Goal: Transaction & Acquisition: Purchase product/service

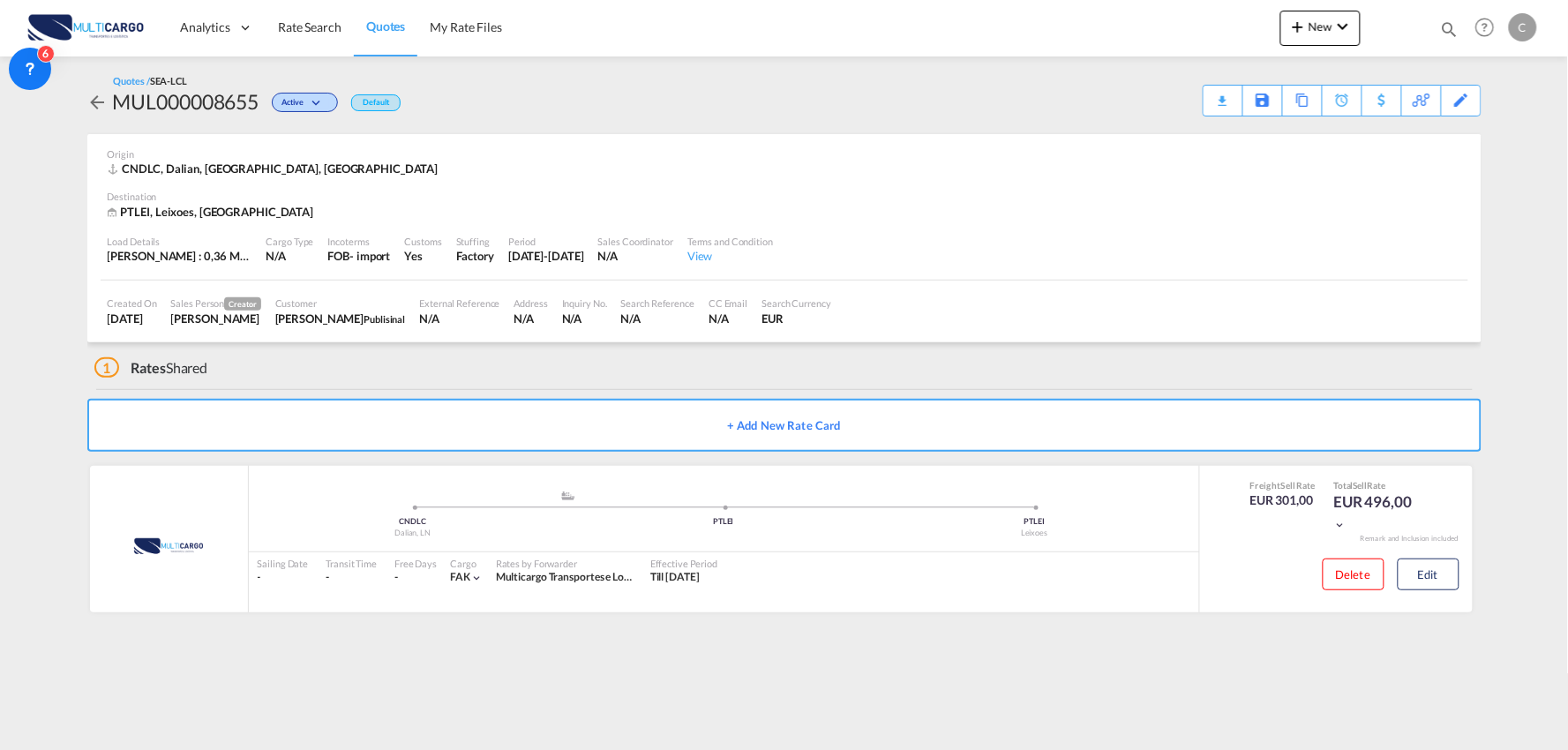
click at [455, 366] on div "1 Rates Shared" at bounding box center [789, 363] width 1388 height 43
click at [478, 372] on div "1 Rates Shared" at bounding box center [789, 363] width 1388 height 43
click at [1333, 19] on md-icon "icon-chevron-down" at bounding box center [1343, 27] width 21 height 21
click at [1298, 145] on div "Quote" at bounding box center [1296, 132] width 65 height 45
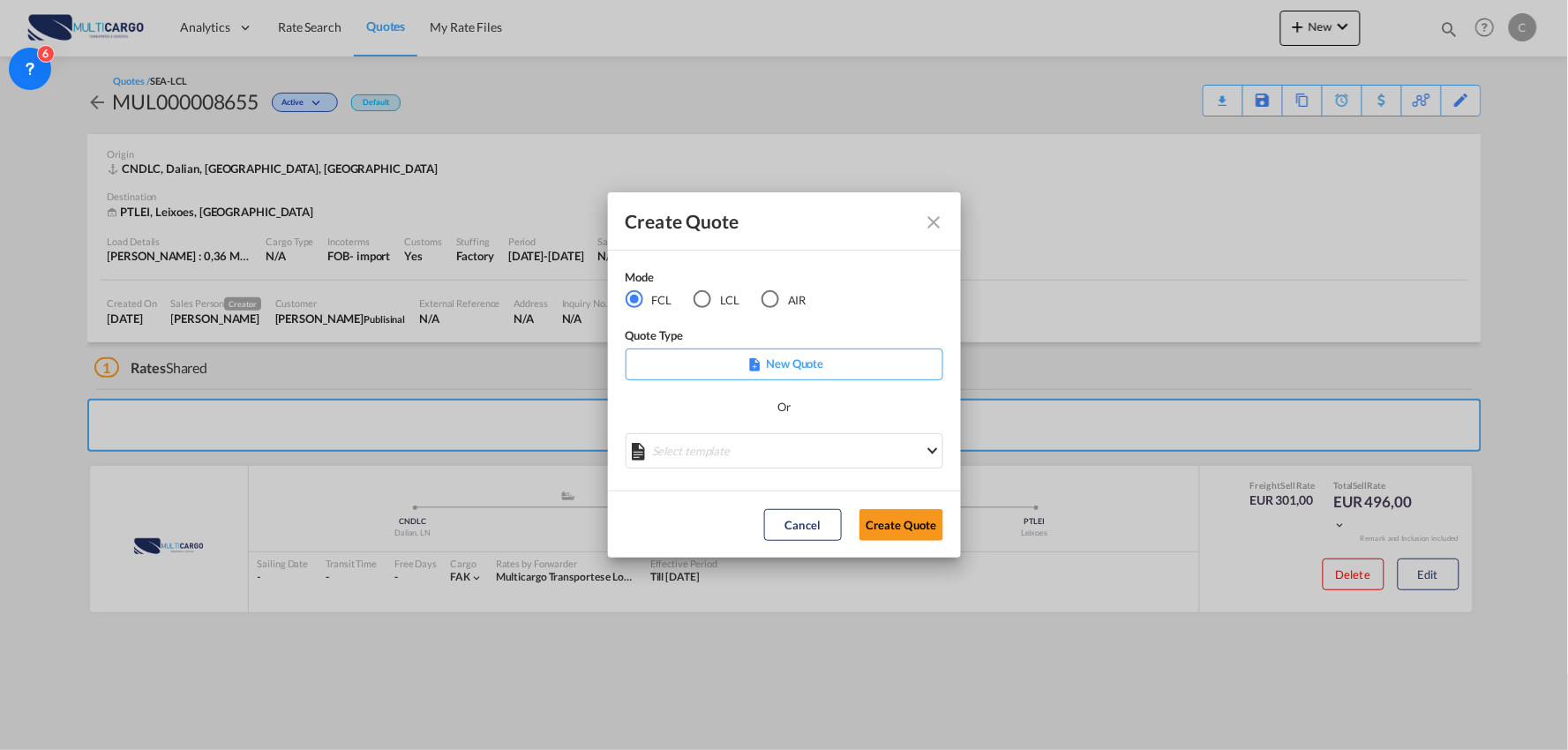
click at [1094, 156] on div "Create Quote Mode FCL LCL AIR Quote Type New Quote Or Select template EXP EXW M…" at bounding box center [784, 375] width 1568 height 750
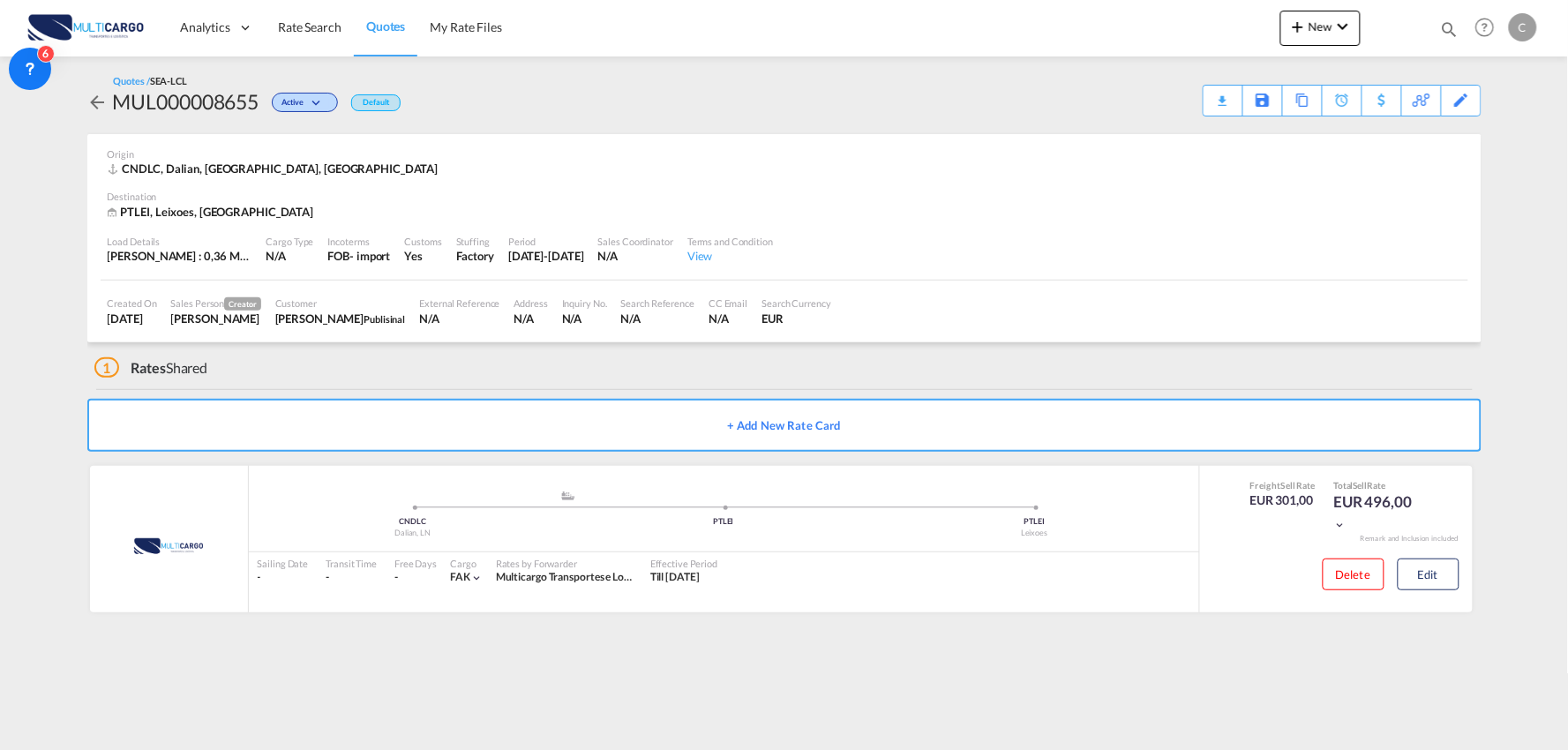
click at [323, 658] on md-content "Analytics Reports Dashboard Rate Search Quotes My Rate Files New Quotes" at bounding box center [784, 375] width 1568 height 750
click at [1187, 656] on md-content "Analytics Reports Dashboard Rate Search Quotes My Rate Files New Quotes" at bounding box center [784, 375] width 1568 height 750
click at [1189, 360] on div "1 Rates Shared" at bounding box center [789, 363] width 1388 height 43
click at [1311, 32] on span "New" at bounding box center [1321, 26] width 66 height 14
click at [1284, 125] on span "Quote" at bounding box center [1273, 132] width 19 height 35
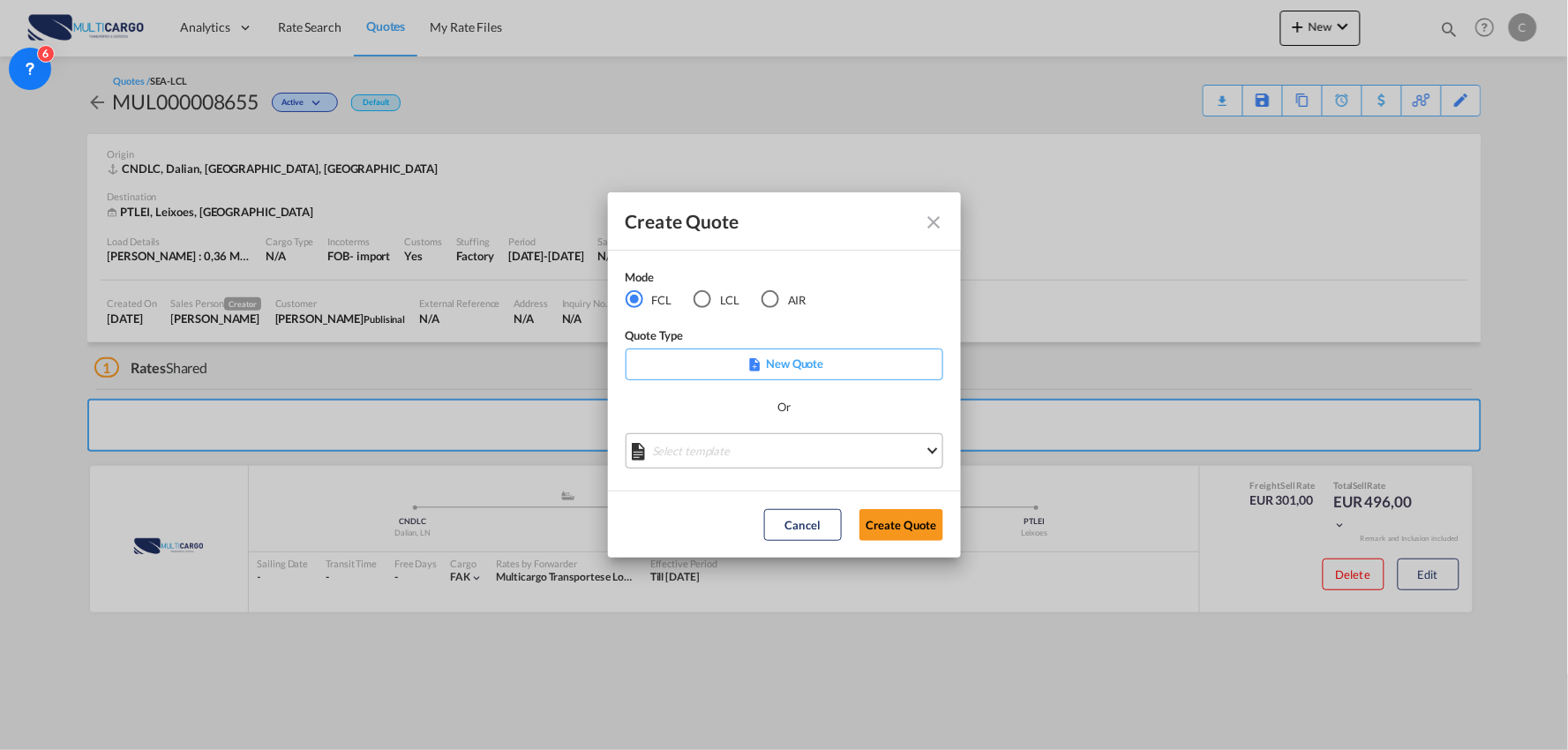
click at [796, 447] on md-select "Select template EXP EXW MERC.Nacional 09/2025 [PERSON_NAME] | [DATE] IMP DAP FC…" at bounding box center [784, 450] width 318 height 35
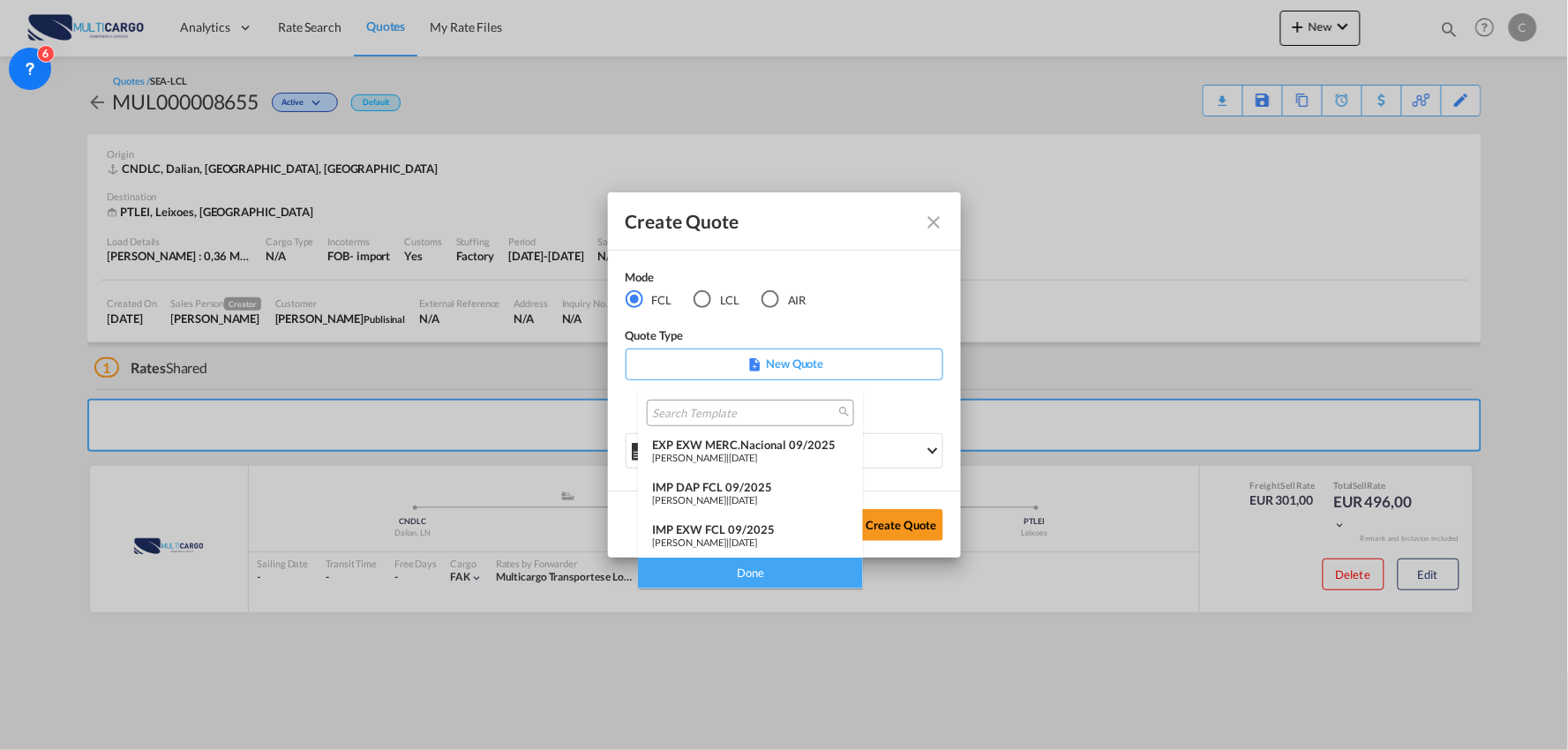
click at [757, 537] on span "[DATE]" at bounding box center [743, 542] width 28 height 11
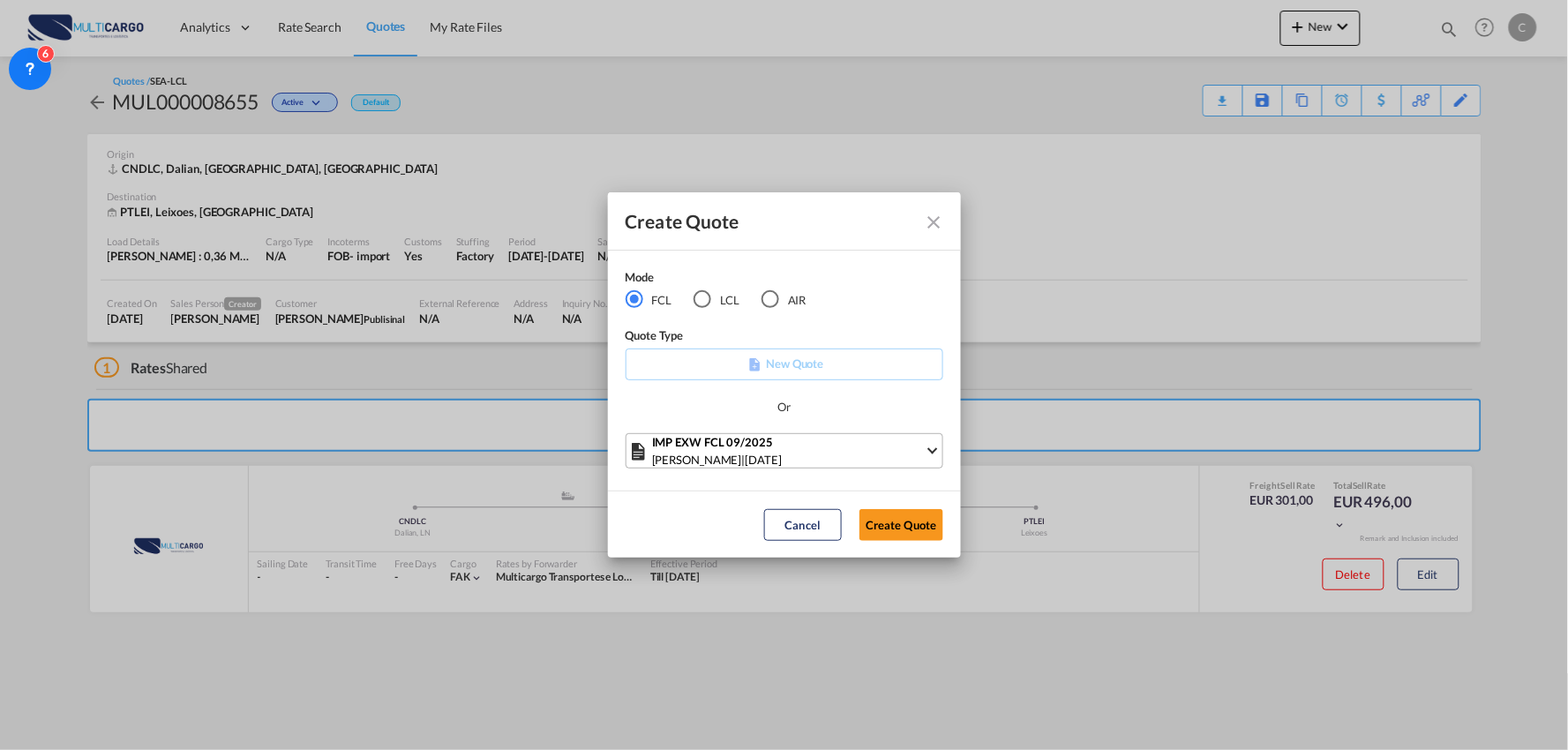
click at [851, 466] on div "[PERSON_NAME] | [DATE]" at bounding box center [789, 460] width 273 height 18
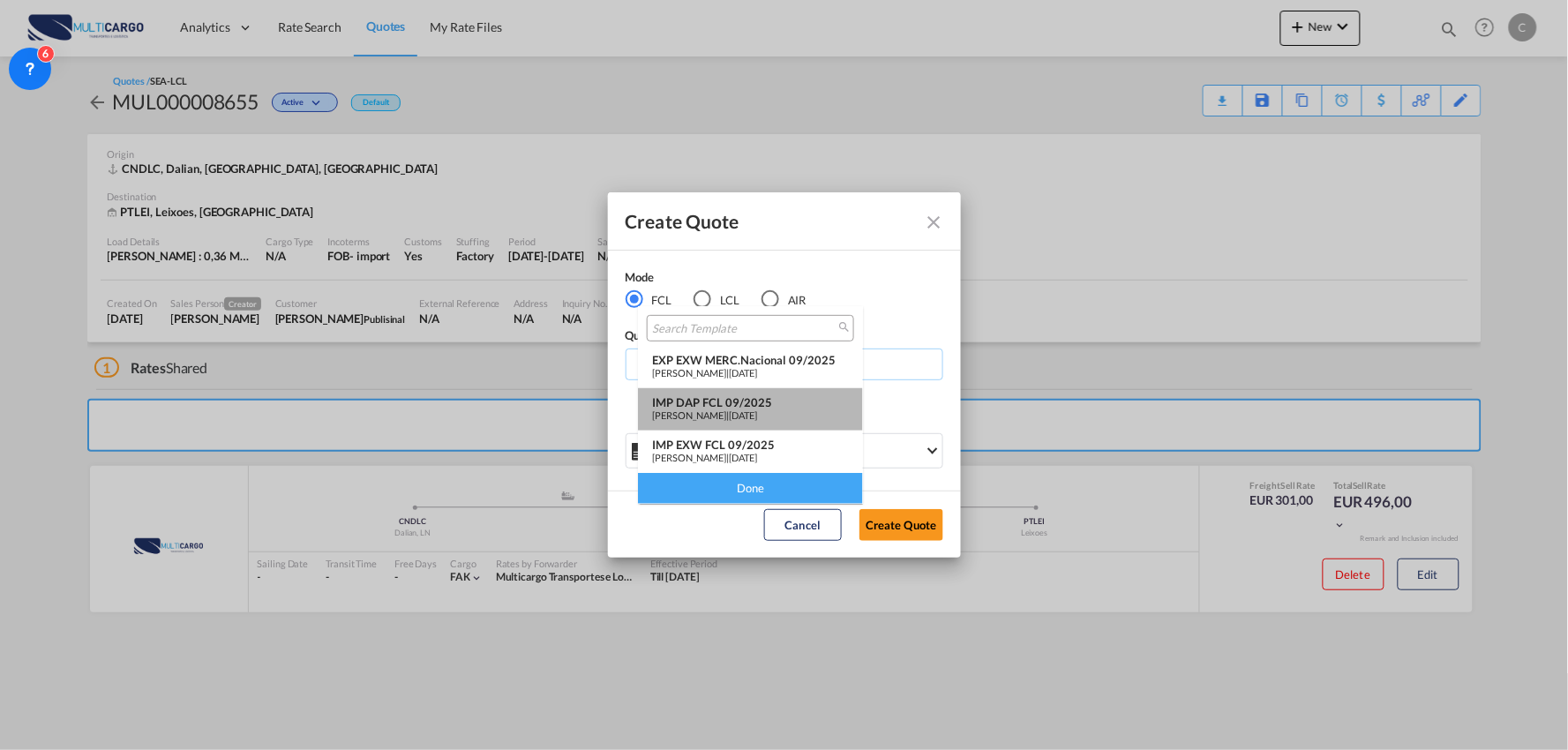
click at [748, 418] on span "[DATE]" at bounding box center [743, 415] width 28 height 11
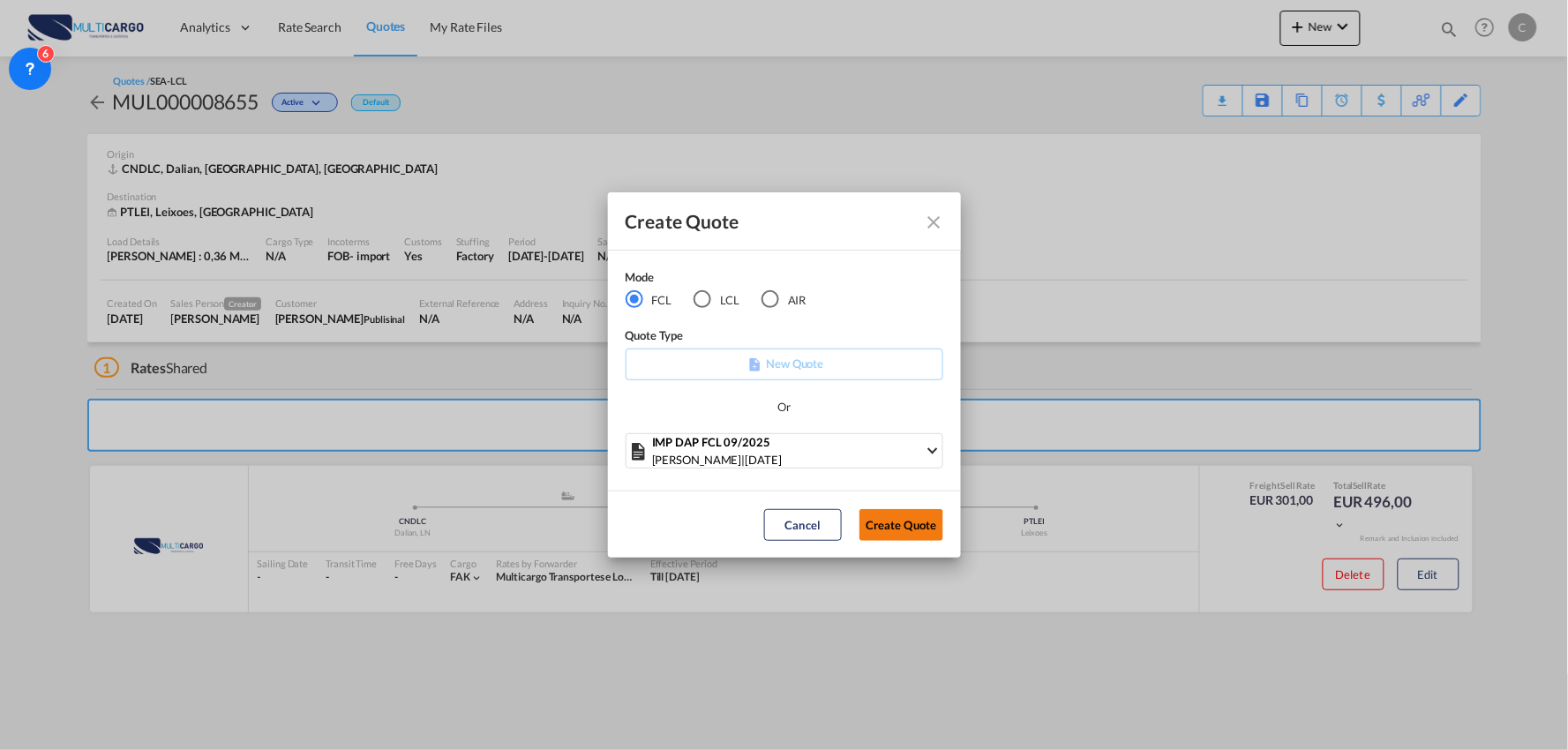
click at [862, 522] on button "Create Quote" at bounding box center [902, 525] width 83 height 32
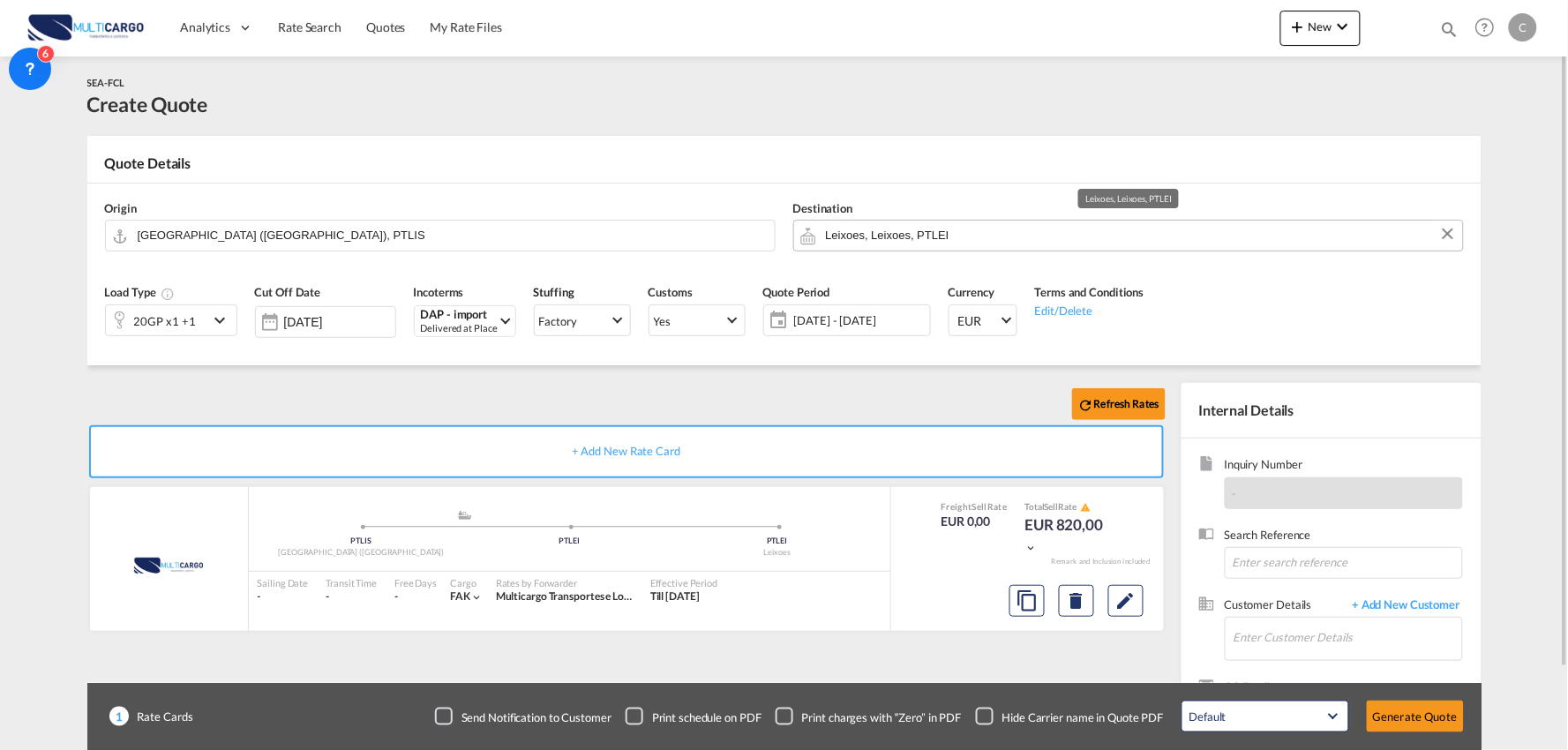
click at [929, 238] on input "Leixoes, Leixoes, PTLEI" at bounding box center [1140, 235] width 629 height 31
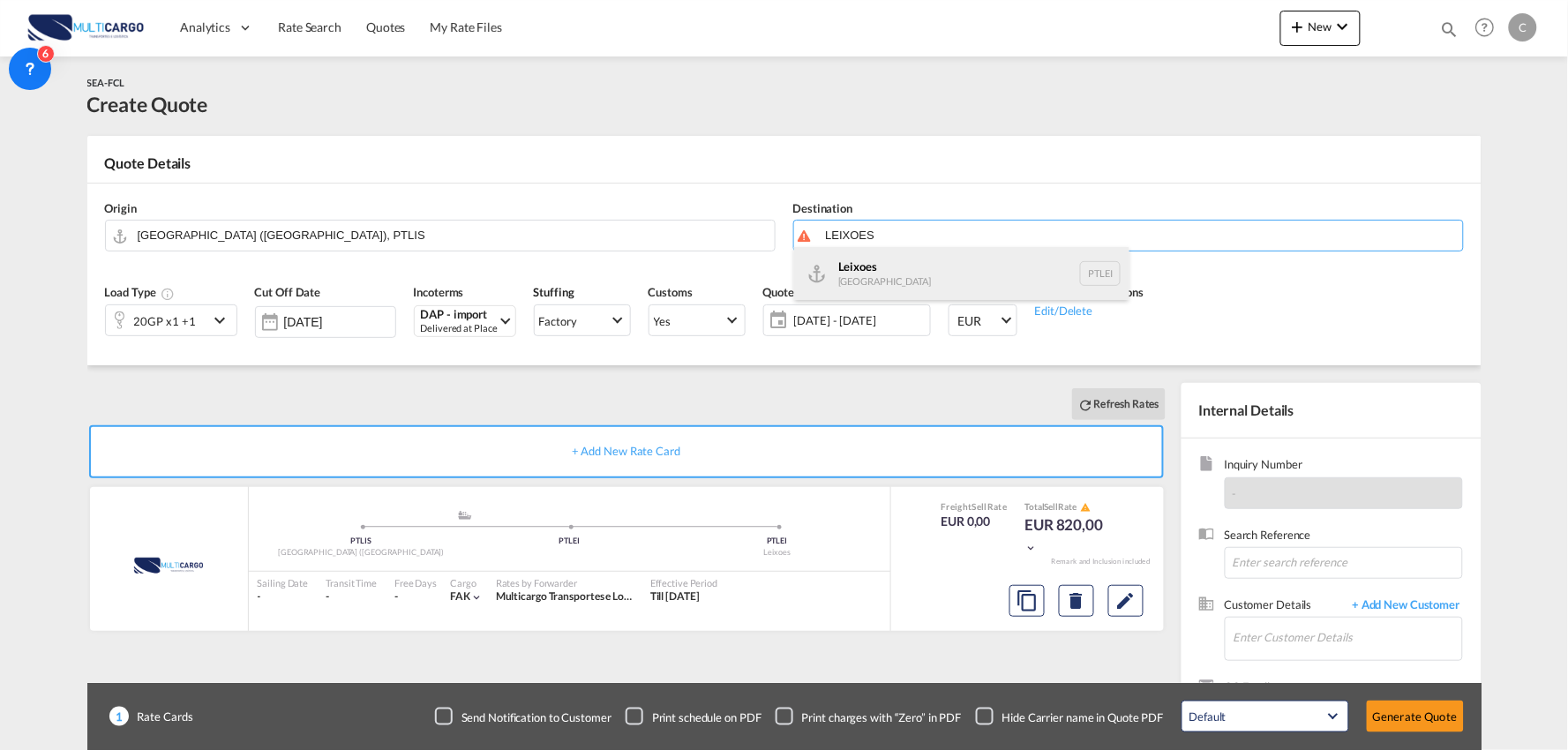
click at [858, 271] on div "Leixoes [GEOGRAPHIC_DATA] PTLEI" at bounding box center [962, 274] width 336 height 53
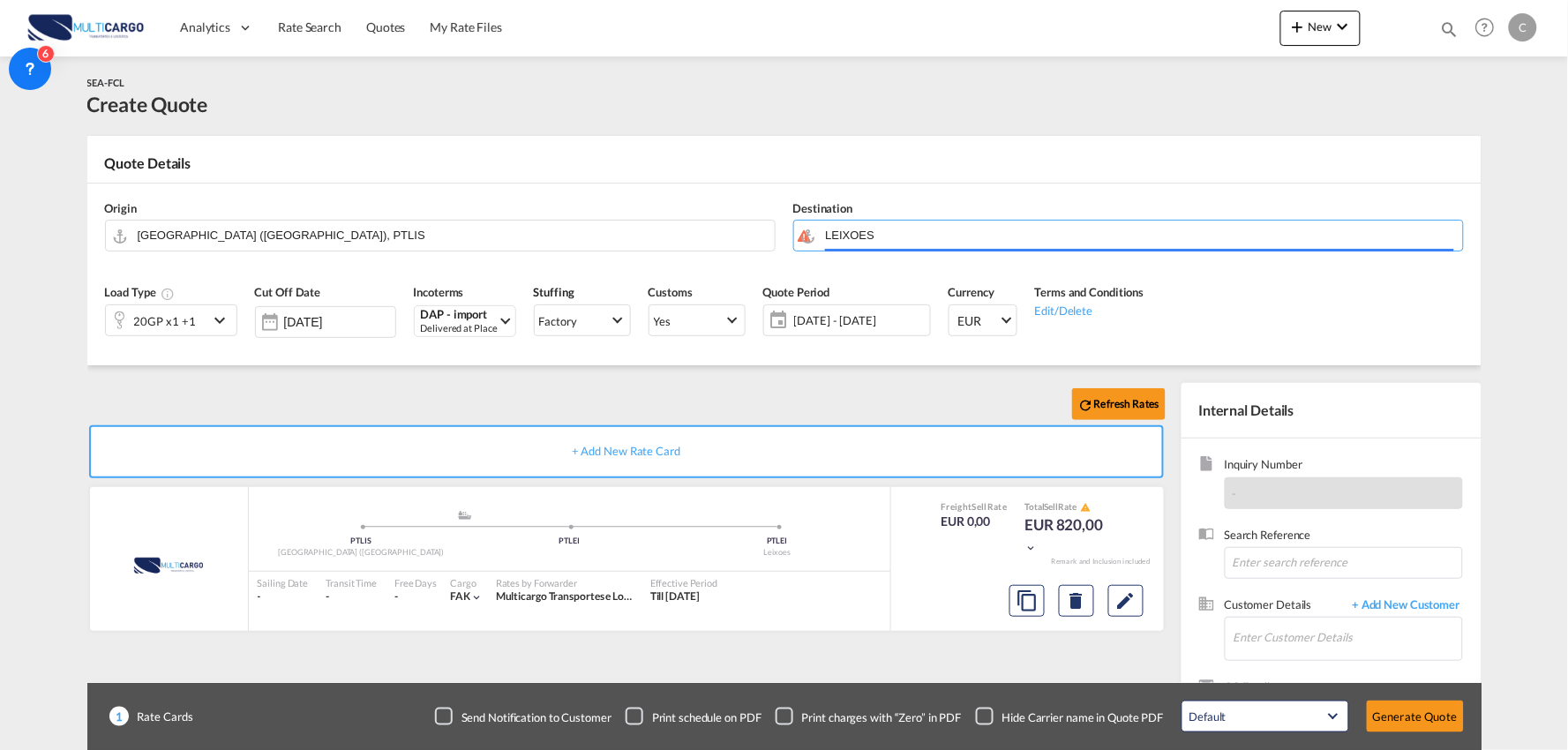
type input "Leixoes, PTLEI"
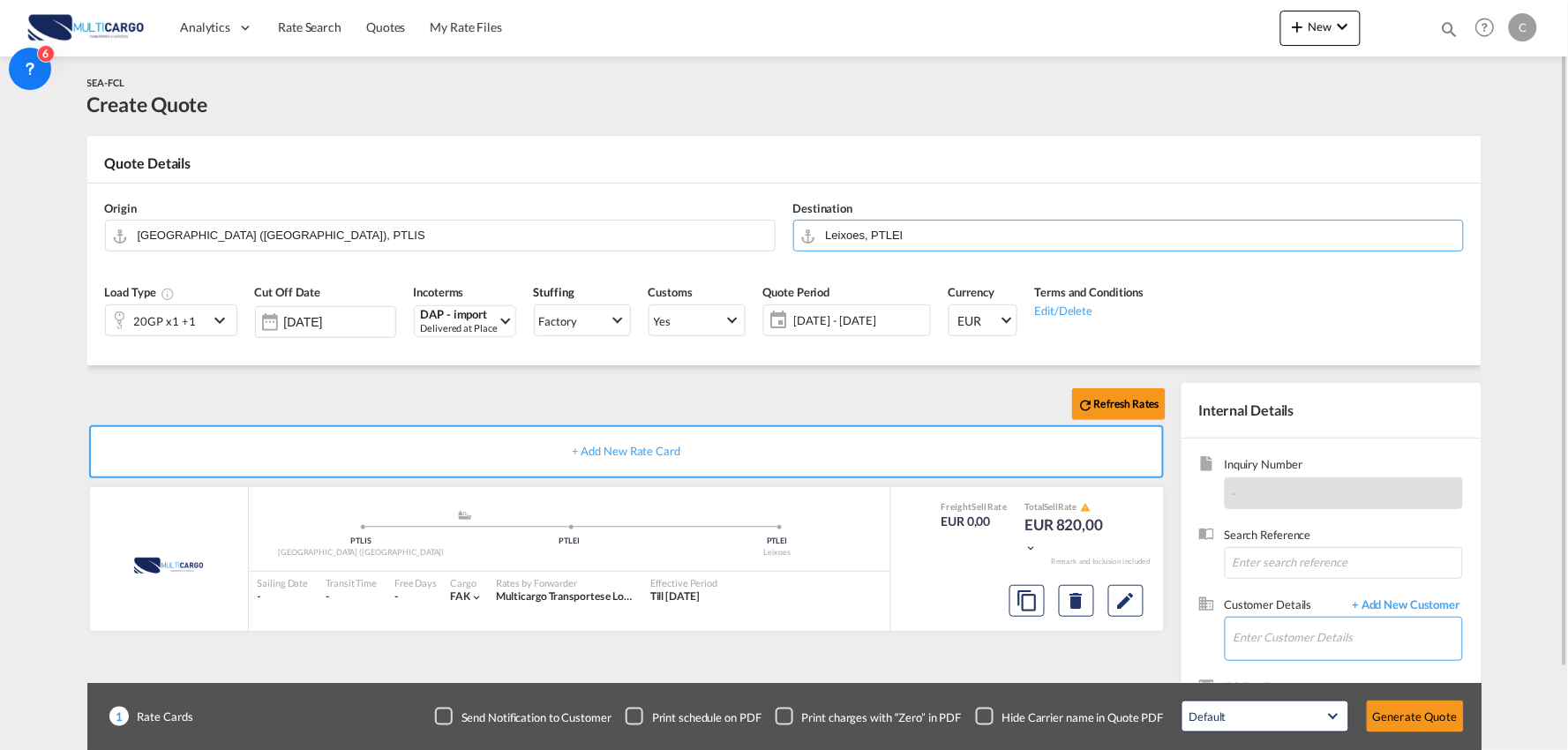
click at [1380, 633] on input "Enter Customer Details" at bounding box center [1348, 638] width 228 height 40
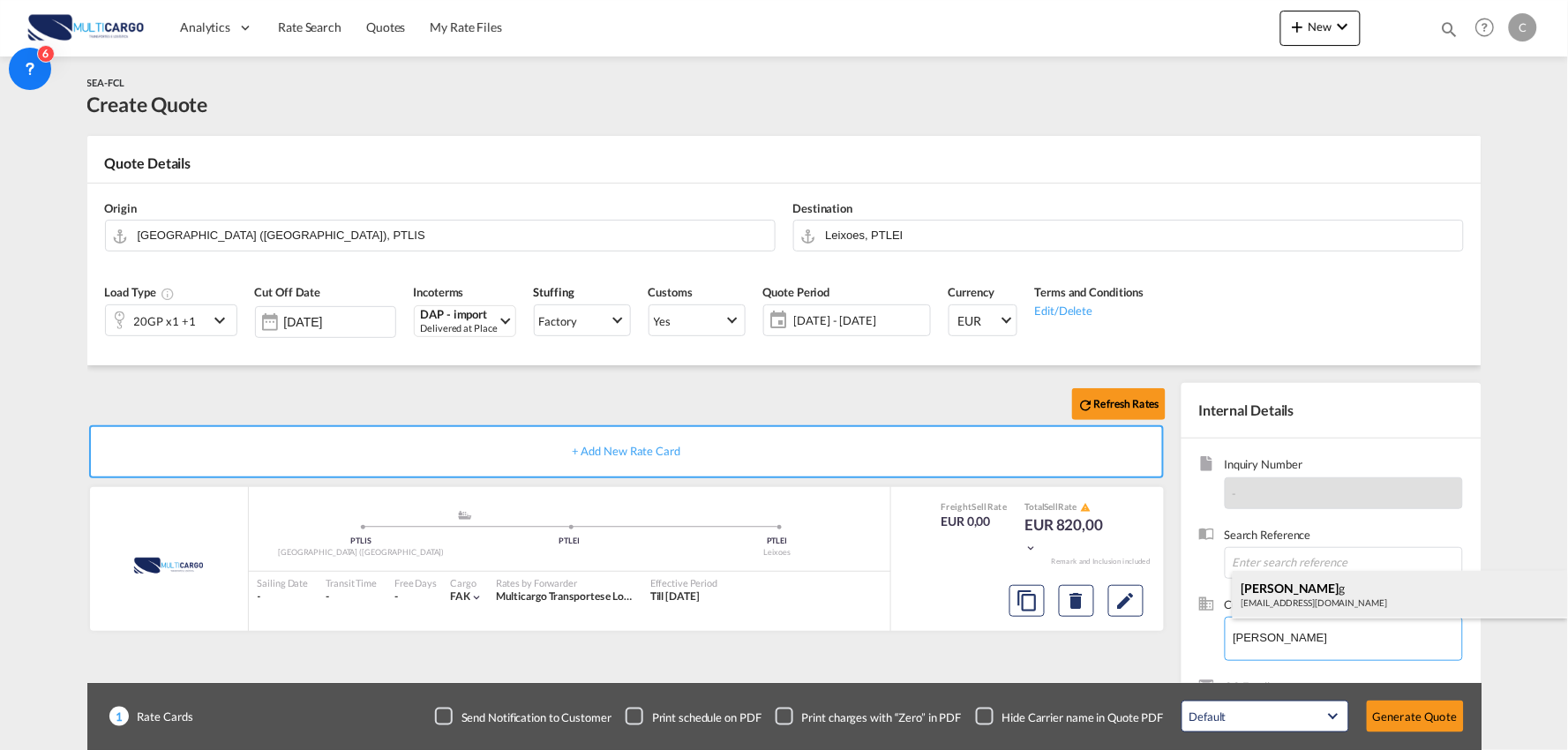
click at [1334, 586] on div "[PERSON_NAME] g [EMAIL_ADDRESS][DOMAIN_NAME]" at bounding box center [1401, 595] width 336 height 47
type input "UIF GROUP, [PERSON_NAME], [EMAIL_ADDRESS][DOMAIN_NAME]"
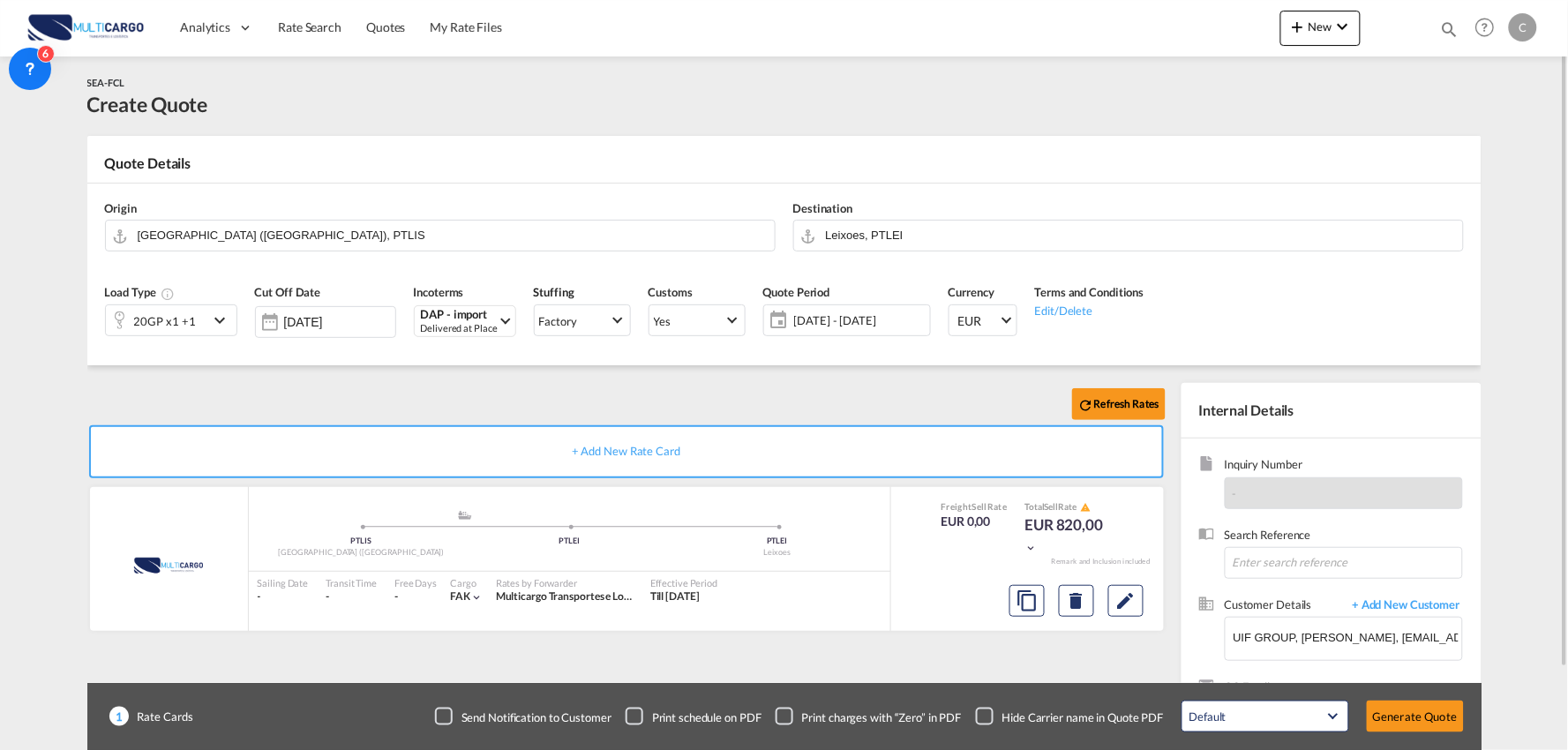
click at [519, 393] on div "Refresh Rates" at bounding box center [629, 404] width 1085 height 43
click at [177, 326] on div "20GP x1 +1" at bounding box center [165, 321] width 62 height 25
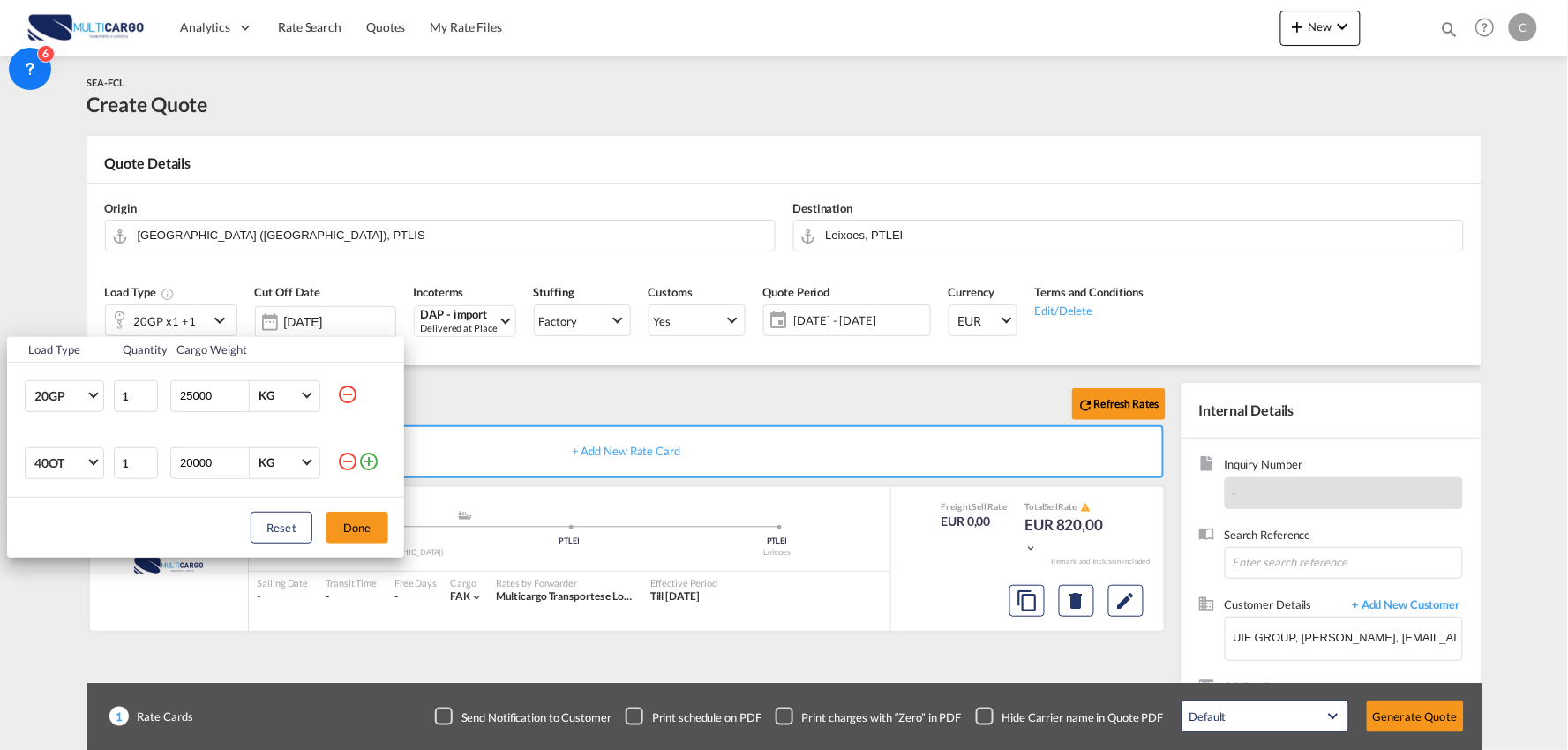
click at [339, 465] on md-icon "icon-minus-circle-outline" at bounding box center [348, 462] width 21 height 21
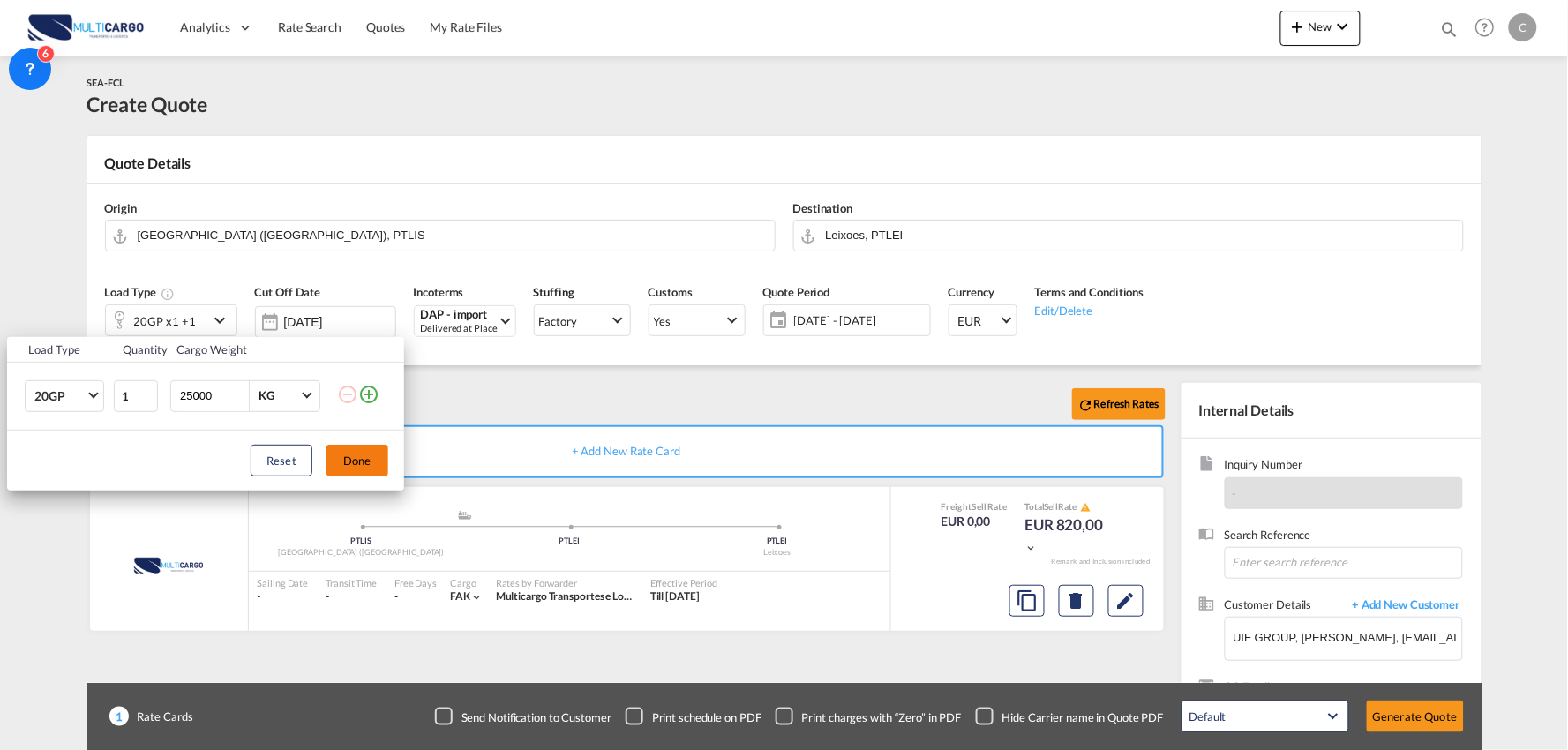
click at [356, 462] on button "Done" at bounding box center [356, 461] width 62 height 32
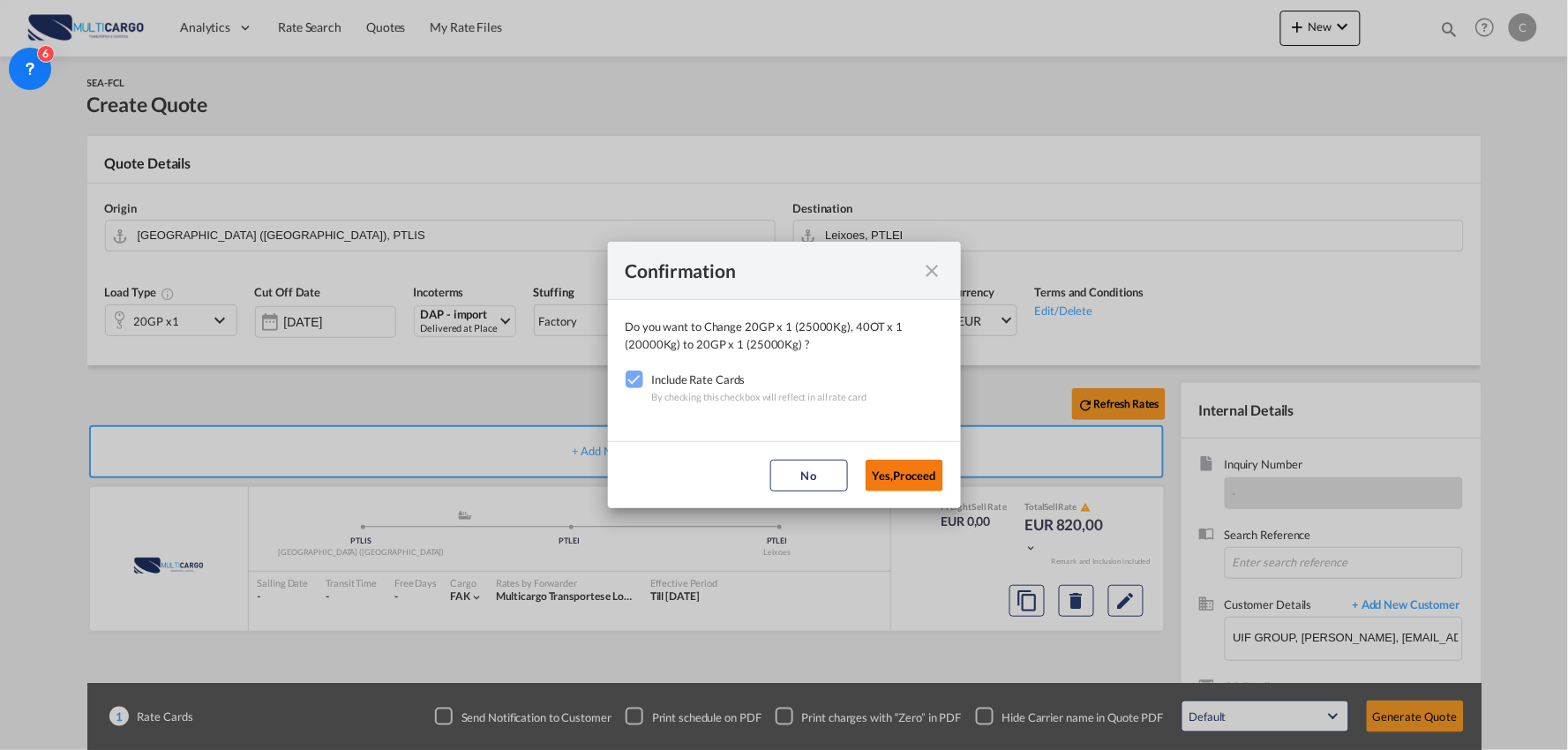
click at [869, 477] on button "Yes,Proceed" at bounding box center [904, 476] width 78 height 32
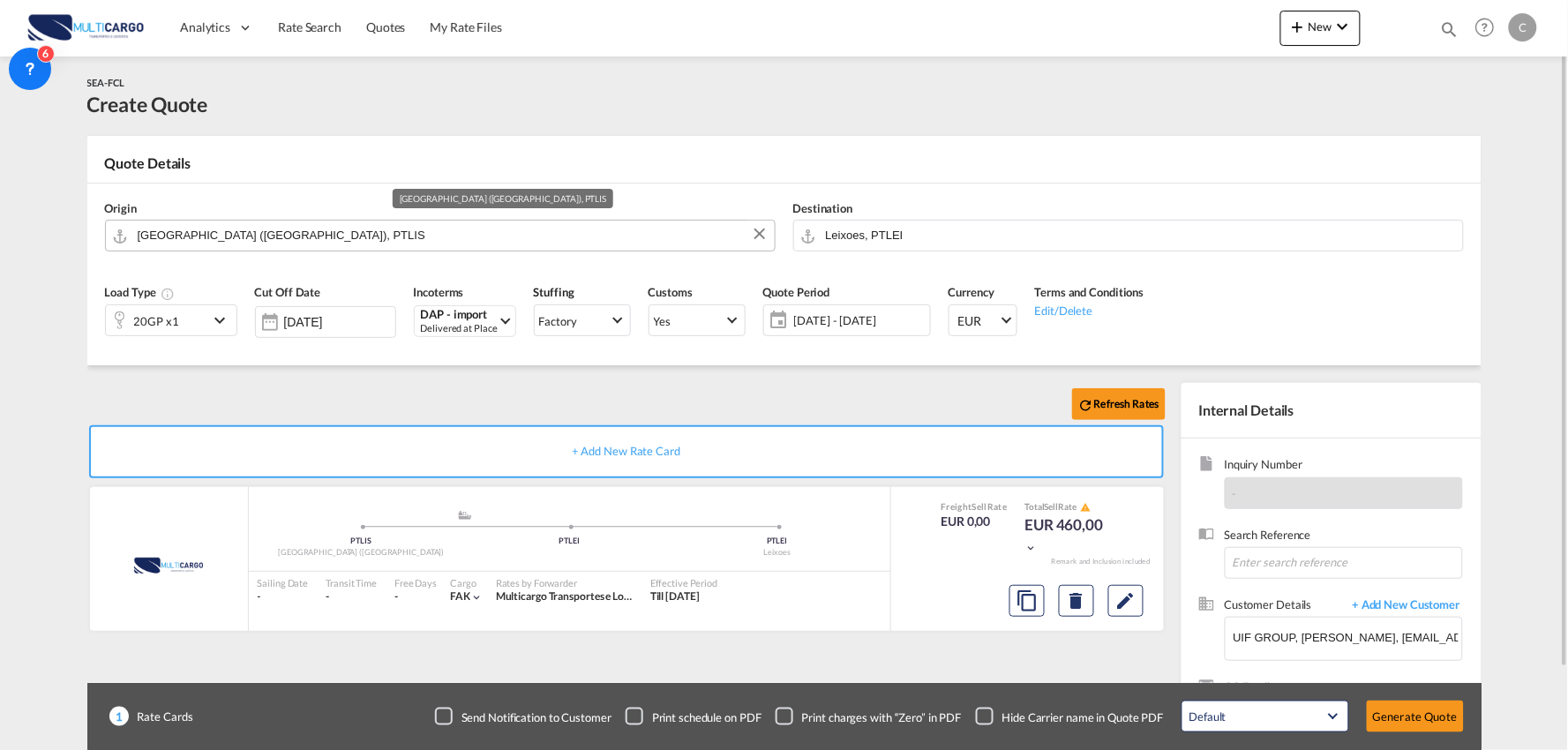
click at [281, 232] on input "[GEOGRAPHIC_DATA] ([GEOGRAPHIC_DATA]), PTLIS" at bounding box center [451, 235] width 629 height 31
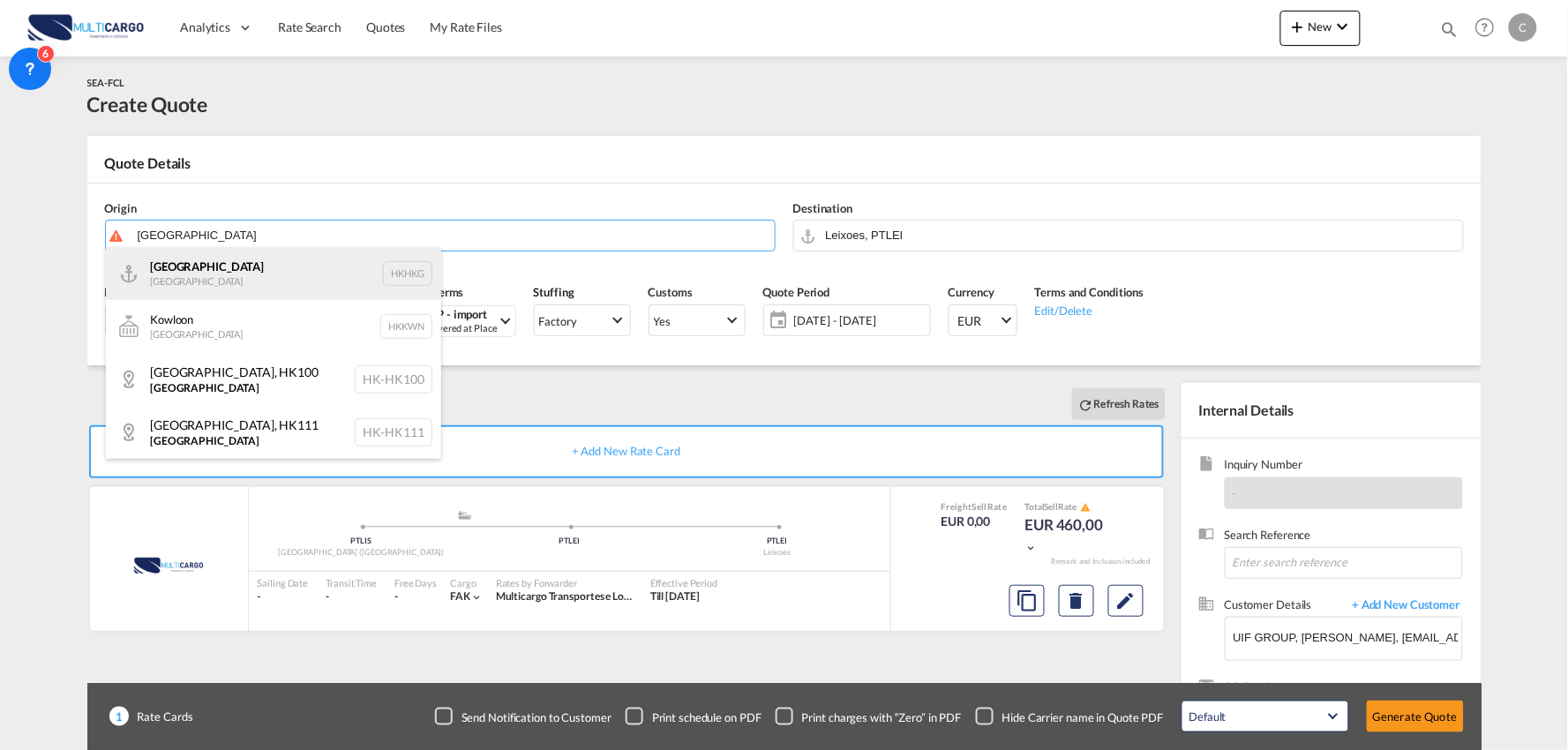
click at [295, 275] on div "[GEOGRAPHIC_DATA] [GEOGRAPHIC_DATA] HKHKG" at bounding box center [274, 274] width 336 height 53
type input "[GEOGRAPHIC_DATA], HKHKG"
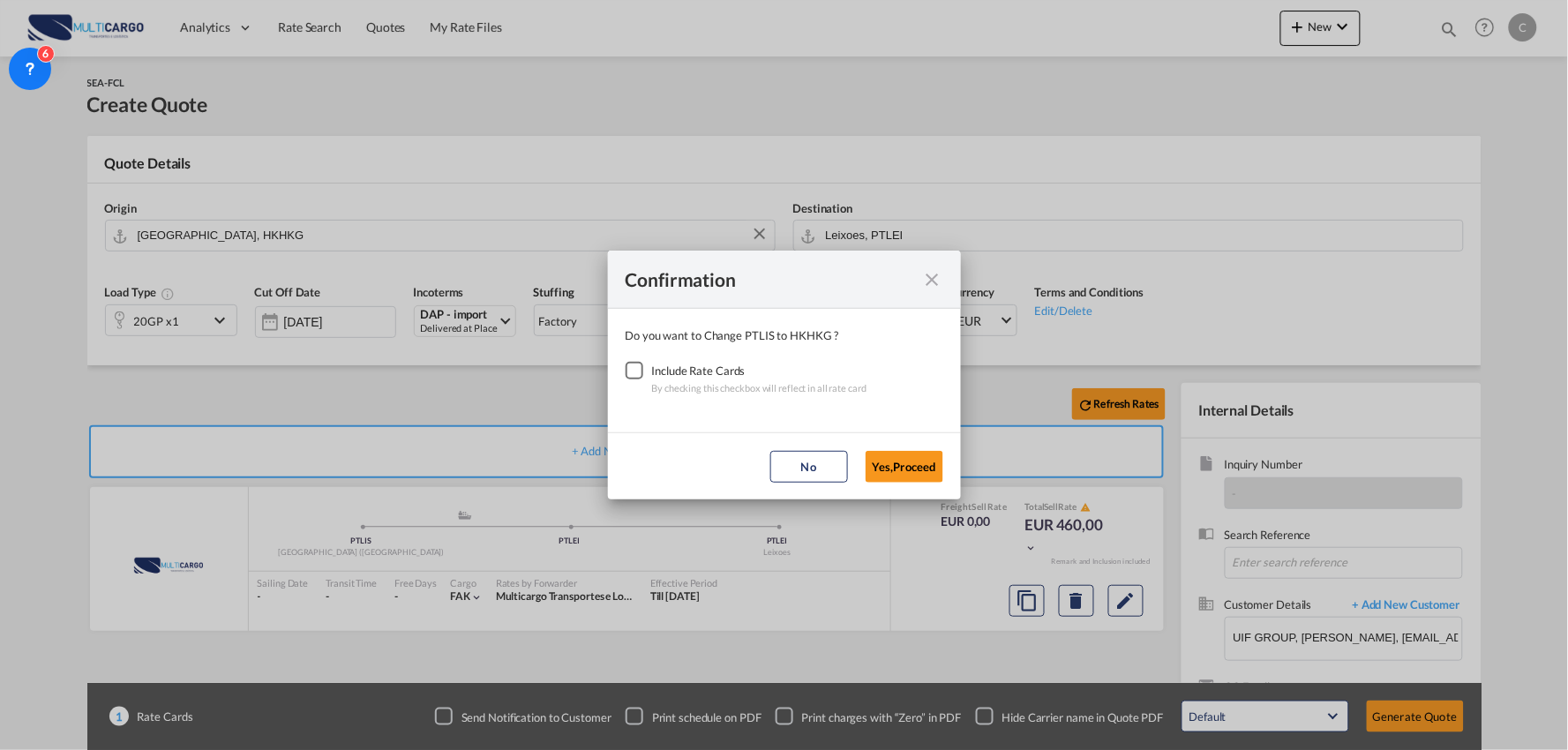
click at [632, 376] on div "Checkbox No Ink" at bounding box center [634, 371] width 18 height 18
click at [931, 467] on button "Yes,Proceed" at bounding box center [904, 467] width 78 height 32
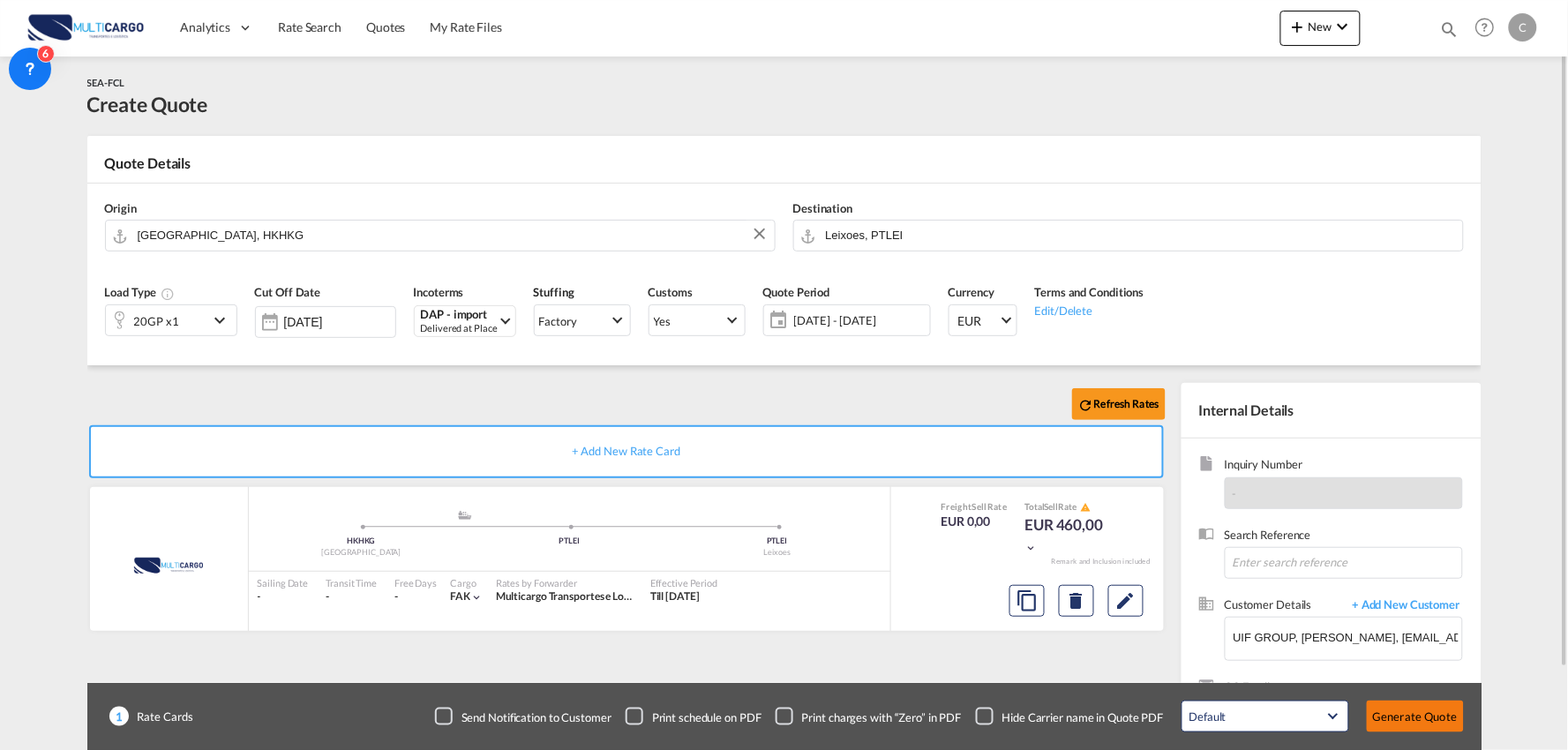
click at [1430, 708] on button "Generate Quote" at bounding box center [1415, 717] width 97 height 32
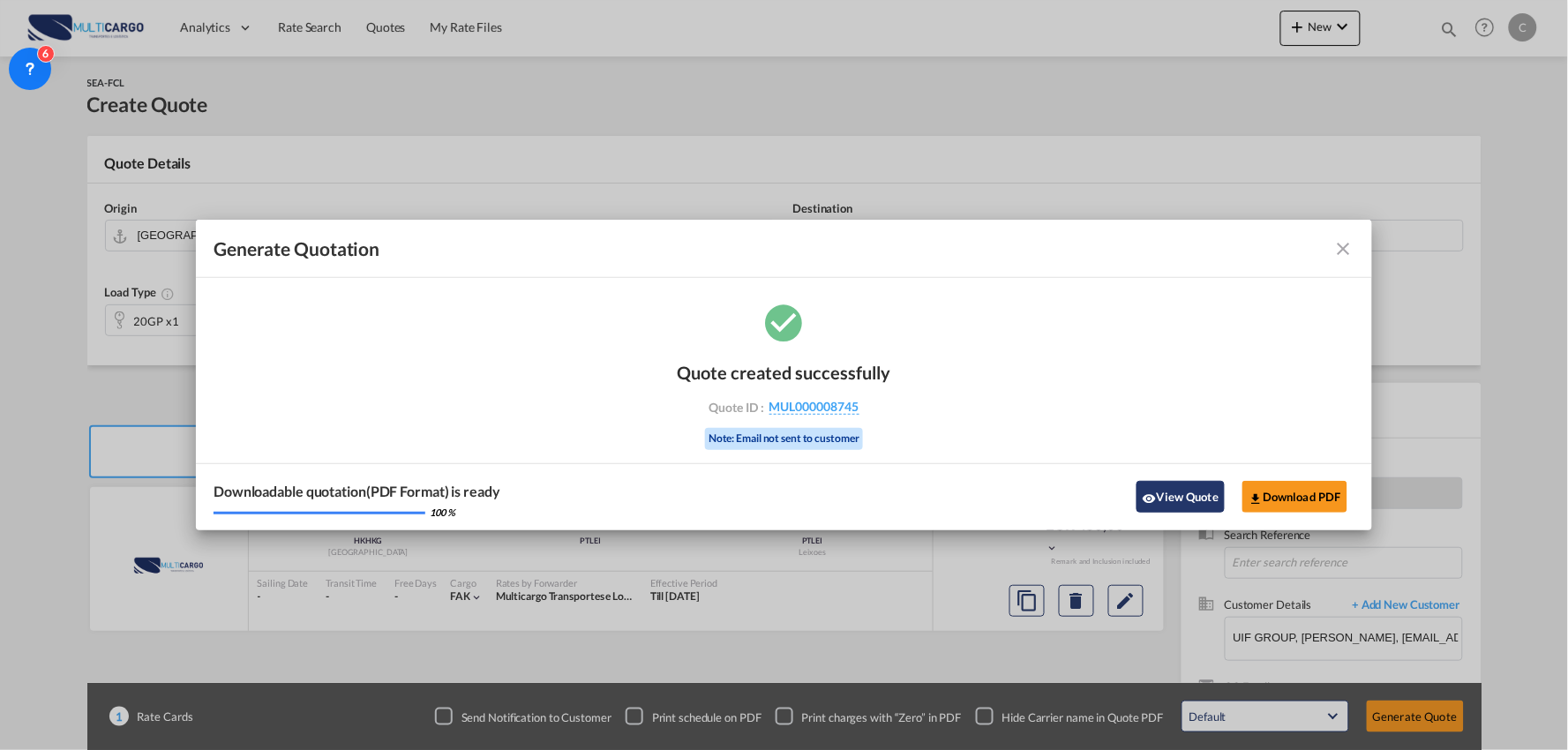
click at [1196, 501] on button "View Quote" at bounding box center [1180, 497] width 88 height 32
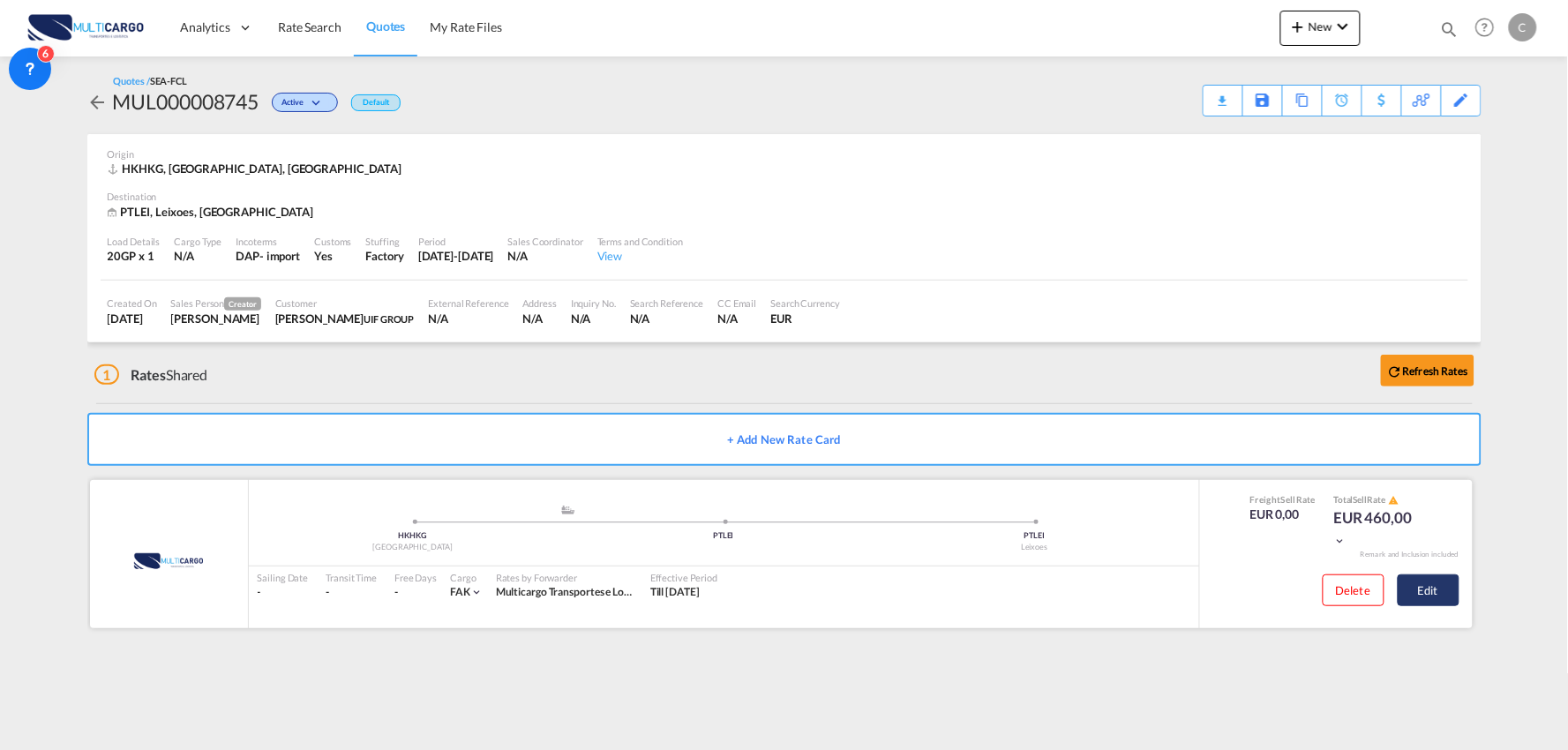
click at [1440, 592] on button "Edit" at bounding box center [1429, 591] width 62 height 32
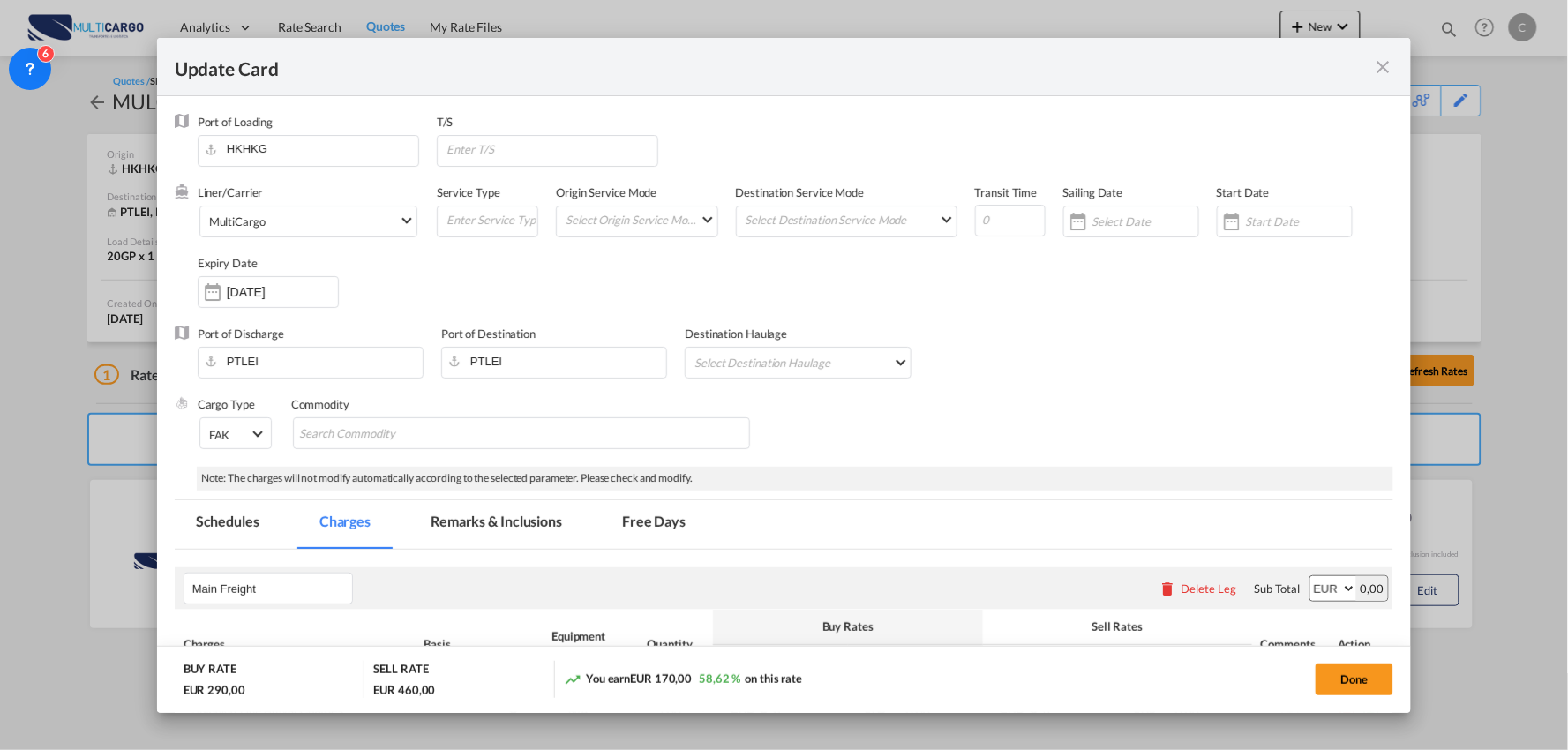
select select "per container"
select select "per B/L"
select select "per container"
select select "per B/L"
select select "per container"
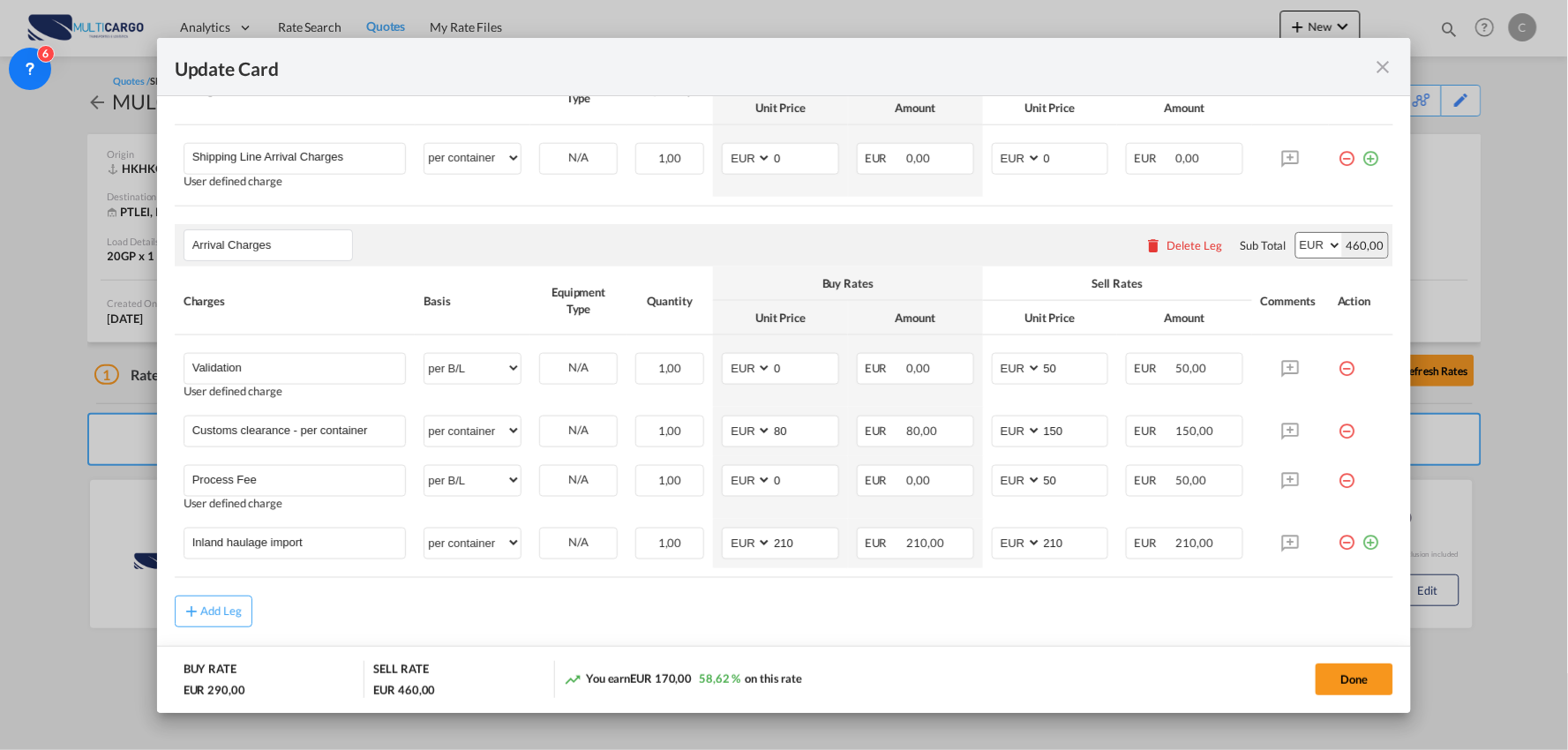
scroll to position [588, 0]
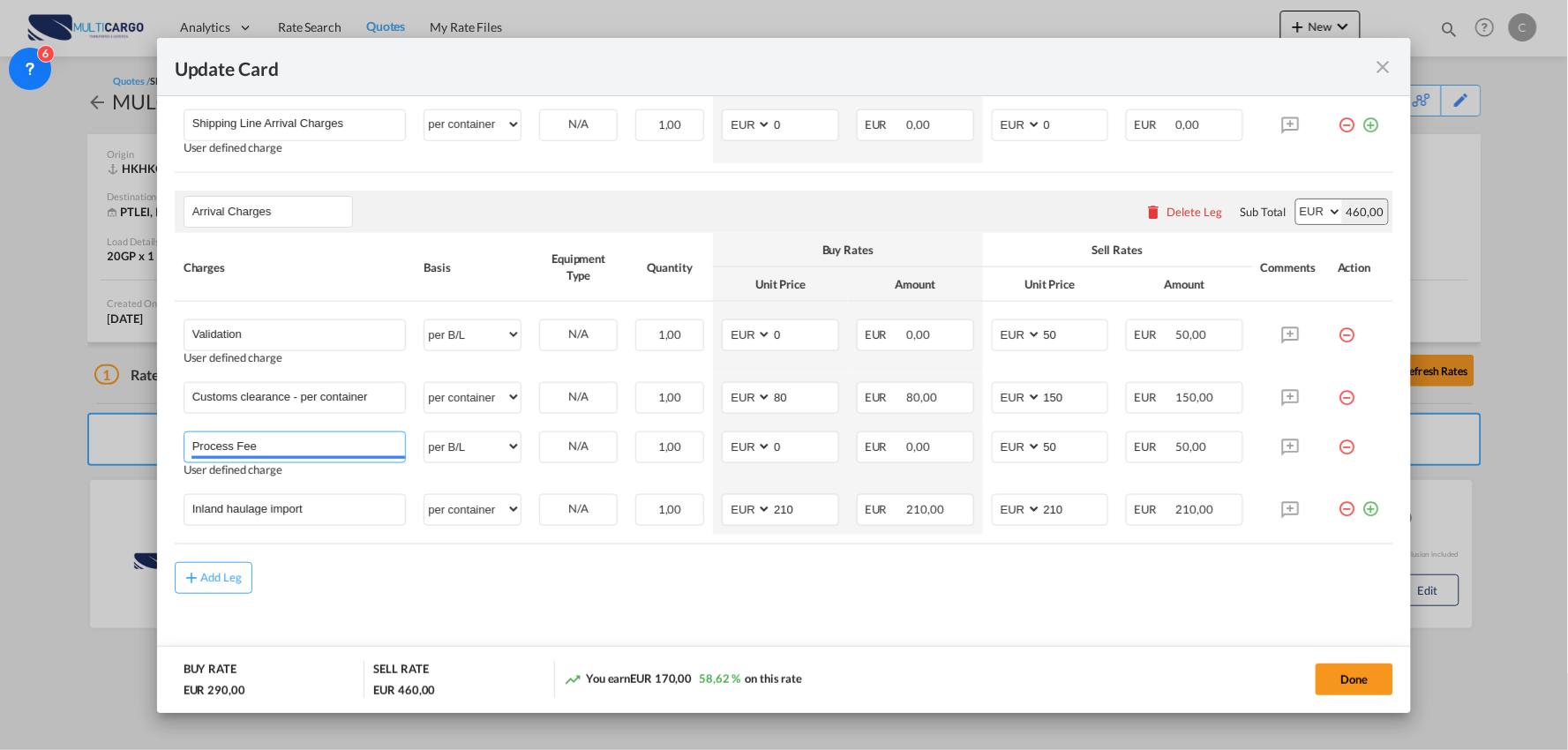
drag, startPoint x: 176, startPoint y: 436, endPoint x: 135, endPoint y: 430, distance: 41.4
click at [117, 436] on div "Update Card Port of [GEOGRAPHIC_DATA] [GEOGRAPHIC_DATA] T/S Liner/Carrier Multi…" at bounding box center [784, 375] width 1568 height 750
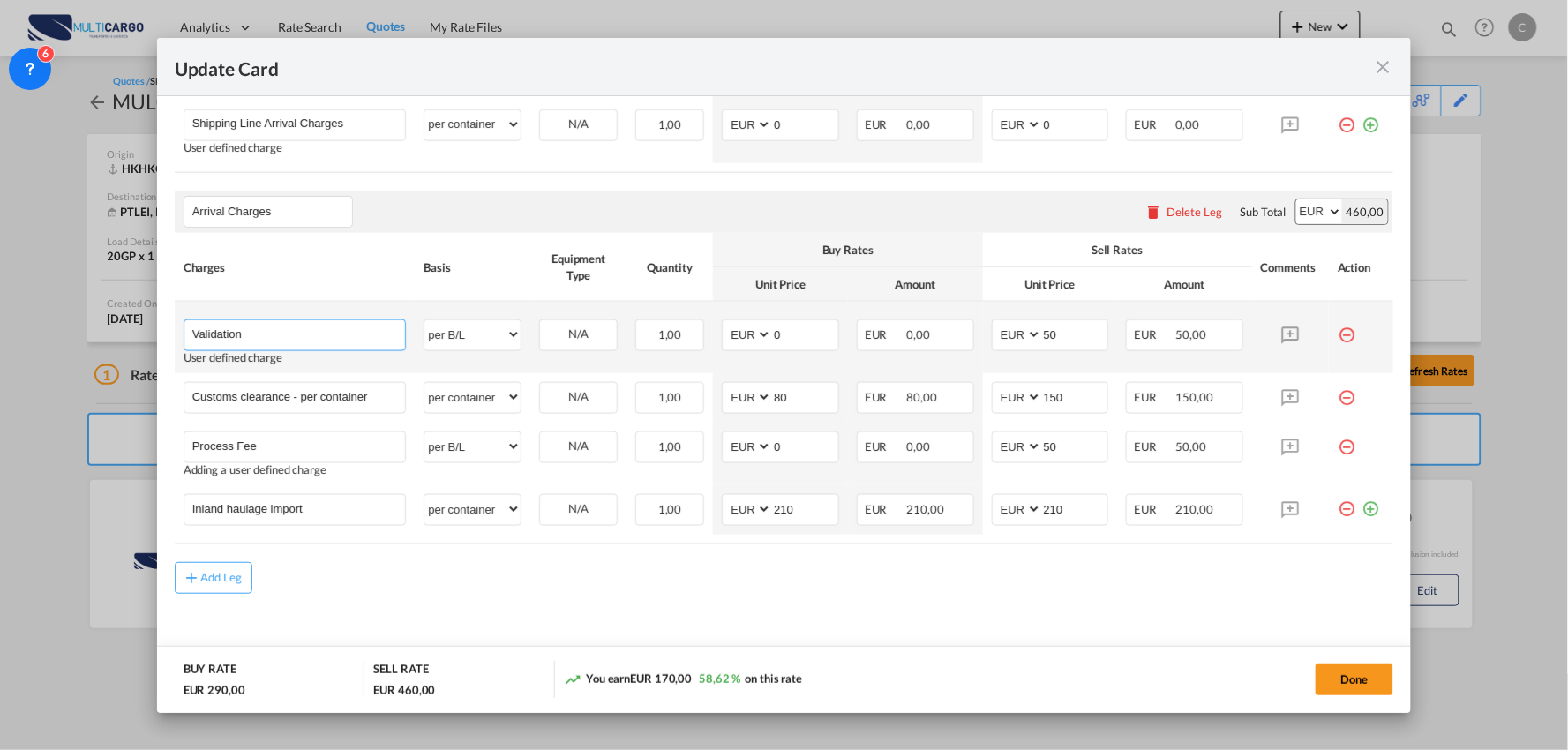
click at [288, 337] on input "Validation" at bounding box center [299, 334] width 213 height 27
paste input "Process Fee"
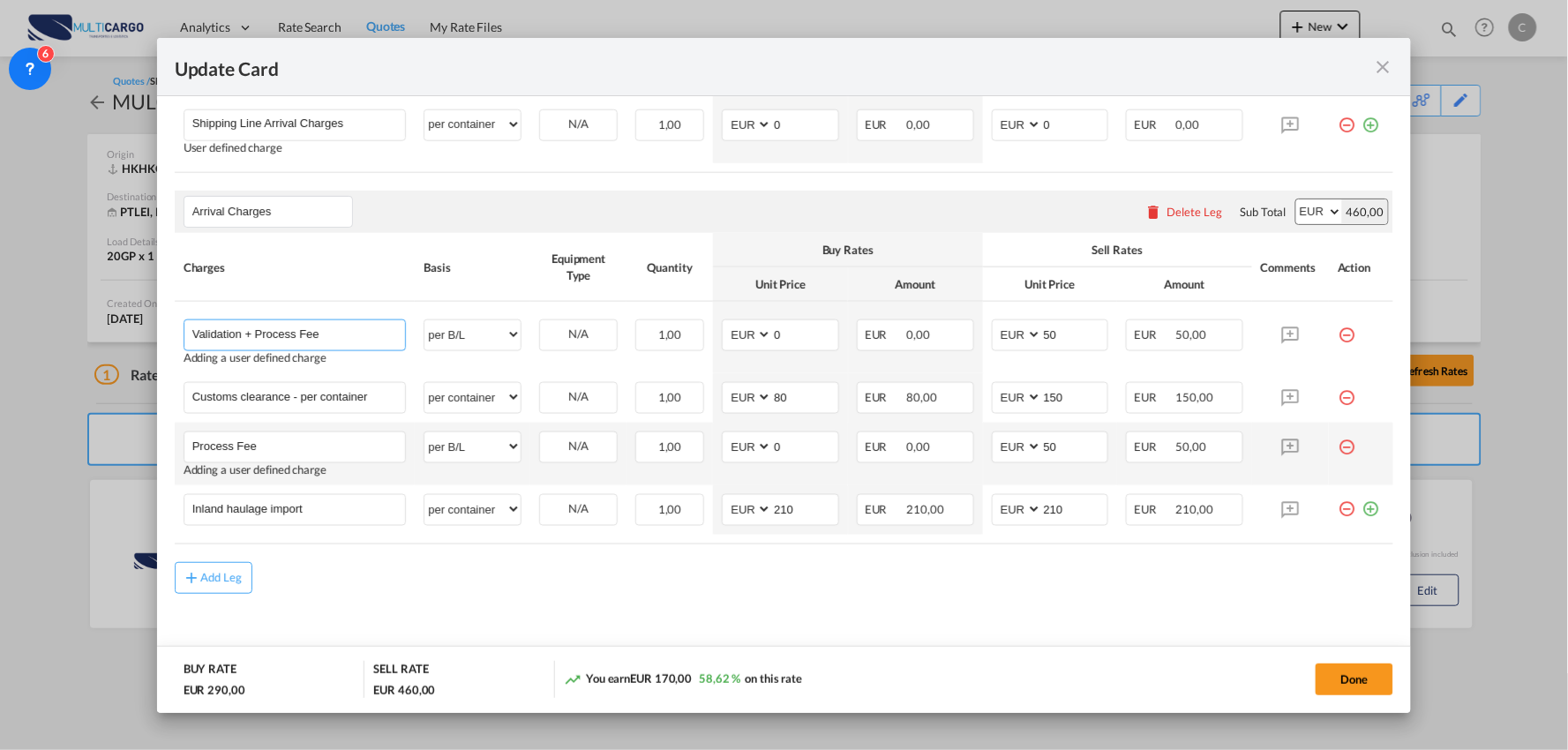
type input "Validation + Process Fee"
click at [1338, 448] on md-icon "icon-minus-circle-outline red-400-fg" at bounding box center [1346, 440] width 18 height 18
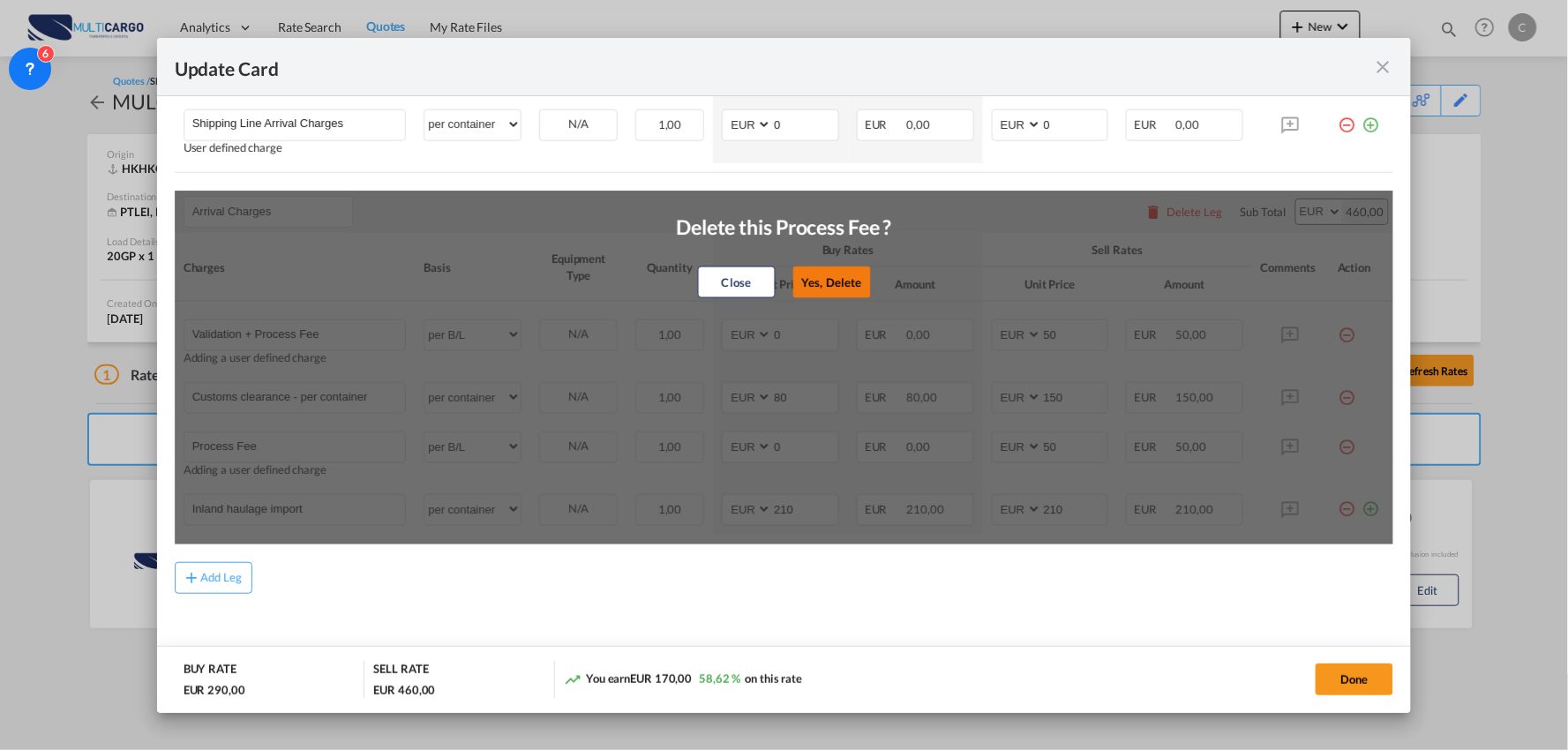
click at [835, 284] on button "Yes, Delete" at bounding box center [831, 283] width 78 height 32
type input "Inland haulage import"
select select "per container"
type input "210"
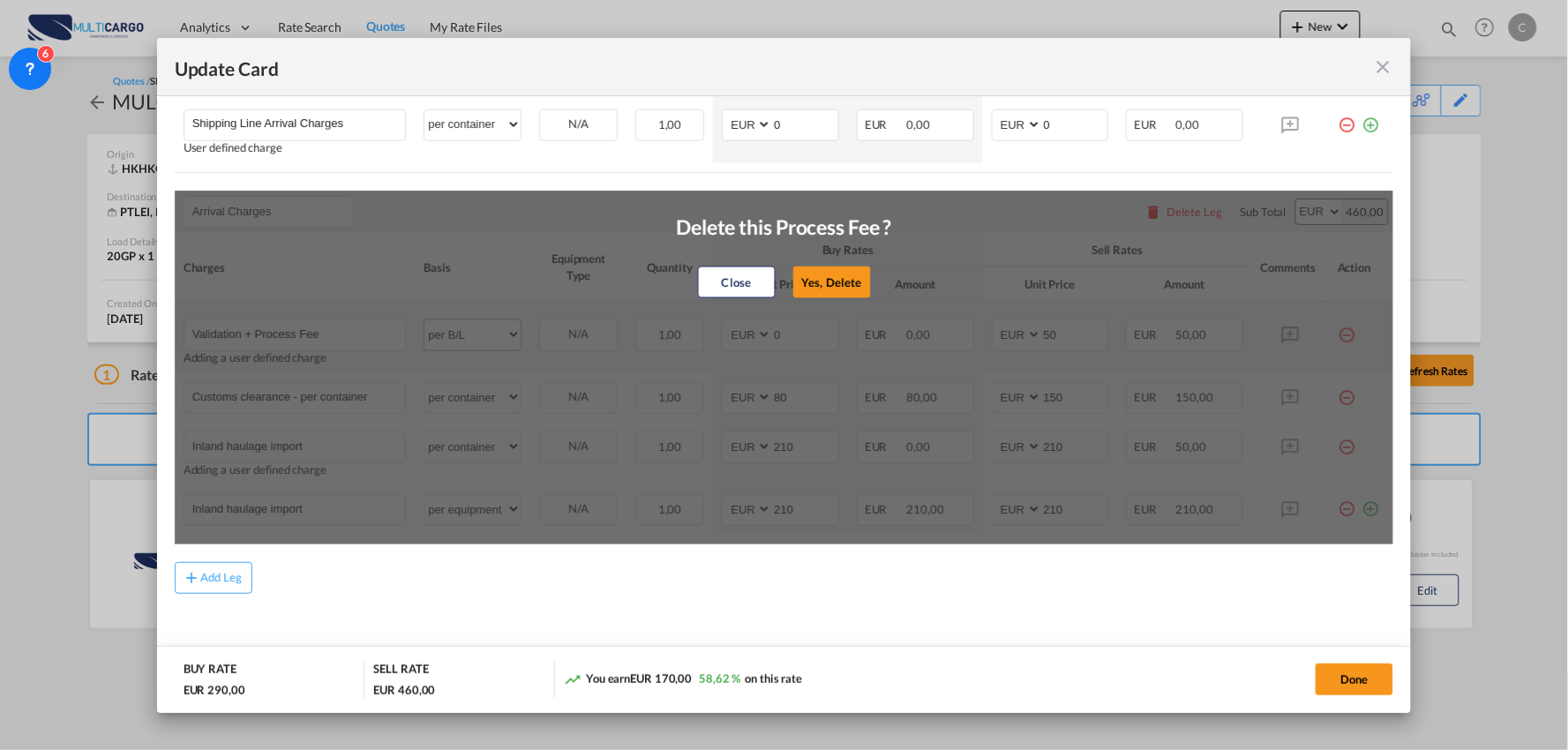
scroll to position [536, 0]
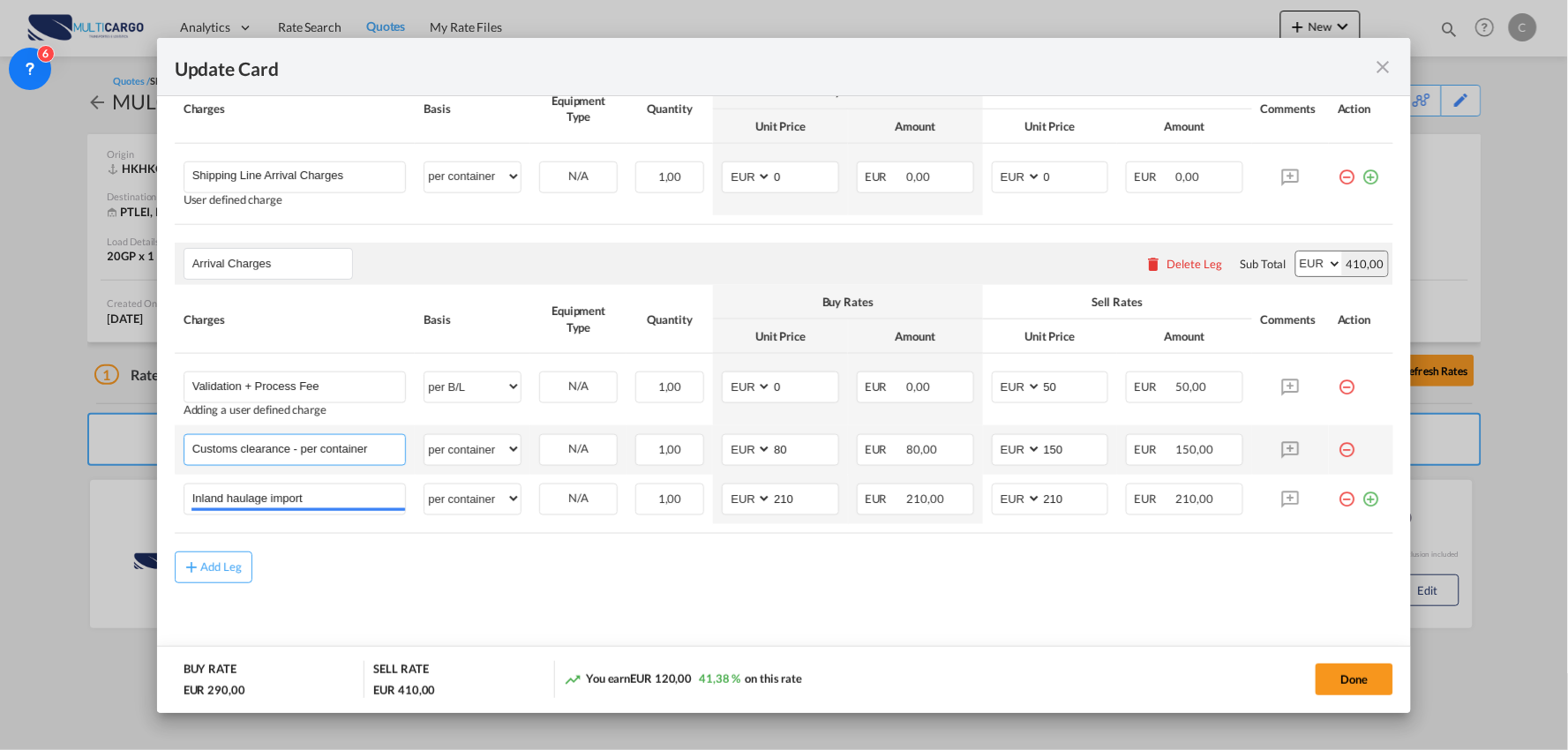
click at [337, 447] on input "Customs clearance - per container" at bounding box center [299, 448] width 213 height 27
drag, startPoint x: 295, startPoint y: 450, endPoint x: 577, endPoint y: 459, distance: 282.1
click at [577, 459] on tr "Customs clearance - per container Please Enter User Defined Charges Cannot Be P…" at bounding box center [784, 450] width 1220 height 49
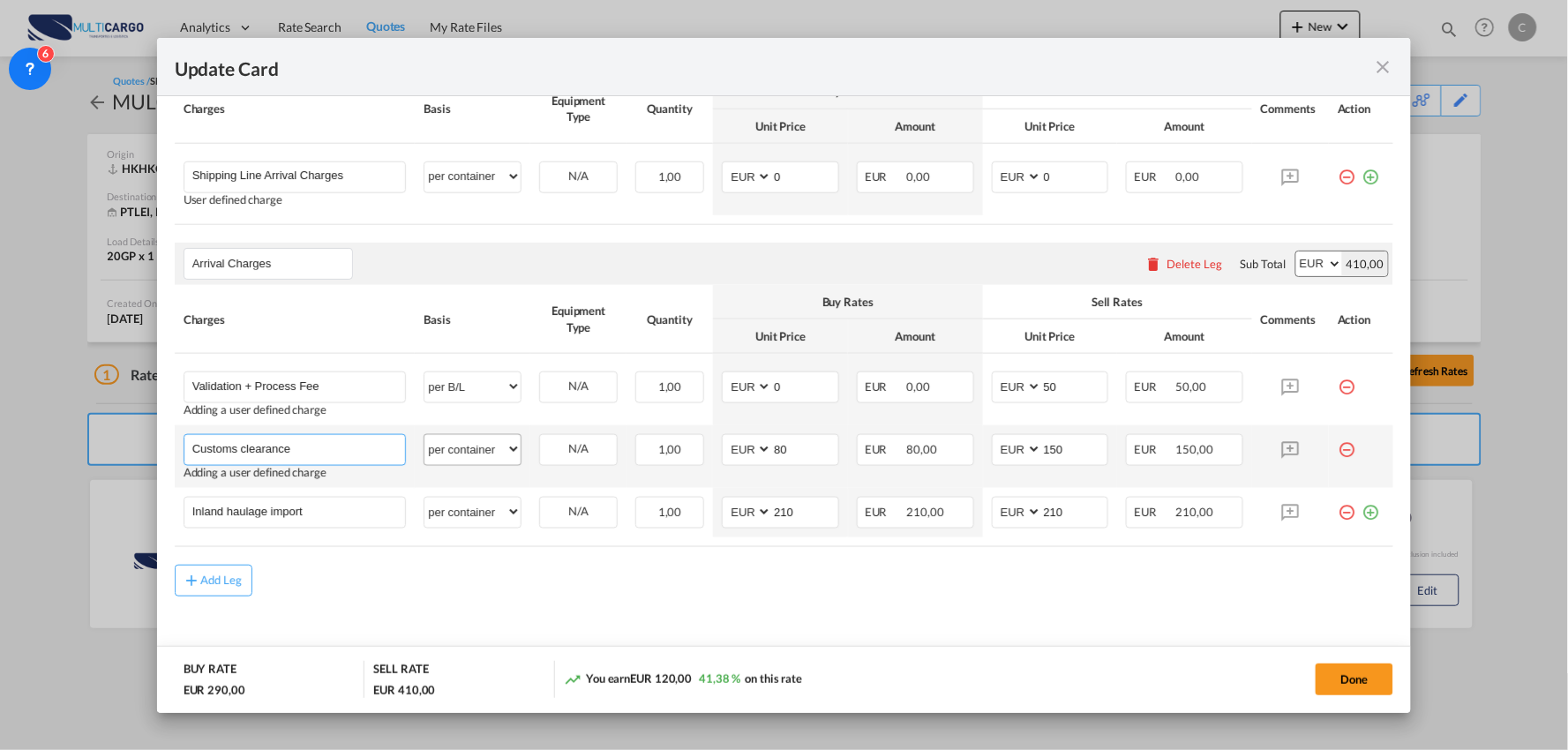
type input "Customs clearance"
drag, startPoint x: 463, startPoint y: 445, endPoint x: 496, endPoint y: 436, distance: 34.2
click at [463, 446] on select "per equipment per container per B/L per shipping bill per shipment per pallet p…" at bounding box center [472, 449] width 96 height 28
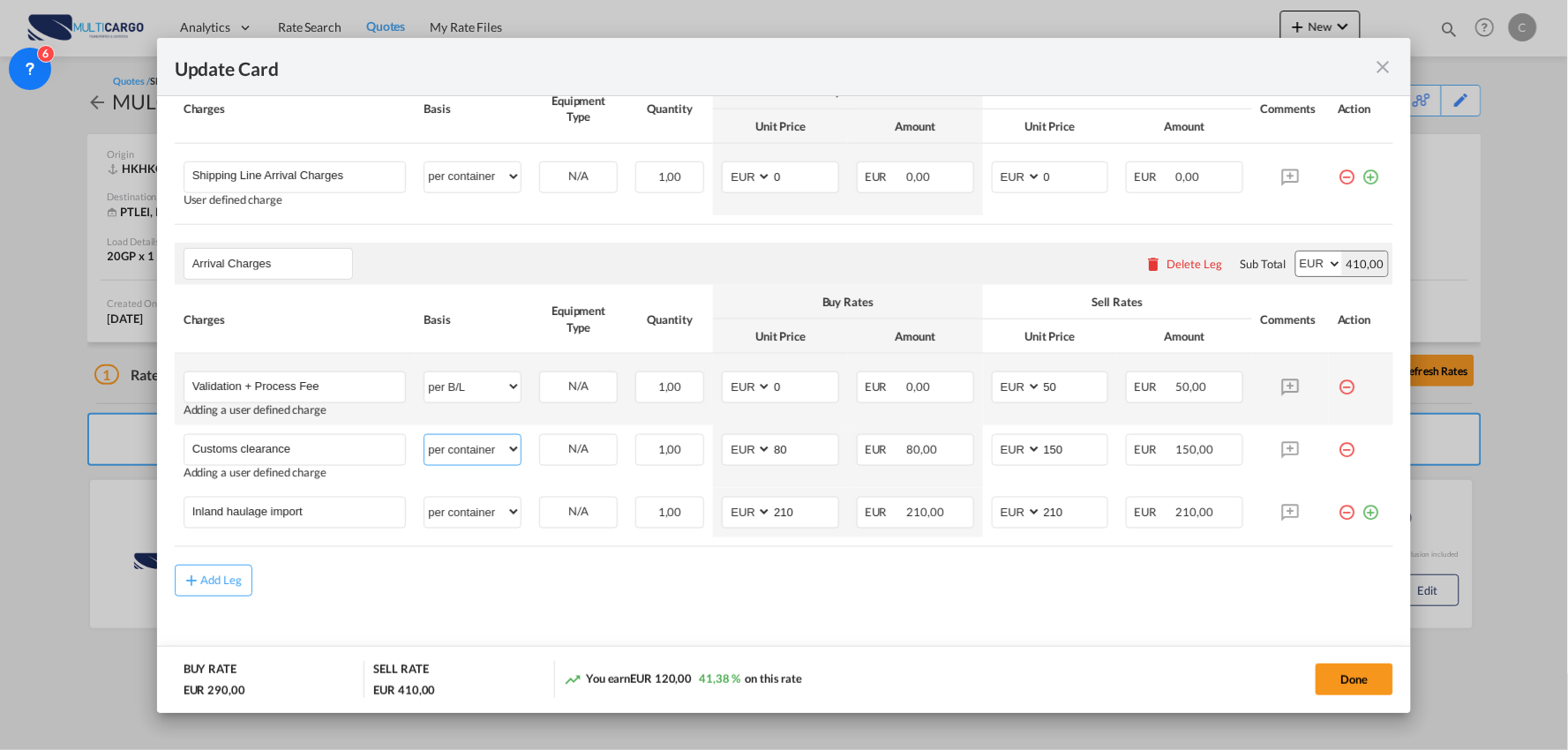
select select "per_document"
click at [425, 435] on select "per equipment per container per B/L per shipping bill per shipment per pallet p…" at bounding box center [472, 449] width 96 height 28
drag, startPoint x: 1057, startPoint y: 393, endPoint x: 946, endPoint y: 393, distance: 111.0
click at [946, 393] on tr "Validation + Process Fee Please Enter User Defined Charges Cannot Be Published …" at bounding box center [784, 389] width 1220 height 71
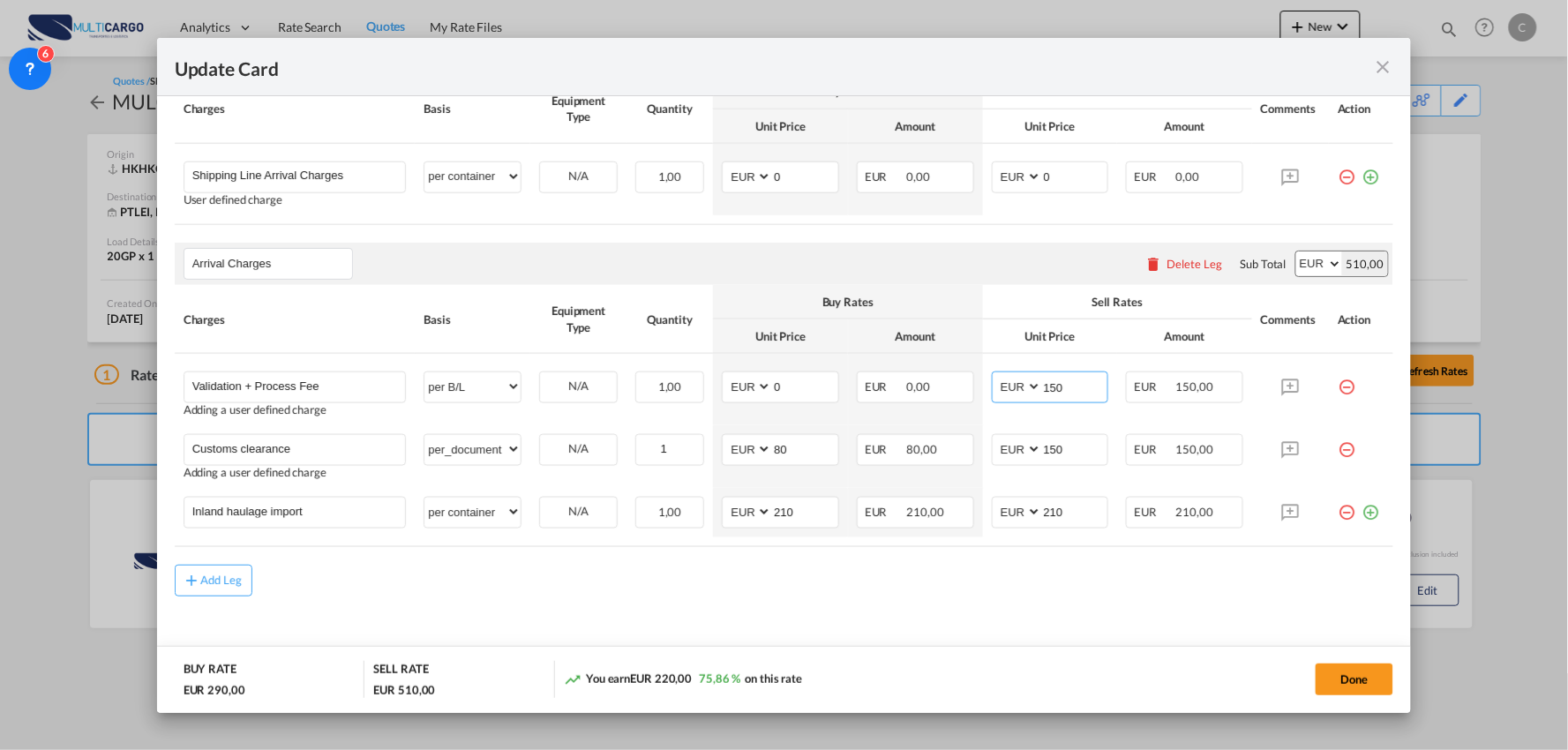
type input "150"
click at [658, 586] on div "Add Leg" at bounding box center [784, 581] width 1220 height 32
click at [1078, 528] on td "AED AFN ALL AMD ANG AOA ARS AUD AWG AZN BAM BBD BDT BGN BHD BIF BMD BND [PERSON…" at bounding box center [1050, 513] width 135 height 49
drag, startPoint x: 1072, startPoint y: 513, endPoint x: 933, endPoint y: 531, distance: 140.2
click at [936, 531] on tr "Inland haulage import Please Enter User Defined Charges Cannot Be Published per…" at bounding box center [784, 513] width 1220 height 49
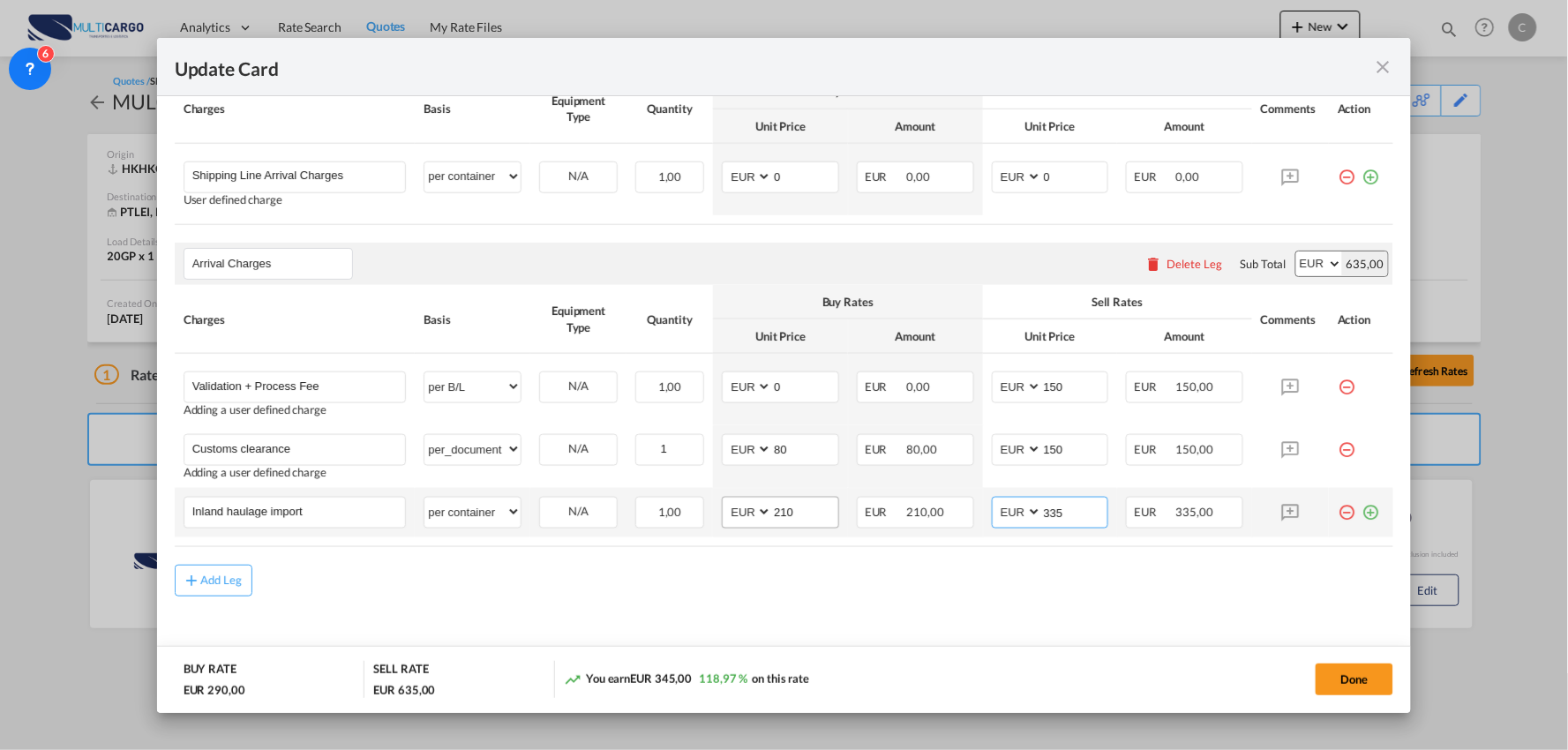
type input "335"
drag, startPoint x: 737, startPoint y: 513, endPoint x: 631, endPoint y: 513, distance: 106.0
click at [633, 513] on tr "Inland haulage import Please Enter User Defined Charges Cannot Be Published per…" at bounding box center [784, 513] width 1220 height 49
type input "255"
click at [483, 587] on div "Add Leg" at bounding box center [784, 581] width 1220 height 32
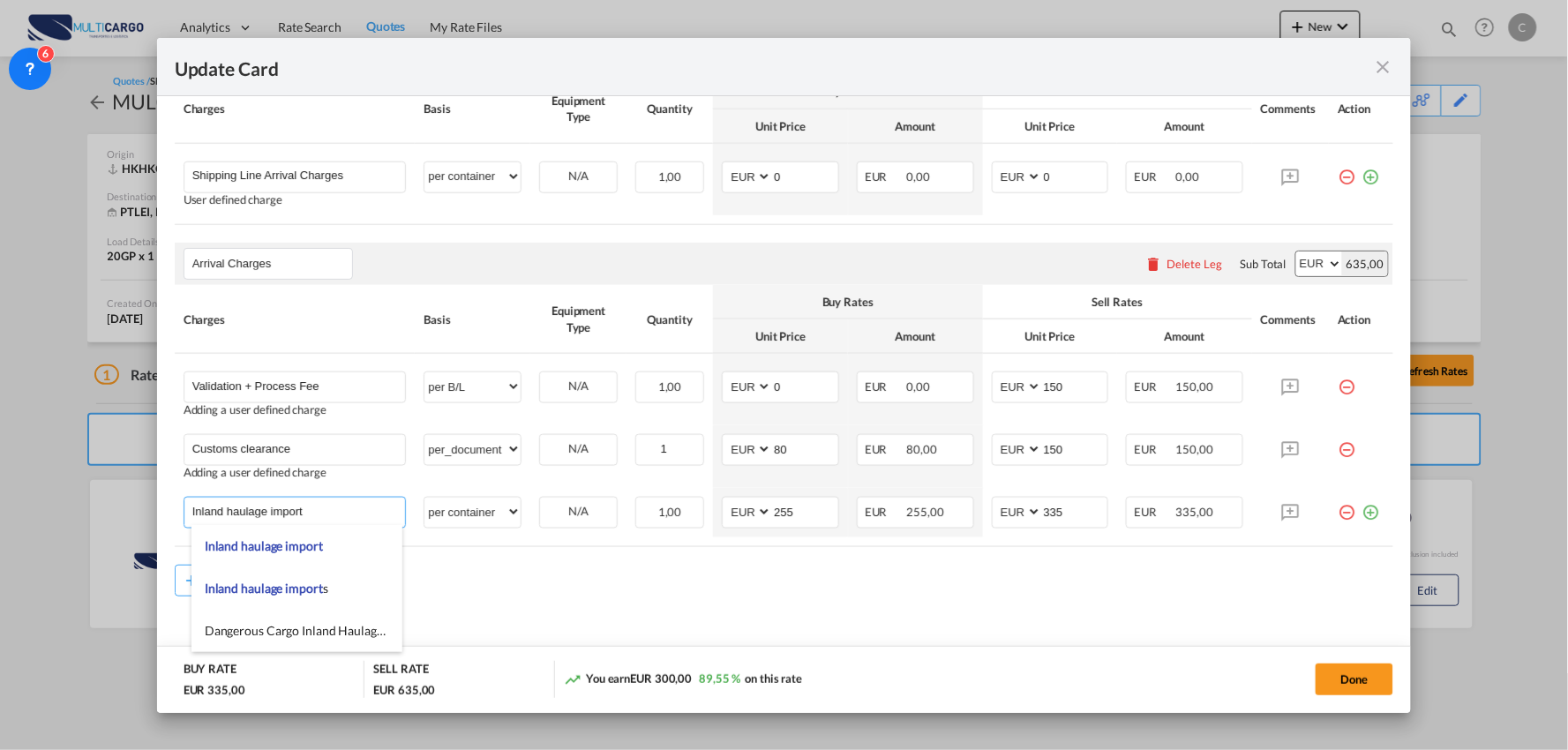
drag, startPoint x: 375, startPoint y: 501, endPoint x: -64, endPoint y: 471, distance: 440.0
click at [0, 471] on html "Analytics Reports Dashboard Rate Search Quotes My Rate Files" at bounding box center [784, 375] width 1568 height 750
type input "Delivery - Albergaria a [GEOGRAPHIC_DATA]"
drag, startPoint x: 939, startPoint y: 597, endPoint x: 1444, endPoint y: 677, distance: 511.3
click at [939, 597] on div "Add Leg" at bounding box center [784, 595] width 1220 height 32
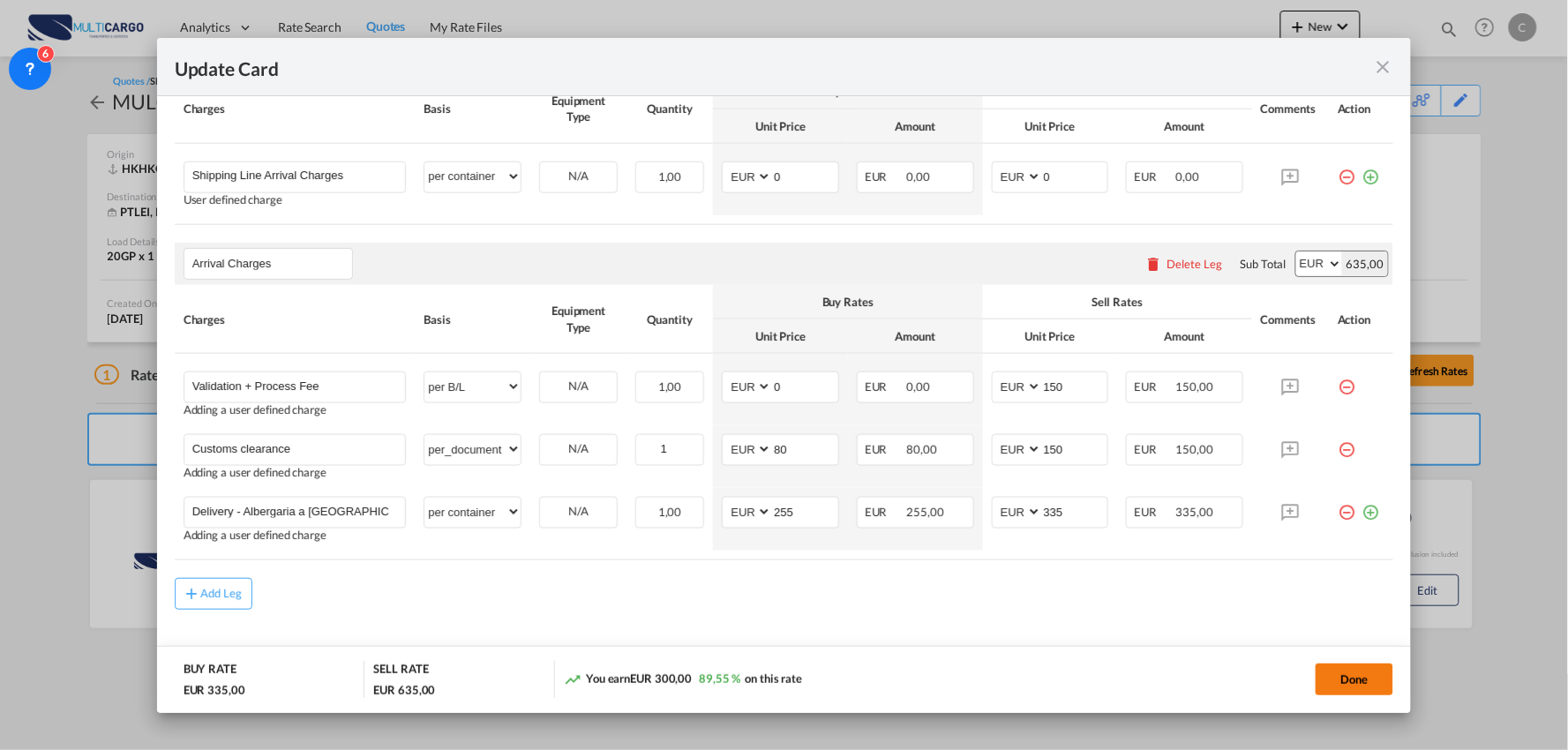
click at [1348, 685] on button "Done" at bounding box center [1355, 680] width 78 height 32
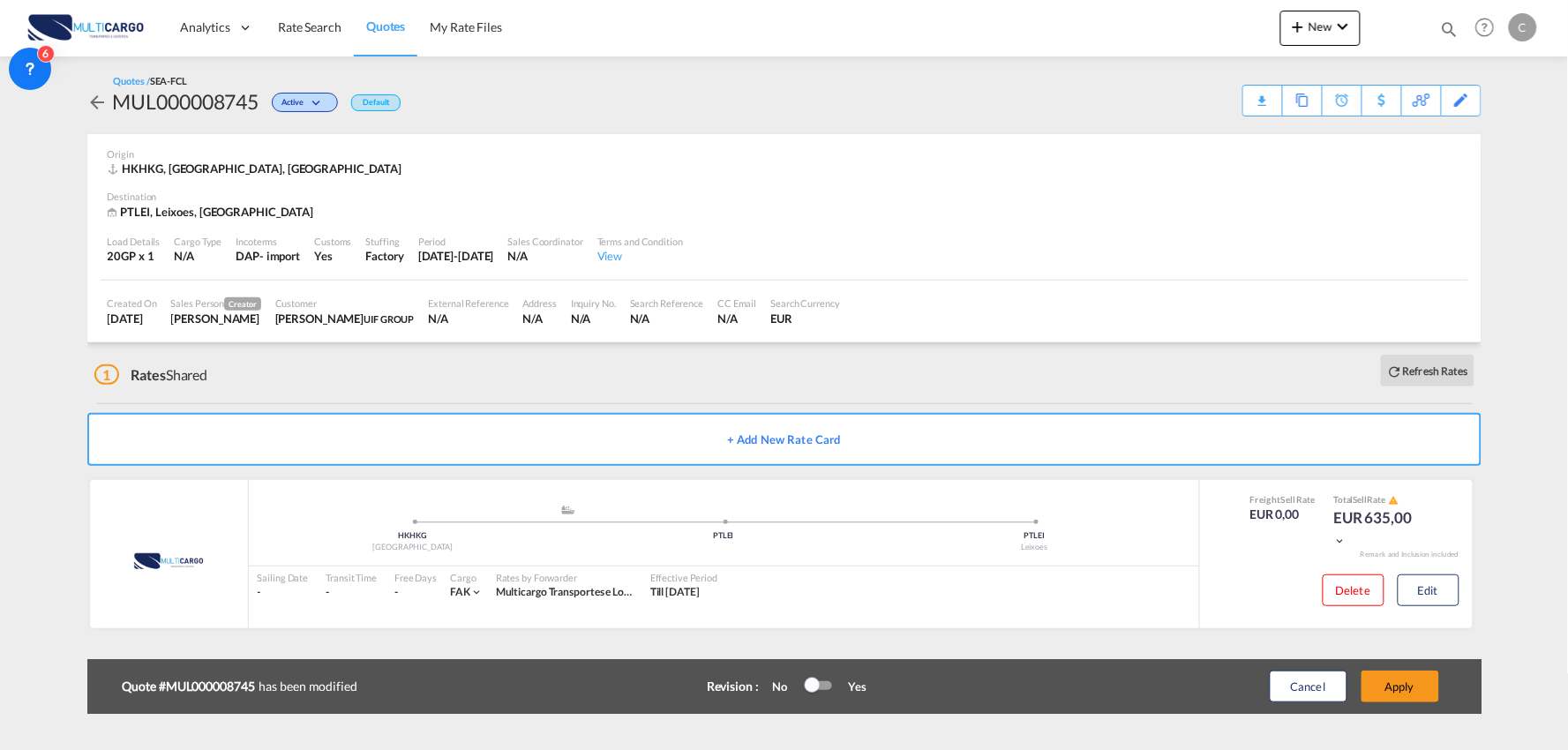
click at [1403, 685] on button "Apply" at bounding box center [1401, 687] width 78 height 32
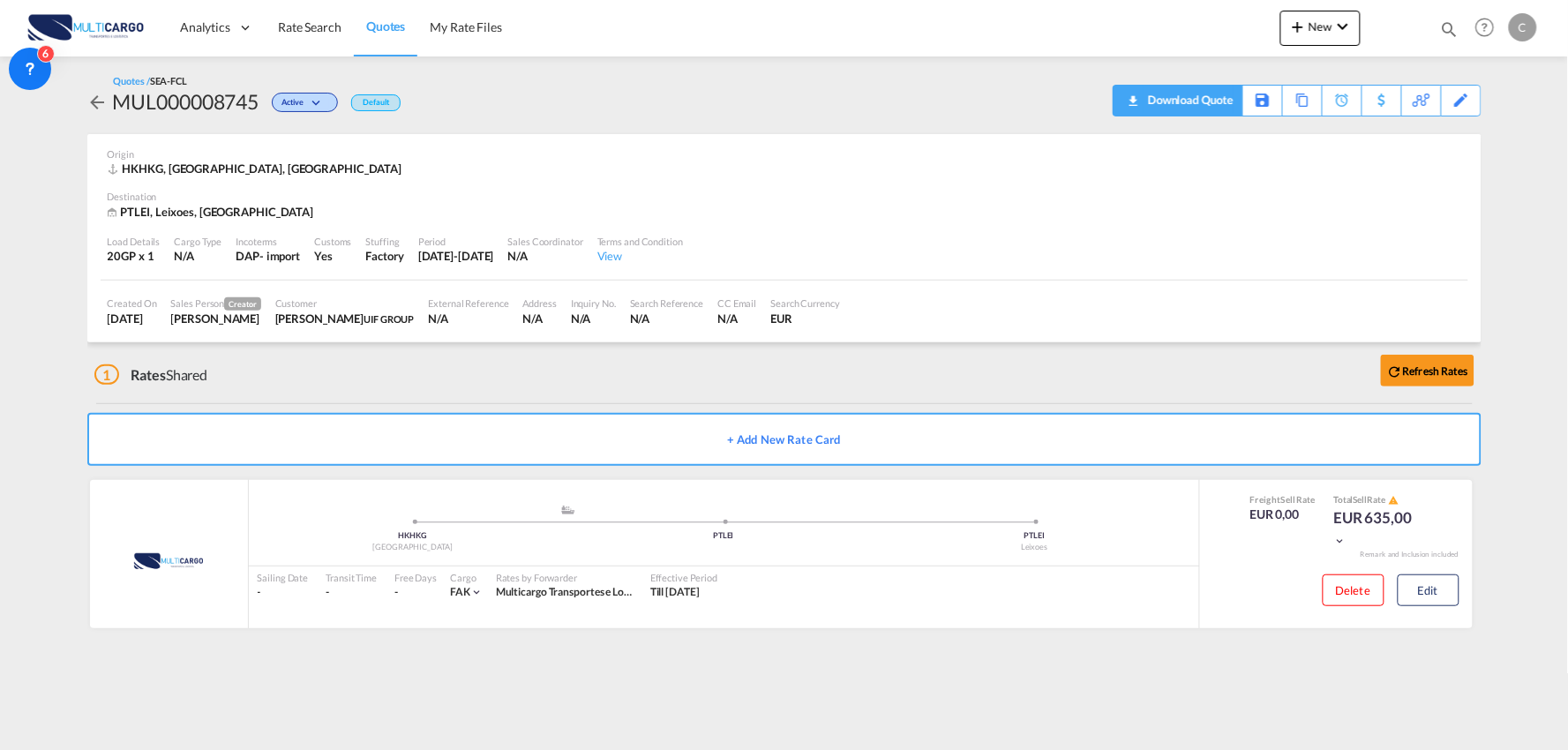
click at [1206, 96] on div "Download Quote" at bounding box center [1189, 100] width 90 height 28
click at [1334, 24] on md-icon "icon-chevron-down" at bounding box center [1343, 27] width 21 height 21
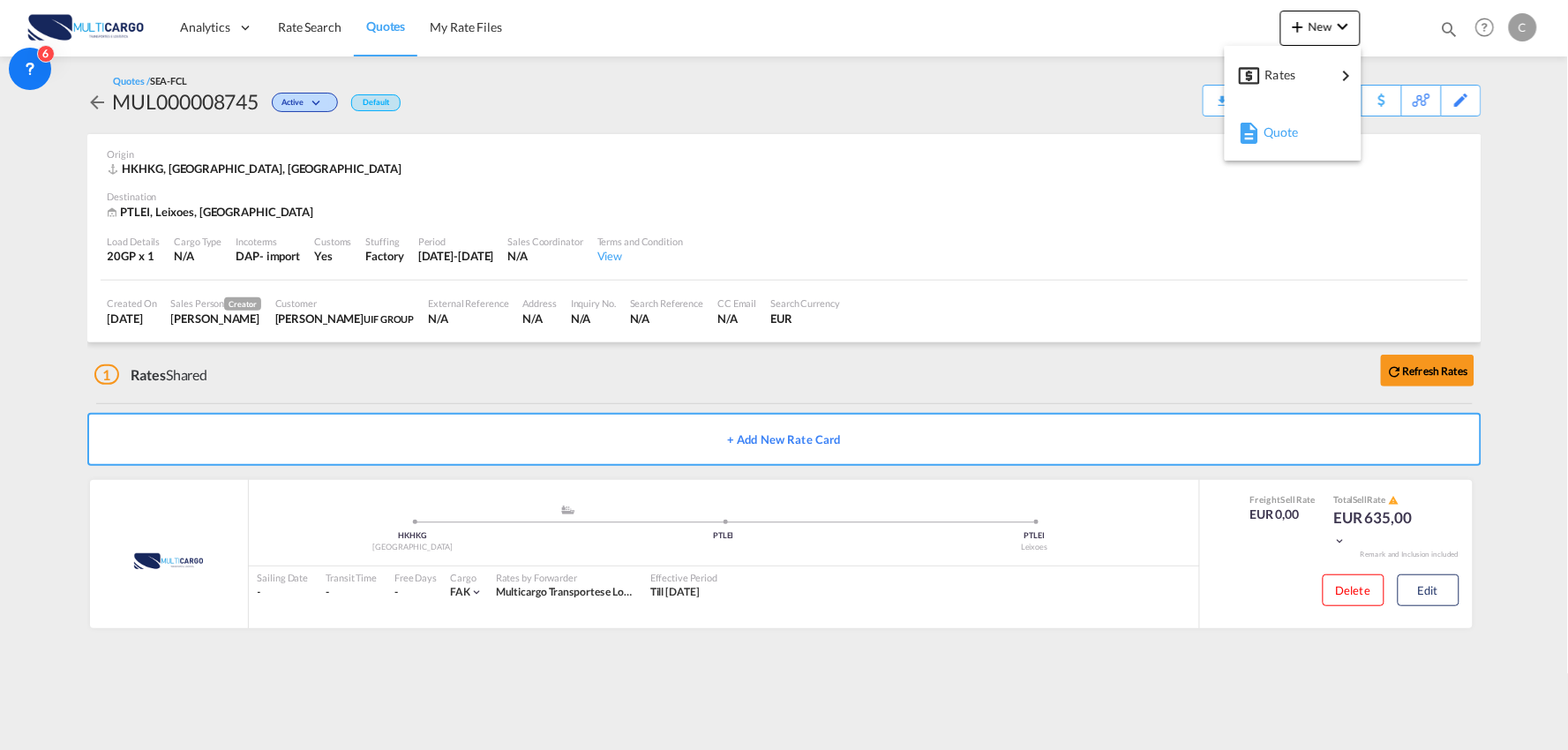
click at [1311, 138] on div "Quote" at bounding box center [1296, 132] width 65 height 45
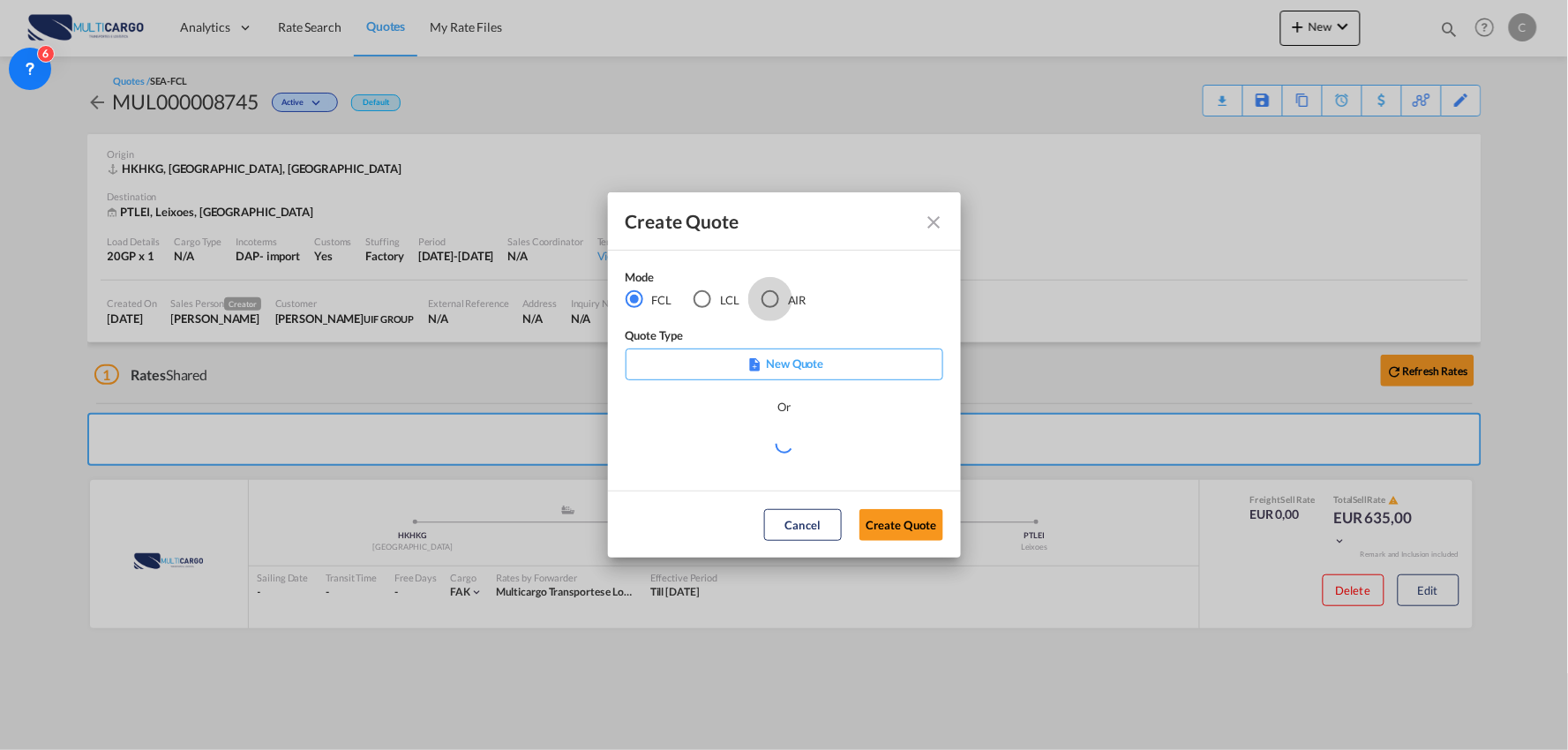
click at [775, 299] on div "AIR" at bounding box center [770, 299] width 18 height 18
click at [920, 525] on button "Create Quote" at bounding box center [902, 525] width 83 height 32
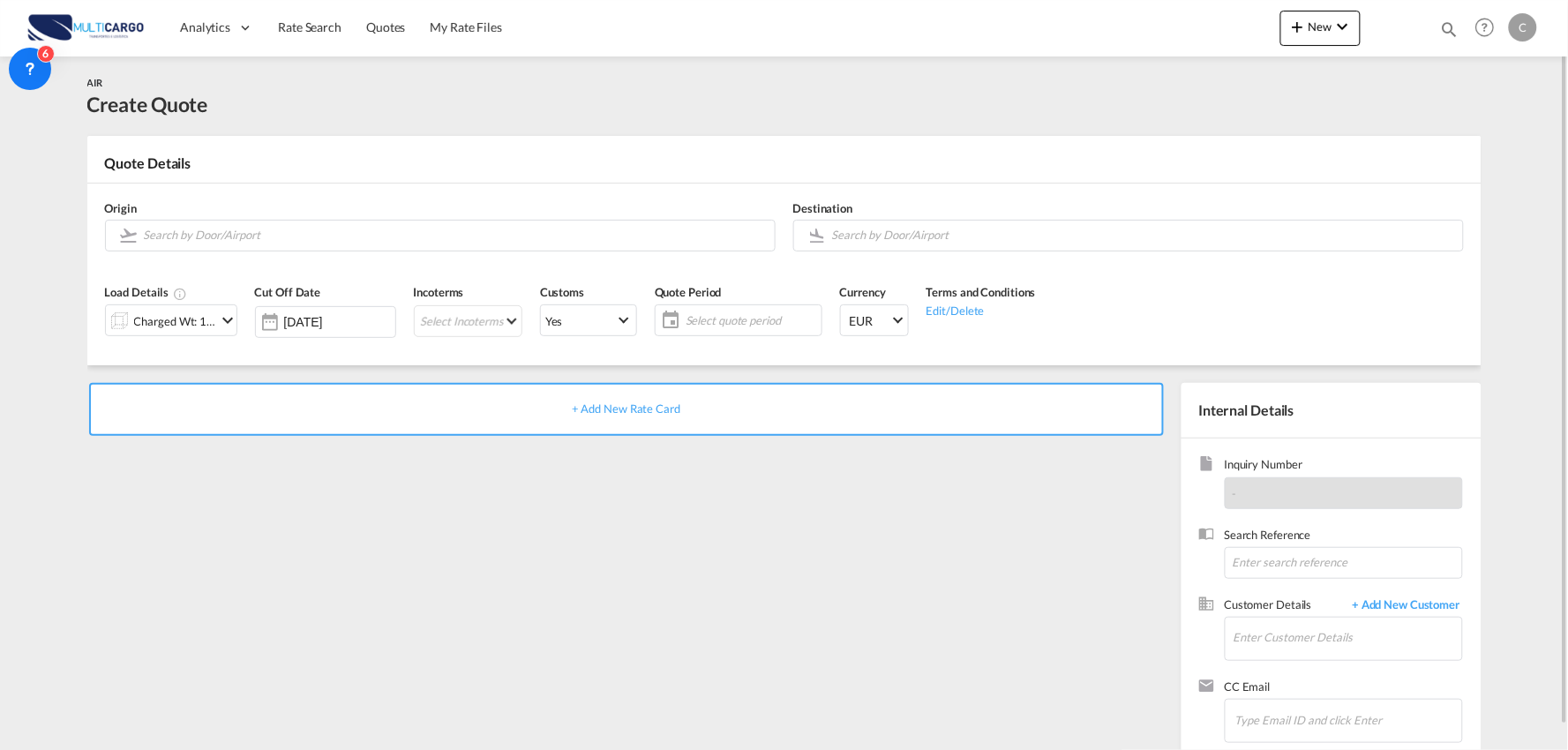
click at [439, 562] on div "+ Add New Rate Card" at bounding box center [629, 567] width 1085 height 369
click at [266, 233] on input "Search by Door/Airport" at bounding box center [455, 235] width 622 height 31
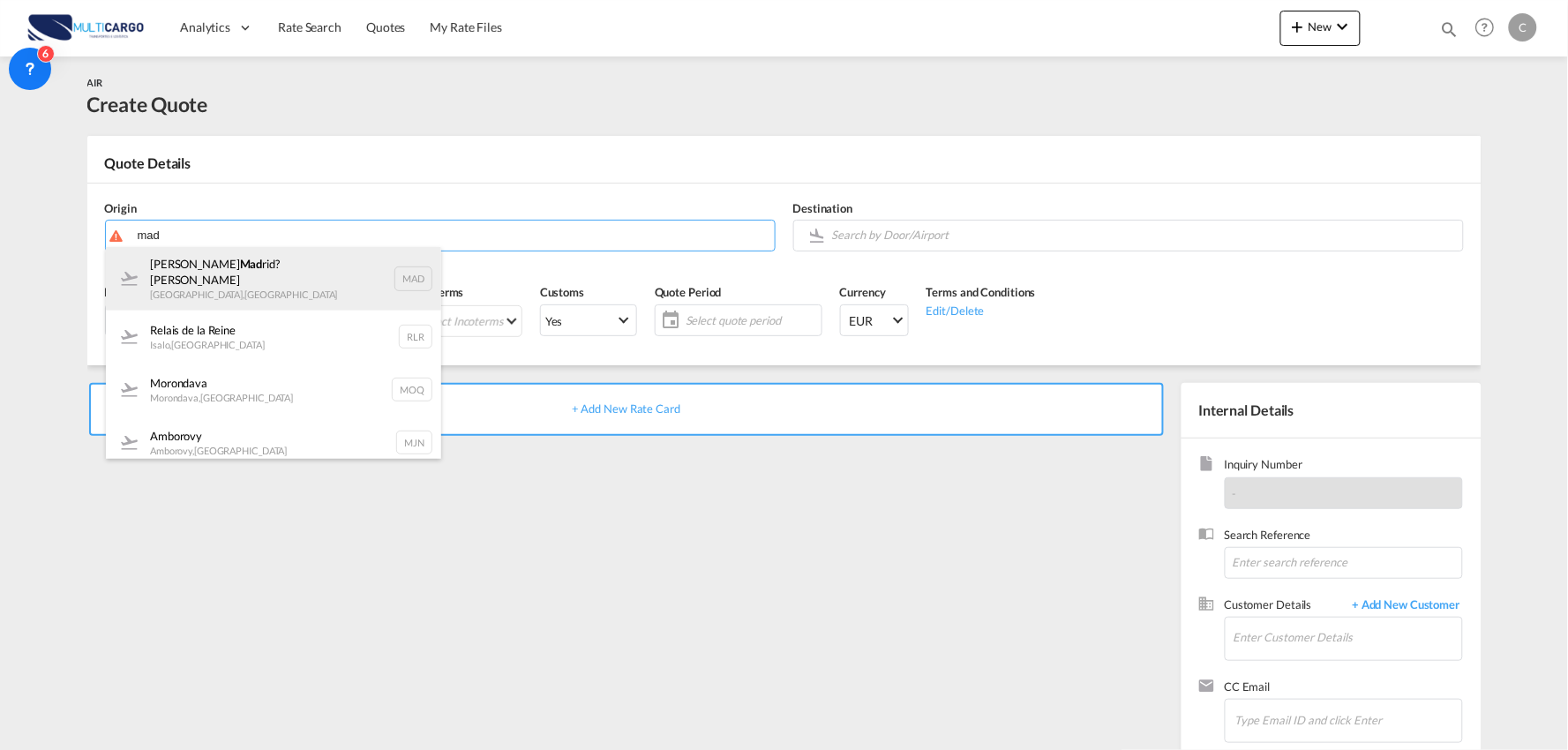
click at [243, 275] on div "[PERSON_NAME] Mad rid?Barajas [GEOGRAPHIC_DATA] , [GEOGRAPHIC_DATA] MAD" at bounding box center [274, 279] width 336 height 64
type input "[PERSON_NAME] Madrid?Barajas, [GEOGRAPHIC_DATA], MAD"
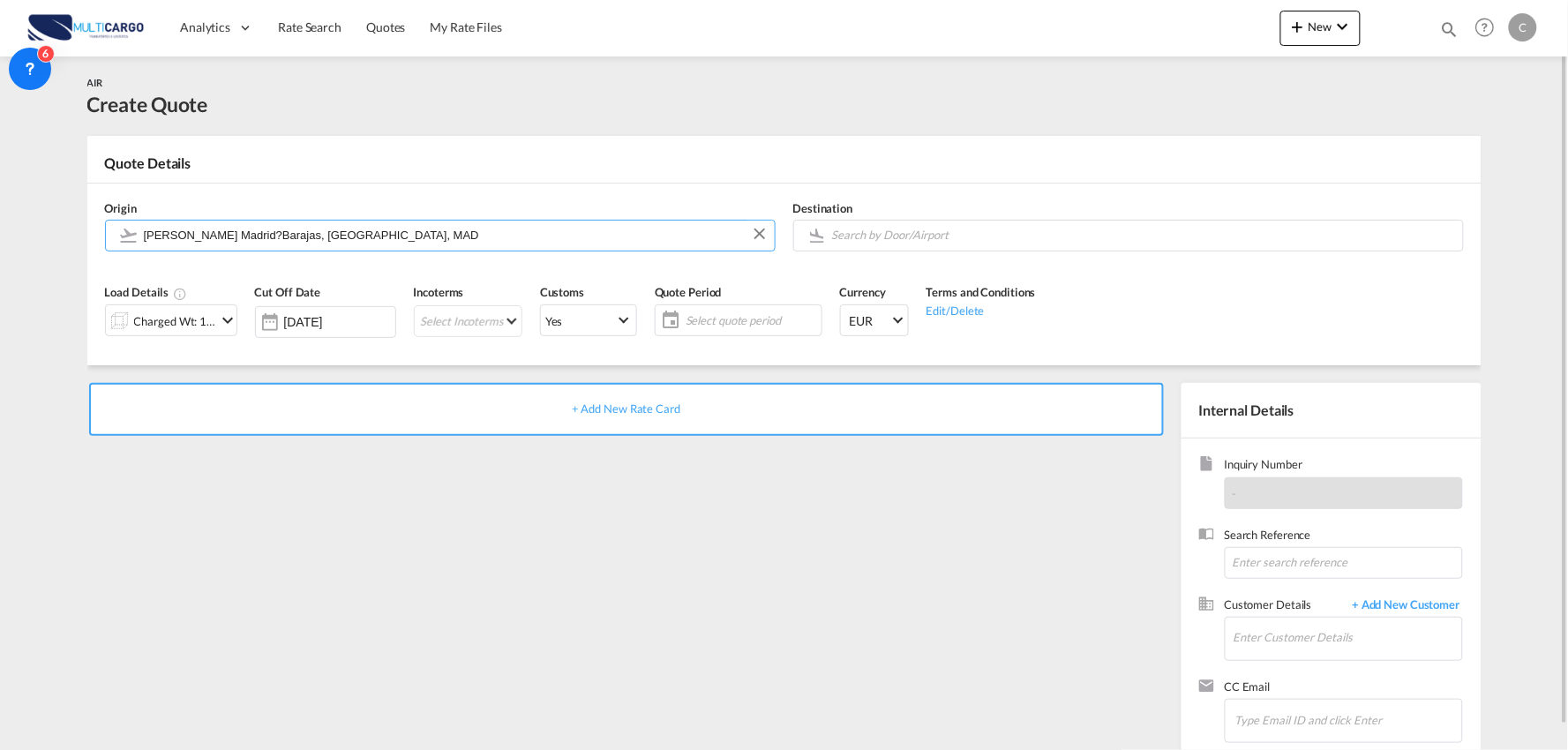
click at [399, 470] on div "+ Add New Rate Card" at bounding box center [629, 567] width 1085 height 369
click at [168, 321] on div "Charged Wt: 1,00 KG" at bounding box center [176, 321] width 83 height 25
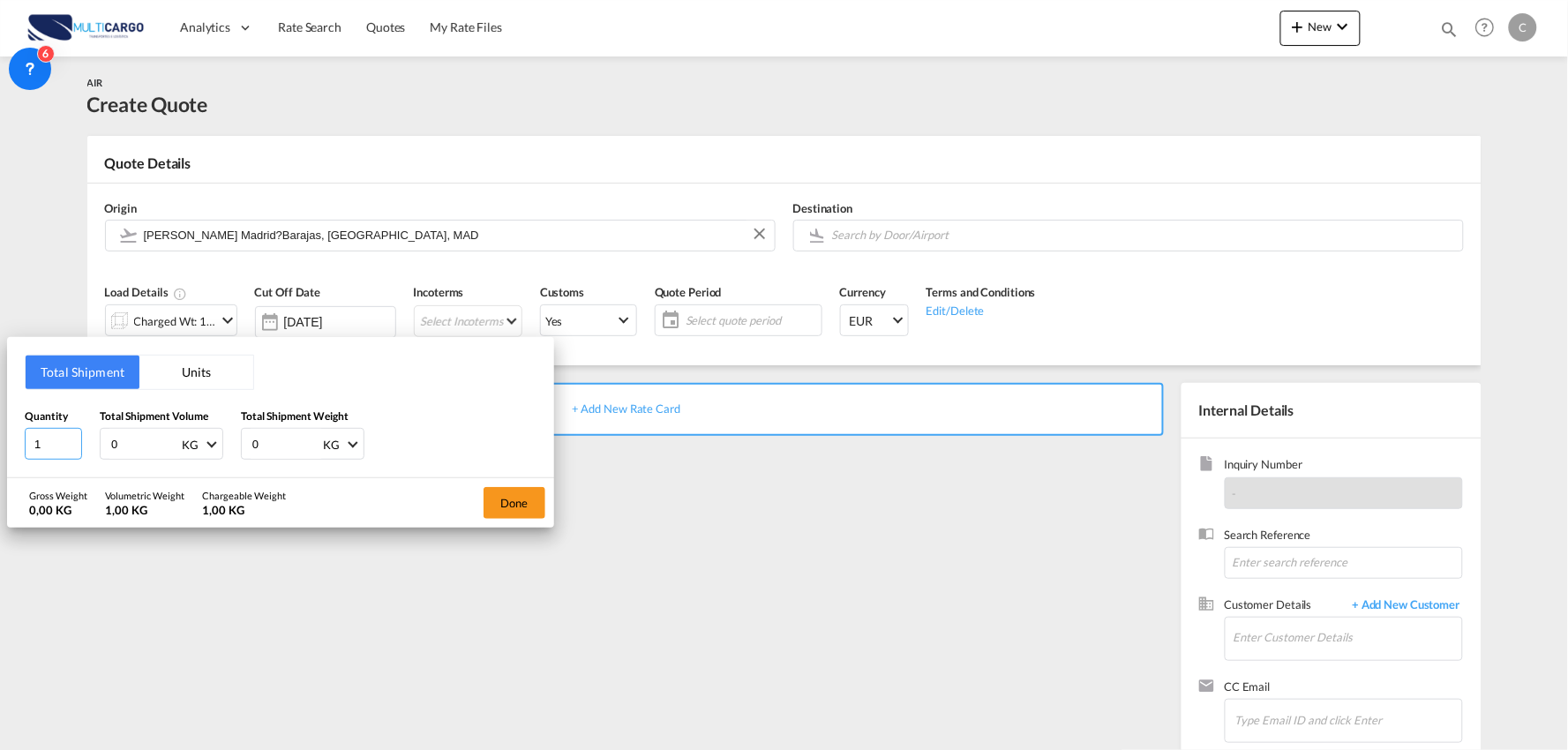
click at [0, 442] on html "Analytics Reports Dashboard Rate Search Quotes My Rate Files" at bounding box center [784, 375] width 1568 height 750
type input "2"
drag, startPoint x: 293, startPoint y: 453, endPoint x: 186, endPoint y: 443, distance: 107.5
click at [186, 443] on div "Quantity 2 Total Shipment Volume 0 KG CBM CFT KG LB Total Shipment Weight 0 KG …" at bounding box center [281, 434] width 512 height 53
drag, startPoint x: 134, startPoint y: 439, endPoint x: 25, endPoint y: 452, distance: 109.8
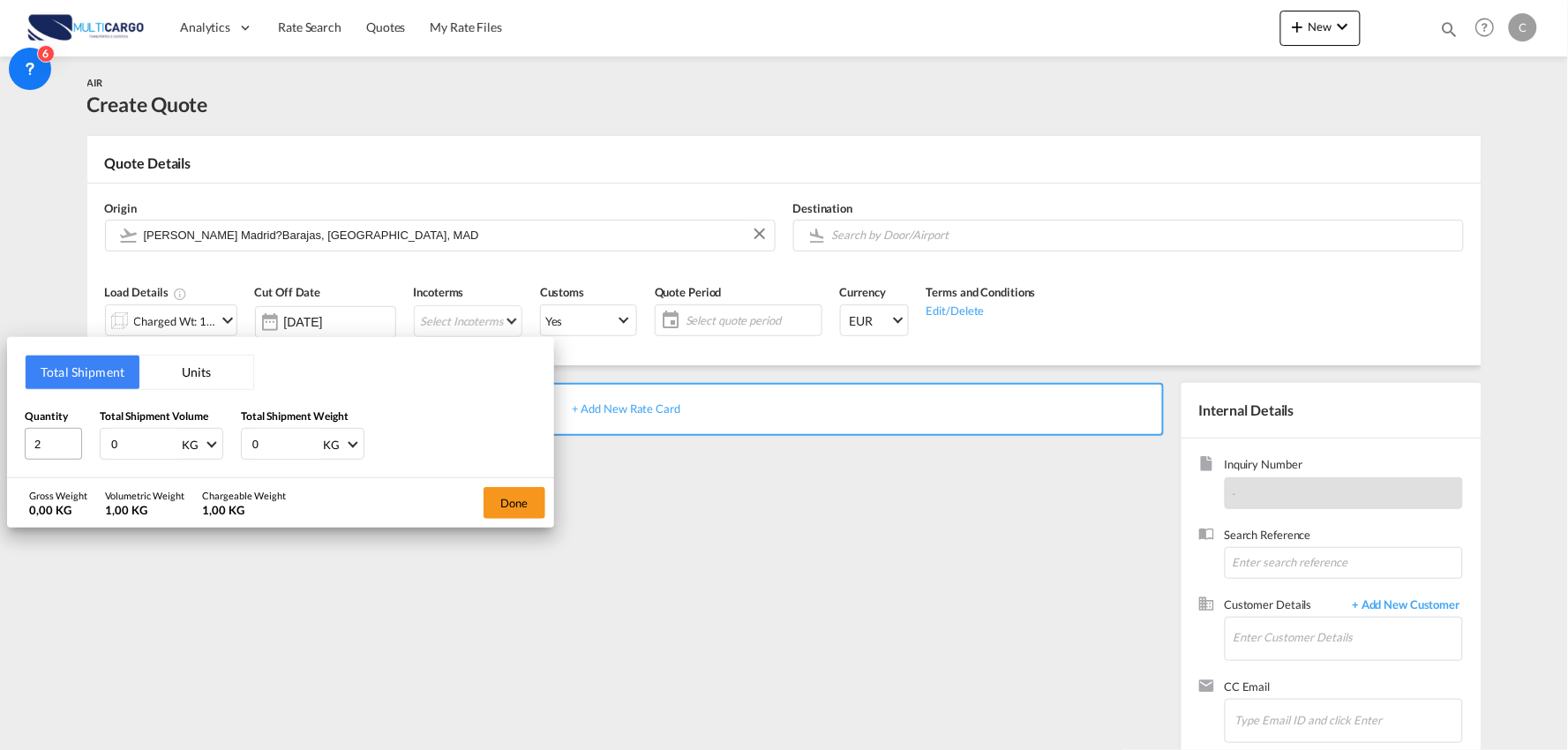
click at [33, 448] on div "Quantity 2 Total Shipment Volume 0 KG CBM CFT KG LB Total Shipment Weight 0 KG …" at bounding box center [281, 434] width 512 height 53
click at [223, 454] on div "Quantity 2 Total Shipment Volume 0 KG CBM CFT KG LB Total Shipment Weight 0 KG …" at bounding box center [281, 434] width 512 height 53
drag, startPoint x: 136, startPoint y: 450, endPoint x: 109, endPoint y: 448, distance: 27.1
click at [102, 450] on div "0 KG CBM CFT KG LB" at bounding box center [161, 445] width 123 height 32
click at [368, 451] on div "Quantity 2 Total Shipment Volume 0 KG CBM CFT KG LB Total Shipment Weight 0 KG …" at bounding box center [281, 434] width 512 height 53
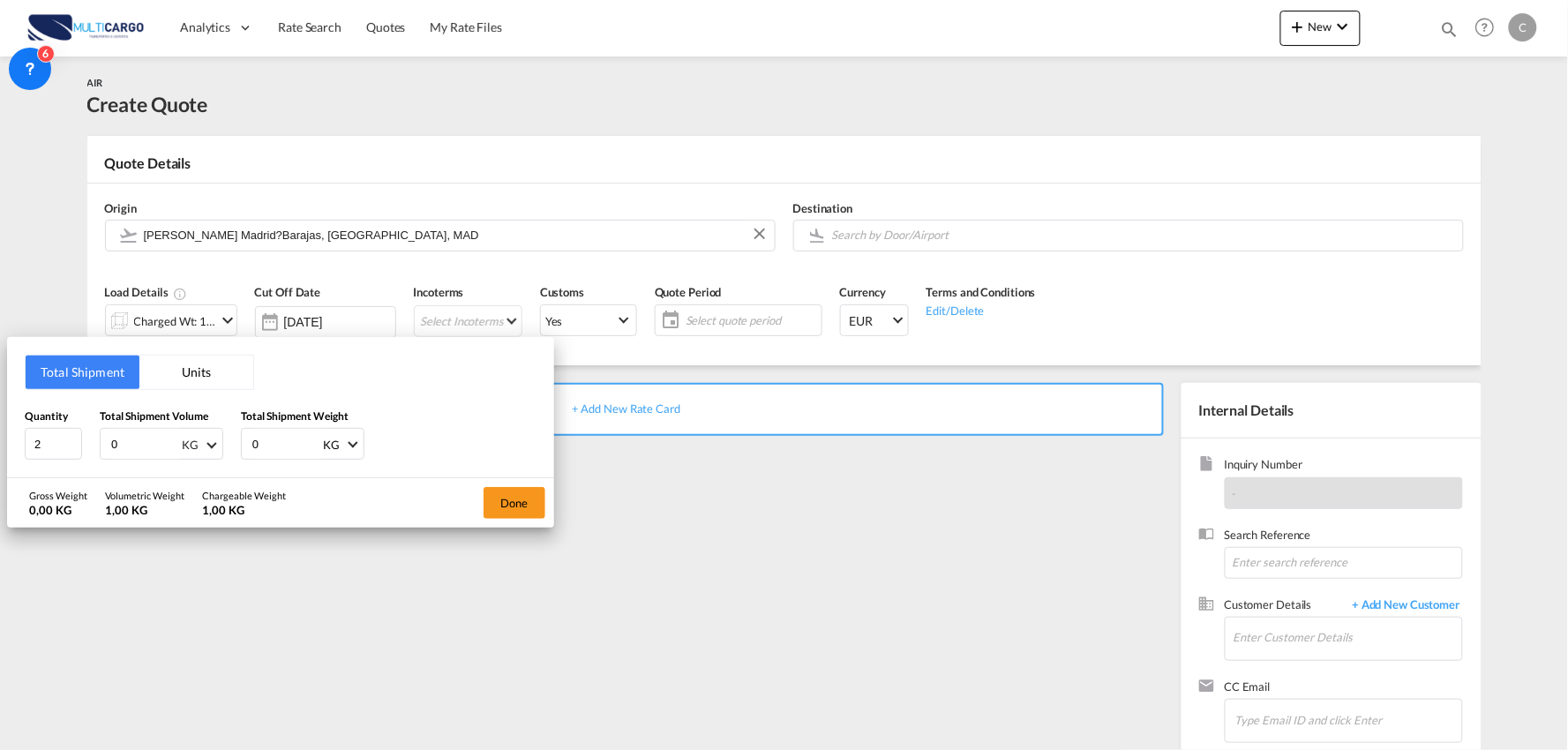
click at [210, 442] on span at bounding box center [211, 444] width 9 height 9
click at [222, 357] on md-option "CBM" at bounding box center [228, 359] width 120 height 43
drag, startPoint x: 123, startPoint y: 442, endPoint x: 69, endPoint y: 443, distance: 54.0
click at [90, 443] on div "Quantity 2 Total Shipment Volume 0 CBM Total Shipment Weight 0 KG KG LB" at bounding box center [281, 434] width 512 height 53
type input "0.813"
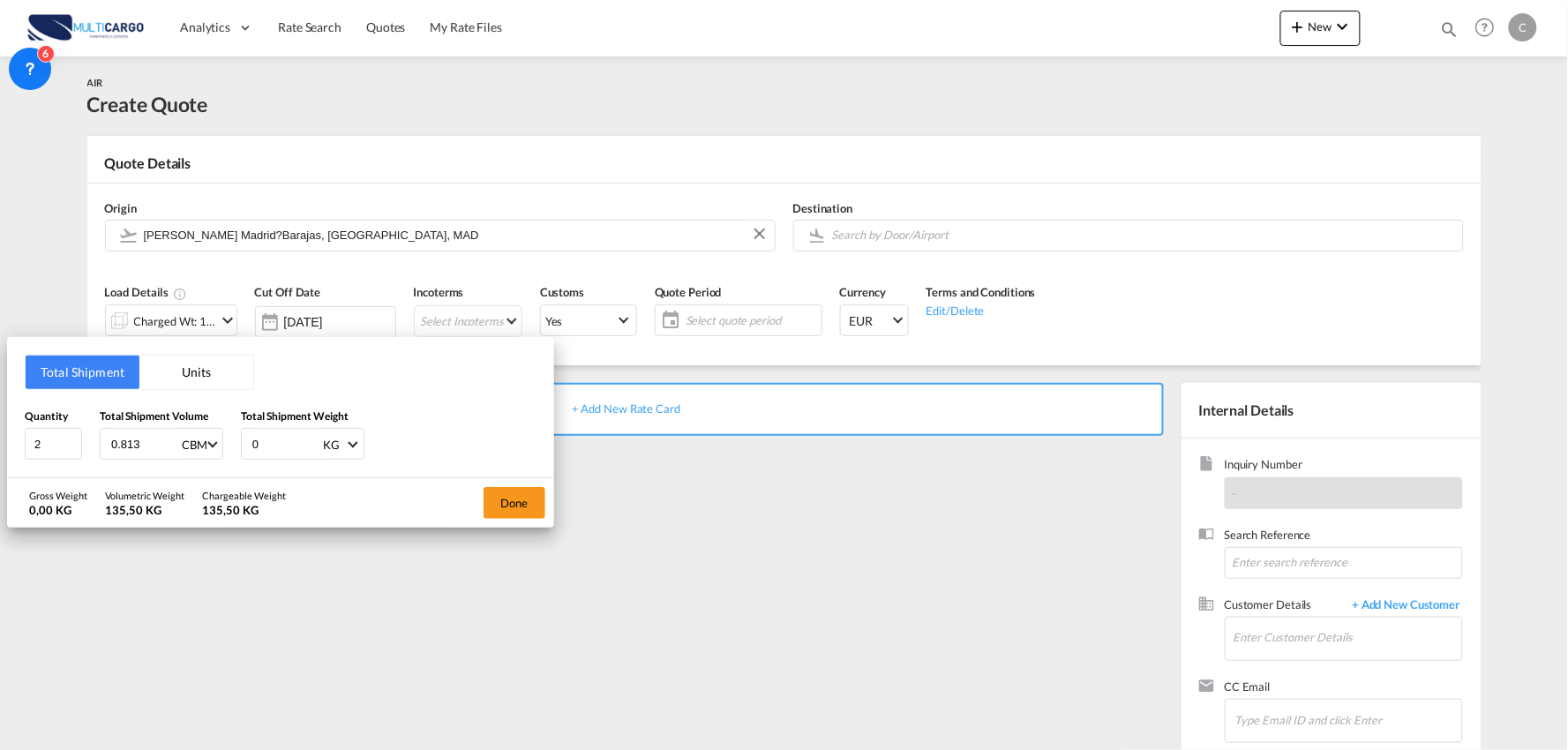
drag, startPoint x: 226, startPoint y: 447, endPoint x: 211, endPoint y: 447, distance: 15.0
click at [211, 447] on div "Quantity 2 Total Shipment Volume 0.813 CBM Total Shipment Weight 0 KG KG LB" at bounding box center [281, 434] width 512 height 53
type input "132"
click at [509, 503] on button "Done" at bounding box center [514, 503] width 62 height 32
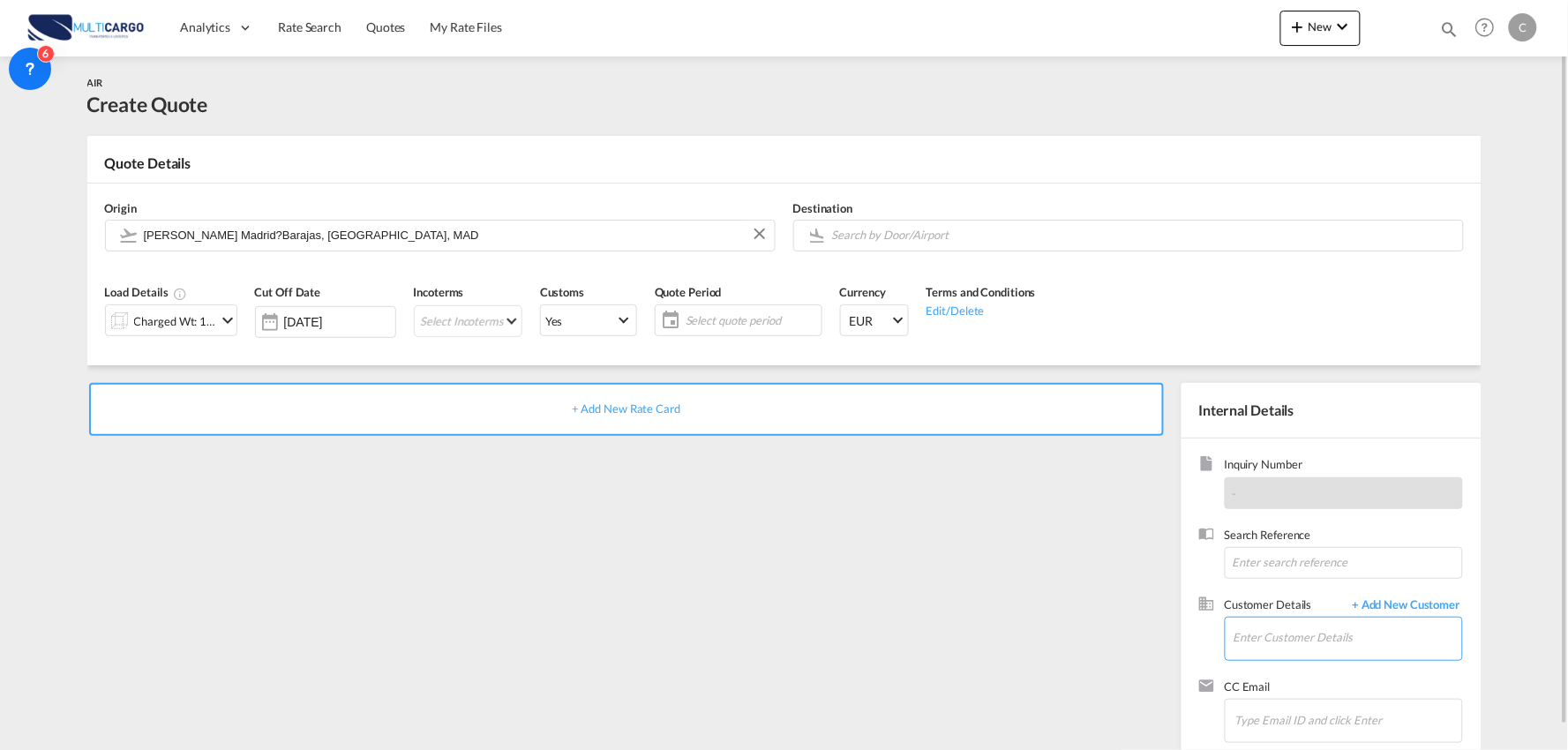
click at [1320, 642] on input "Enter Customer Details" at bounding box center [1348, 638] width 228 height 40
click at [891, 236] on input "Search by Door/Airport" at bounding box center [1143, 235] width 622 height 31
click at [895, 245] on input "Search by Door/Airport" at bounding box center [1143, 235] width 622 height 31
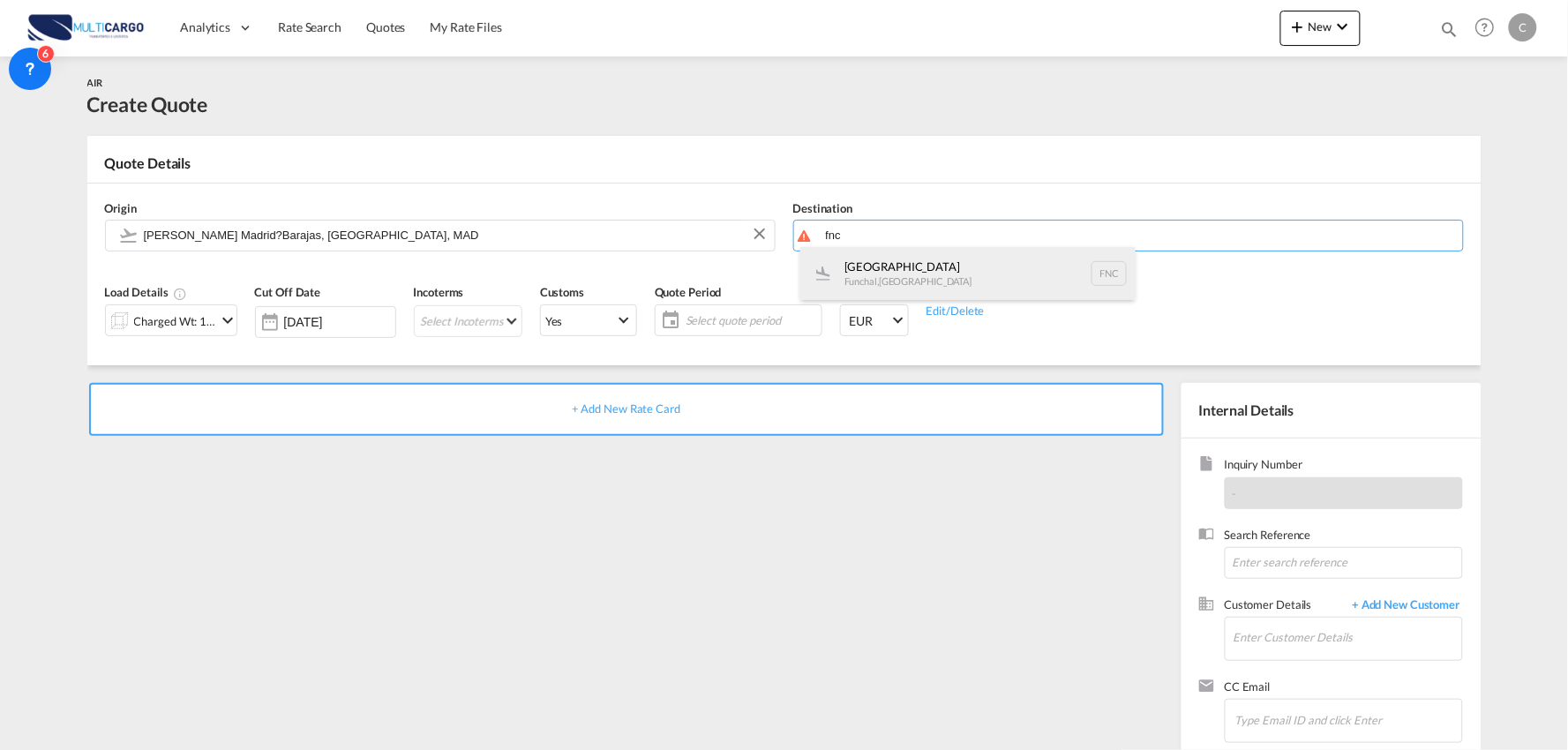
click at [911, 279] on div "Madeira [GEOGRAPHIC_DATA] , [GEOGRAPHIC_DATA] FNC" at bounding box center [968, 274] width 336 height 53
type input "[GEOGRAPHIC_DATA], Funchal, FNC"
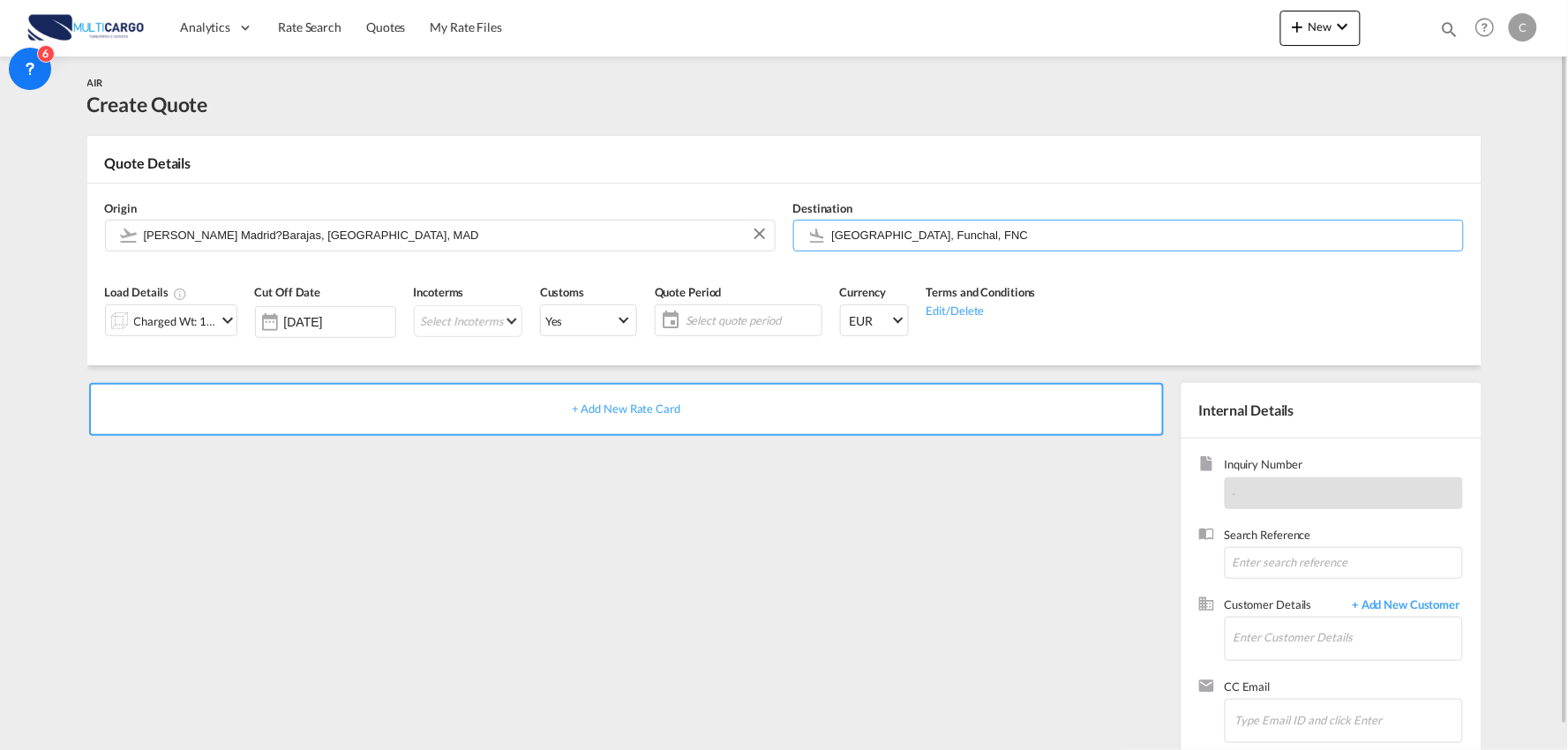
click at [666, 494] on div "+ Add New Rate Card" at bounding box center [629, 567] width 1085 height 369
click at [490, 327] on md-select "Select Incoterms CIP - import Carriage and Insurance Paid to DAP - import Deliv…" at bounding box center [468, 321] width 109 height 32
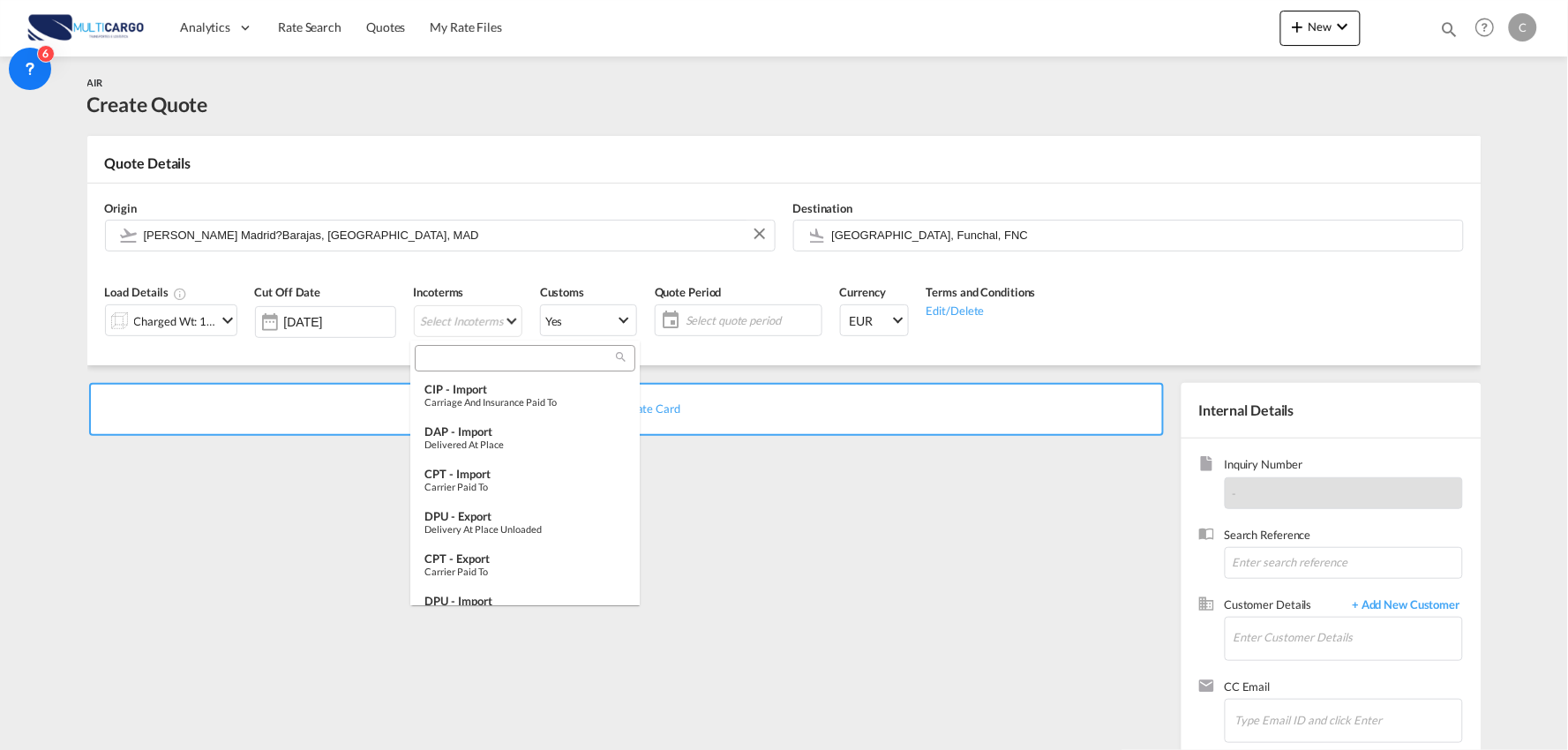
click at [467, 360] on input "search" at bounding box center [518, 358] width 196 height 16
type input "dap"
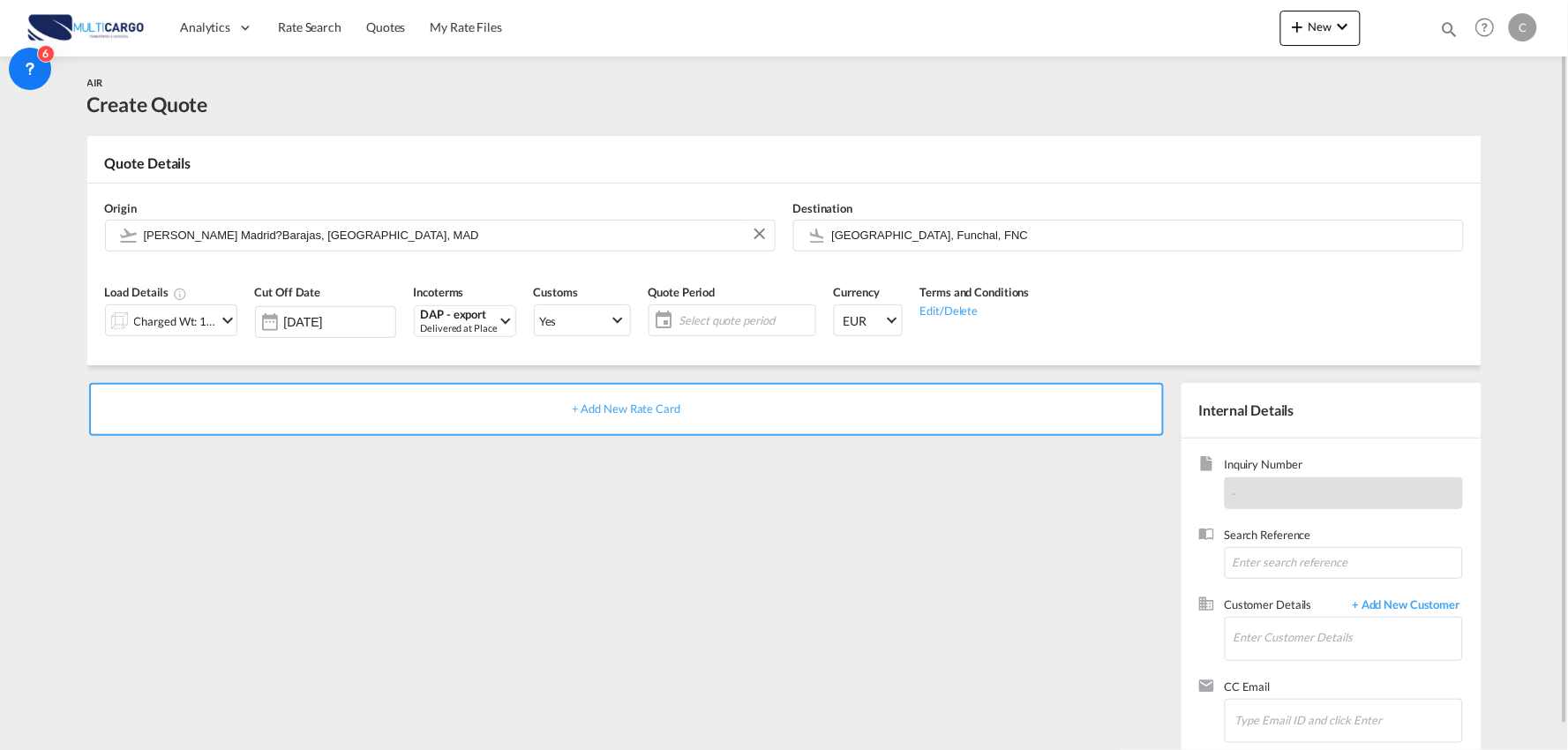
click at [741, 544] on div "+ Add New Rate Card" at bounding box center [629, 567] width 1085 height 369
click at [1299, 647] on input "Enter Customer Details" at bounding box center [1348, 638] width 228 height 40
click at [1414, 605] on span "+ Add New Customer" at bounding box center [1404, 606] width 119 height 20
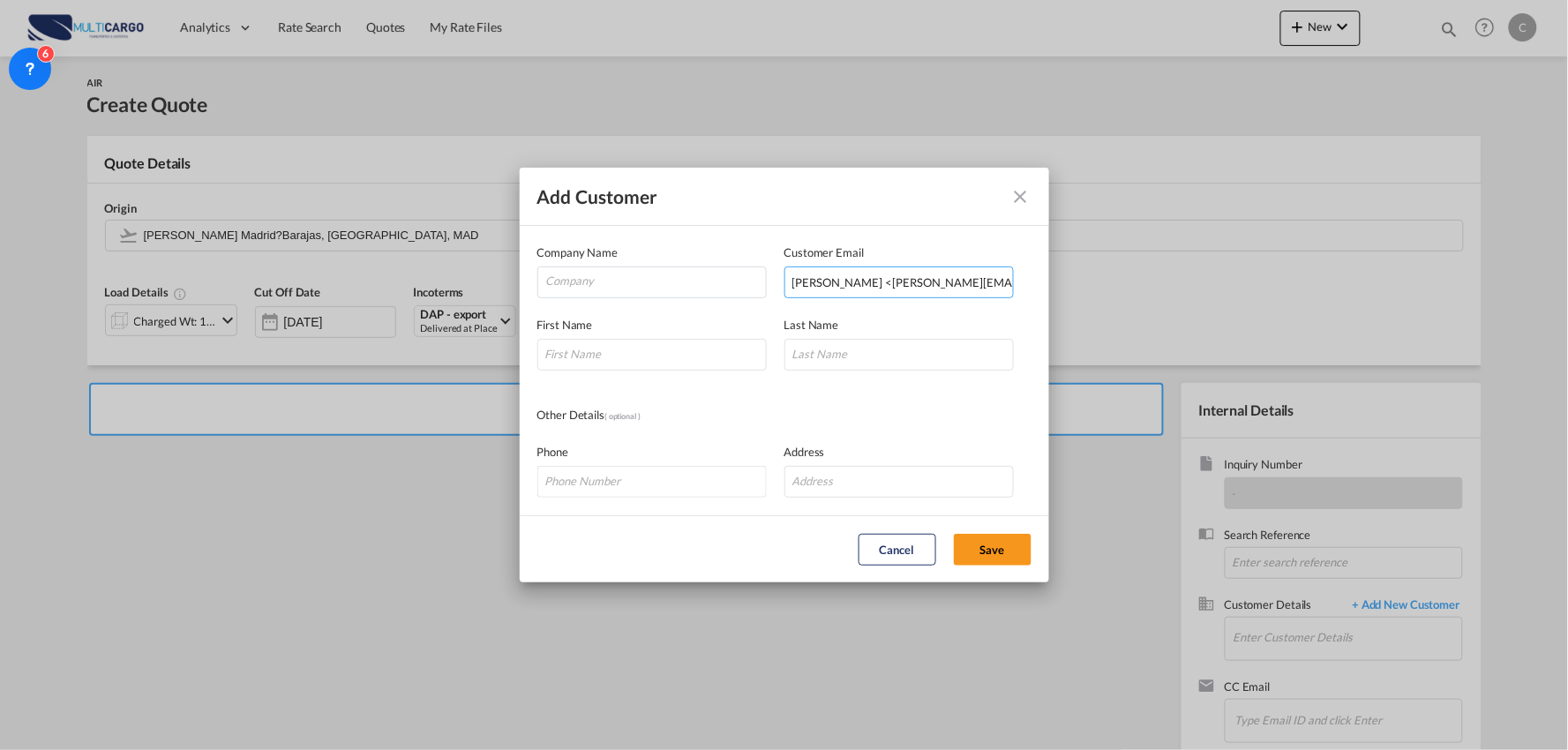
click at [922, 284] on input "[PERSON_NAME] <[PERSON_NAME][EMAIL_ADDRESS][PERSON_NAME][DOMAIN_NAME]>" at bounding box center [900, 283] width 229 height 32
drag, startPoint x: 921, startPoint y: 284, endPoint x: 313, endPoint y: 284, distance: 608.0
click at [313, 284] on div "Add Customer Company Name Customer Email [PERSON_NAME] <[PERSON_NAME][EMAIL_ADD…" at bounding box center [784, 375] width 1568 height 750
click at [992, 283] on input "[PERSON_NAME][EMAIL_ADDRESS][PERSON_NAME][DOMAIN_NAME]>" at bounding box center [900, 283] width 229 height 32
type input "[PERSON_NAME][EMAIL_ADDRESS][PERSON_NAME][DOMAIN_NAME]"
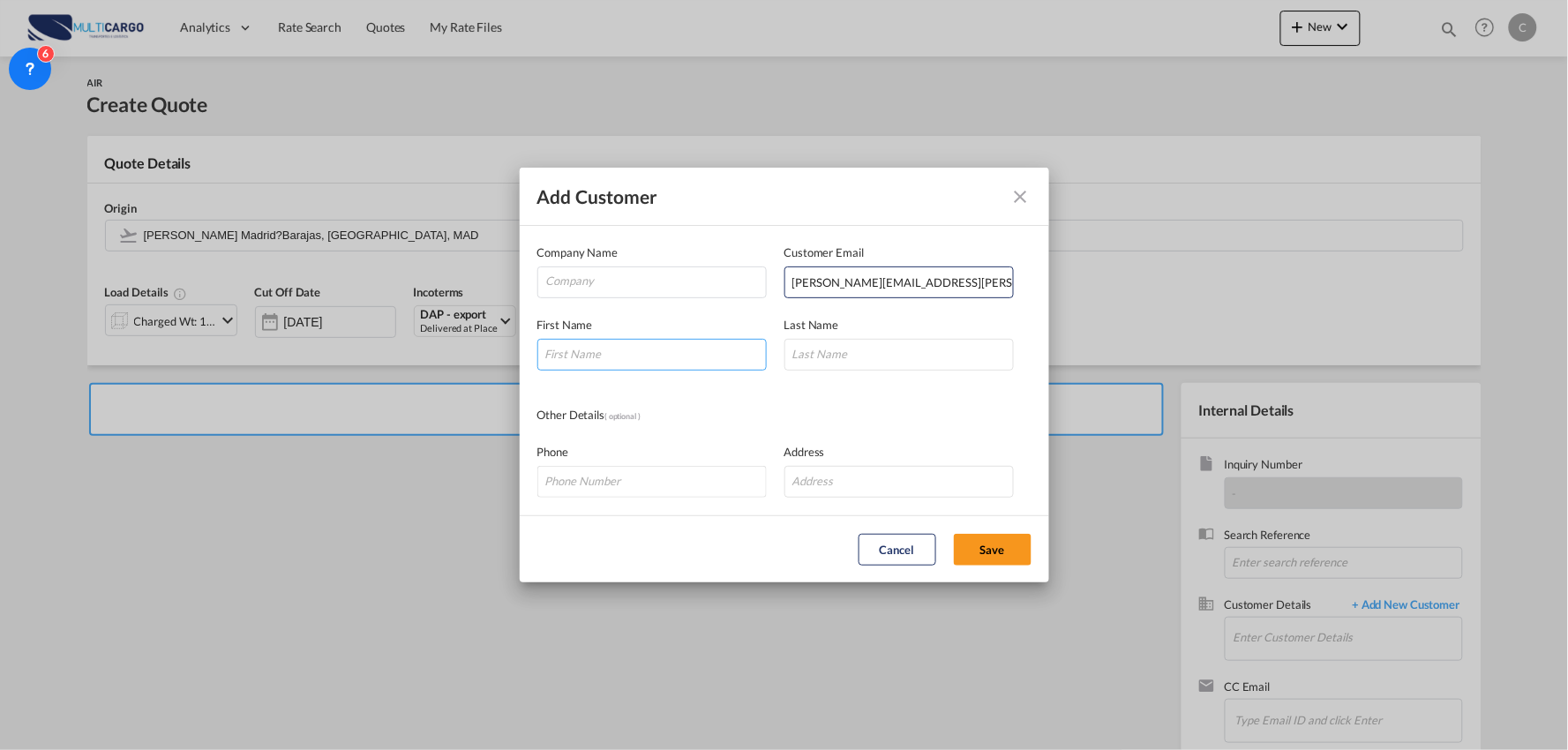
click at [629, 350] on input "Add Customer Company ..." at bounding box center [652, 356] width 229 height 32
type input "[PERSON_NAME]"
type input "Pareda"
click at [649, 280] on input "Company" at bounding box center [656, 281] width 220 height 27
type input "RAMINTRANS"
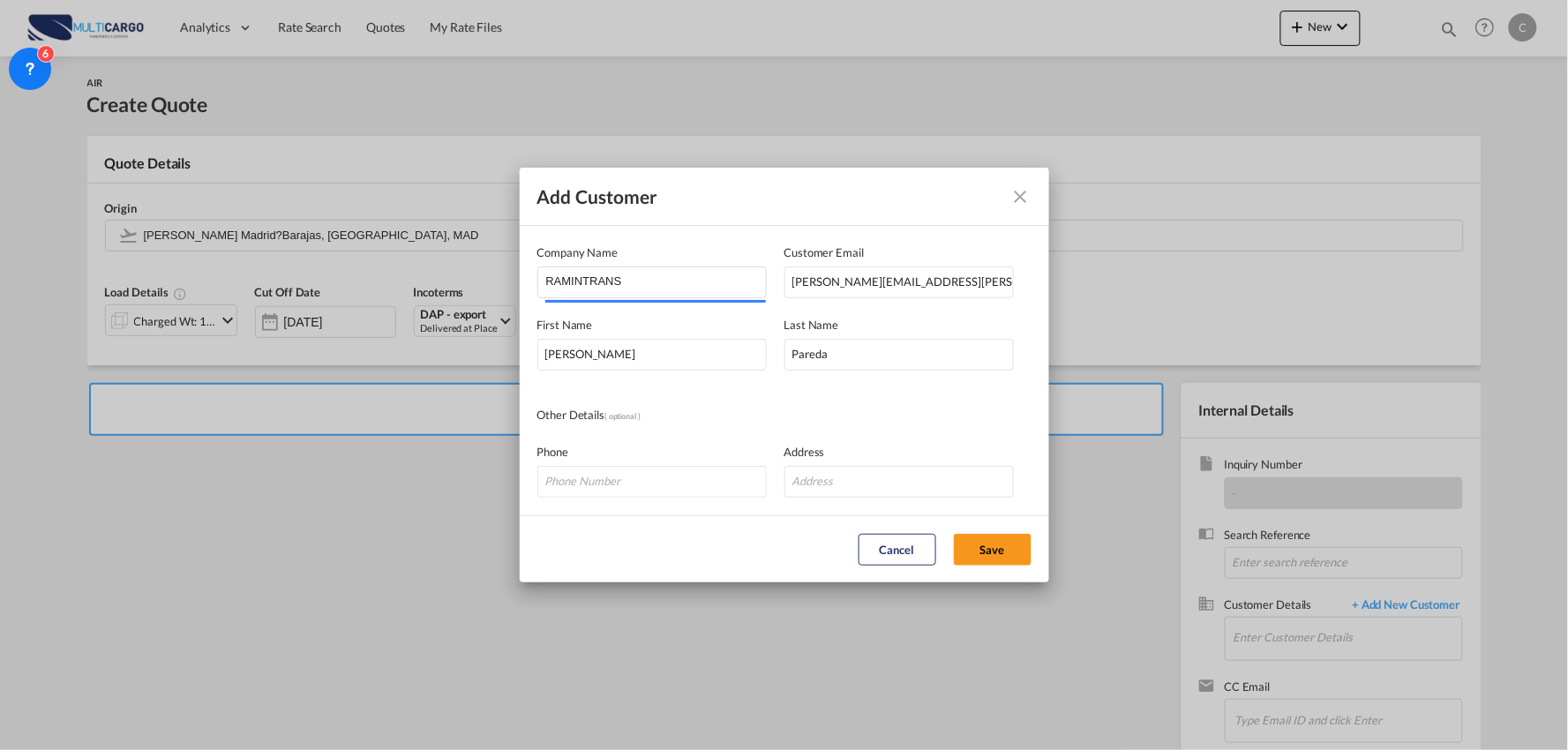
click at [848, 401] on md-dialog-content "Company Name RAMINTRANS Customer Email [PERSON_NAME][EMAIL_ADDRESS][PERSON_NAME…" at bounding box center [784, 370] width 530 height 289
click at [995, 552] on button "Save" at bounding box center [993, 550] width 78 height 32
type input "RAMINTRANS, [PERSON_NAME], [PERSON_NAME][EMAIL_ADDRESS][PERSON_NAME][DOMAIN_NAM…"
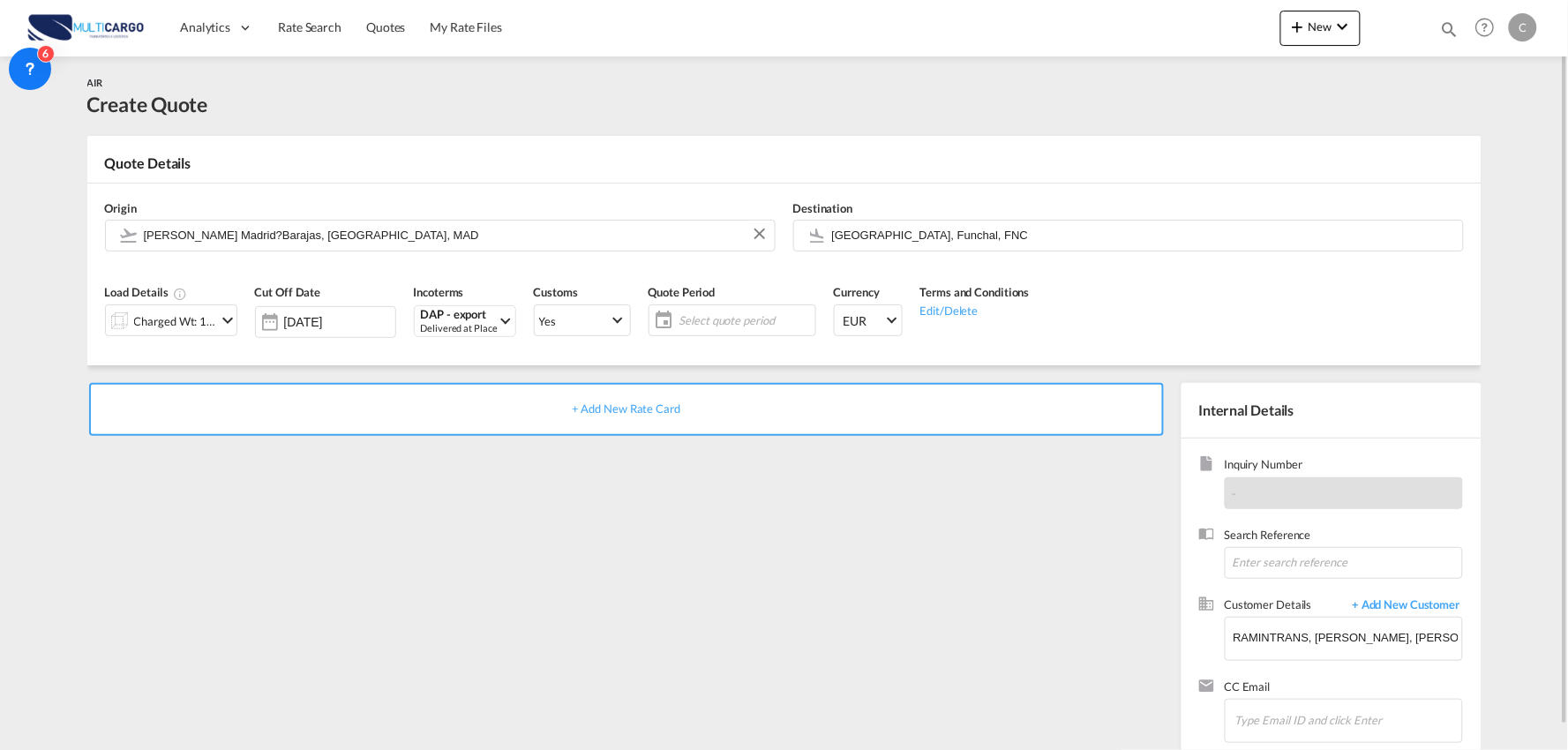
click at [1050, 590] on div "+ Add New Rate Card" at bounding box center [629, 567] width 1085 height 369
click at [460, 482] on div "+ Add New Rate Card" at bounding box center [629, 567] width 1085 height 369
click at [410, 507] on div "+ Add New Rate Card" at bounding box center [629, 567] width 1085 height 369
click at [422, 499] on div "+ Add New Rate Card" at bounding box center [629, 567] width 1085 height 369
click at [889, 579] on div "+ Add New Rate Card" at bounding box center [629, 567] width 1085 height 369
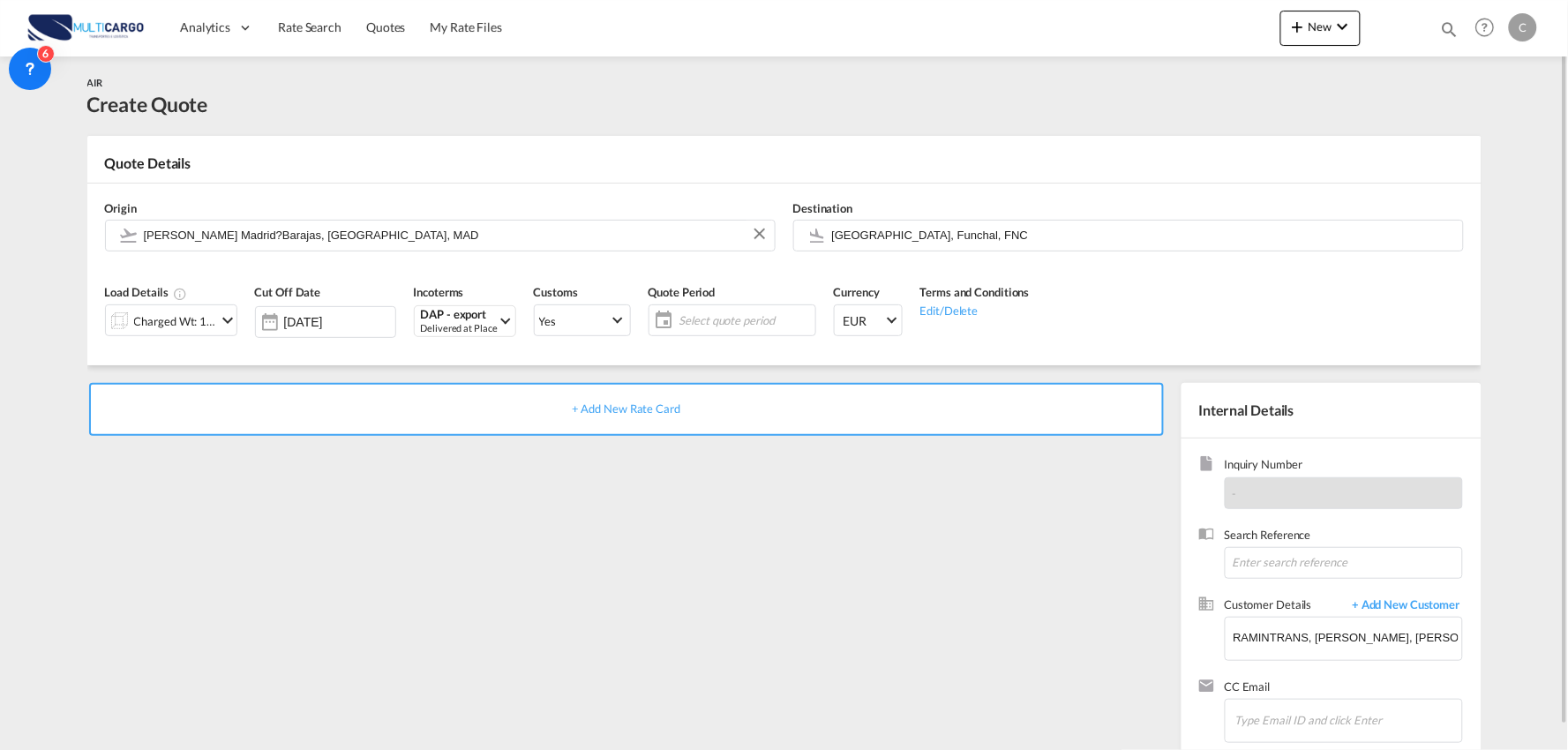
drag, startPoint x: 888, startPoint y: 550, endPoint x: 889, endPoint y: 571, distance: 21.0
click at [889, 571] on div "+ Add New Rate Card" at bounding box center [629, 567] width 1085 height 369
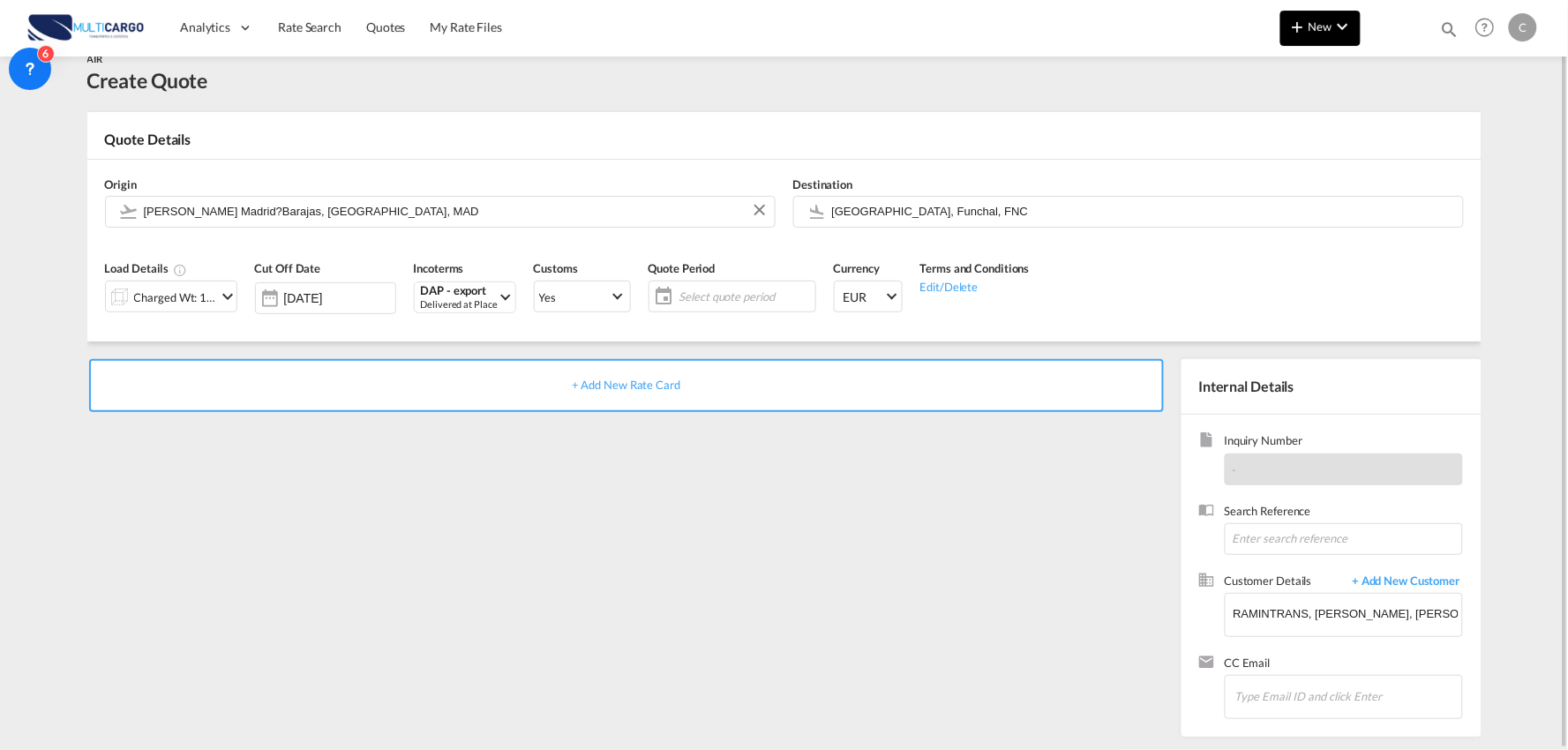
click at [1337, 19] on md-icon "icon-chevron-down" at bounding box center [1343, 27] width 21 height 21
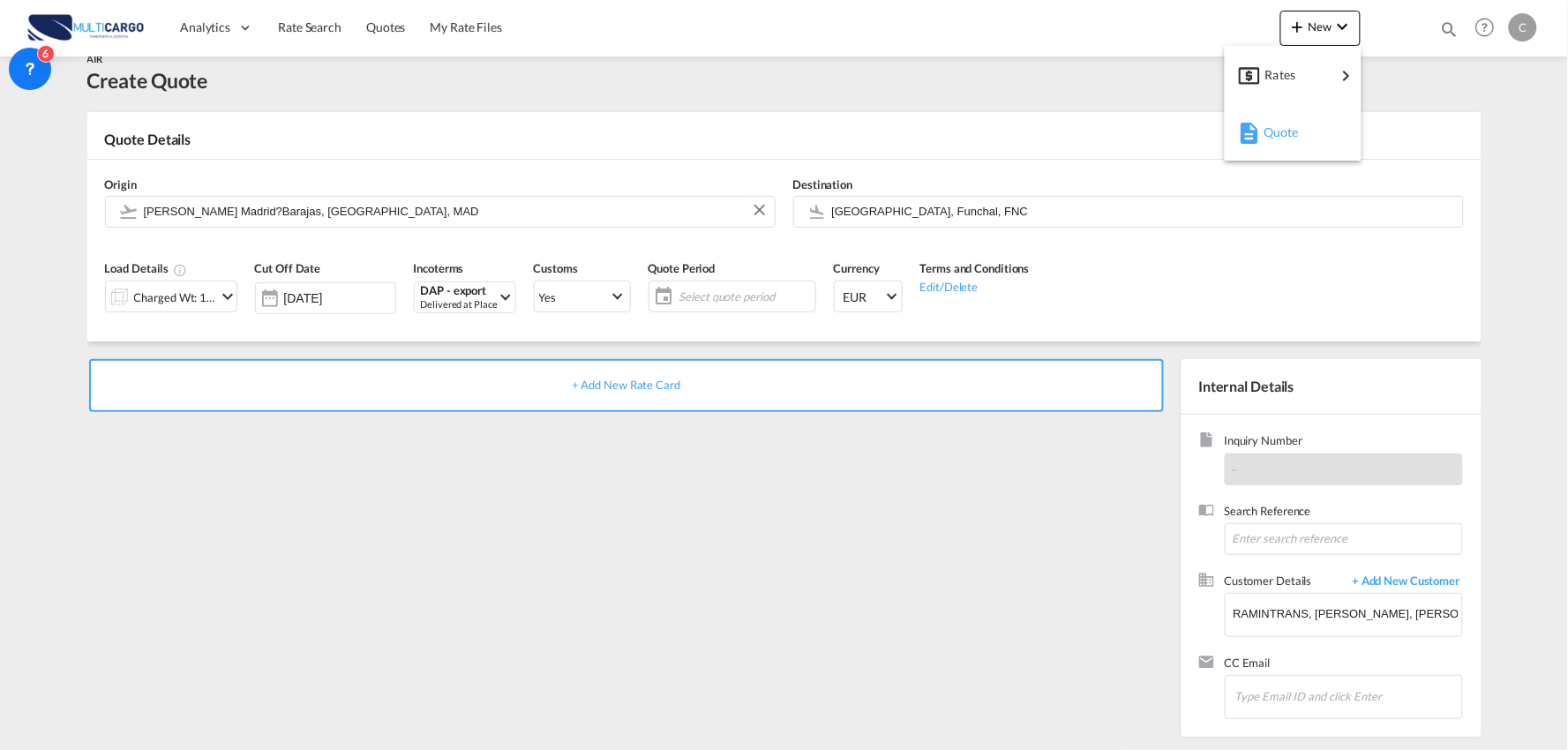
click at [1299, 138] on div "Quote" at bounding box center [1296, 132] width 65 height 45
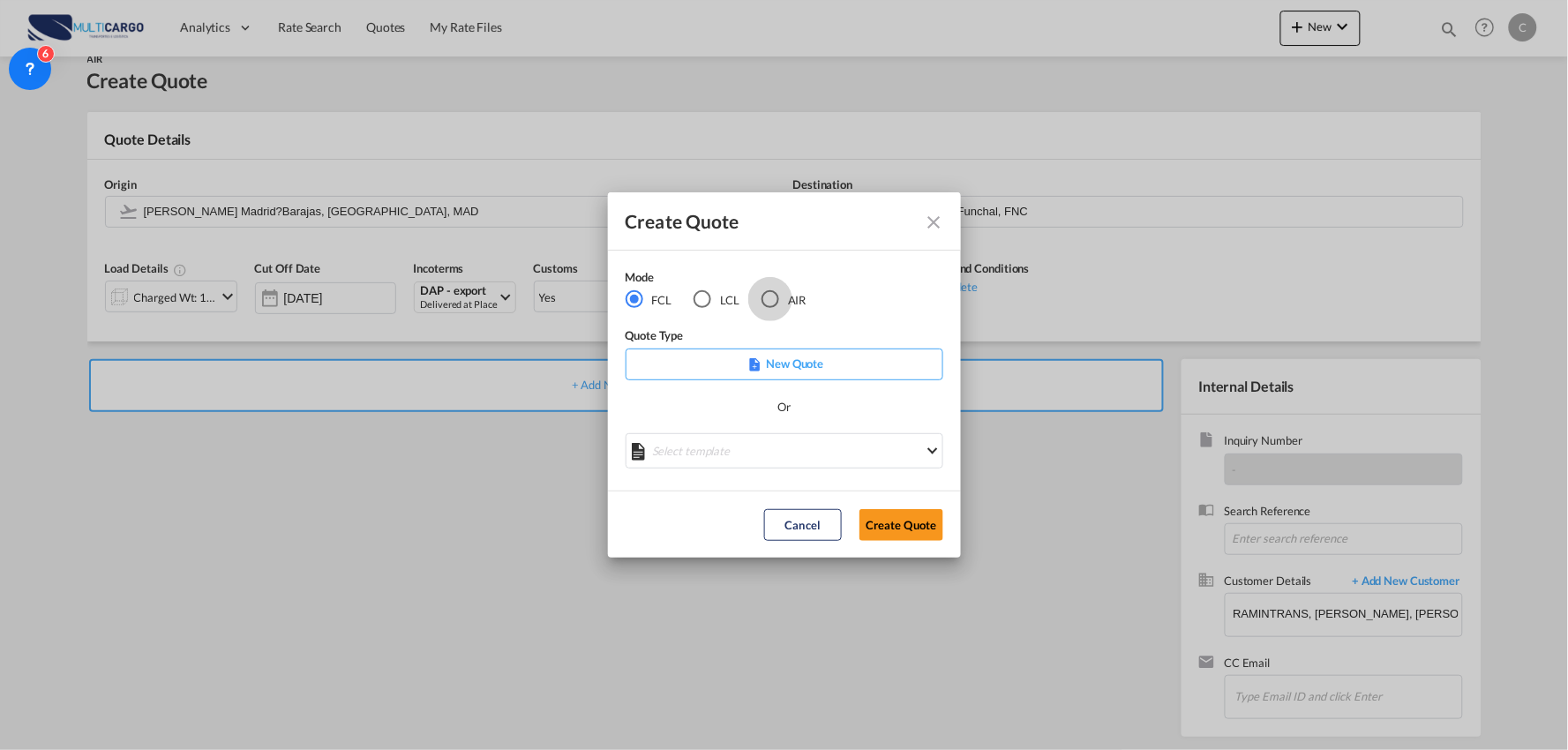
click at [777, 302] on div "AIR" at bounding box center [770, 299] width 18 height 18
click at [790, 447] on md-select "Select template EXP EXW AIR 09/2025 [PERSON_NAME] | [DATE] IMP_DAP_AIR <500KG -…" at bounding box center [784, 450] width 318 height 35
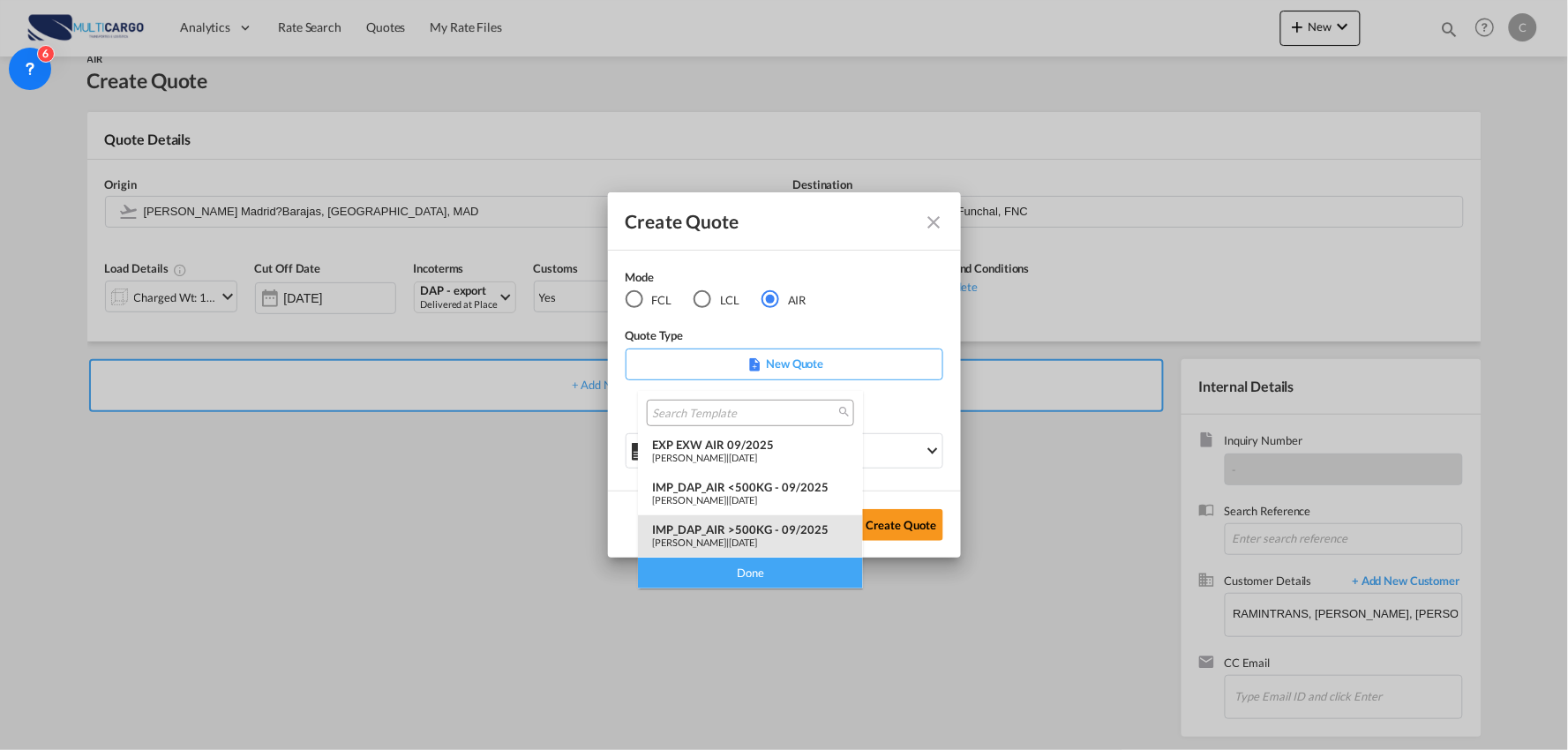
click at [777, 532] on div "IMP_DAP_AIR >500KG - 09/2025" at bounding box center [751, 529] width 197 height 14
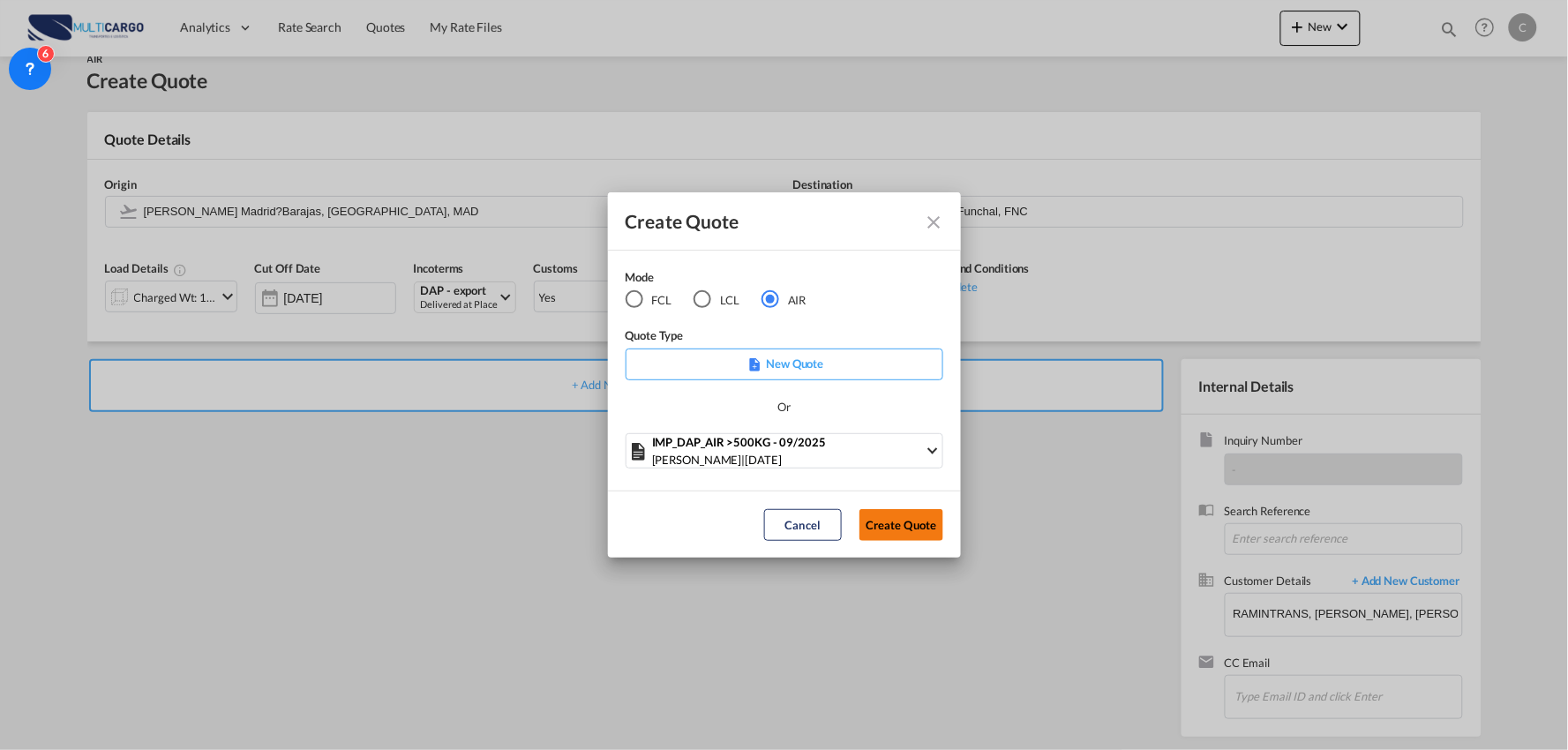
click at [916, 521] on button "Create Quote" at bounding box center [902, 525] width 83 height 32
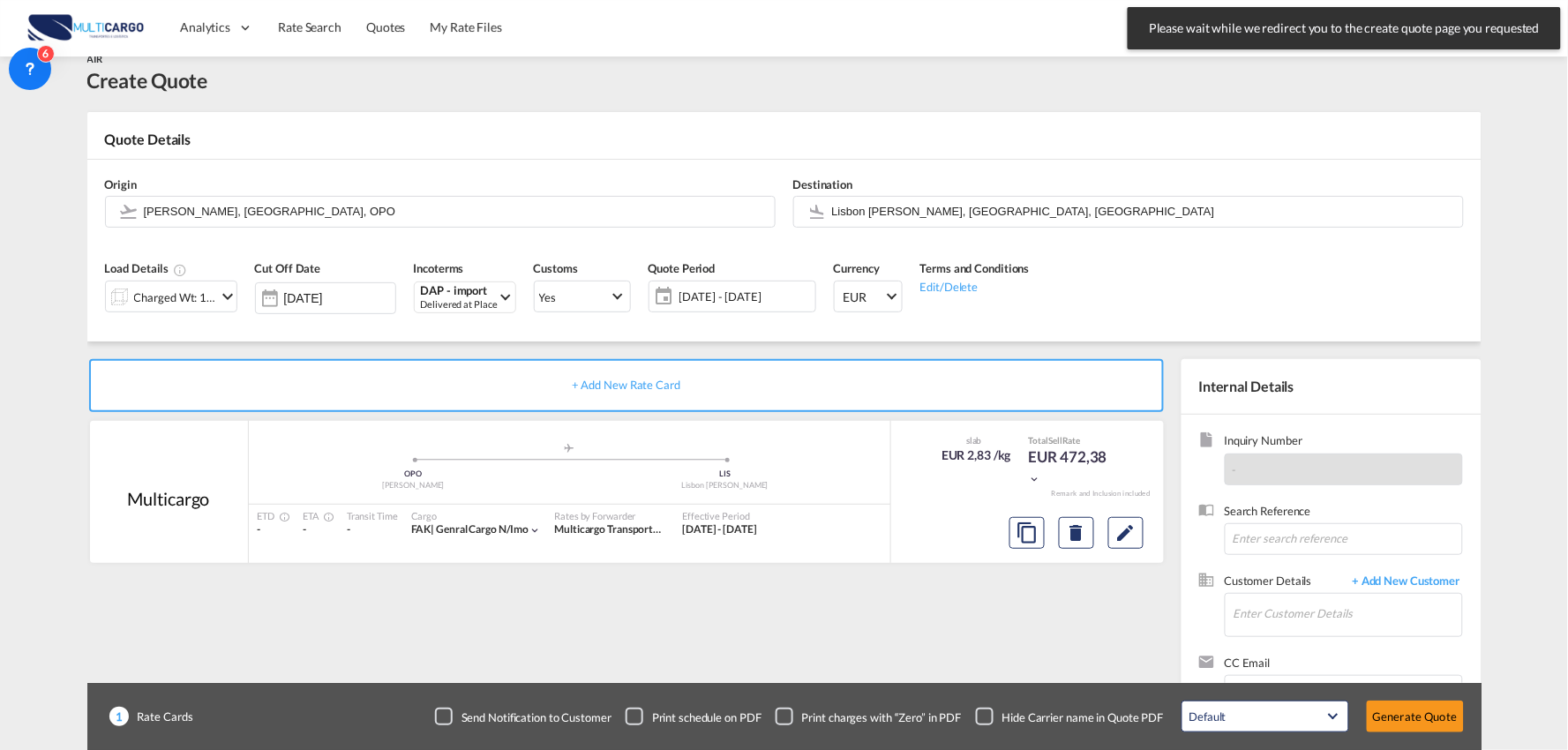
scroll to position [91, 0]
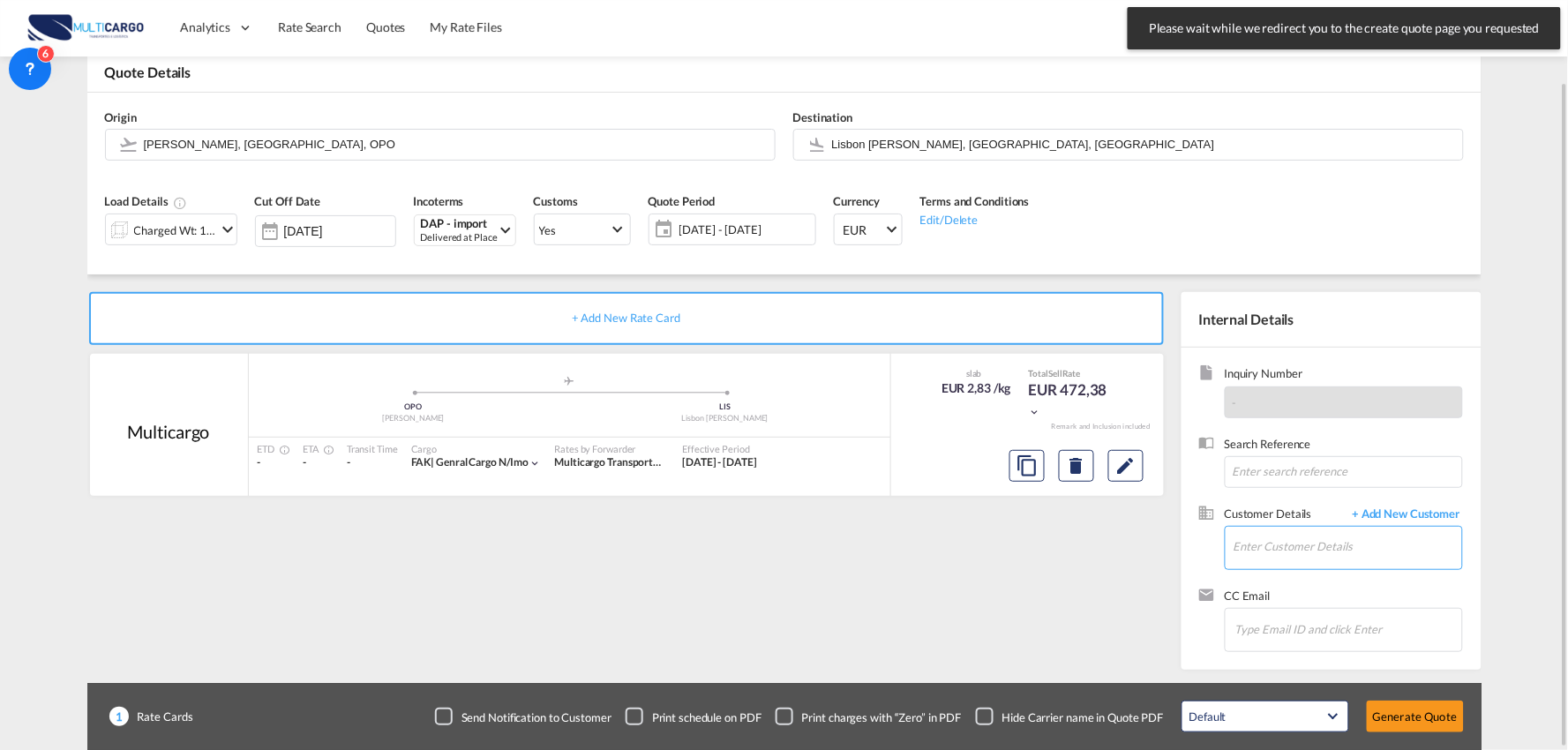
click at [1352, 548] on input "Enter Customer Details" at bounding box center [1348, 547] width 228 height 40
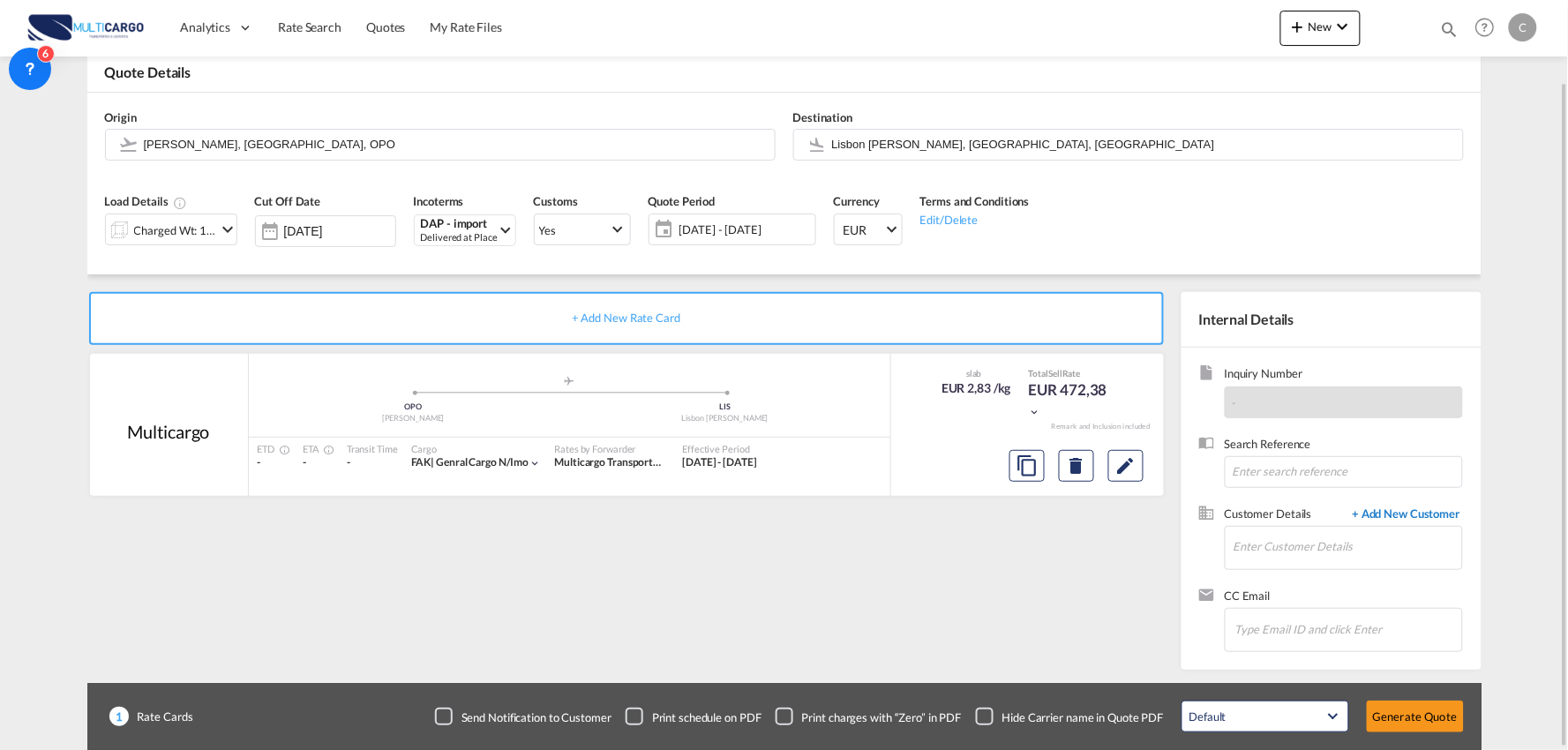
click at [1380, 512] on span "+ Add New Customer" at bounding box center [1404, 515] width 119 height 20
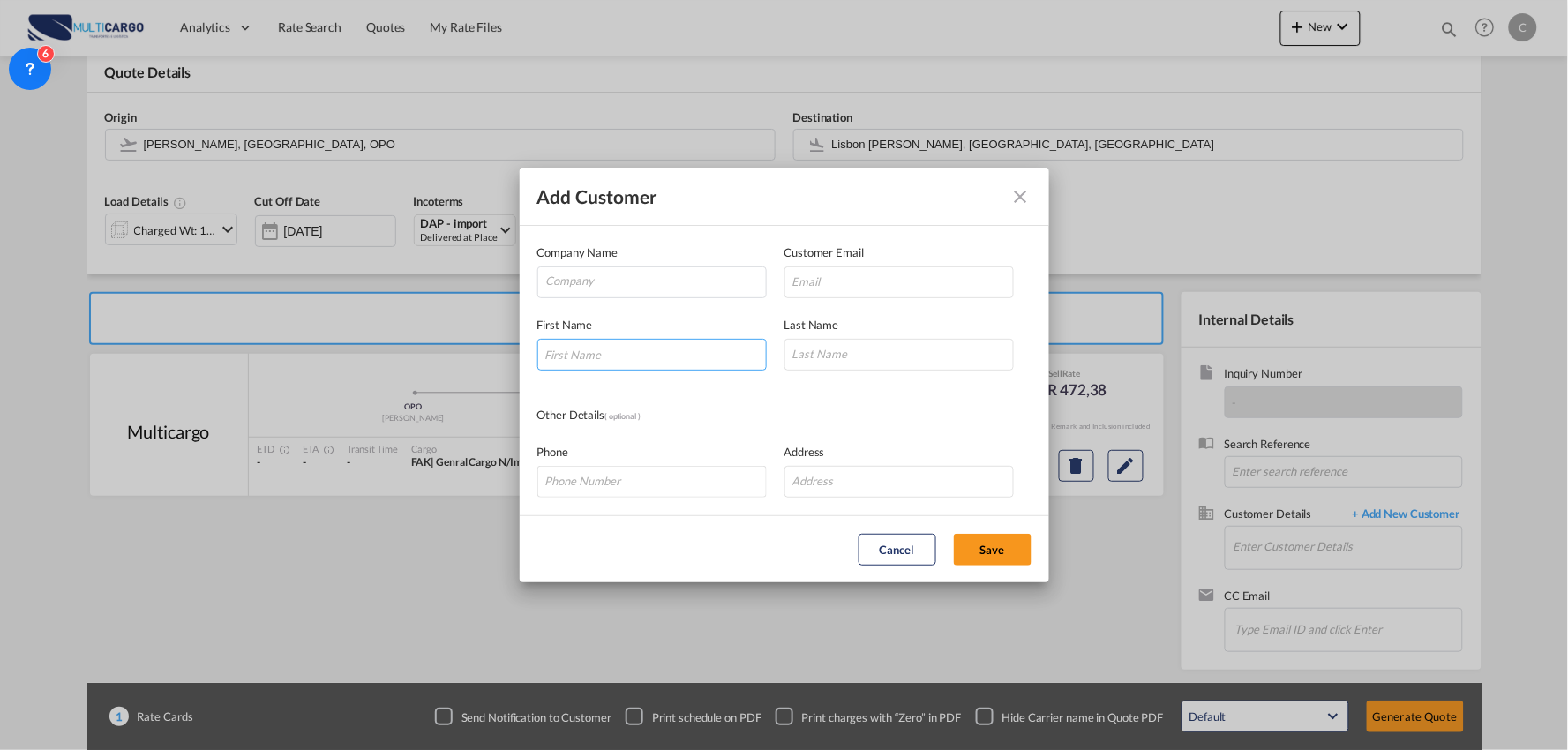
click at [616, 347] on input "Add Customer Company ..." at bounding box center [652, 356] width 229 height 32
click at [606, 357] on input "[PERSON_NAME]" at bounding box center [652, 356] width 229 height 32
drag, startPoint x: 621, startPoint y: 357, endPoint x: 357, endPoint y: 352, distance: 264.0
click at [358, 352] on div "Add Customer Company Name Customer Email First Name [PERSON_NAME] Last Name Oth…" at bounding box center [784, 375] width 1568 height 750
type input "[PERSON_NAME]"
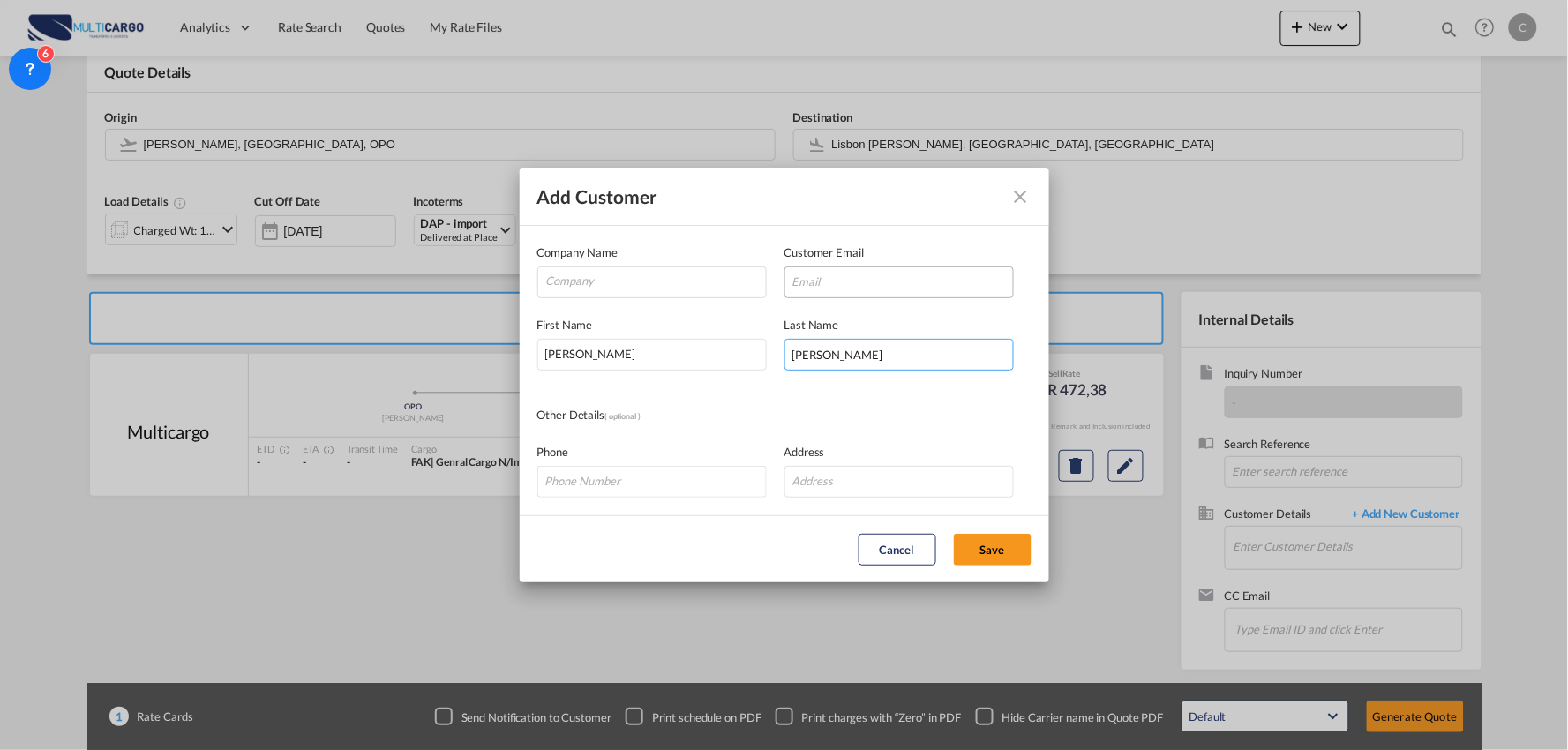
type input "[PERSON_NAME]"
drag, startPoint x: 887, startPoint y: 277, endPoint x: 81, endPoint y: 339, distance: 808.4
click at [887, 277] on input "Add Customer Company ..." at bounding box center [900, 283] width 229 height 32
click at [894, 278] on input "[PERSON_NAME] <[PERSON_NAME][EMAIL_ADDRESS][PERSON_NAME][DOMAIN_NAME]>" at bounding box center [900, 283] width 229 height 32
drag, startPoint x: 921, startPoint y: 281, endPoint x: 747, endPoint y: 304, distance: 175.5
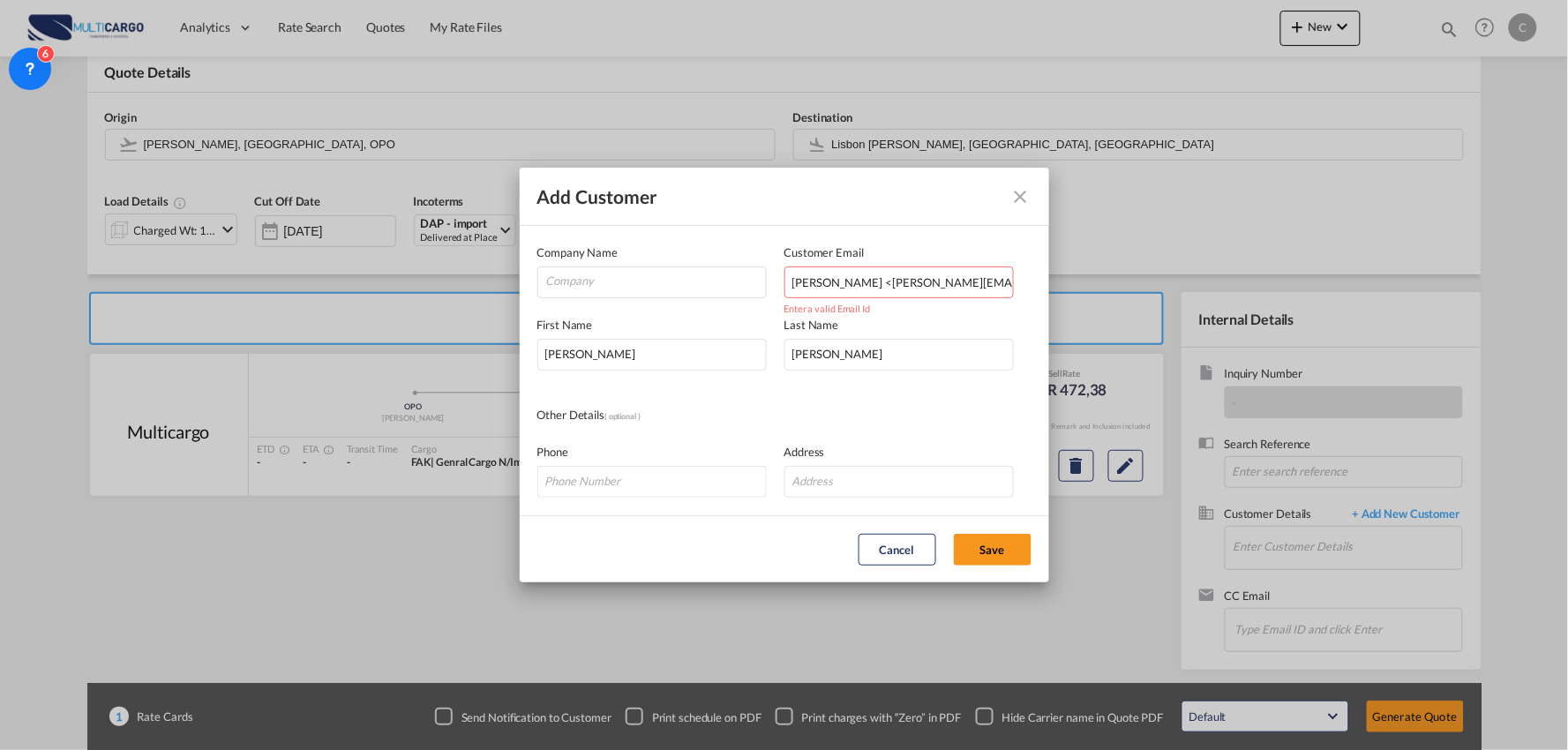
click at [504, 297] on div "Add Customer Company Name Customer Email [PERSON_NAME] <[PERSON_NAME][EMAIL_ADD…" at bounding box center [784, 375] width 1568 height 750
click at [1012, 279] on input "[PERSON_NAME][EMAIL_ADDRESS][PERSON_NAME][DOMAIN_NAME]>" at bounding box center [900, 283] width 229 height 32
type input "[PERSON_NAME][EMAIL_ADDRESS][PERSON_NAME][DOMAIN_NAME]"
click at [600, 272] on input "Company" at bounding box center [656, 281] width 220 height 27
type input "RAMINTRANS"
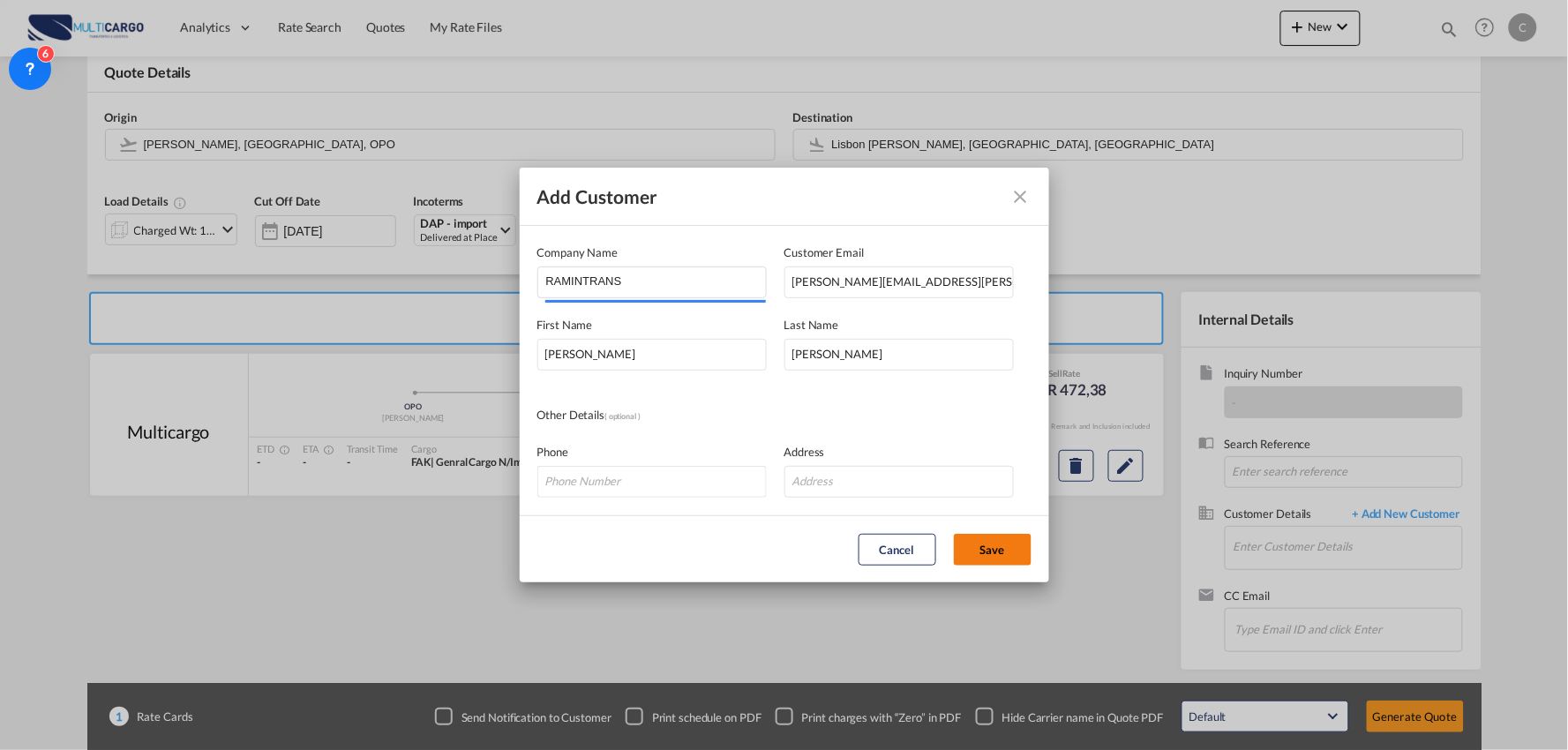
click at [981, 539] on button "Save" at bounding box center [993, 550] width 78 height 32
type input "RAMINTRANS, [PERSON_NAME], [PERSON_NAME][EMAIL_ADDRESS][PERSON_NAME][DOMAIN_NAM…"
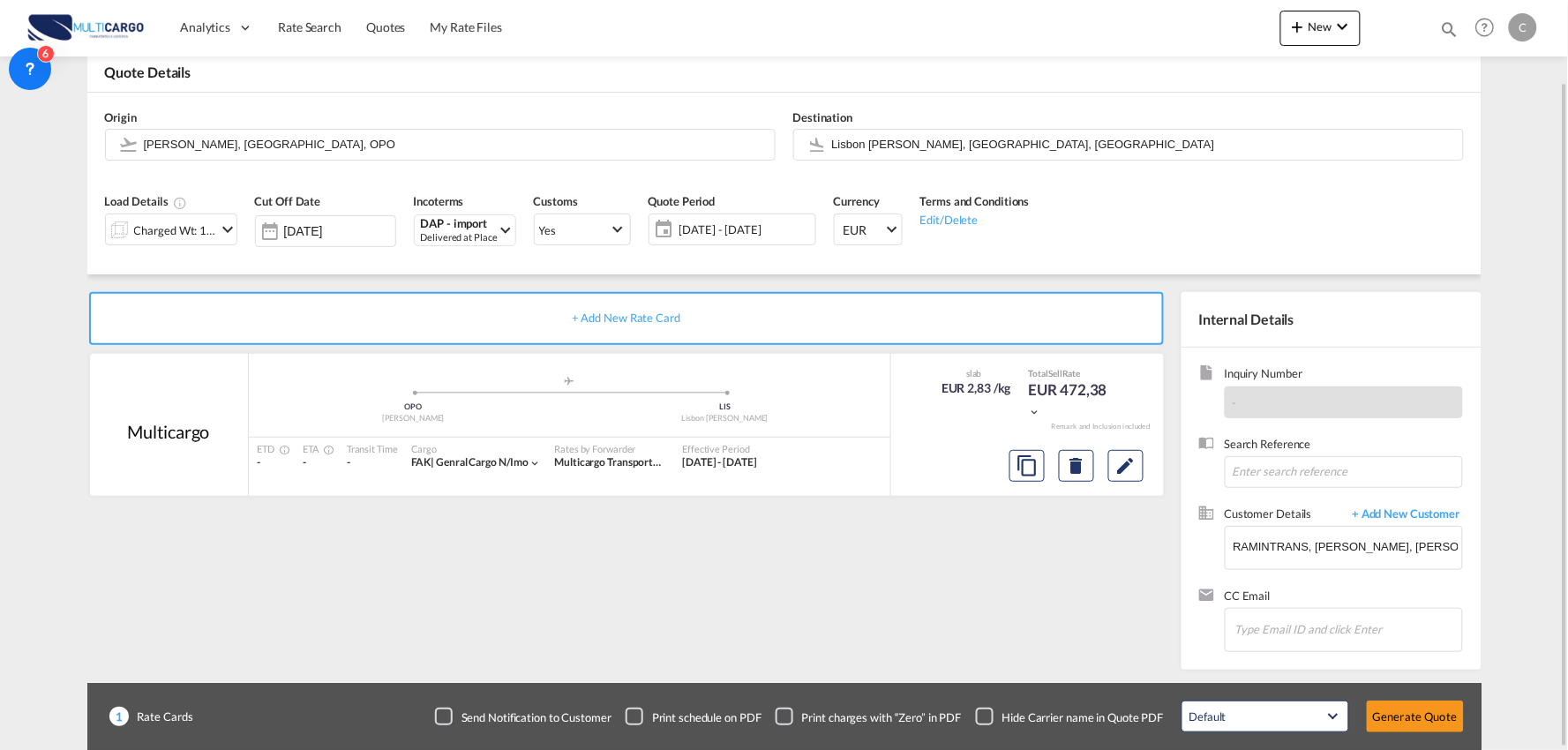
click at [883, 555] on div "+ Add New Rate Card Multicargo added by you .a{fill:#aaa8ad;} .a{fill:#aaa8ad;}…" at bounding box center [629, 476] width 1085 height 369
click at [212, 225] on div "Charged Wt: 166,67 KG" at bounding box center [176, 230] width 83 height 25
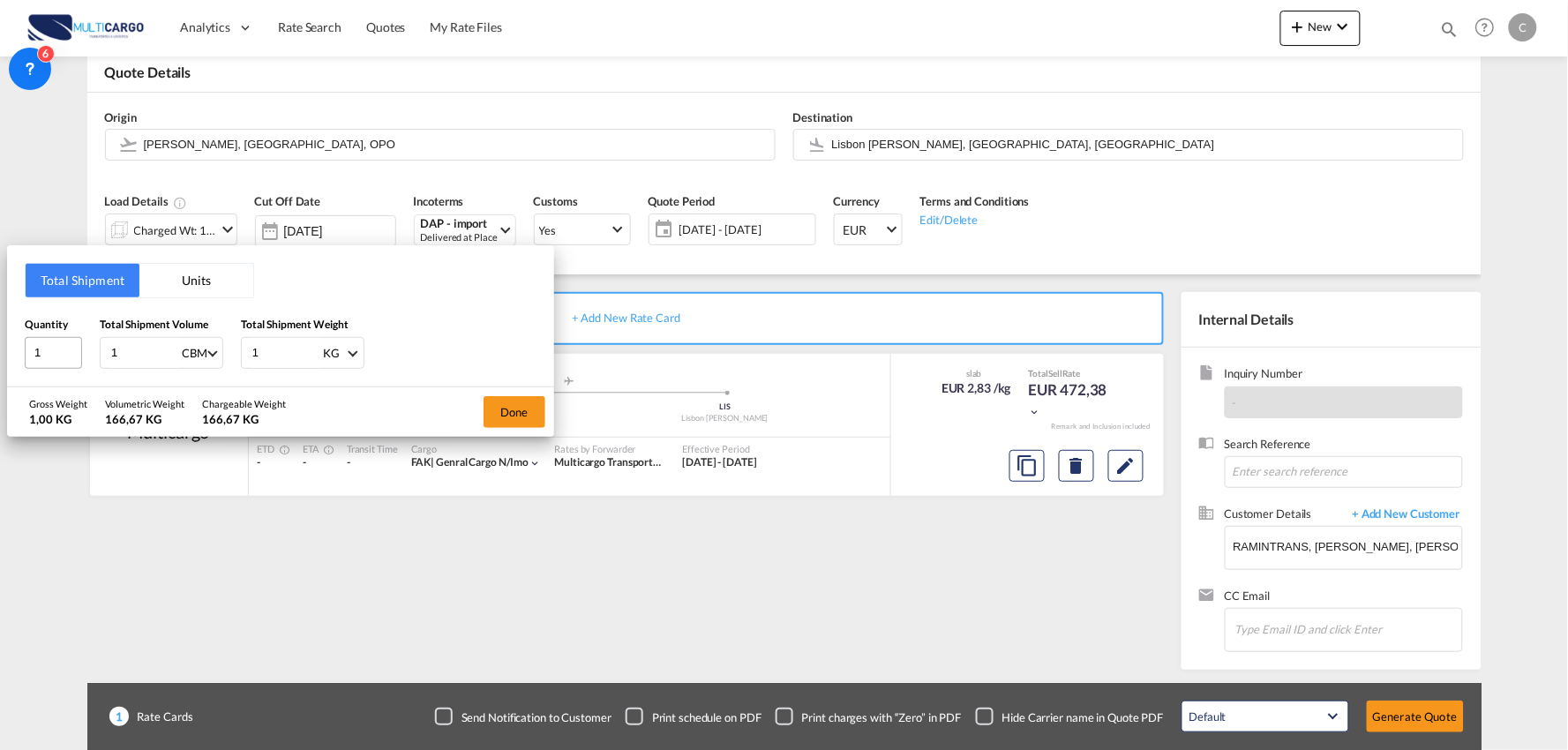
drag, startPoint x: 130, startPoint y: 348, endPoint x: 38, endPoint y: 359, distance: 92.7
click at [38, 359] on div "Quantity 1 Total Shipment Volume 1 CBM CBM CFT KG LB Total Shipment Weight 1 KG…" at bounding box center [281, 342] width 512 height 53
click at [138, 357] on input "0.817" at bounding box center [144, 354] width 70 height 30
drag, startPoint x: 141, startPoint y: 357, endPoint x: 6, endPoint y: 363, distance: 135.1
click at [6, 363] on div "Total Shipment Units Quantity 1 Total Shipment Volume 0.817 CBM CBM CFT KG LB T…" at bounding box center [784, 375] width 1568 height 750
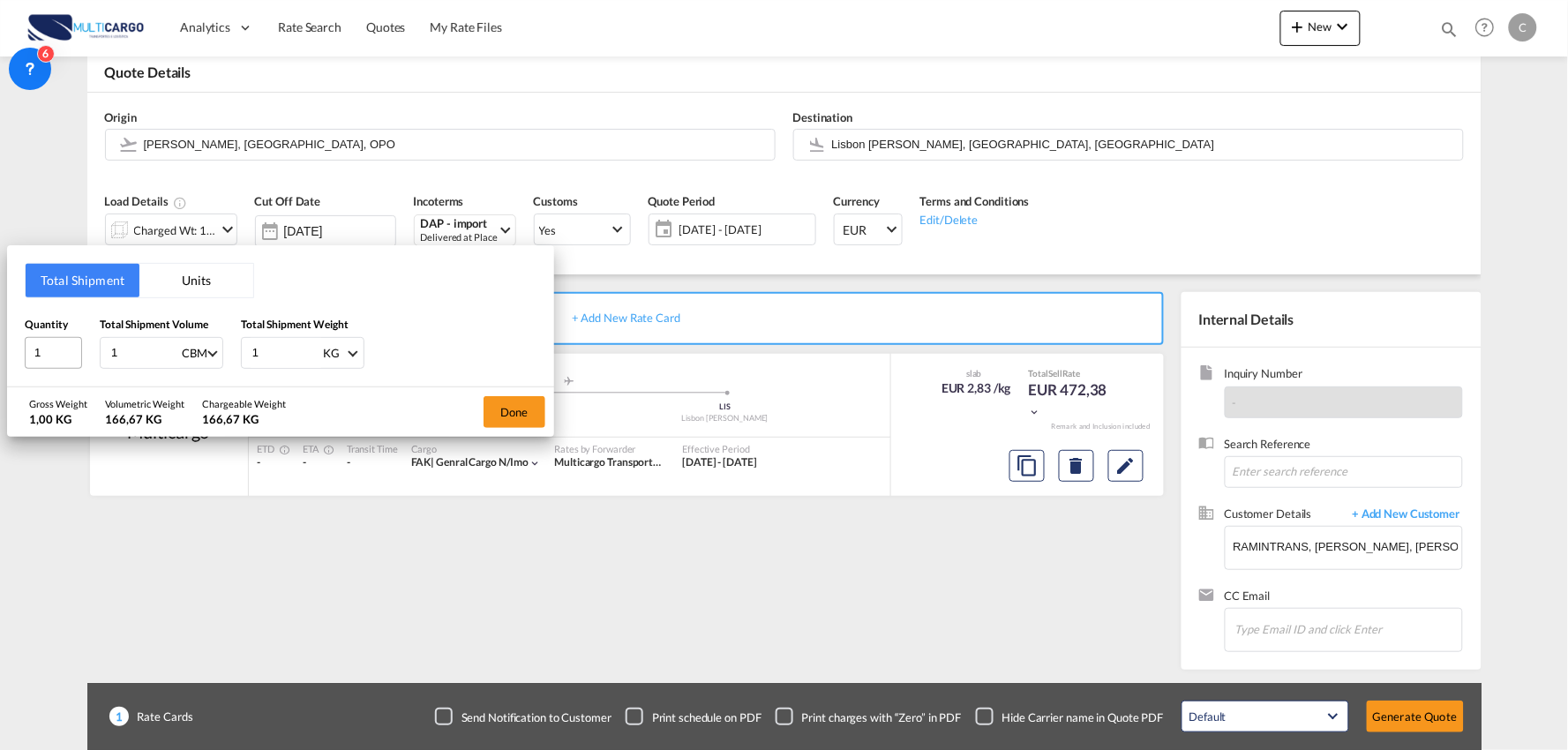
type input "1"
drag, startPoint x: 37, startPoint y: 357, endPoint x: -32, endPoint y: 357, distance: 69.0
click at [0, 357] on html "Analytics Reports Dashboard Rate Search Quotes My Rate Files" at bounding box center [784, 375] width 1568 height 750
drag, startPoint x: 50, startPoint y: 358, endPoint x: -32, endPoint y: 369, distance: 82.7
click at [0, 369] on html "Analytics Reports Dashboard Rate Search Quotes My Rate Files" at bounding box center [784, 375] width 1568 height 750
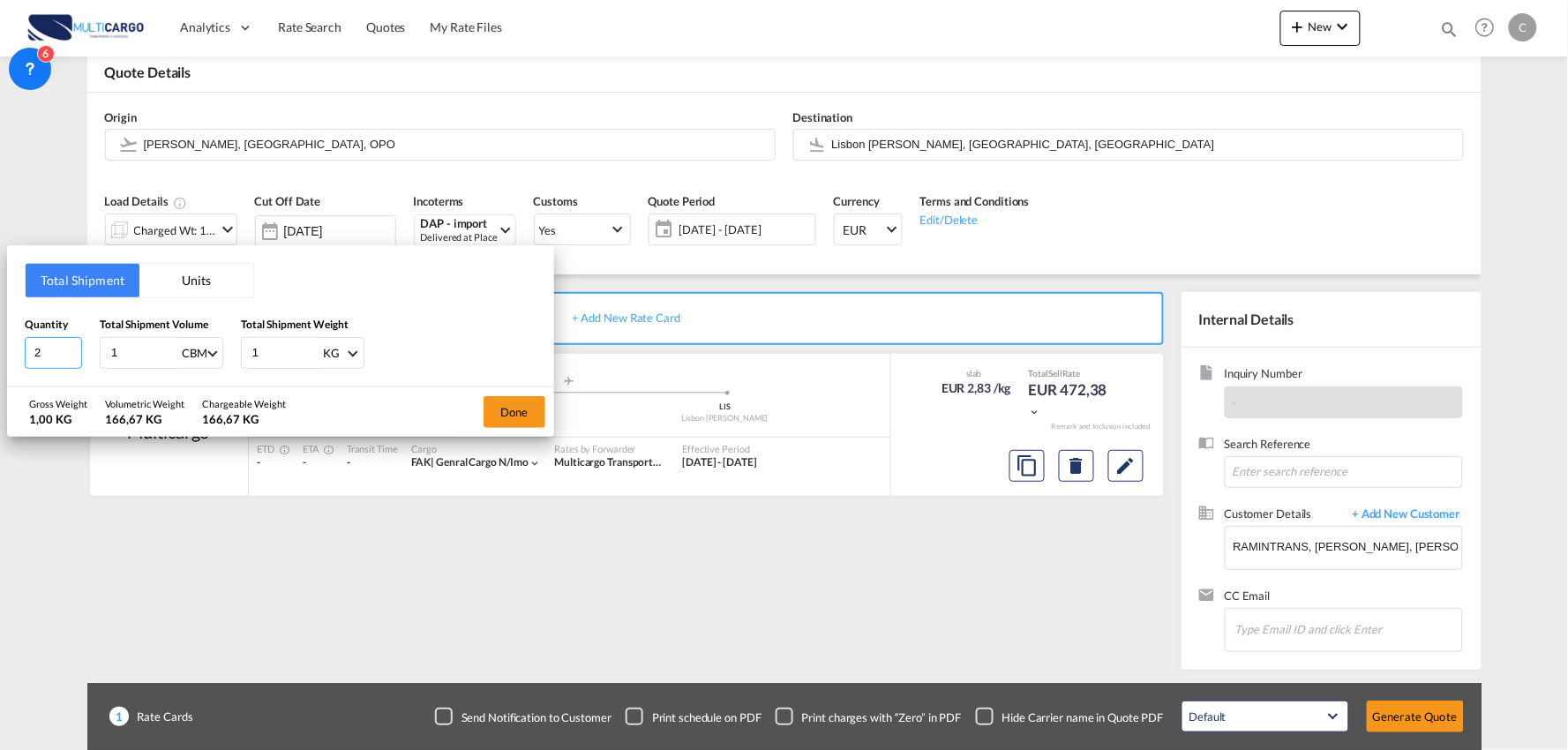
type input "2"
drag, startPoint x: 297, startPoint y: 358, endPoint x: 161, endPoint y: 356, distance: 136.0
click at [161, 356] on div "Quantity 2 Total Shipment Volume 1 CBM CBM CFT KG LB Total Shipment Weight 1 KG…" at bounding box center [281, 342] width 512 height 53
type input "132"
click at [525, 410] on button "Done" at bounding box center [514, 412] width 62 height 32
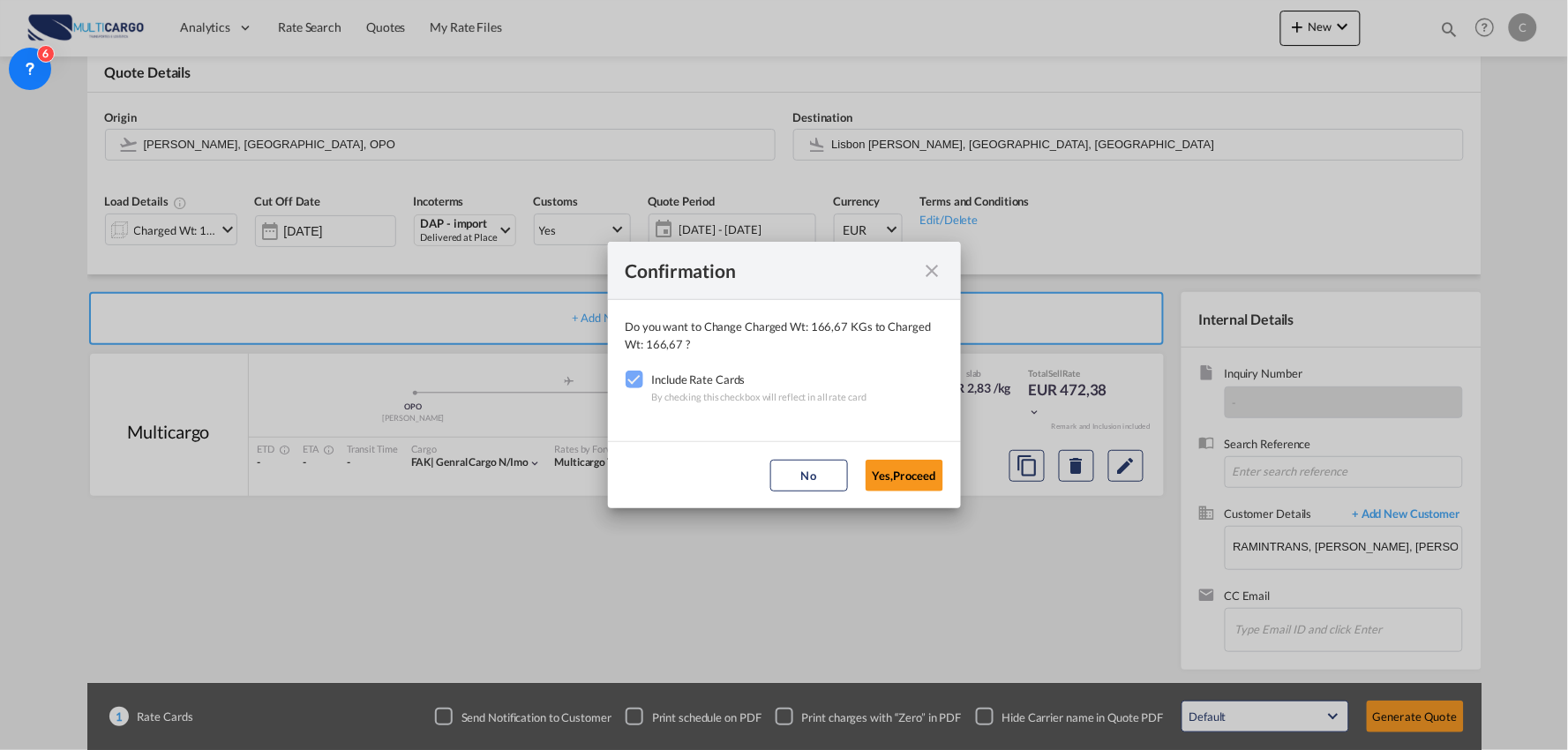
click at [939, 452] on md-dialog-actions "No Yes,Proceed" at bounding box center [784, 475] width 353 height 67
click at [928, 464] on button "Yes,Proceed" at bounding box center [904, 476] width 78 height 32
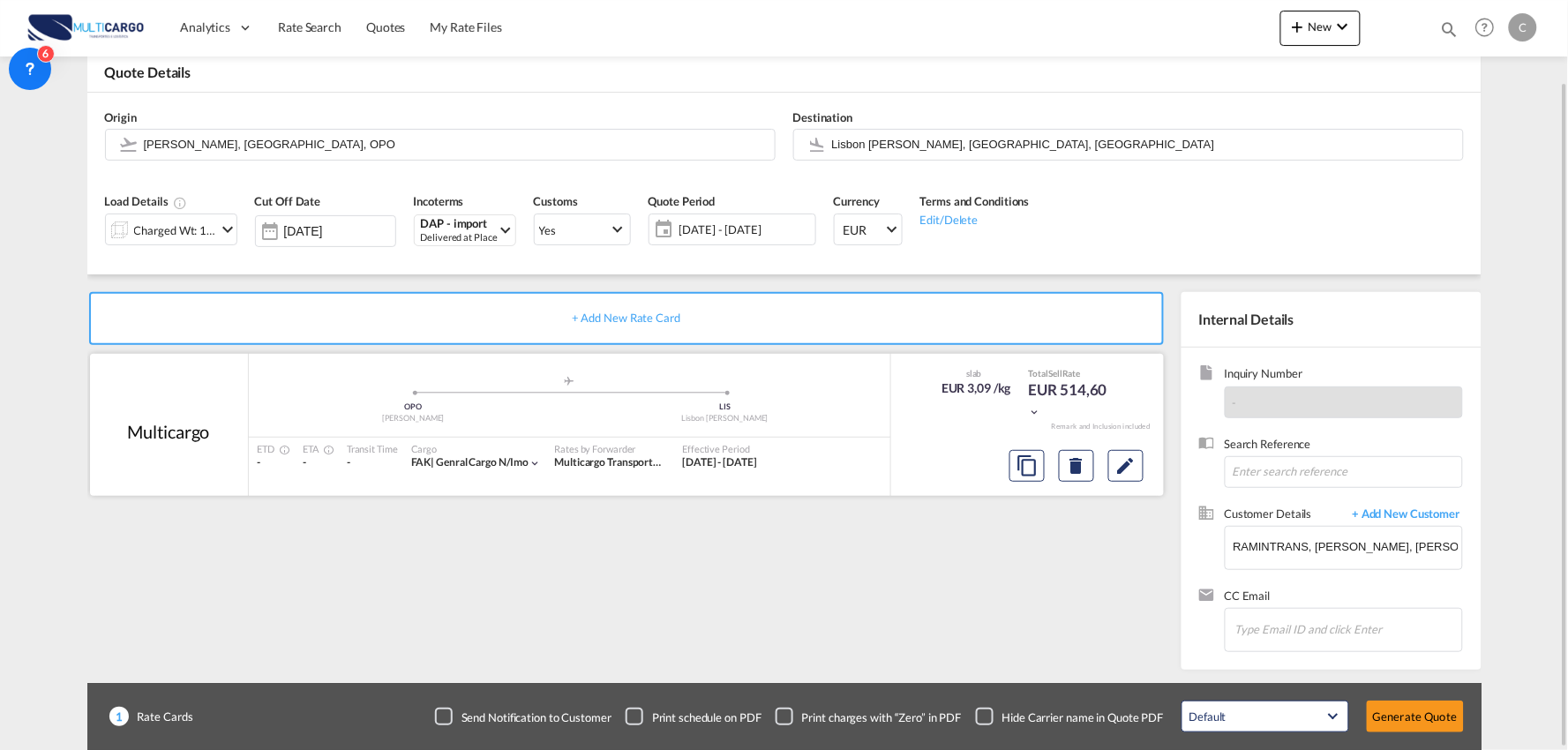
click at [1022, 603] on div "Confirmation Do you want to Change Charged Wt: 166,67 KGs to Charged Wt: 166,67…" at bounding box center [784, 375] width 1568 height 750
click at [896, 136] on input "Lisbon [PERSON_NAME], [GEOGRAPHIC_DATA], [GEOGRAPHIC_DATA]" at bounding box center [1143, 144] width 622 height 31
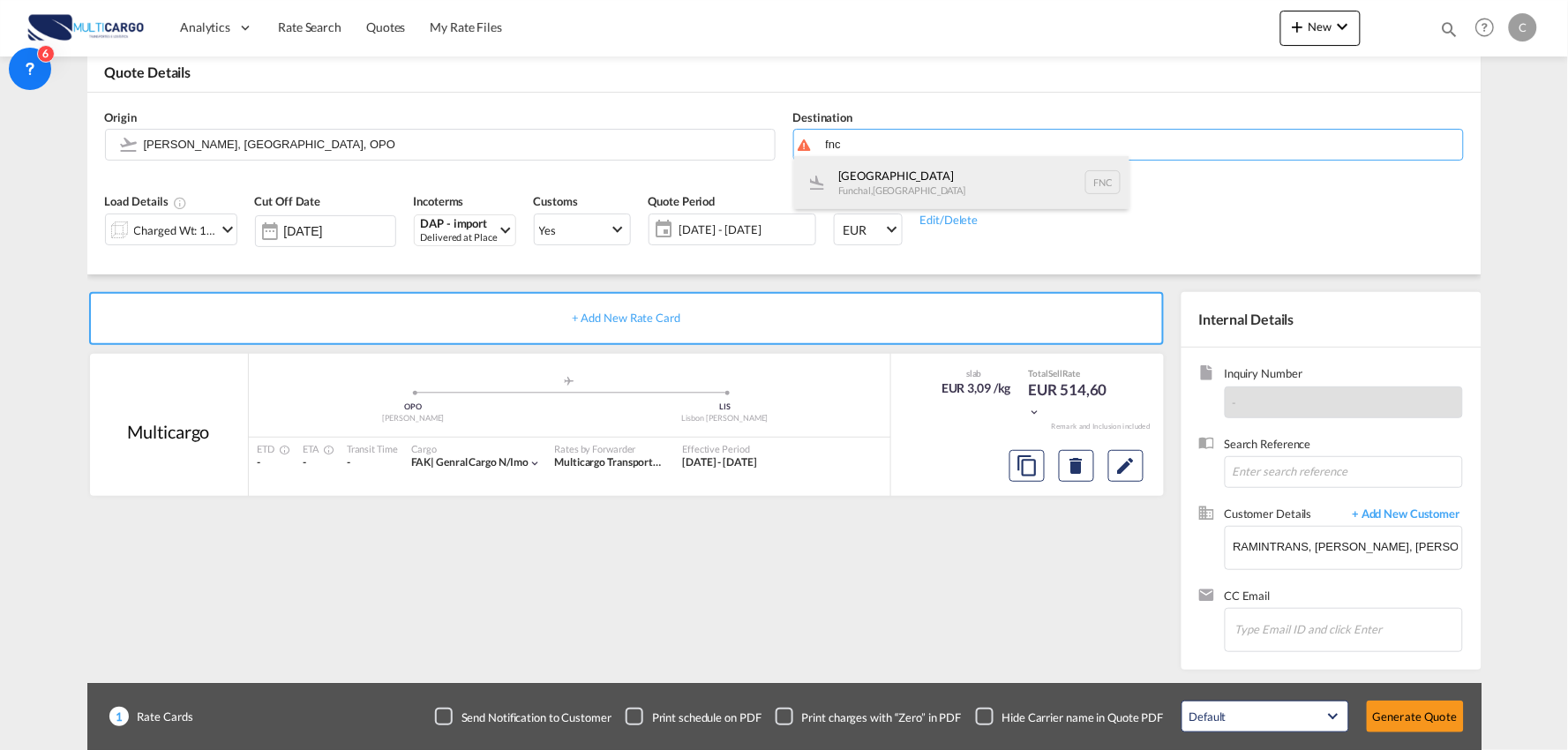
click at [880, 187] on div "Madeira [GEOGRAPHIC_DATA] , [GEOGRAPHIC_DATA] FNC" at bounding box center [962, 183] width 336 height 53
type input "[GEOGRAPHIC_DATA], Funchal, FNC"
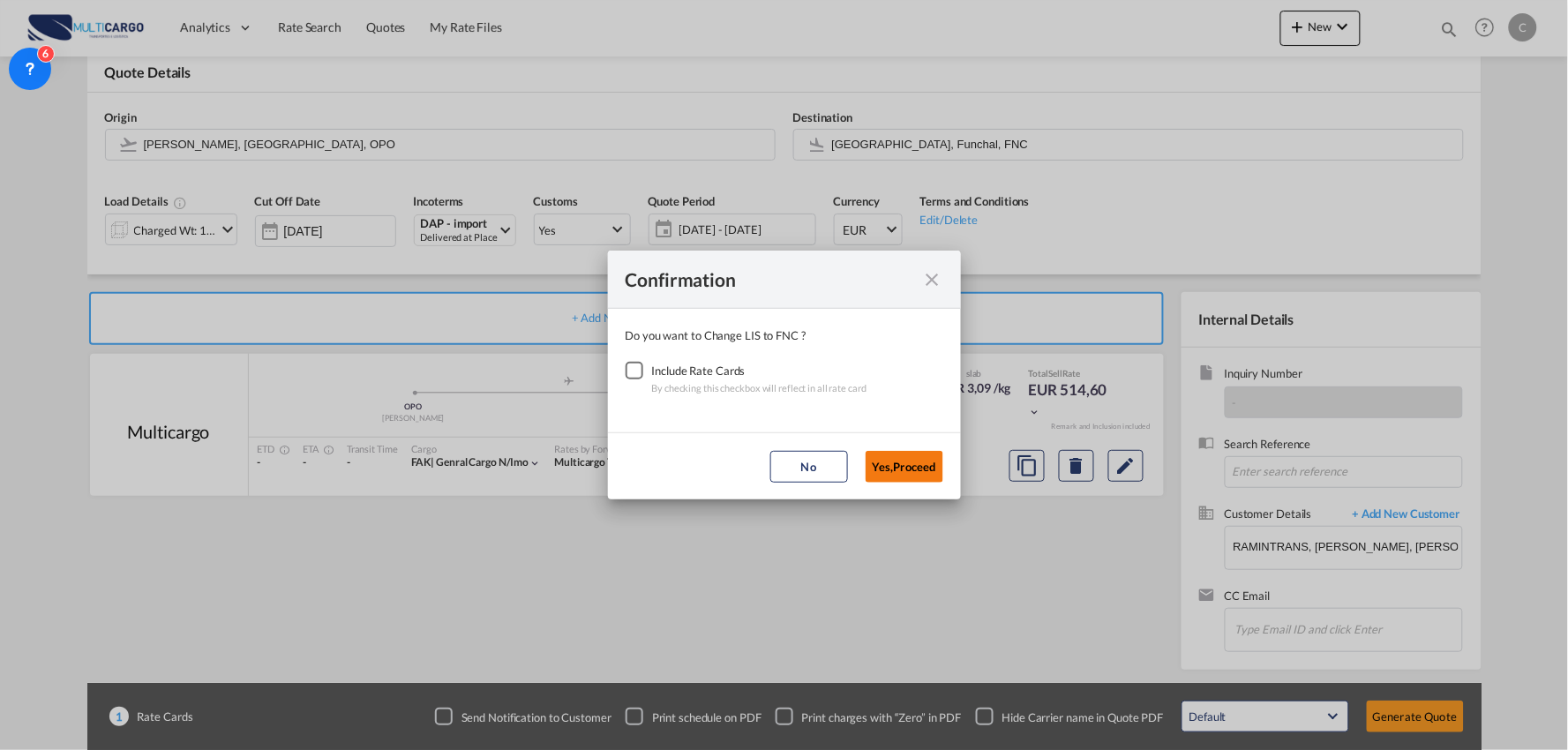
click at [893, 471] on button "Yes,Proceed" at bounding box center [904, 467] width 78 height 32
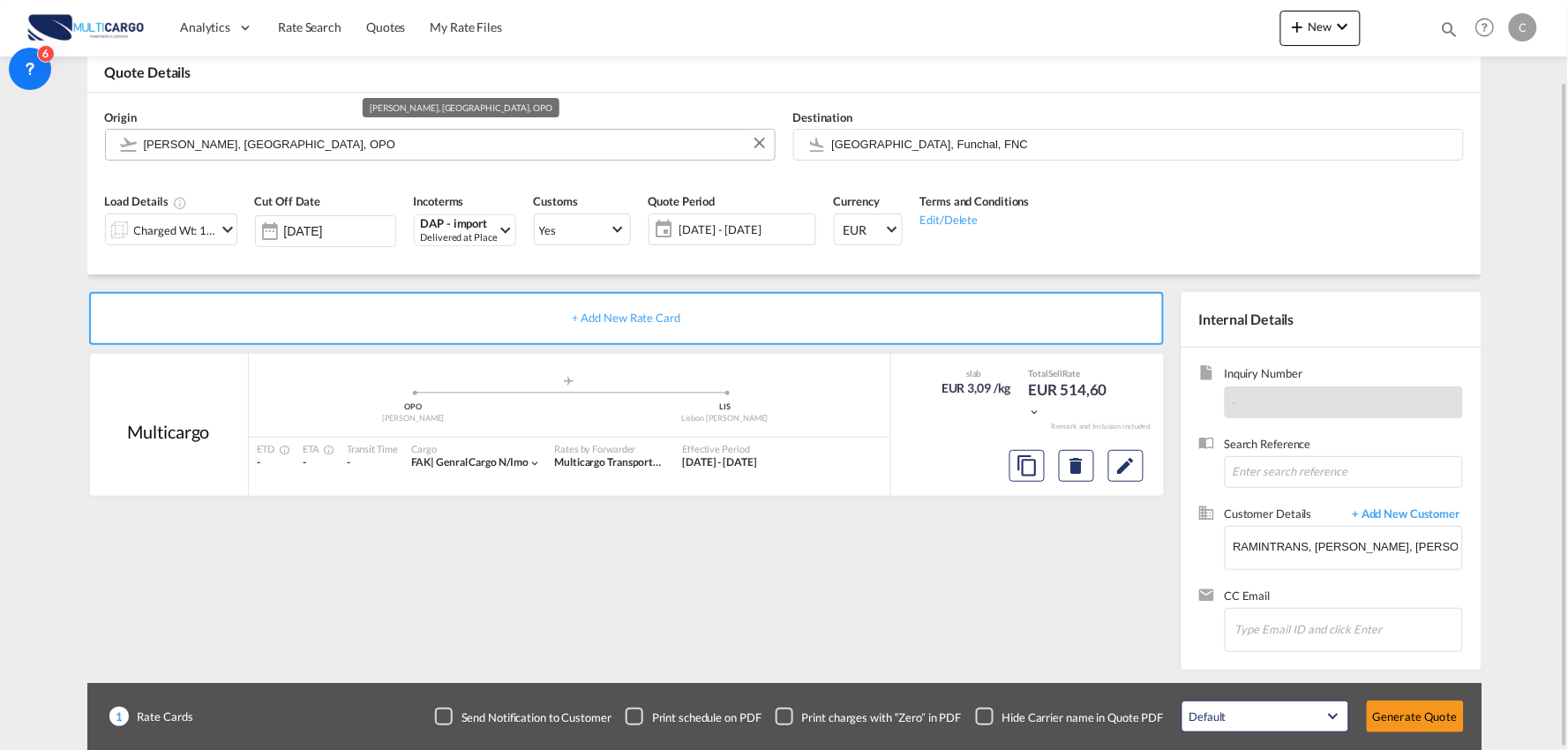
click at [262, 137] on input "[PERSON_NAME], [GEOGRAPHIC_DATA], OPO" at bounding box center [455, 144] width 622 height 31
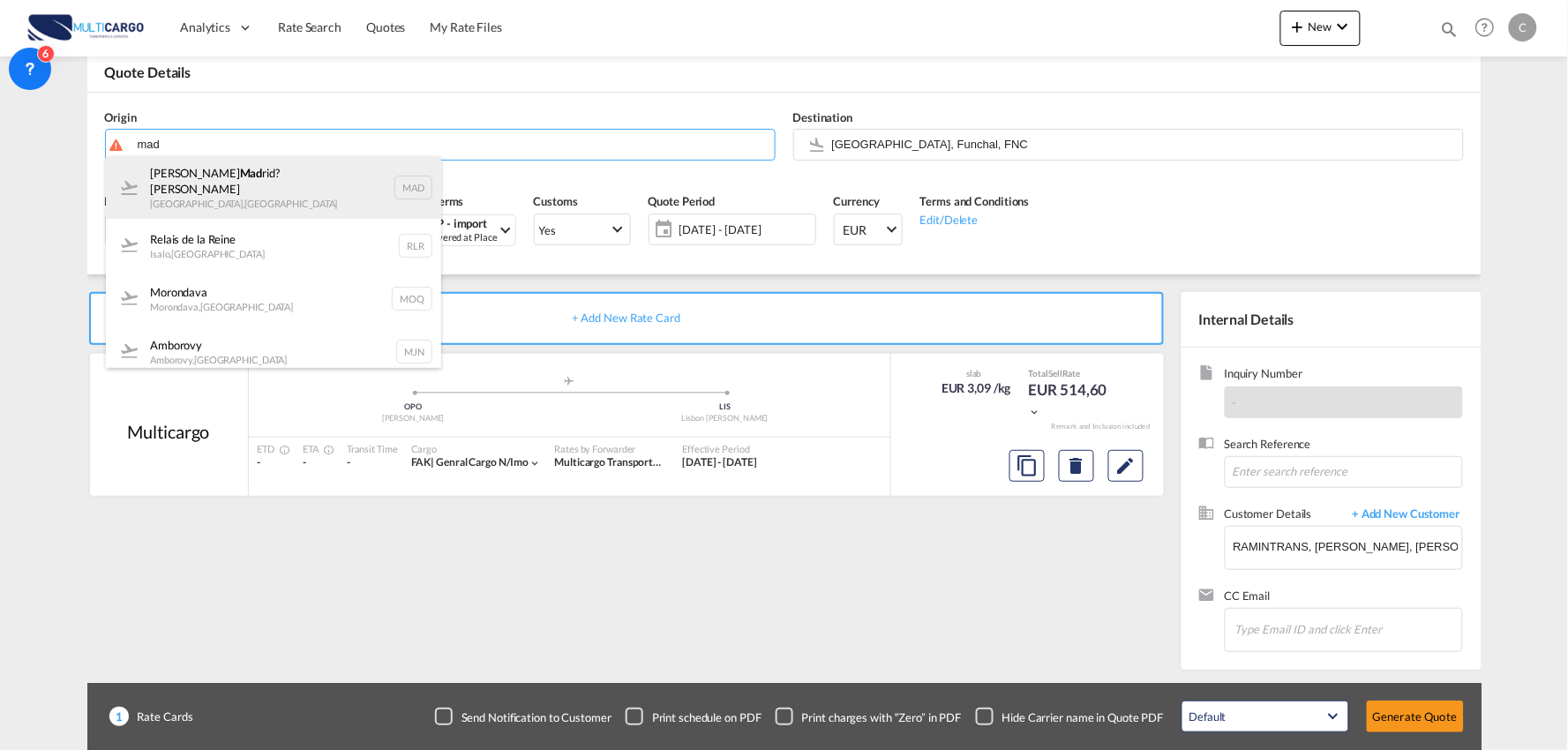
click at [231, 182] on div "[PERSON_NAME] Mad rid?Barajas [GEOGRAPHIC_DATA] , [GEOGRAPHIC_DATA] MAD" at bounding box center [274, 188] width 336 height 64
type input "[PERSON_NAME] Madrid?Barajas, [GEOGRAPHIC_DATA], MAD"
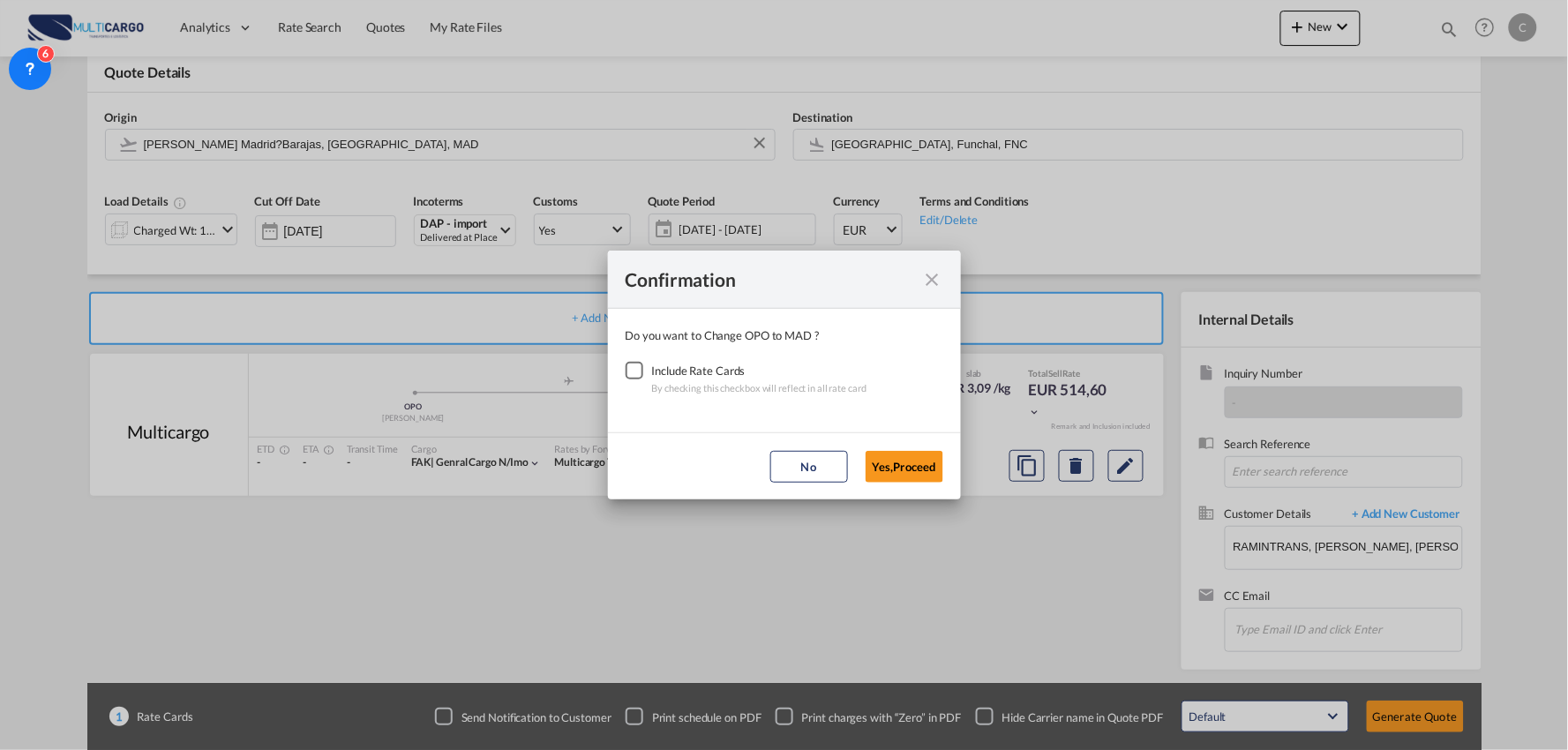
click at [659, 367] on div "Include Rate Cards" at bounding box center [759, 371] width 215 height 18
click at [933, 466] on button "Yes,Proceed" at bounding box center [904, 467] width 78 height 32
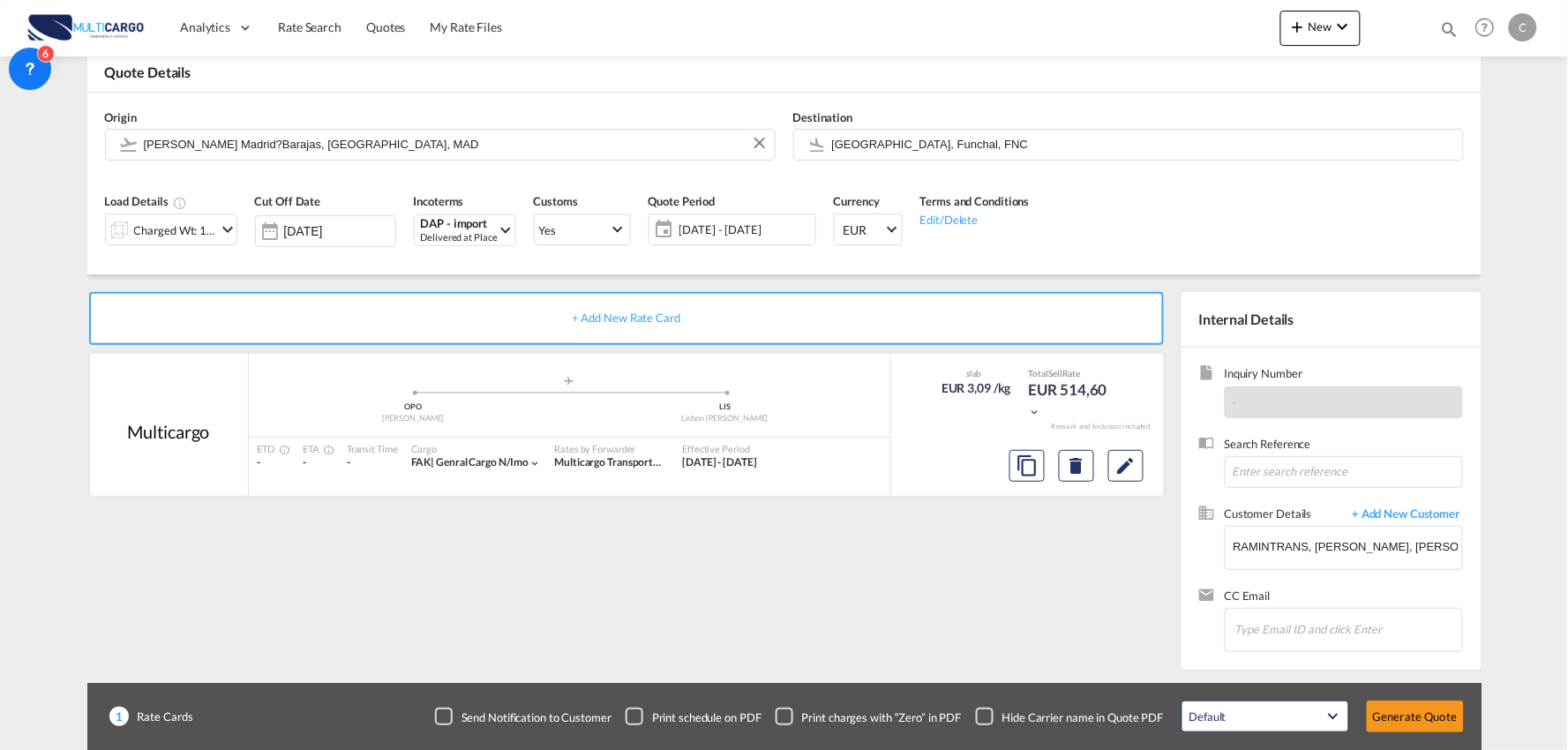
click at [984, 609] on div "+ Add New Rate Card Multicargo added by you .a{fill:#aaa8ad;} .a{fill:#aaa8ad;}…" at bounding box center [629, 476] width 1085 height 369
click at [990, 713] on div "Checkbox No Ink" at bounding box center [985, 717] width 18 height 18
click at [963, 636] on div "+ Add New Rate Card Multicargo added by you .a{fill:#aaa8ad;} .a{fill:#aaa8ad;}…" at bounding box center [629, 476] width 1085 height 369
click at [1431, 723] on button "Generate Quote" at bounding box center [1415, 717] width 97 height 32
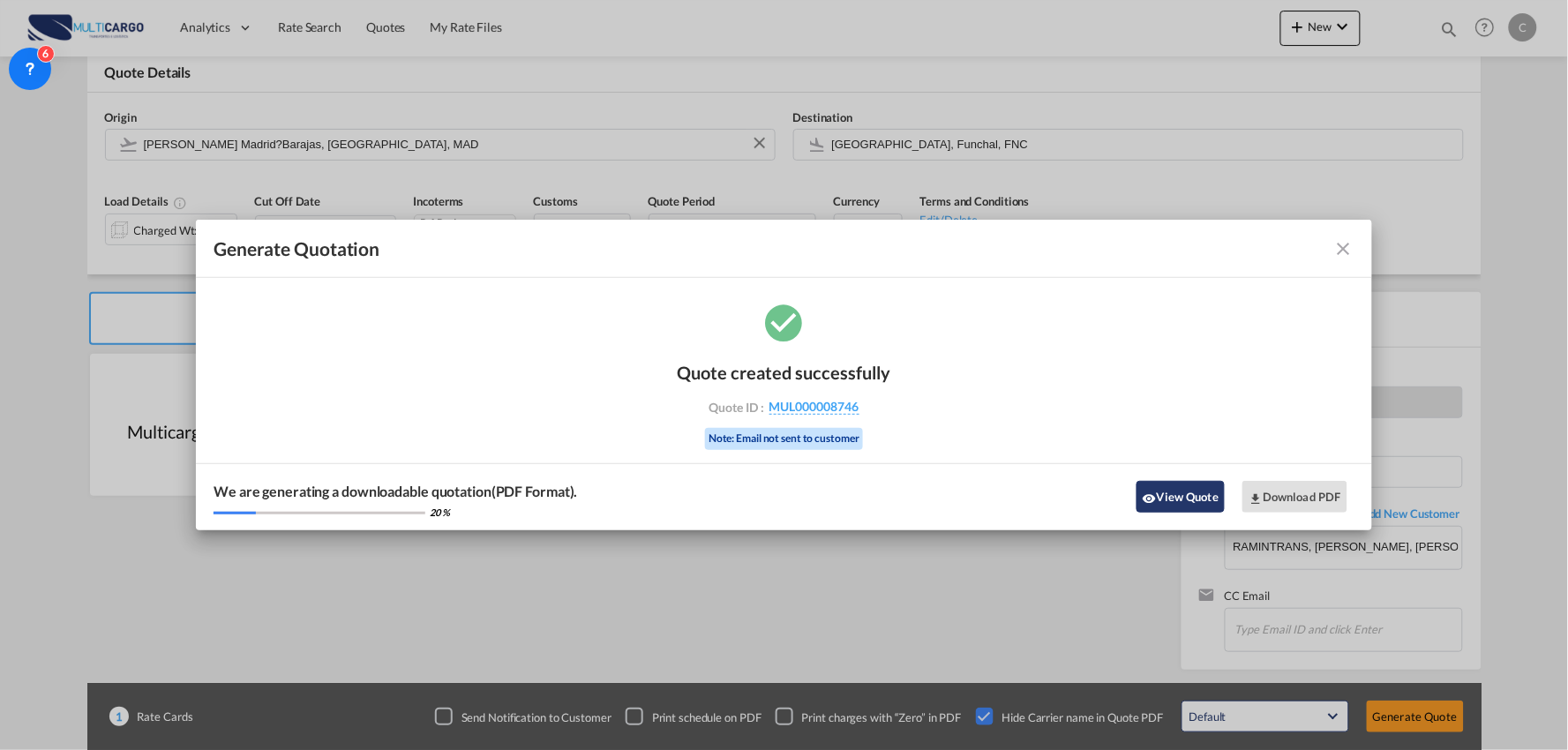
click at [1198, 496] on button "View Quote" at bounding box center [1180, 497] width 88 height 32
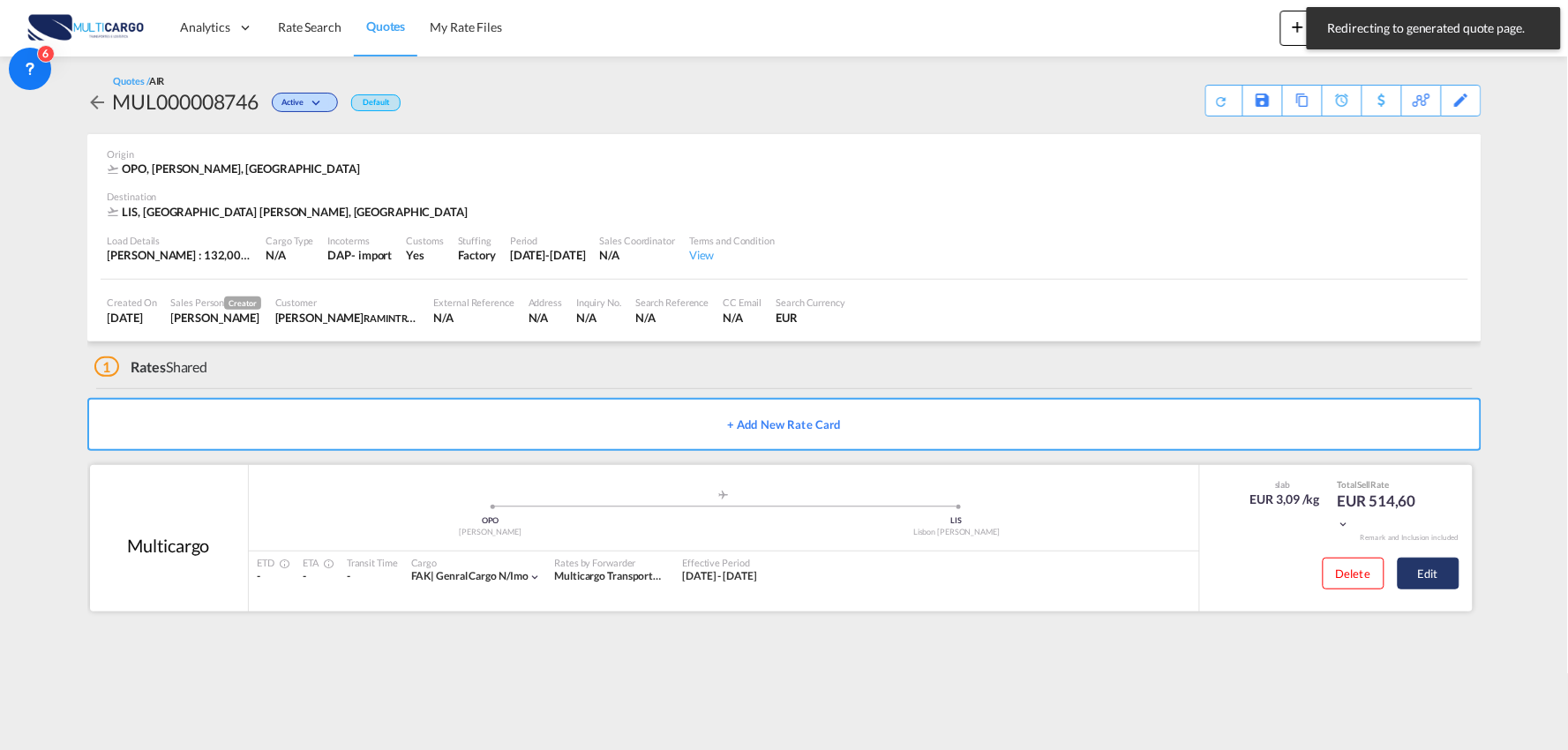
click at [1426, 568] on button "Edit" at bounding box center [1429, 574] width 62 height 32
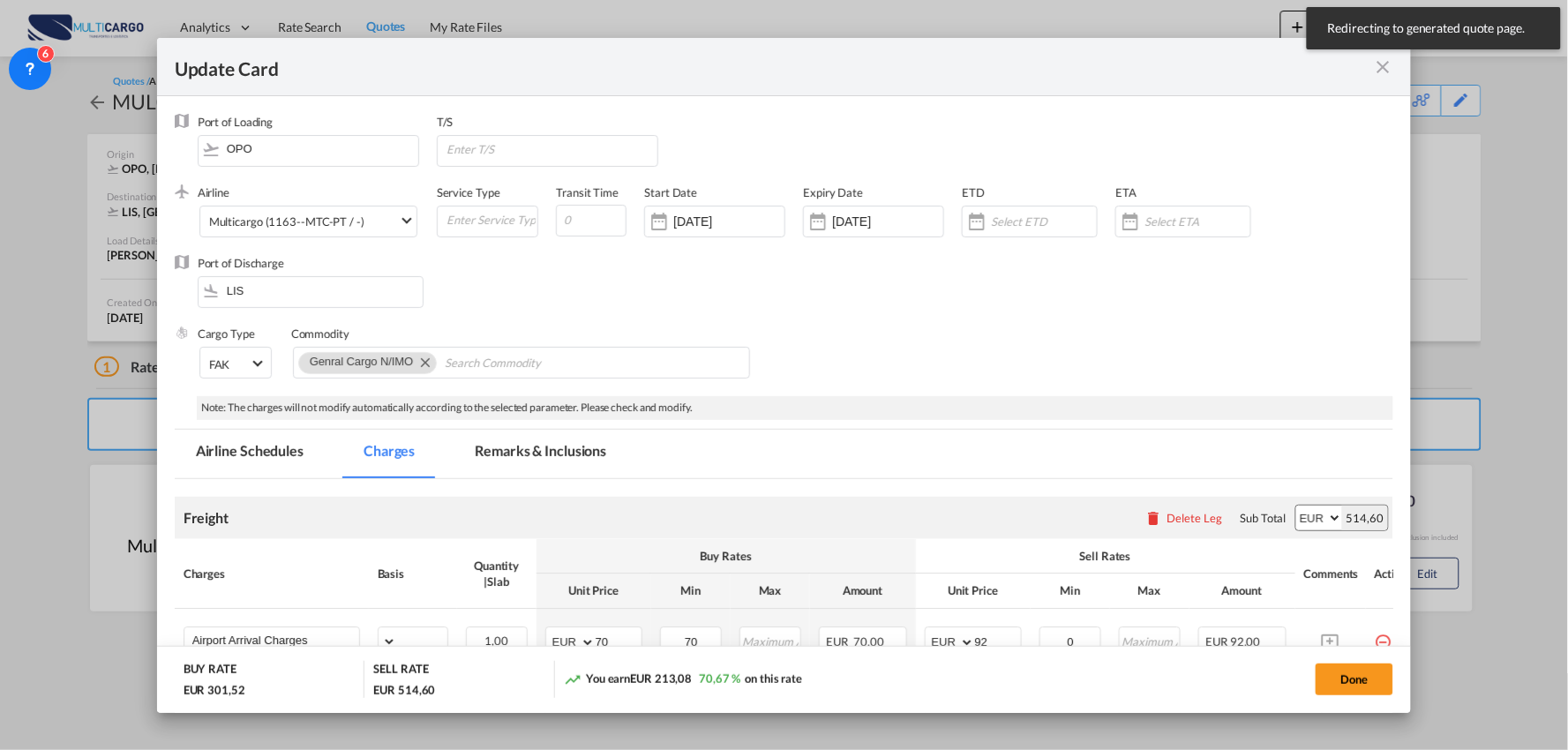
select select "per_bl"
select select "per_kg"
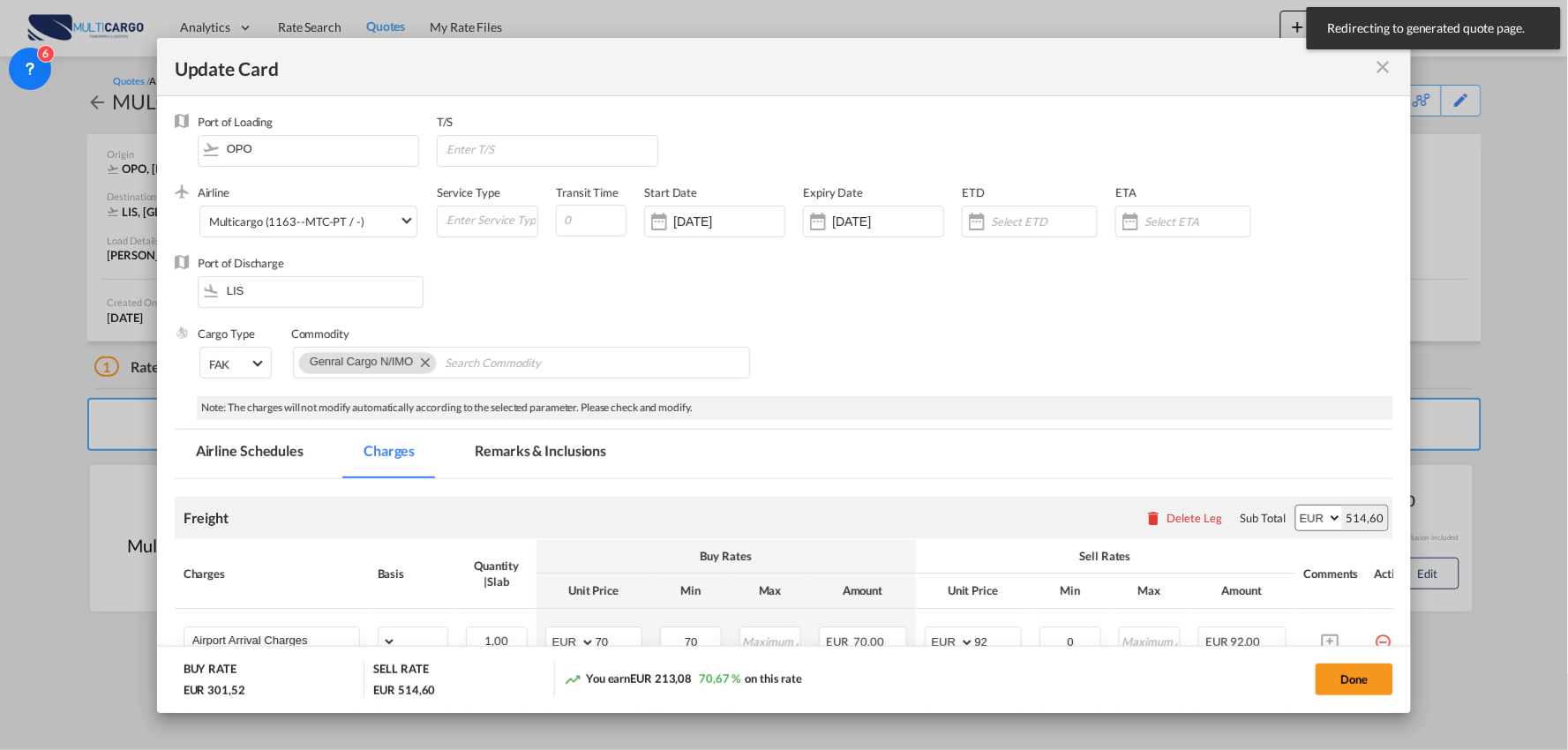
select select "per_shipment"
select select "per_bl"
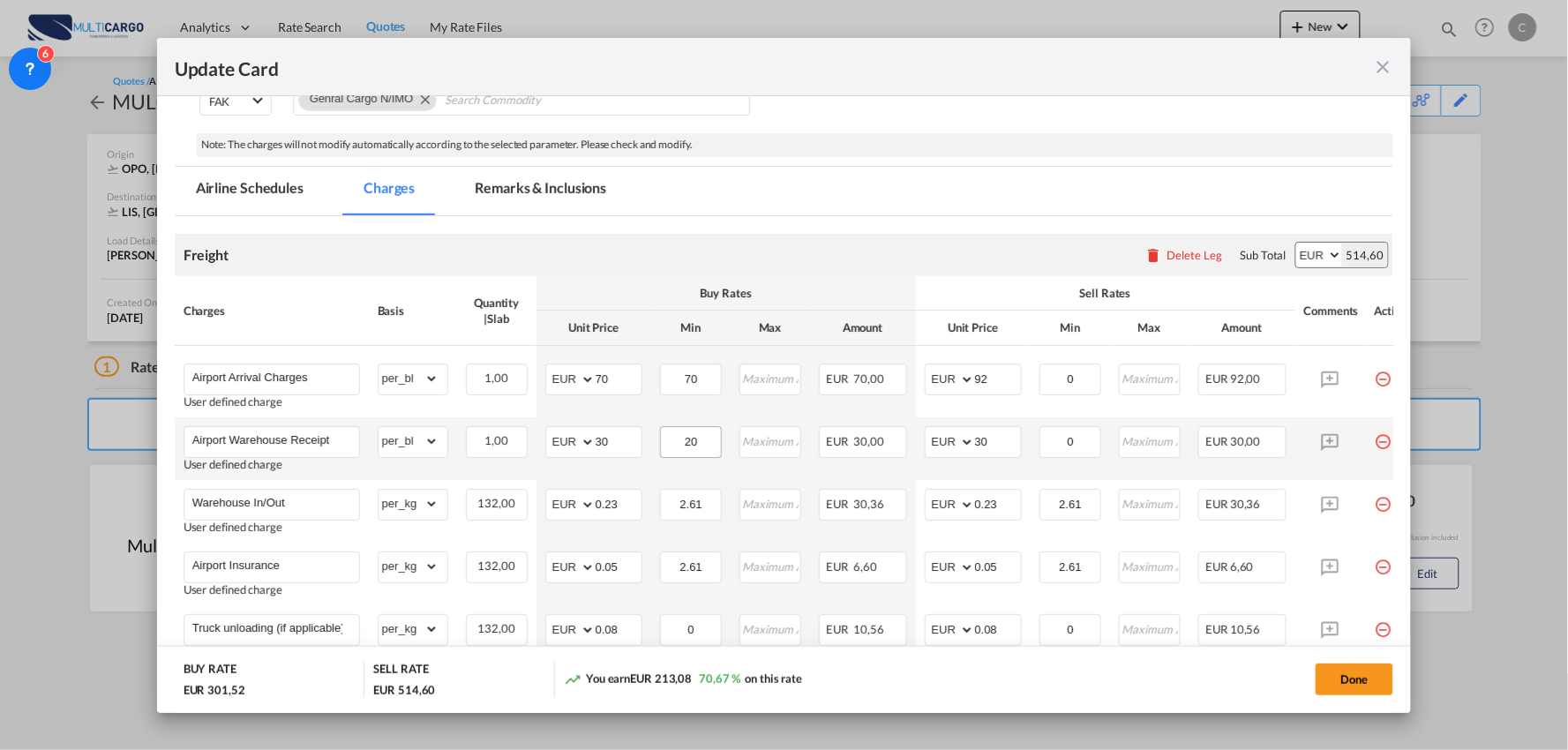
scroll to position [294, 0]
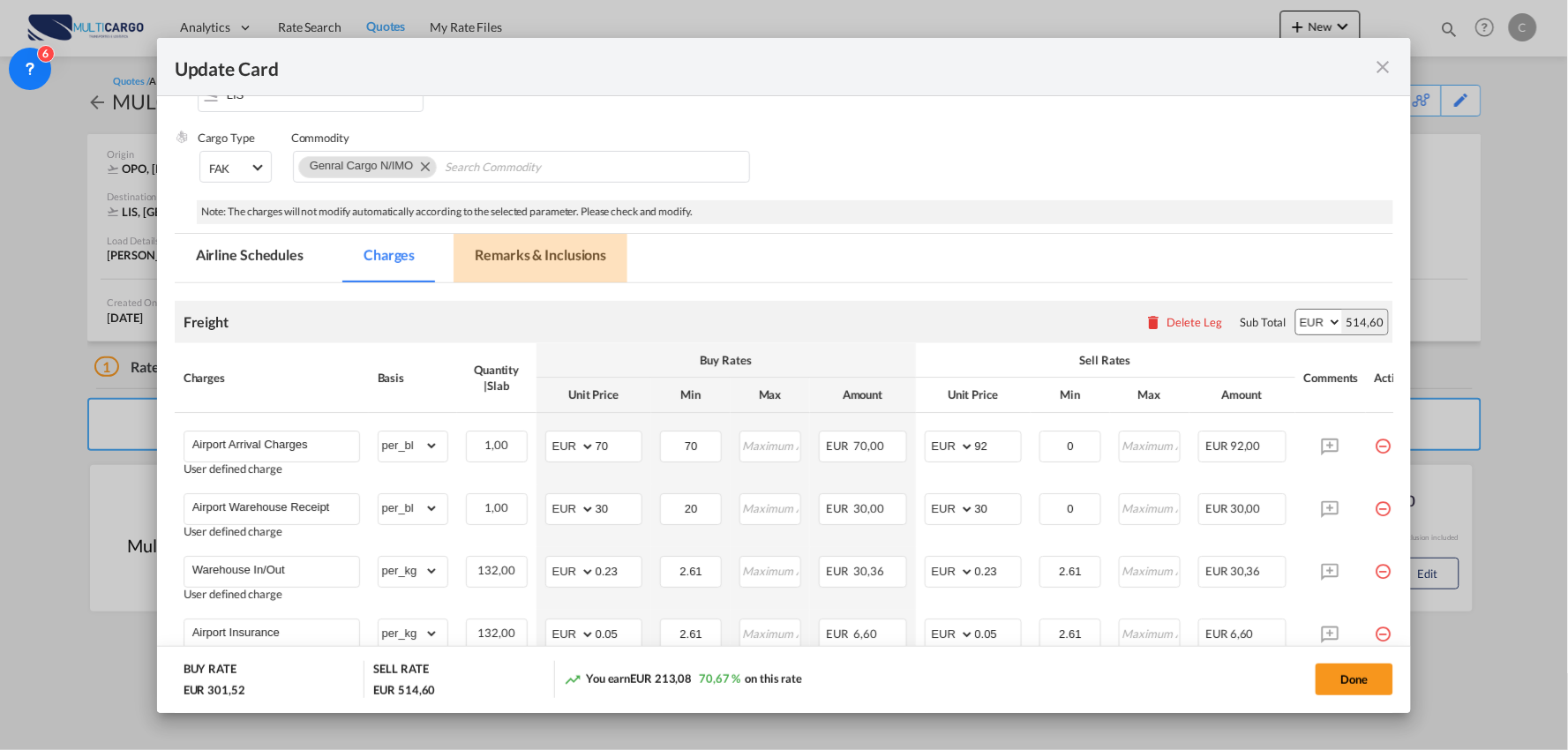
click at [543, 241] on md-tab-item "Remarks & Inclusions" at bounding box center [540, 258] width 173 height 48
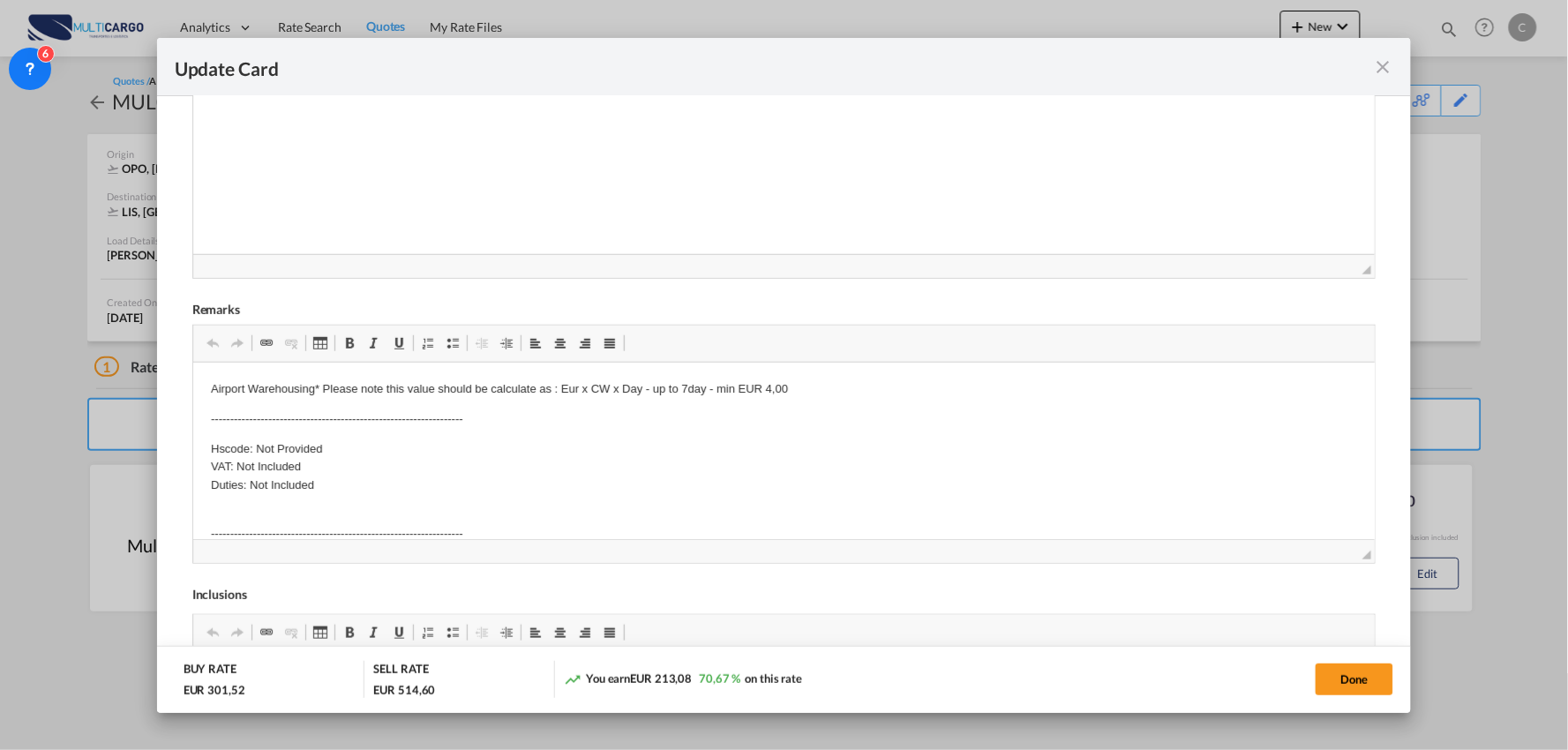
scroll to position [716, 0]
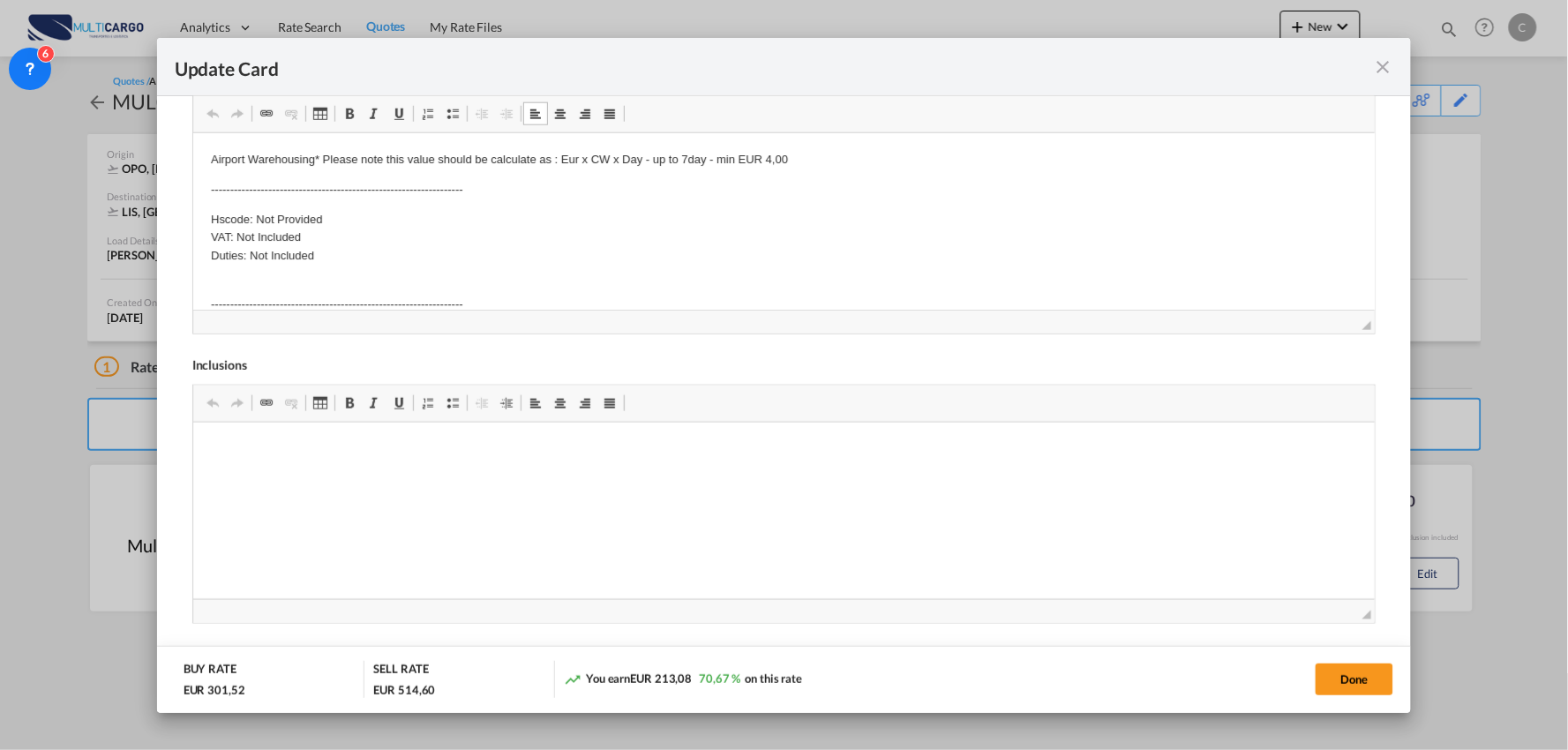
drag, startPoint x: 352, startPoint y: 264, endPoint x: 173, endPoint y: 135, distance: 220.6
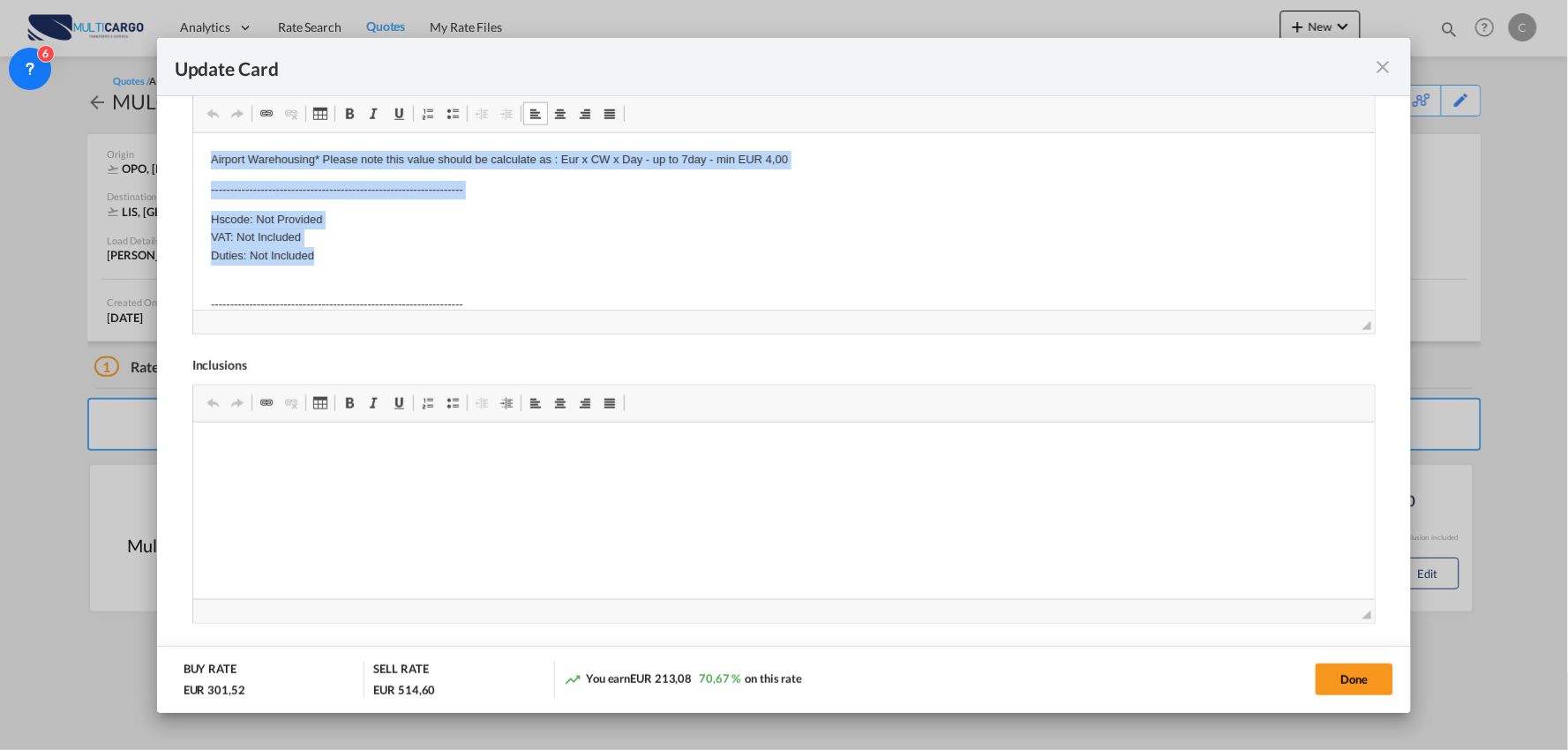
drag, startPoint x: 343, startPoint y: 256, endPoint x: 198, endPoint y: 141, distance: 185.1
click at [198, 141] on html "Airport Warehousing* Please note this value should be calculate as : Eur x CW x…" at bounding box center [784, 274] width 1183 height 284
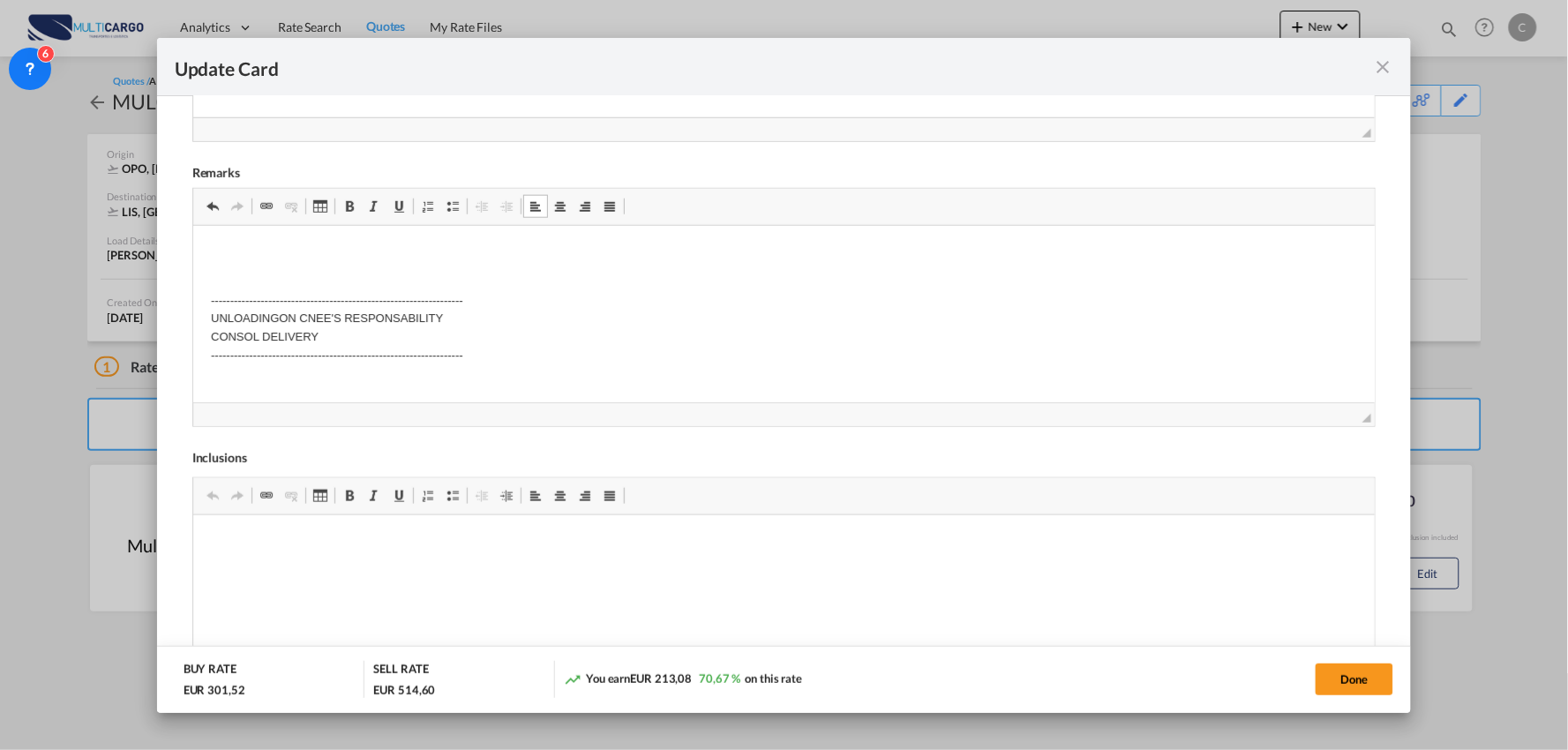
scroll to position [519, 0]
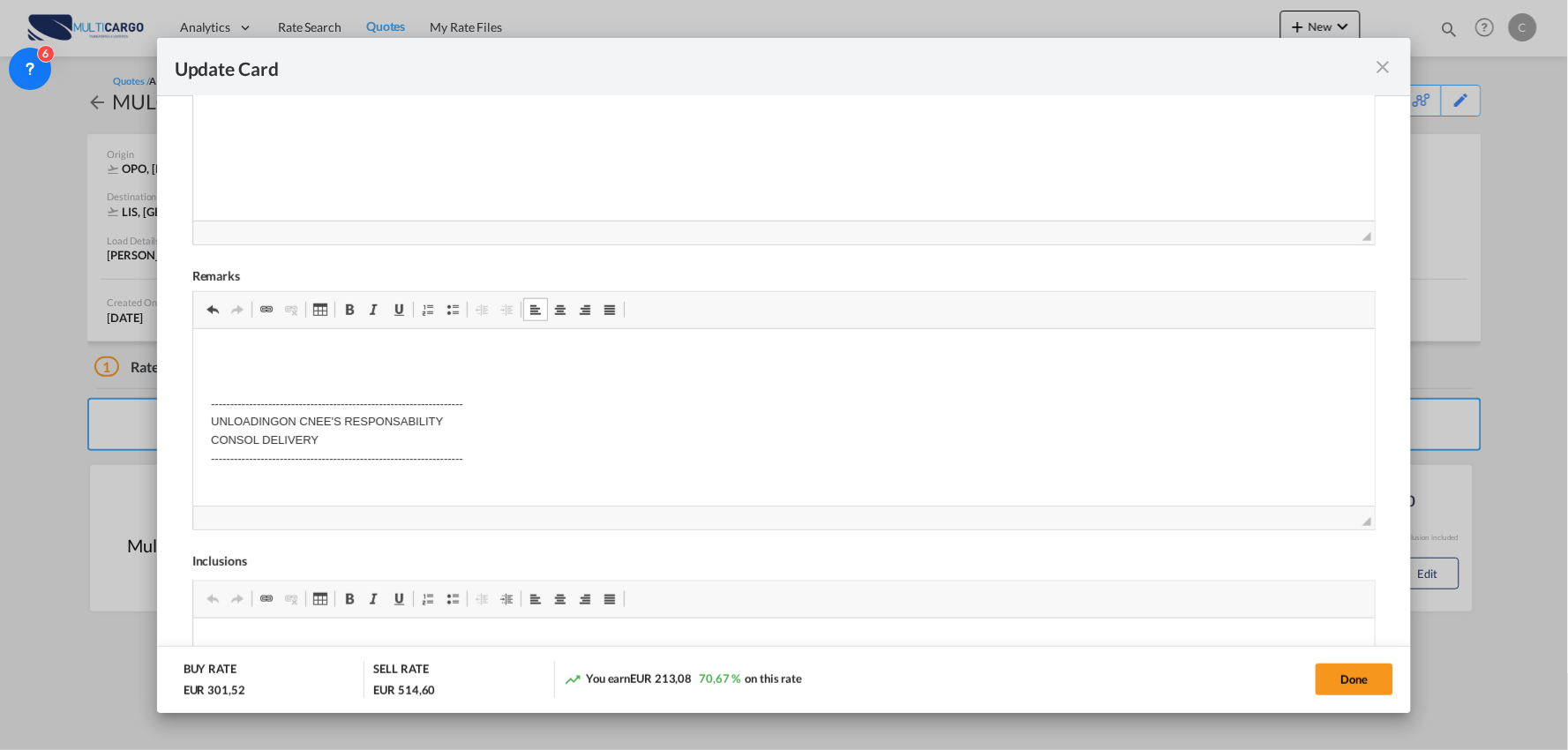
click at [454, 314] on span "Update Card Port ..." at bounding box center [452, 309] width 14 height 14
drag, startPoint x: 208, startPoint y: 352, endPoint x: 335, endPoint y: 365, distance: 127.7
click at [209, 352] on html "Excluded: ------------------------------------------------------------------ UN…" at bounding box center [784, 436] width 1183 height 216
click at [452, 315] on span "Update Card Port ..." at bounding box center [452, 309] width 14 height 14
click at [338, 357] on li "Excluded:" at bounding box center [784, 356] width 1077 height 19
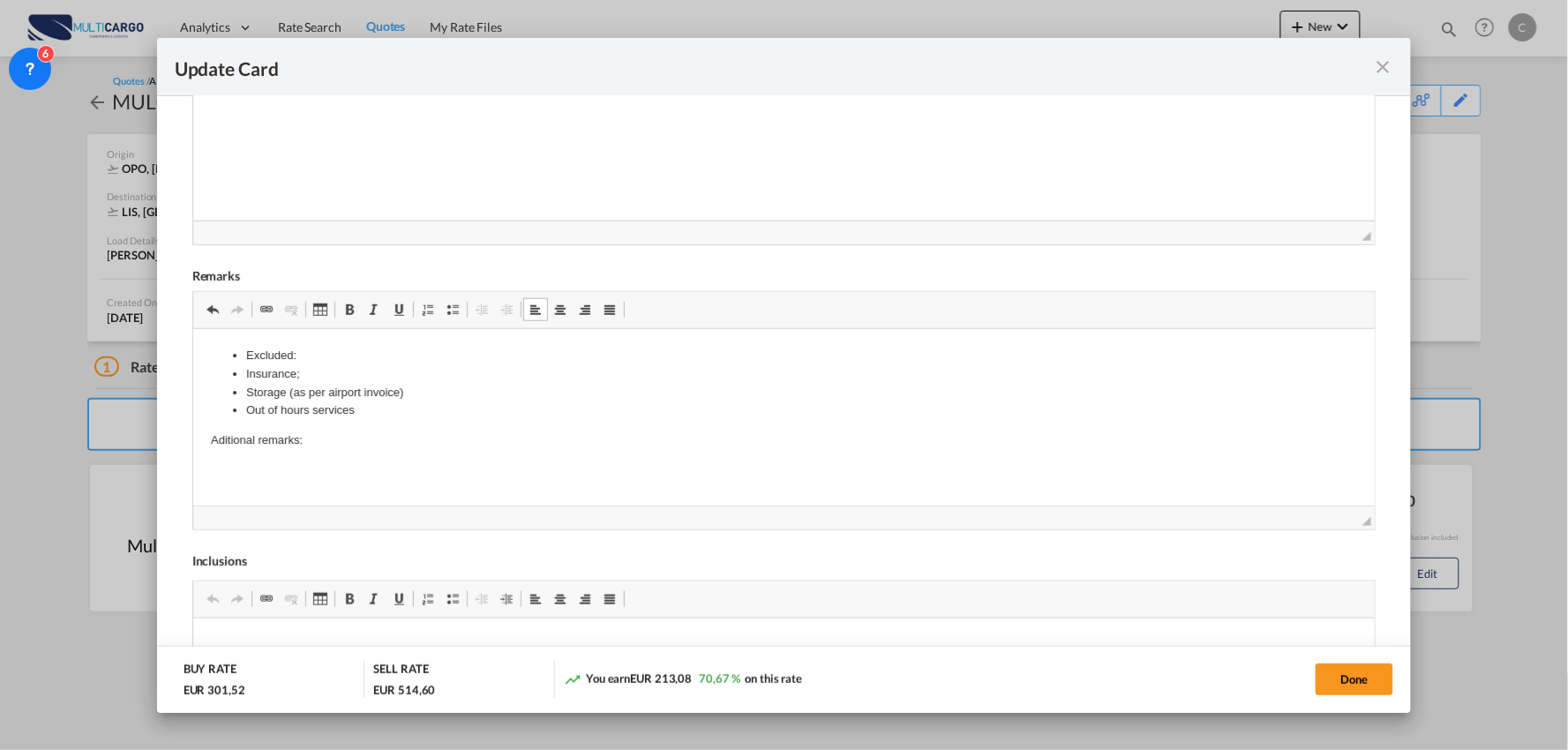
click at [450, 319] on link "Marcas" at bounding box center [453, 310] width 25 height 23
click at [301, 463] on li "Cargo" at bounding box center [784, 470] width 1077 height 19
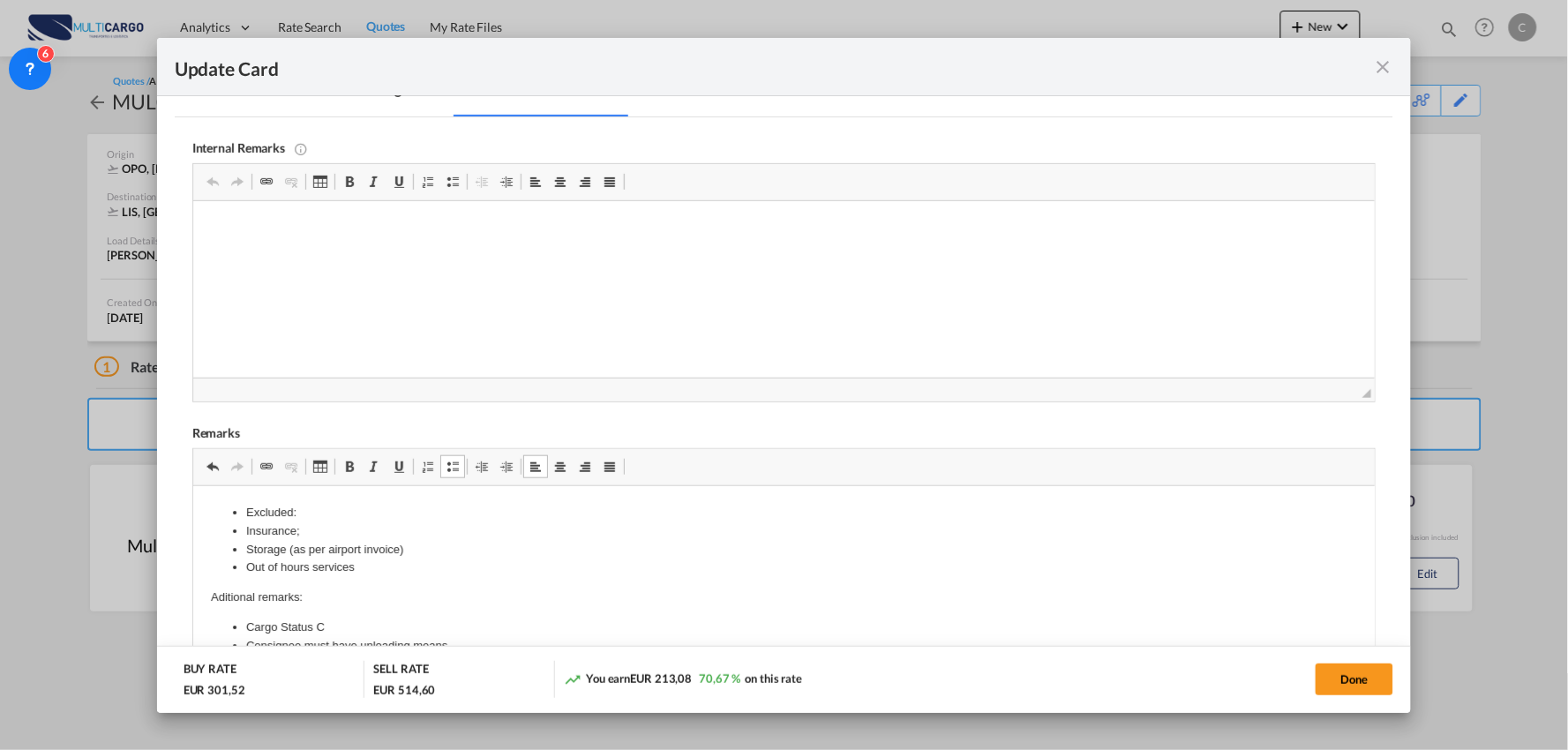
scroll to position [323, 0]
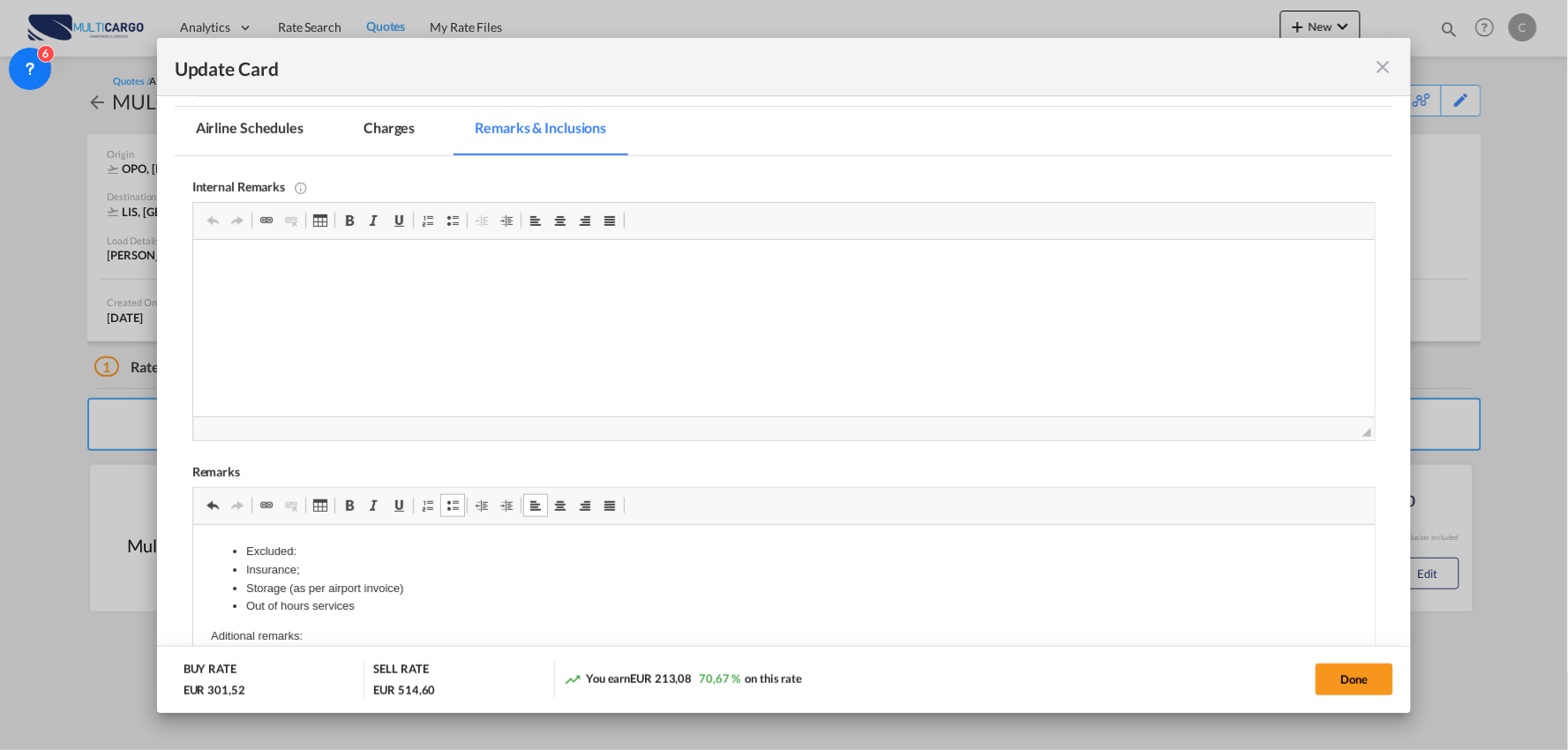
click at [408, 130] on md-tab-item "Charges" at bounding box center [389, 131] width 94 height 48
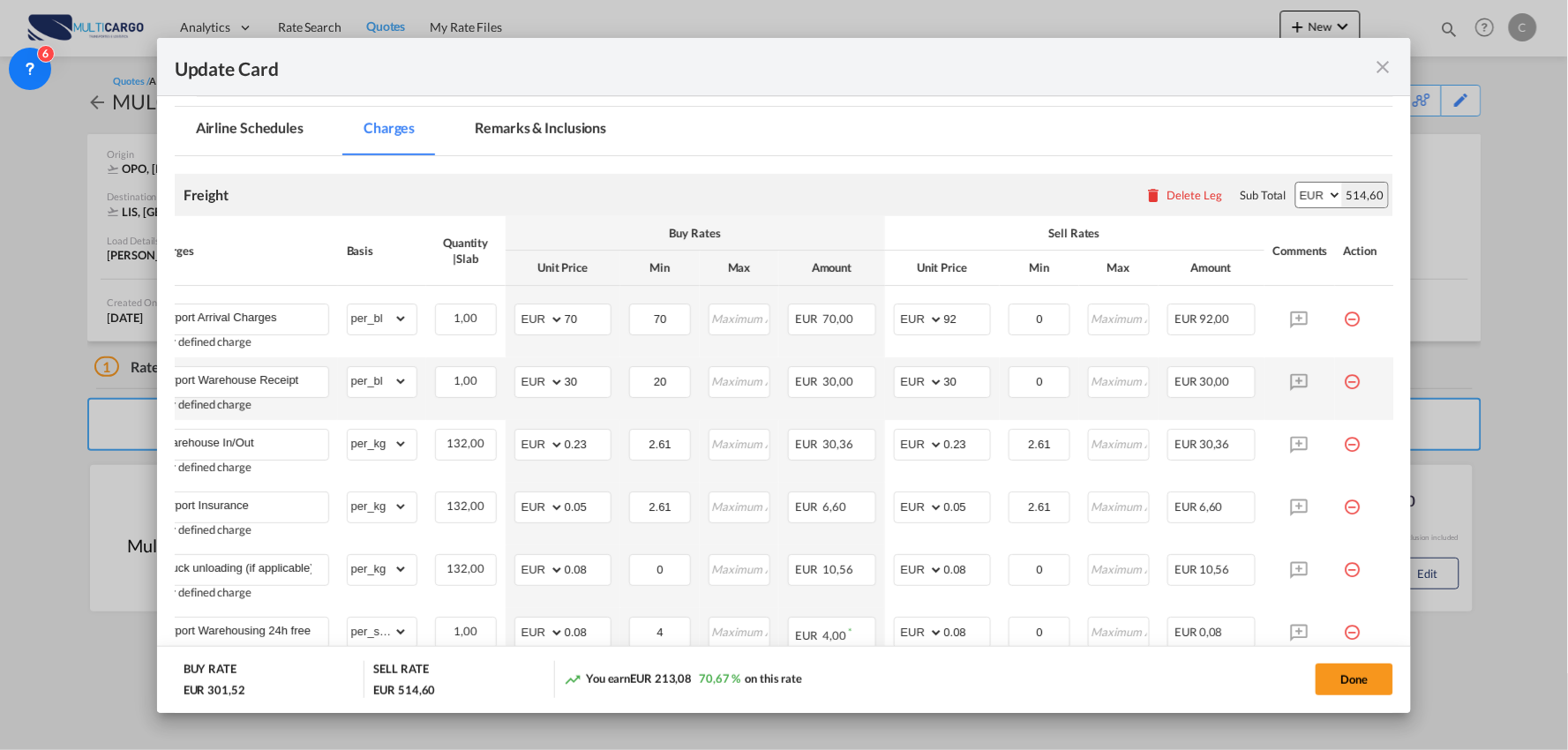
click at [1344, 380] on md-icon "icon-minus-circle-outline red-400-fg pt-7" at bounding box center [1353, 375] width 18 height 18
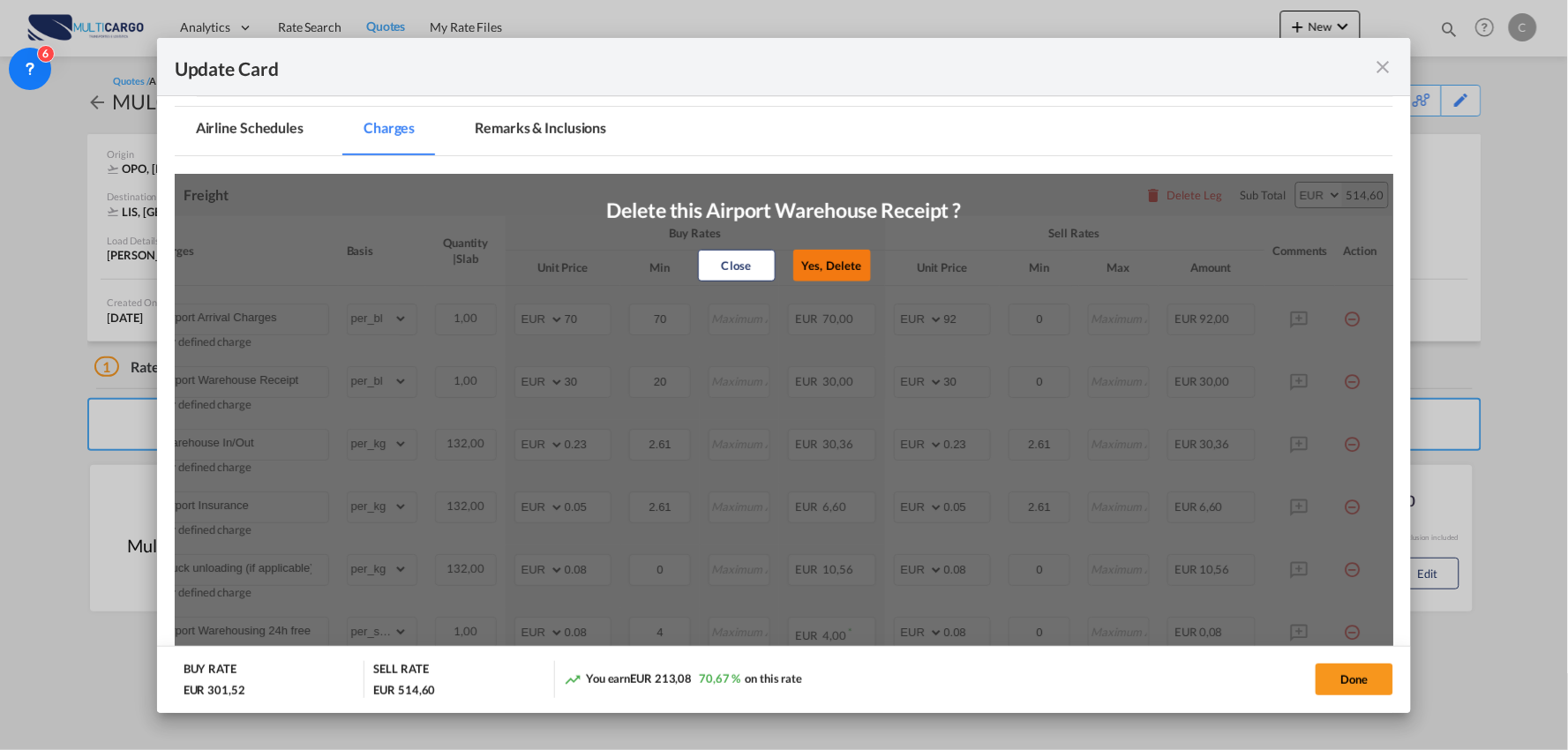
click at [843, 278] on button "Yes, Delete" at bounding box center [831, 265] width 78 height 32
type input "Warehouse In/Out"
select select "per_kg"
type input "0.23"
type input "2.61"
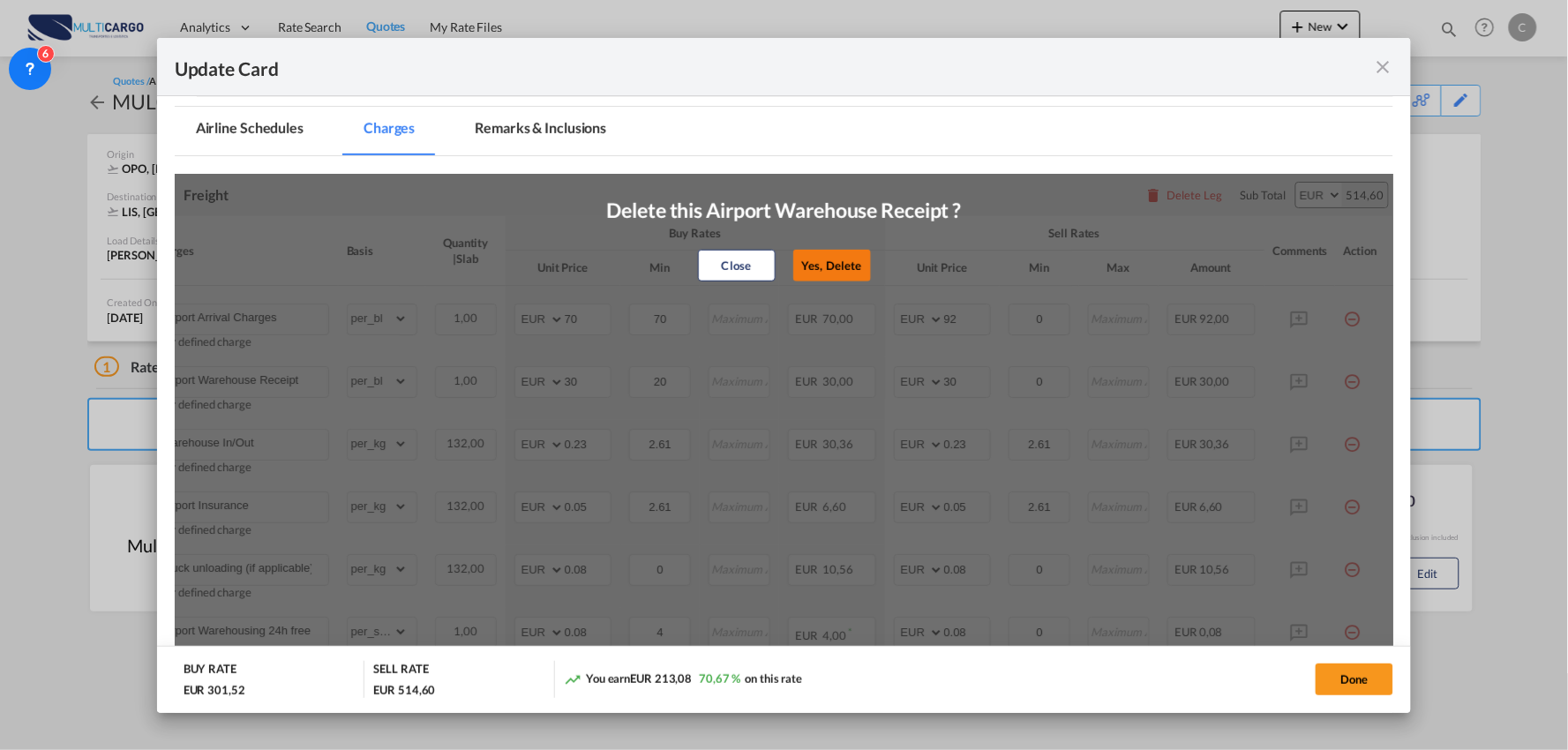
type input "0.23"
type input "2.61"
type input "Airport Insurance"
type input "0.05"
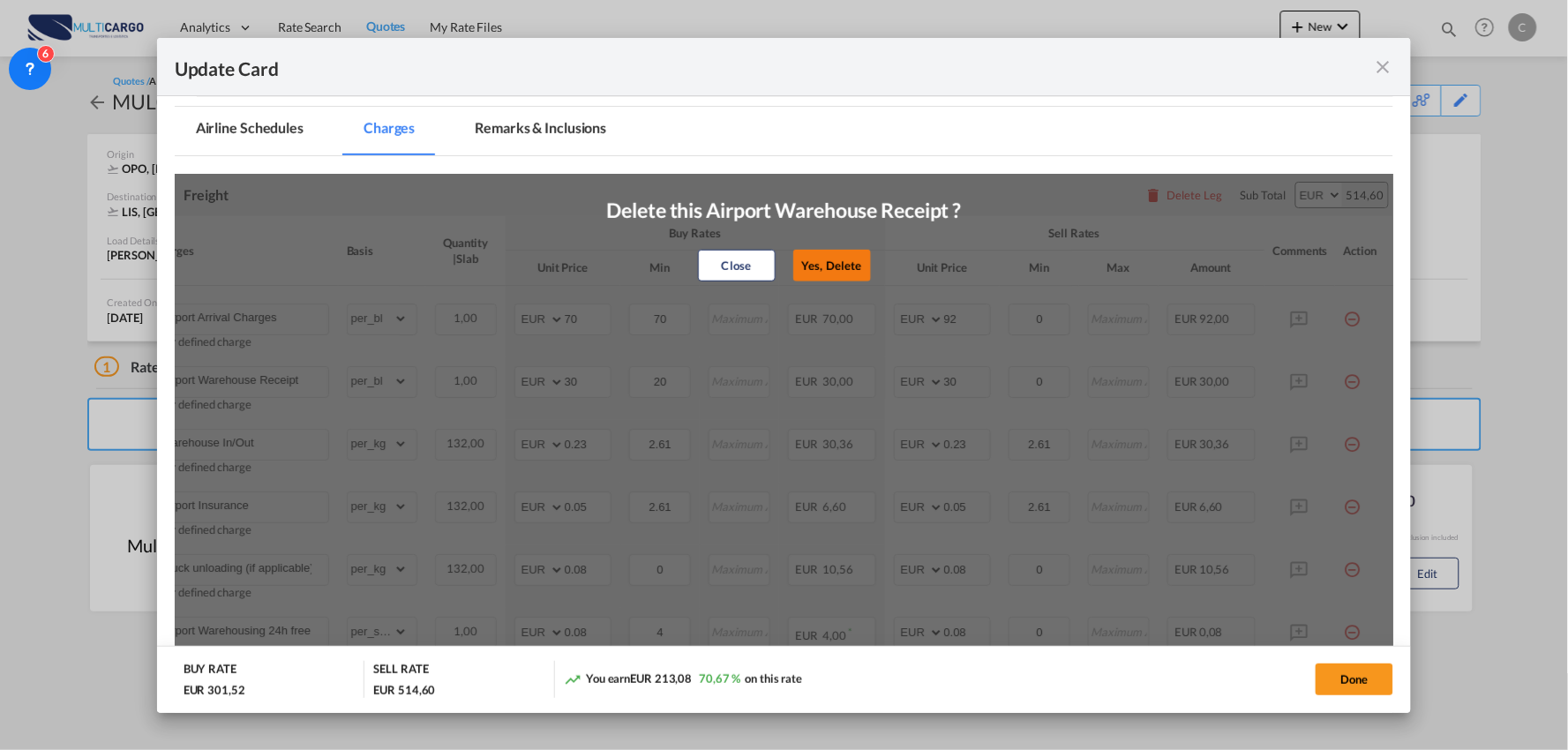
type input "Truck unloading (if applicable)"
type input "0.08"
type input "0"
type input "0.08"
type input "0"
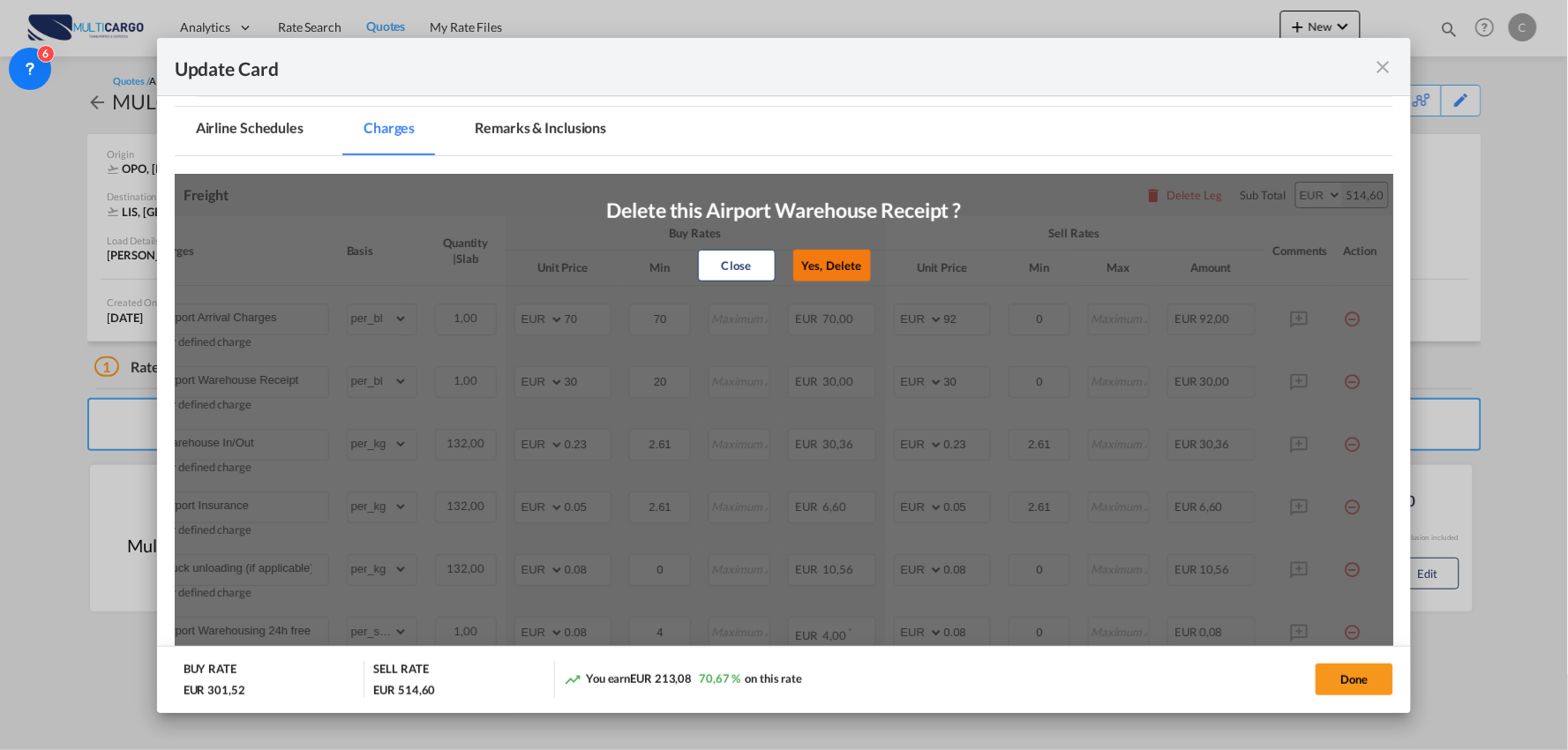
type input "Airport Warehousing 24h free *Eur x CW x Day - up to 7day - min EUR 4,00"
select select "per_shipment"
type input "4"
type input "Process Fee"
select select "per_bl"
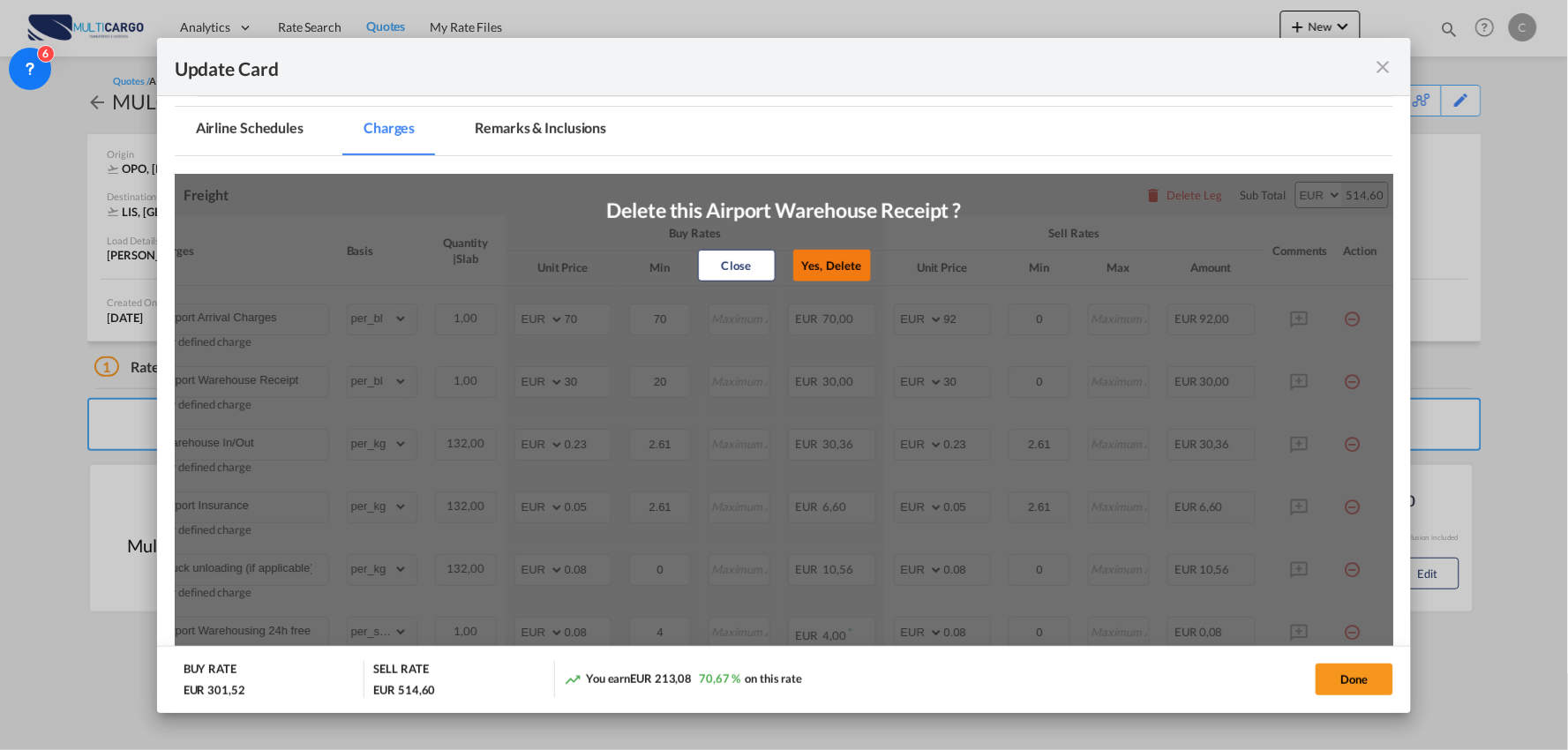
type input "0"
type input "70"
type input "Customs Clearance"
type input "30"
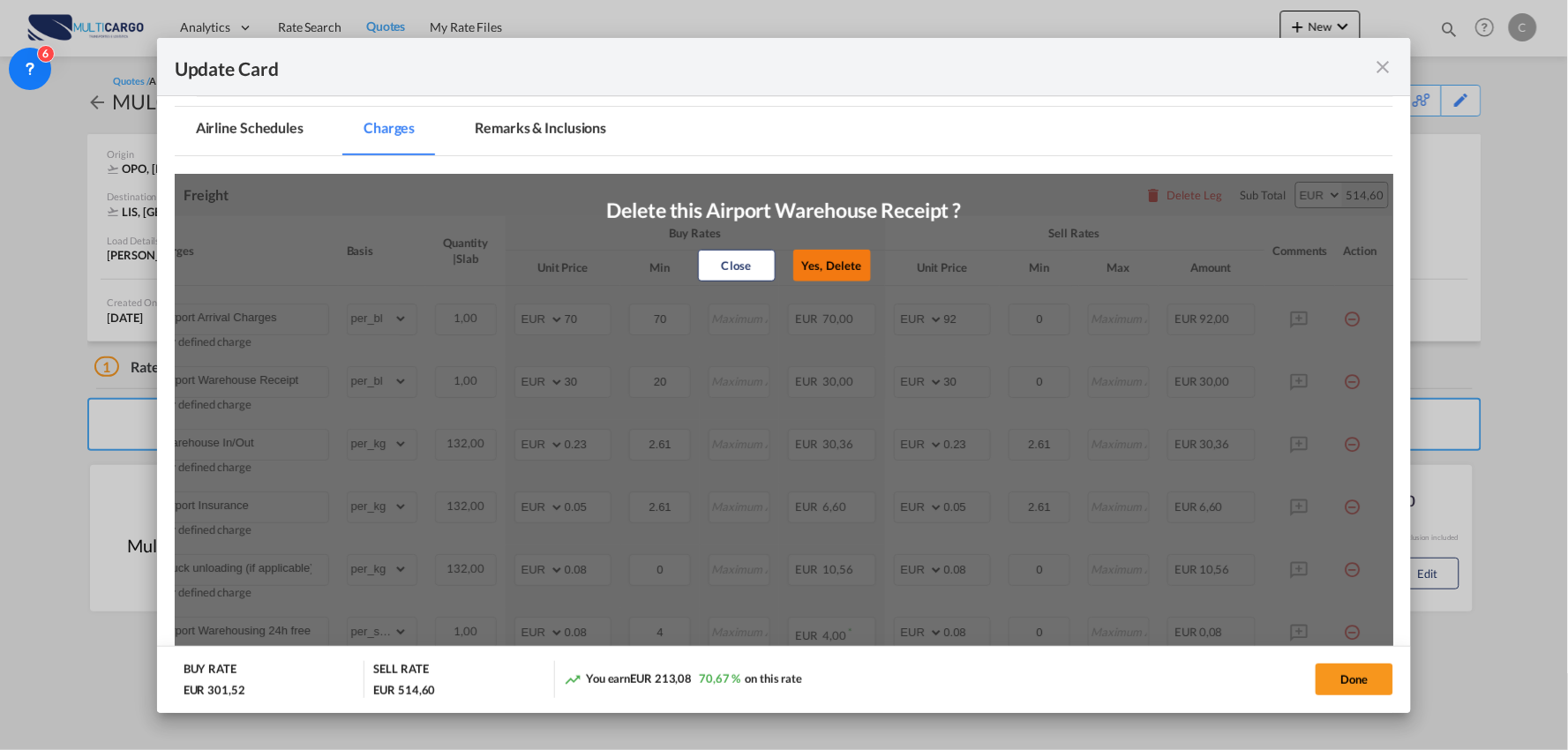
type input "150"
type input "Door Delivery- Dedicated service"
type input "120"
type input "125"
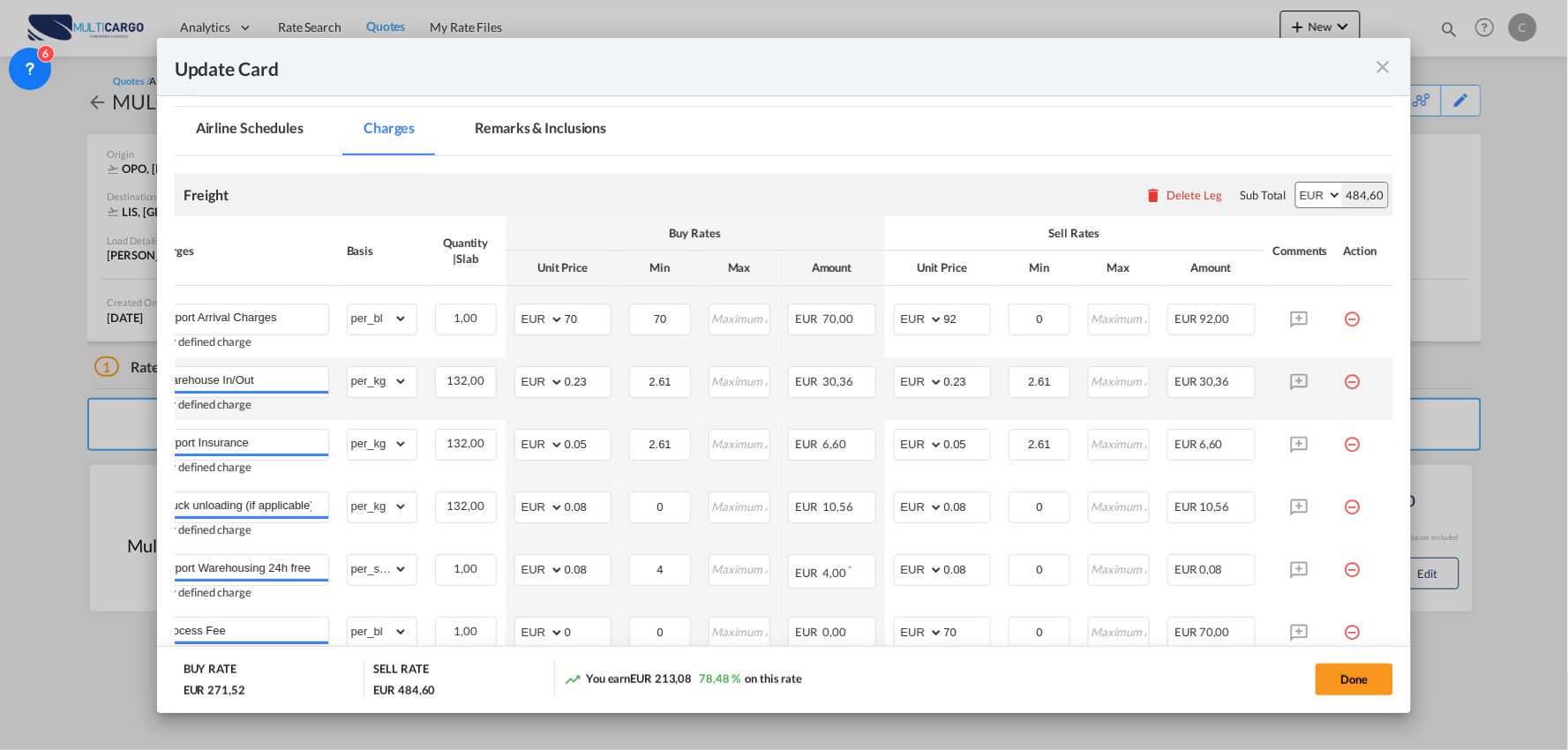
click at [1344, 377] on md-icon "icon-minus-circle-outline red-400-fg pt-7" at bounding box center [1353, 375] width 18 height 18
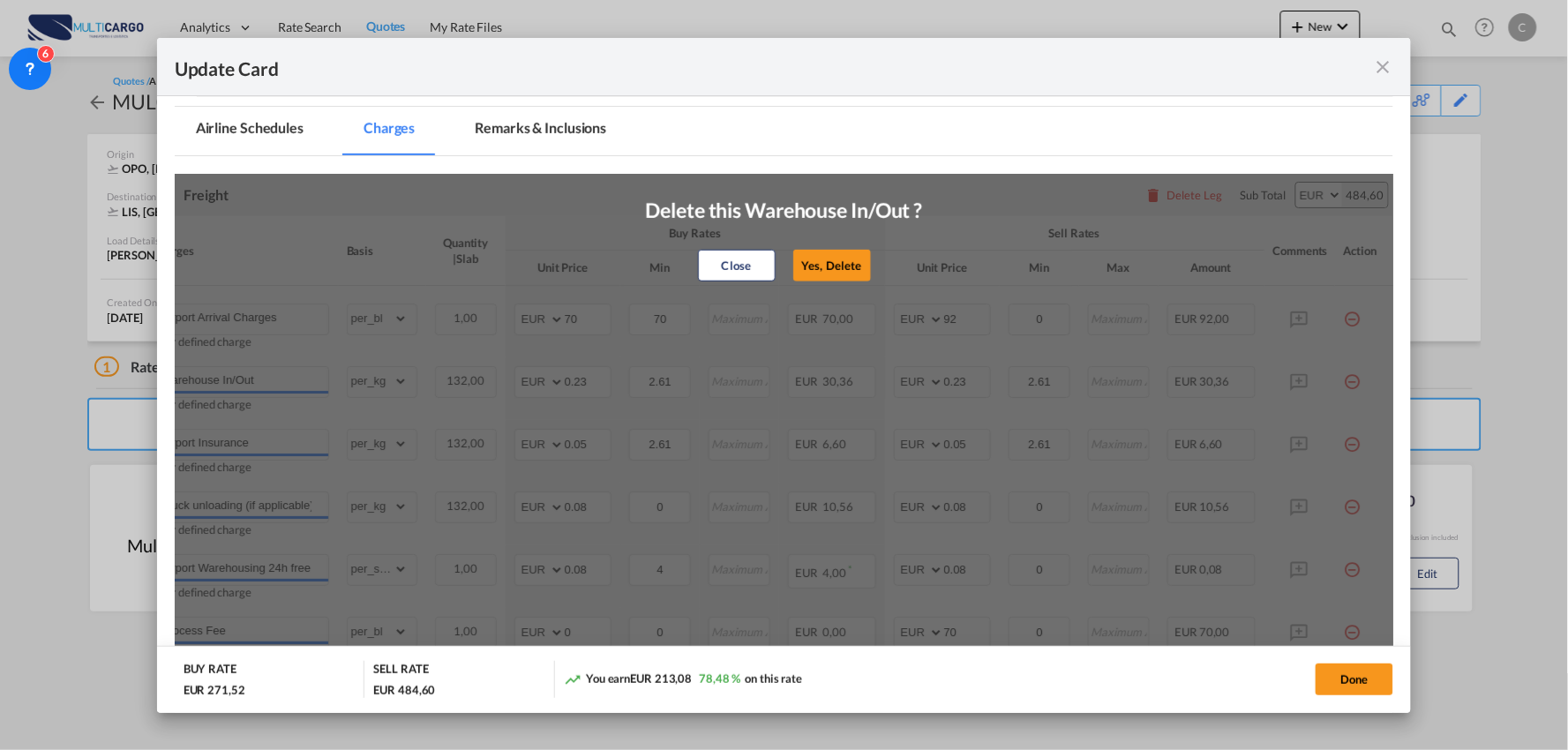
click at [841, 265] on button "Yes, Delete" at bounding box center [831, 265] width 78 height 32
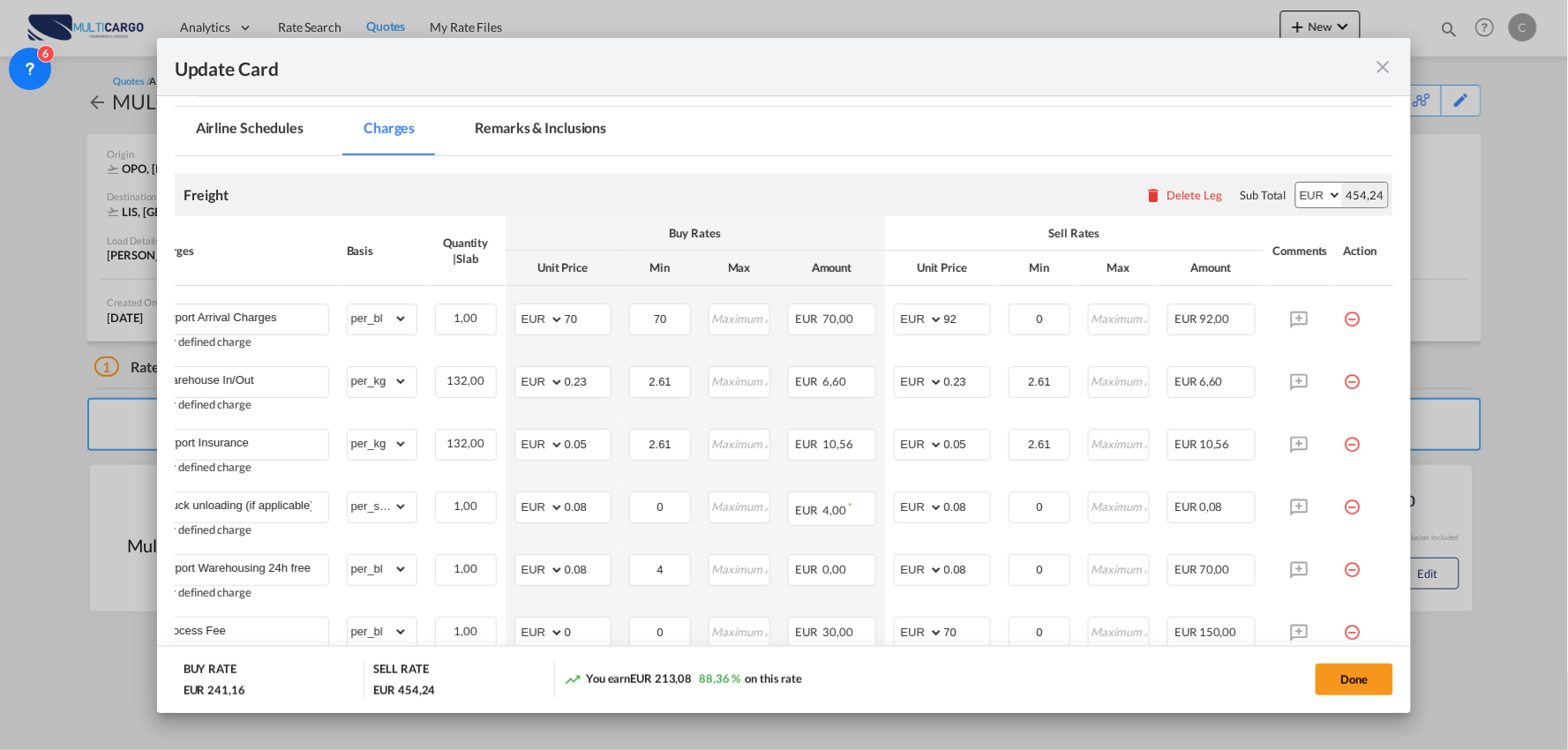
type input "Airport Insurance"
type input "0.05"
type input "Truck unloading (if applicable)"
type input "0.08"
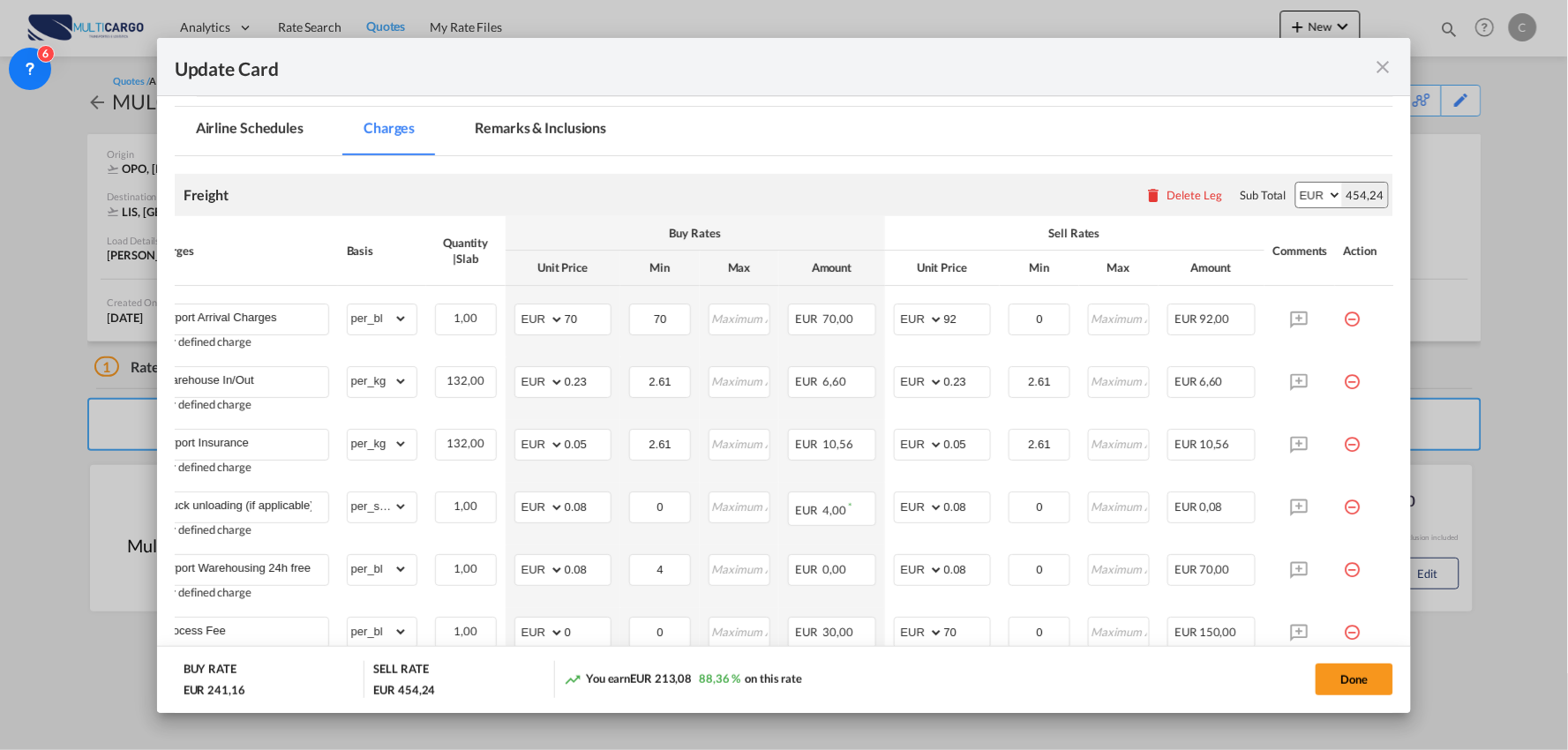
type input "0"
type input "0.08"
type input "0"
type input "Airport Warehousing 24h free *Eur x CW x Day - up to 7day - min EUR 4,00"
select select "per_shipment"
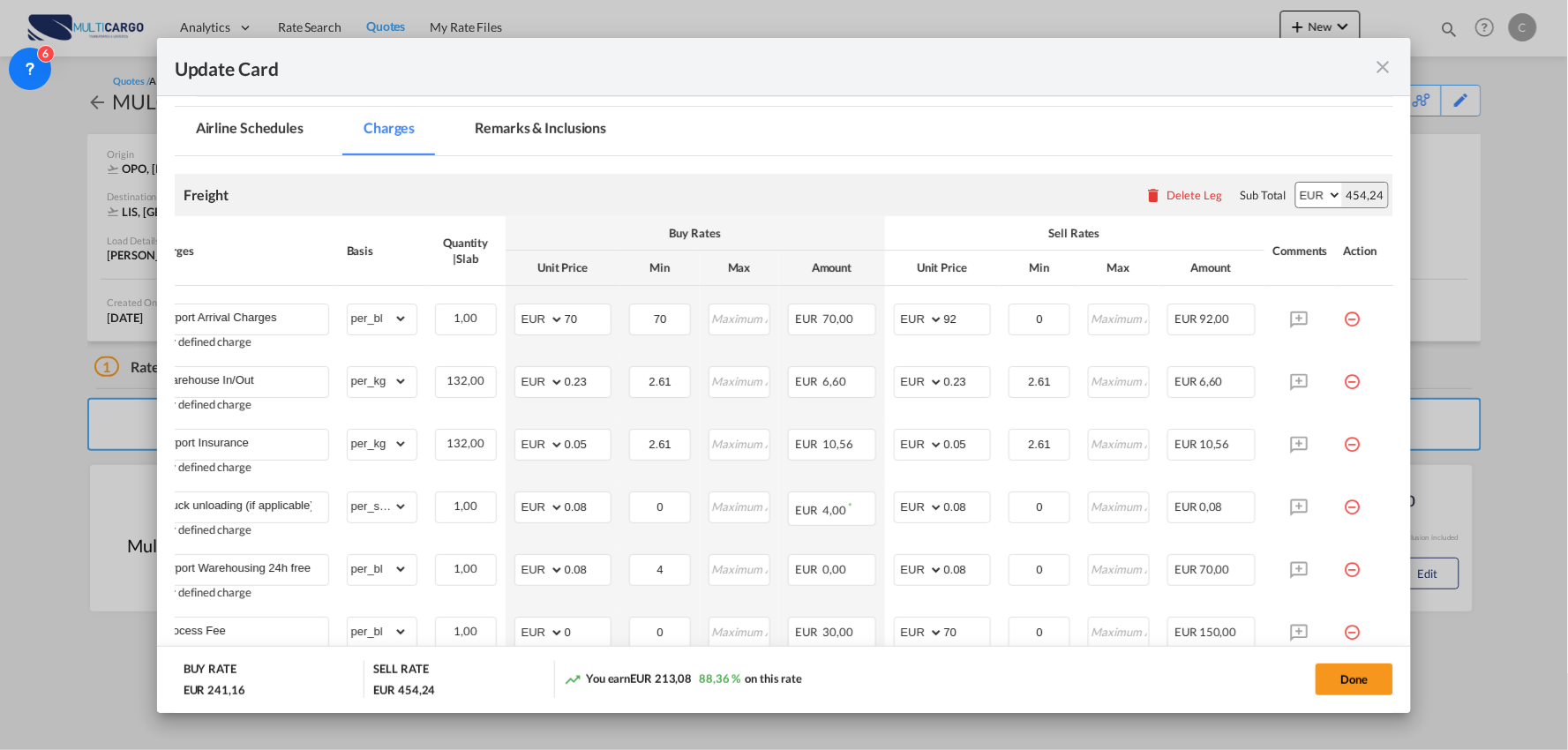
type input "4"
type input "Process Fee"
select select "per_bl"
type input "0"
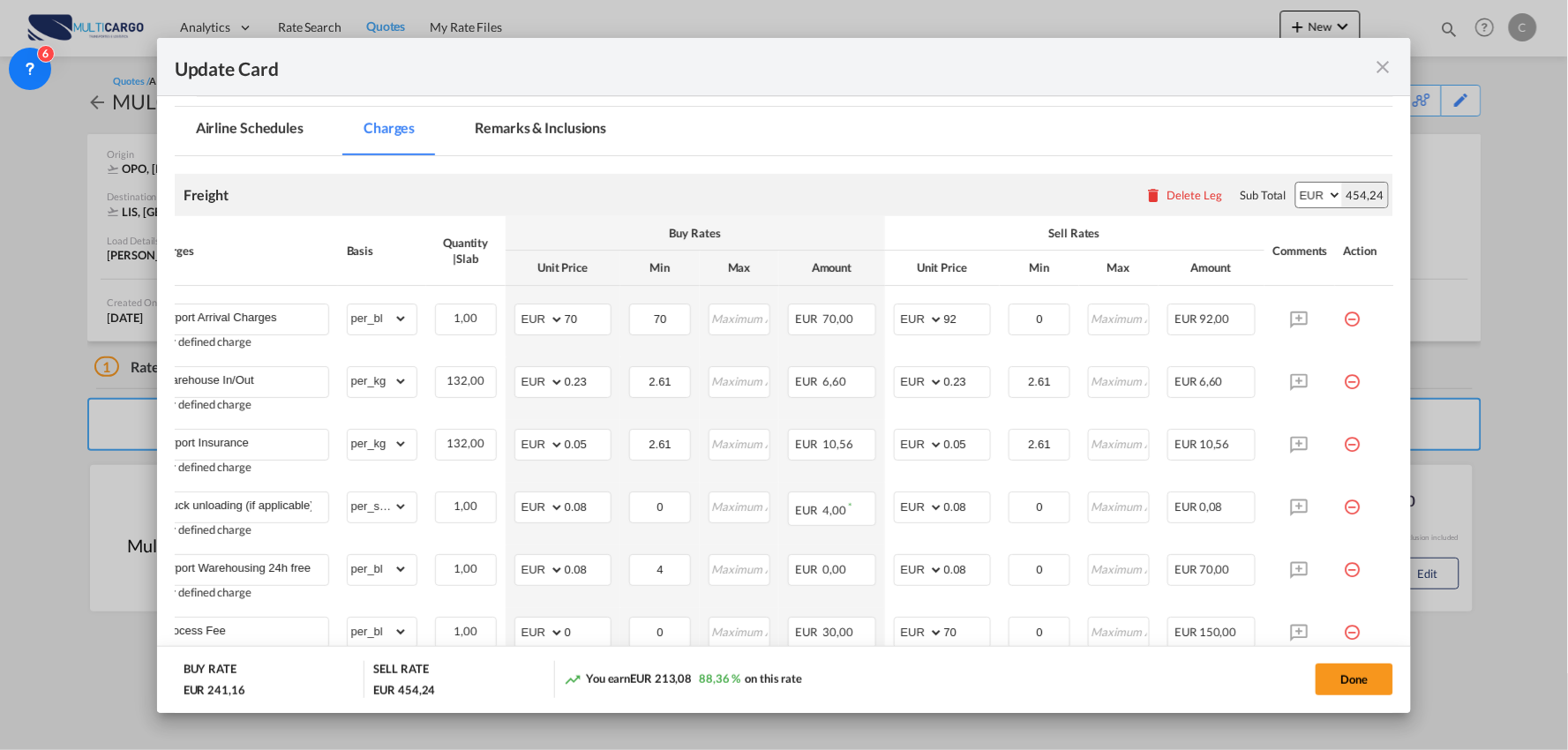
type input "70"
type input "Customs Clearance"
type input "30"
type input "150"
type input "Door Delivery- Dedicated service"
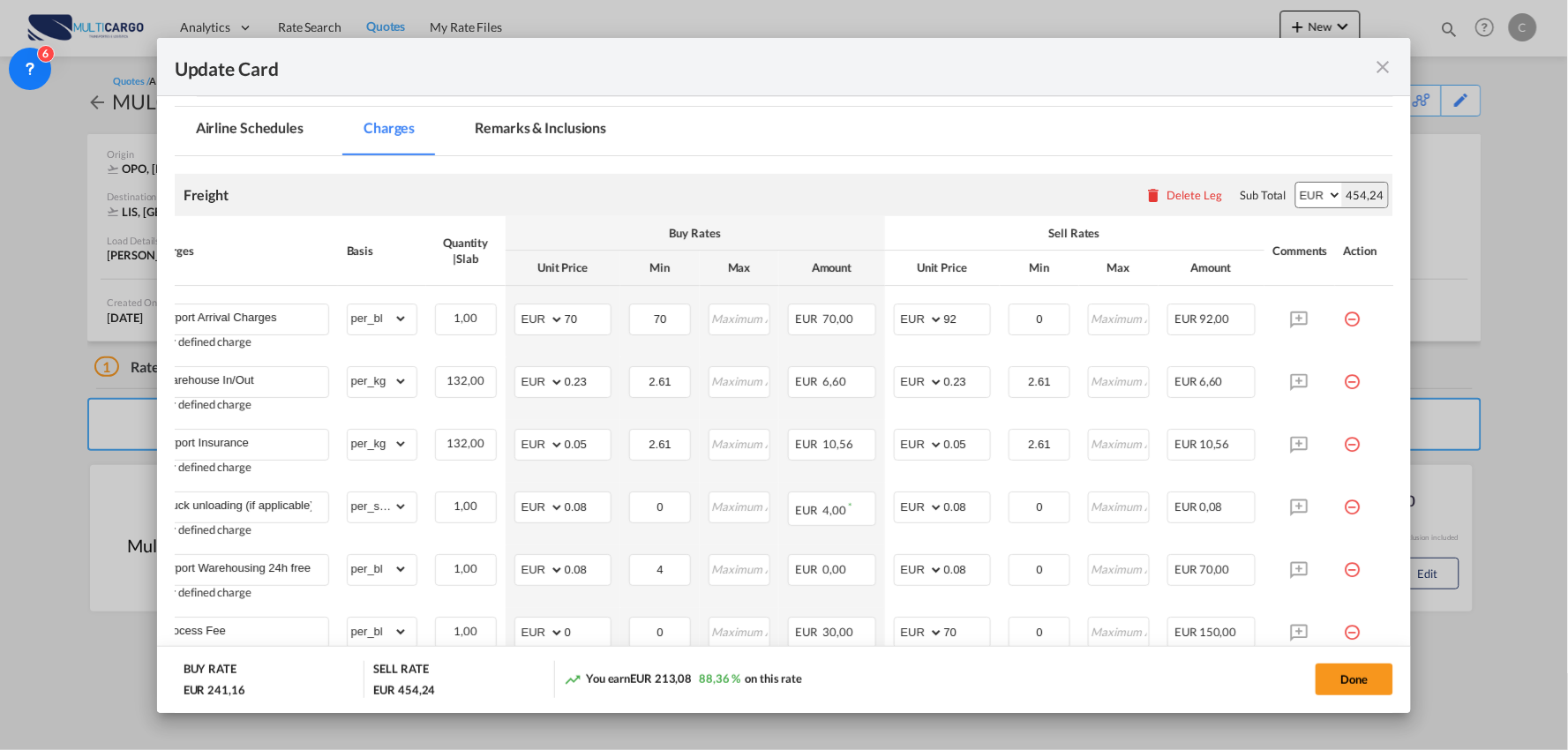
type input "120"
type input "125"
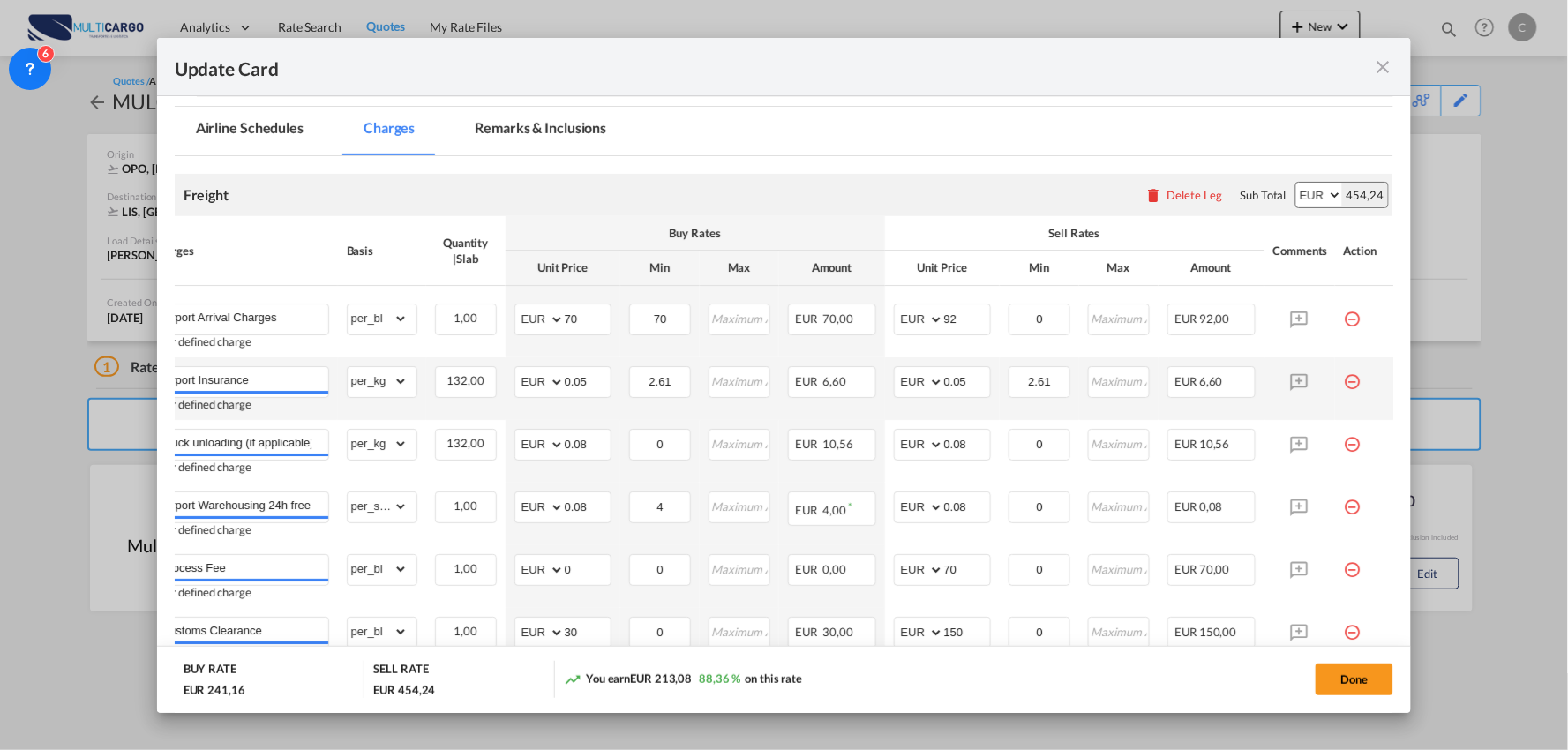
click at [1344, 384] on md-icon "icon-minus-circle-outline red-400-fg pt-7" at bounding box center [1353, 375] width 18 height 18
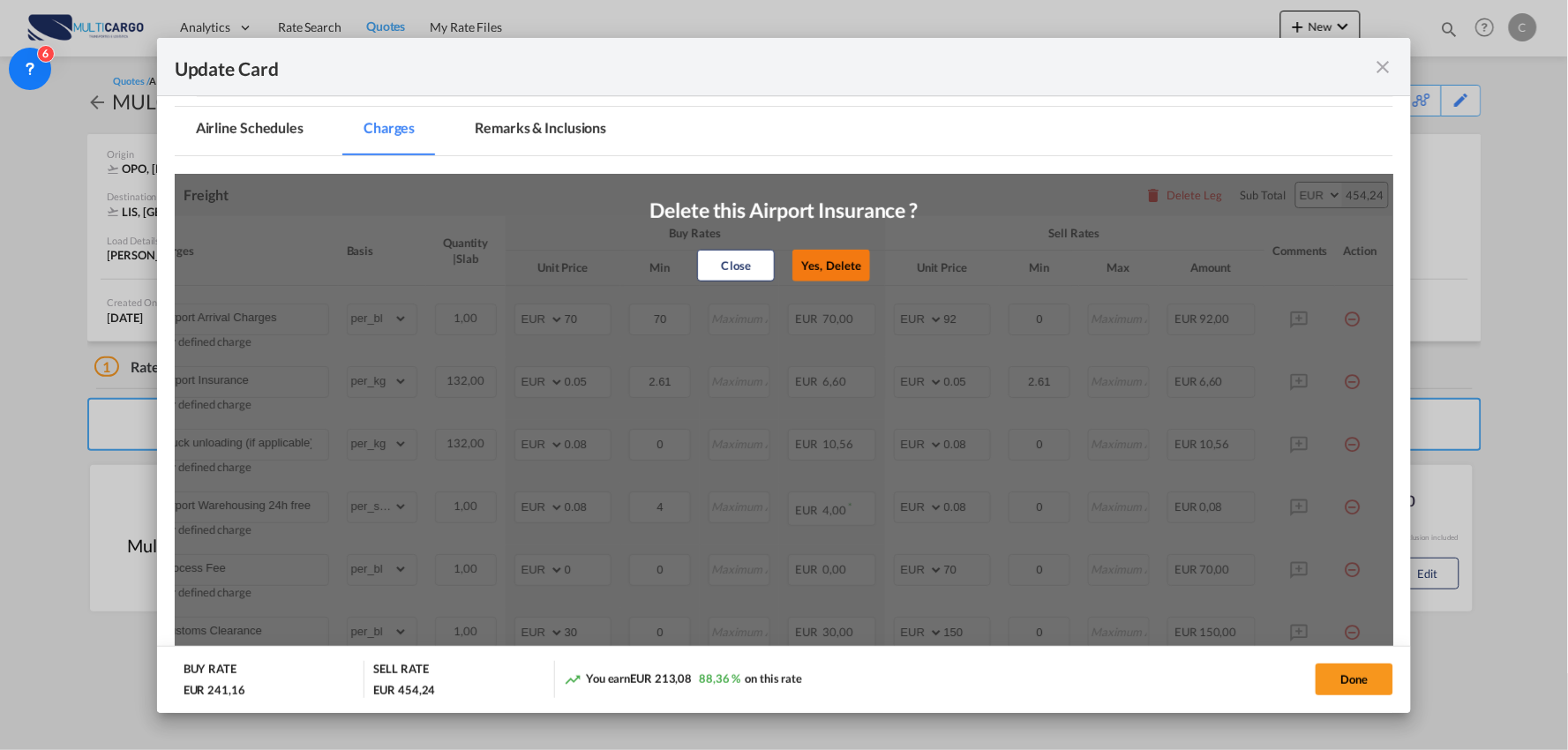
click at [818, 258] on button "Yes, Delete" at bounding box center [832, 265] width 78 height 32
type input "Truck unloading (if applicable)"
type input "0.08"
type input "0"
type input "0.08"
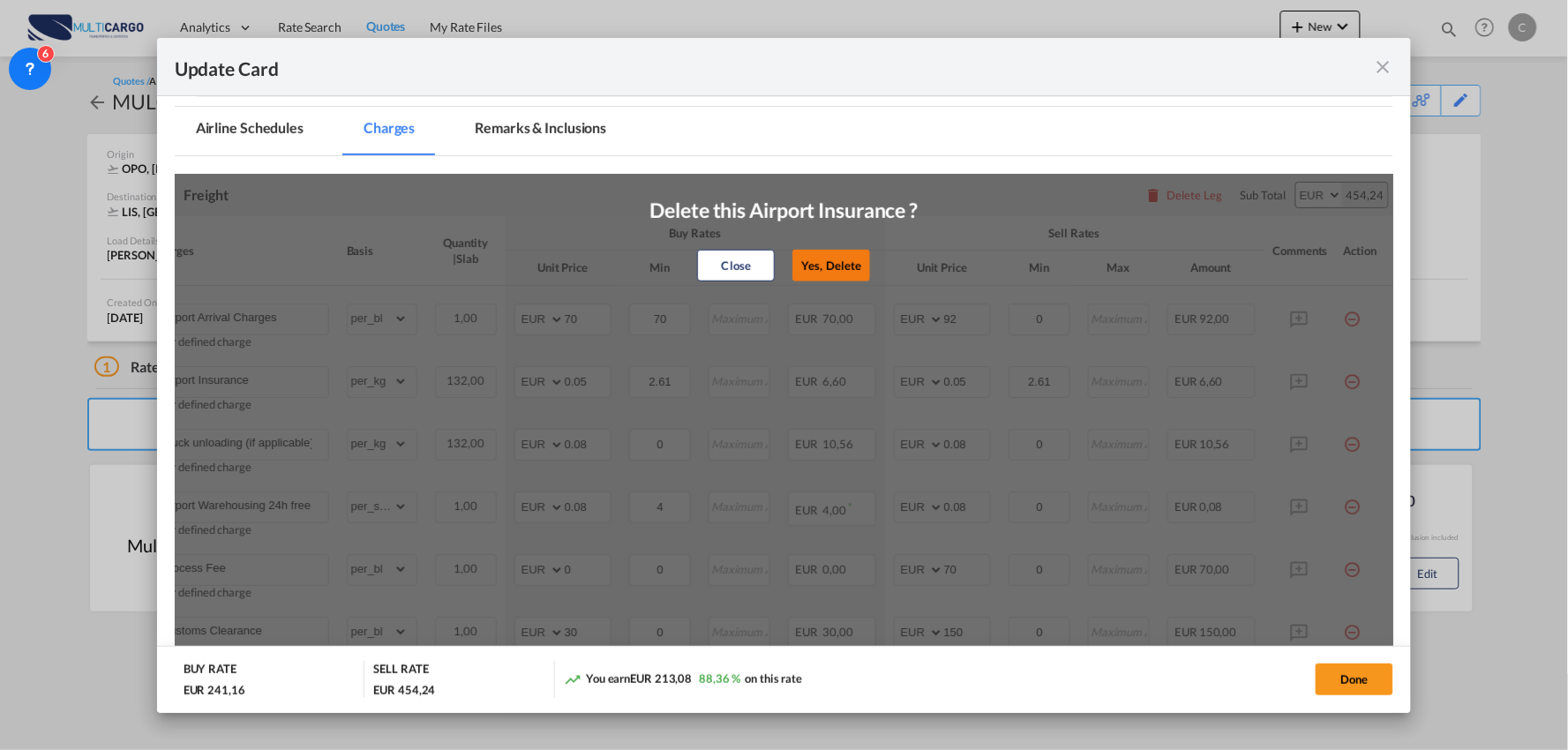
type input "0"
type input "Airport Warehousing 24h free *Eur x CW x Day - up to 7day - min EUR 4,00"
select select "per_shipment"
type input "4"
type input "Process Fee"
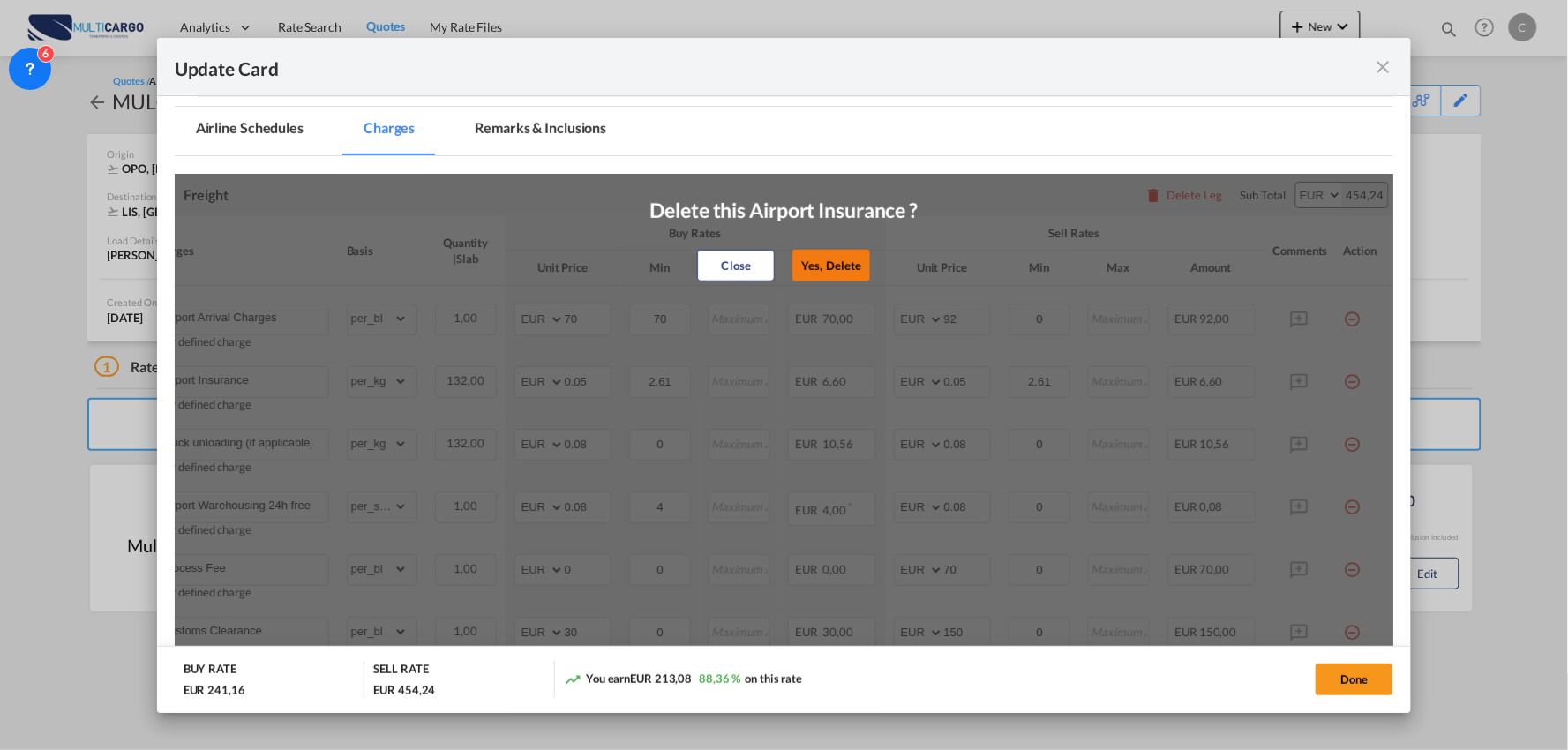
select select "per_bl"
type input "0"
type input "70"
type input "Customs Clearance"
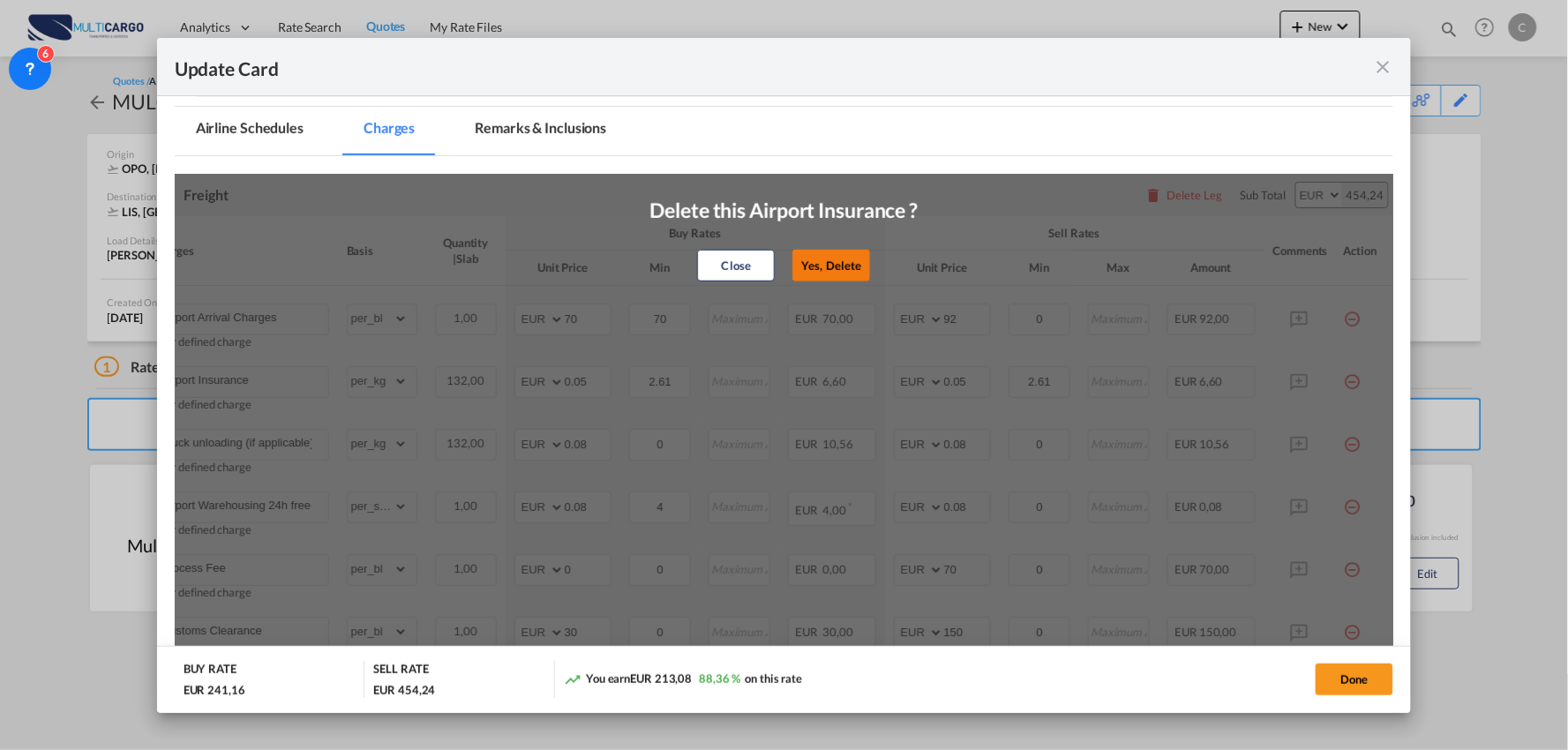
type input "30"
type input "150"
type input "Door Delivery- Dedicated service"
type input "120"
type input "125"
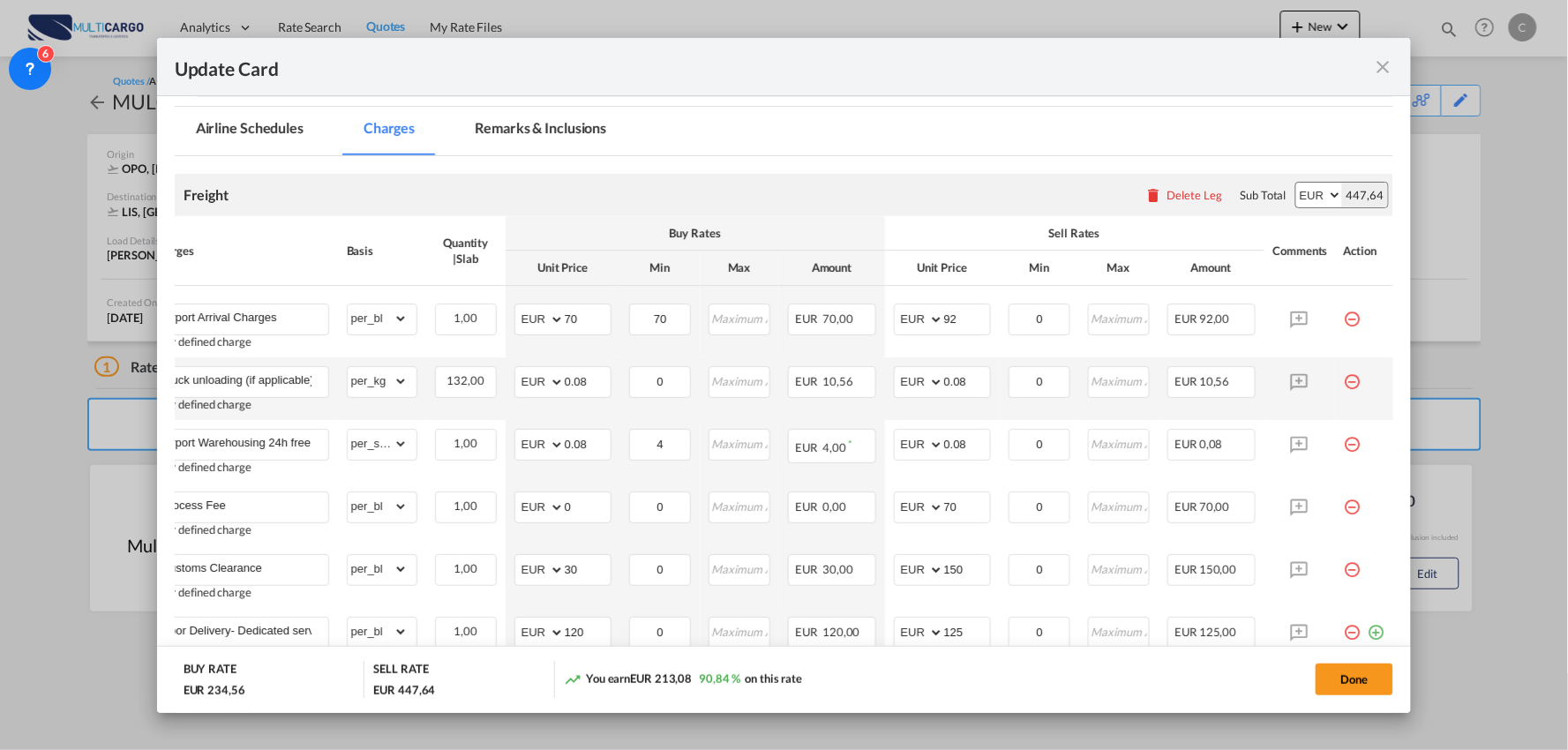
click at [1344, 377] on md-icon "icon-minus-circle-outline red-400-fg pt-7" at bounding box center [1353, 375] width 18 height 18
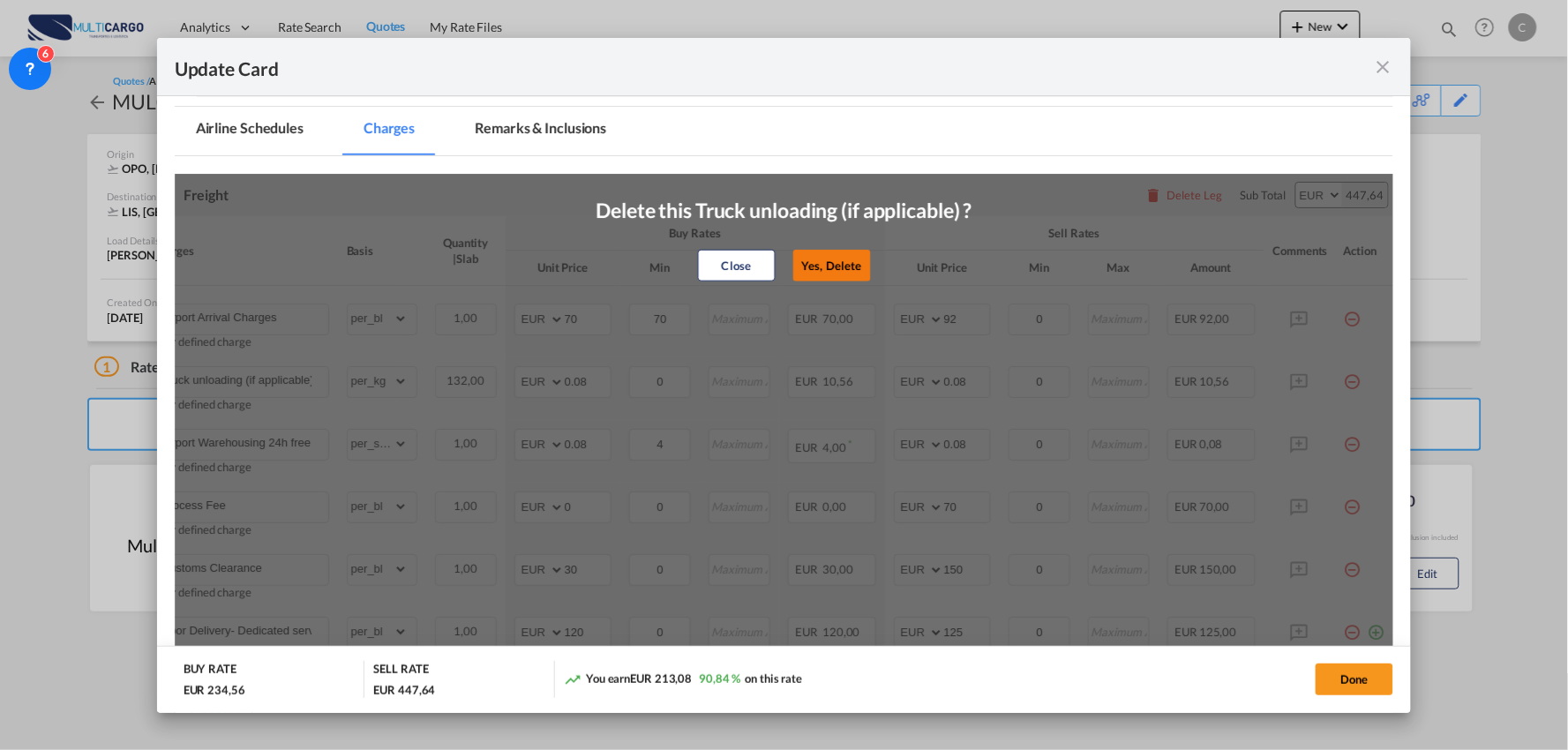
click at [832, 274] on button "Yes, Delete" at bounding box center [831, 265] width 78 height 32
type input "Airport Warehousing 24h free *Eur x CW x Day - up to 7day - min EUR 4,00"
select select "per_shipment"
type input "4"
type input "Process Fee"
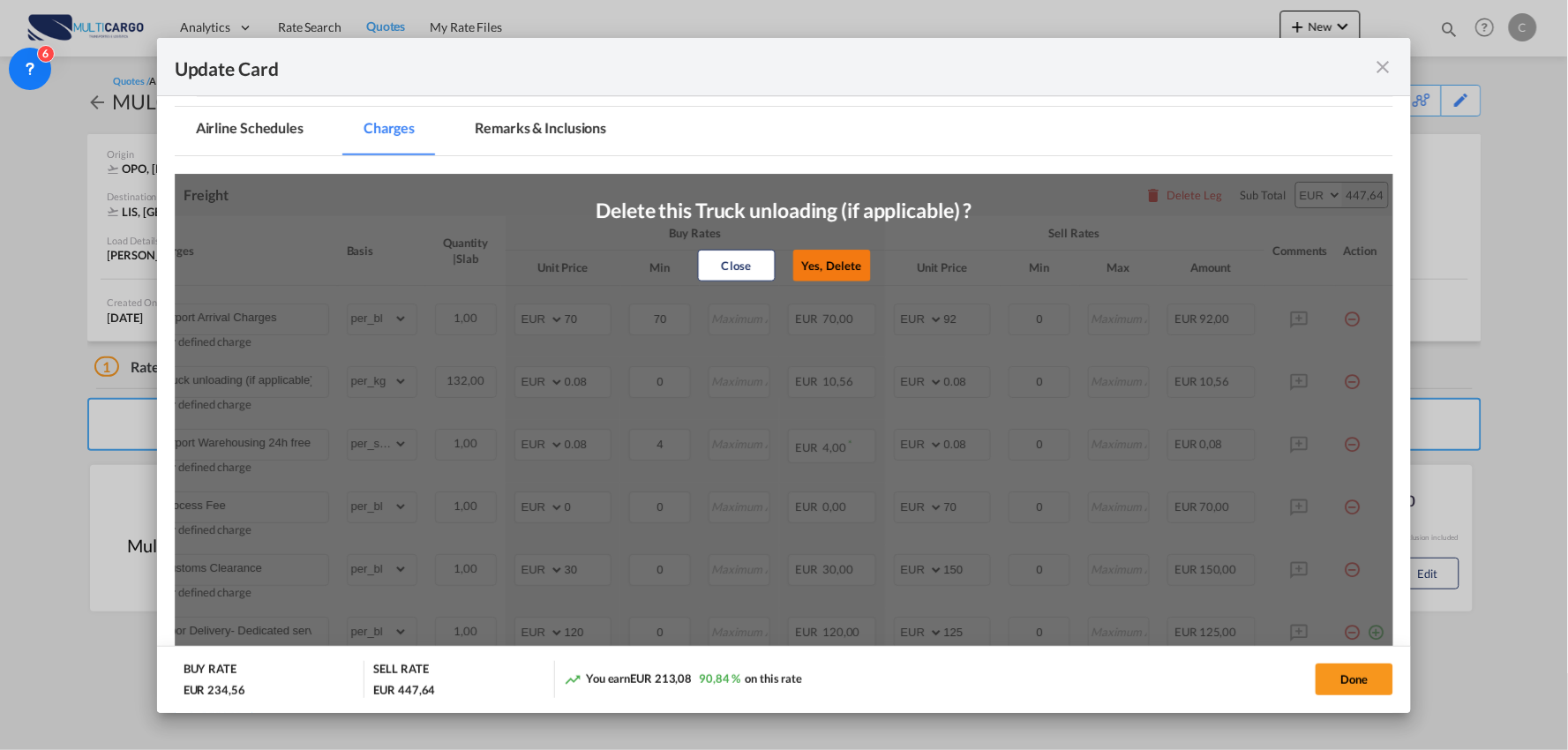
select select "per_bl"
type input "0"
type input "70"
type input "Customs Clearance"
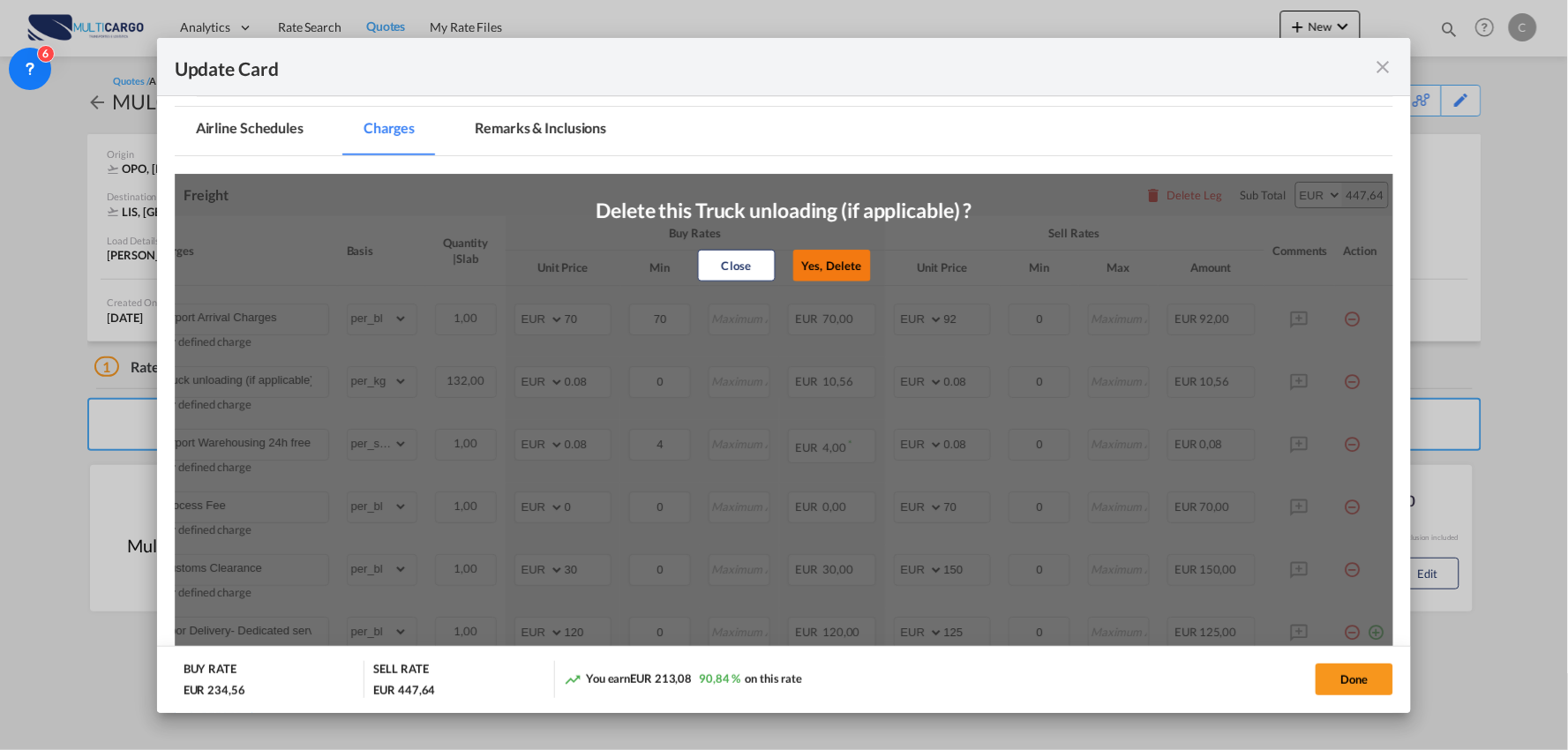
type input "30"
type input "150"
type input "Door Delivery- Dedicated service"
type input "120"
type input "125"
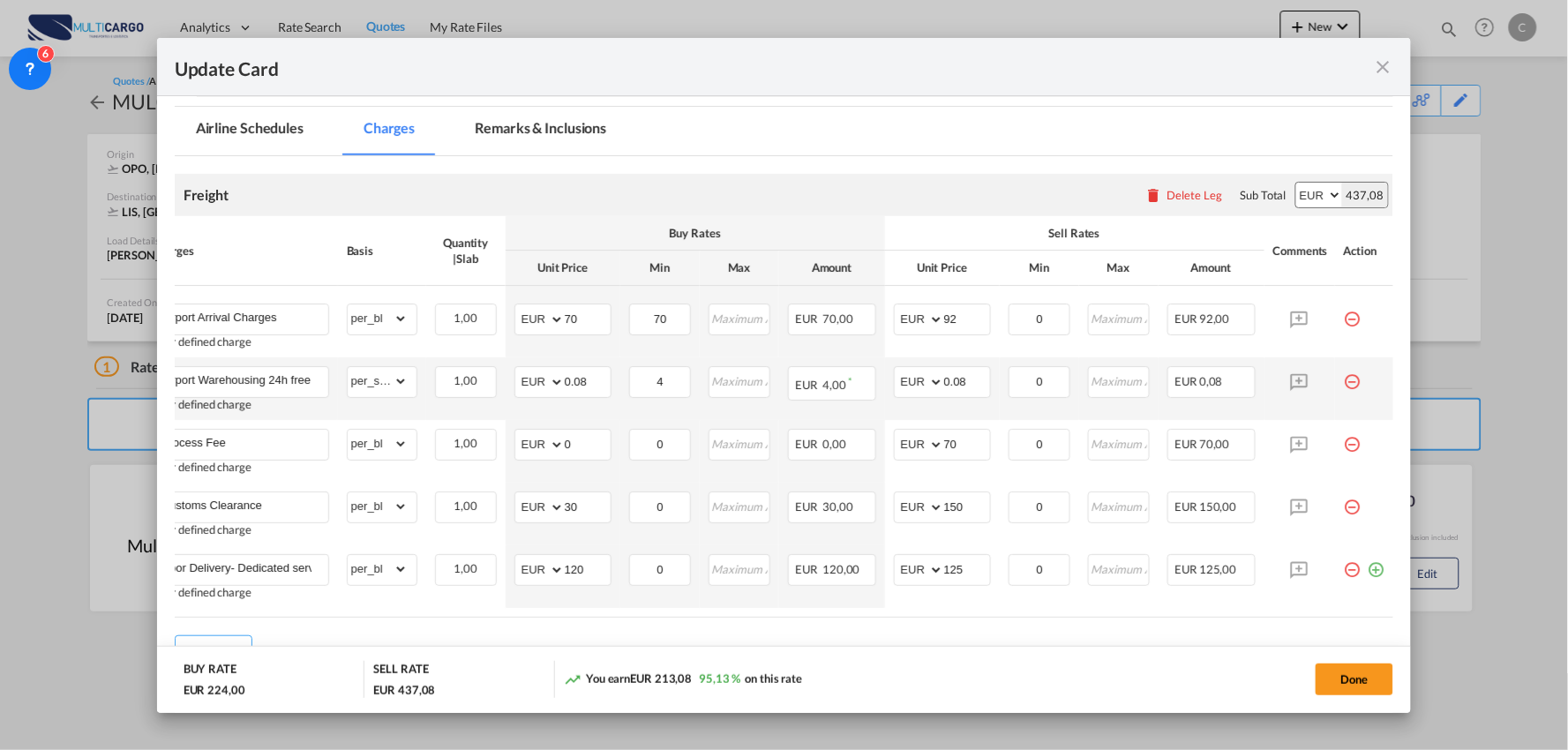
click at [1344, 377] on md-icon "icon-minus-circle-outline red-400-fg pt-7" at bounding box center [1353, 375] width 18 height 18
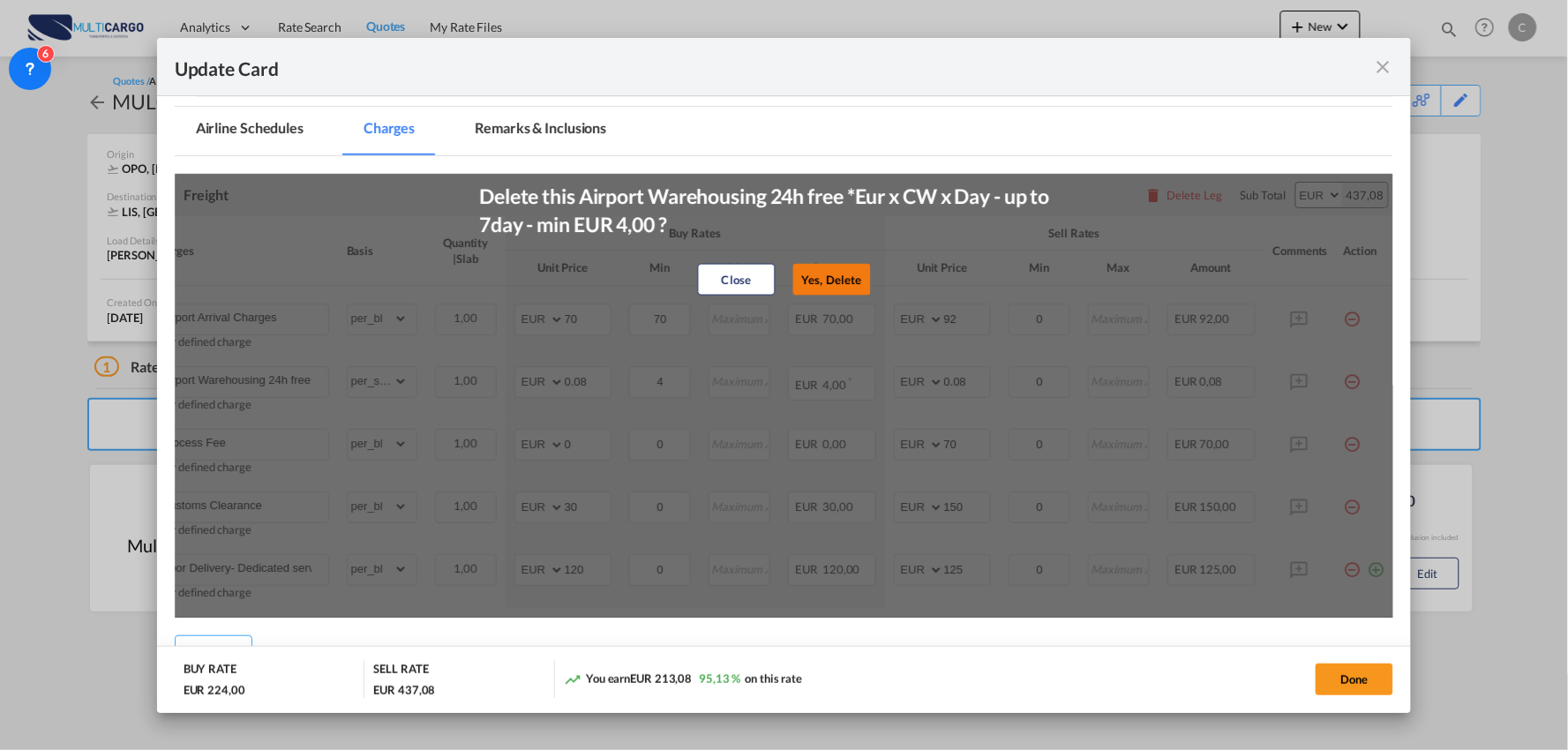
click at [817, 285] on button "Yes, Delete" at bounding box center [831, 280] width 78 height 32
type input "Process Fee"
select select "per_bl"
type input "0"
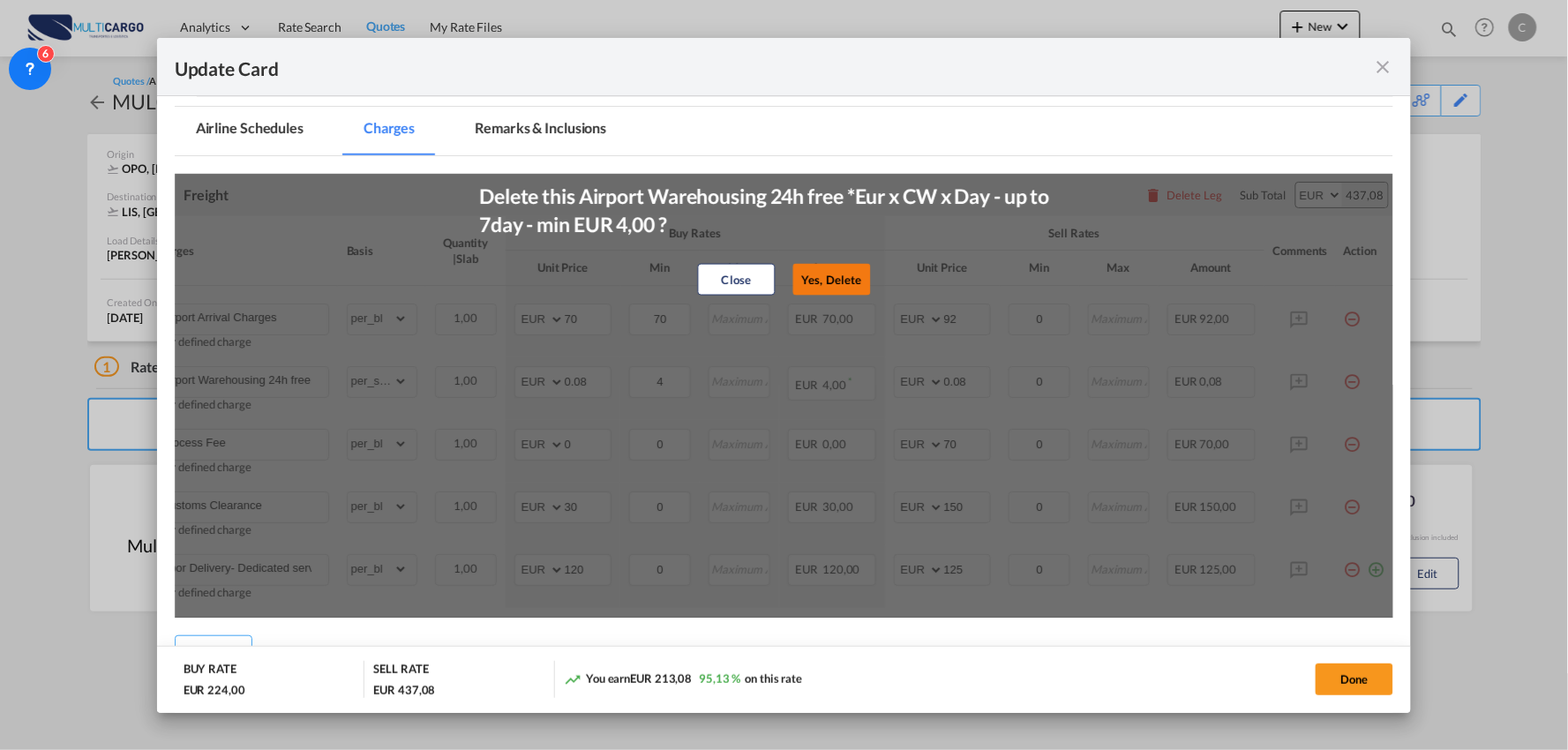
type input "70"
type input "Customs Clearance"
type input "30"
type input "150"
type input "Door Delivery- Dedicated service"
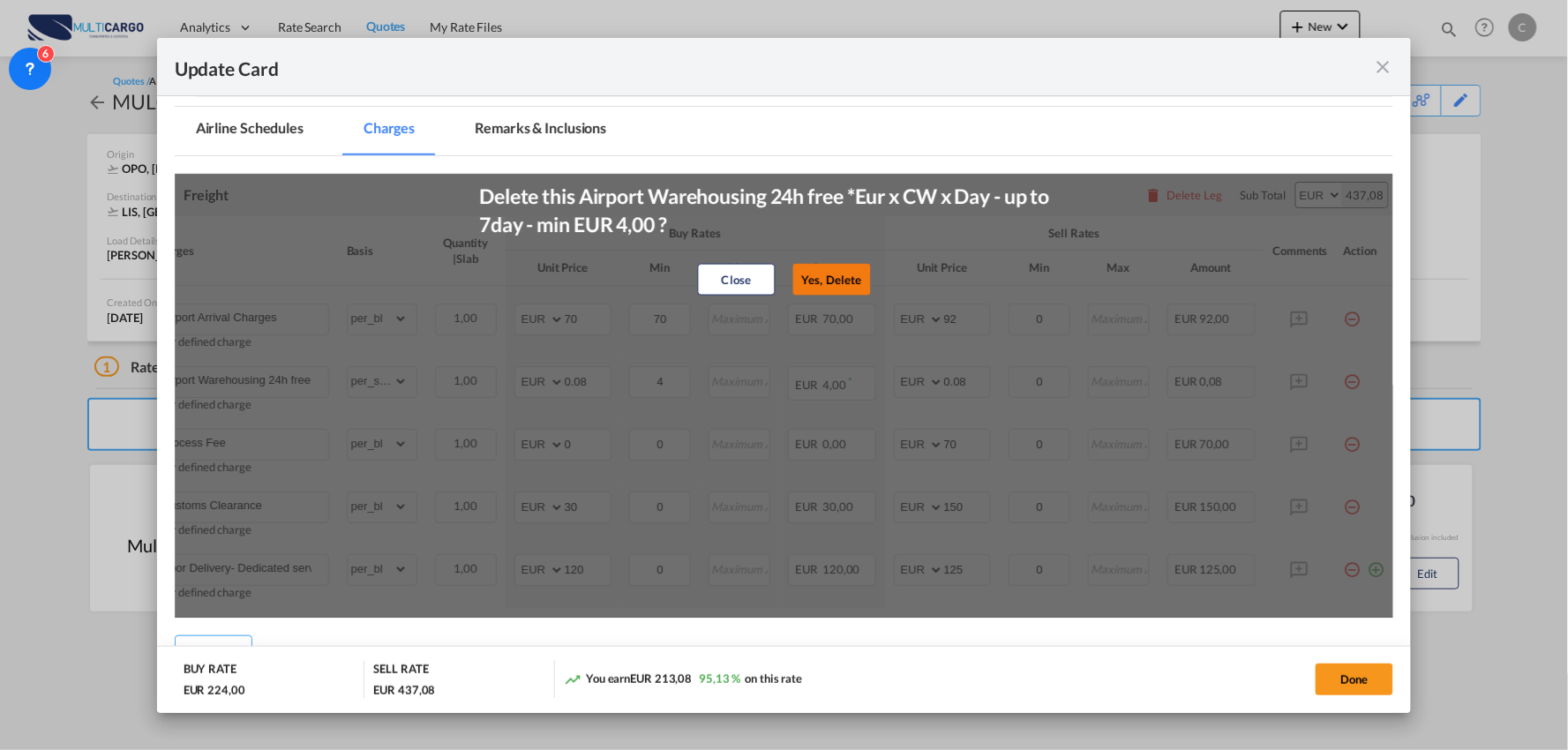
type input "120"
type input "125"
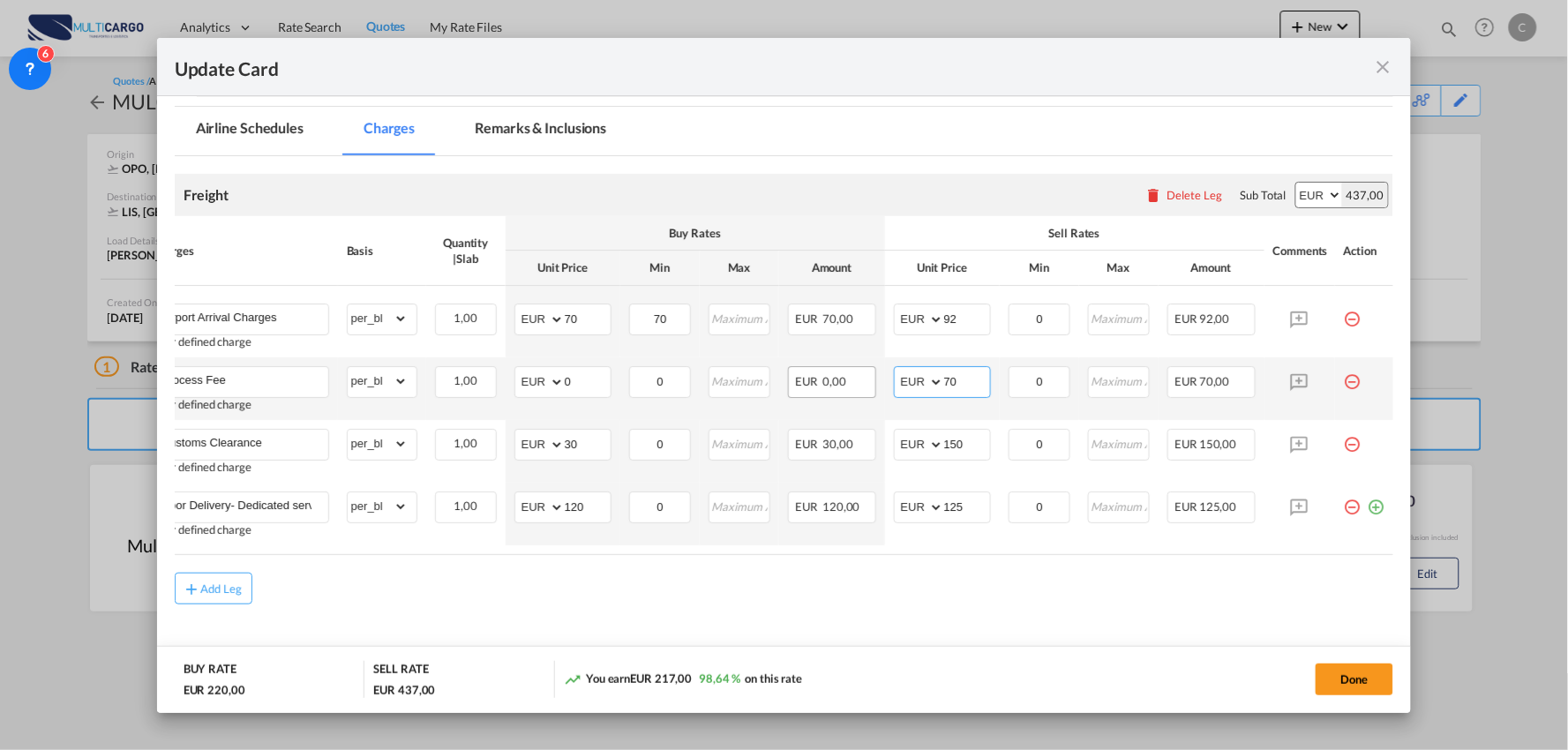
drag, startPoint x: 950, startPoint y: 383, endPoint x: 846, endPoint y: 383, distance: 104.0
click at [859, 383] on tr "Process Fee User defined charge Please Enter Already Exists gross_weight volume…" at bounding box center [769, 389] width 1250 height 63
type input "95"
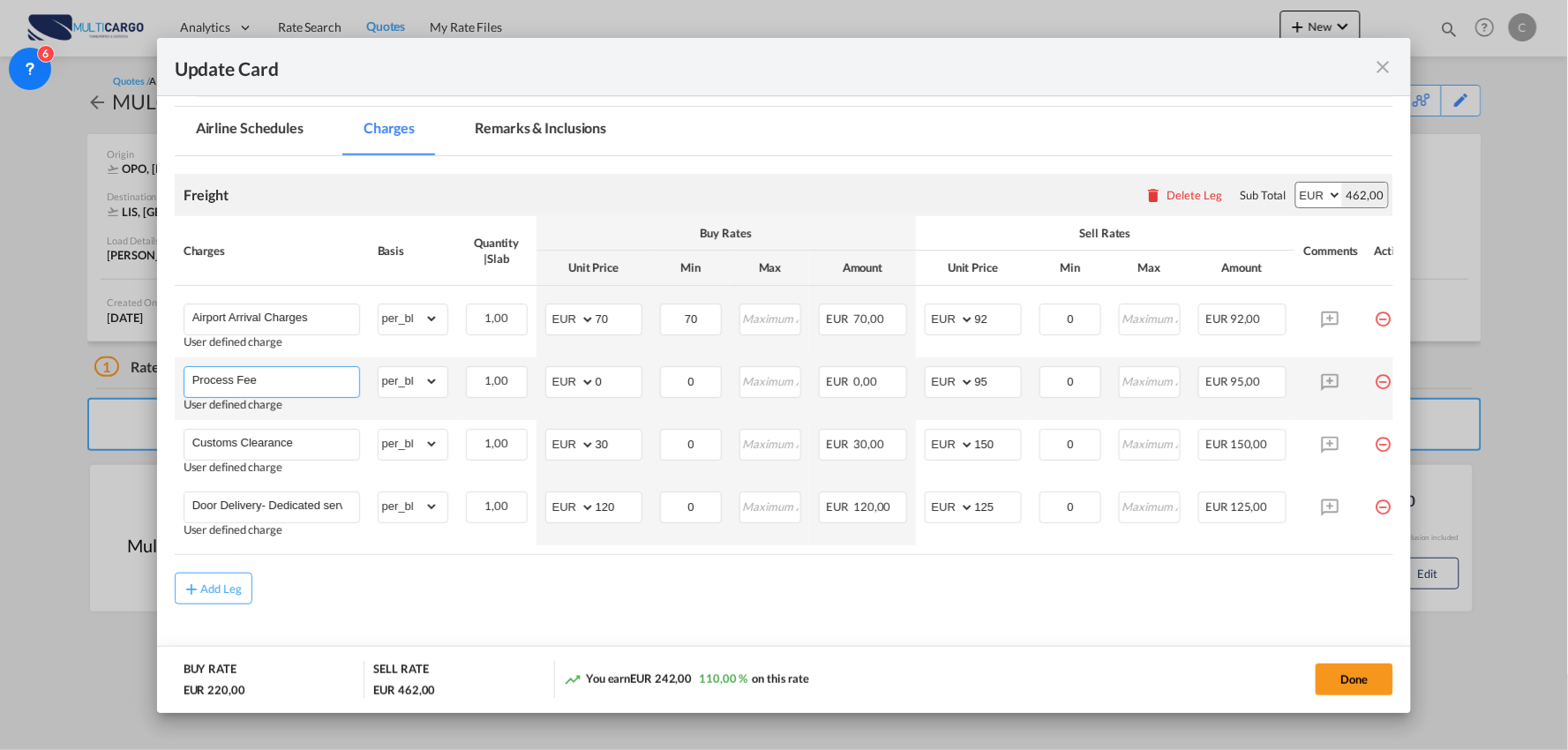
click at [301, 374] on input "Process Fee" at bounding box center [276, 380] width 167 height 27
type input "Process Fee + Docs Validation"
click at [520, 595] on div "Add Leg" at bounding box center [784, 589] width 1220 height 32
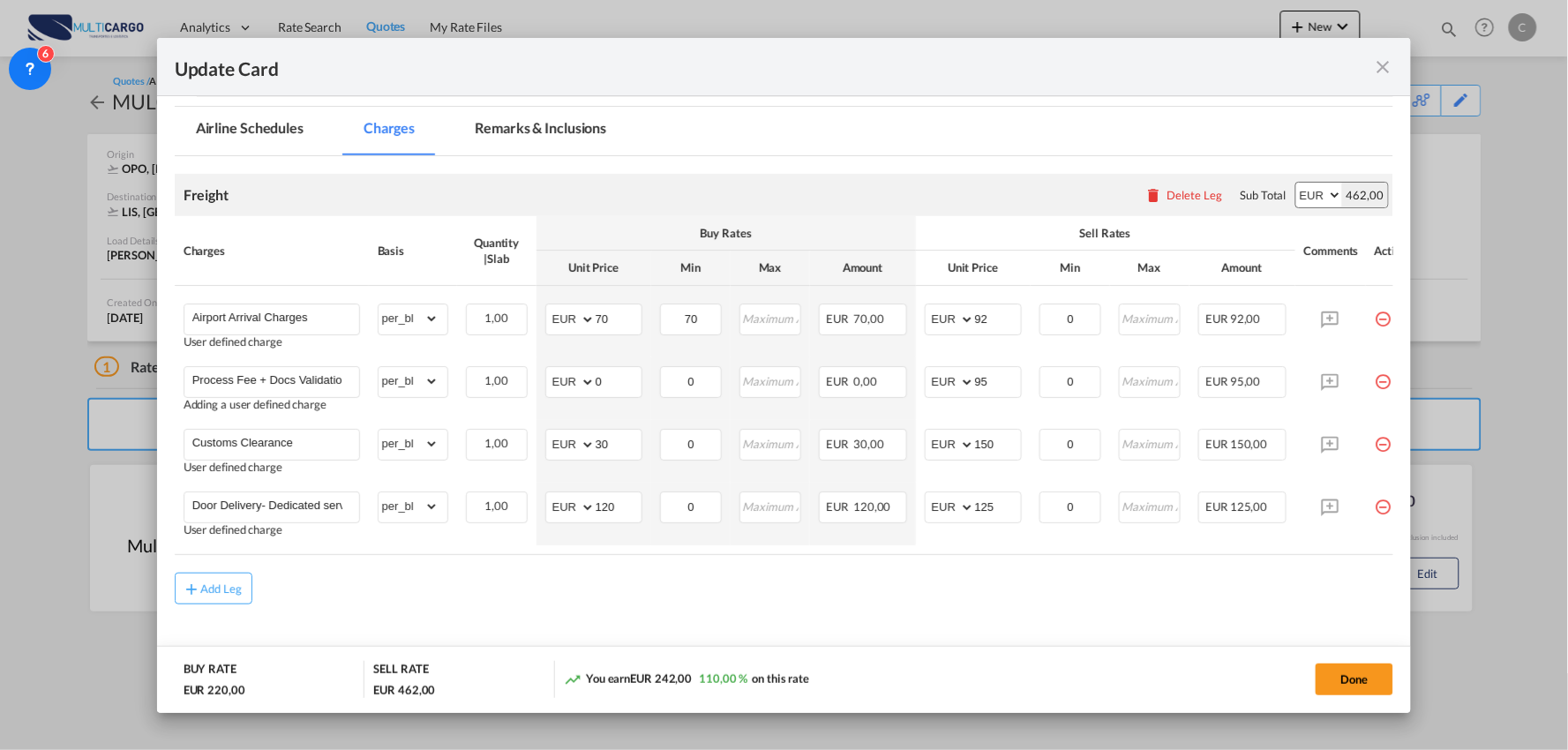
drag, startPoint x: 1221, startPoint y: 558, endPoint x: 1273, endPoint y: 557, distance: 52.0
click at [1273, 555] on div "Charges Basis Quantity | Slab Buy Rates Sell Rates Comments Action Unit Price M…" at bounding box center [784, 385] width 1220 height 338
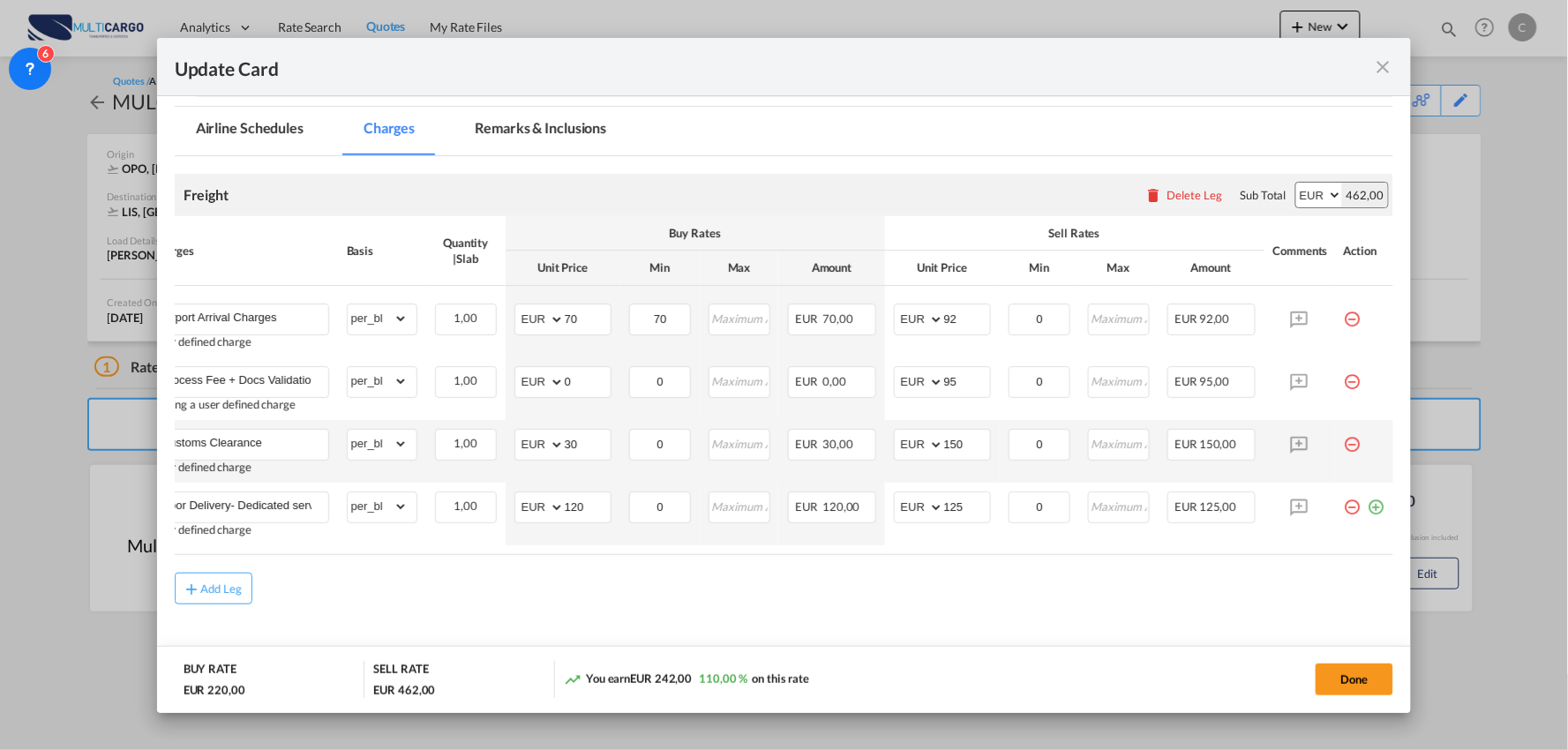
click at [1344, 435] on md-icon "icon-minus-circle-outline red-400-fg pt-7" at bounding box center [1353, 437] width 18 height 18
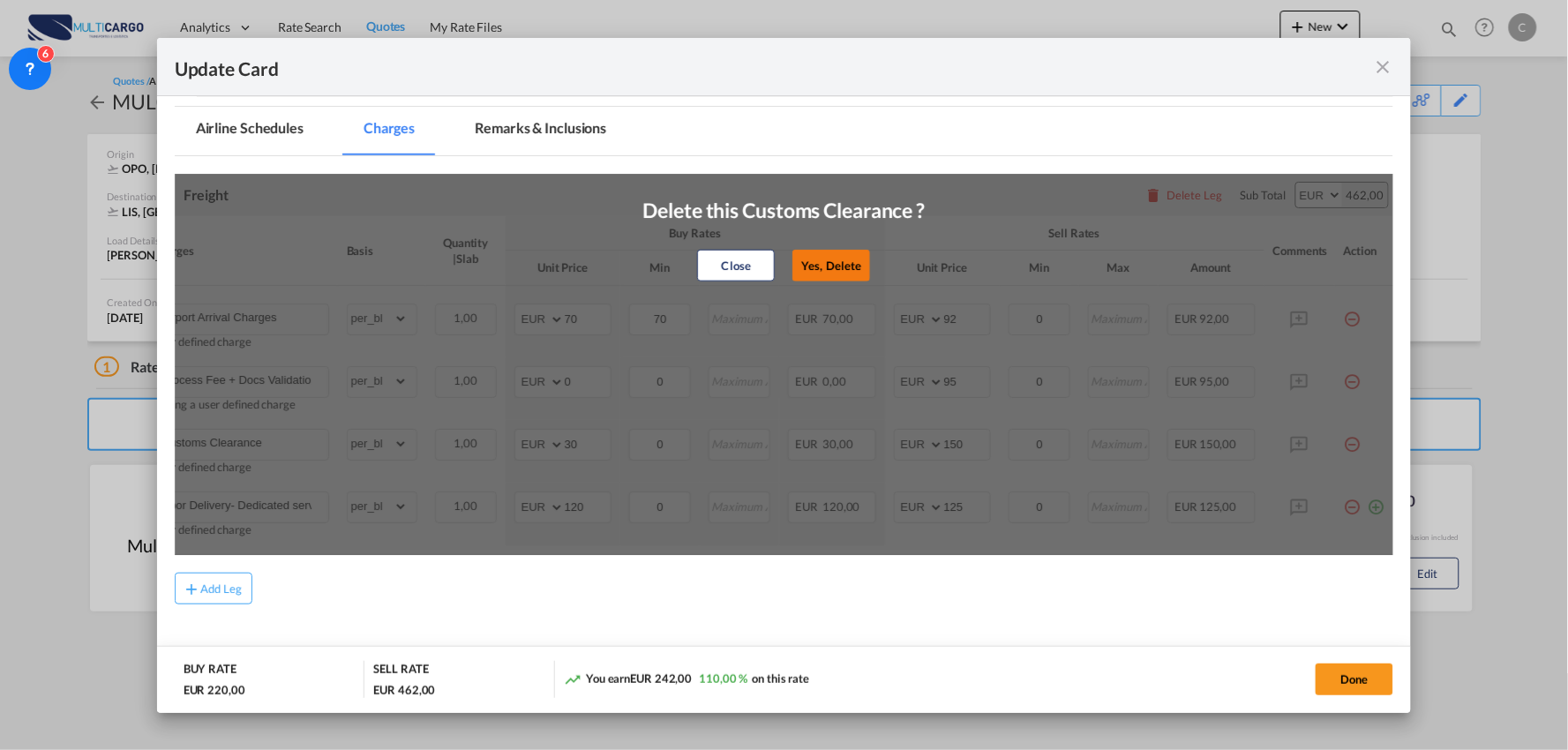
click at [836, 272] on button "Yes, Delete" at bounding box center [832, 265] width 78 height 32
type input "Door Delivery- Dedicated service"
type input "120"
type input "125"
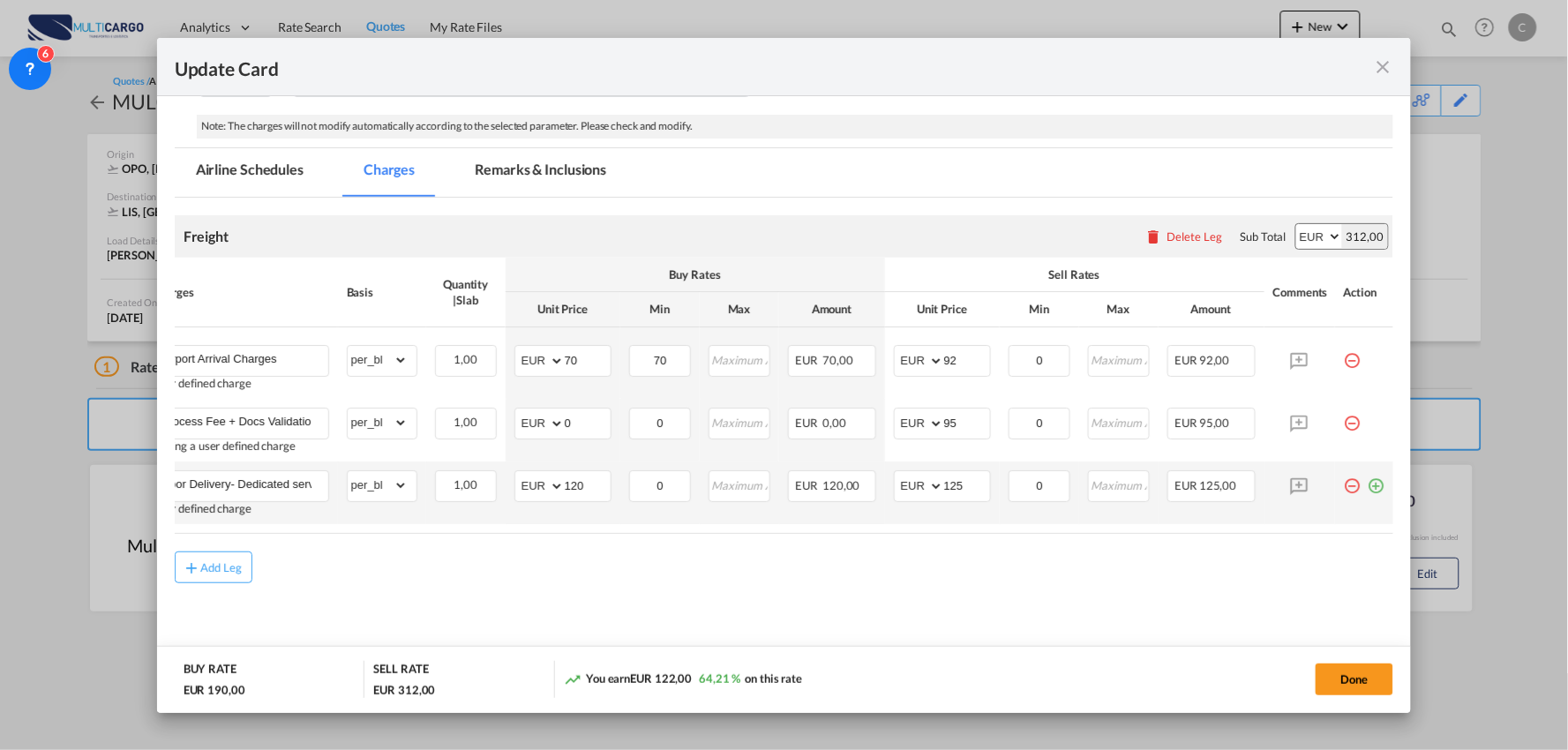
drag, startPoint x: 535, startPoint y: 533, endPoint x: 256, endPoint y: 519, distance: 279.4
click at [262, 531] on div "Charges Basis Quantity | Slab Buy Rates Sell Rates Comments Action Unit Price M…" at bounding box center [784, 395] width 1220 height 275
drag, startPoint x: 256, startPoint y: 536, endPoint x: 205, endPoint y: 534, distance: 51.0
click at [205, 534] on air-lcl-rate-modification "Freight Please enter leg name Leg Name Already Exists Delete Leg Sub Total AED …" at bounding box center [784, 391] width 1220 height 386
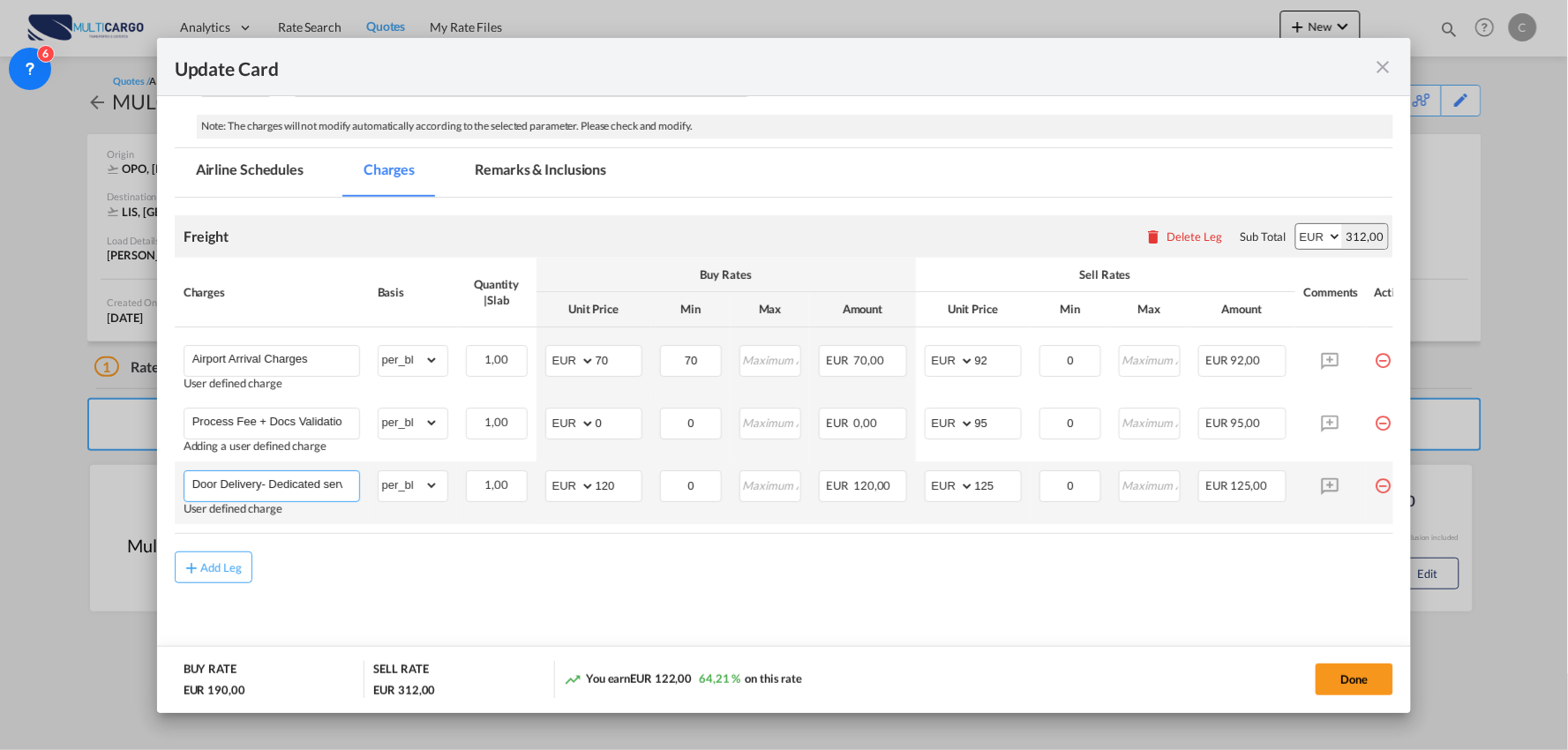
click at [284, 486] on input "Door Delivery- Dedicated service" at bounding box center [276, 485] width 167 height 27
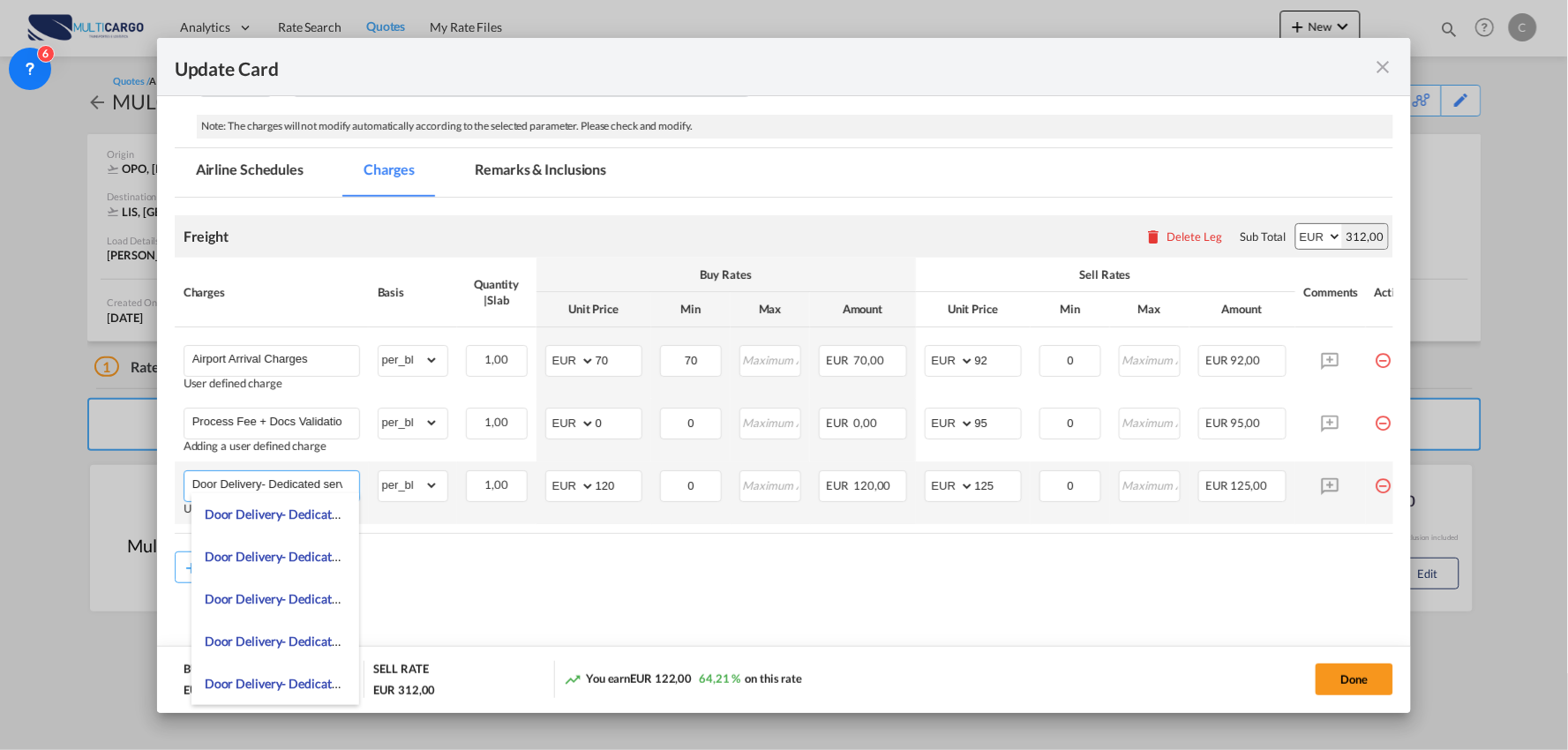
click at [284, 486] on input "Door Delivery- Dedicated service" at bounding box center [276, 485] width 167 height 27
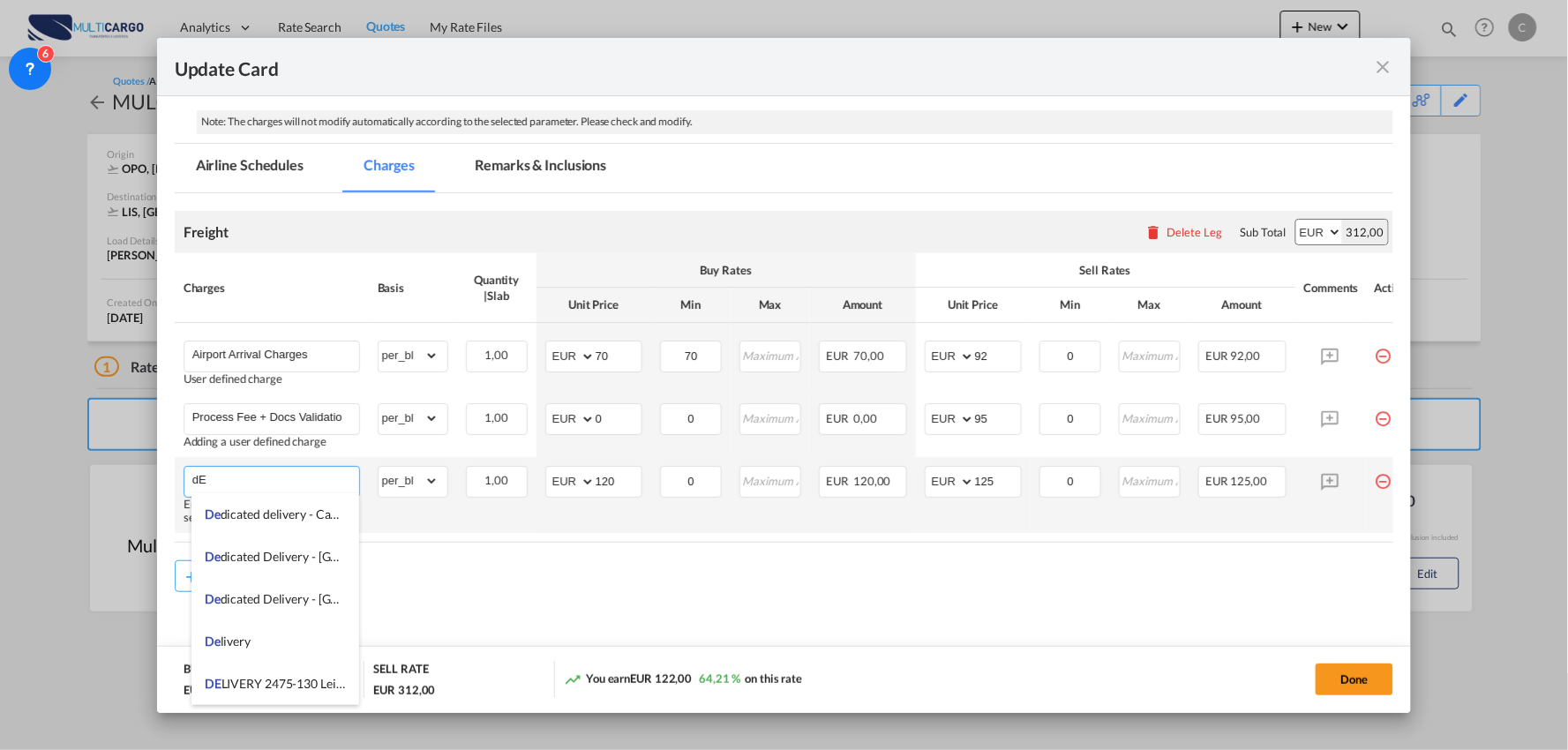
type input "d"
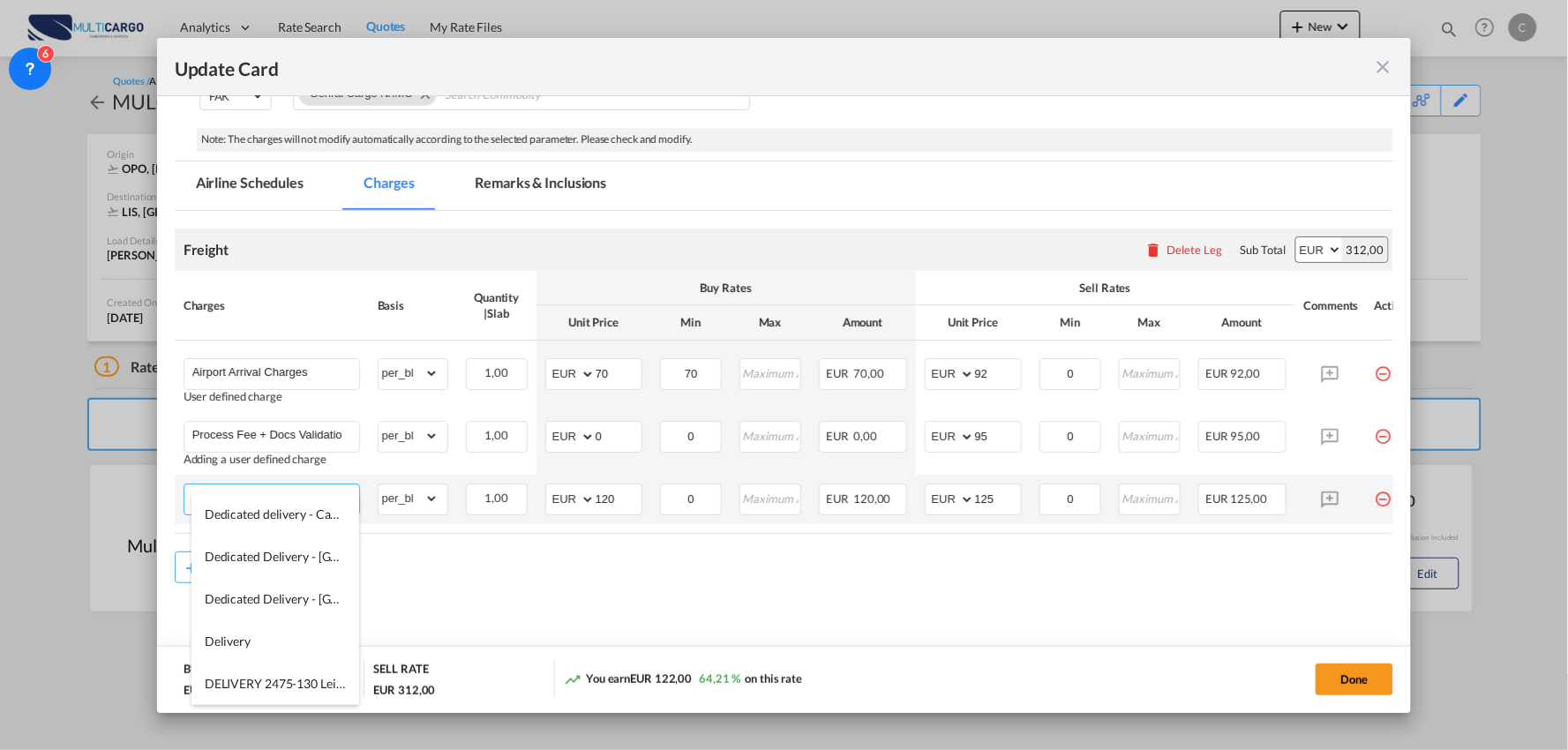
scroll to position [286, 0]
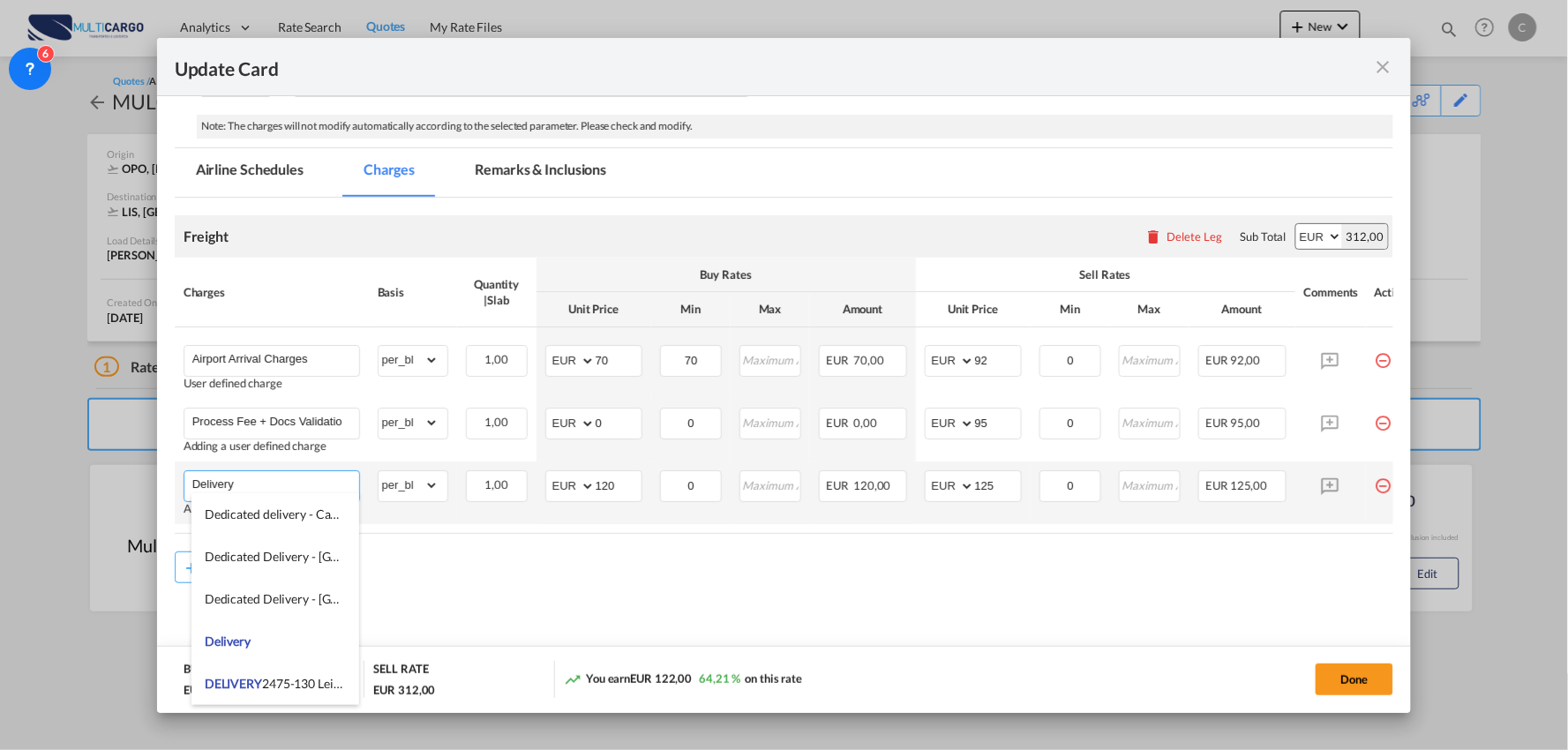
click at [283, 475] on input "Delivery" at bounding box center [276, 485] width 167 height 27
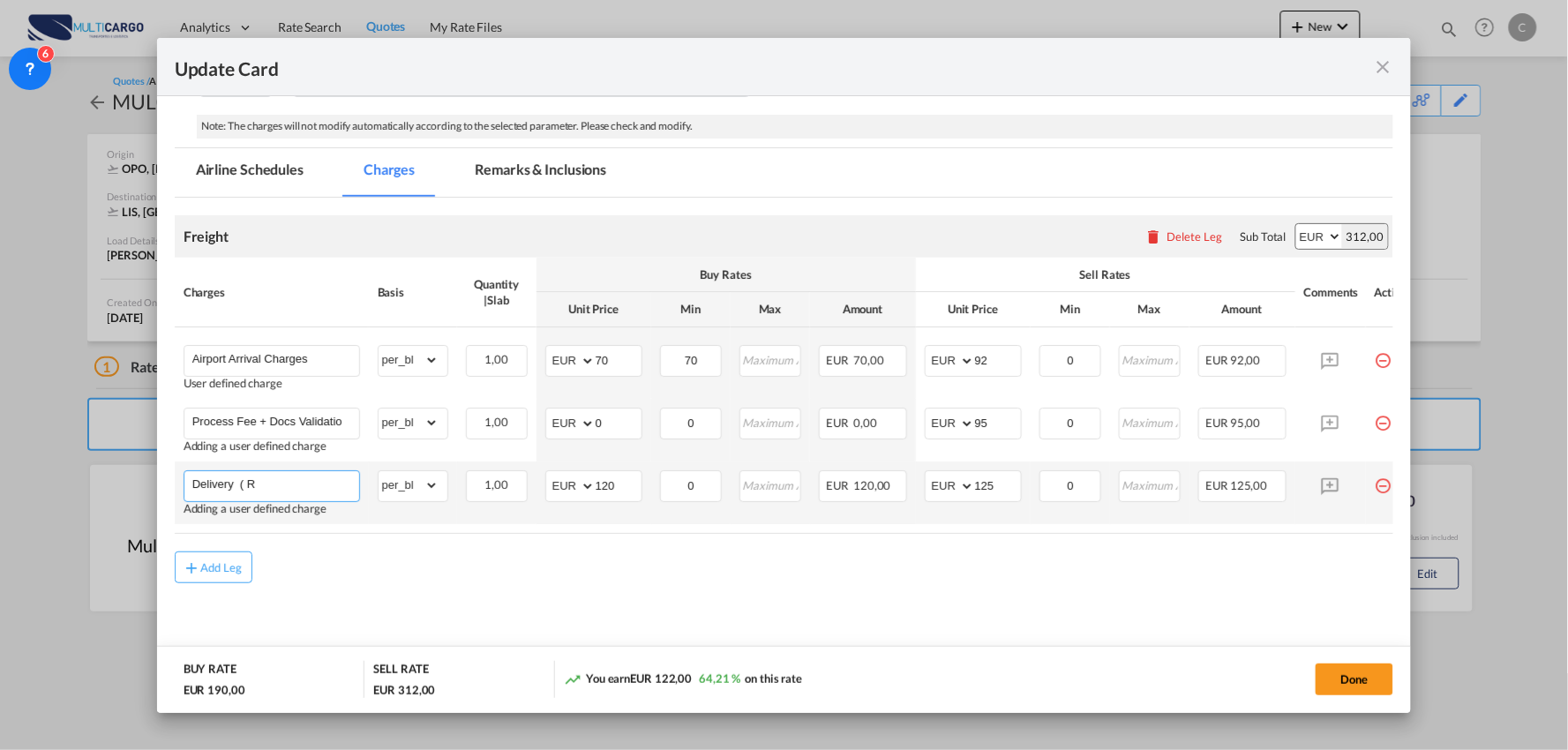
paste input ". 1 DO PICO DAS ROMEIRAS 48, 9020004 FUNCHAL"
drag, startPoint x: 299, startPoint y: 485, endPoint x: 126, endPoint y: 469, distance: 173.7
click at [126, 469] on div "Update Card Port of [GEOGRAPHIC_DATA] OPO T/S .a{fill:#aaa8ad;} Airline Multica…" at bounding box center [784, 375] width 1568 height 750
click at [275, 474] on input "Delivery ( R. 1 DO PICO DAS ROMEIRAS 48, 9020004 FUNCHAL" at bounding box center [276, 485] width 167 height 27
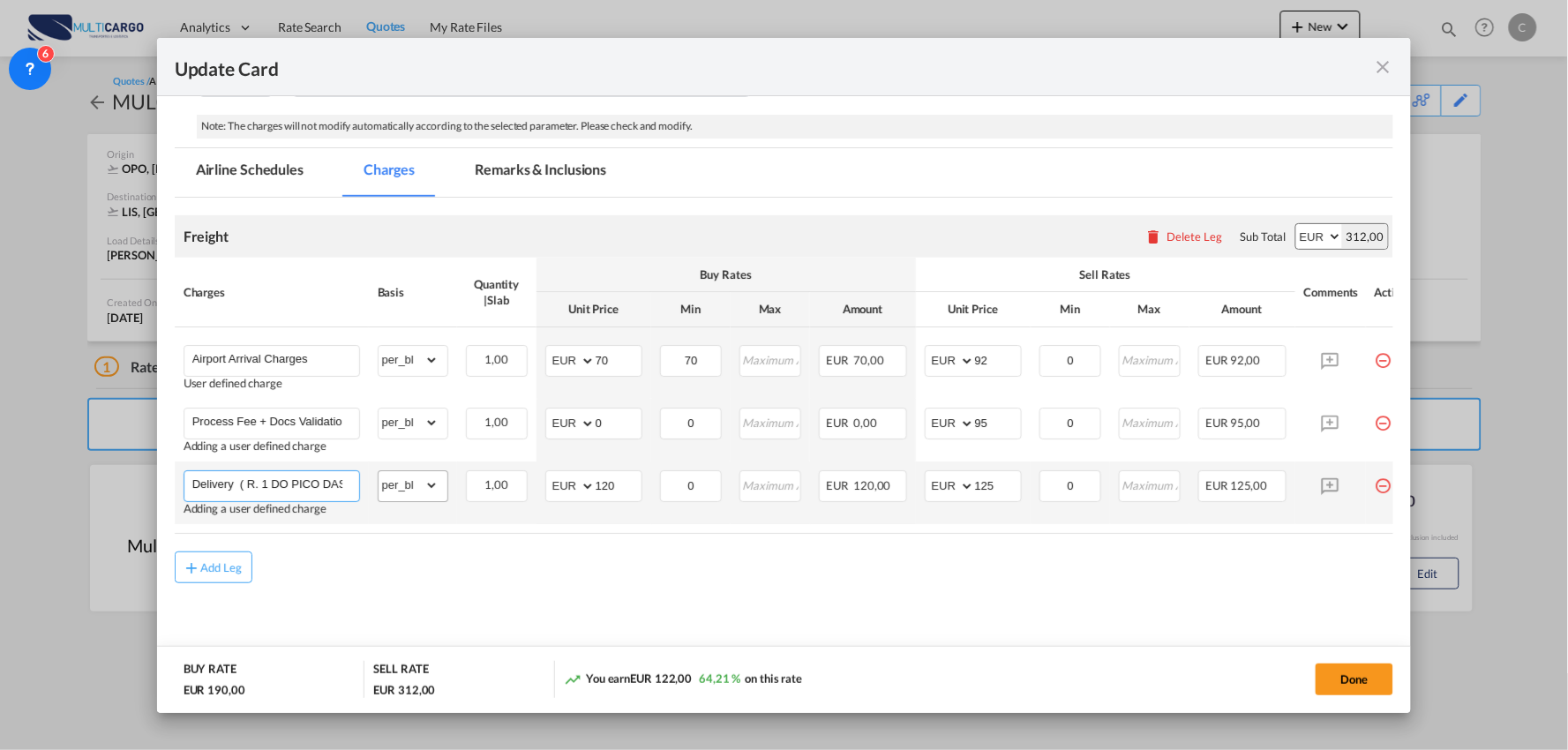
scroll to position [0, 179]
drag, startPoint x: 295, startPoint y: 483, endPoint x: 460, endPoint y: 484, distance: 165.0
click at [465, 483] on tr "Delivery ( R. 1 DO PICO DAS ROMEIRAS 48, 9020004 FUNCHAL Adding a user defined …" at bounding box center [799, 493] width 1250 height 63
click at [344, 477] on input "Delivery ( R. 1 DO PICO DAS ROMEIRAS 48, 9020004 FUNCHAL" at bounding box center [276, 485] width 167 height 27
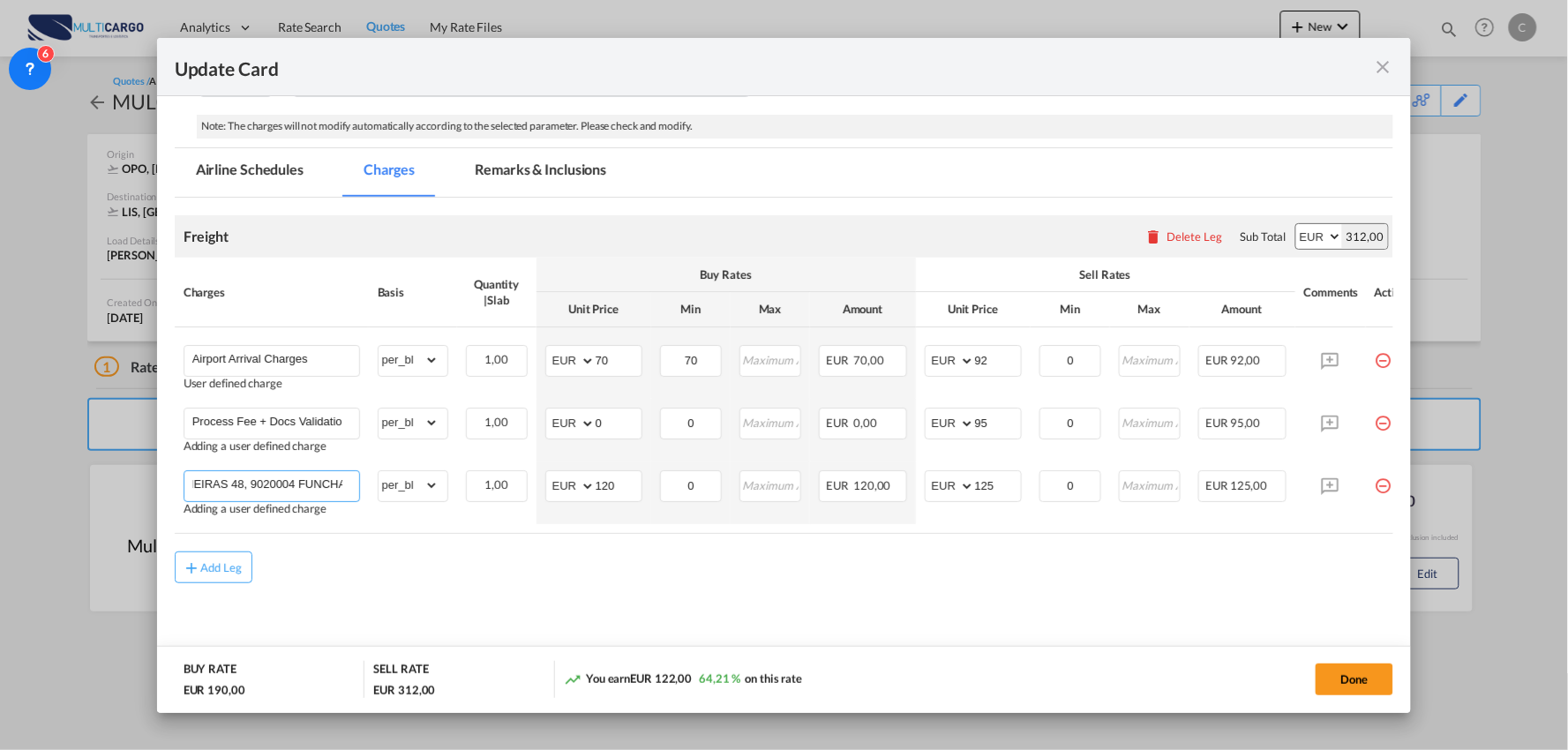
type input "Delivery ( R. 1 DO PICO DAS ROMEIRAS 48, 9020004 FUNCHAL )"
click at [505, 572] on div "Add Leg" at bounding box center [784, 568] width 1220 height 32
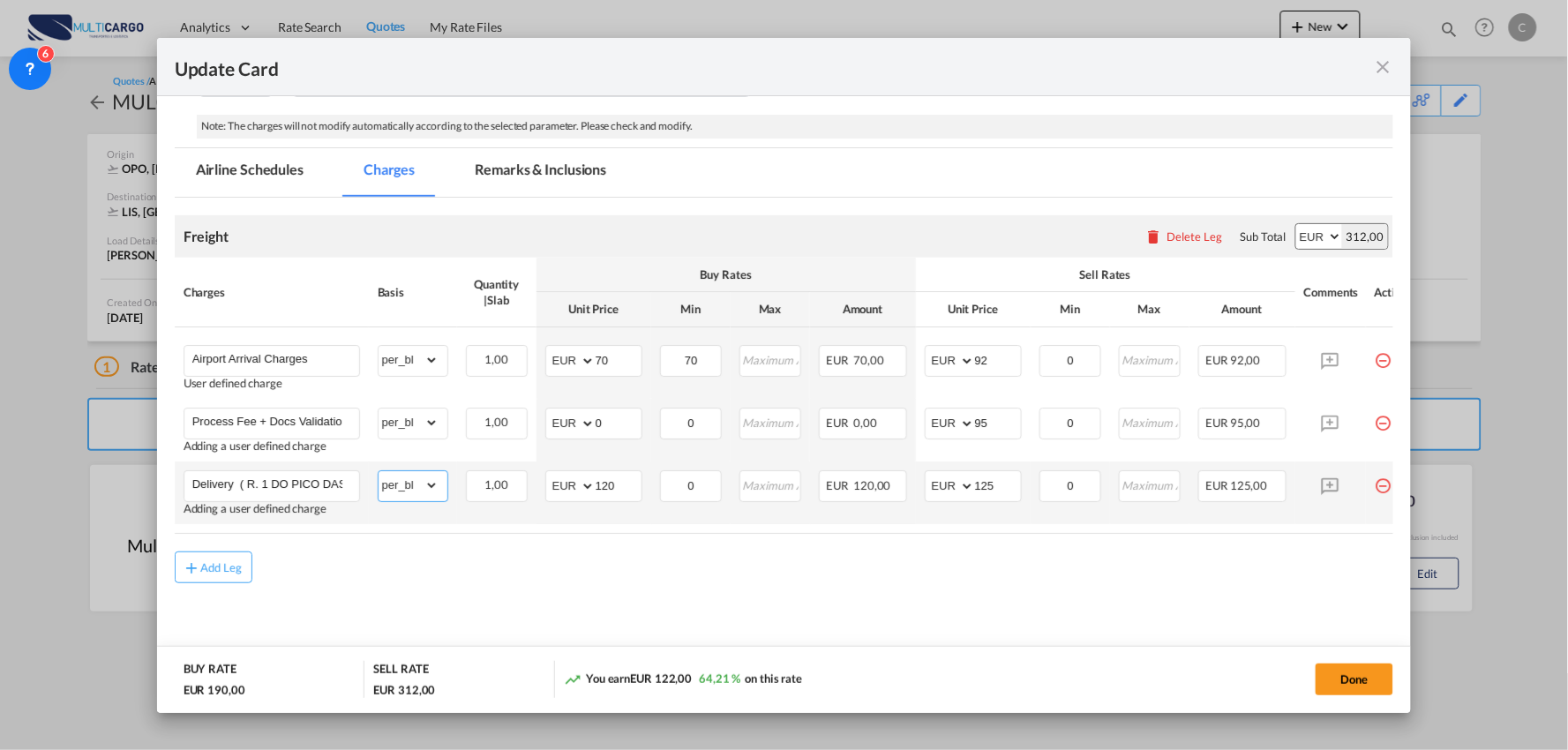
click at [416, 480] on select "gross_weight volumetric_weight per_shipment per_bl per_km % on air freight per_…" at bounding box center [408, 485] width 60 height 28
select select "per_shipment"
click at [378, 471] on select "gross_weight volumetric_weight per_shipment per_bl per_km % on air freight per_…" at bounding box center [408, 485] width 60 height 28
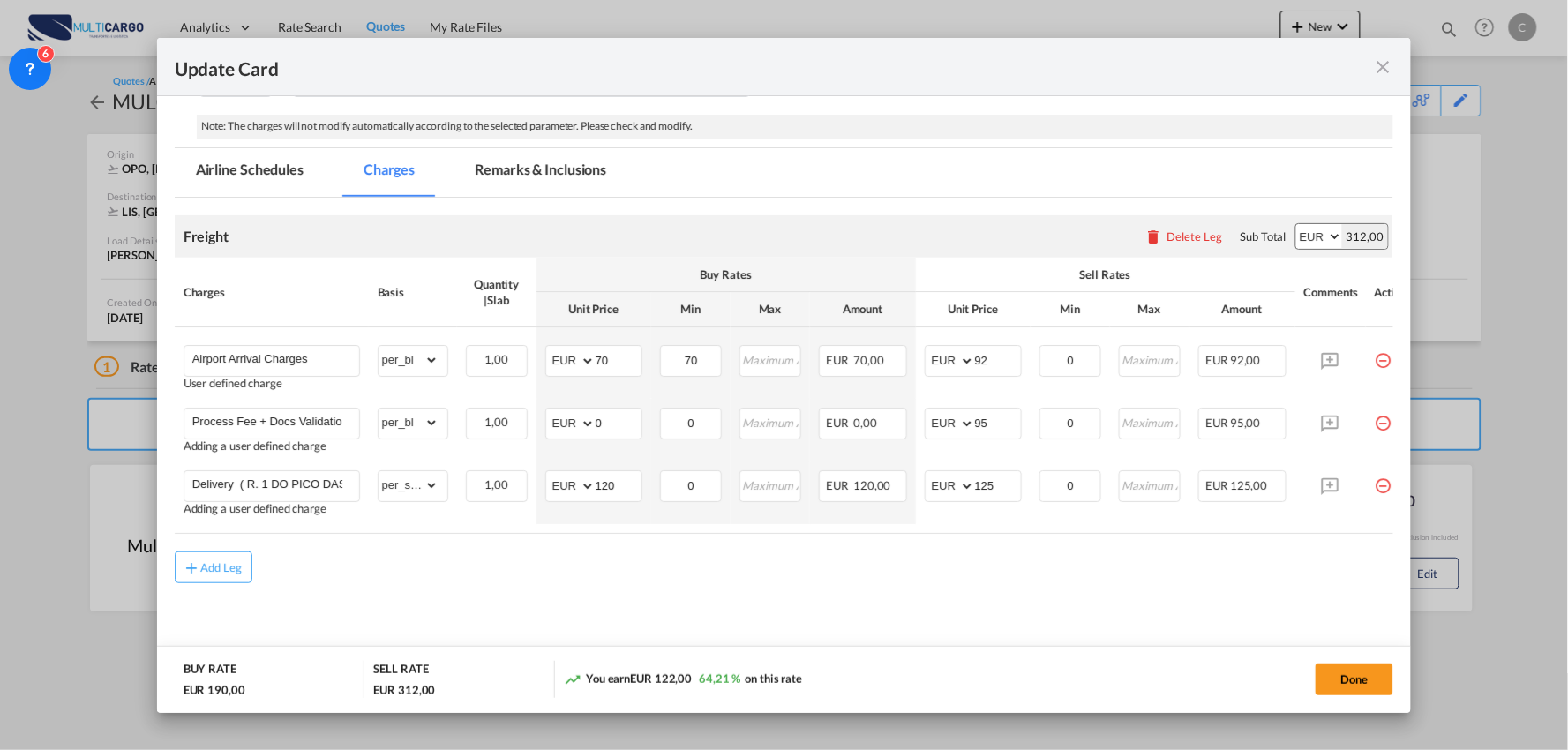
drag, startPoint x: 527, startPoint y: 581, endPoint x: 531, endPoint y: 557, distance: 24.3
click at [528, 581] on div "Add Leg" at bounding box center [784, 568] width 1220 height 32
click at [733, 576] on div "Add Leg" at bounding box center [784, 568] width 1220 height 32
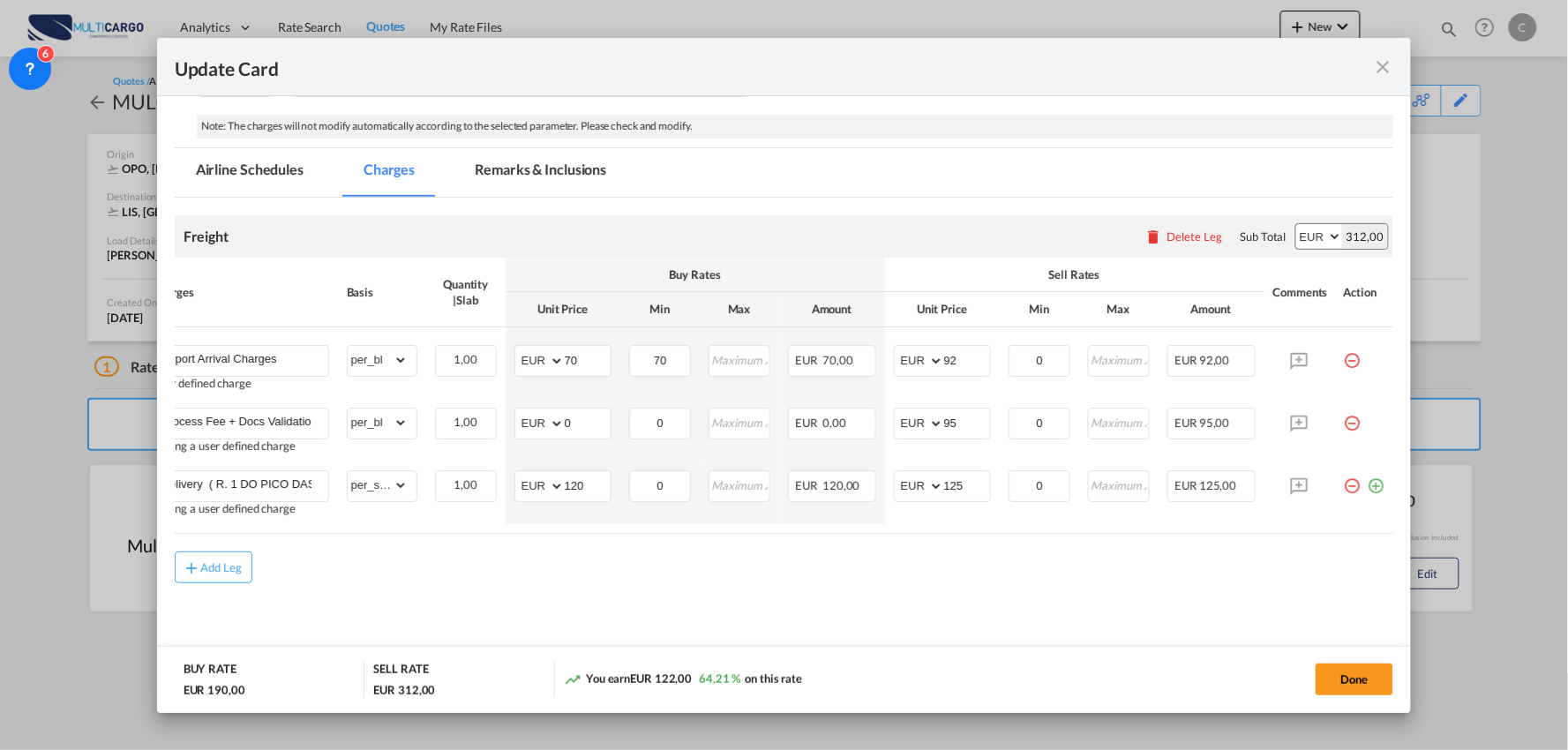
drag, startPoint x: 1336, startPoint y: 478, endPoint x: 1320, endPoint y: 478, distance: 16.0
click at [1344, 478] on md-icon "icon-minus-circle-outline red-400-fg pt-7" at bounding box center [1353, 479] width 18 height 18
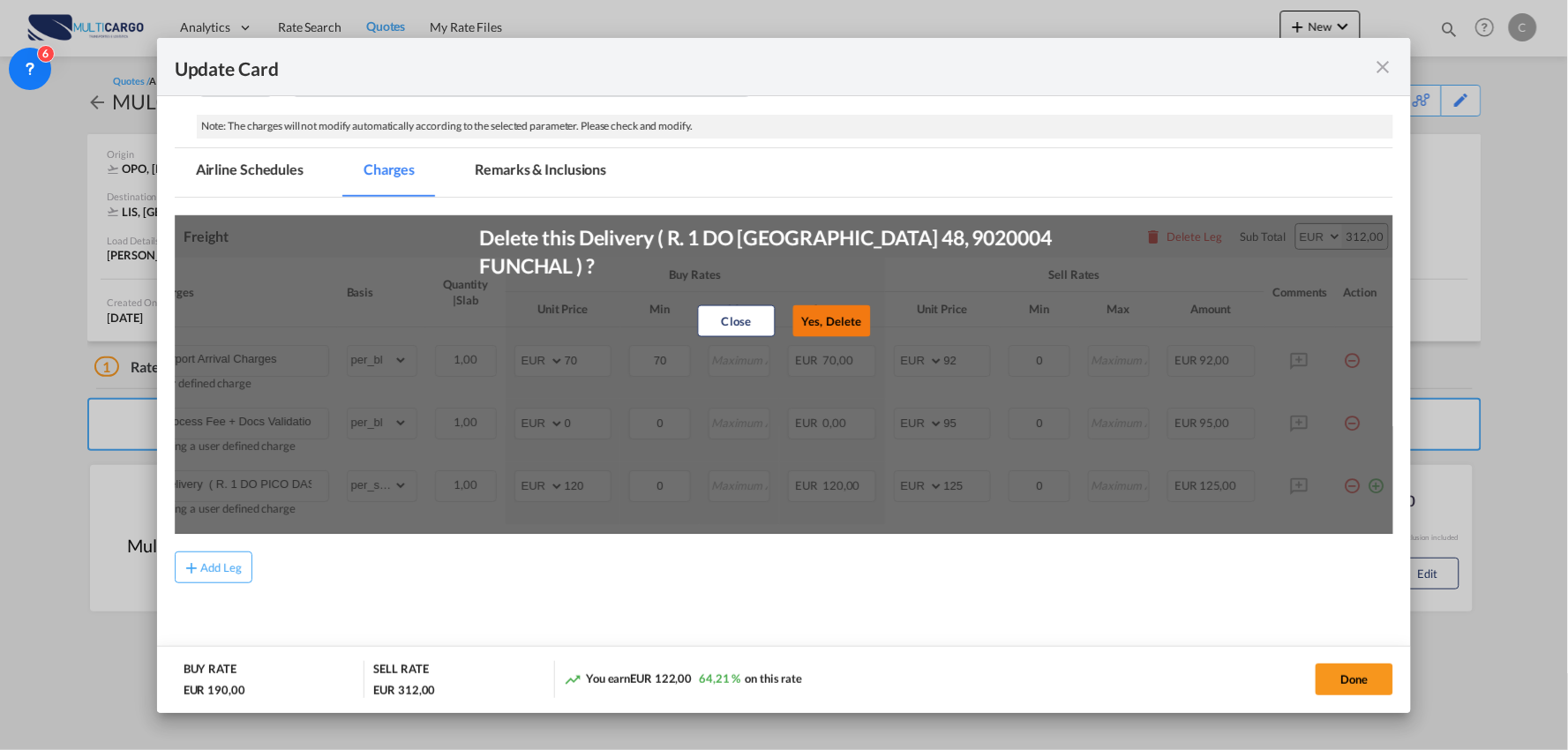
click at [851, 321] on button "Yes, Delete" at bounding box center [831, 321] width 78 height 32
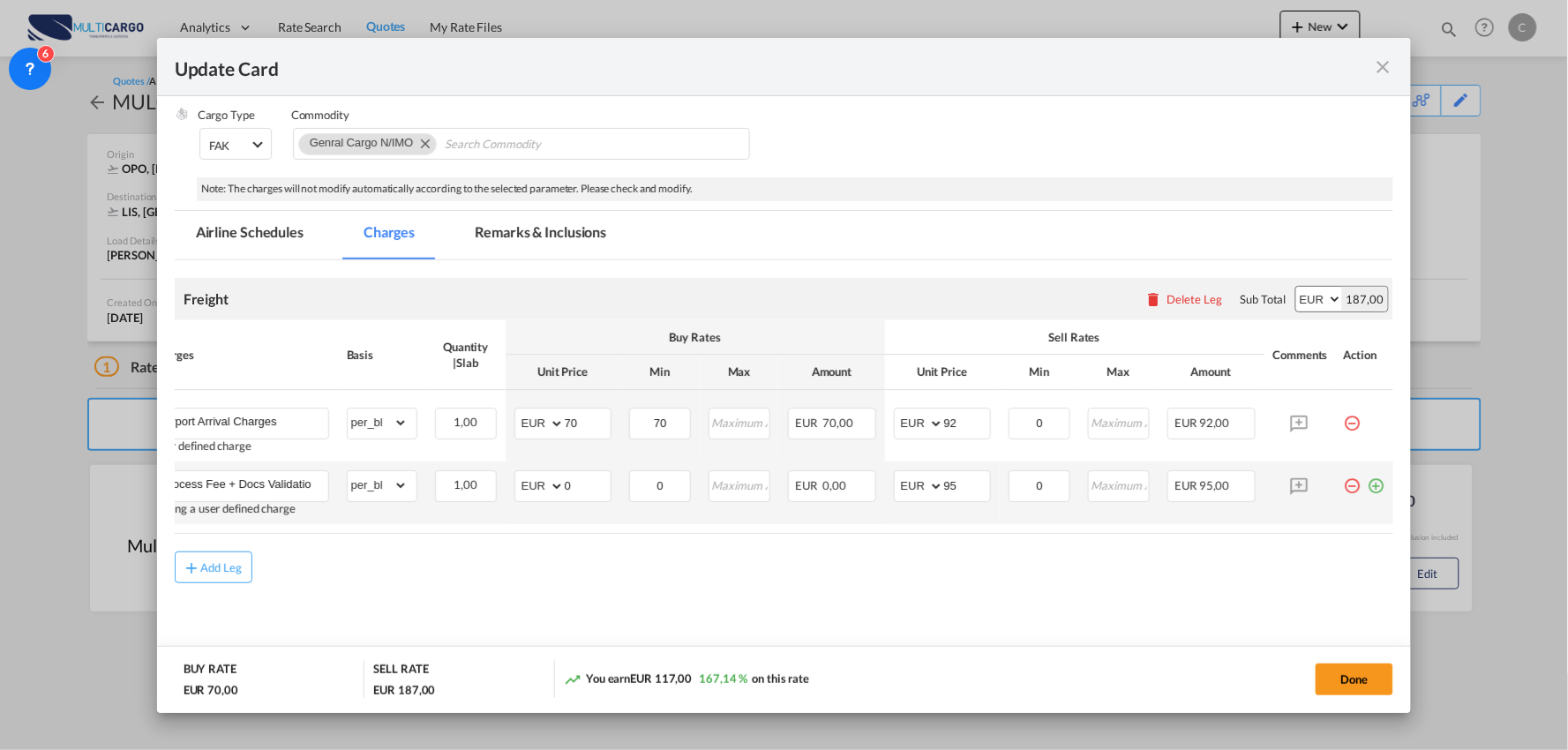
scroll to position [224, 0]
click at [1344, 480] on md-icon "icon-minus-circle-outline red-400-fg pt-7" at bounding box center [1353, 479] width 18 height 18
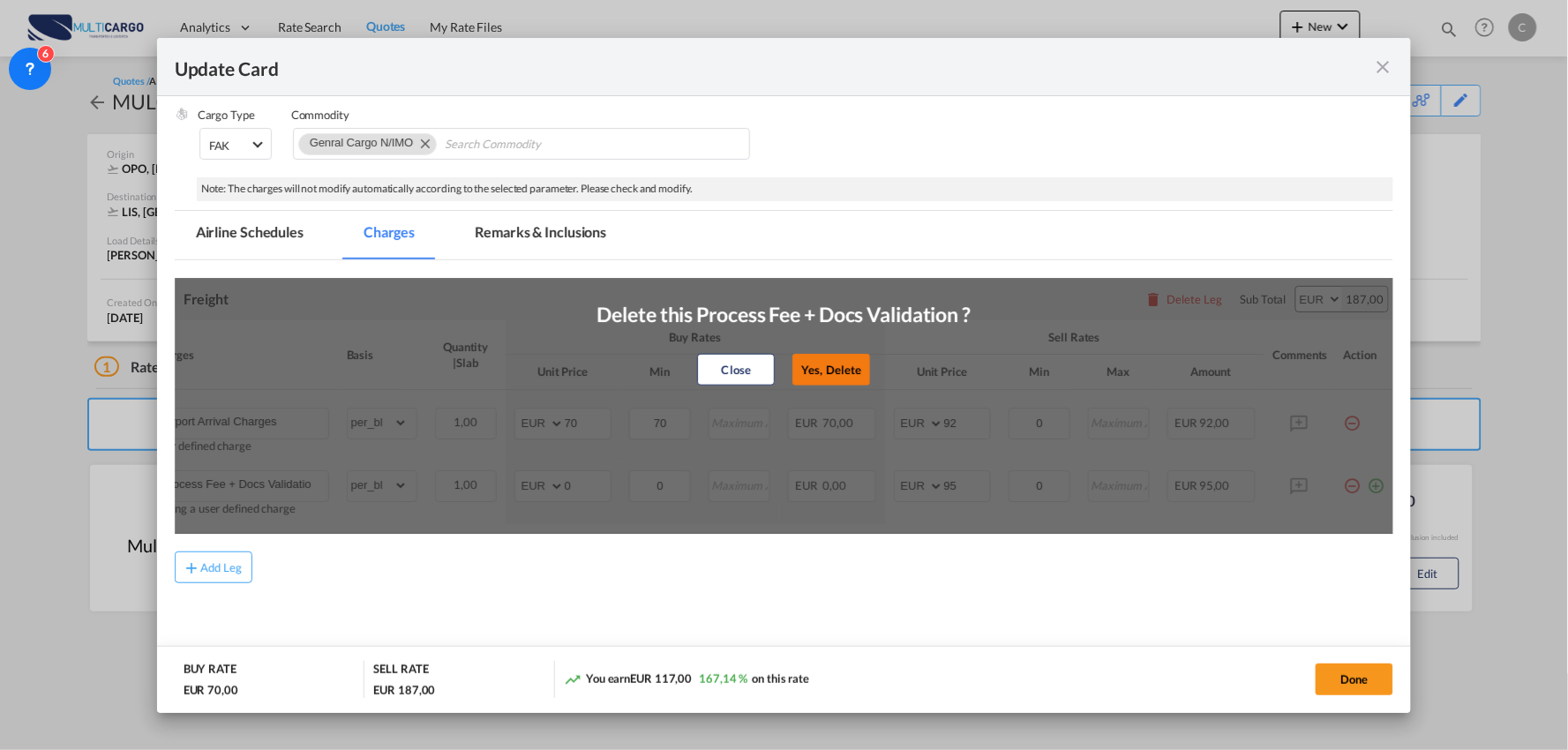
click at [850, 375] on button "Yes, Delete" at bounding box center [831, 370] width 78 height 32
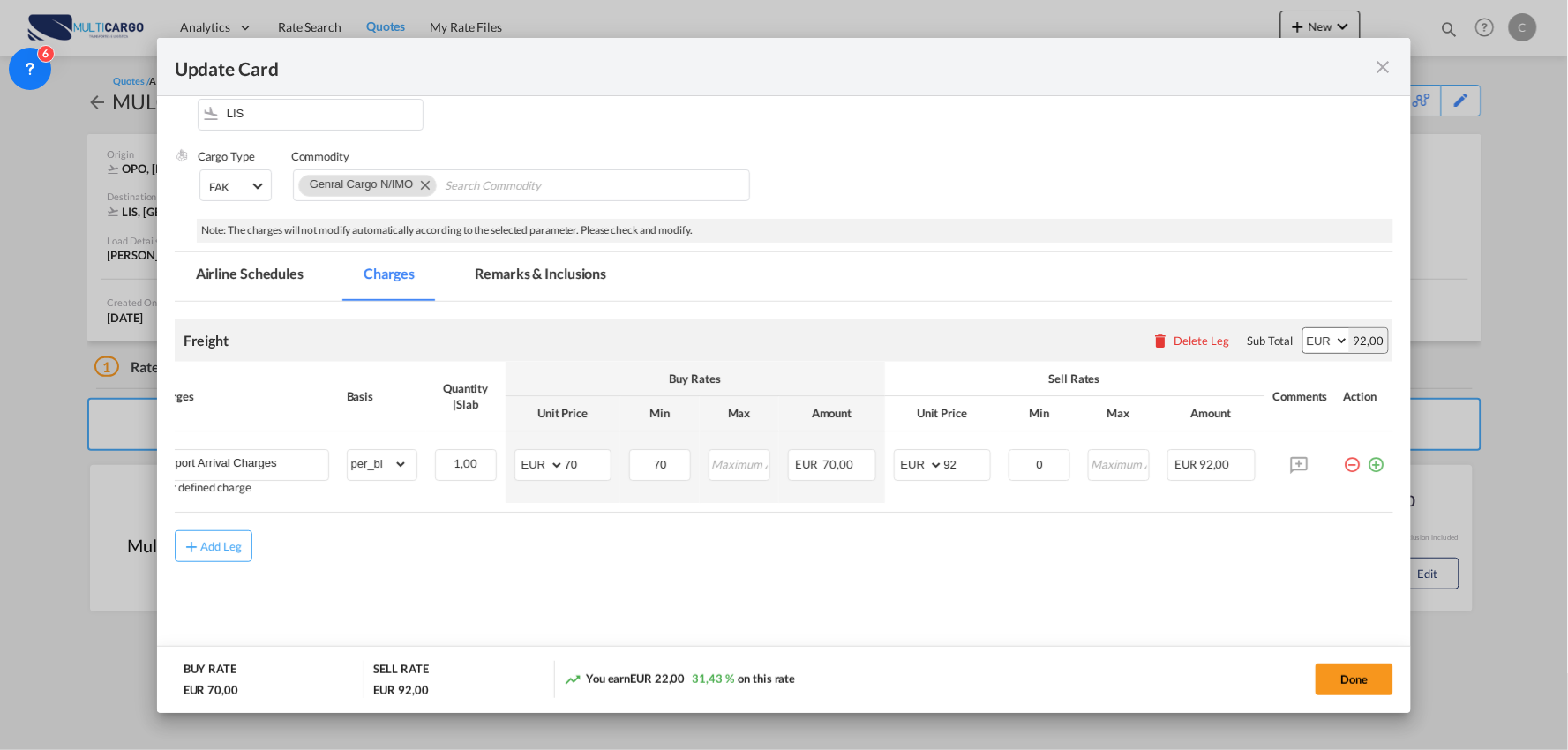
scroll to position [0, 0]
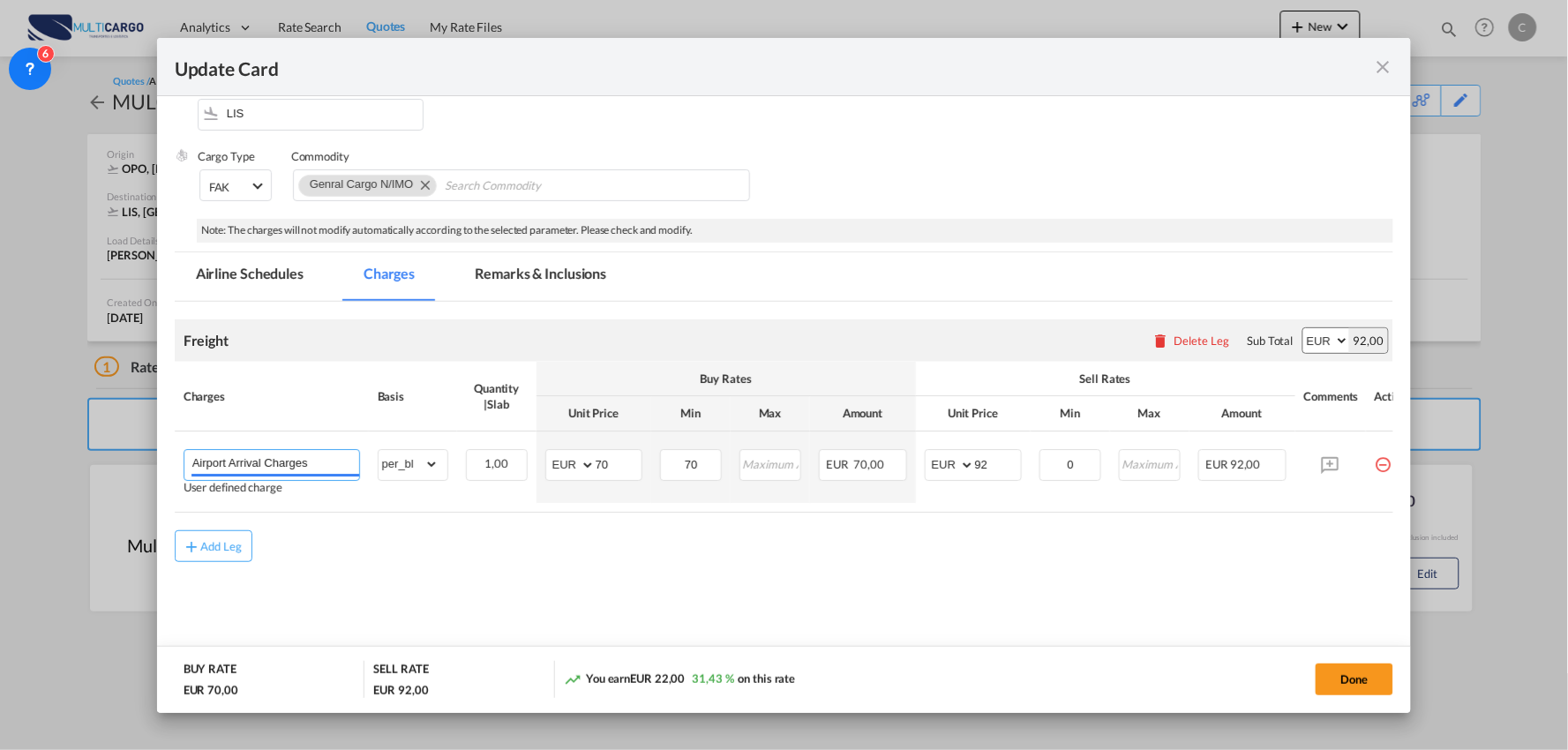
drag, startPoint x: 318, startPoint y: 461, endPoint x: 82, endPoint y: 462, distance: 236.0
click at [82, 462] on div "Update Card Port of [GEOGRAPHIC_DATA] OPO T/S .a{fill:#aaa8ad;} Airline Multica…" at bounding box center [784, 375] width 1568 height 750
type input "A"
type input "FNC airport charges + Assistance + Delivery"
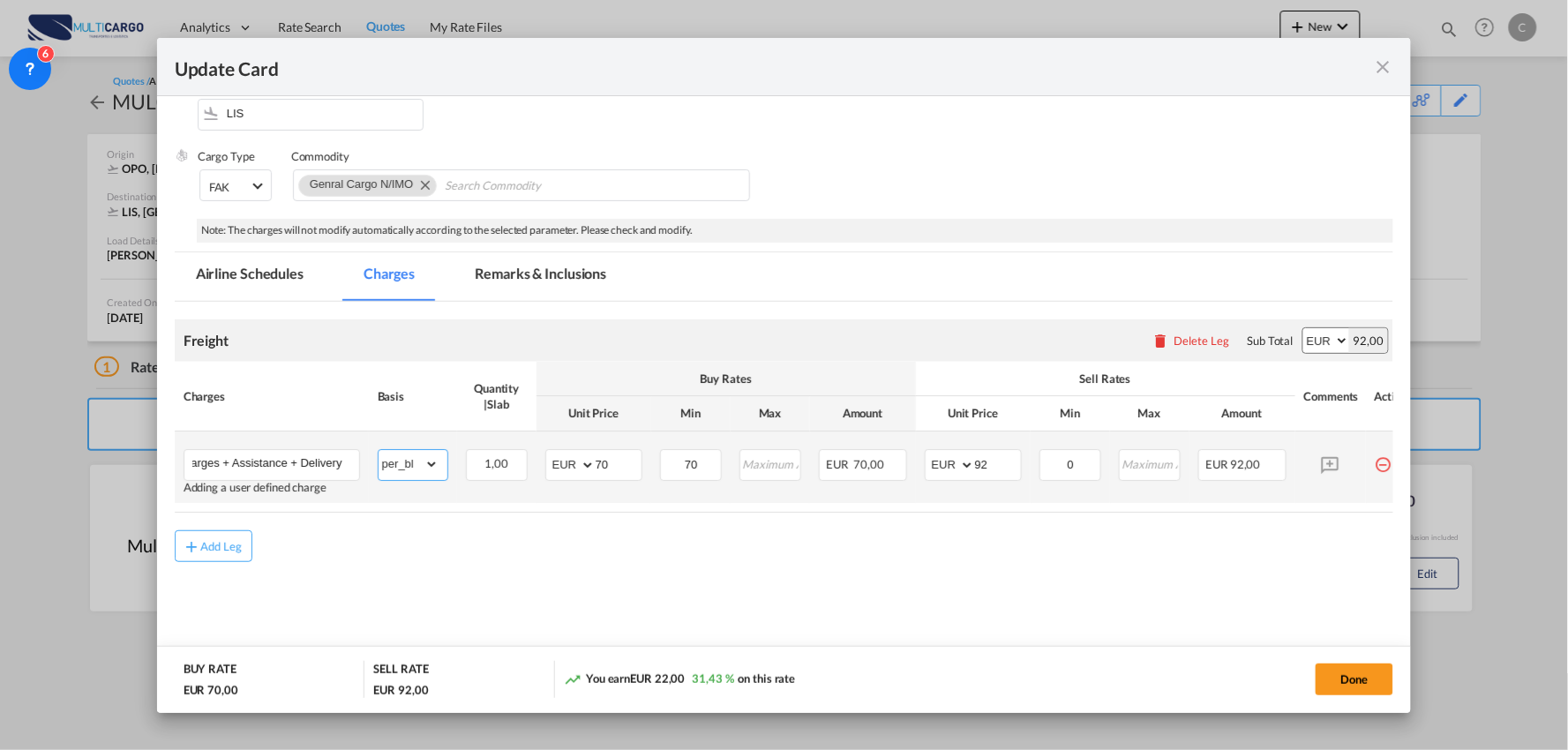
click at [403, 454] on select "gross_weight volumetric_weight per_shipment per_bl per_km % on air freight per_…" at bounding box center [408, 465] width 60 height 28
select select "per_shipment"
click at [378, 450] on select "gross_weight volumetric_weight per_shipment per_bl per_km % on air freight per_…" at bounding box center [408, 465] width 60 height 28
click at [660, 551] on div "Add Leg" at bounding box center [784, 547] width 1220 height 32
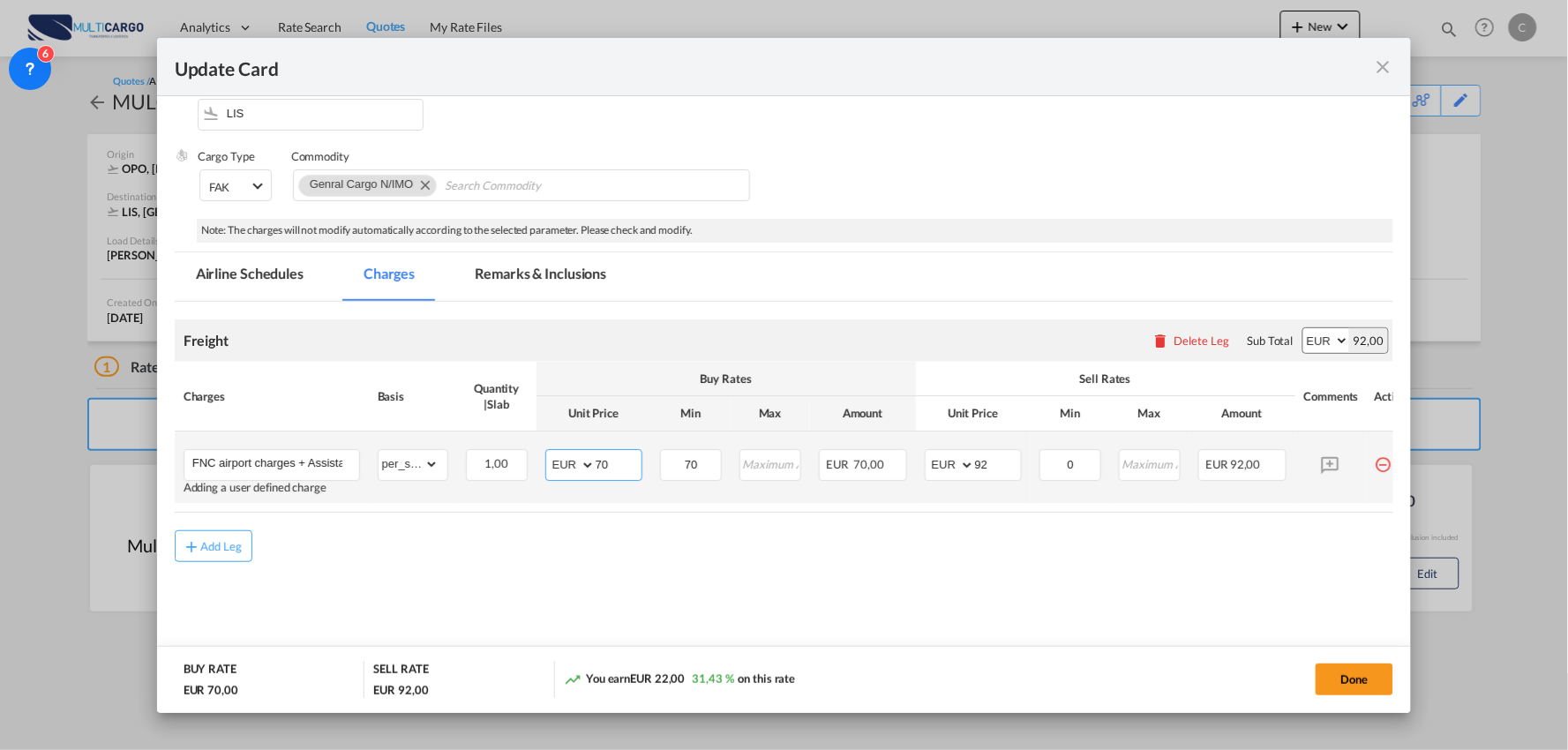
drag, startPoint x: 616, startPoint y: 468, endPoint x: 536, endPoint y: 466, distance: 80.0
click at [540, 467] on td "AED AFN ALL AMD ANG AOA ARS AUD AWG AZN BAM BBD BDT BGN BHD BIF BMD BND [PERSON…" at bounding box center [593, 466] width 115 height 71
drag, startPoint x: 460, startPoint y: 595, endPoint x: 585, endPoint y: 570, distance: 127.5
click at [460, 595] on md-content "Freight Please enter leg name Leg Name Already Exists Delete Leg Sub Total AED …" at bounding box center [784, 474] width 1220 height 345
drag, startPoint x: 627, startPoint y: 467, endPoint x: 259, endPoint y: 507, distance: 370.2
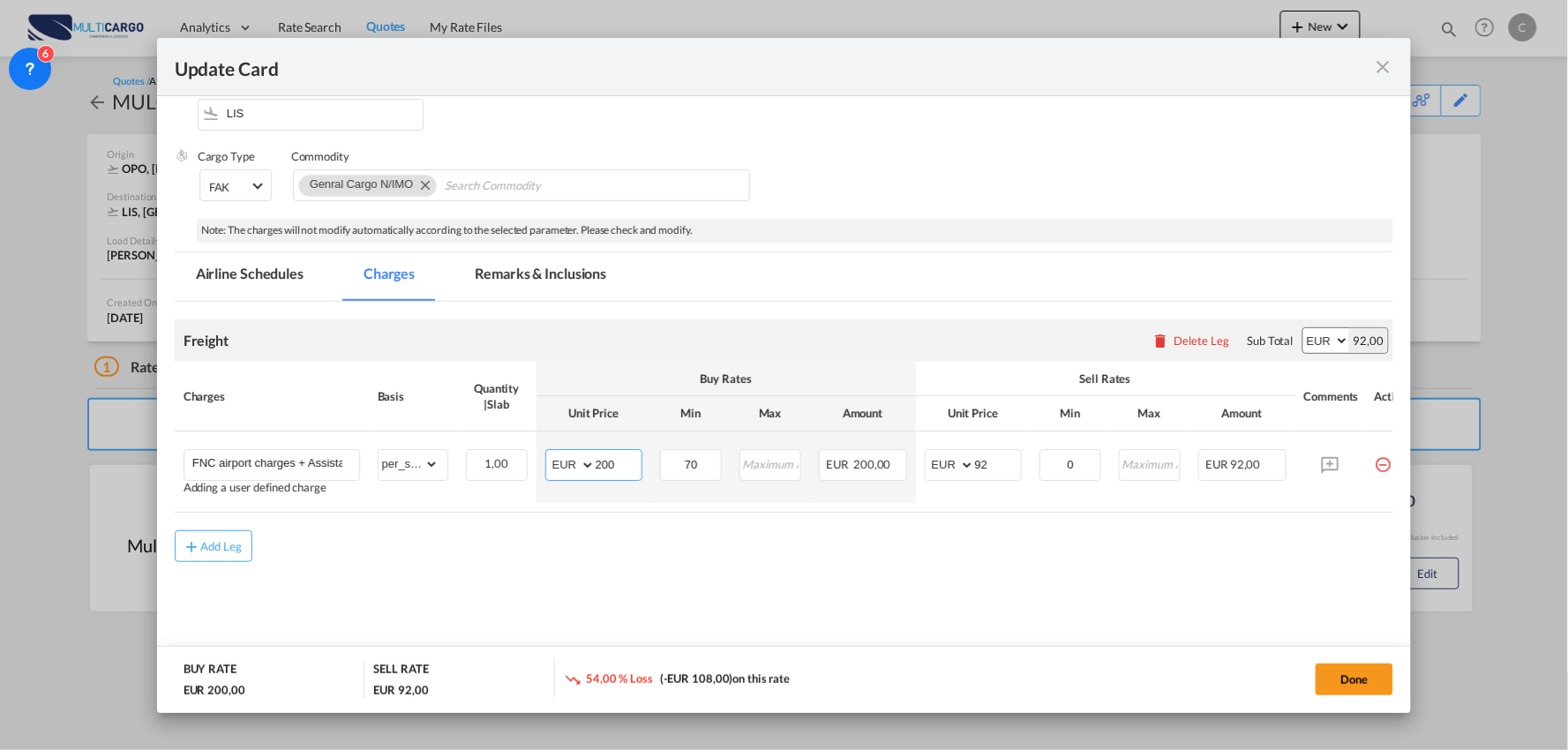
click at [466, 480] on tr "FNC airport charges + Assistance + Delivery Adding a user defined charge Please…" at bounding box center [799, 466] width 1250 height 71
type input "199"
click at [518, 584] on md-content "Freight Please enter leg name Leg Name Already Exists Delete Leg Sub Total AED …" at bounding box center [784, 474] width 1220 height 345
drag, startPoint x: 994, startPoint y: 461, endPoint x: 931, endPoint y: 452, distance: 63.6
click at [931, 452] on md-input-container "AED AFN ALL AMD ANG AOA ARS AUD AWG AZN BAM BBD BDT BGN BHD BIF BMD BND [PERSON…" at bounding box center [974, 466] width 97 height 32
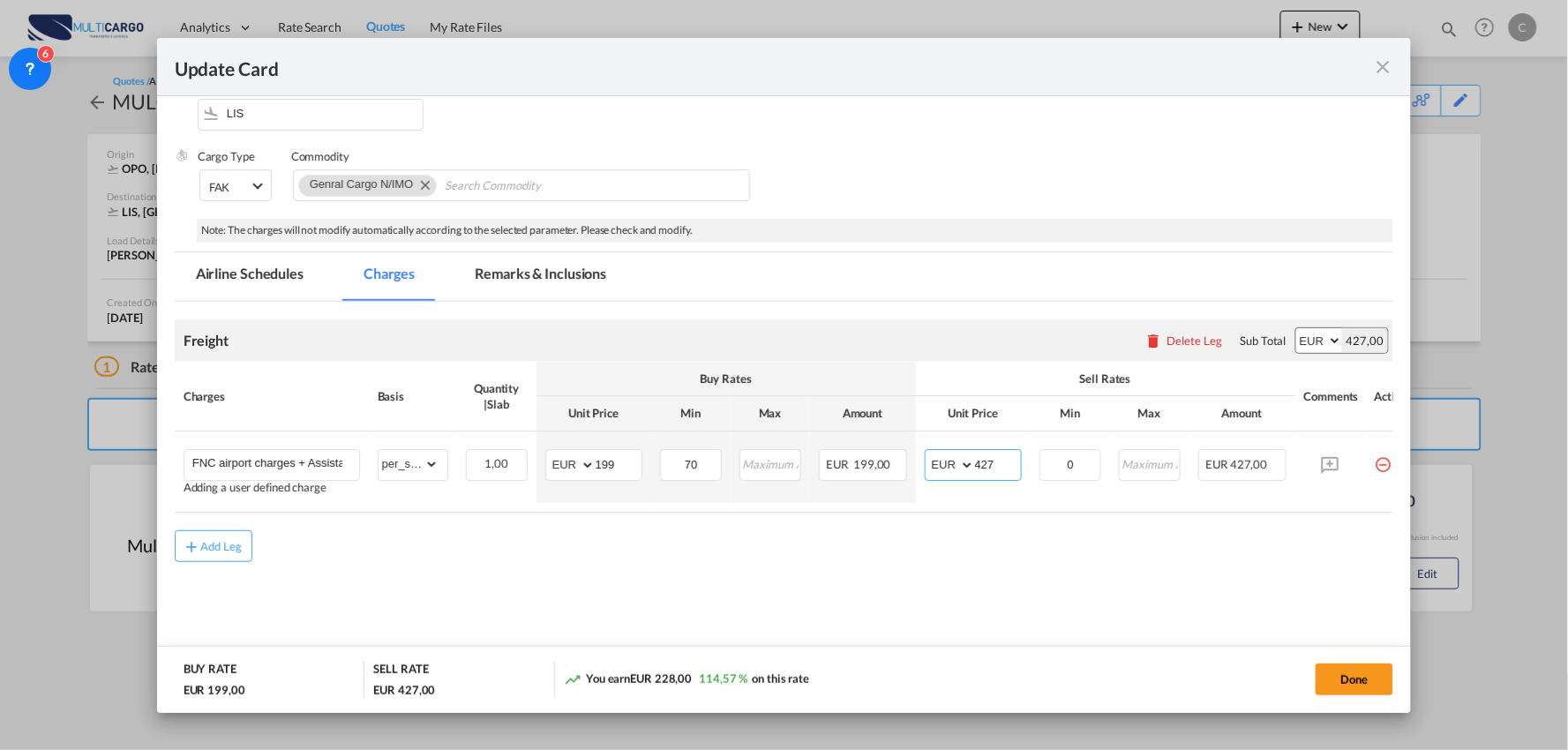
type input "427"
click at [741, 618] on md-content "Freight Please enter leg name Leg Name Already Exists Delete Leg Sub Total AED …" at bounding box center [784, 474] width 1220 height 345
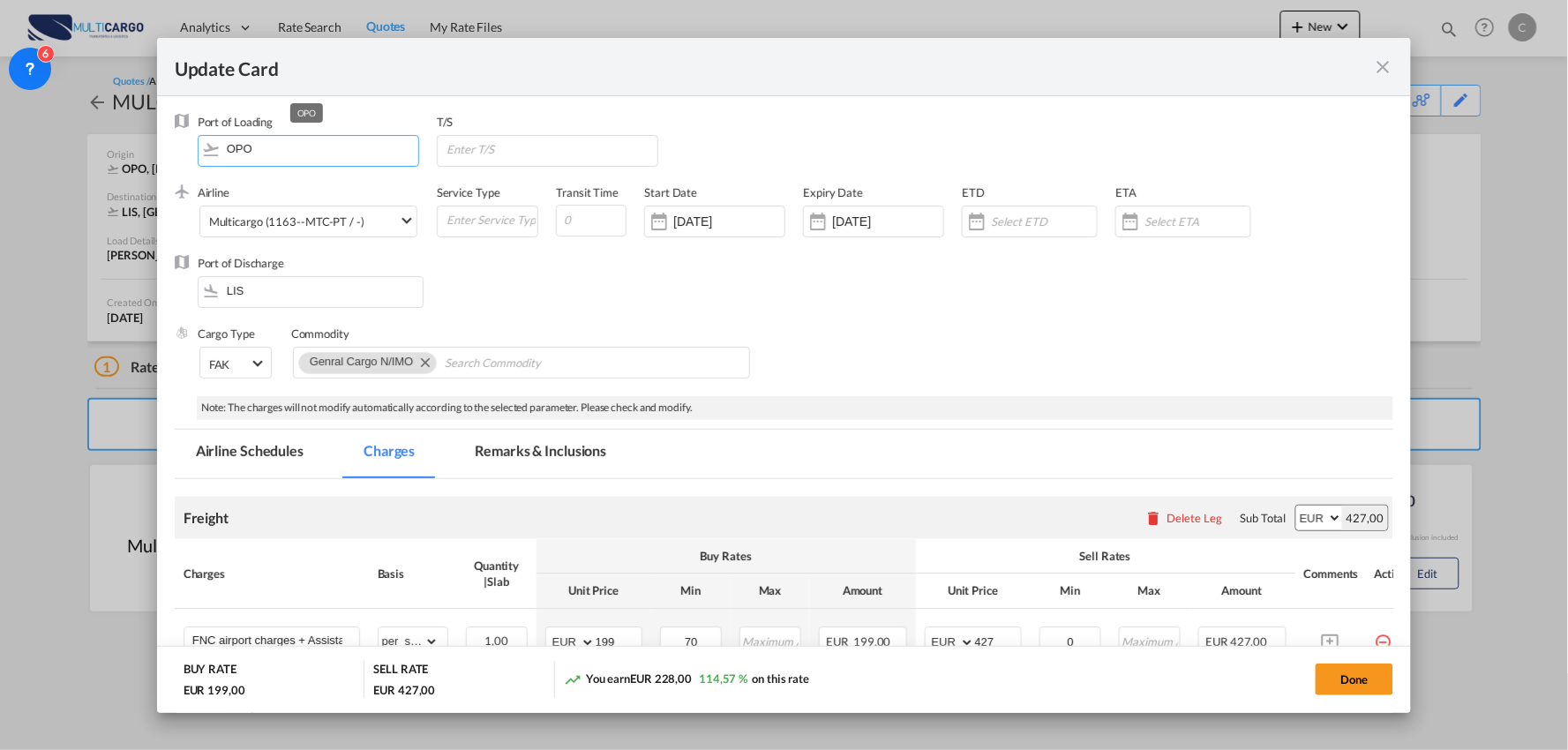
drag, startPoint x: 260, startPoint y: 152, endPoint x: 188, endPoint y: 138, distance: 73.3
click at [188, 139] on div "Port of Loading OPO T/S" at bounding box center [784, 149] width 1220 height 70
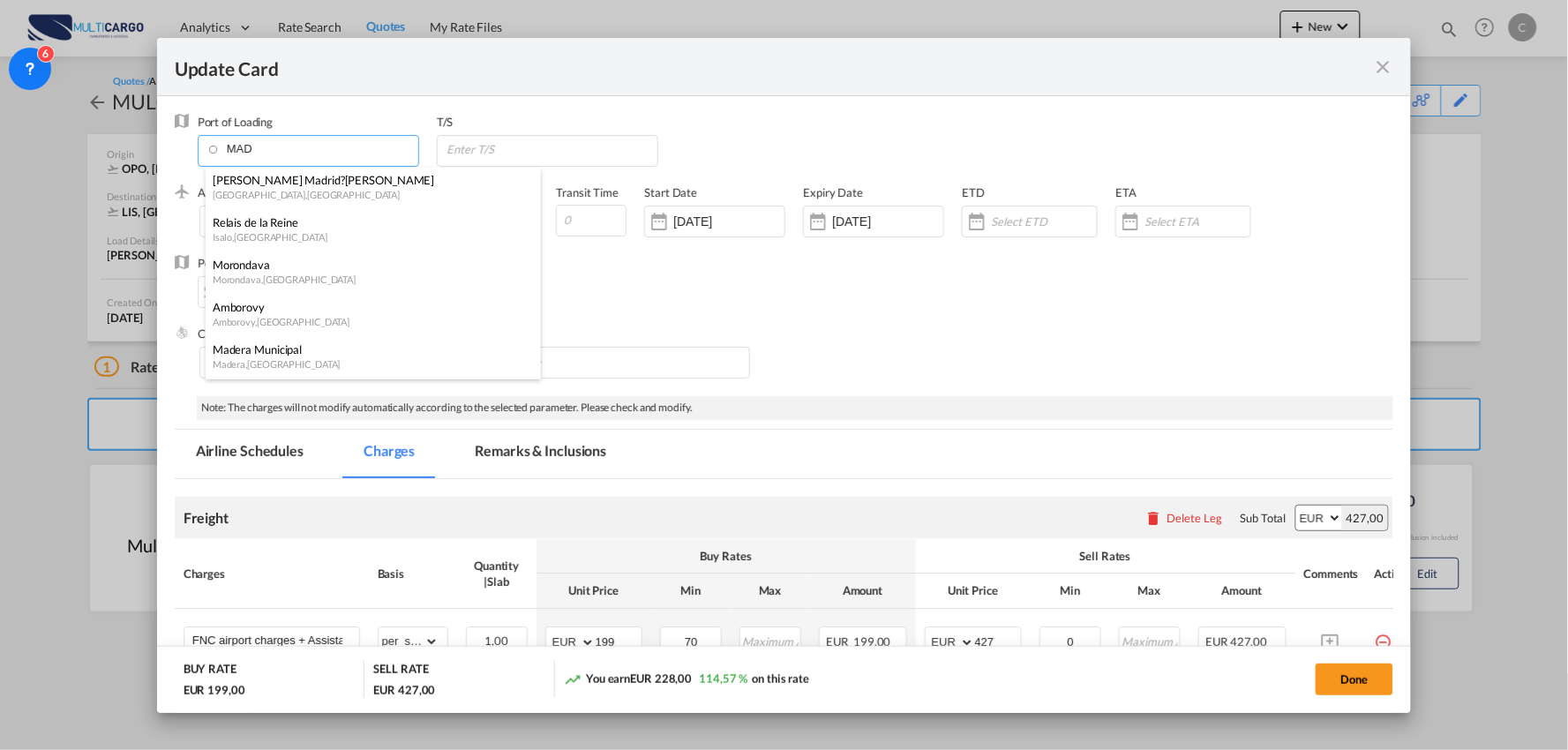
click at [319, 188] on div "[GEOGRAPHIC_DATA] , [GEOGRAPHIC_DATA]" at bounding box center [368, 194] width 311 height 13
type input "[PERSON_NAME] Madrid?Barajas, [GEOGRAPHIC_DATA], MAD"
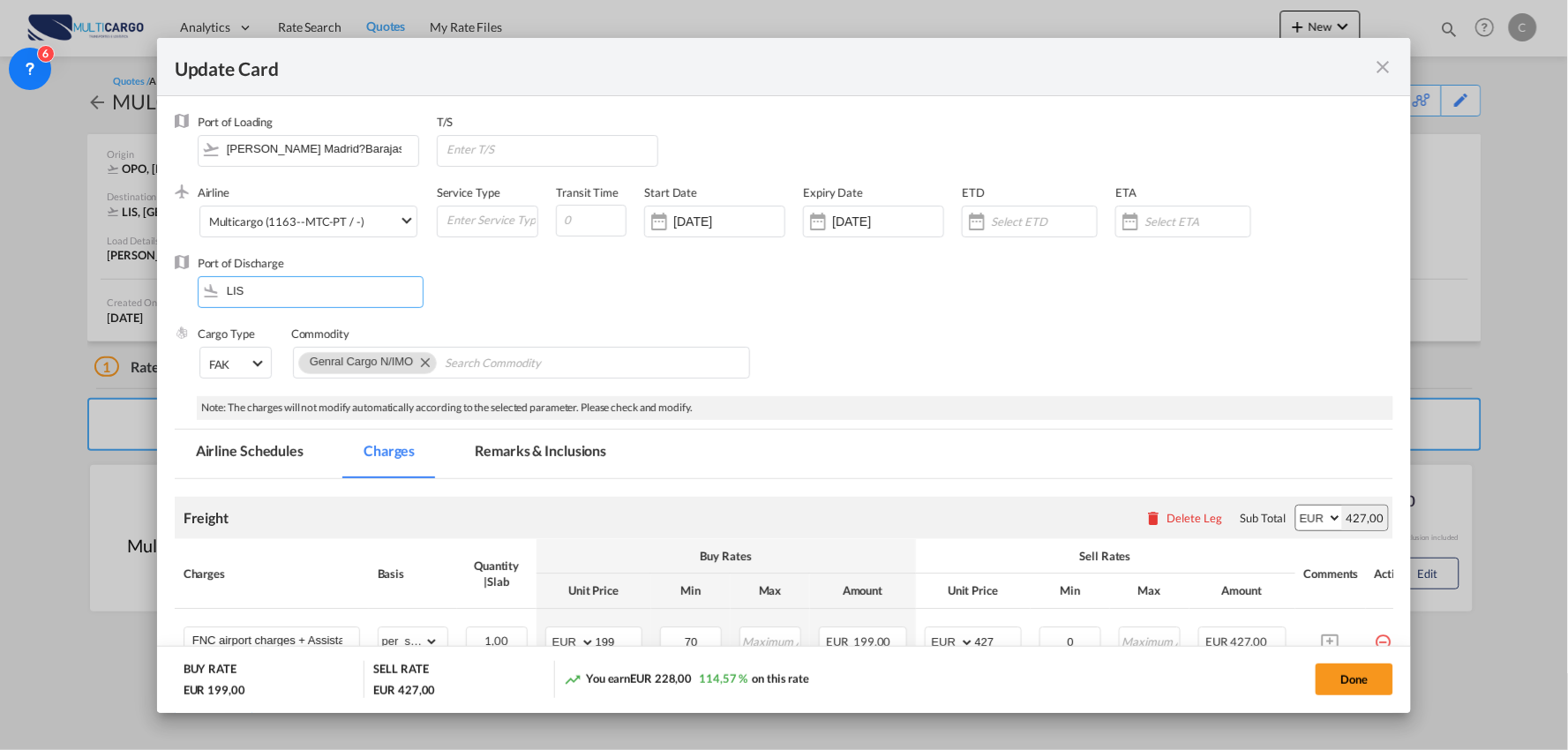
drag, startPoint x: 176, startPoint y: 288, endPoint x: 155, endPoint y: 288, distance: 21.0
click at [155, 288] on div "Update Card Port of [GEOGRAPHIC_DATA] [PERSON_NAME] Madrid?Barajas, [GEOGRAPHIC…" at bounding box center [784, 375] width 1568 height 750
click at [246, 322] on div "[GEOGRAPHIC_DATA]" at bounding box center [368, 321] width 311 height 16
type input "[GEOGRAPHIC_DATA], Funchal, FNC"
click at [877, 323] on div "Port of Discharge [GEOGRAPHIC_DATA], [GEOGRAPHIC_DATA], FNC" at bounding box center [784, 290] width 1220 height 70
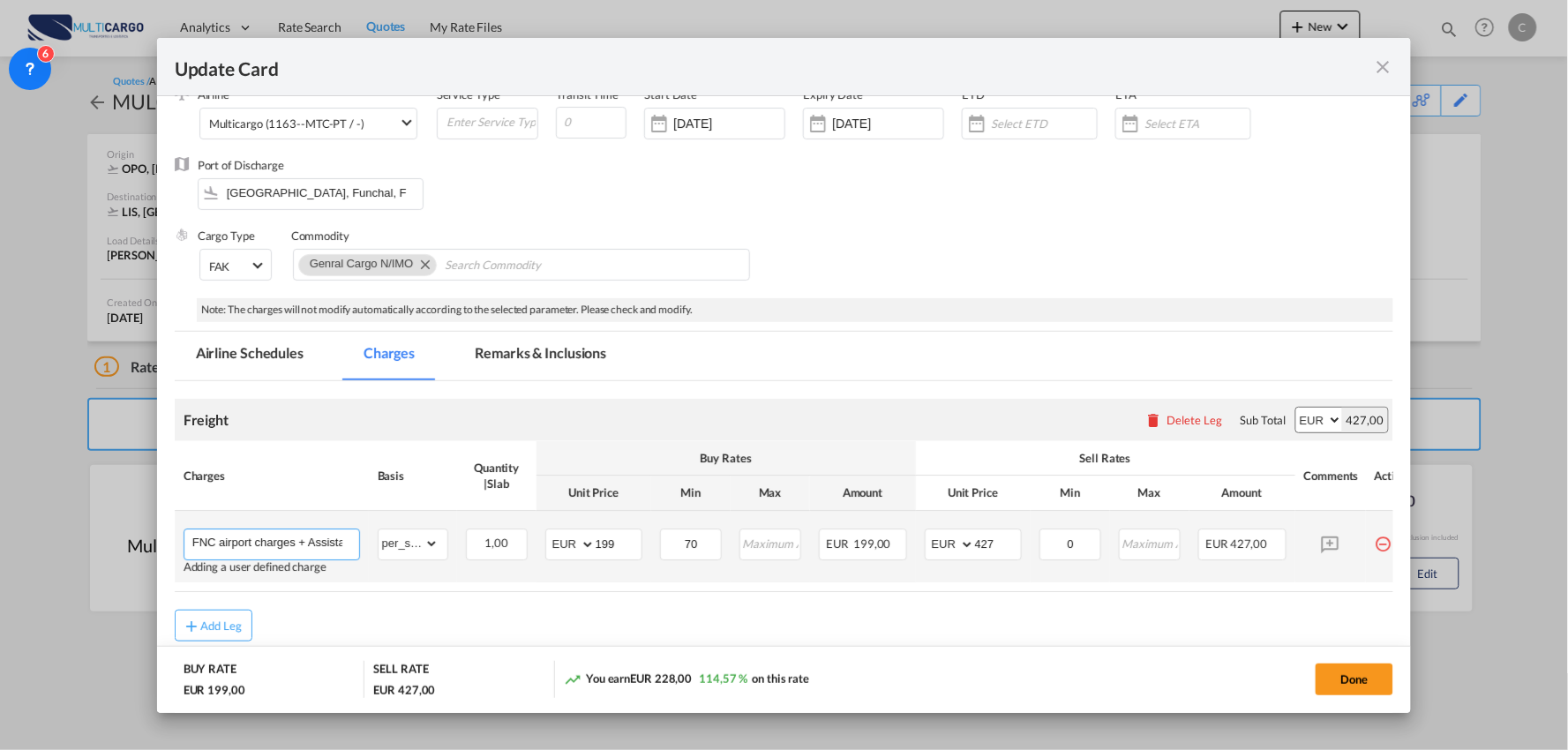
scroll to position [0, 78]
drag, startPoint x: 268, startPoint y: 533, endPoint x: 377, endPoint y: 542, distance: 109.4
click at [377, 542] on tr "FNC airport charges + Assistance + Delivery Adding a user defined charge Please…" at bounding box center [799, 546] width 1250 height 71
click at [851, 651] on md-dialog-actions "BUY RATE EUR 199,00 SELL RATE EUR 427,00 You earn EUR 228,00 114,57 % on this r…" at bounding box center [785, 680] width 1255 height 67
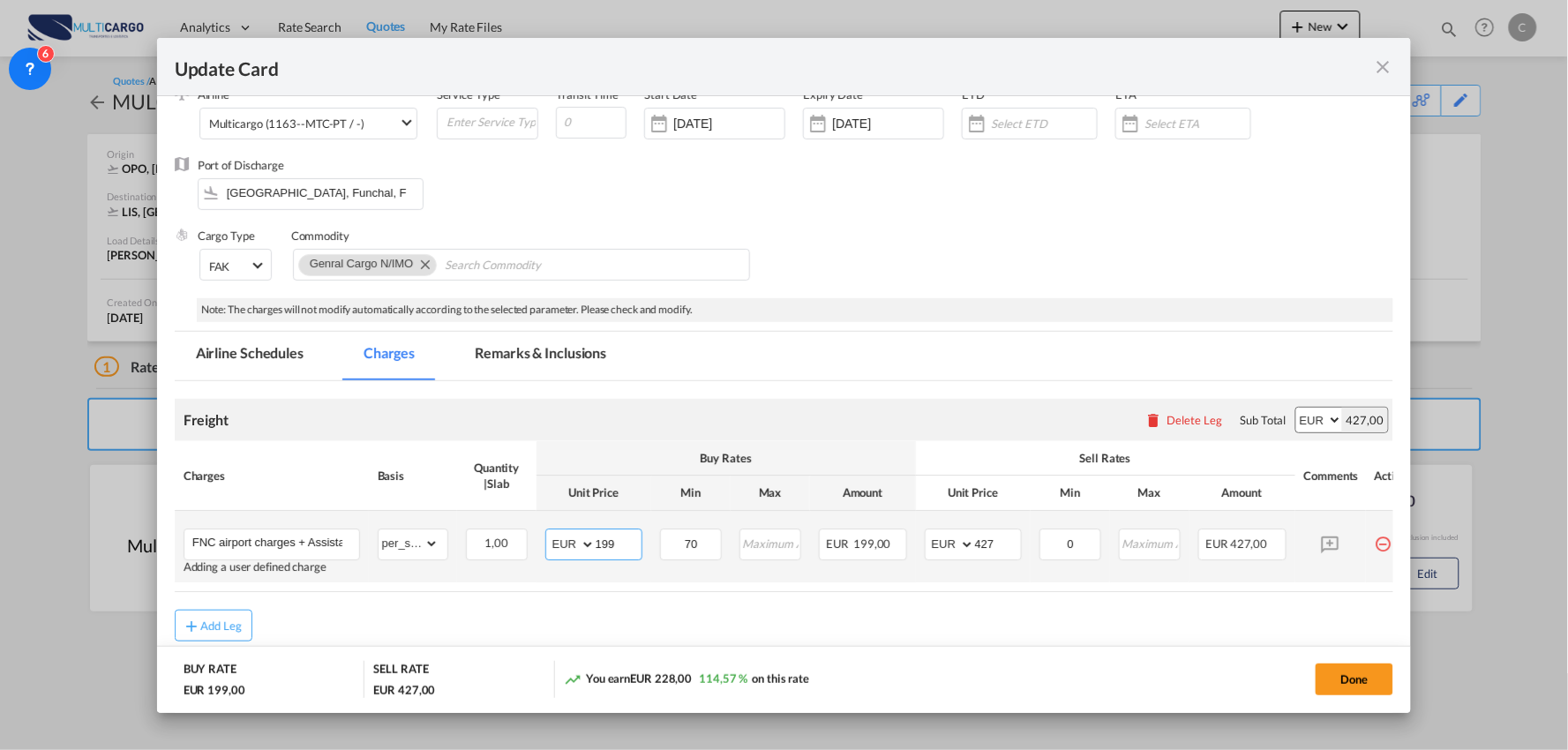
click at [620, 540] on input "199" at bounding box center [618, 543] width 46 height 27
click at [944, 609] on air-lcl-rate-modification "Freight Please enter leg name Leg Name Already Exists Delete Leg Sub Total AED …" at bounding box center [784, 511] width 1220 height 261
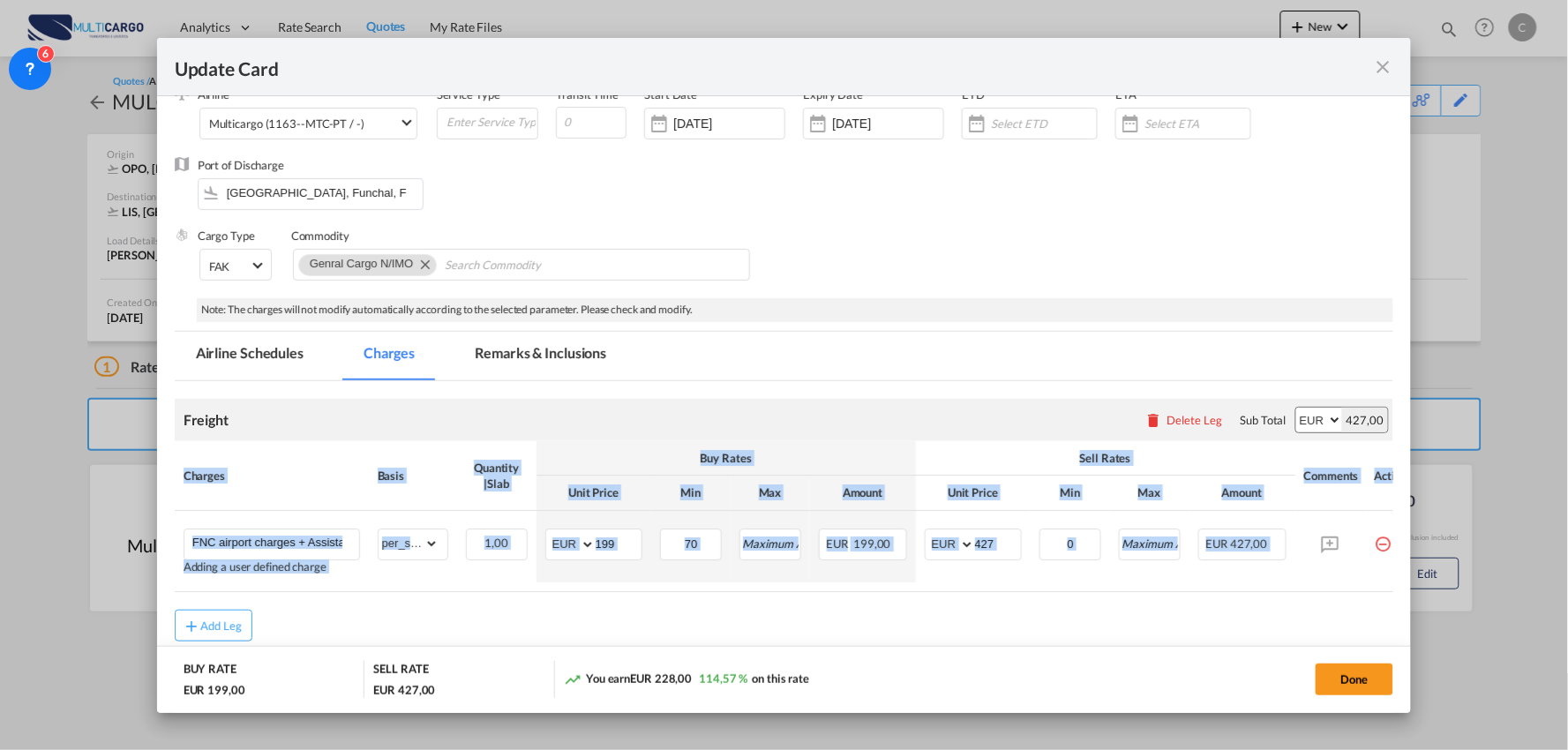
drag, startPoint x: 944, startPoint y: 596, endPoint x: 1059, endPoint y: 600, distance: 115.1
click at [1057, 605] on air-lcl-rate-modification "Freight Please enter leg name Leg Name Already Exists Delete Leg Sub Total AED …" at bounding box center [784, 511] width 1220 height 261
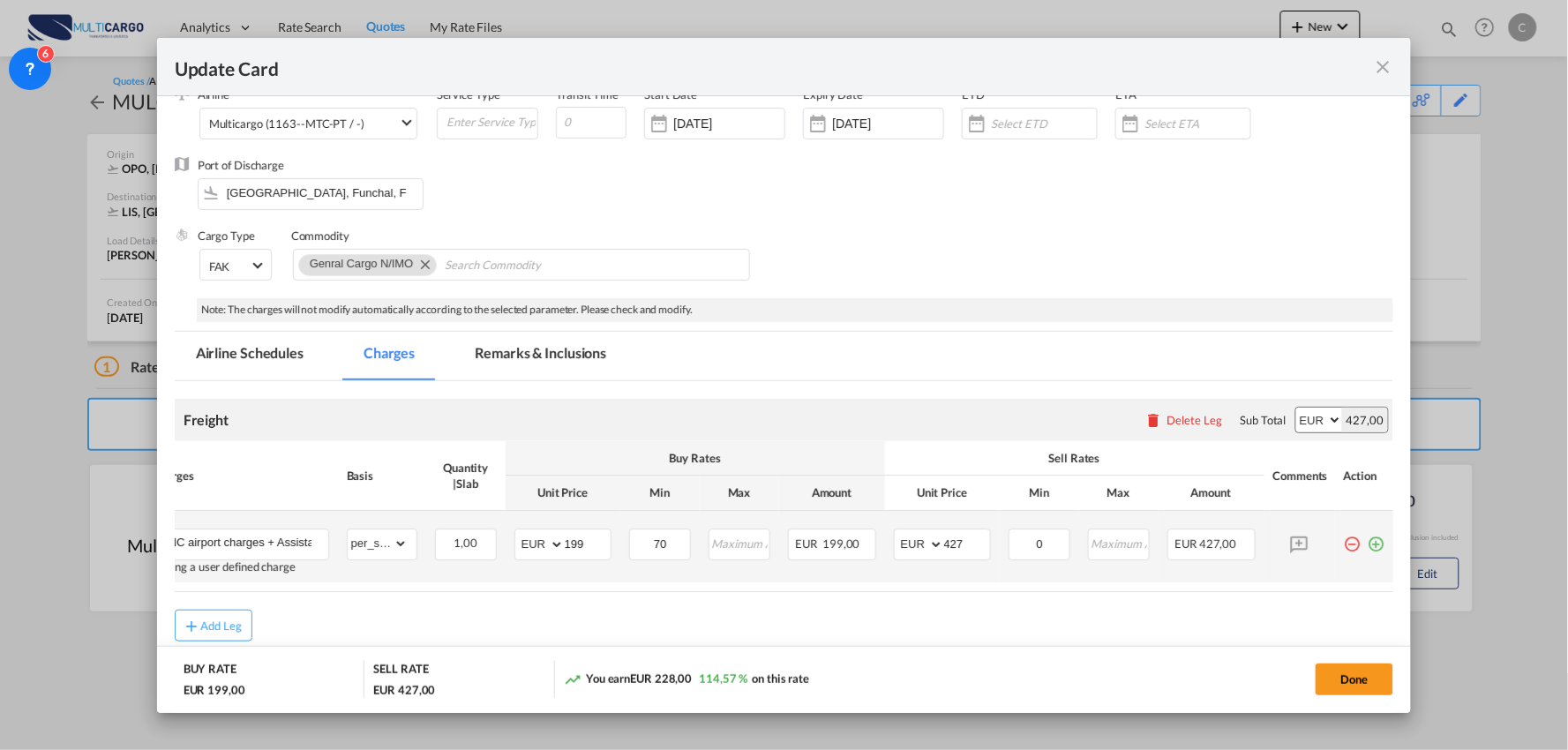
click at [1368, 543] on md-icon "icon-plus-circle-outline green-400-fg" at bounding box center [1377, 538] width 18 height 18
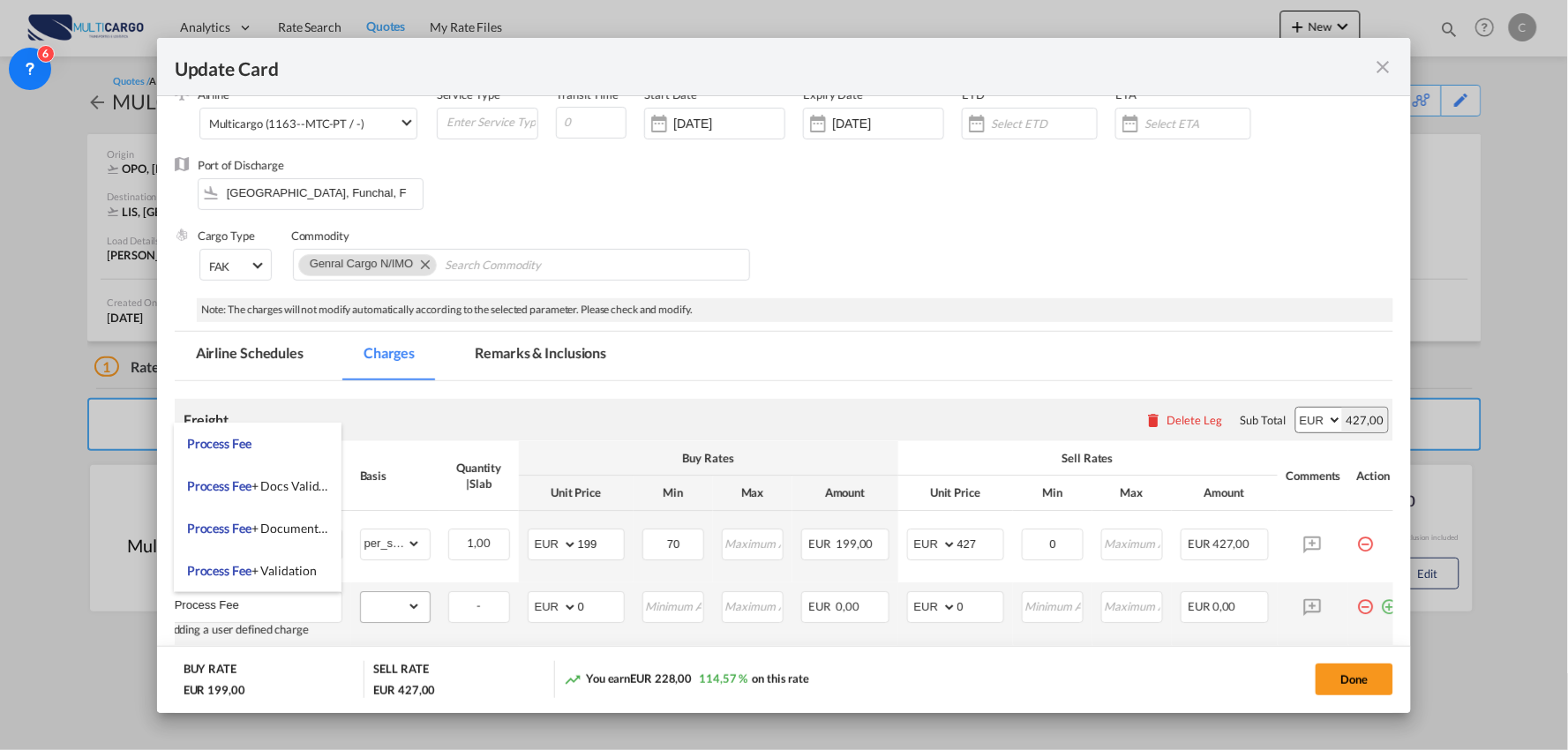
type input "Process Fee"
click at [416, 616] on select "gross_weight volumetric_weight per_shipment per_bl per_km % on air freight per_…" at bounding box center [391, 607] width 60 height 28
select select "per_shipment"
click at [361, 593] on select "gross_weight volumetric_weight per_shipment per_bl per_km % on air freight per_…" at bounding box center [391, 607] width 60 height 28
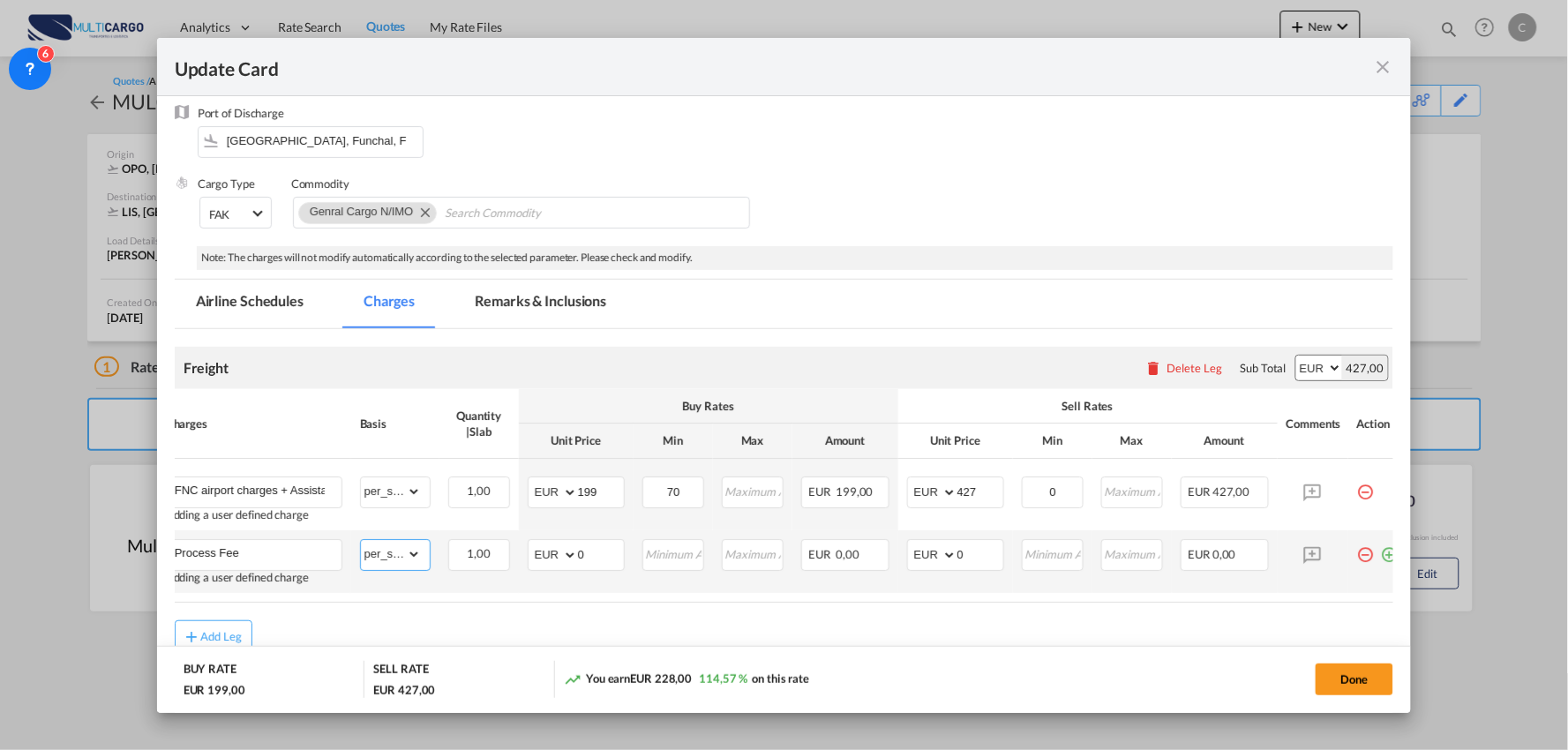
scroll to position [196, 0]
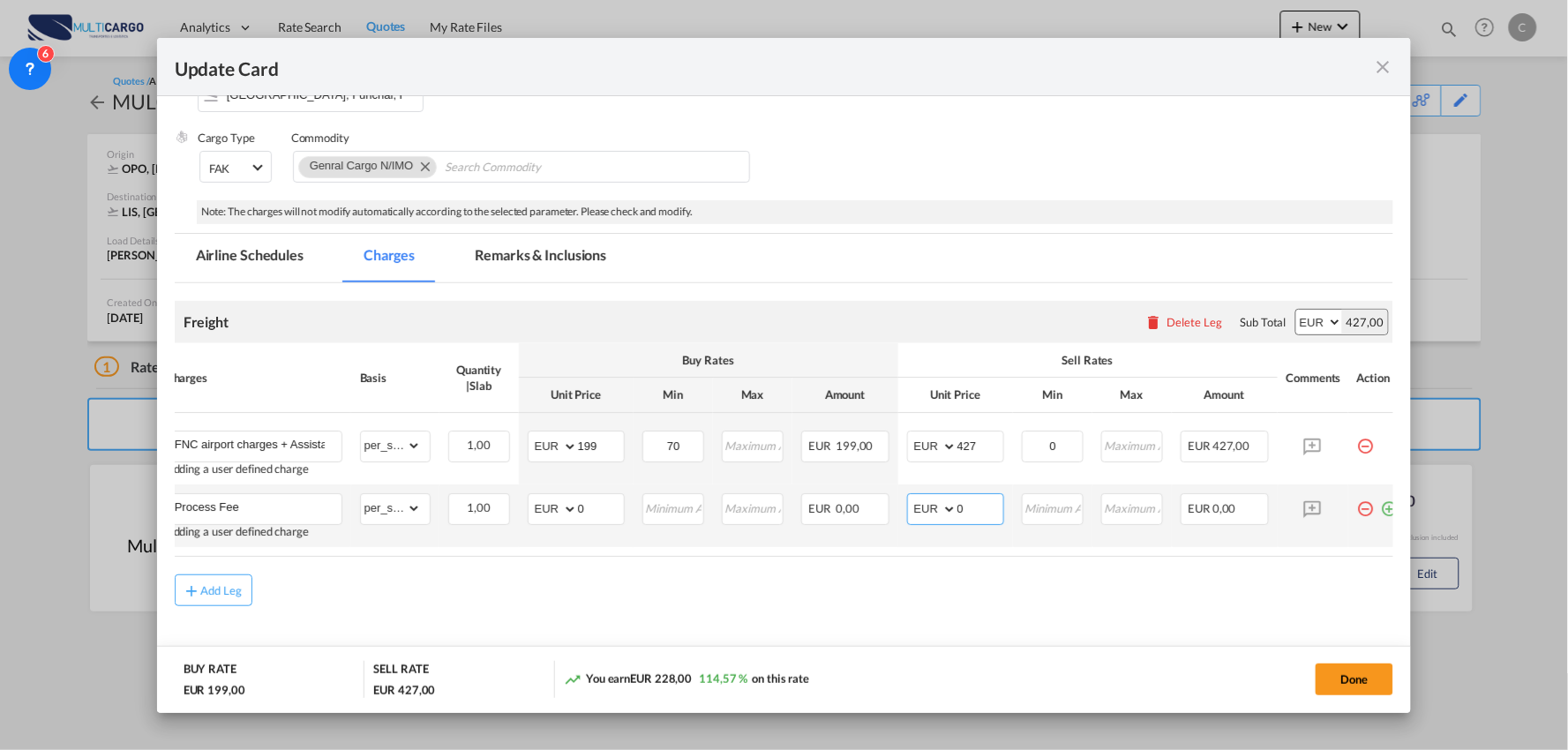
drag, startPoint x: 968, startPoint y: 505, endPoint x: 912, endPoint y: 506, distance: 56.0
click at [923, 505] on md-input-container "AED AFN ALL AMD ANG AOA ARS AUD AWG AZN BAM BBD BDT BGN BHD BIF BMD BND BOB BRL…" at bounding box center [956, 509] width 97 height 32
type input "70"
click at [576, 612] on md-content "Freight Please enter leg name Leg Name Already Exists Delete Leg Sub Total AED …" at bounding box center [784, 487] width 1220 height 408
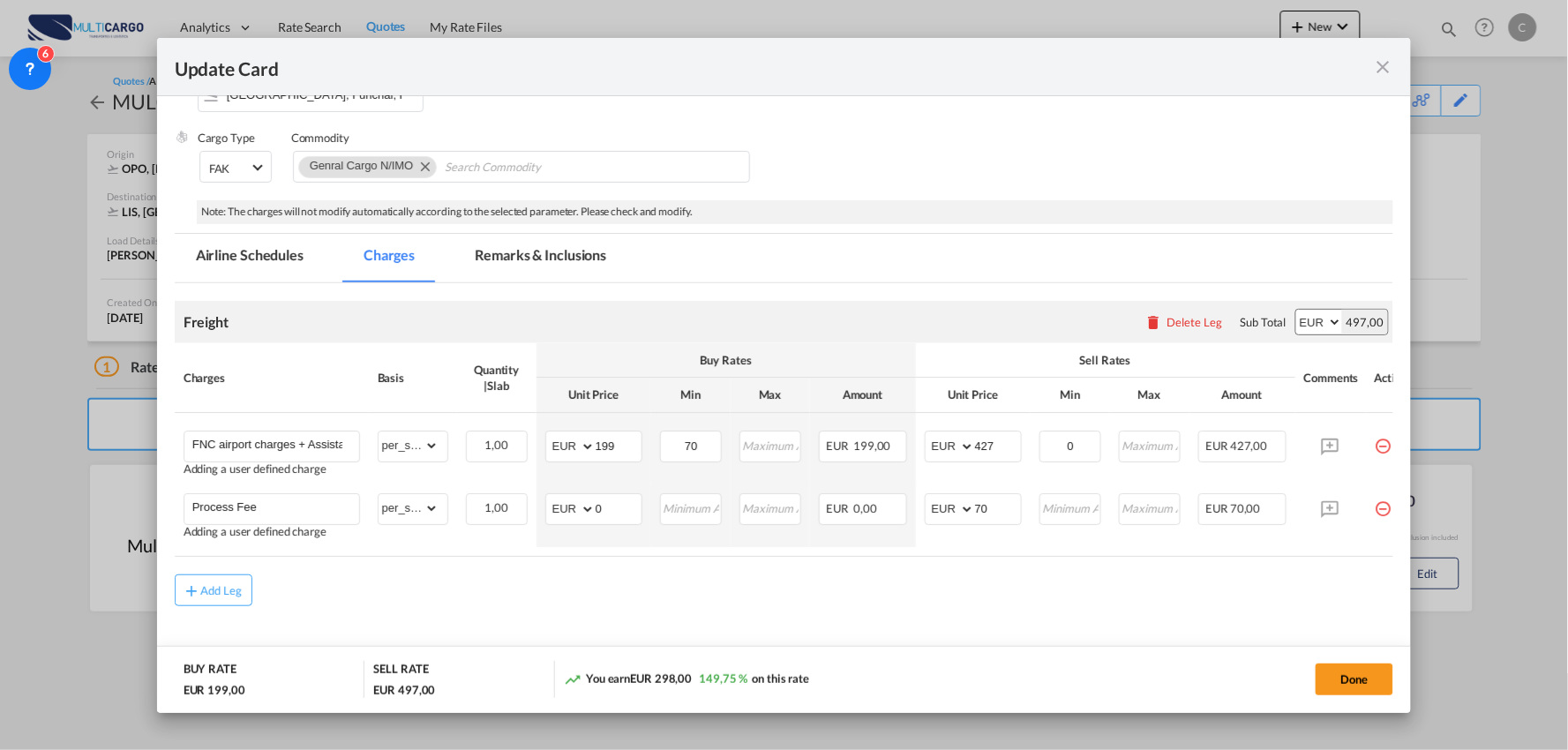
click at [789, 631] on md-content "Freight Please enter leg name Leg Name Already Exists Delete Leg Sub Total AED …" at bounding box center [784, 487] width 1220 height 408
click at [1381, 676] on button "Done" at bounding box center [1355, 680] width 78 height 32
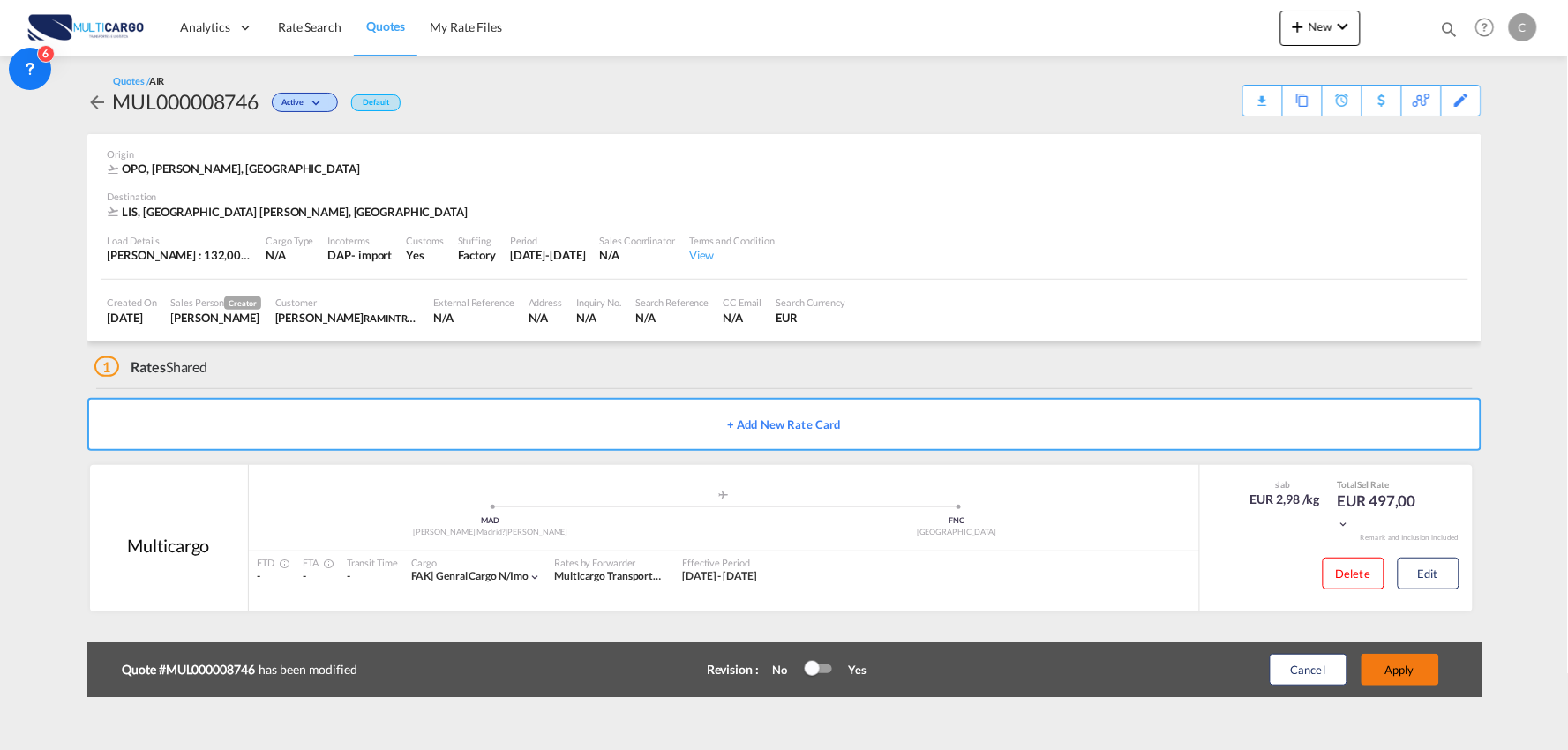
click at [1419, 672] on button "Apply" at bounding box center [1401, 670] width 78 height 32
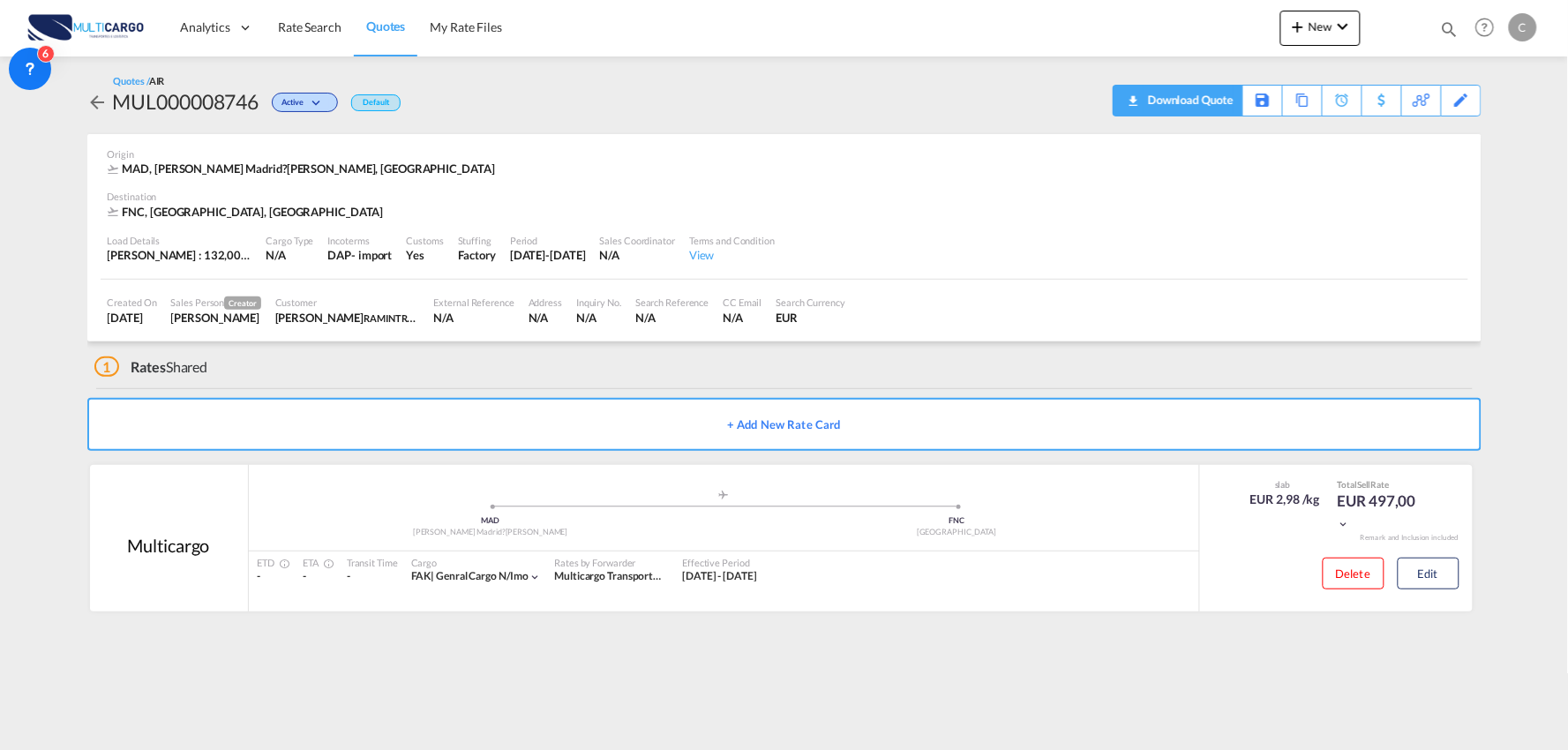
click at [1210, 106] on div "Download Quote" at bounding box center [1189, 100] width 90 height 28
click at [1328, 27] on span "New" at bounding box center [1321, 26] width 66 height 14
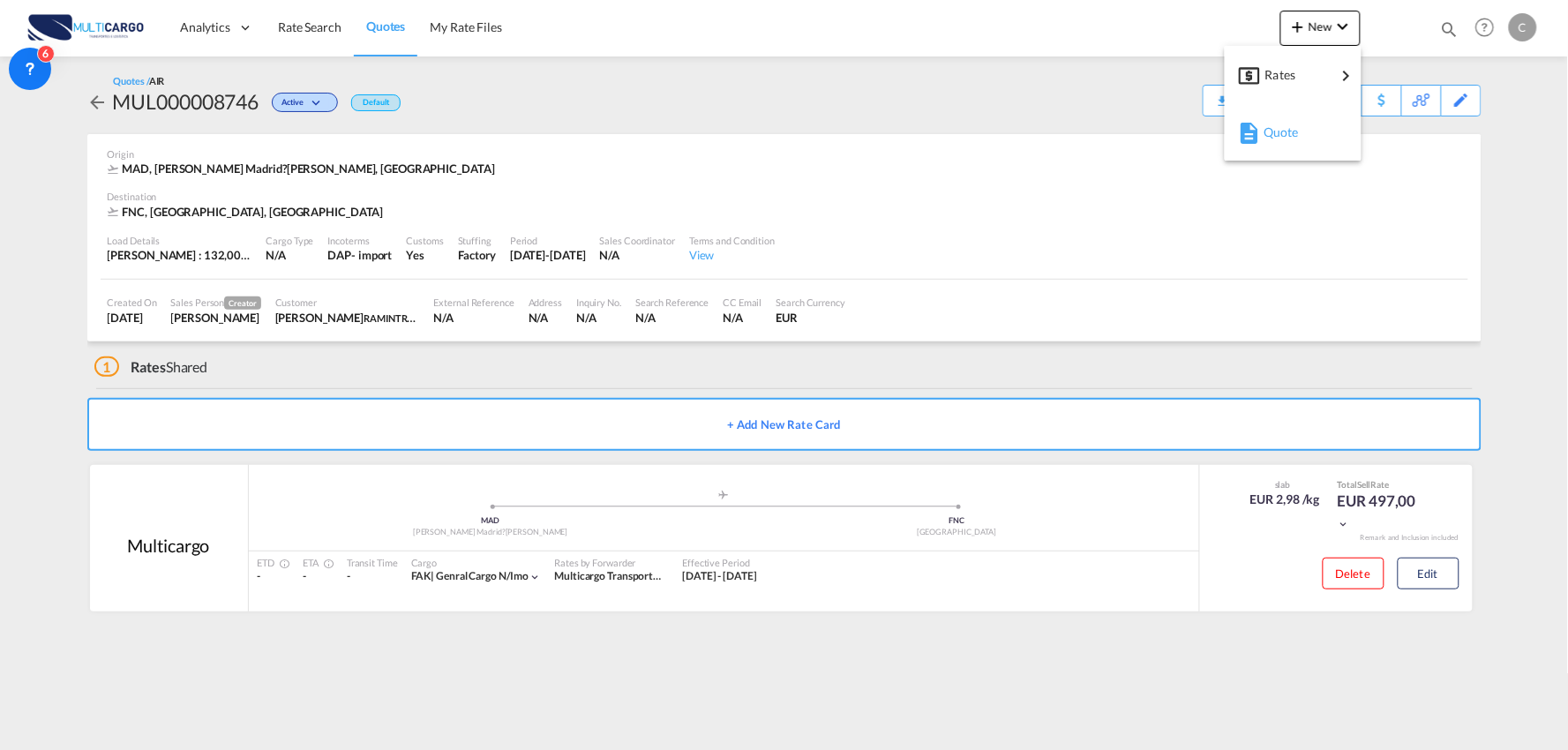
click at [1289, 143] on div "Quote" at bounding box center [1296, 132] width 65 height 45
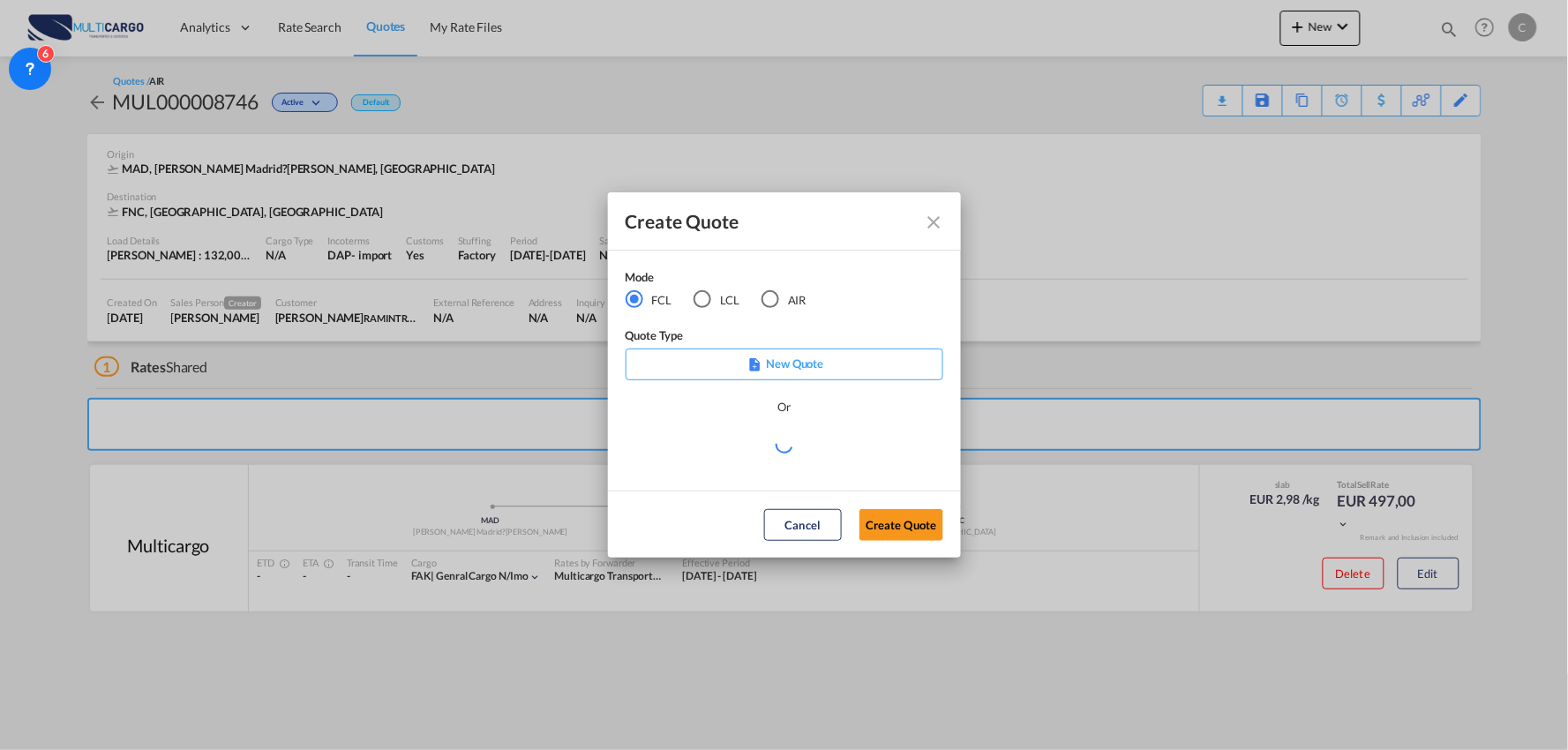
click at [772, 307] on div "AIR" at bounding box center [770, 299] width 18 height 18
click at [737, 448] on md-select "Select template EXP EXW AIR 09/2025 [PERSON_NAME] | [DATE] IMP_DAP_AIR <500KG -…" at bounding box center [784, 450] width 318 height 35
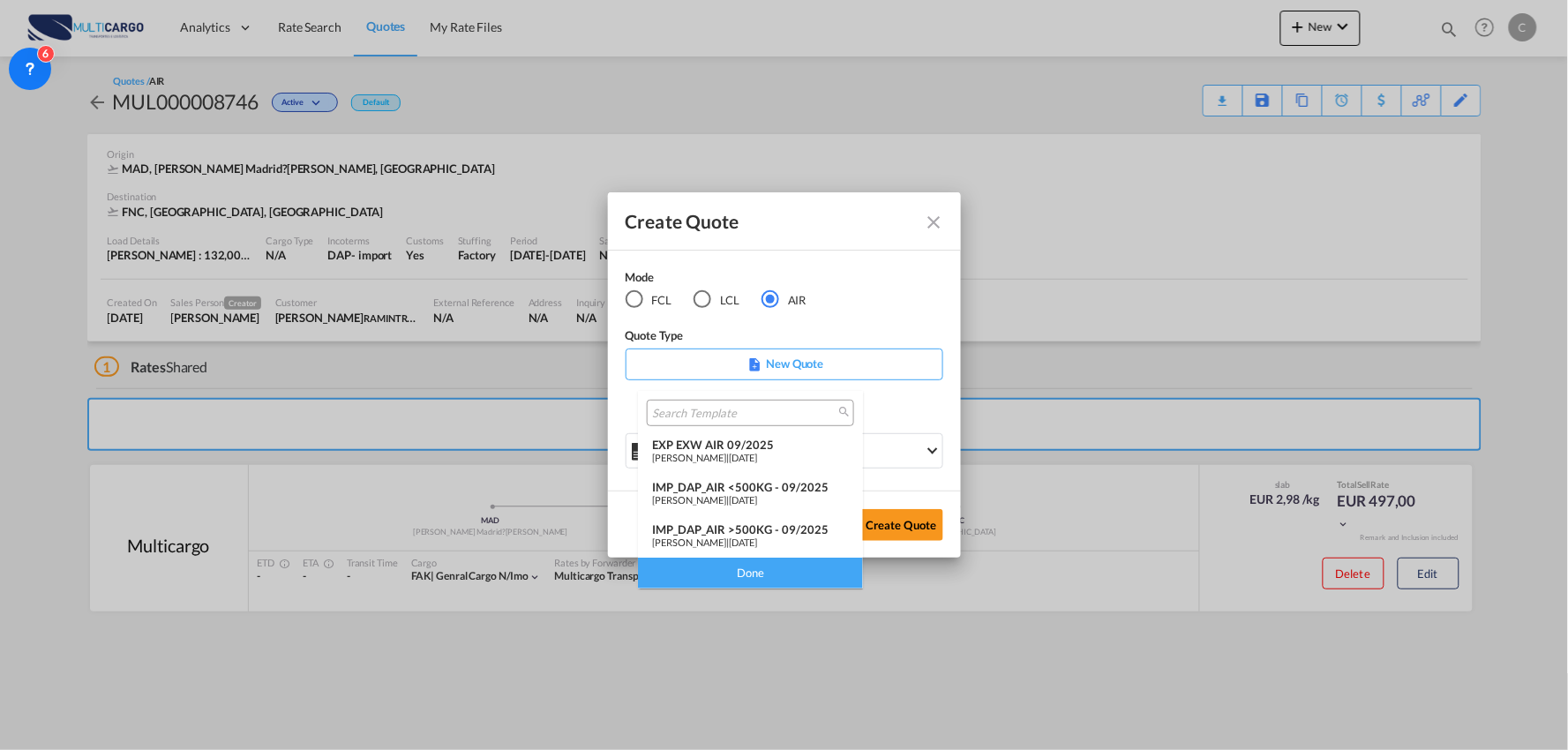
drag, startPoint x: 789, startPoint y: 528, endPoint x: 799, endPoint y: 527, distance: 10.0
click at [789, 528] on div "IMP_DAP_AIR >500KG - 09/2025" at bounding box center [751, 529] width 197 height 14
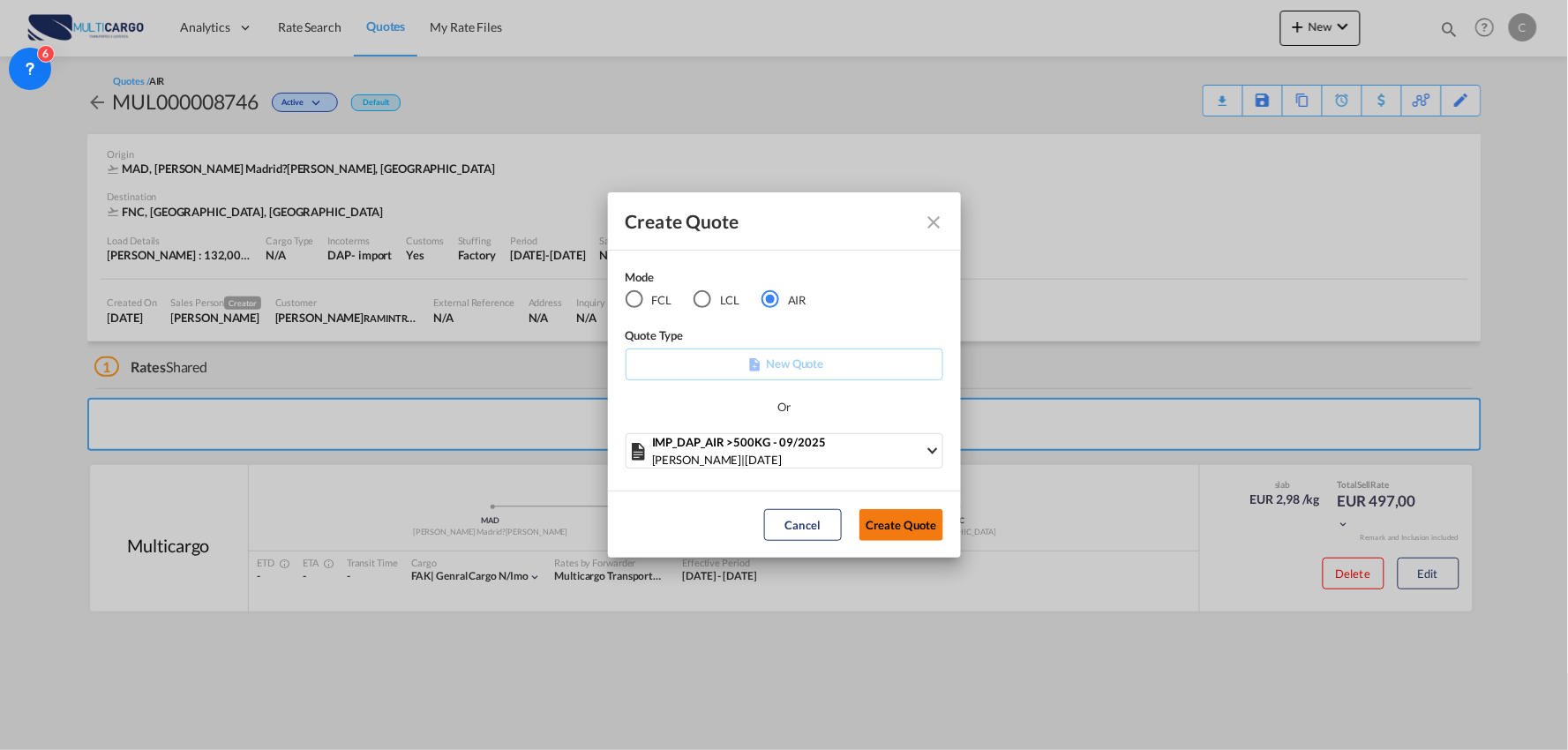
click at [896, 525] on button "Create Quote" at bounding box center [902, 525] width 83 height 32
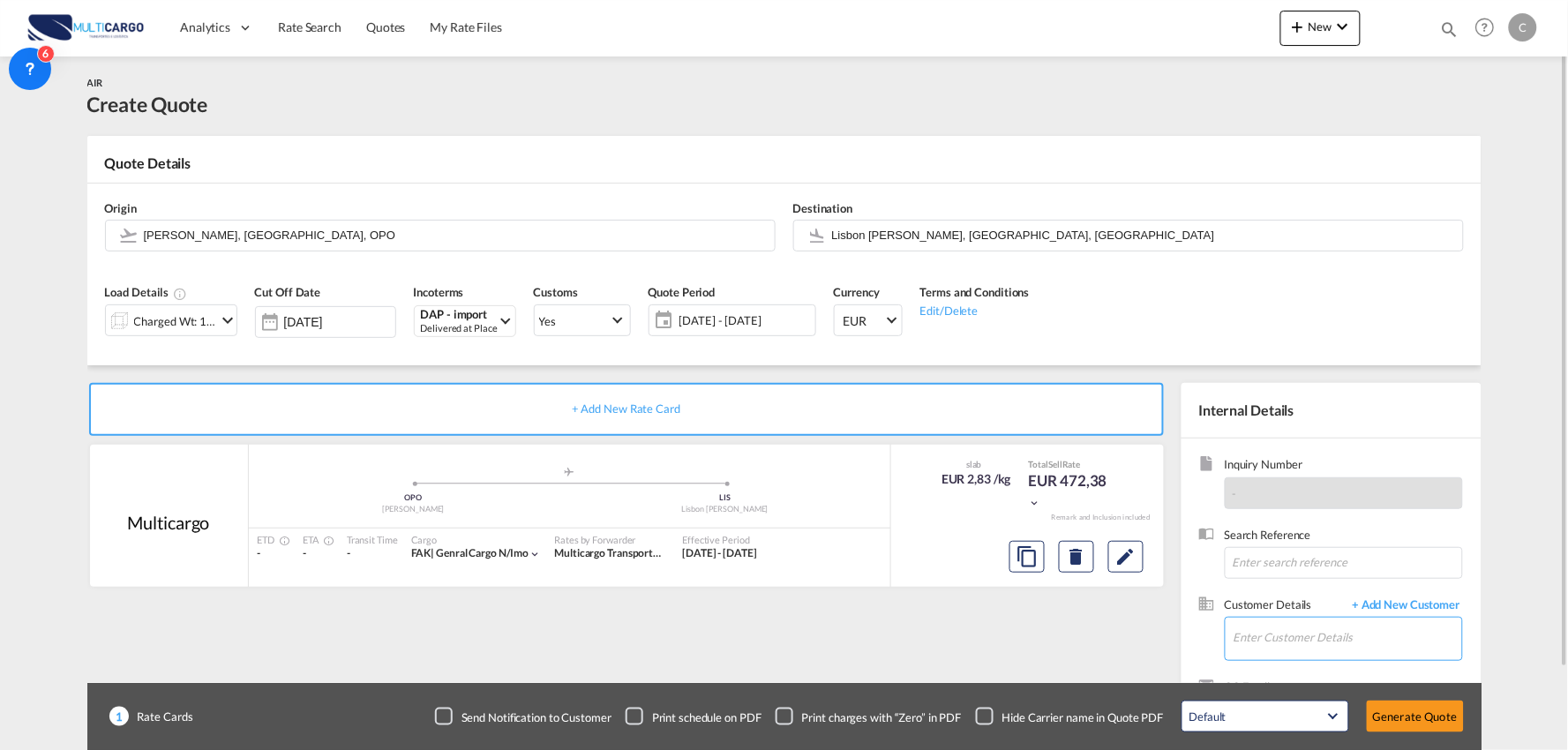
click at [1359, 630] on input "Enter Customer Details" at bounding box center [1348, 638] width 228 height 40
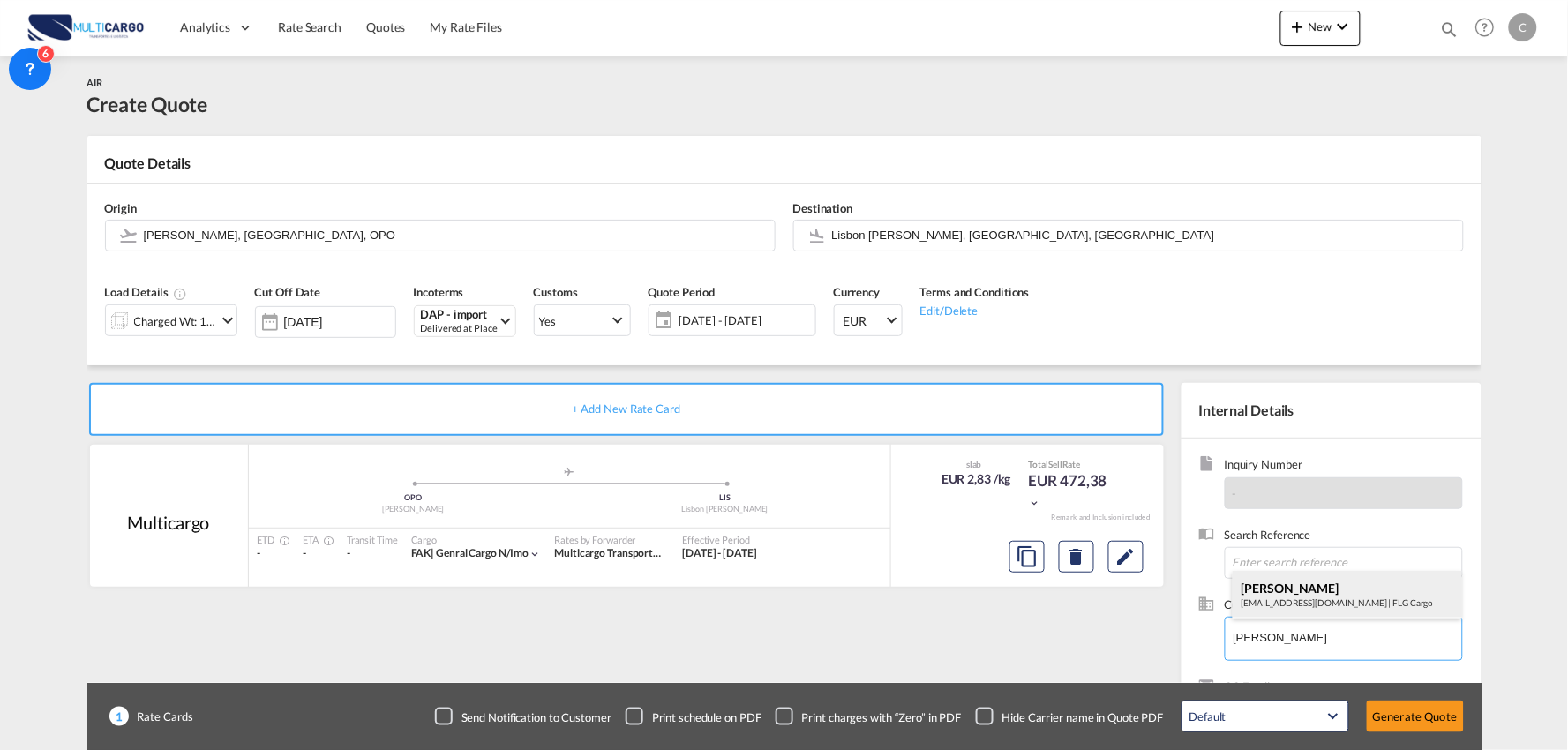
click at [1299, 604] on div "[PERSON_NAME] [PERSON_NAME][EMAIL_ADDRESS][DOMAIN_NAME] | FLG Cargo" at bounding box center [1348, 595] width 229 height 47
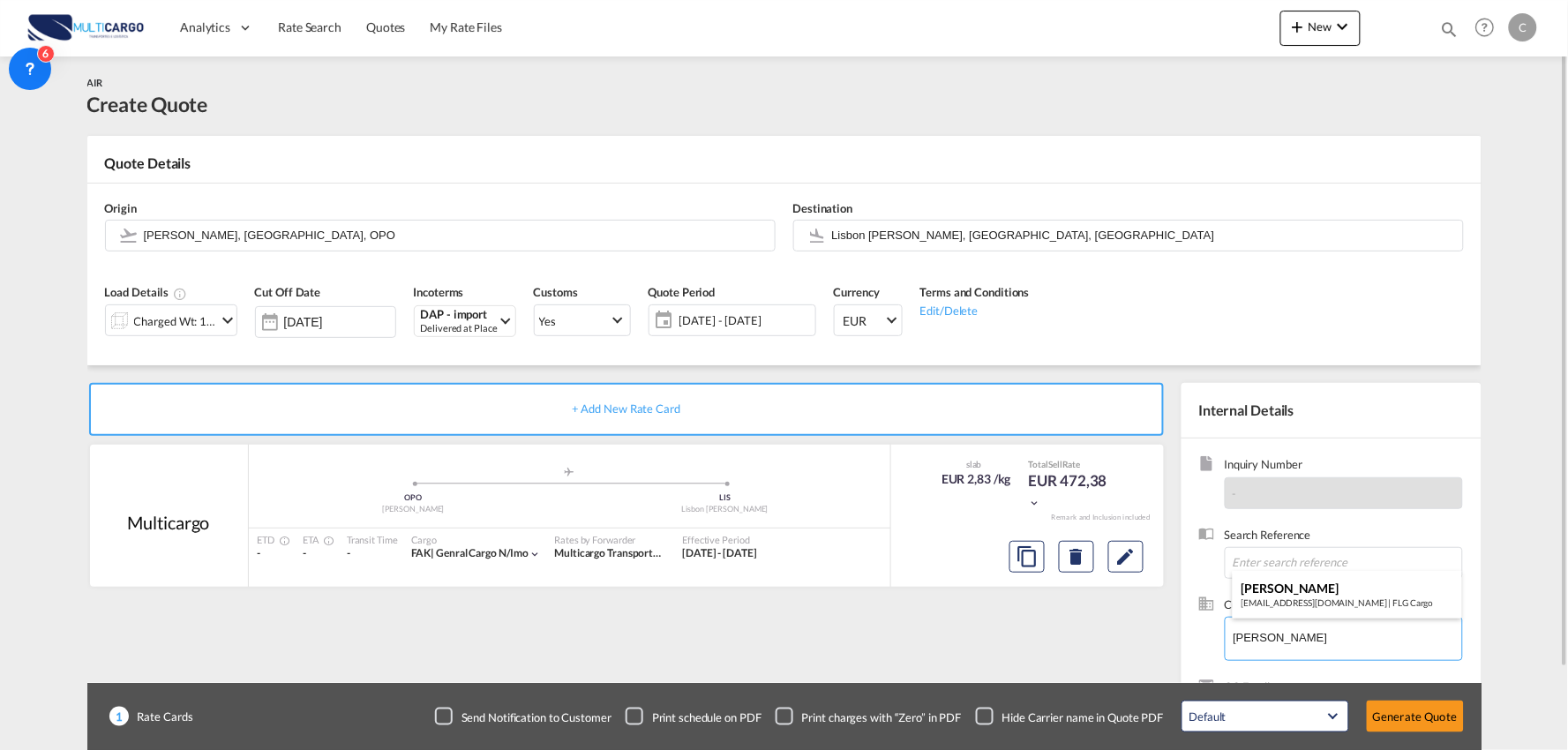
type input "FLG Cargo, [PERSON_NAME], [EMAIL_ADDRESS][DOMAIN_NAME]"
click at [976, 636] on div "+ Add New Rate Card Multicargo added by you .a{fill:#aaa8ad;} .a{fill:#aaa8ad;}…" at bounding box center [629, 567] width 1085 height 369
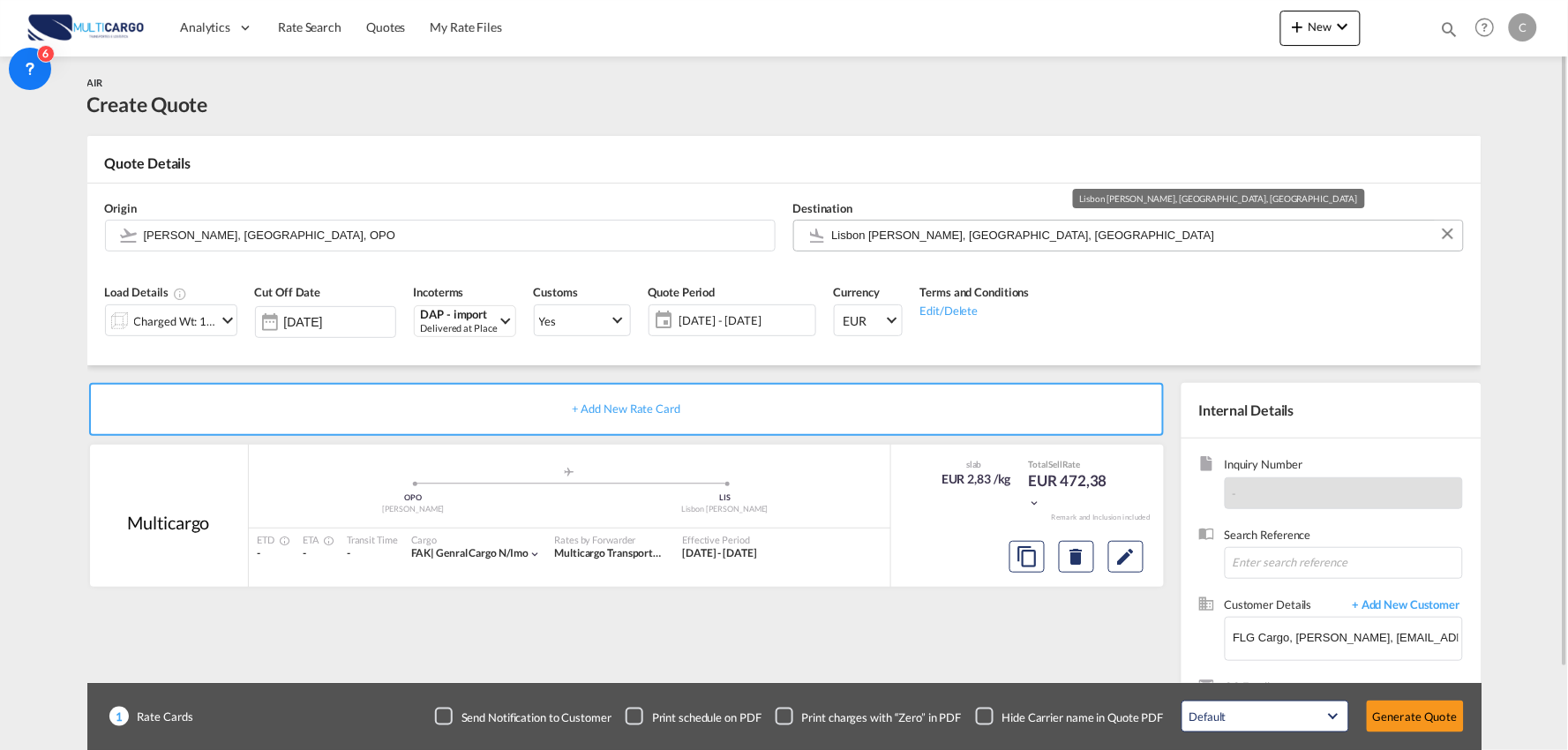
click at [903, 234] on input "Lisbon [PERSON_NAME], [GEOGRAPHIC_DATA], [GEOGRAPHIC_DATA]" at bounding box center [1143, 235] width 622 height 31
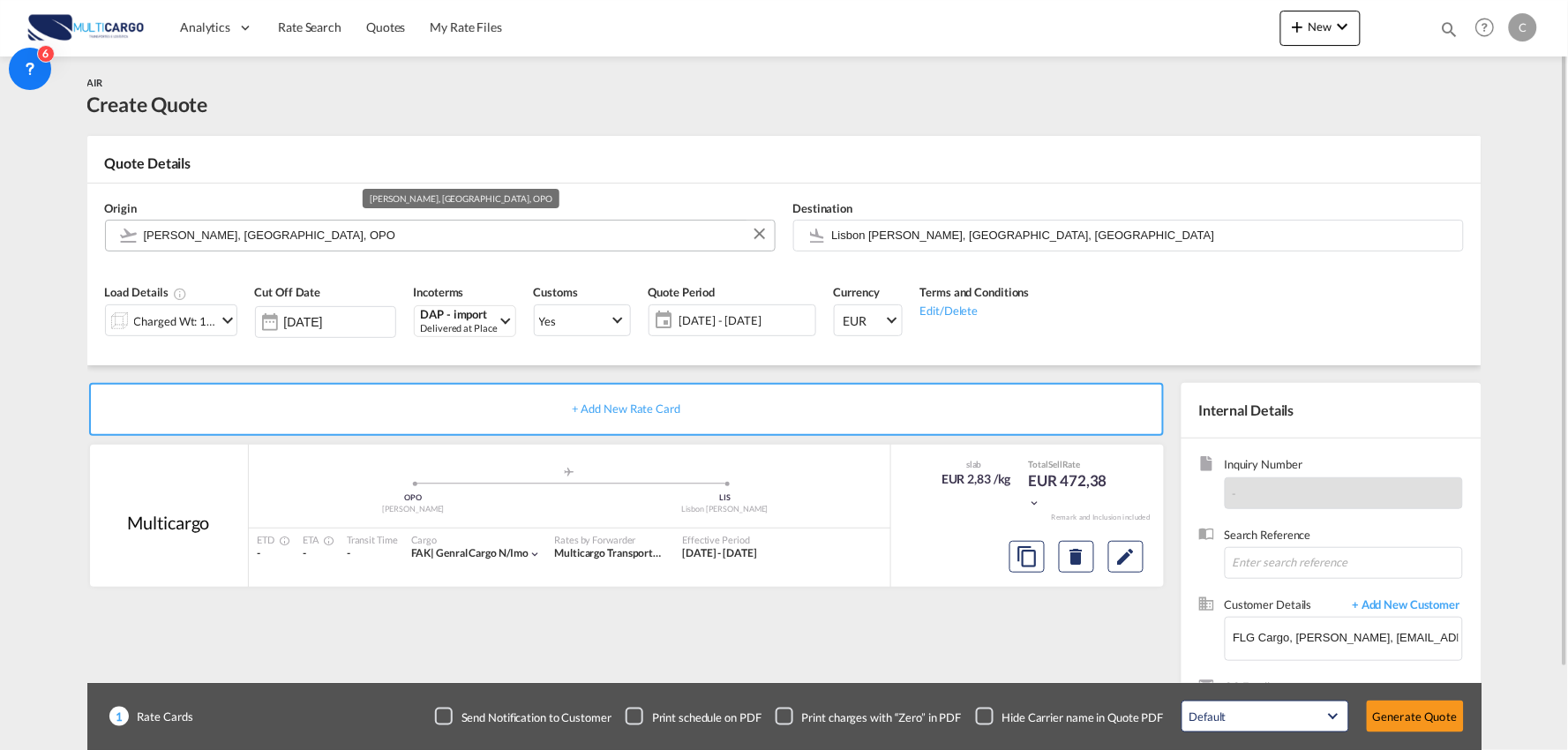
click at [364, 225] on input "[PERSON_NAME], [GEOGRAPHIC_DATA], OPO" at bounding box center [455, 235] width 622 height 31
click at [323, 237] on input "[PERSON_NAME], [GEOGRAPHIC_DATA], OPO" at bounding box center [455, 235] width 622 height 31
click at [299, 240] on input "[PERSON_NAME], [GEOGRAPHIC_DATA], OPO" at bounding box center [455, 235] width 622 height 31
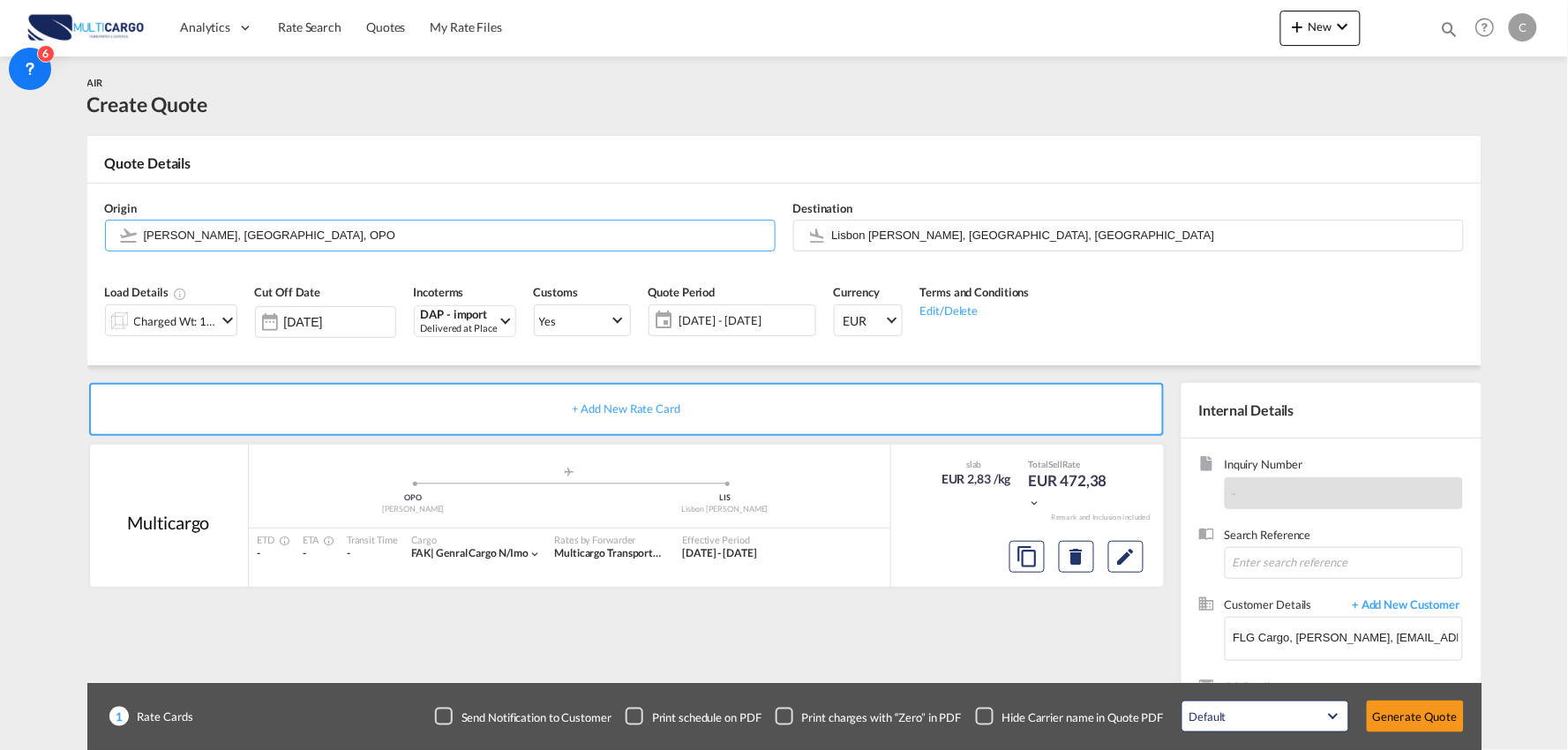
drag, startPoint x: 346, startPoint y: 236, endPoint x: -140, endPoint y: 207, distance: 486.9
click at [0, 207] on html "Analytics Reports Dashboard Rate Search Quotes My Rate Files" at bounding box center [784, 375] width 1568 height 750
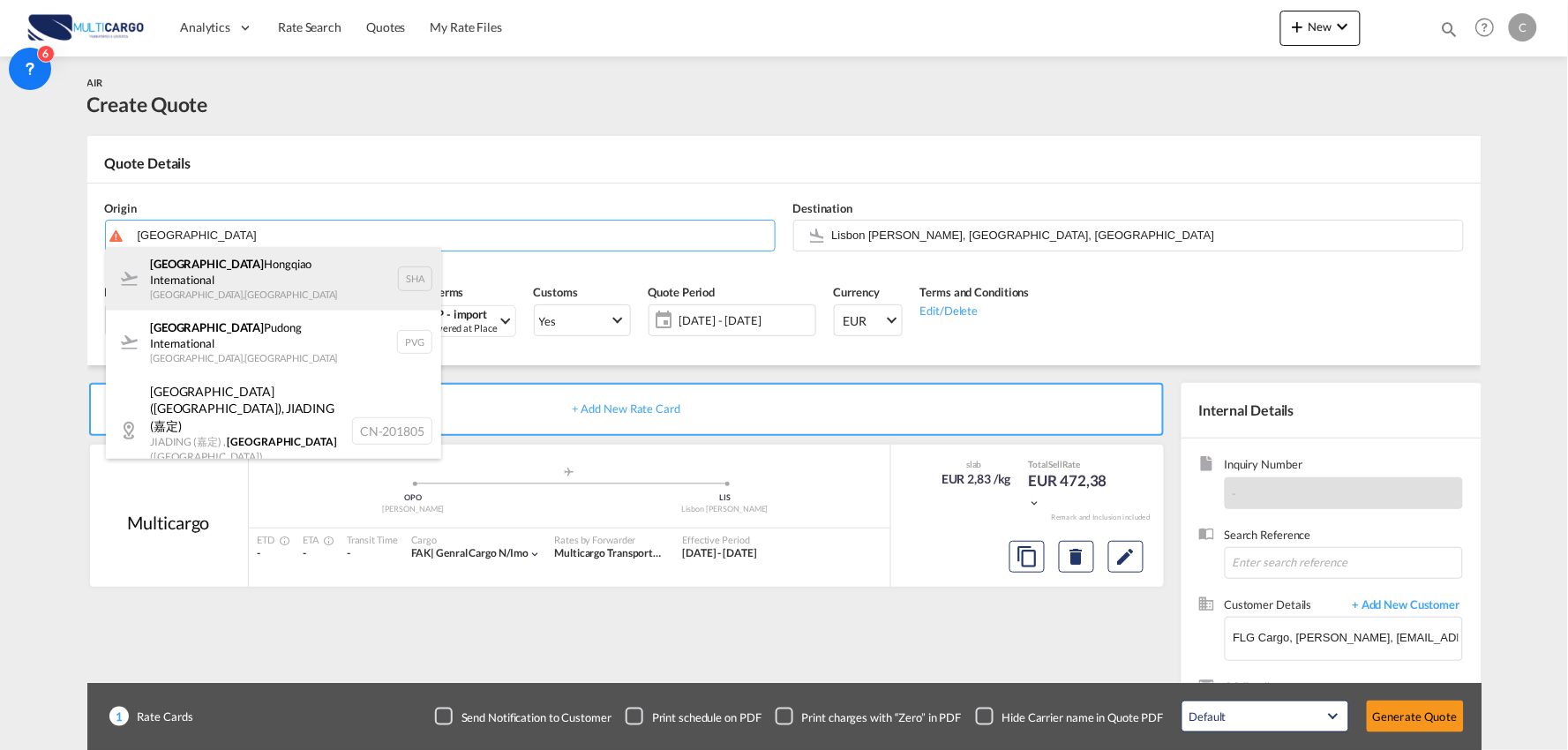
click at [218, 280] on div "Shanghai Hongqiao International [GEOGRAPHIC_DATA] , [GEOGRAPHIC_DATA] SHA" at bounding box center [274, 279] width 336 height 64
type input "Shanghai Hongqiao International, [GEOGRAPHIC_DATA], SHA"
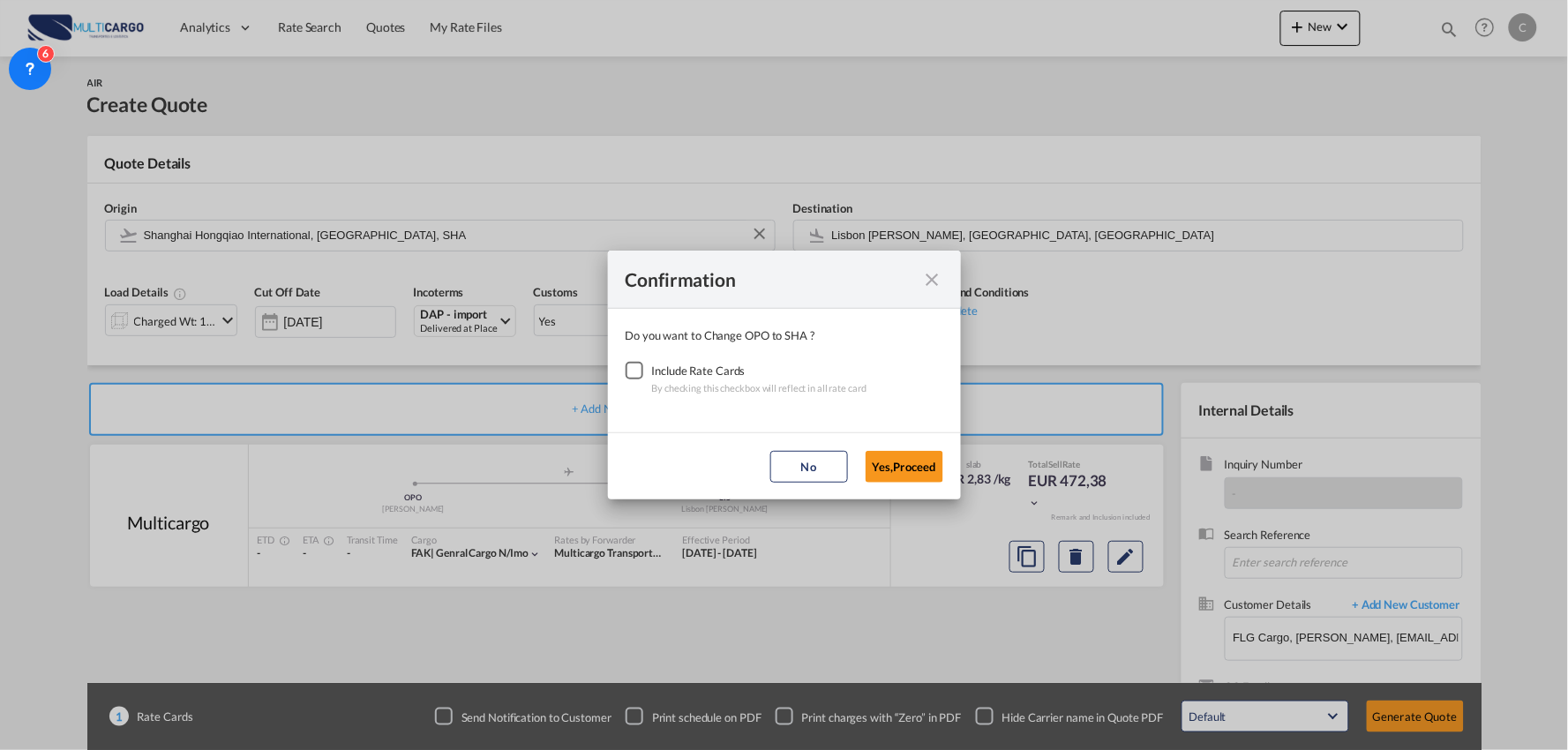
click at [637, 373] on div "Checkbox No Ink" at bounding box center [634, 371] width 18 height 18
click at [934, 463] on button "Yes,Proceed" at bounding box center [904, 467] width 78 height 32
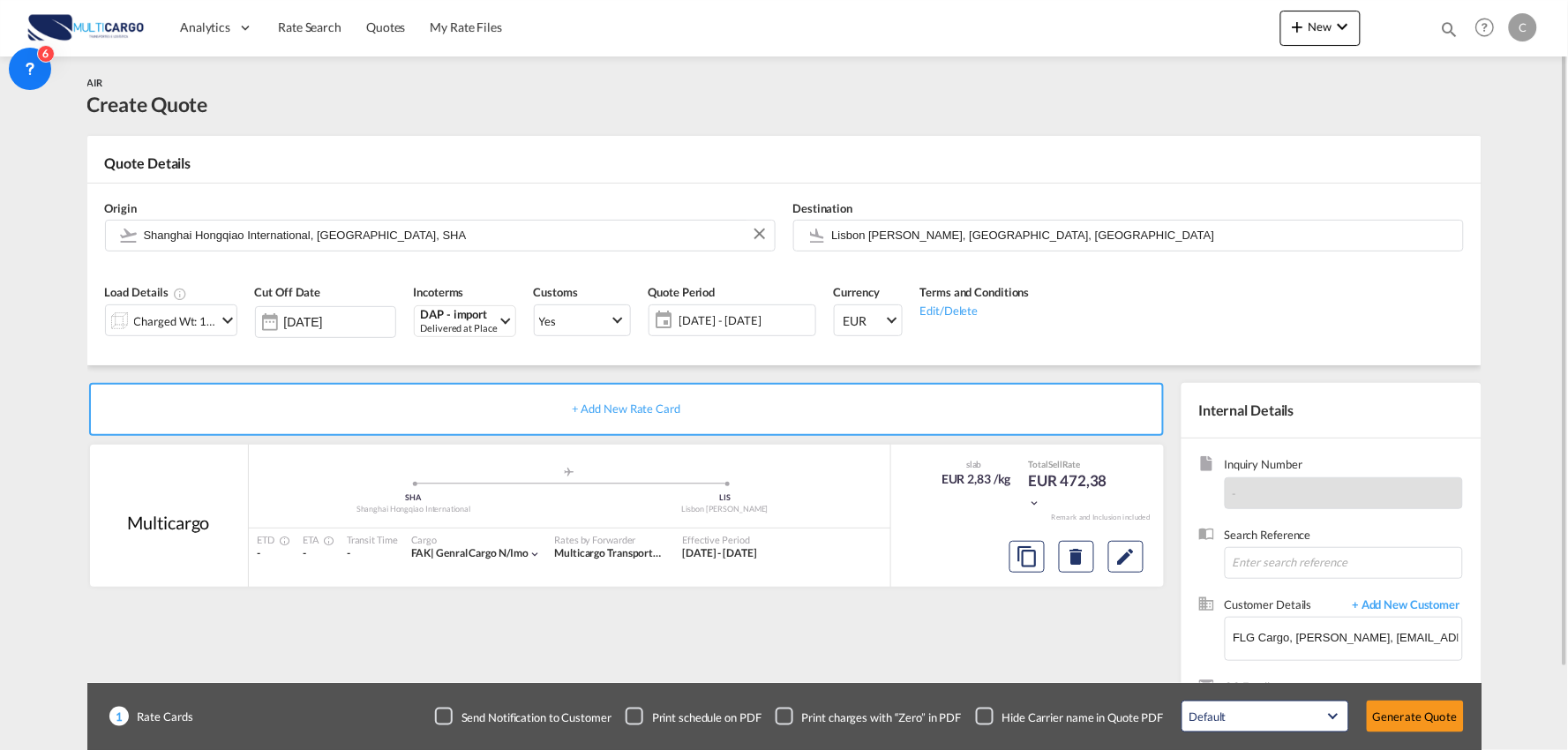
click at [147, 314] on div "Charged Wt: 166,67 KG" at bounding box center [176, 321] width 83 height 25
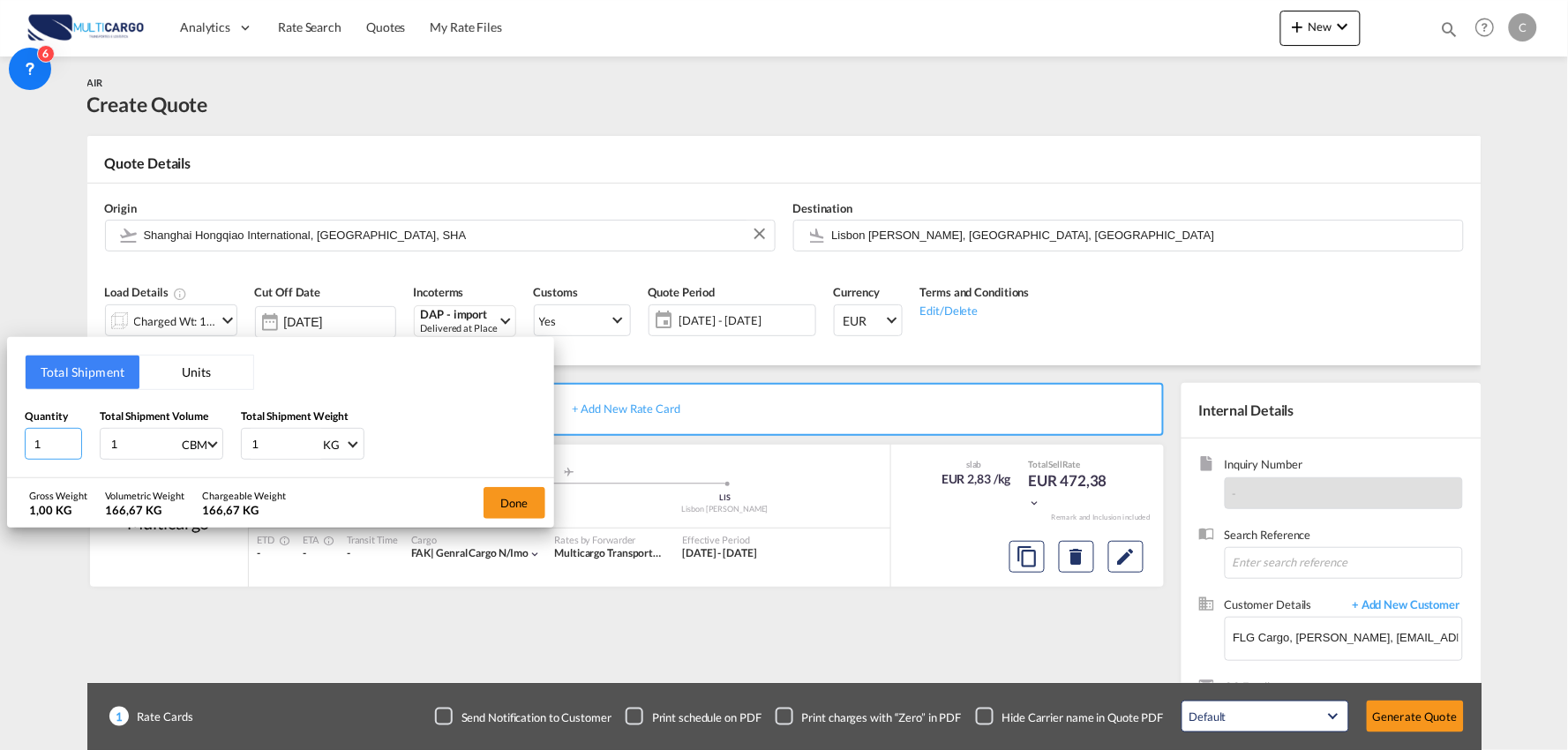
drag, startPoint x: 57, startPoint y: 446, endPoint x: -98, endPoint y: 452, distance: 155.1
click at [0, 452] on html "Analytics Reports Dashboard Rate Search Quotes My Rate Files" at bounding box center [784, 375] width 1568 height 750
type input "2"
drag, startPoint x: 138, startPoint y: 450, endPoint x: 70, endPoint y: 450, distance: 68.0
click at [70, 450] on div "Quantity 2 Total Shipment Volume 1 CBM CBM CFT KG LB Total Shipment Weight 1 KG…" at bounding box center [281, 434] width 512 height 53
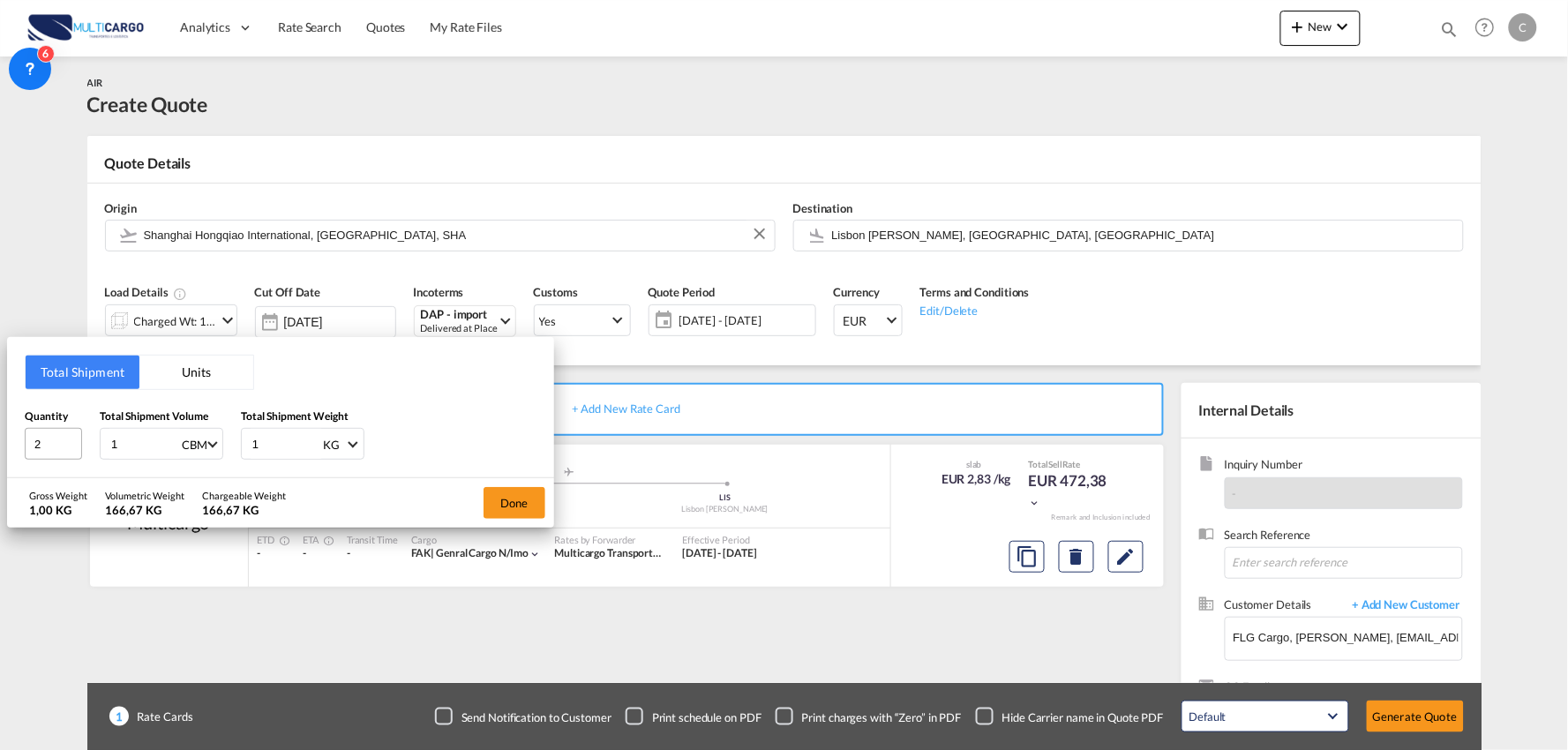
type input "2"
type input "2.78"
drag, startPoint x: 207, startPoint y: 443, endPoint x: 191, endPoint y: 439, distance: 16.5
click at [191, 439] on div "Quantity 2 Total Shipment Volume 2.78 CBM CBM CFT KG LB Total Shipment Weight 1…" at bounding box center [281, 434] width 512 height 53
type input "1054"
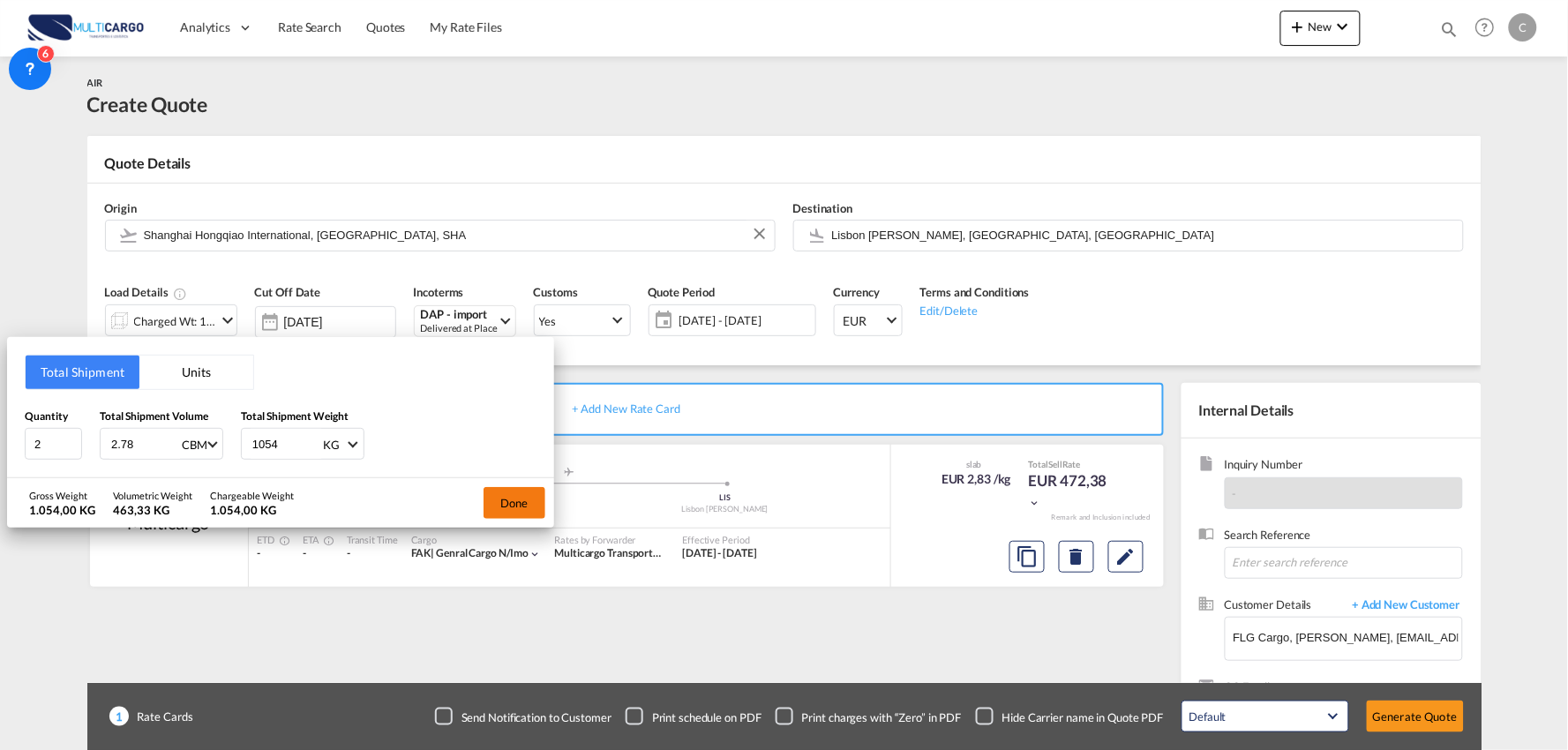
click at [507, 512] on button "Done" at bounding box center [514, 503] width 62 height 32
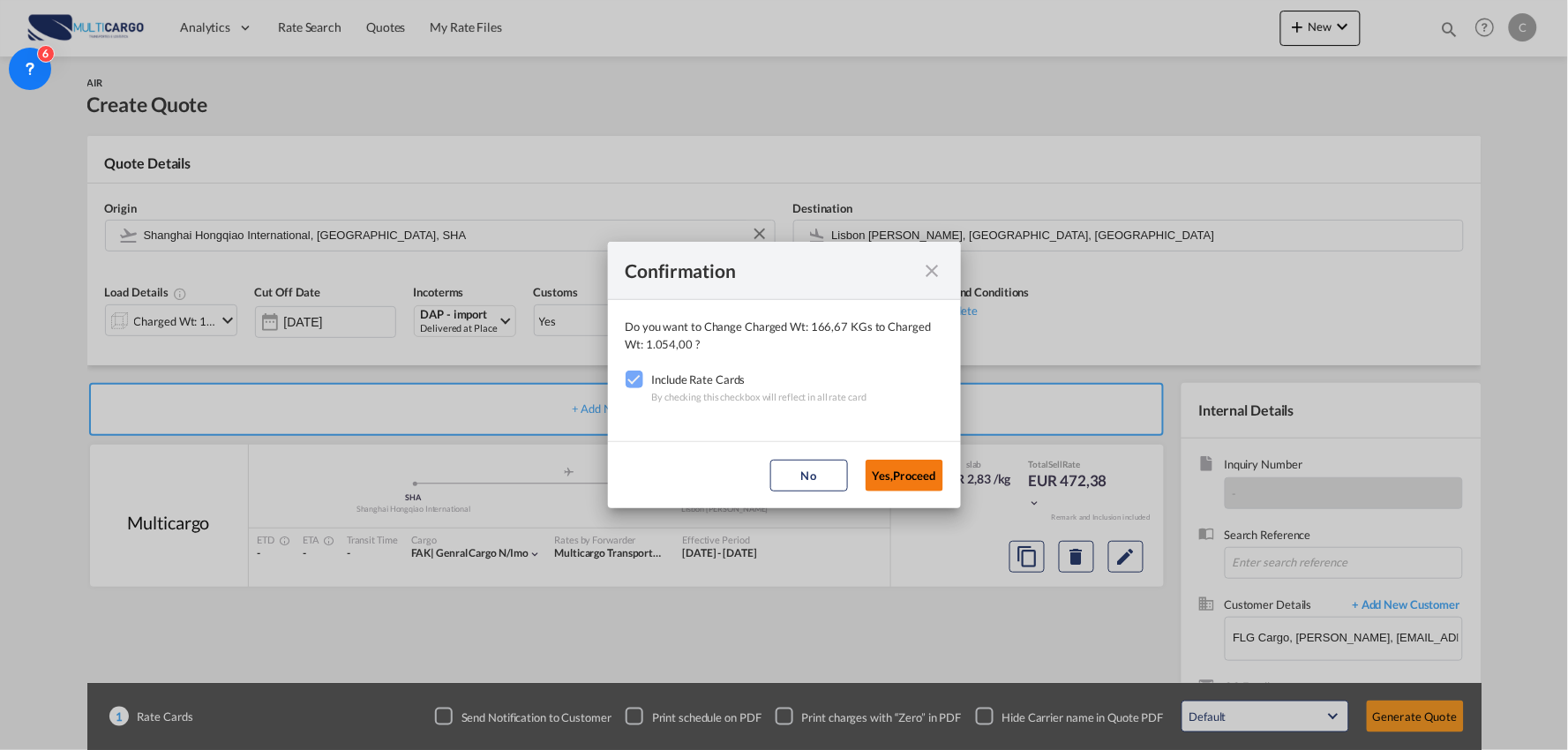
click at [921, 490] on button "Yes,Proceed" at bounding box center [904, 476] width 78 height 32
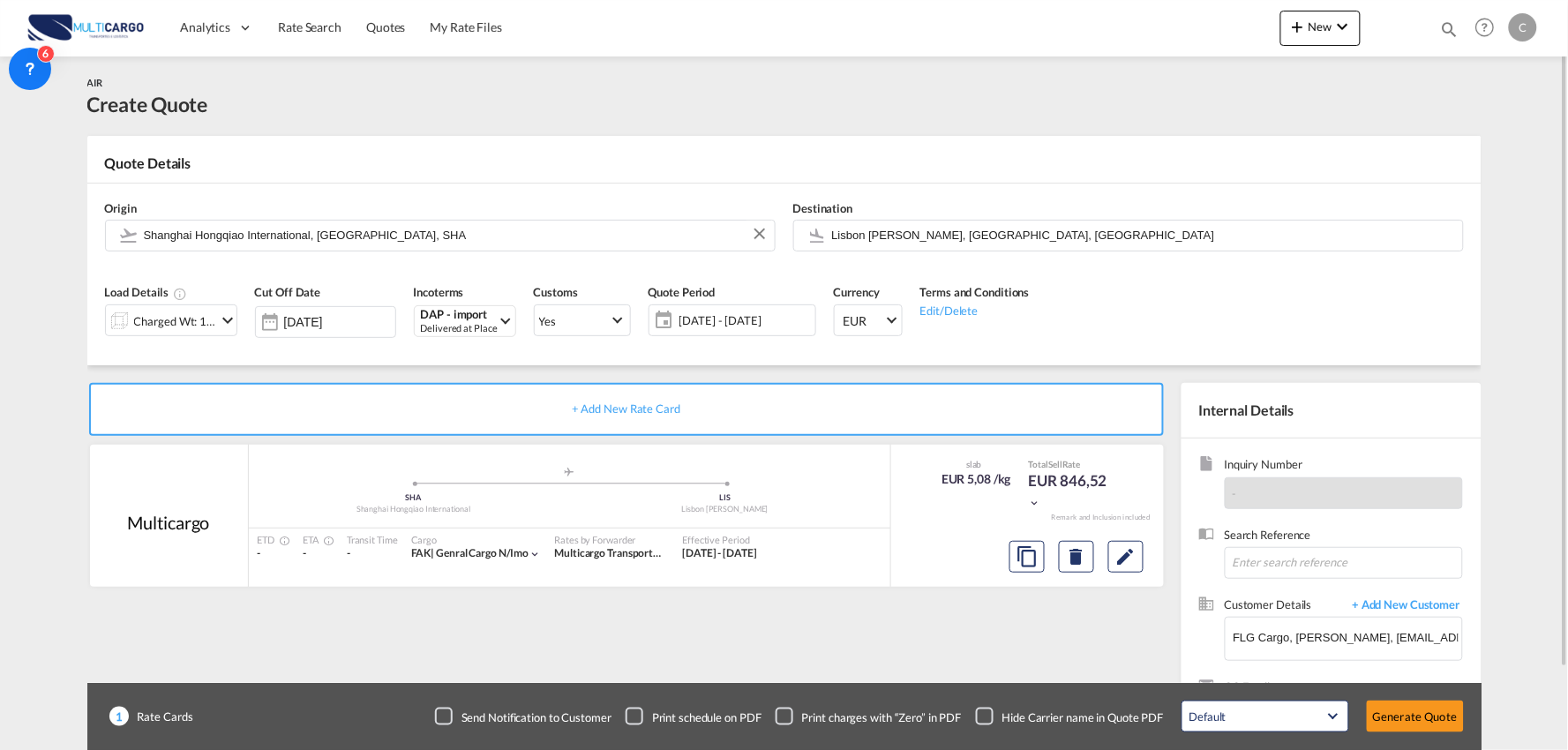
click at [991, 709] on div "Checkbox No Ink" at bounding box center [985, 717] width 18 height 18
click at [957, 684] on div "1 Rate Cards Send Notification to Customer Print schedule on PDF Print charges …" at bounding box center [784, 717] width 1395 height 67
click at [1427, 726] on button "Generate Quote" at bounding box center [1415, 717] width 97 height 32
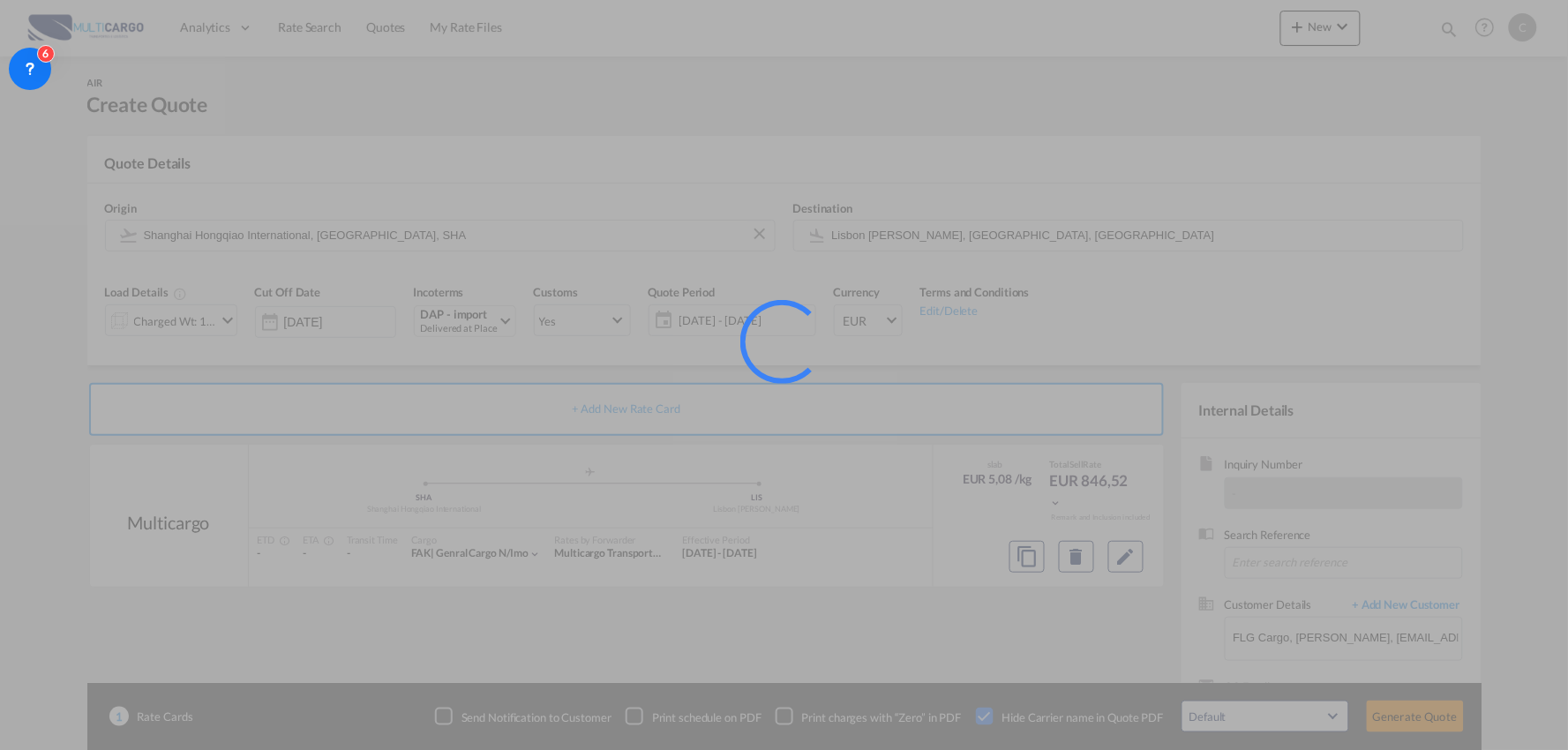
drag, startPoint x: 779, startPoint y: 648, endPoint x: 892, endPoint y: 656, distance: 113.3
click at [779, 648] on div at bounding box center [784, 375] width 1568 height 750
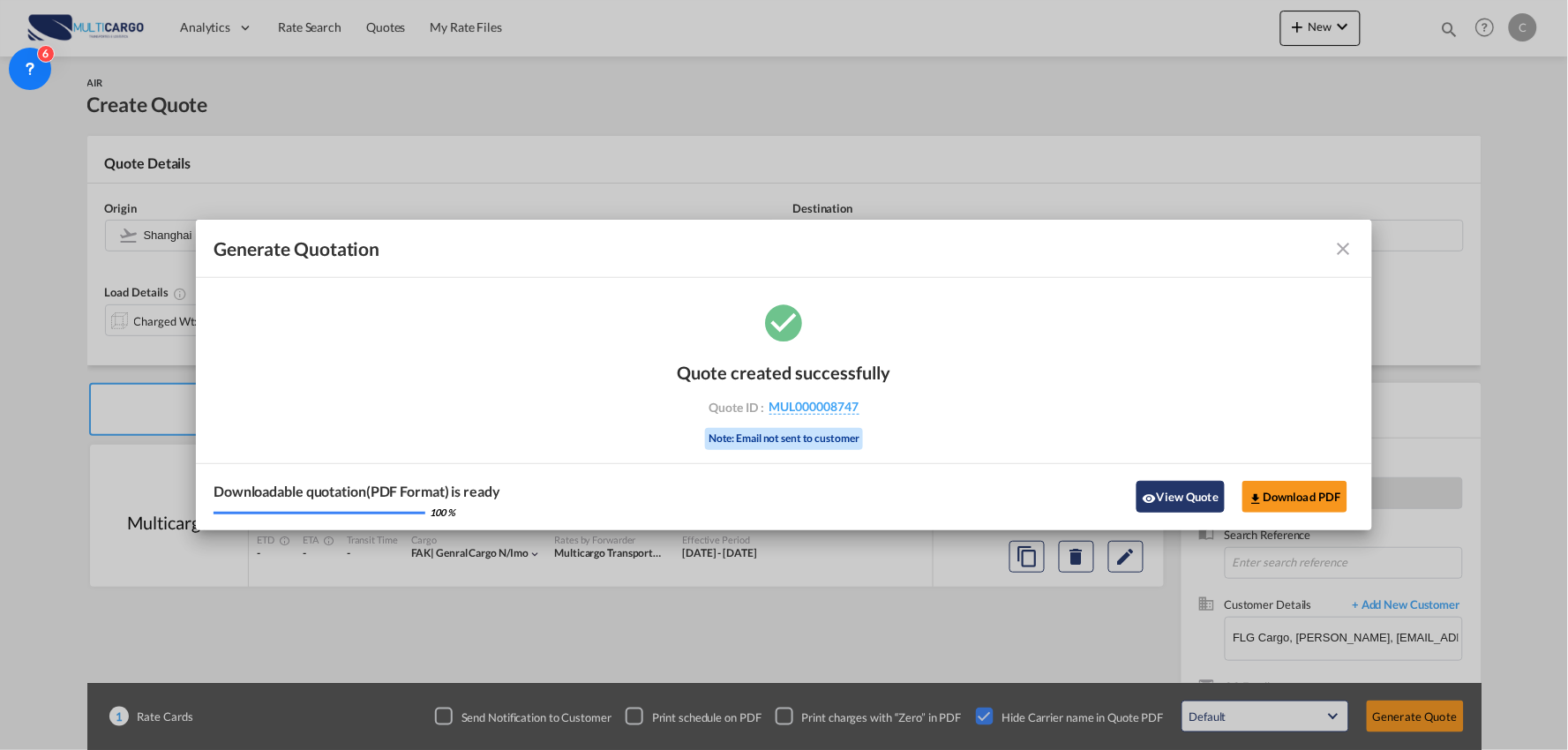
click at [1176, 498] on button "View Quote" at bounding box center [1180, 497] width 88 height 32
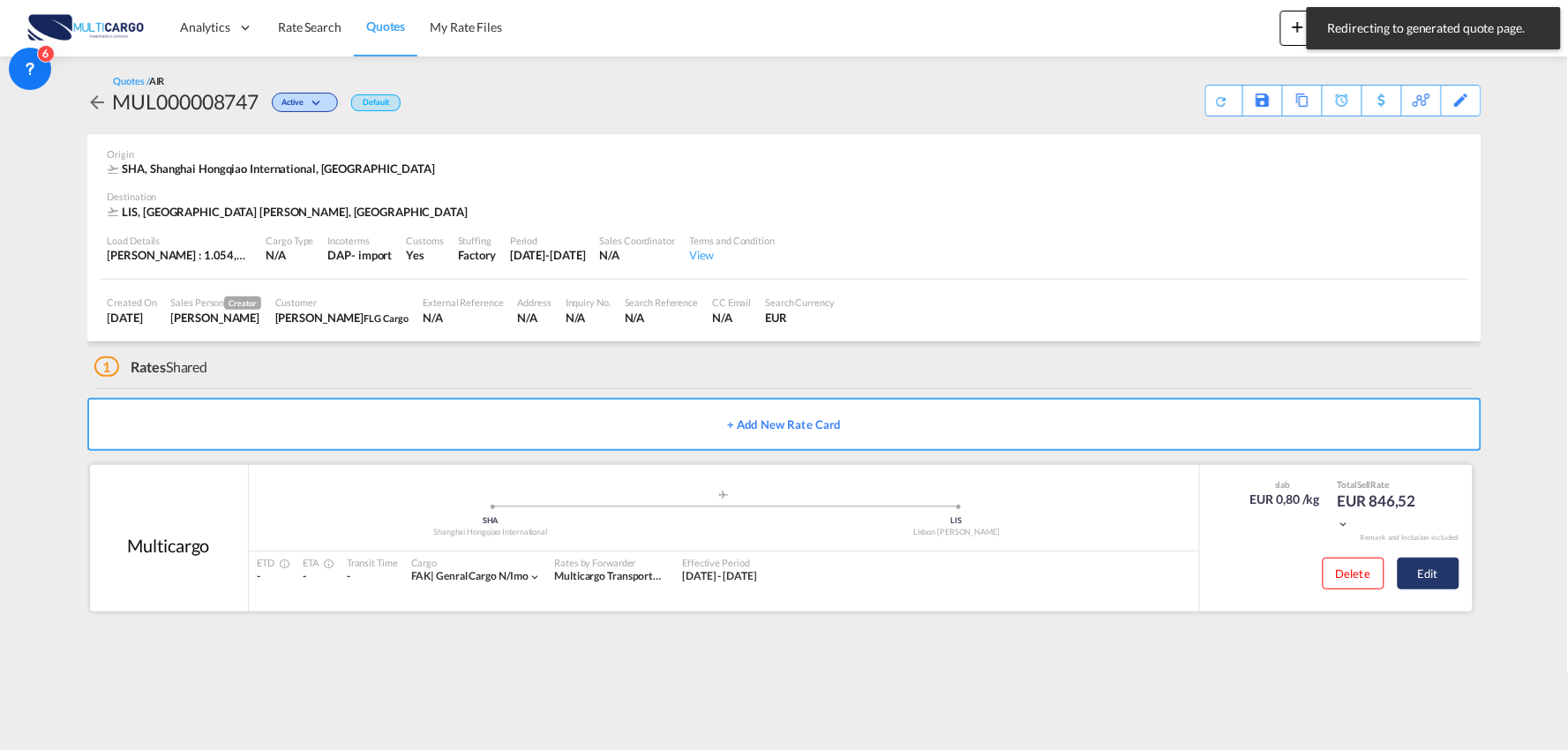
click at [1431, 576] on button "Edit" at bounding box center [1429, 574] width 62 height 32
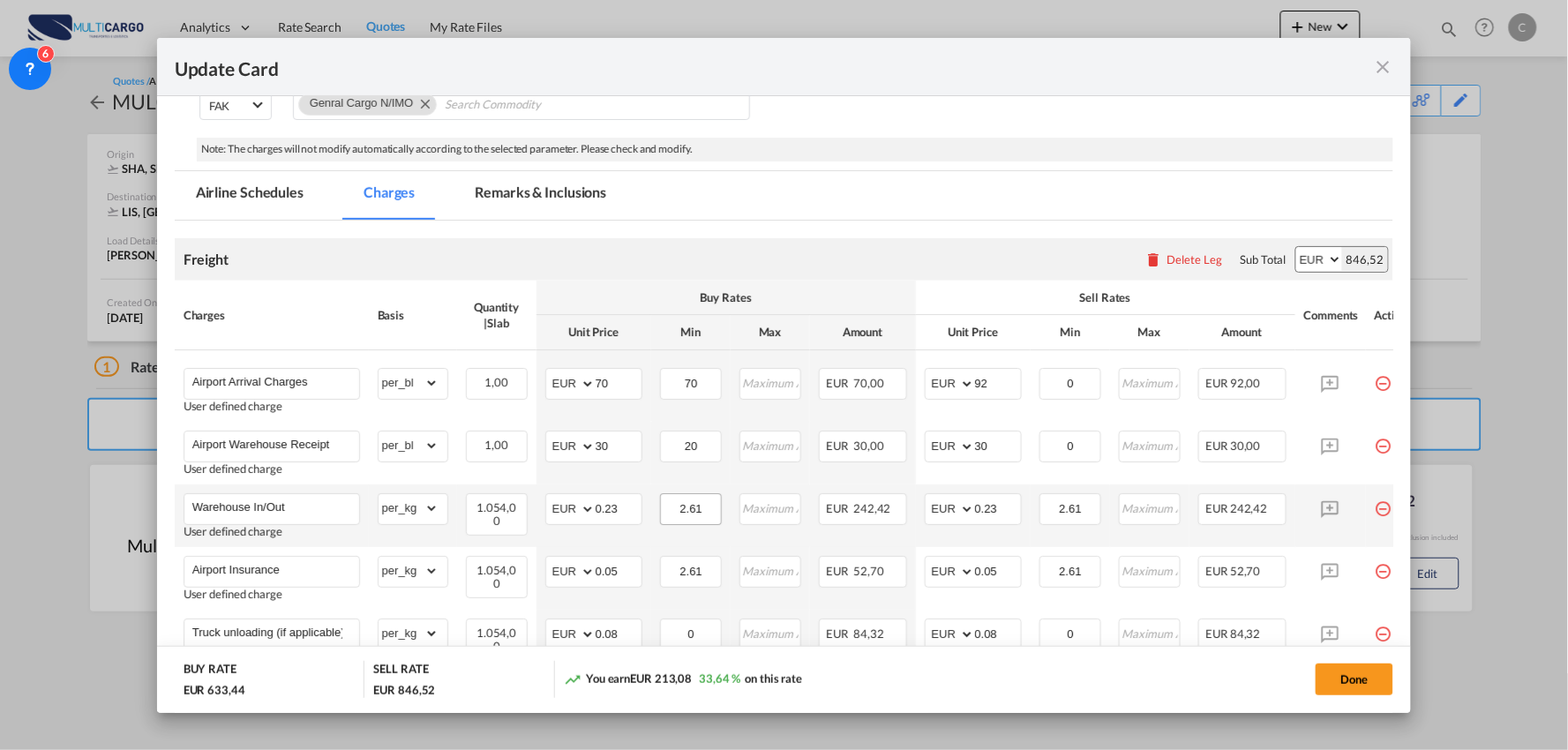
scroll to position [294, 0]
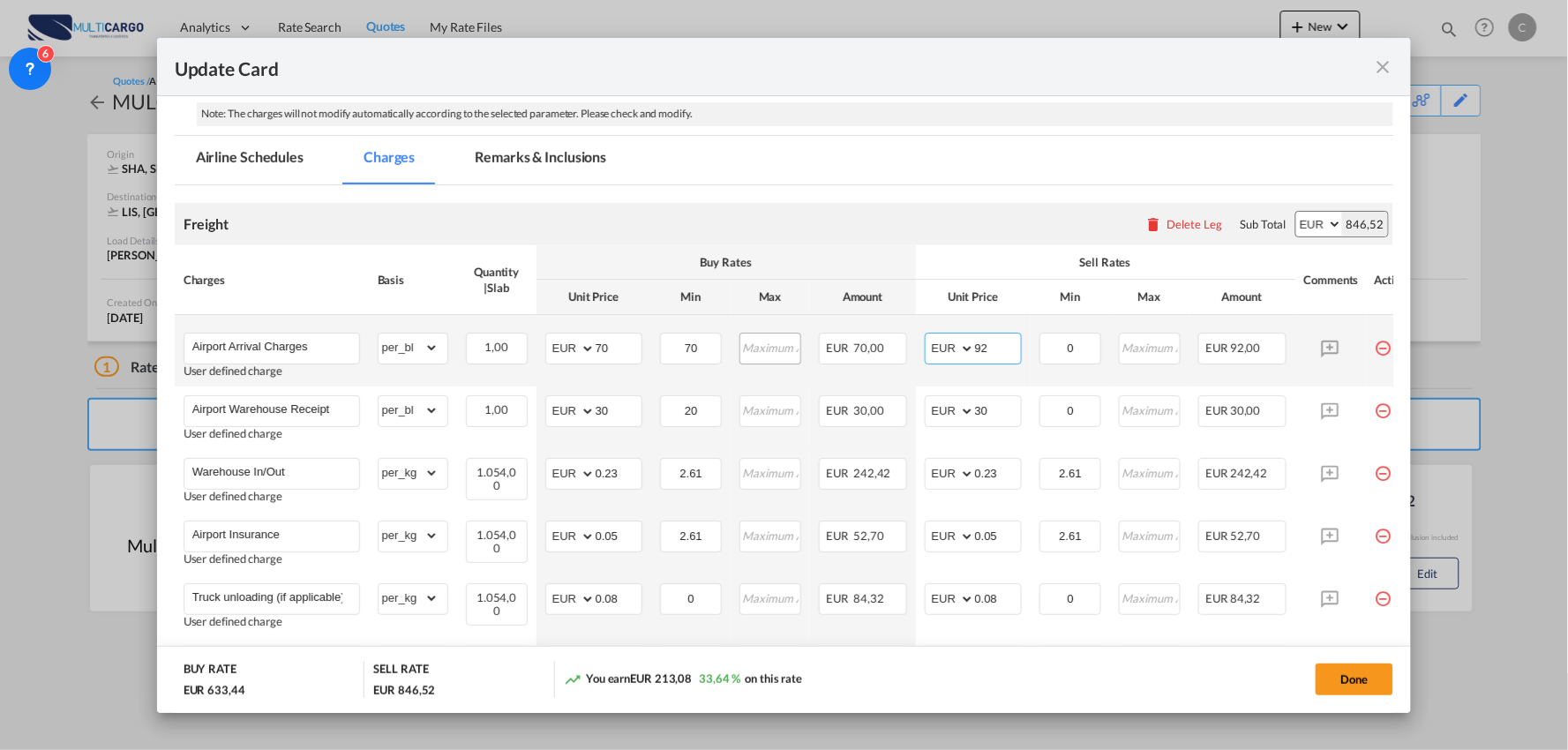
drag, startPoint x: 992, startPoint y: 345, endPoint x: 789, endPoint y: 349, distance: 203.0
click at [791, 349] on tr "Airport Arrival Charges User defined charge Please Enter Already Exists gross_w…" at bounding box center [799, 350] width 1250 height 71
type input "70"
click at [944, 228] on div "Freight Please enter leg name Leg Name Already Exists Delete Leg Sub Total AED …" at bounding box center [784, 224] width 1220 height 43
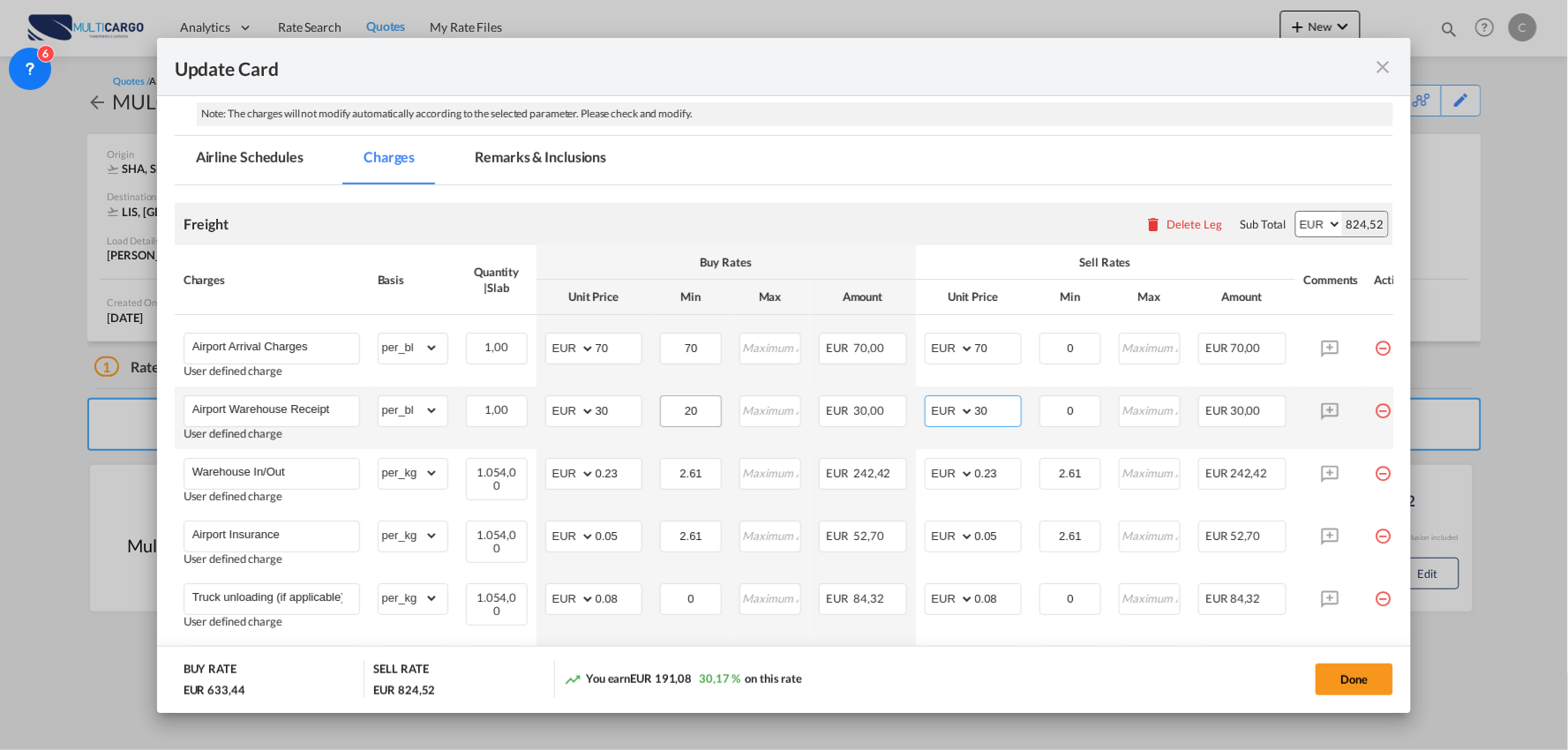
drag, startPoint x: 995, startPoint y: 413, endPoint x: 685, endPoint y: 416, distance: 310.0
click at [871, 413] on tr "Airport Warehouse Receipt User defined charge Please Enter Already Exists gross…" at bounding box center [799, 418] width 1250 height 63
type input "40"
click at [883, 191] on air-lcl-rate-modification "Freight Please enter leg name Leg Name Already Exists Delete Leg Sub Total AED …" at bounding box center [784, 566] width 1220 height 761
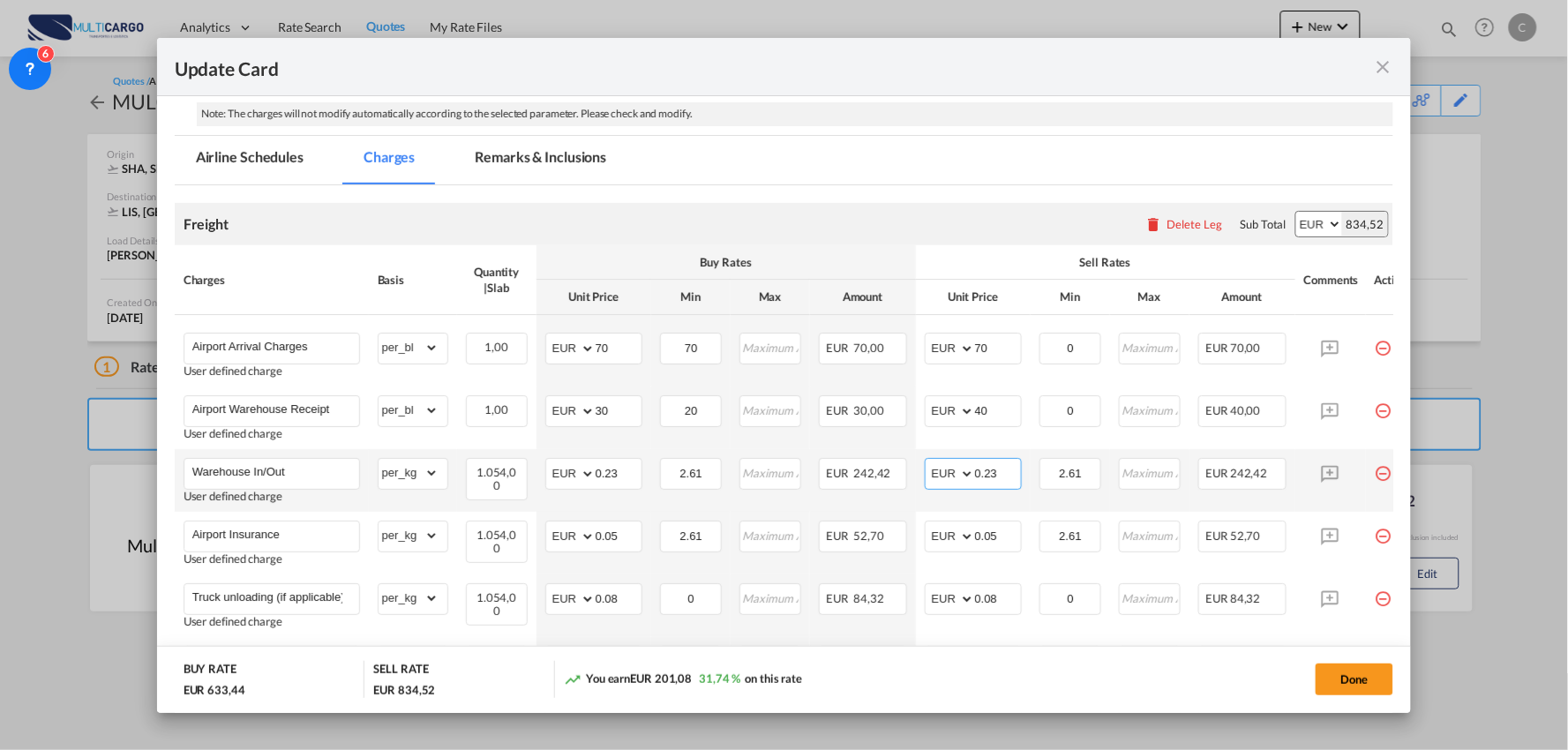
click at [1006, 472] on input "0.23" at bounding box center [998, 472] width 46 height 27
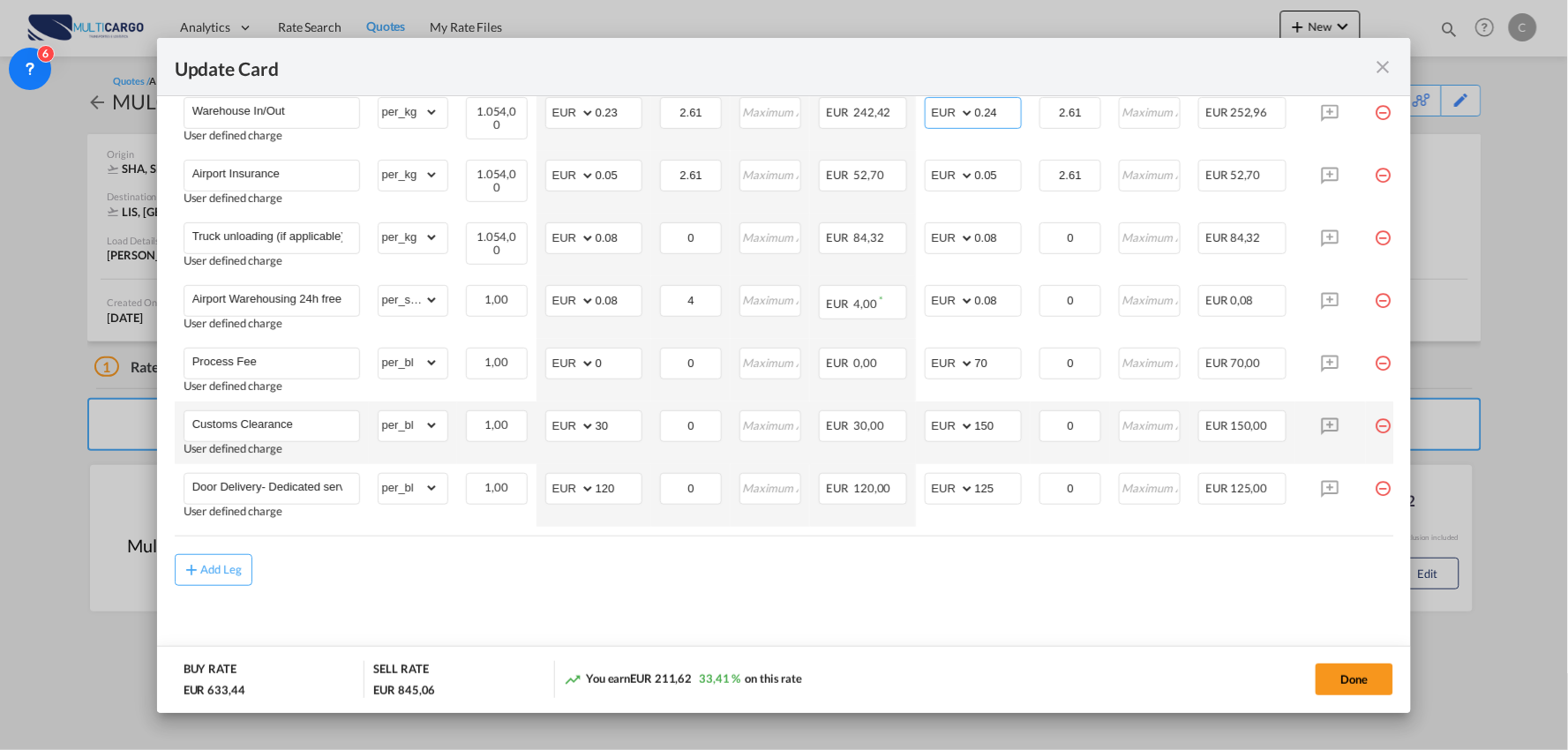
scroll to position [662, 0]
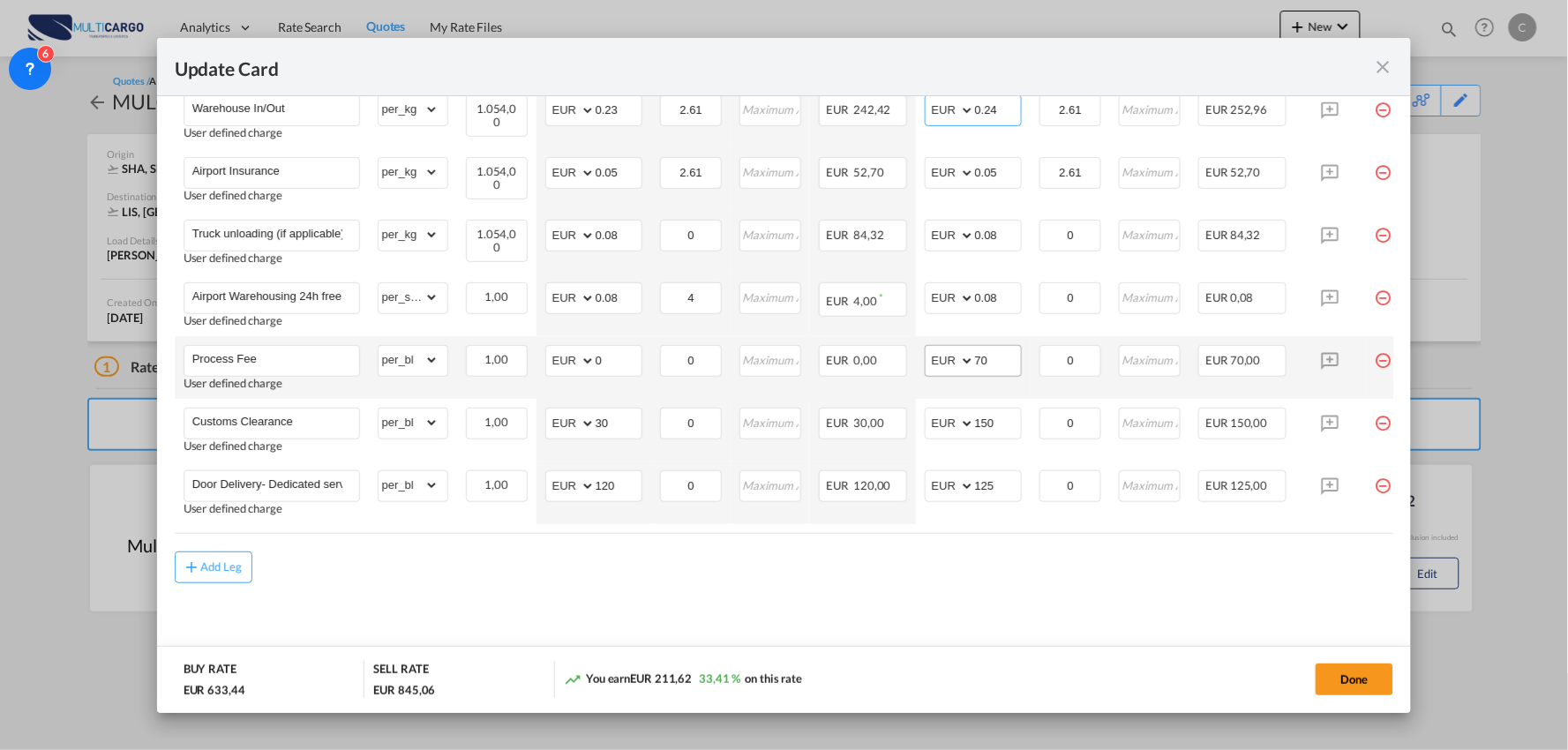
type input "0.24"
drag, startPoint x: 1004, startPoint y: 360, endPoint x: 913, endPoint y: 352, distance: 91.4
click at [966, 354] on md-input-container "AED AFN ALL AMD ANG AOA ARS AUD AWG AZN BAM BBD BDT BGN BHD BIF BMD BND [PERSON…" at bounding box center [974, 361] width 97 height 32
type input "95"
click at [959, 597] on md-content "Freight Please enter leg name Leg Name Already Exists Delete Leg Sub Total AED …" at bounding box center [784, 245] width 1220 height 847
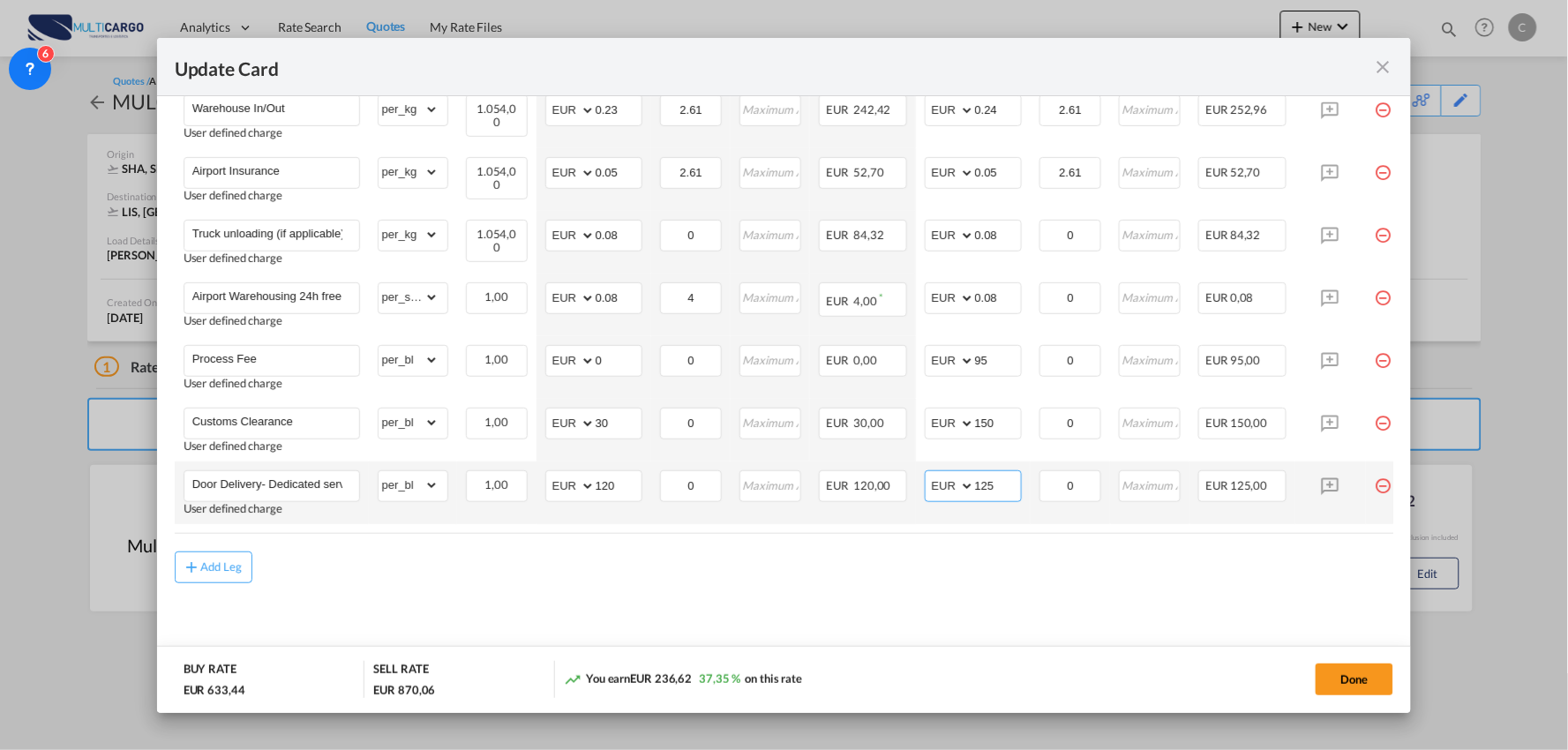
click at [1007, 480] on input "125" at bounding box center [998, 485] width 46 height 27
drag, startPoint x: 492, startPoint y: 485, endPoint x: 779, endPoint y: 480, distance: 287.0
click at [797, 480] on tr "Door Delivery- Dedicated service User defined charge Please Enter Already Exist…" at bounding box center [799, 493] width 1250 height 63
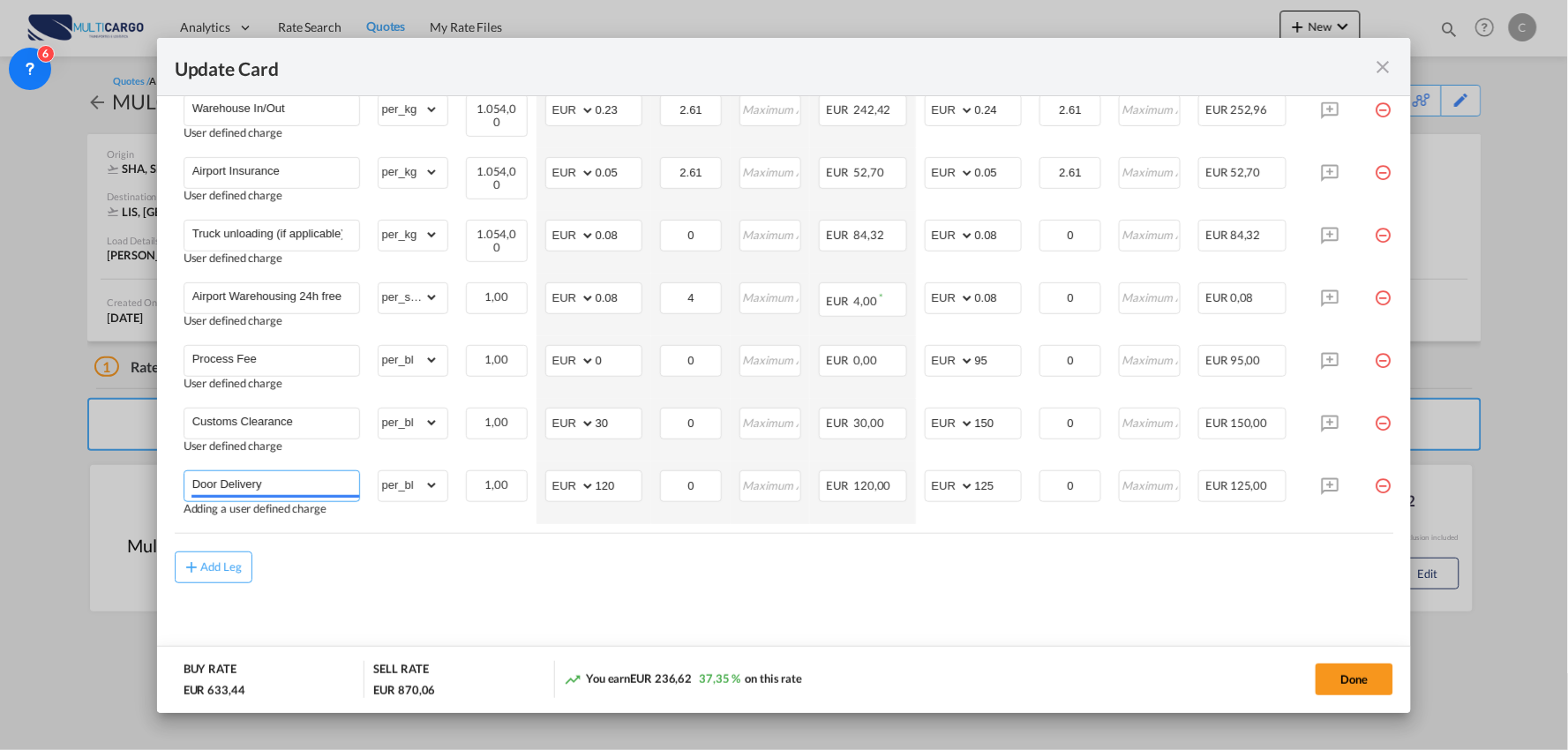
type input "Door Delivery"
click at [794, 579] on div "Add Leg" at bounding box center [784, 568] width 1220 height 32
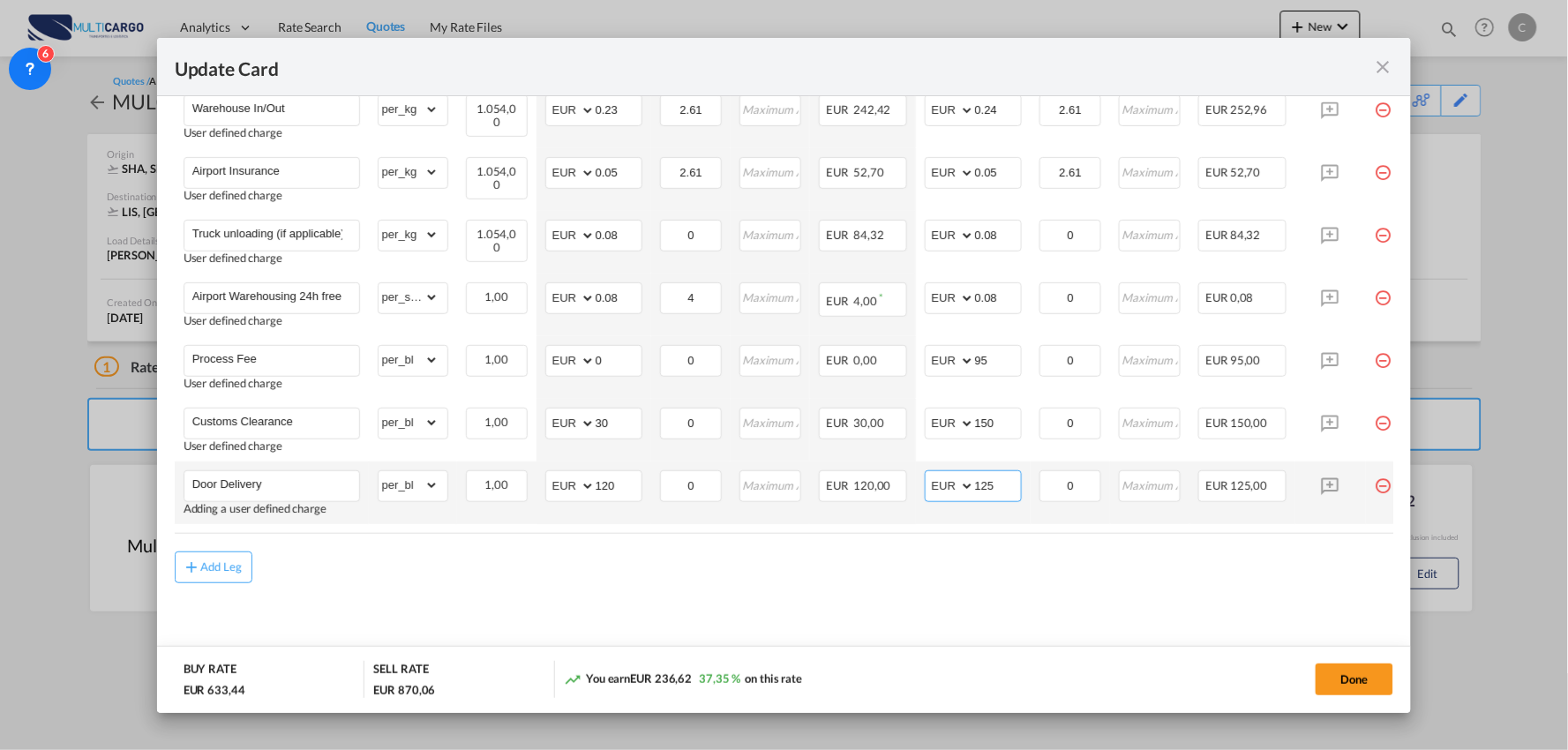
drag, startPoint x: 960, startPoint y: 483, endPoint x: 906, endPoint y: 487, distance: 54.1
click at [913, 485] on tr "Door Delivery Adding a user defined charge Please Enter Already Exists gross_we…" at bounding box center [799, 493] width 1250 height 63
type input "130"
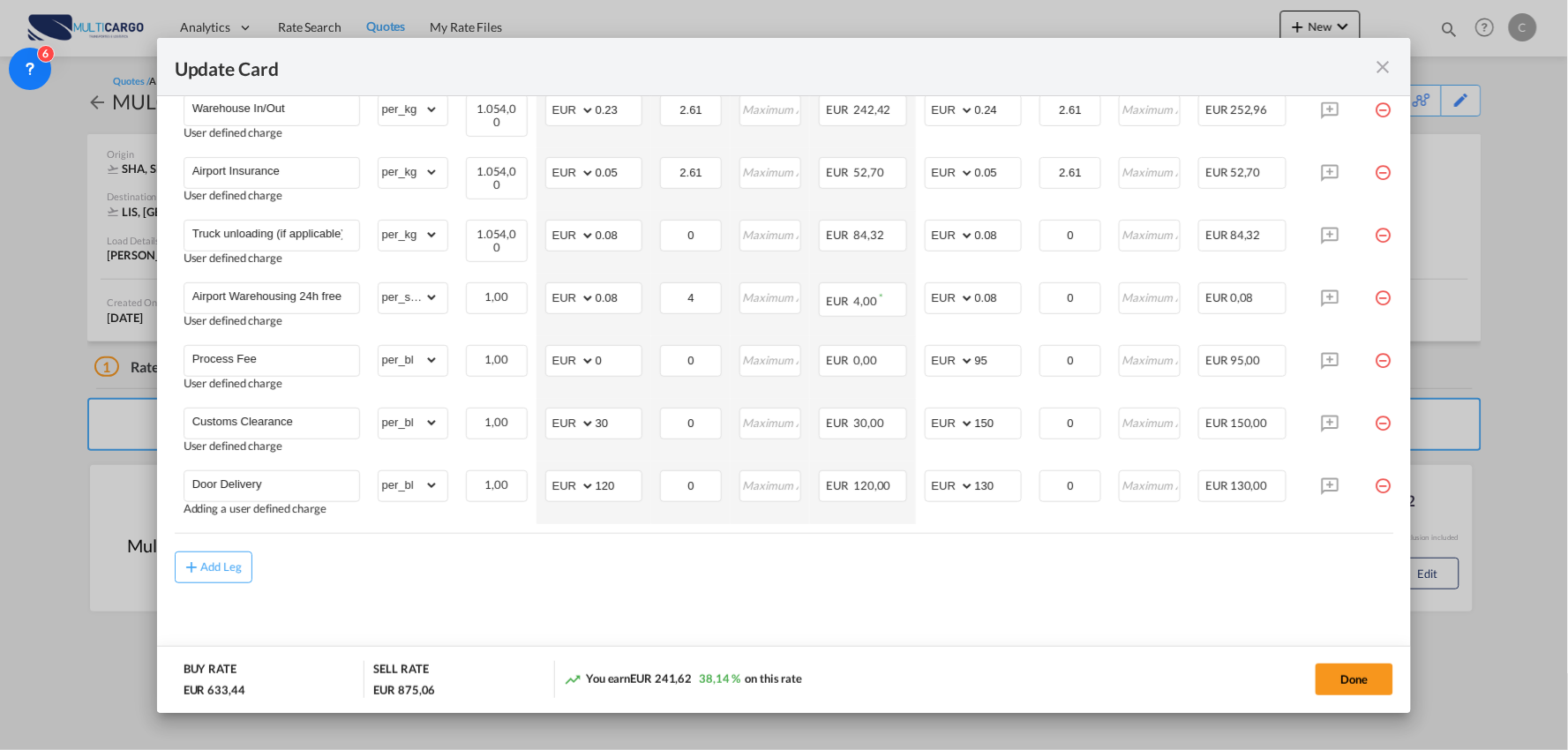
click at [879, 577] on div "Add Leg" at bounding box center [784, 568] width 1220 height 32
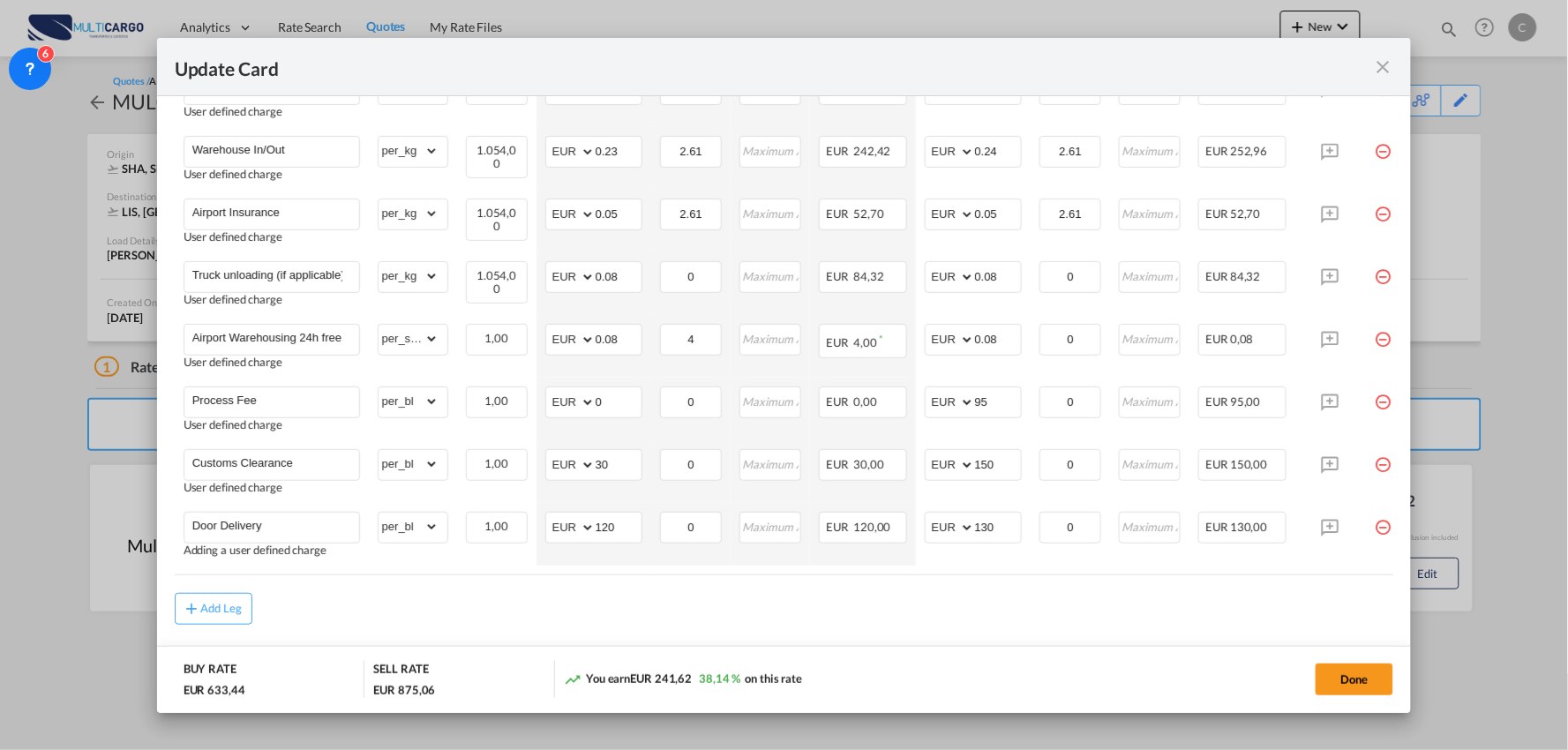
scroll to position [662, 0]
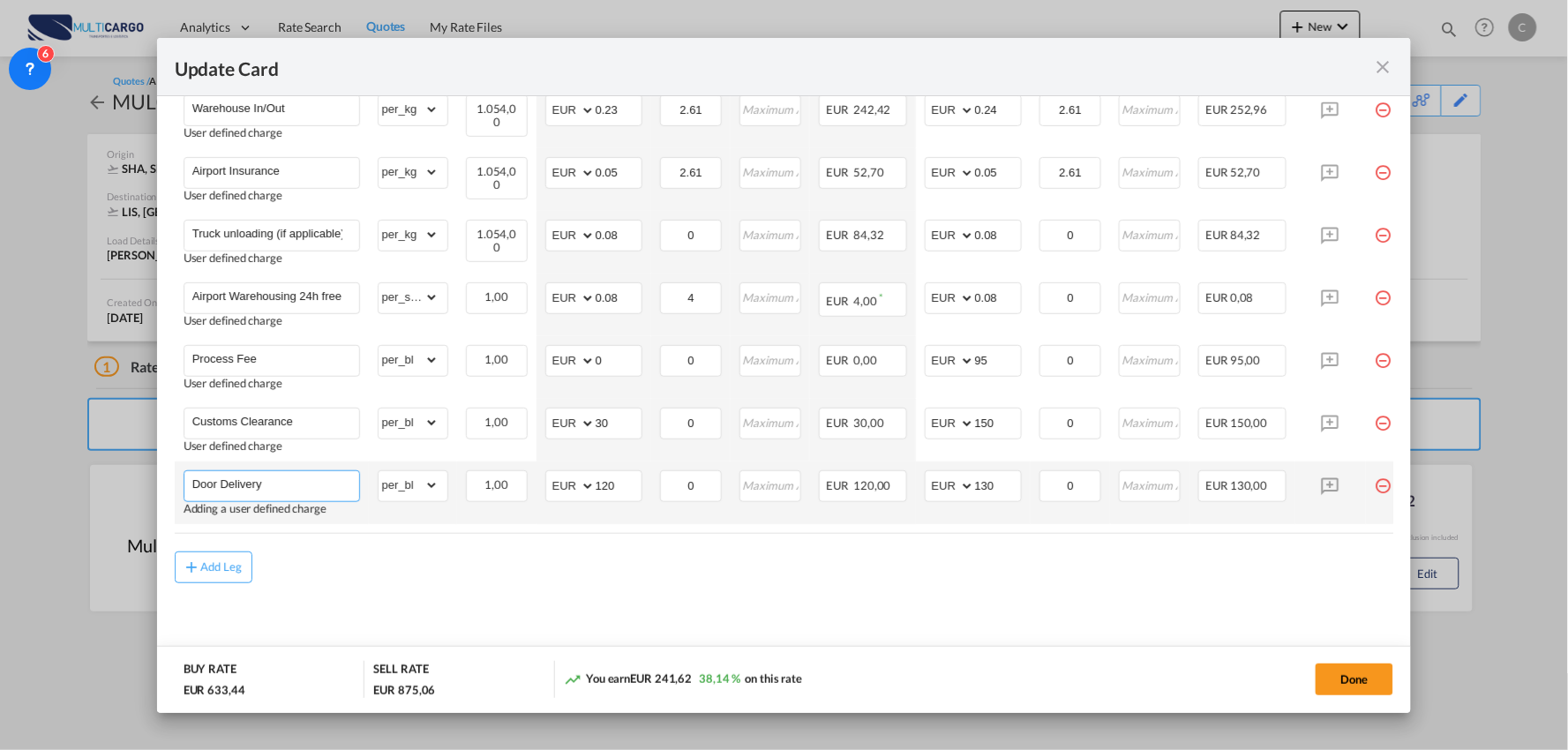
click at [301, 486] on input "Door Delivery" at bounding box center [276, 485] width 167 height 27
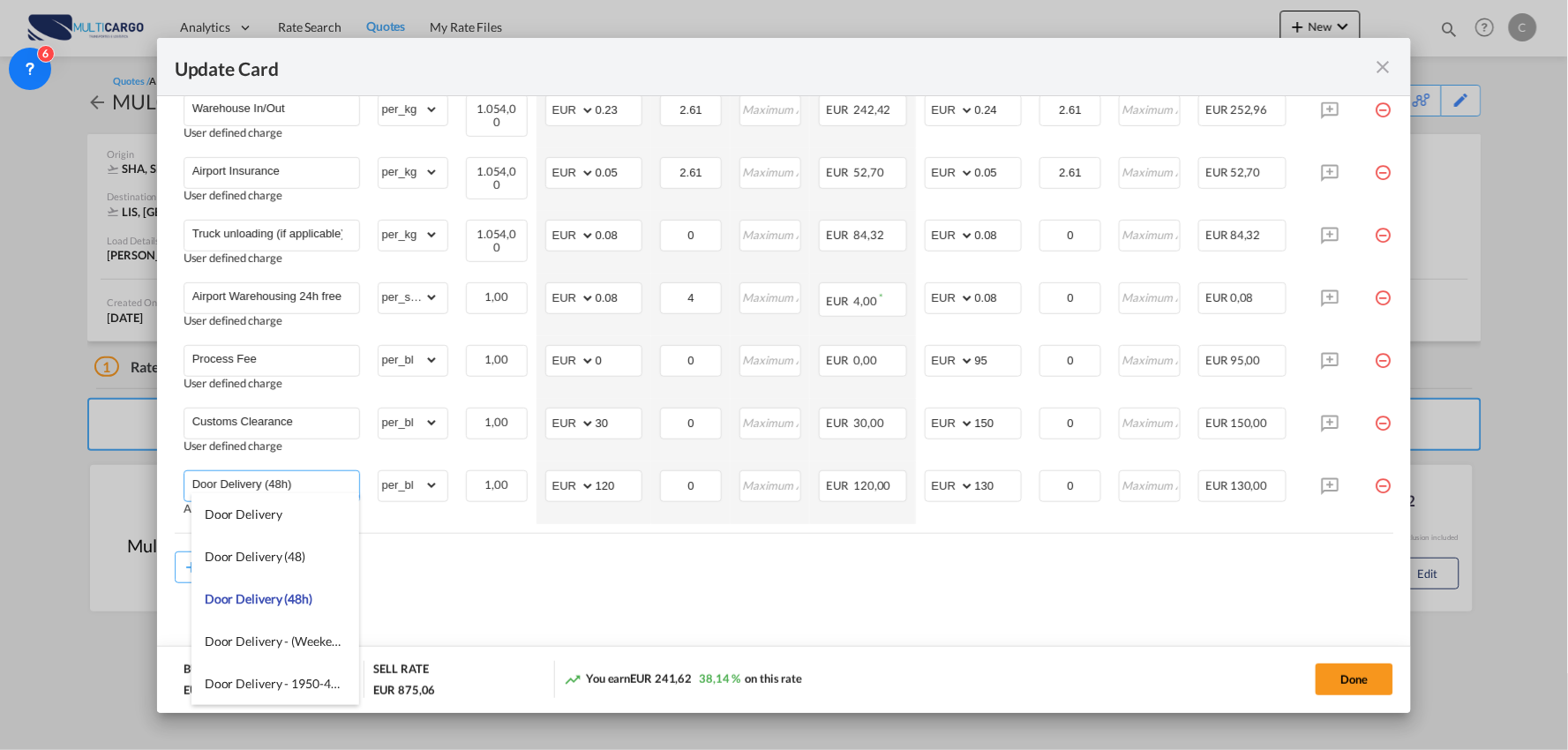
type input "Door Delivery (48h)"
click at [674, 650] on md-dialog-actions "BUY RATE EUR 633,44 SELL RATE EUR 875,06 You earn EUR 241,62 38,14 % on this ra…" at bounding box center [785, 680] width 1255 height 67
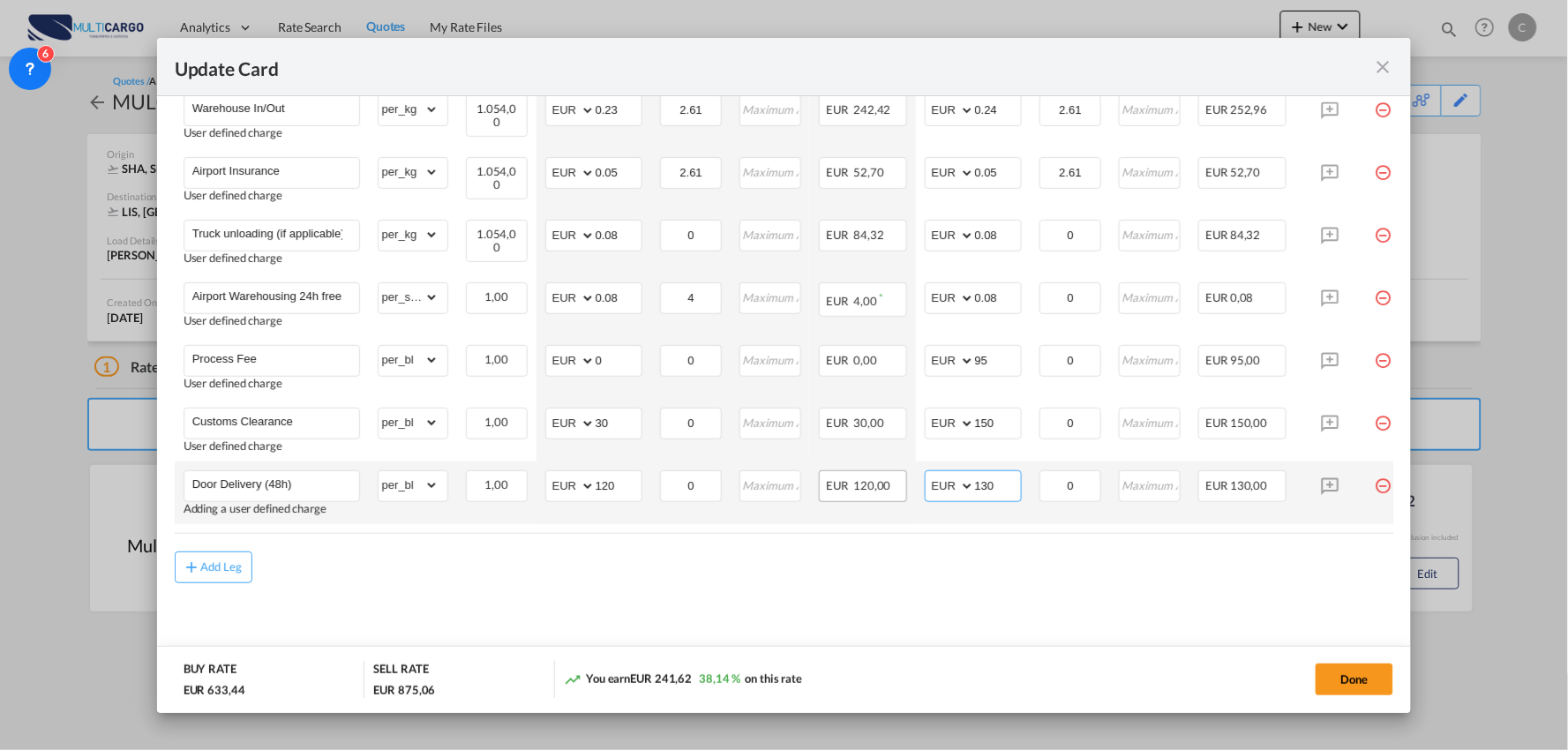
drag, startPoint x: 931, startPoint y: 481, endPoint x: 889, endPoint y: 474, distance: 42.6
click at [893, 475] on tr "Door Delivery (48h) Adding a user defined charge Please Enter Already Exists gr…" at bounding box center [799, 493] width 1250 height 63
type input "210"
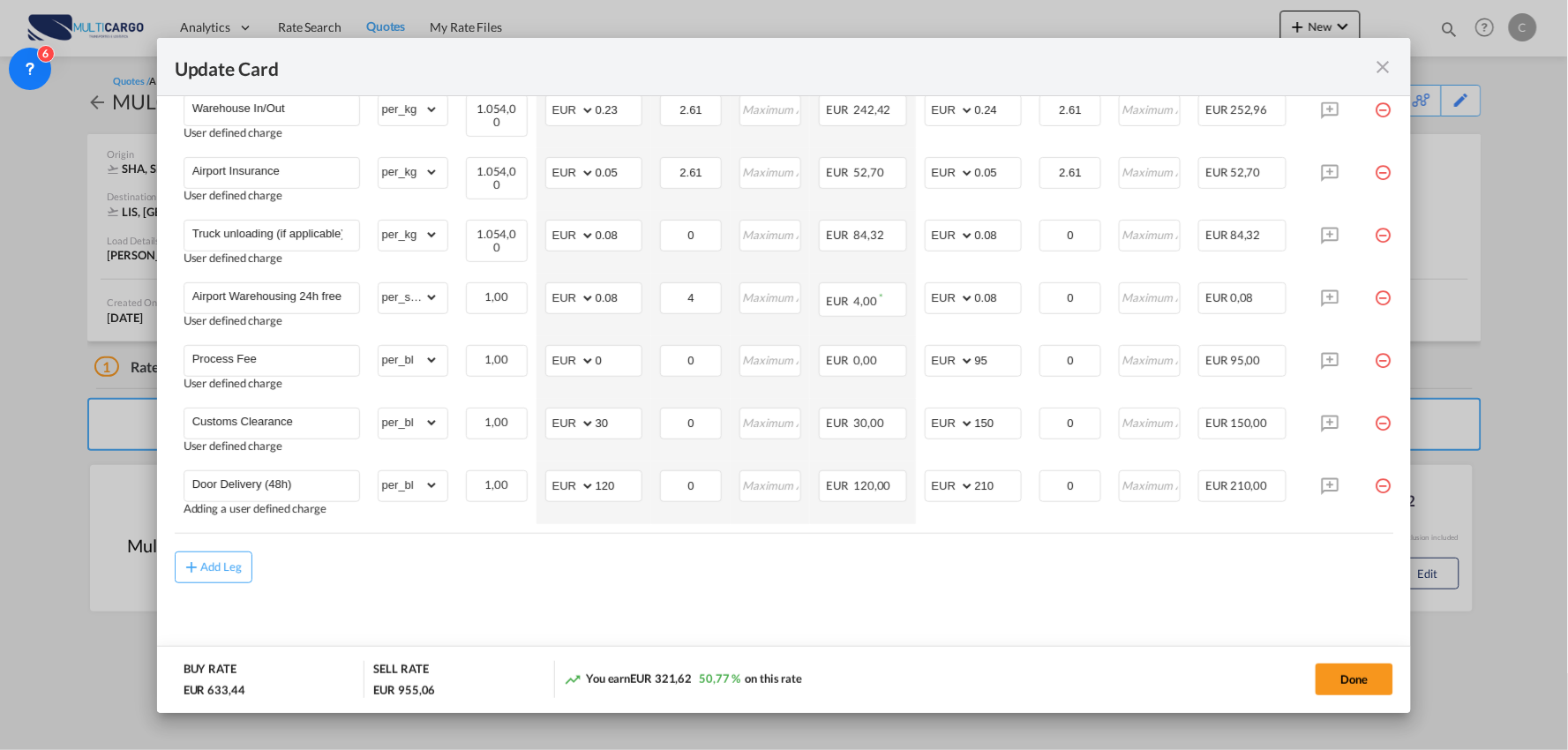
click at [684, 567] on div "Add Leg" at bounding box center [784, 568] width 1220 height 32
drag, startPoint x: 620, startPoint y: 481, endPoint x: 554, endPoint y: 484, distance: 66.1
click at [554, 484] on md-input-container "AED AFN ALL AMD ANG AOA ARS AUD AWG AZN BAM BBD BDT BGN BHD BIF BMD BND [PERSON…" at bounding box center [593, 486] width 97 height 32
click at [643, 606] on md-content "Freight Please enter leg name Leg Name Already Exists Delete Leg Sub Total AED …" at bounding box center [784, 245] width 1220 height 847
drag, startPoint x: 592, startPoint y: 478, endPoint x: 545, endPoint y: 465, distance: 48.8
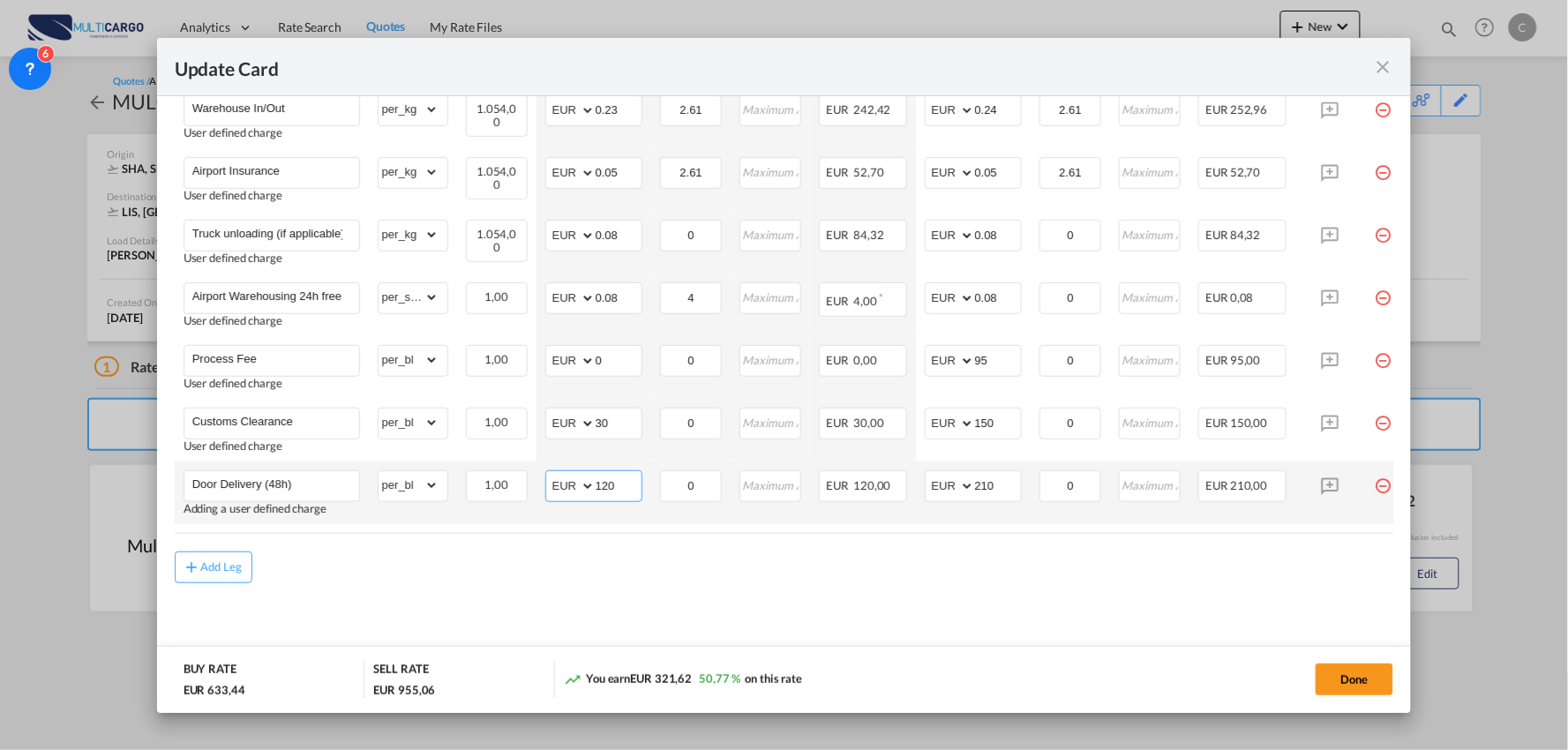
click at [545, 470] on md-input-container "AED AFN ALL AMD ANG AOA ARS AUD AWG AZN BAM BBD BDT BGN BHD BIF BMD BND [PERSON…" at bounding box center [593, 486] width 97 height 32
type input "195"
click at [672, 560] on div "Add Leg" at bounding box center [784, 568] width 1220 height 32
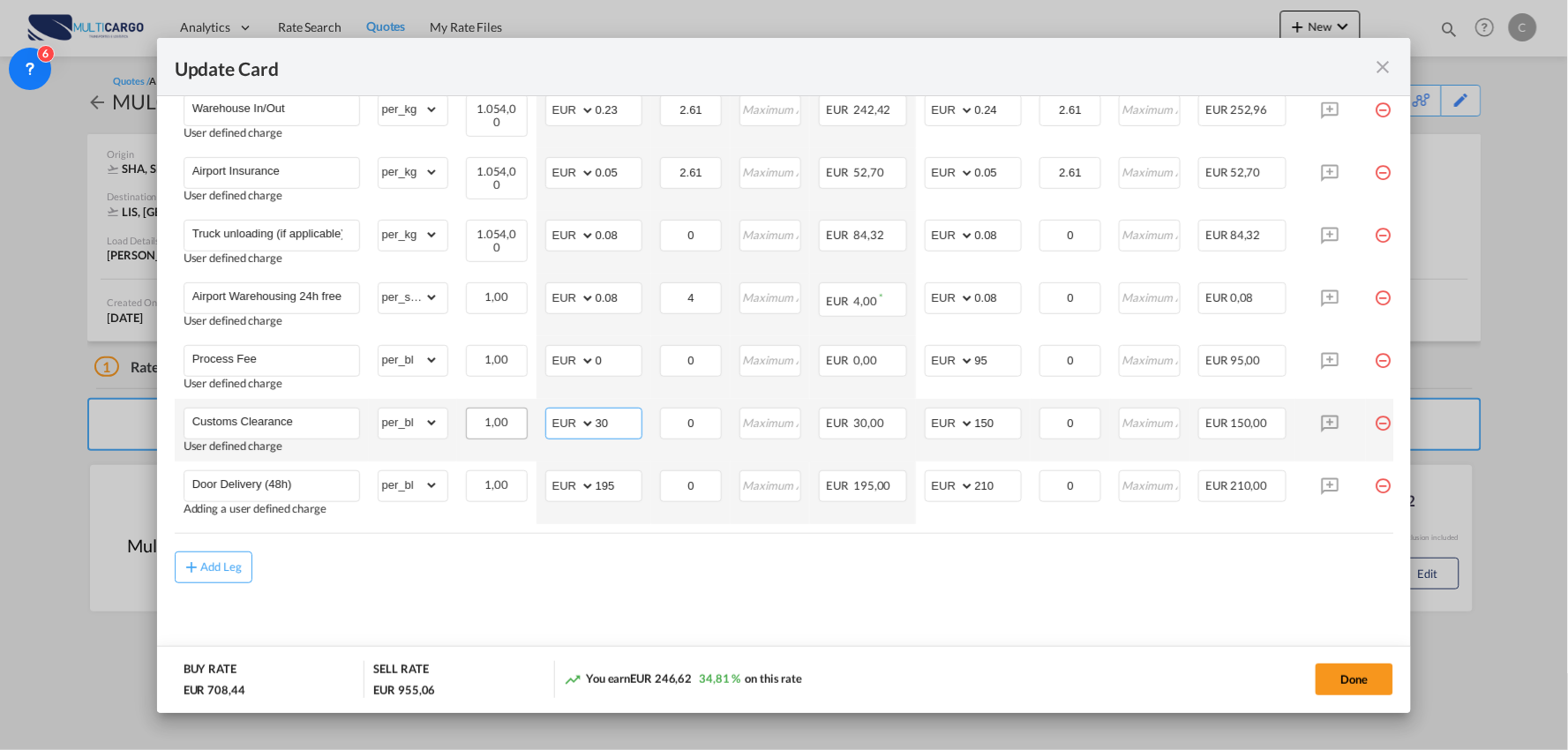
drag, startPoint x: 620, startPoint y: 420, endPoint x: 483, endPoint y: 420, distance: 137.0
click at [507, 420] on tr "Customs Clearance User defined charge Please Enter Already Exists gross_weight …" at bounding box center [799, 430] width 1250 height 63
type input "80"
drag, startPoint x: 1061, startPoint y: 596, endPoint x: 1086, endPoint y: 597, distance: 25.0
click at [1061, 596] on md-content "Freight Please enter leg name Leg Name Already Exists Delete Leg Sub Total AED …" at bounding box center [784, 245] width 1220 height 847
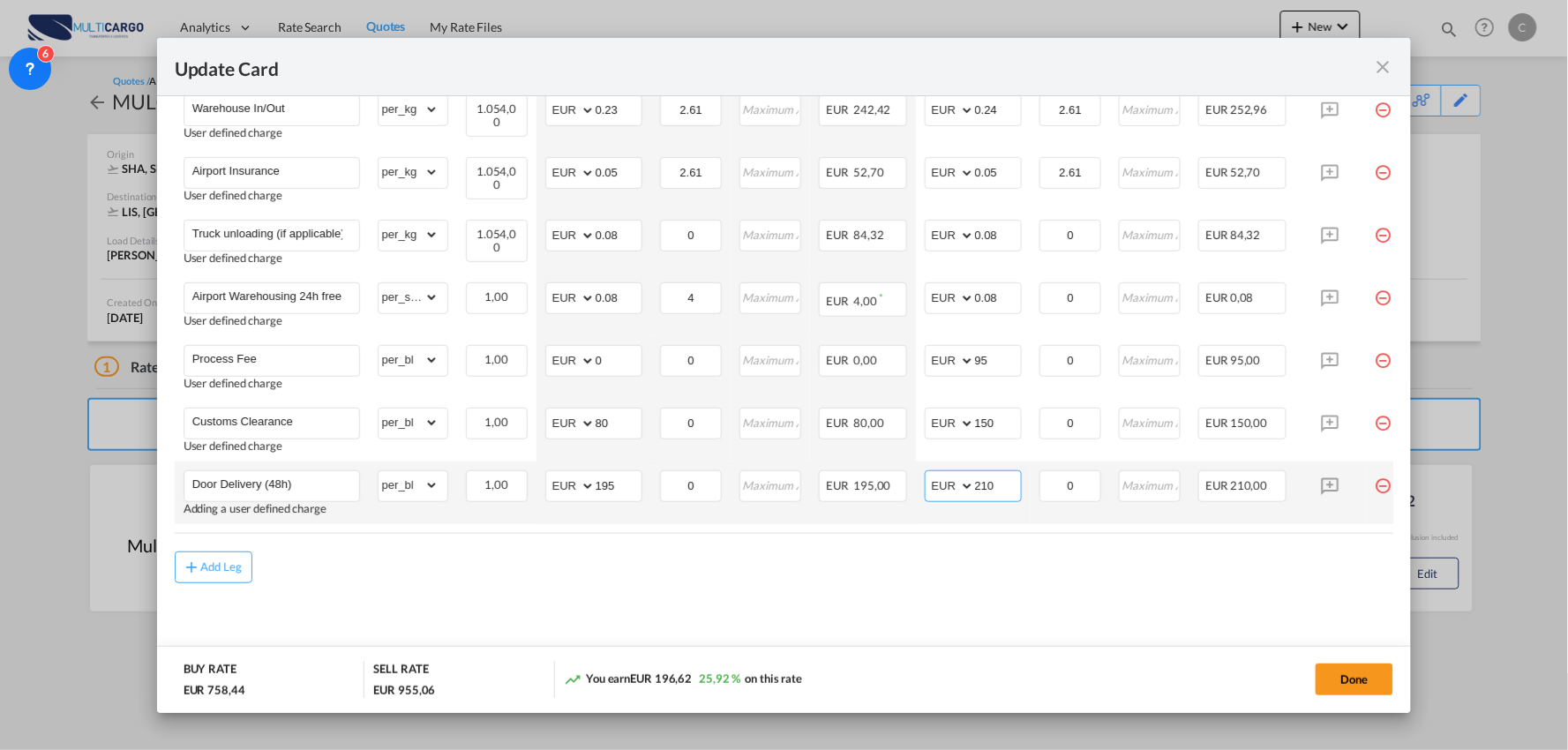
drag, startPoint x: 1006, startPoint y: 484, endPoint x: 846, endPoint y: 503, distance: 161.1
click at [846, 503] on tr "Door Delivery (48h) Adding a user defined charge Please Enter Already Exists gr…" at bounding box center [799, 493] width 1250 height 63
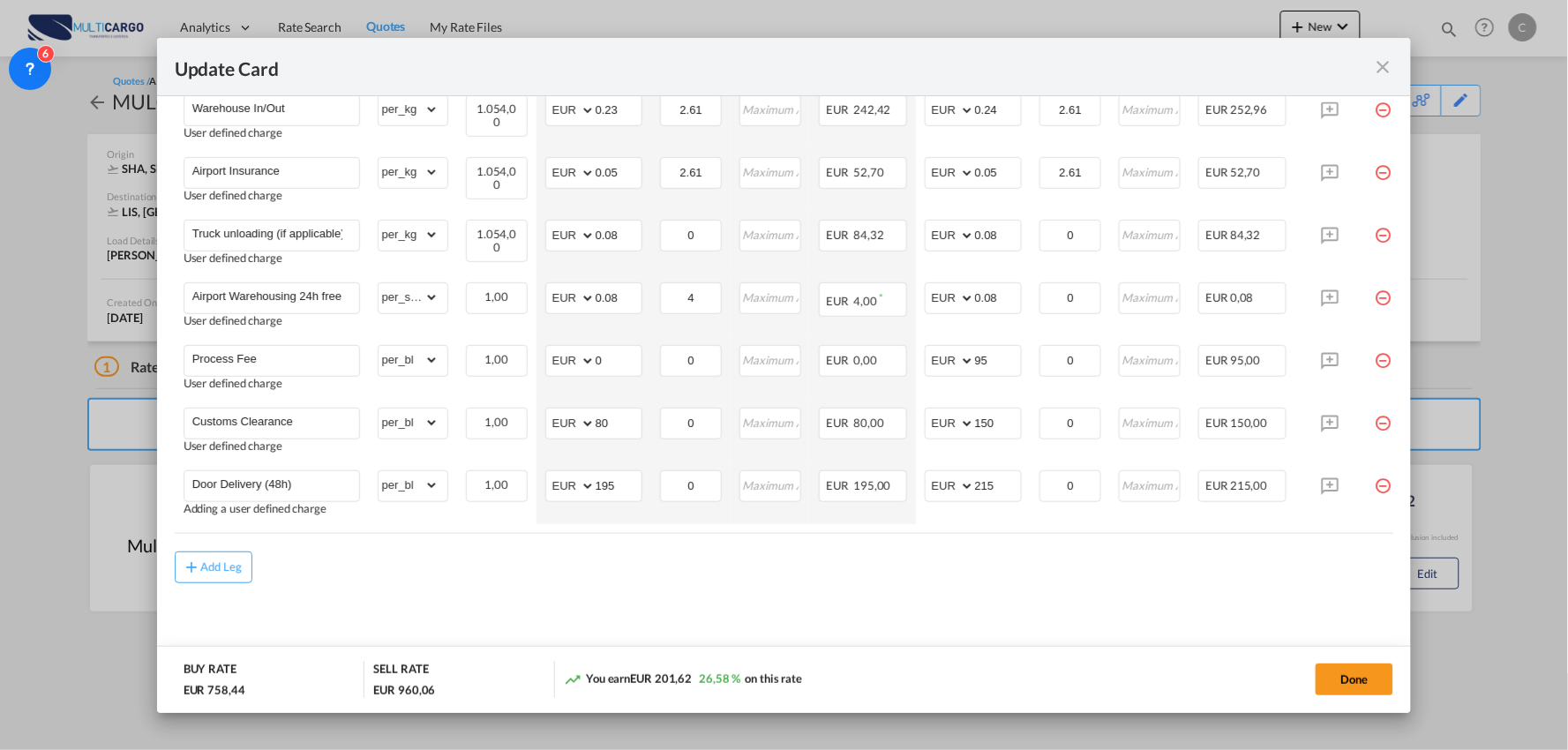
click at [866, 544] on air-lcl-rate-modification "Freight Please enter leg name Leg Name Already Exists Delete Leg Sub Total AED …" at bounding box center [784, 202] width 1220 height 761
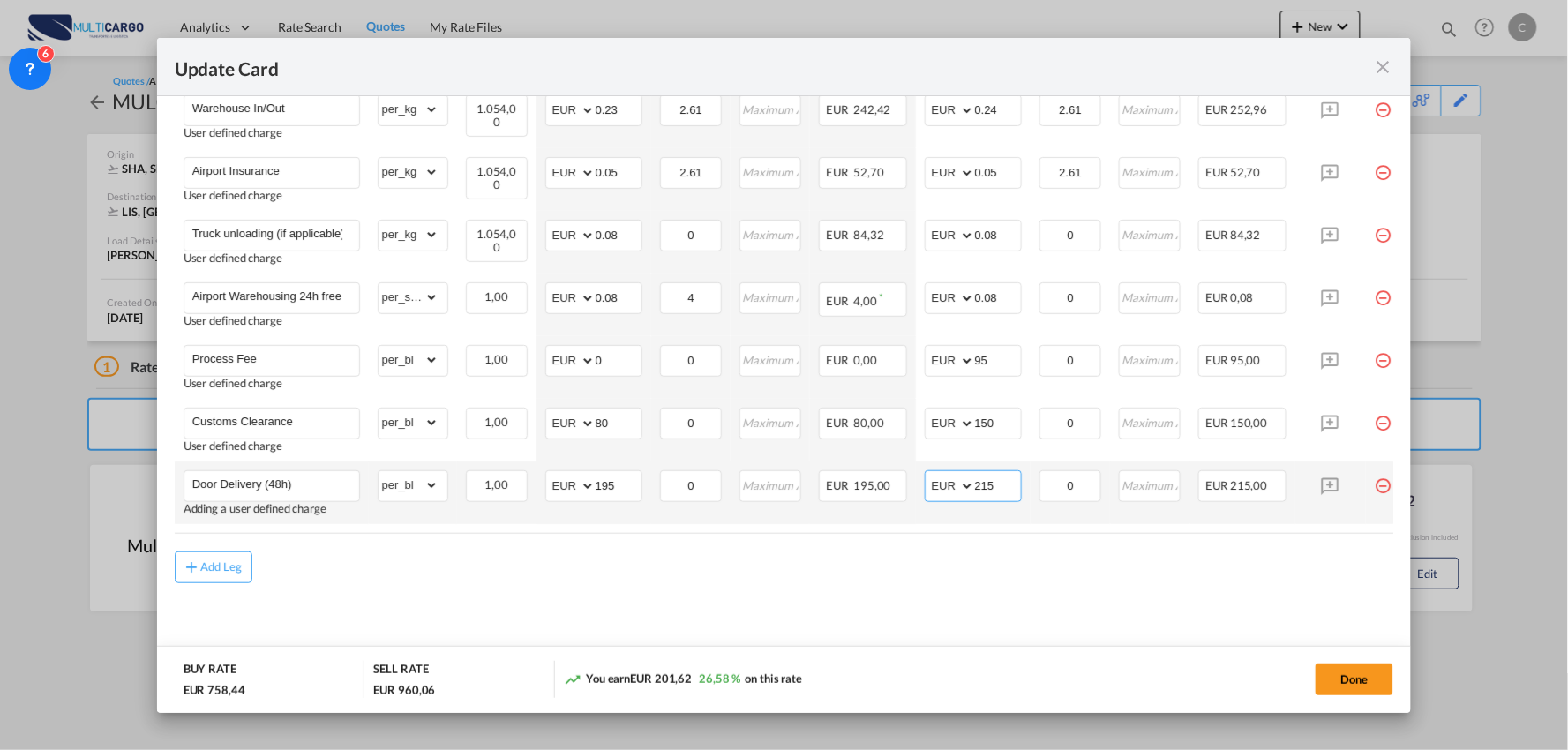
drag, startPoint x: 1012, startPoint y: 475, endPoint x: 907, endPoint y: 482, distance: 105.2
click at [909, 482] on tr "Door Delivery (48h) Adding a user defined charge Please Enter Already Exists gr…" at bounding box center [799, 493] width 1250 height 63
type input "200"
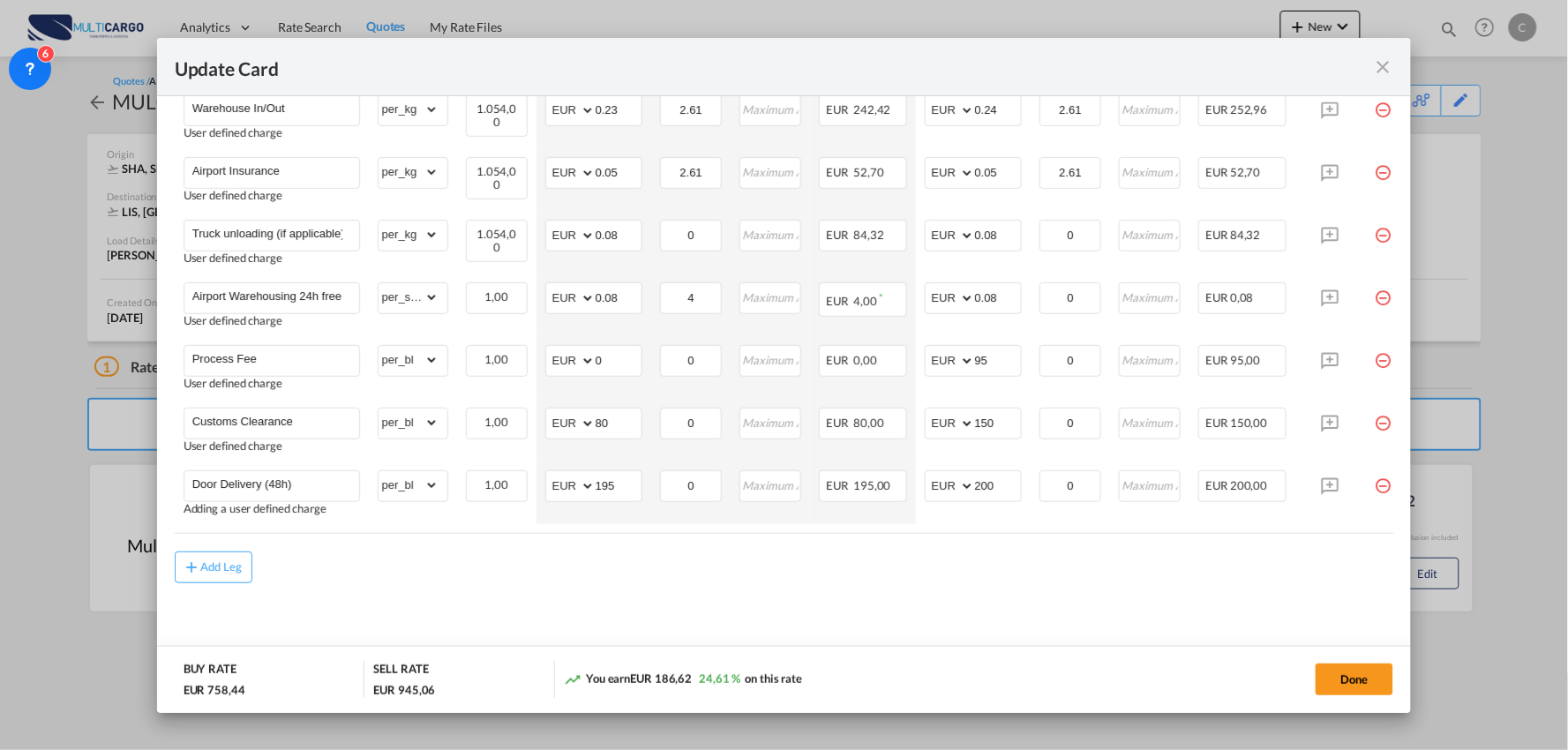
drag, startPoint x: 787, startPoint y: 575, endPoint x: 854, endPoint y: 575, distance: 67.0
click at [787, 575] on div "Add Leg" at bounding box center [784, 568] width 1220 height 32
click at [1357, 684] on button "Done" at bounding box center [1355, 680] width 78 height 32
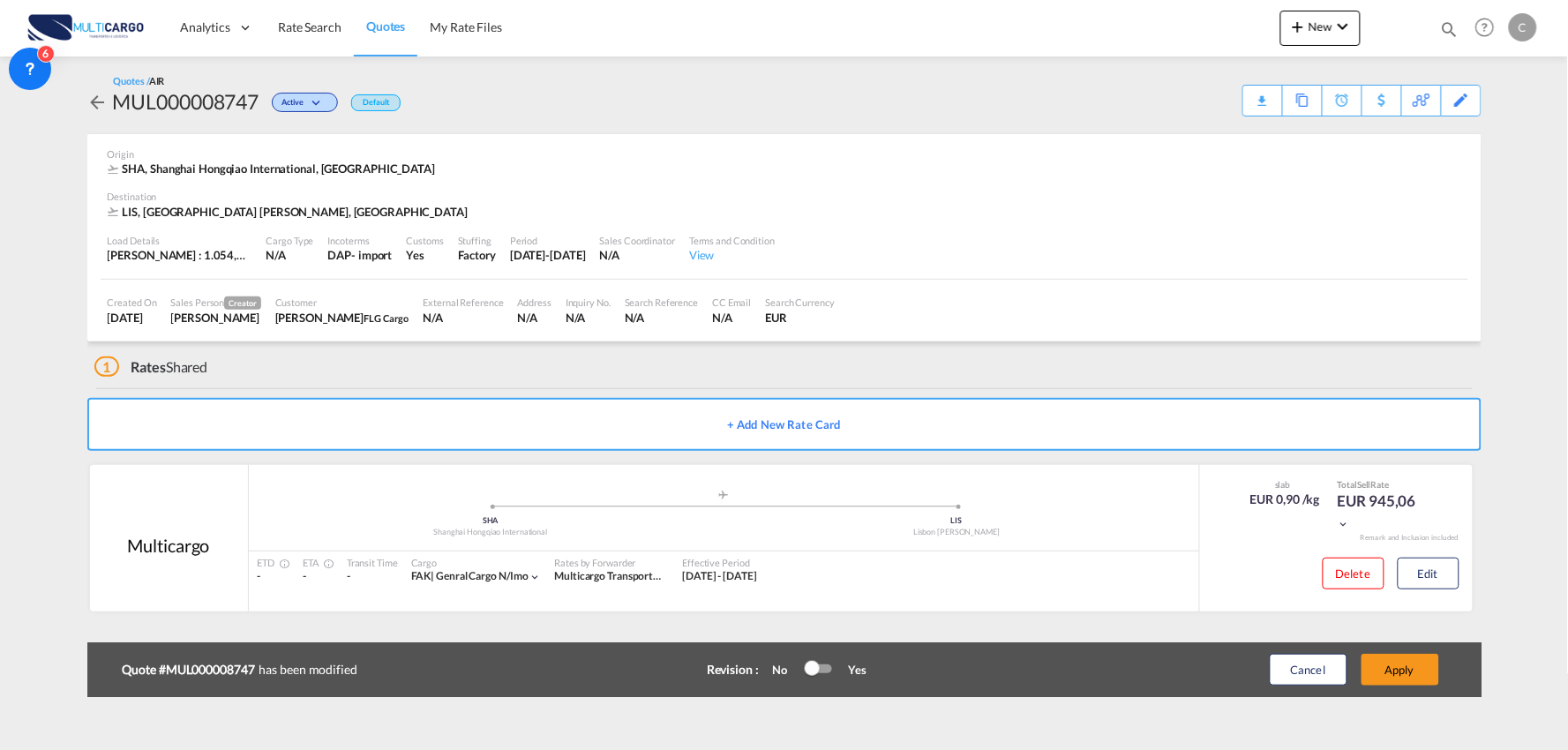
click at [568, 368] on div "1 Rates Shared" at bounding box center [789, 362] width 1388 height 43
click at [1416, 671] on button "Apply" at bounding box center [1401, 670] width 78 height 32
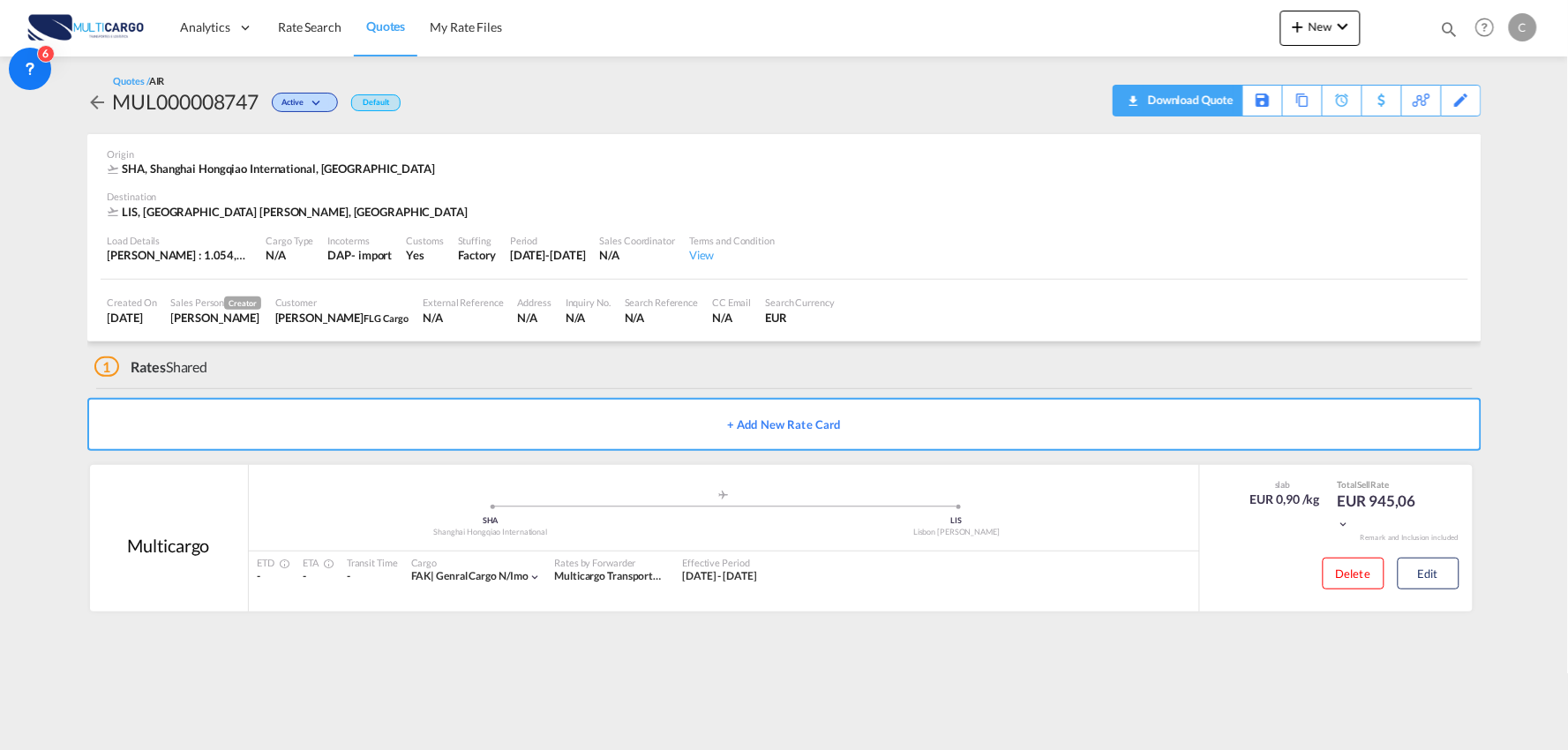
click at [1214, 100] on div "Download Quote" at bounding box center [1189, 100] width 90 height 28
click at [1302, 28] on md-icon "icon-plus 400-fg" at bounding box center [1298, 27] width 21 height 21
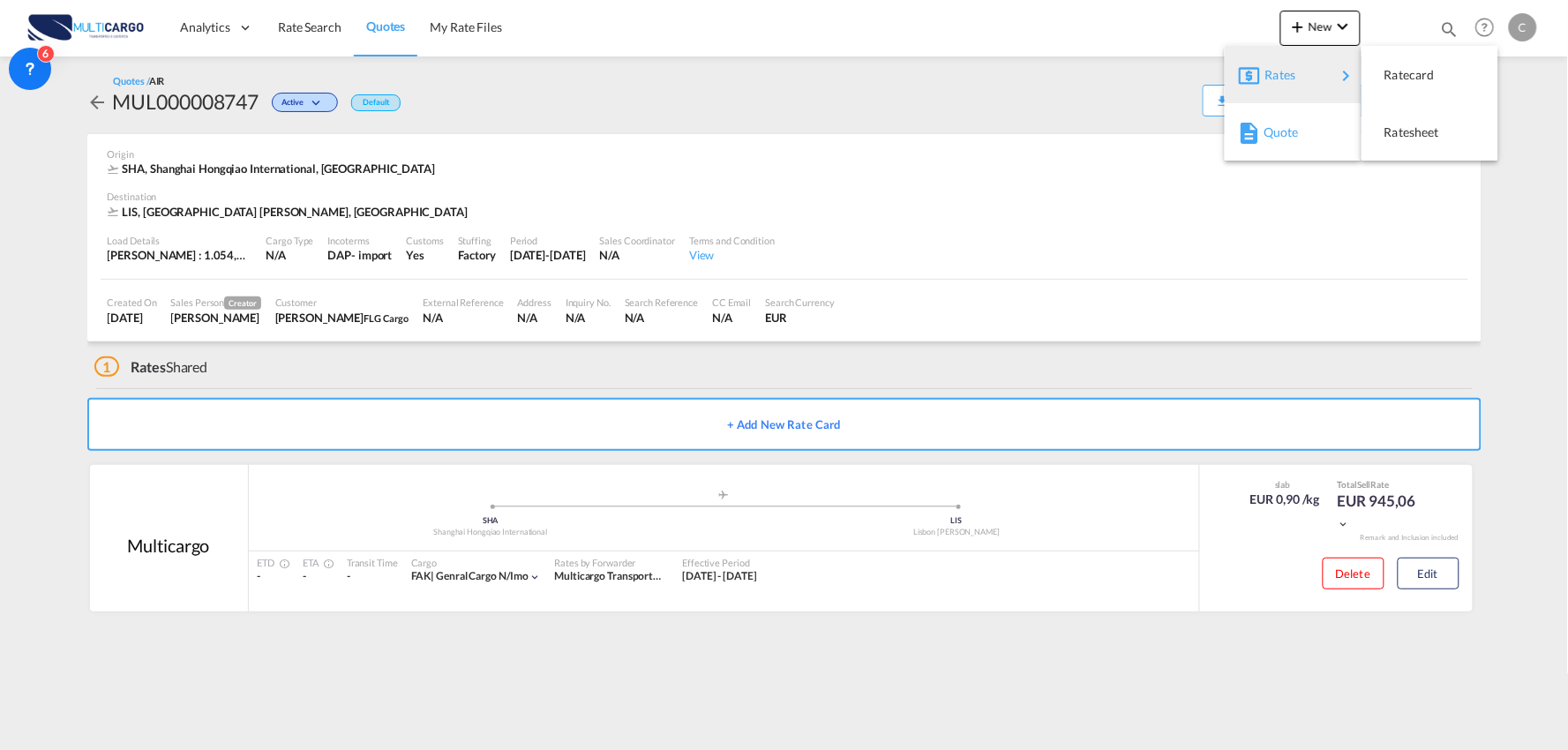
click at [1273, 141] on span "Quote" at bounding box center [1273, 132] width 19 height 35
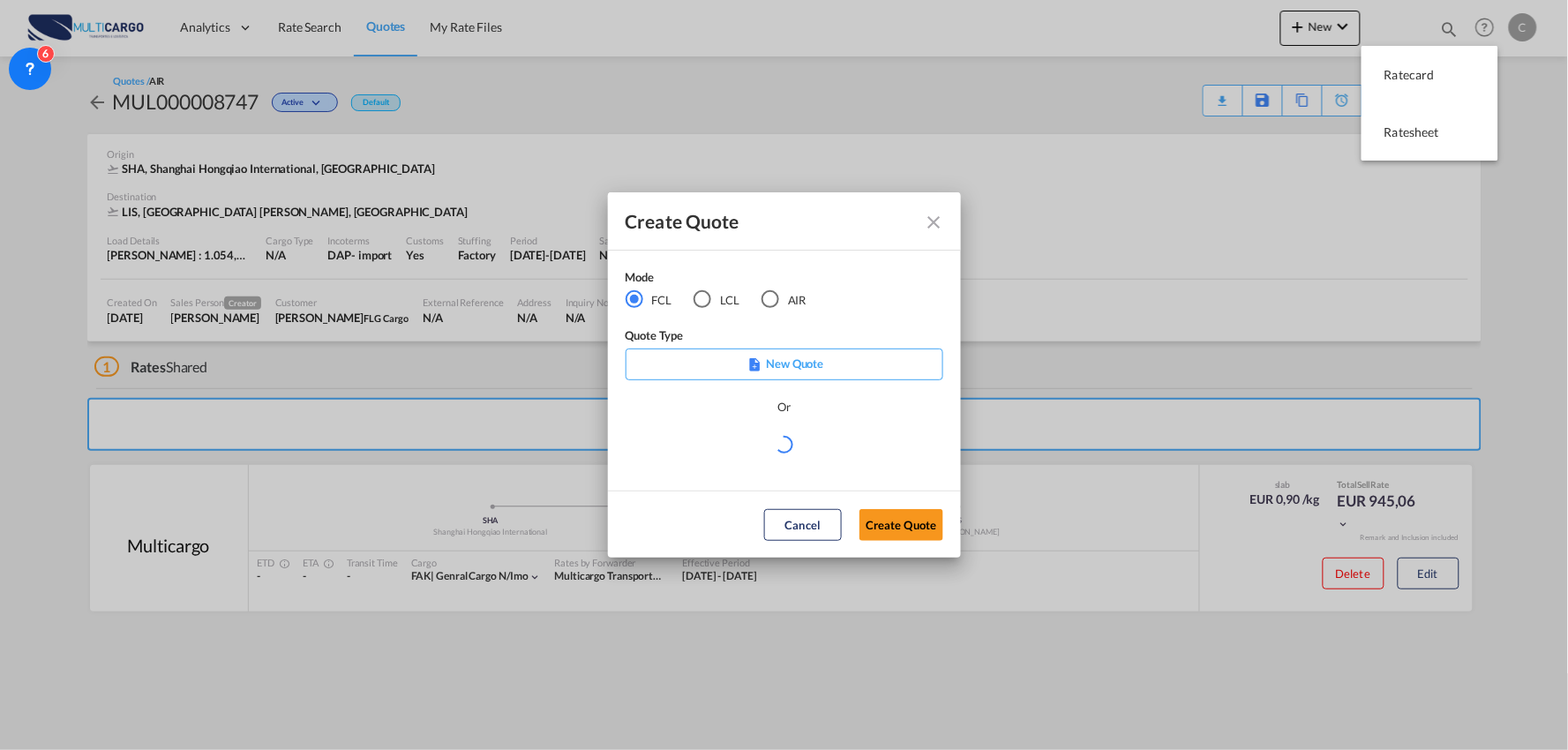
click at [763, 310] on div "Mode FCL LCL AIR" at bounding box center [727, 298] width 203 height 59
click at [779, 304] on md-radio-button "AIR" at bounding box center [783, 300] width 45 height 19
click at [749, 448] on md-select "Select template EXP EXW AIR 09/2025 [PERSON_NAME] | [DATE] IMP_DAP_AIR <500KG -…" at bounding box center [784, 450] width 318 height 35
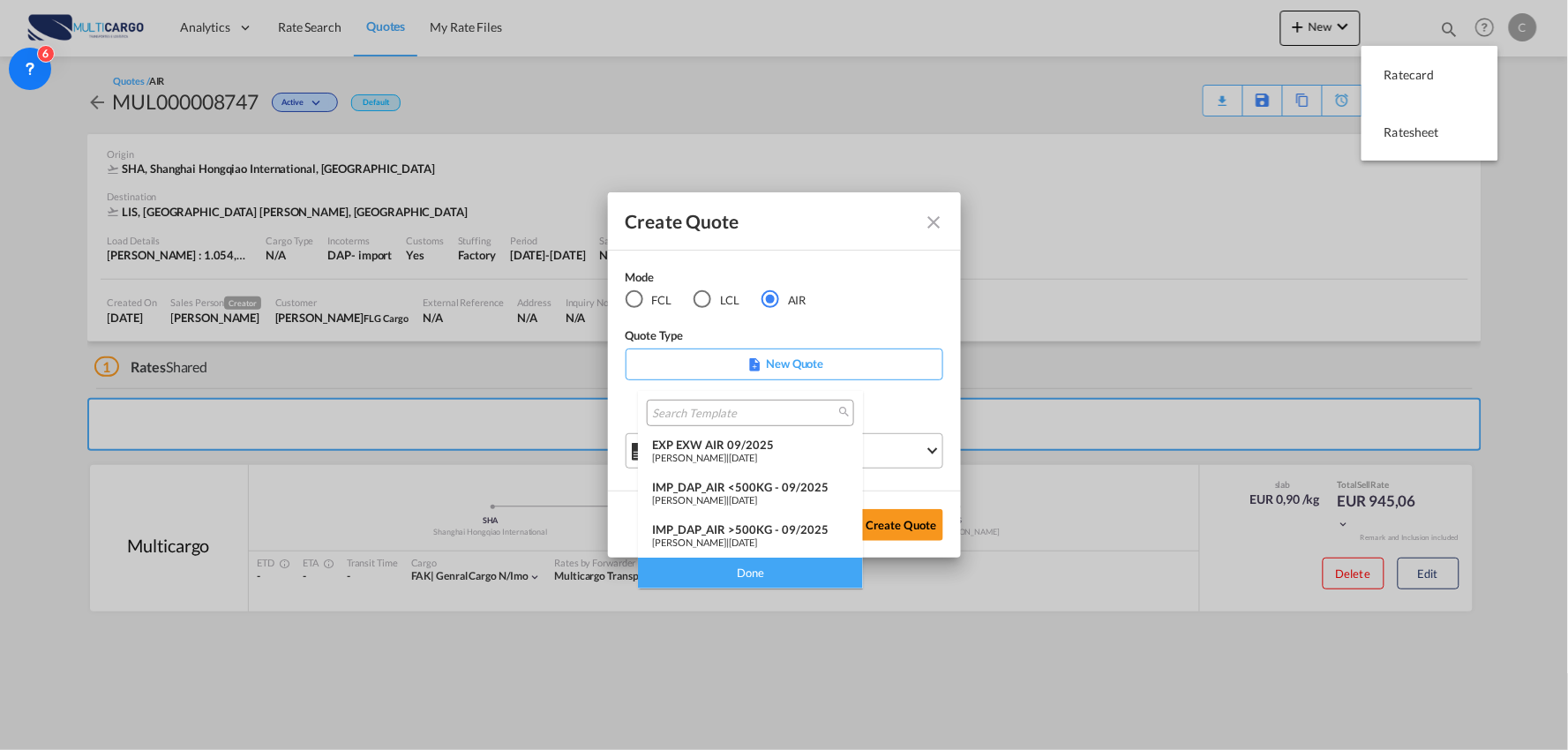
click at [786, 527] on div "IMP_DAP_AIR >500KG - 09/2025" at bounding box center [751, 529] width 197 height 14
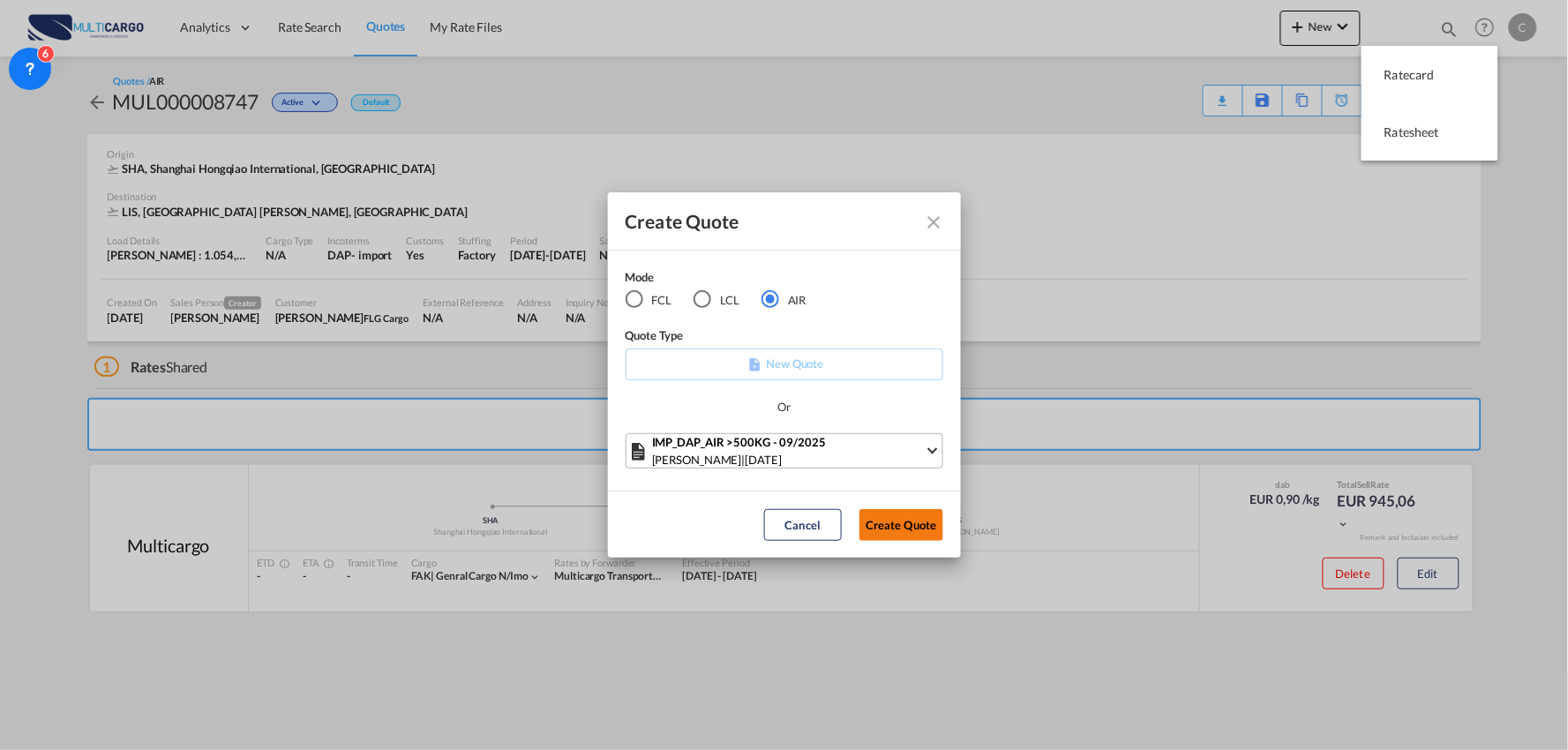
click at [914, 532] on button "Create Quote" at bounding box center [902, 525] width 83 height 32
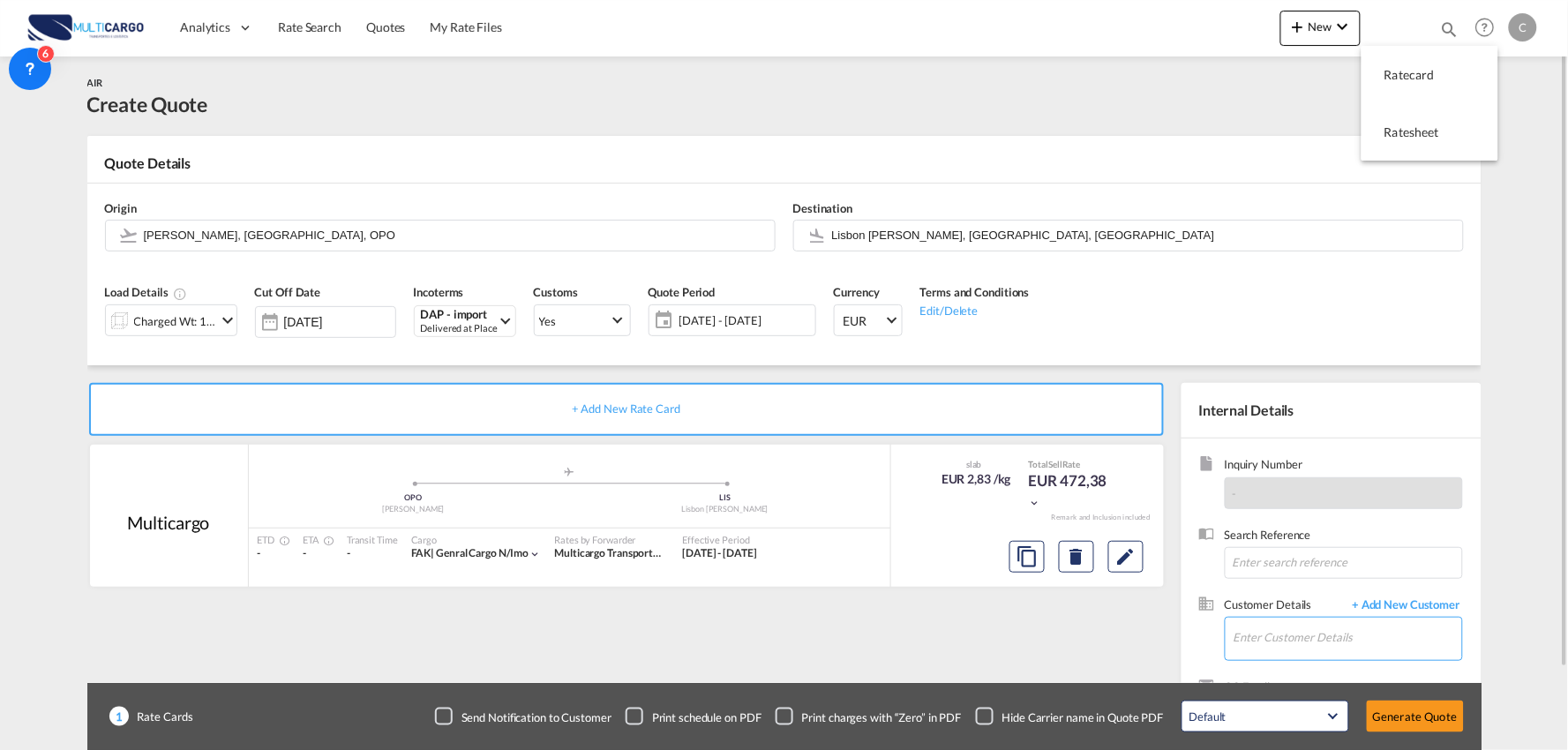
click at [1352, 637] on input "Enter Customer Details" at bounding box center [1348, 638] width 228 height 40
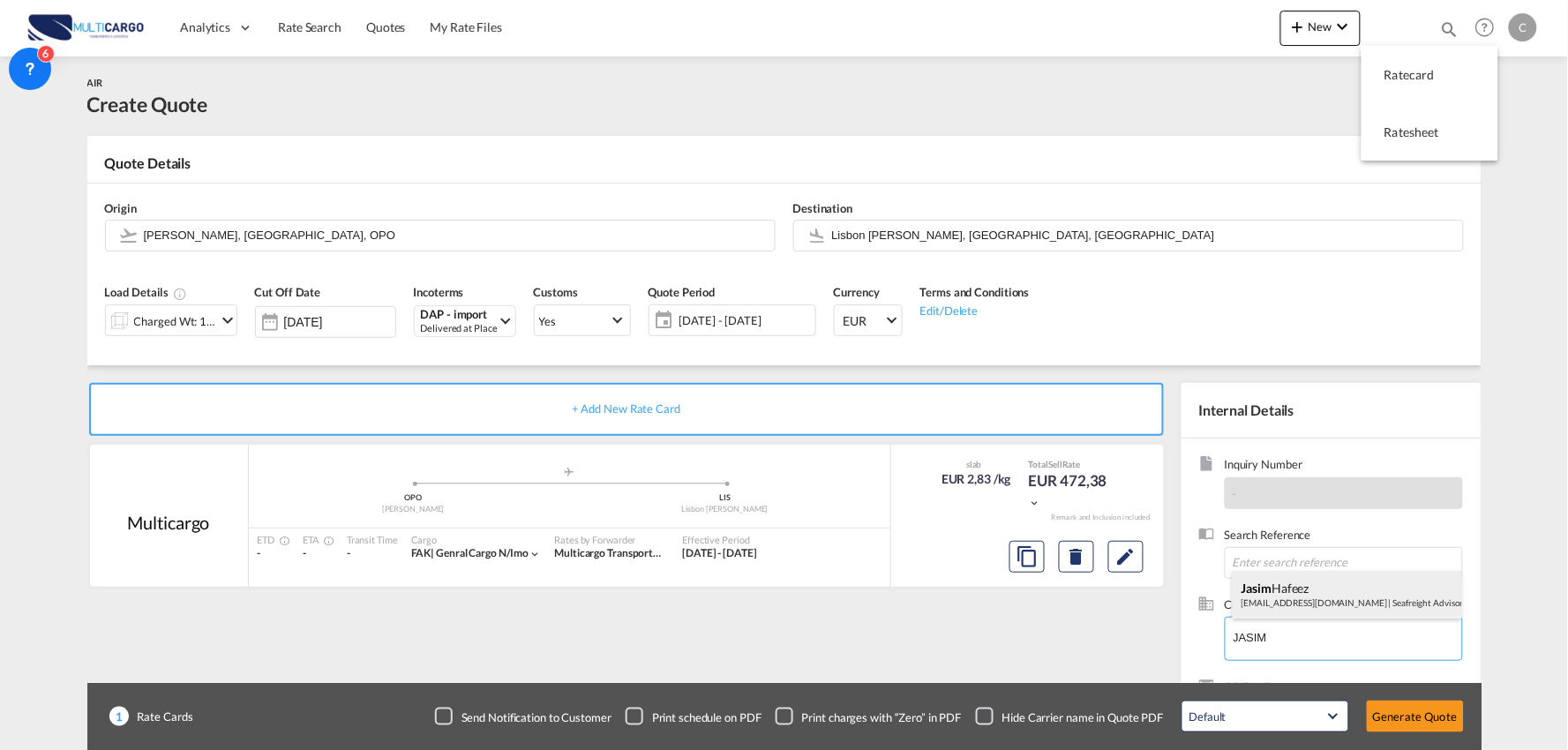
click at [1299, 598] on div "[PERSON_NAME] [EMAIL_ADDRESS][DOMAIN_NAME] | Seafreight Advisor" at bounding box center [1348, 595] width 229 height 47
type input "Seafreight Advisor, [PERSON_NAME], [EMAIL_ADDRESS][DOMAIN_NAME]"
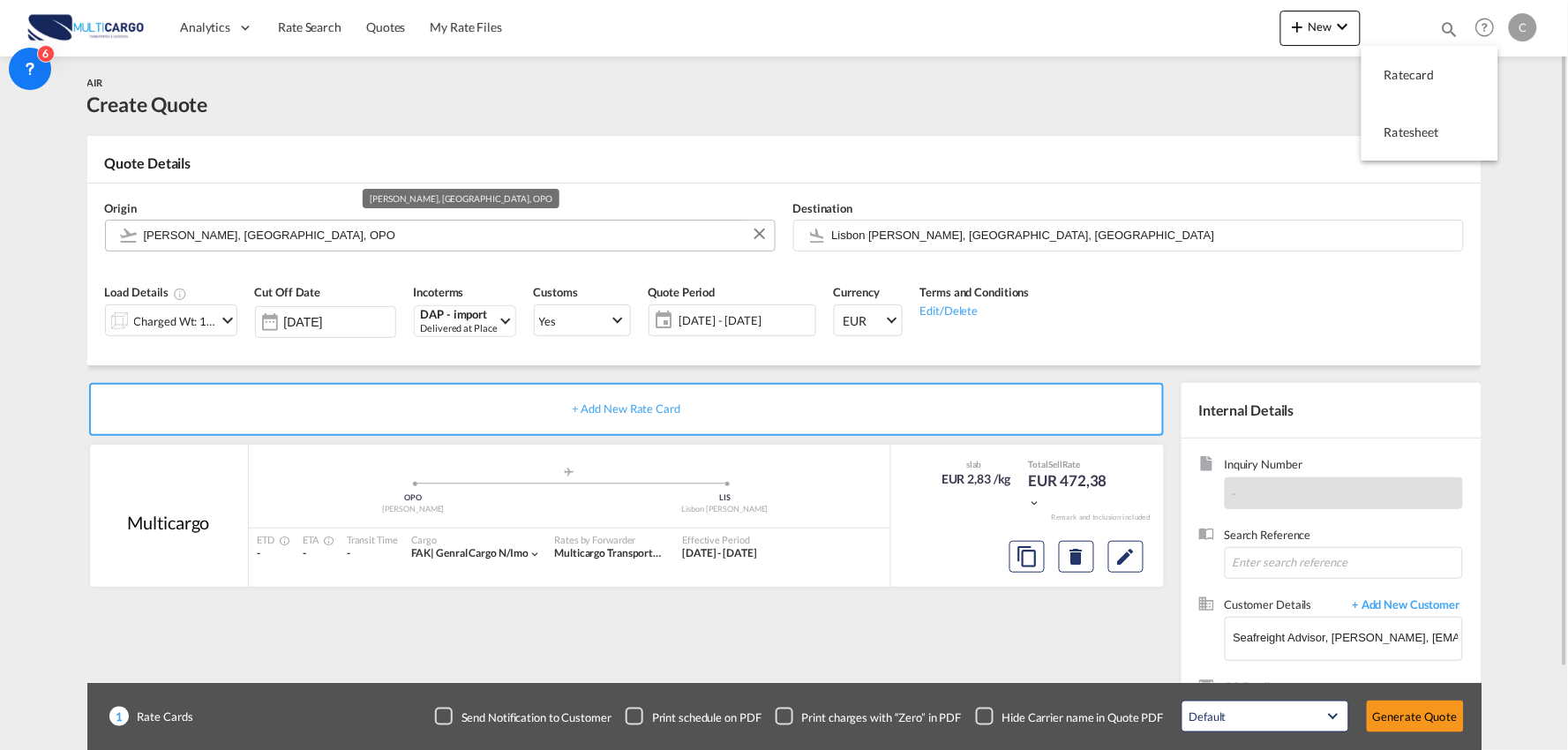
click at [309, 237] on input "[PERSON_NAME], [GEOGRAPHIC_DATA], OPO" at bounding box center [455, 235] width 622 height 31
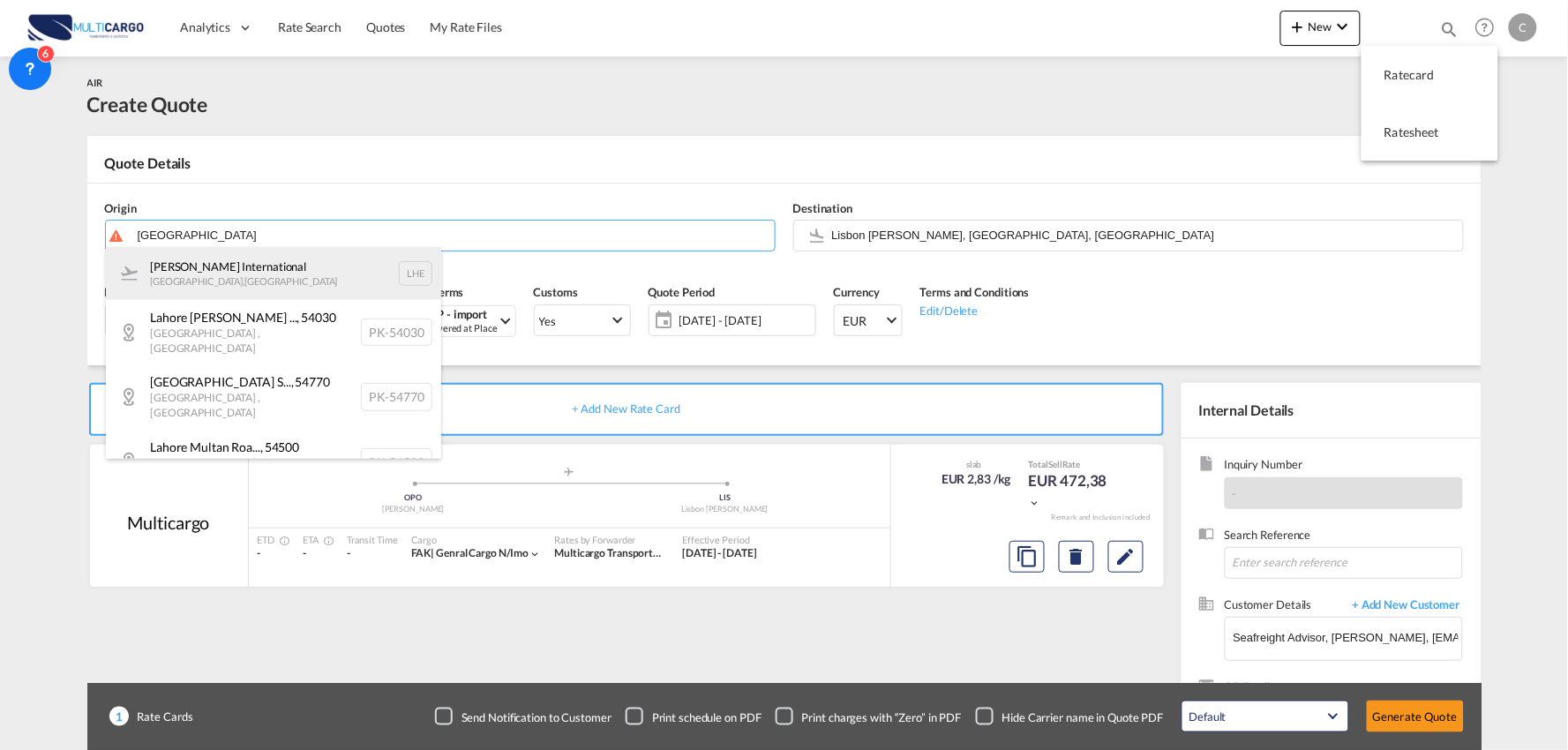
click at [214, 275] on div "[PERSON_NAME] International [GEOGRAPHIC_DATA] , [GEOGRAPHIC_DATA] LHE" at bounding box center [274, 274] width 336 height 53
type input "[PERSON_NAME] International, [GEOGRAPHIC_DATA], LHE"
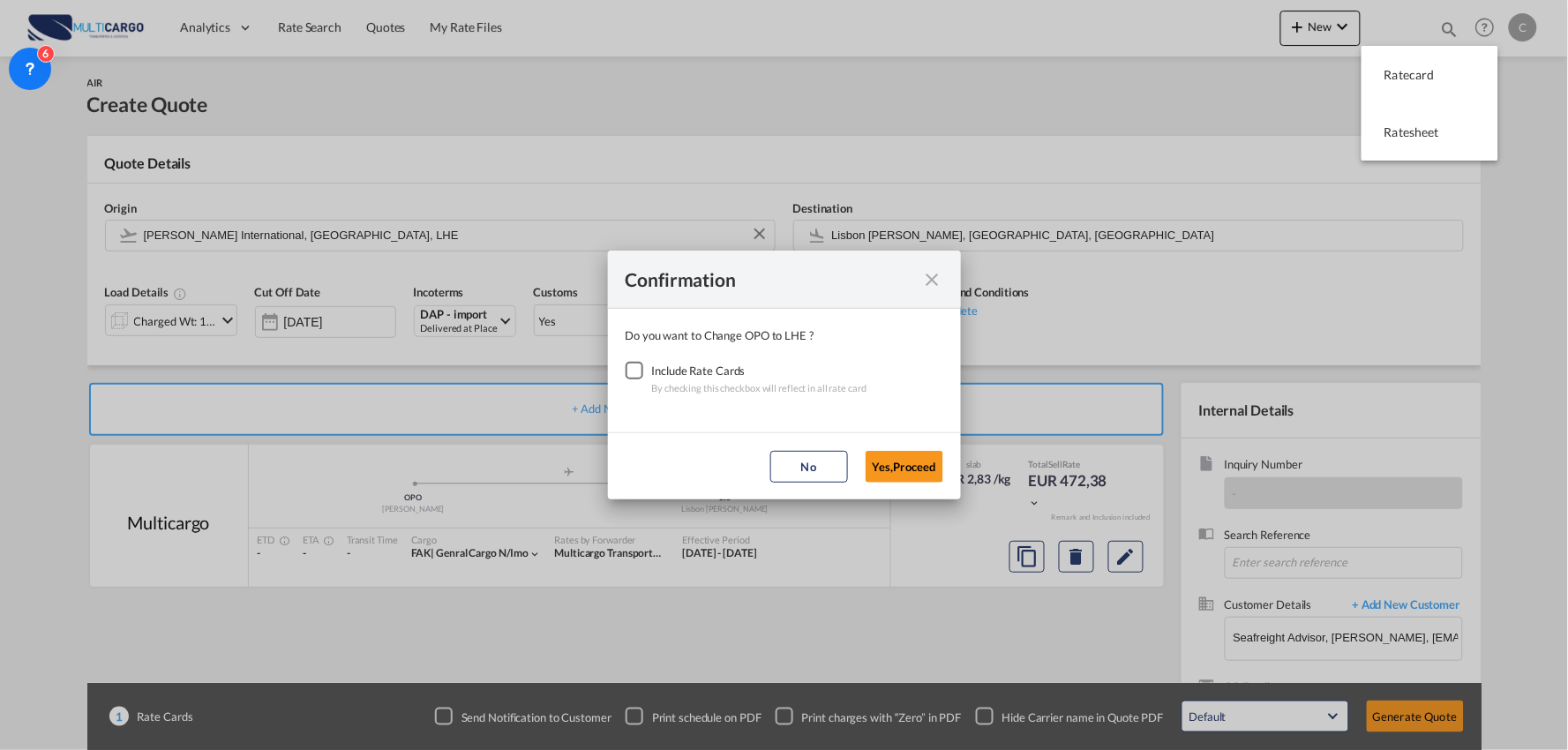
click at [636, 379] on div "Checkbox No Ink" at bounding box center [634, 371] width 18 height 18
click at [903, 455] on button "Yes,Proceed" at bounding box center [904, 467] width 78 height 32
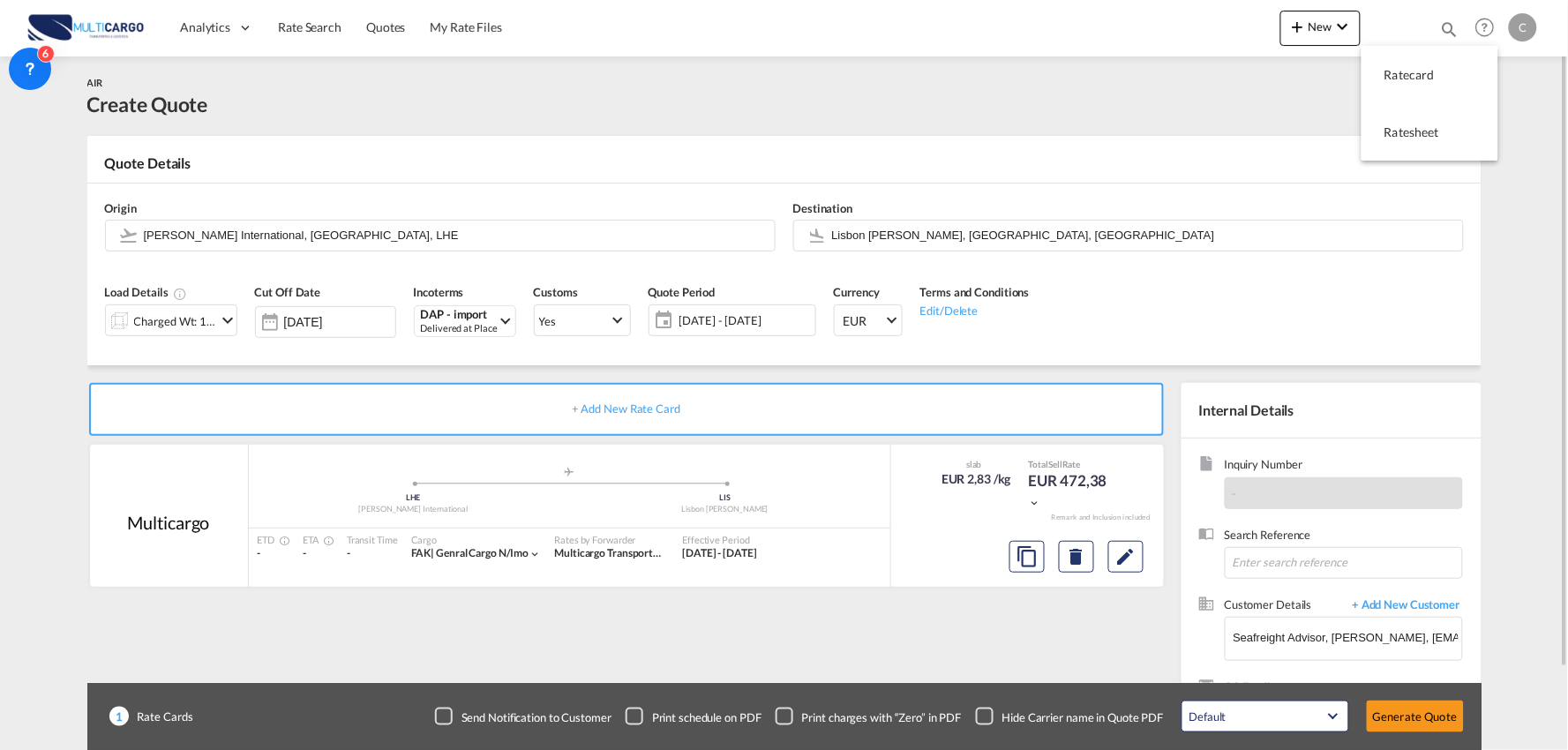
click at [168, 336] on div "Charged Wt: 166,67 KG" at bounding box center [161, 320] width 111 height 30
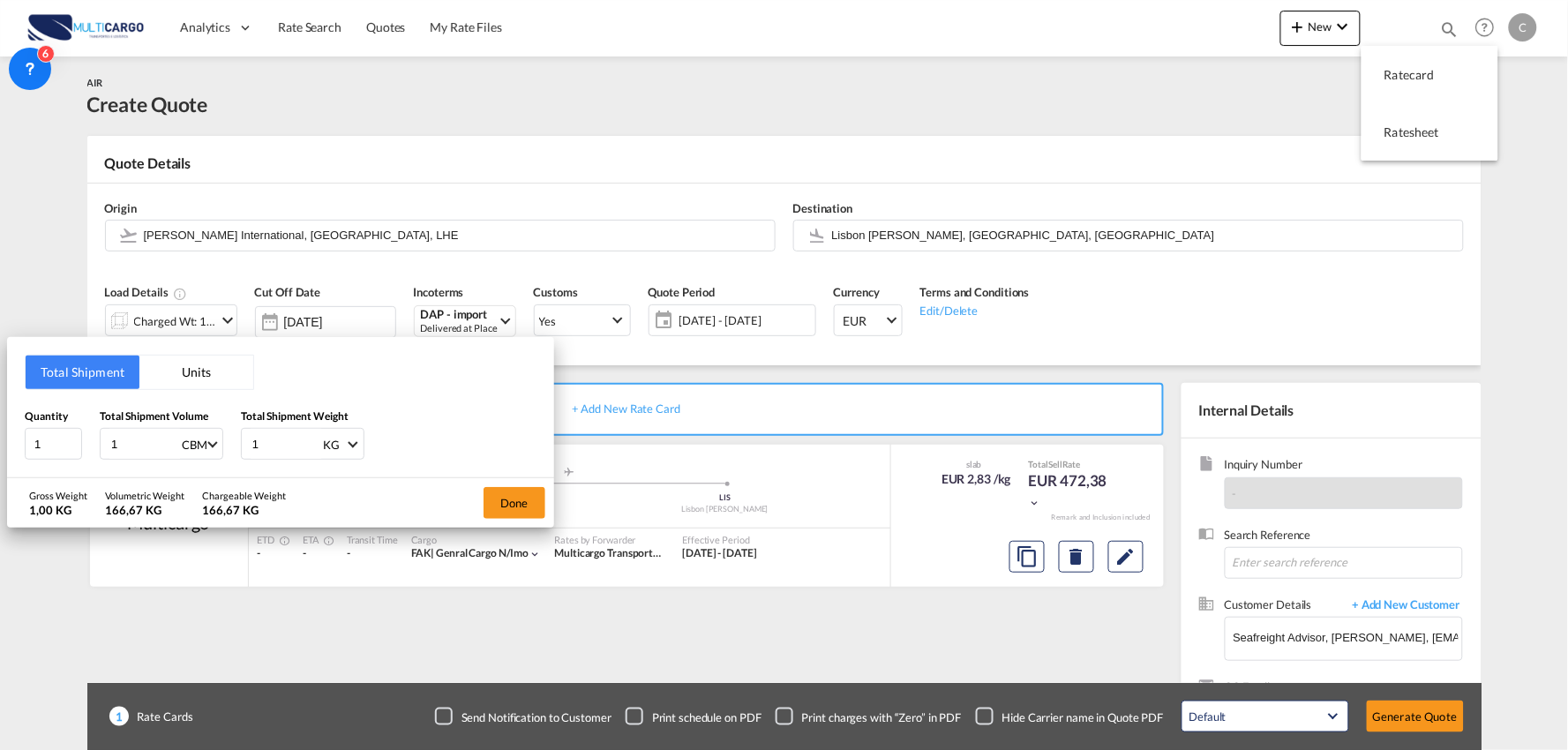
drag, startPoint x: 97, startPoint y: 445, endPoint x: 5, endPoint y: 445, distance: 92.0
click at [5, 445] on div "Total Shipment Units Quantity 1 Total Shipment Volume 1 CBM CBM CFT KG LB Total…" at bounding box center [784, 375] width 1568 height 750
type input "2"
type input "2.482"
click at [199, 461] on div "Total Shipment Units Quantity 1 Total Shipment Volume 2.482 CBM CBM CFT KG LB T…" at bounding box center [280, 408] width 547 height 141
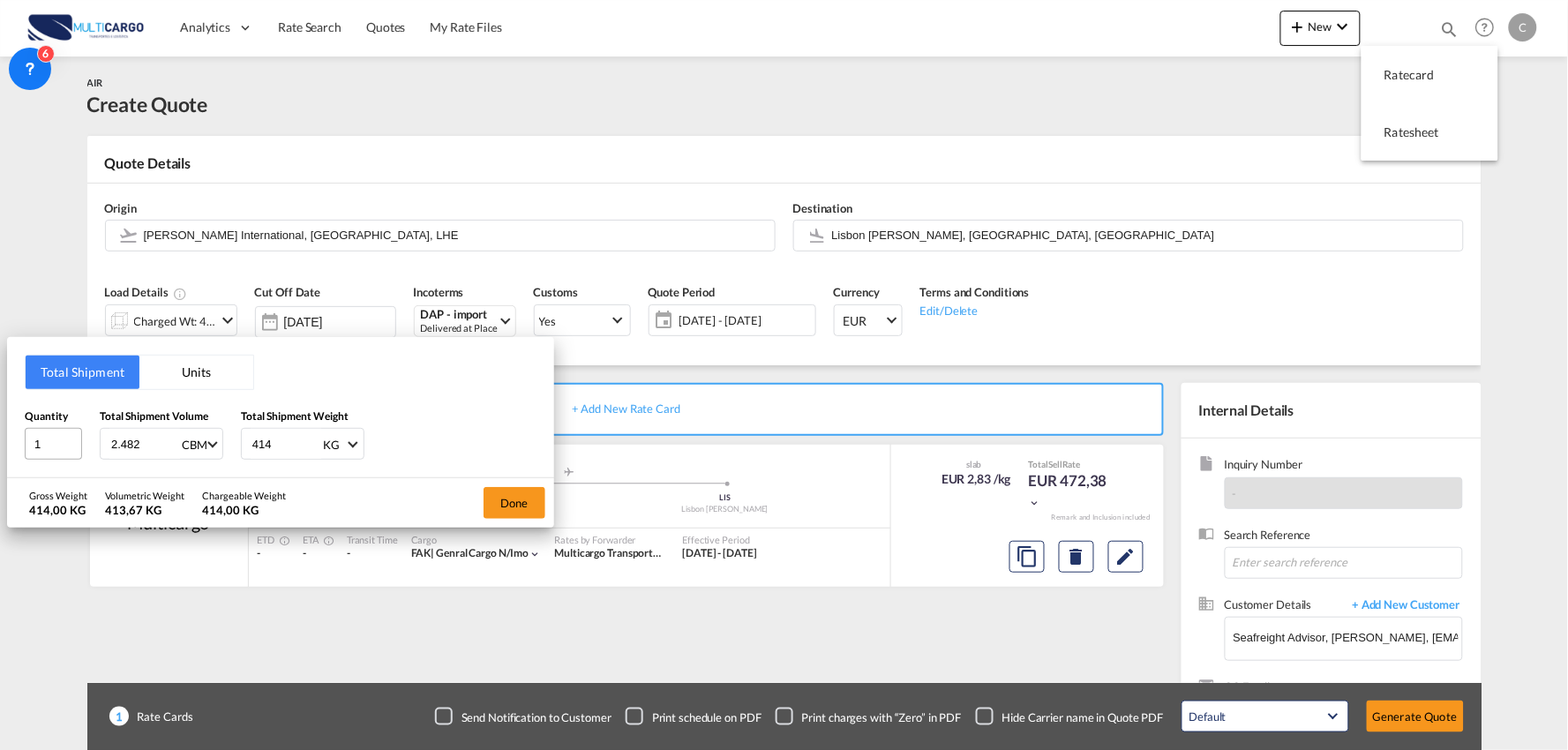
type input "414"
drag, startPoint x: 53, startPoint y: 444, endPoint x: 13, endPoint y: 445, distance: 40.0
click at [13, 445] on div "Total Shipment Units Quantity 1 Total Shipment Volume 2.482 CBM CBM CFT KG LB T…" at bounding box center [280, 408] width 547 height 141
type input "42"
click at [519, 497] on button "Done" at bounding box center [514, 503] width 62 height 32
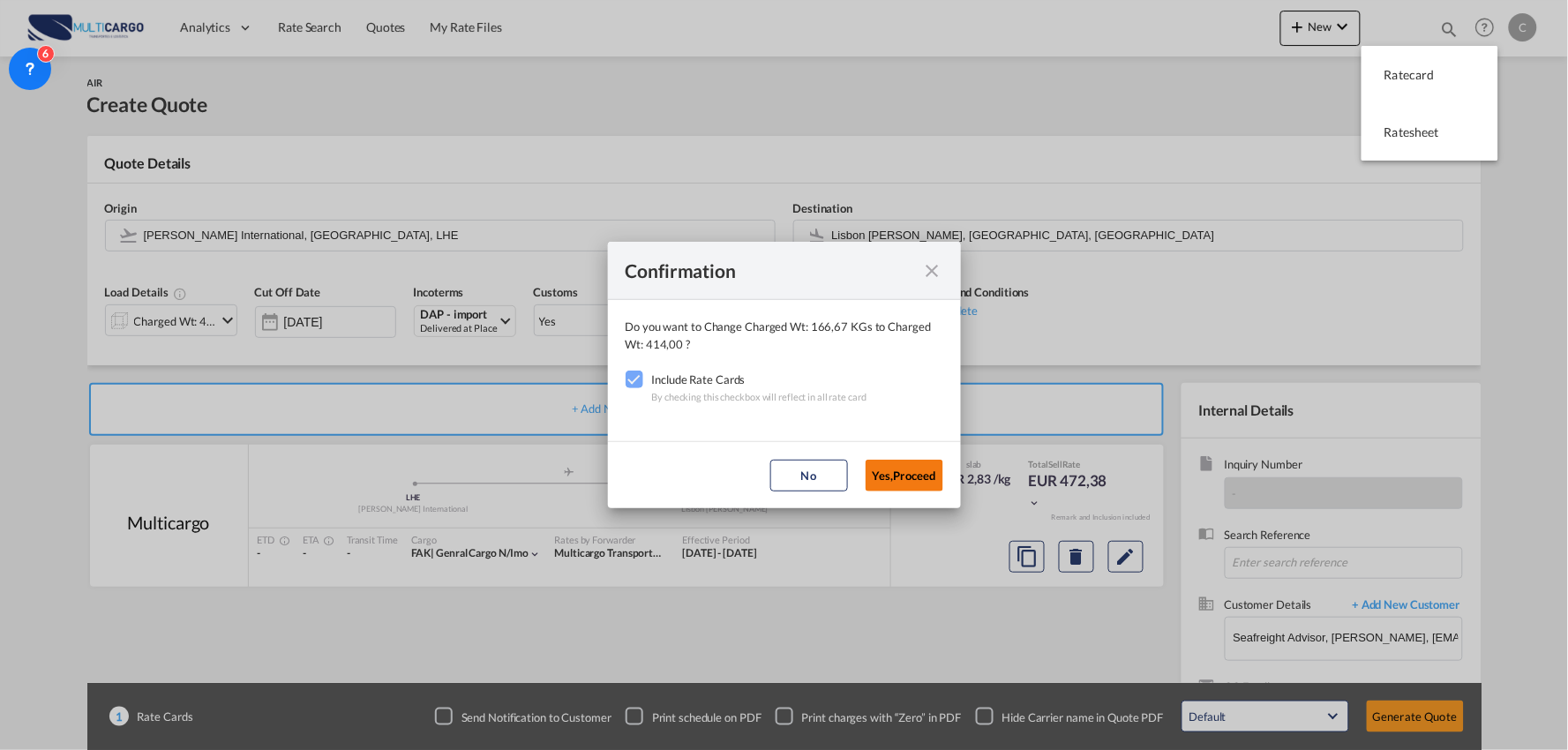
click at [919, 478] on button "Yes,Proceed" at bounding box center [904, 476] width 78 height 32
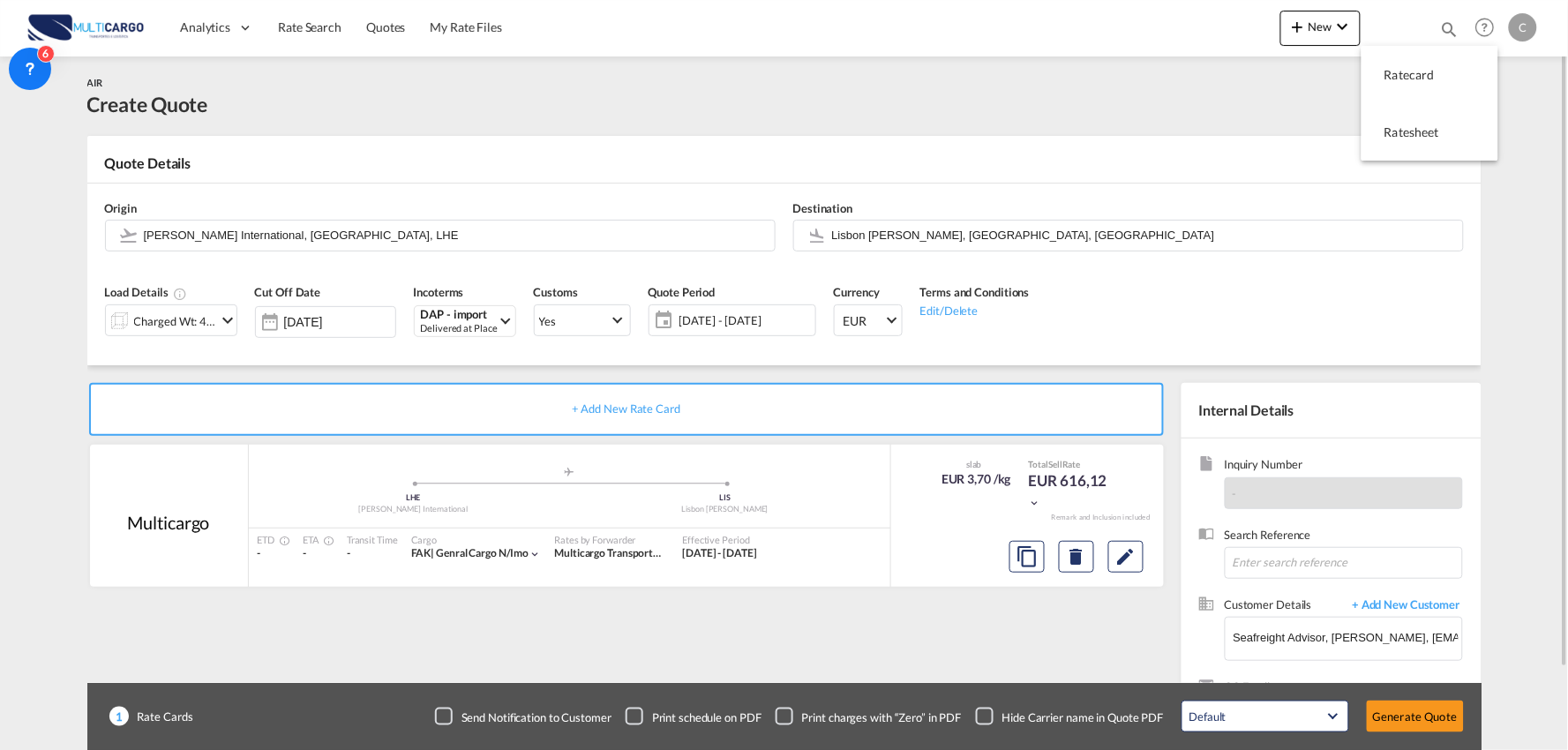
click at [199, 311] on div "Charged Wt: 414,00 KG" at bounding box center [176, 321] width 83 height 25
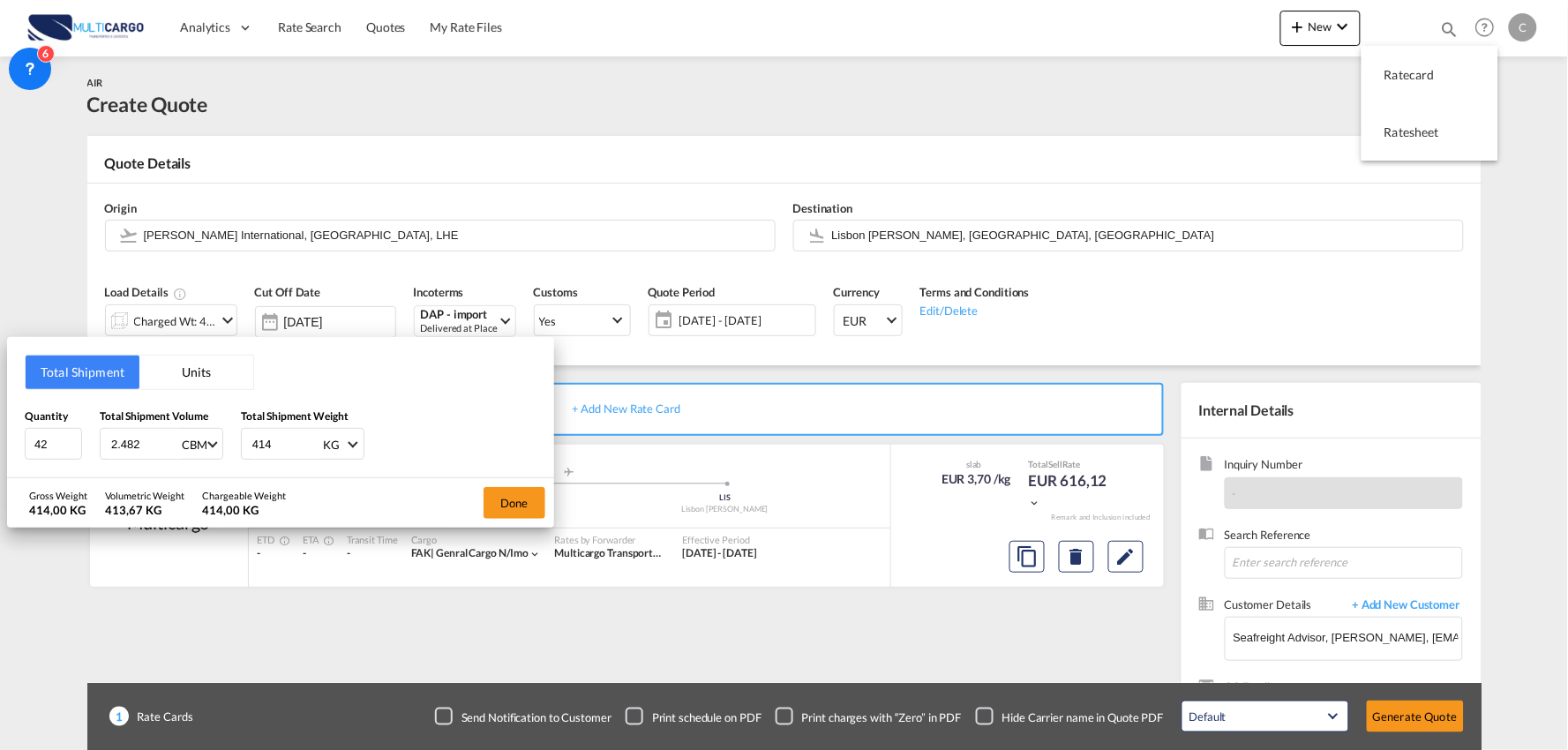
drag, startPoint x: 272, startPoint y: 442, endPoint x: 179, endPoint y: 455, distance: 93.9
click at [196, 451] on div "Quantity 42 Total Shipment Volume 2.482 CBM CBM CFT KG LB Total Shipment Weight…" at bounding box center [281, 434] width 512 height 53
type input "200"
click at [526, 506] on button "Done" at bounding box center [514, 503] width 62 height 32
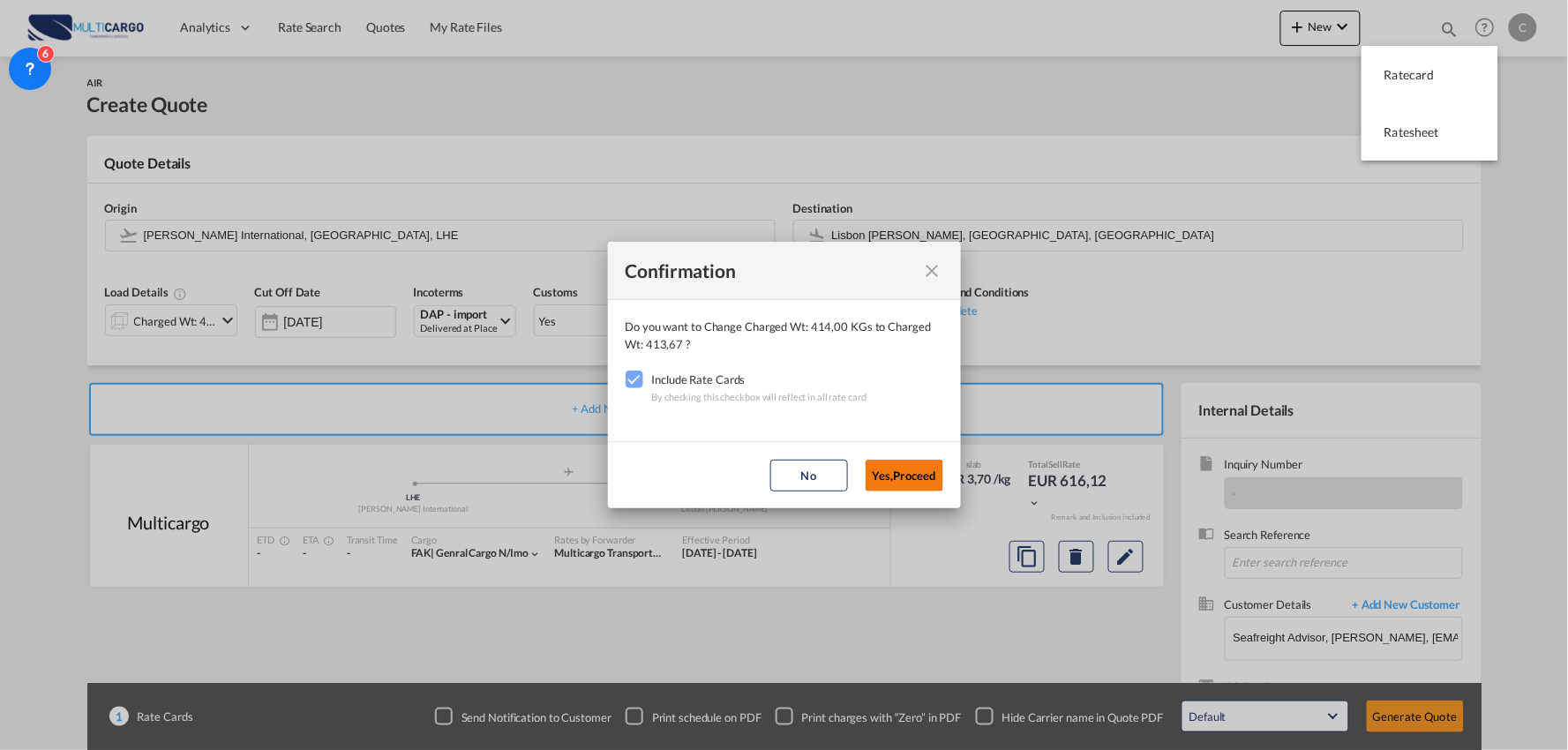
click at [923, 470] on button "Yes,Proceed" at bounding box center [904, 476] width 78 height 32
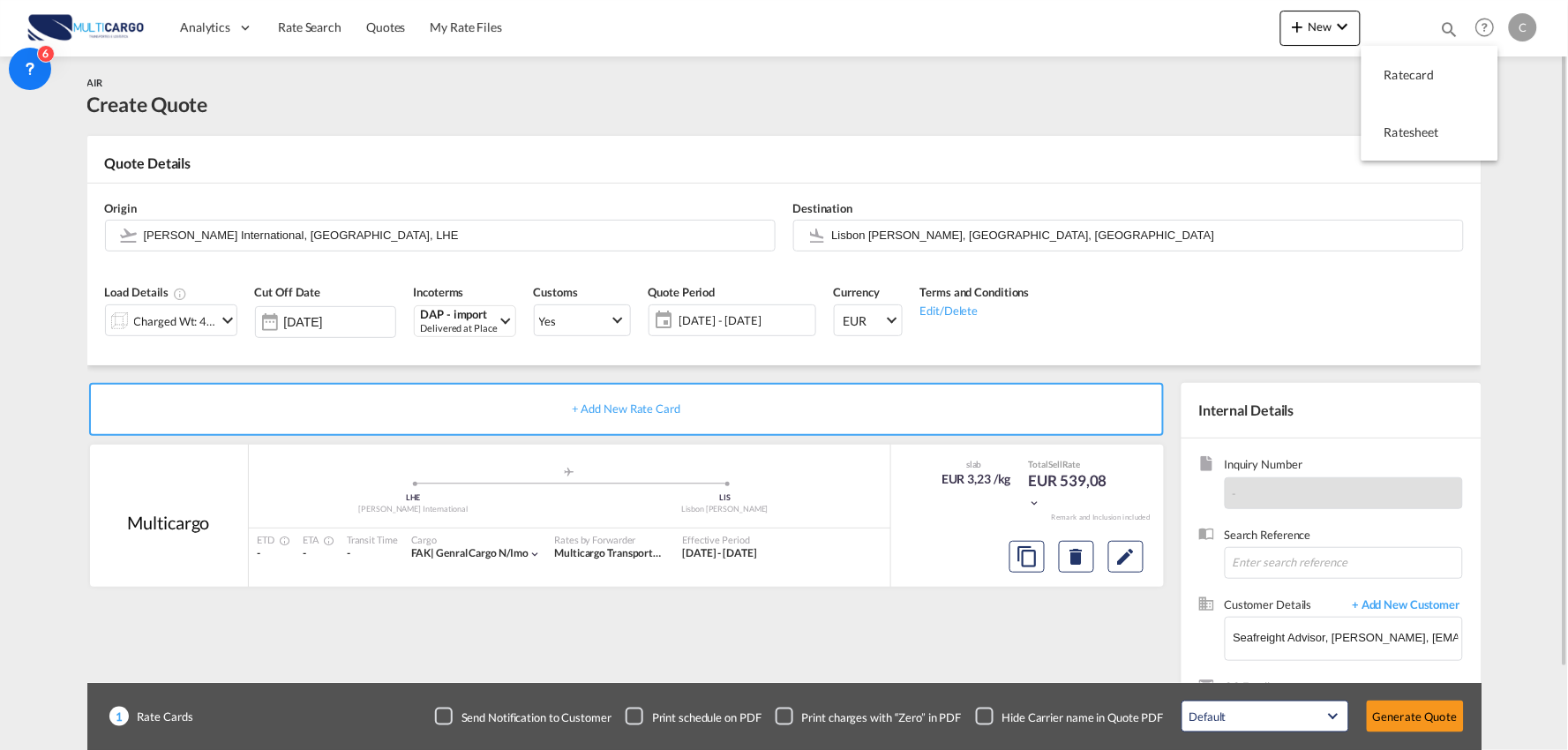
click at [903, 695] on div "Send Notification to Customer Print schedule on PDF Print charges with “Zero” i…" at bounding box center [954, 717] width 1038 height 49
click at [851, 636] on div "+ Add New Rate Card Multicargo added by you .a{fill:#aaa8ad;} .a{fill:#aaa8ad;}…" at bounding box center [629, 567] width 1085 height 369
click at [1415, 712] on button "Generate Quote" at bounding box center [1415, 717] width 97 height 32
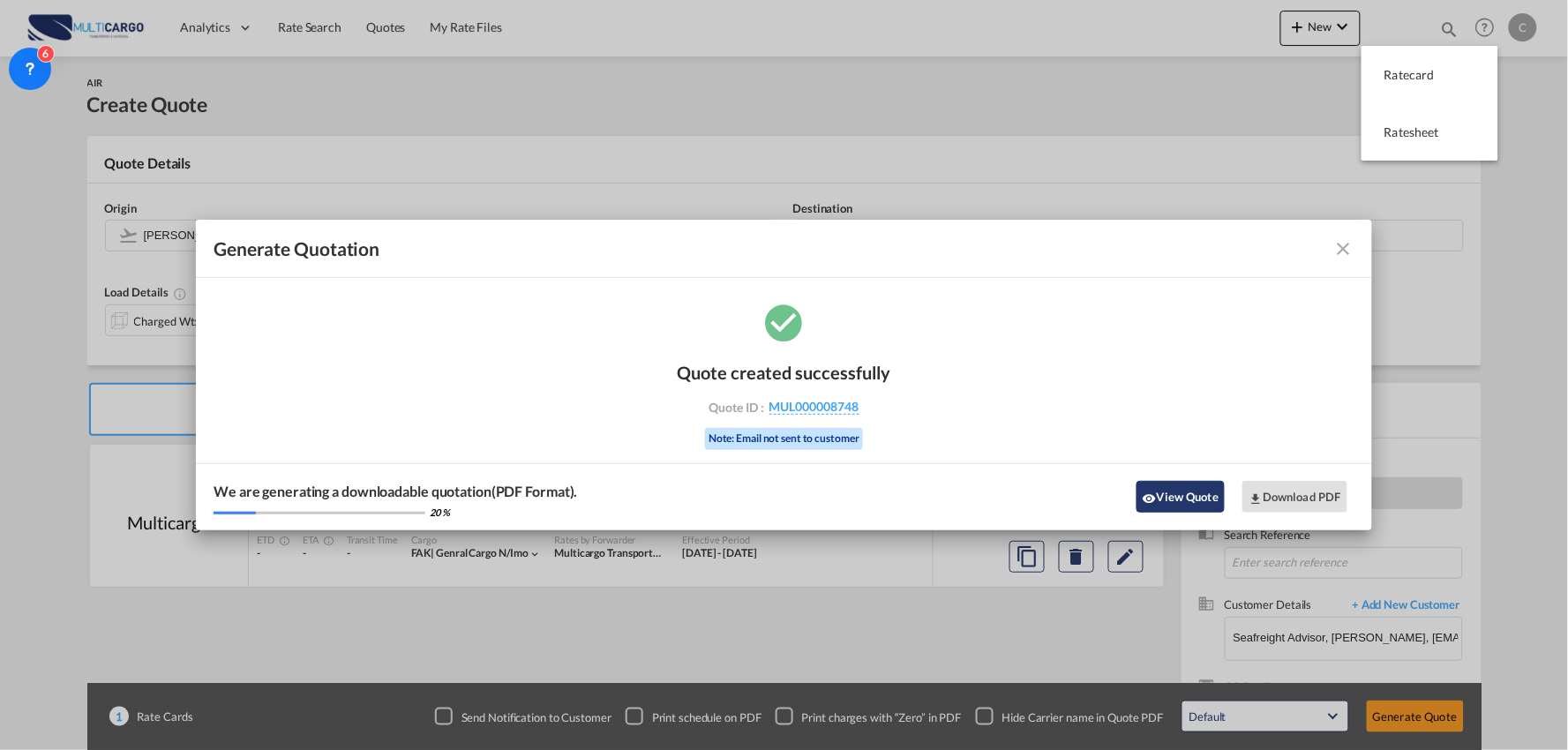
click at [1158, 491] on button "View Quote" at bounding box center [1180, 497] width 88 height 32
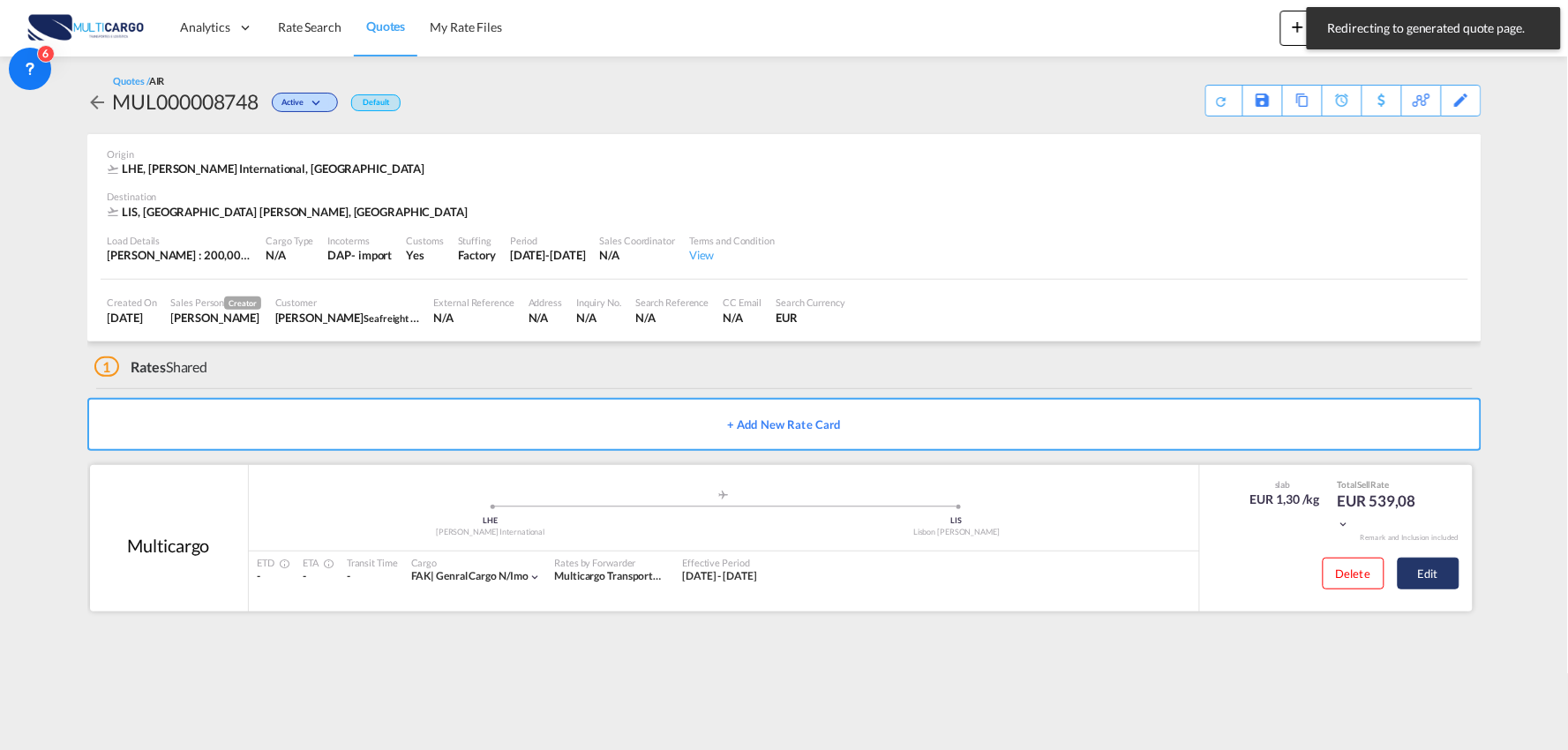
click at [1423, 574] on button "Edit" at bounding box center [1429, 574] width 62 height 32
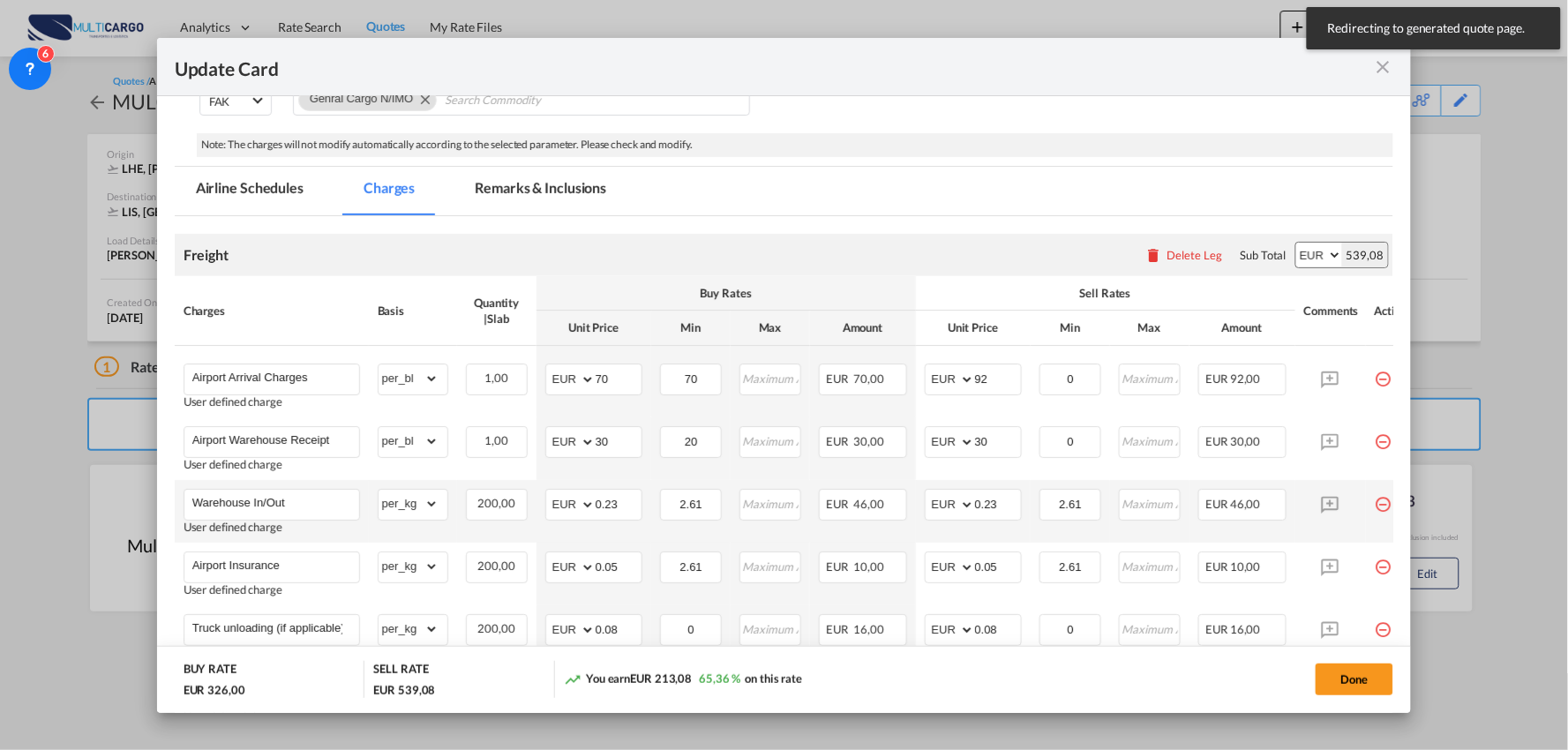
scroll to position [294, 0]
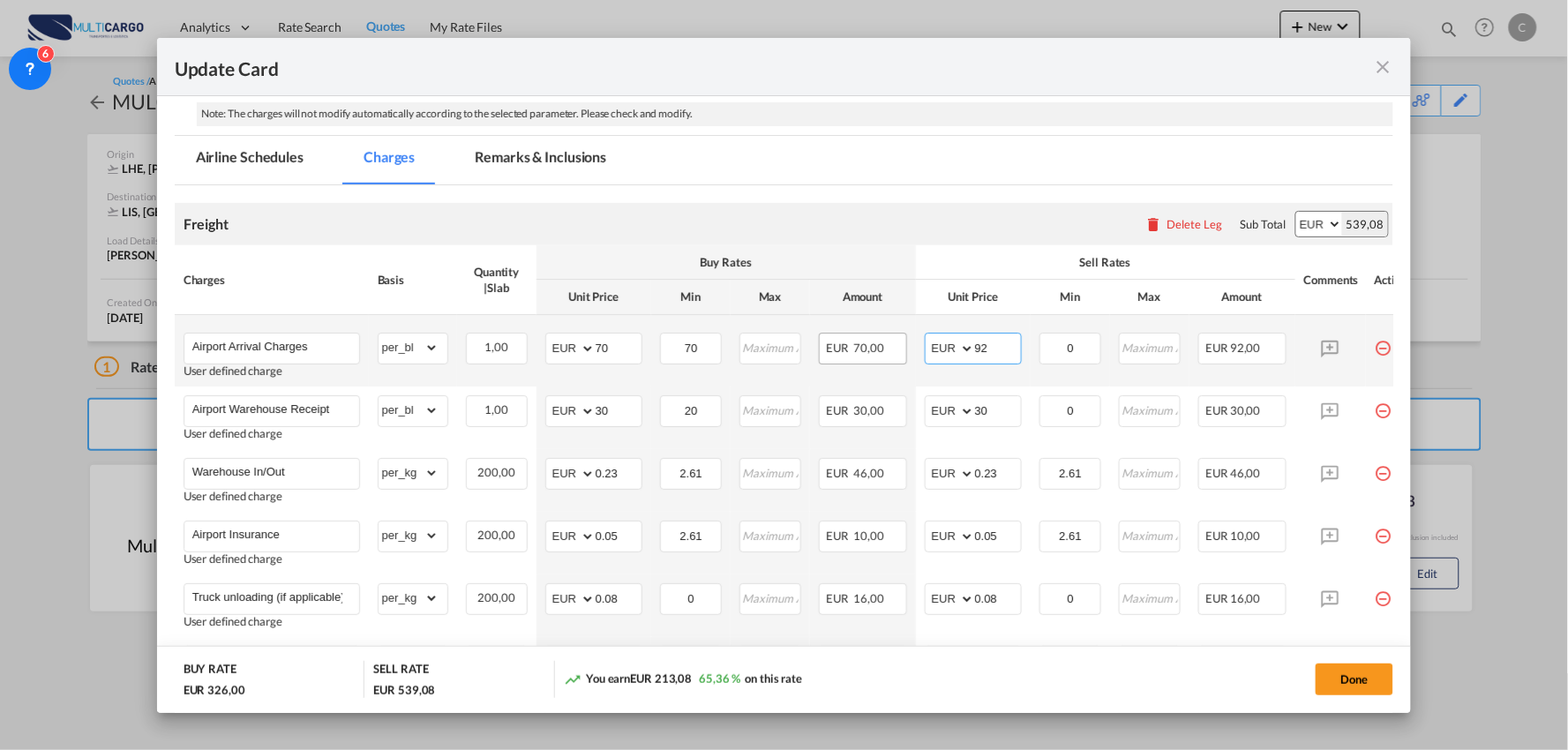
drag, startPoint x: 1004, startPoint y: 341, endPoint x: 881, endPoint y: 349, distance: 123.3
click at [883, 349] on tr "Airport Arrival Charges User defined charge Please Enter Already Exists gross_w…" at bounding box center [799, 350] width 1250 height 71
type input "70"
click at [936, 191] on air-lcl-rate-modification "Freight Please enter leg name Leg Name Already Exists Delete Leg Sub Total AED …" at bounding box center [784, 566] width 1220 height 761
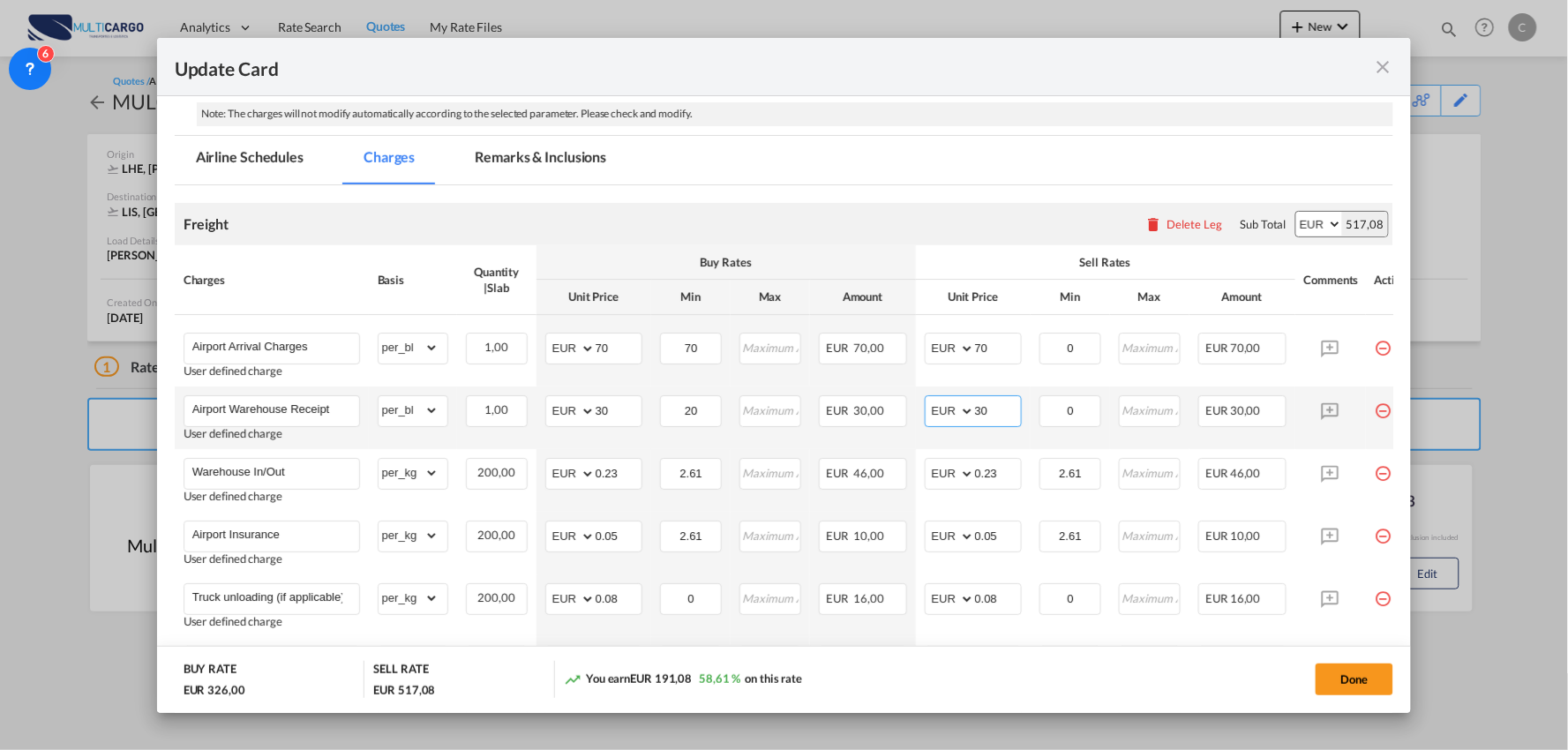
drag, startPoint x: 995, startPoint y: 412, endPoint x: 920, endPoint y: 412, distance: 75.0
click at [928, 412] on md-input-container "AED AFN ALL AMD ANG AOA ARS AUD AWG AZN BAM BBD BDT BGN BHD BIF BMD BND [PERSON…" at bounding box center [974, 412] width 97 height 32
type input "40"
click at [1077, 155] on md-tabs-canvas "Airline Schedules Charges Remarks & Inclusions Airline Schedules Charges Remark…" at bounding box center [784, 159] width 1220 height 48
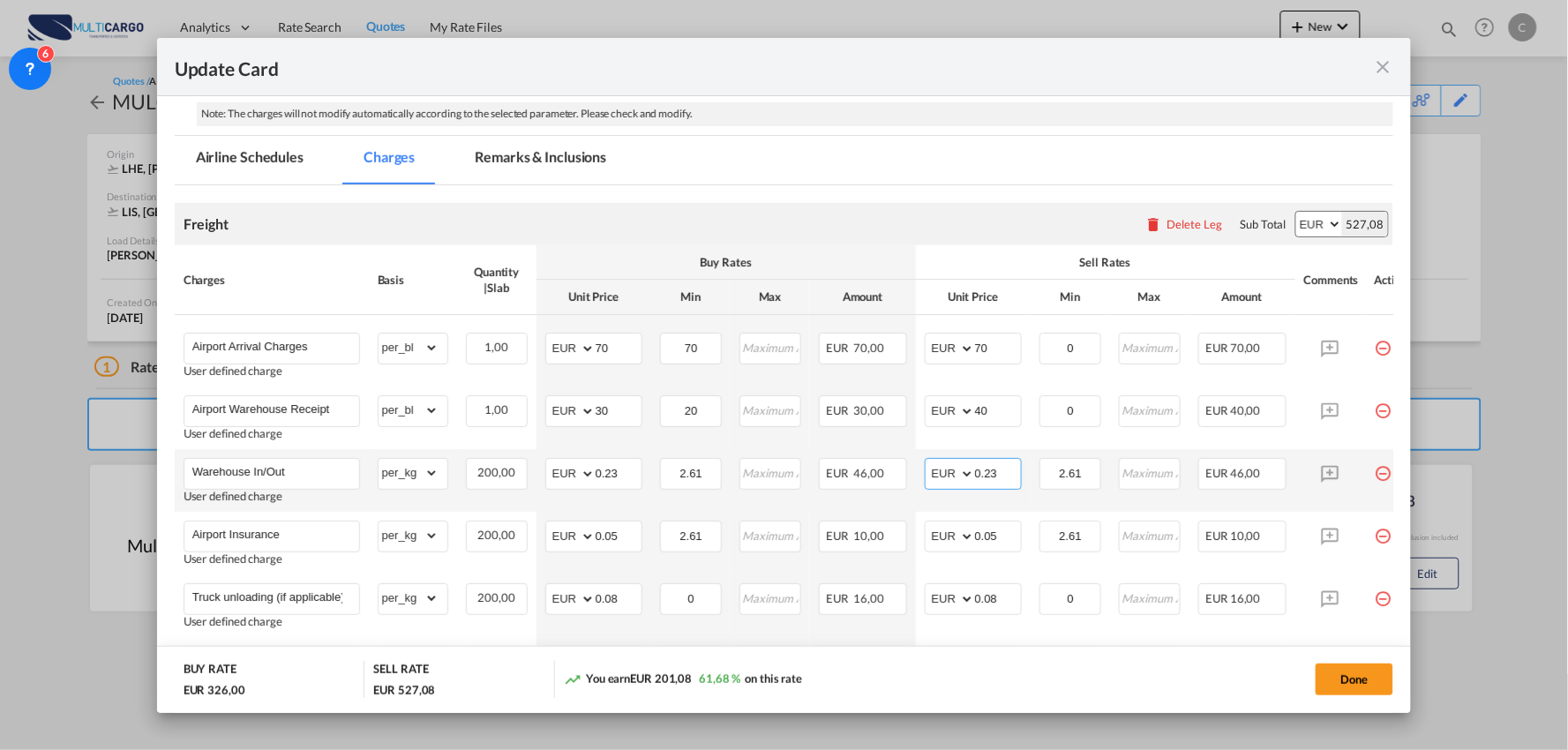
click at [1010, 466] on input "0.23" at bounding box center [998, 472] width 46 height 27
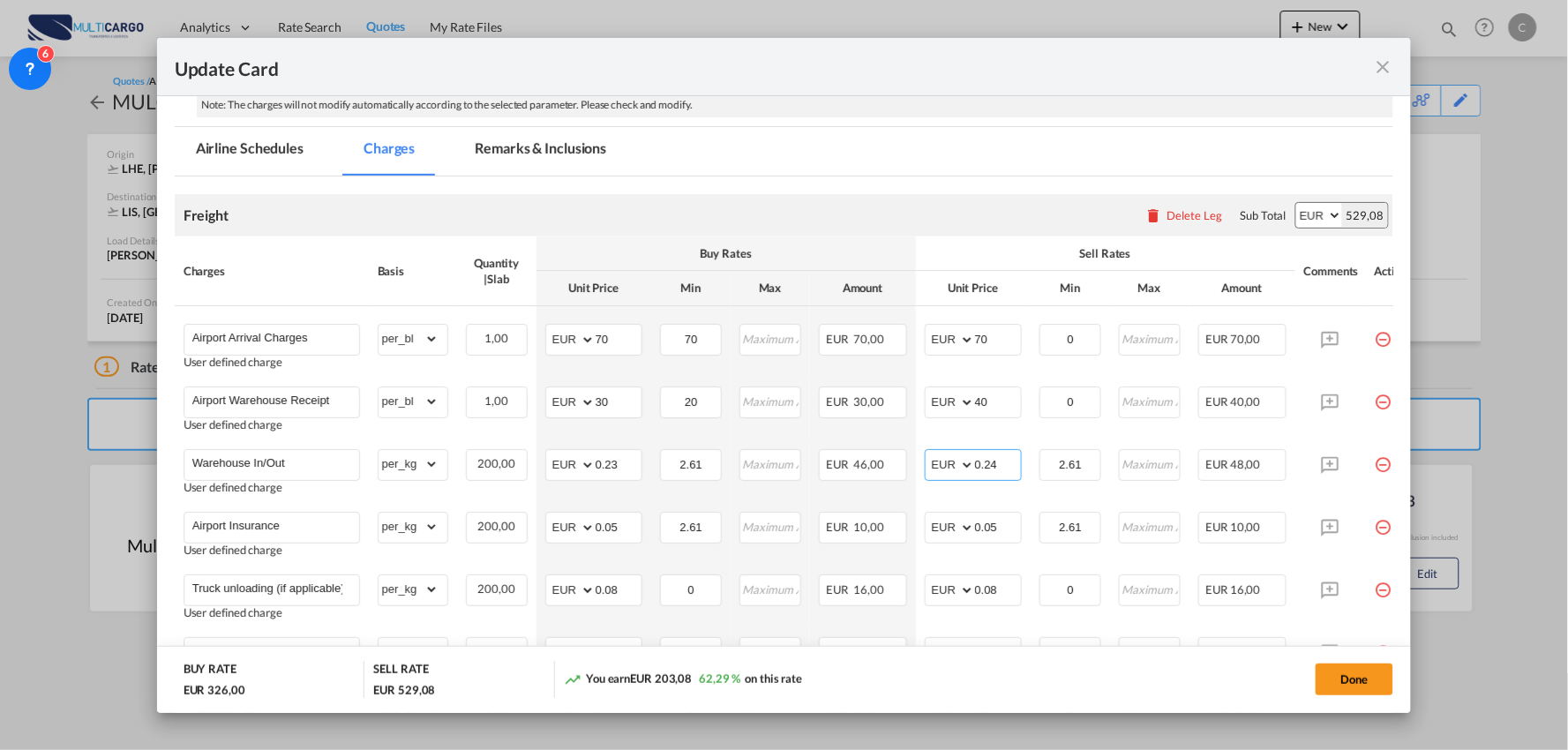
scroll to position [662, 0]
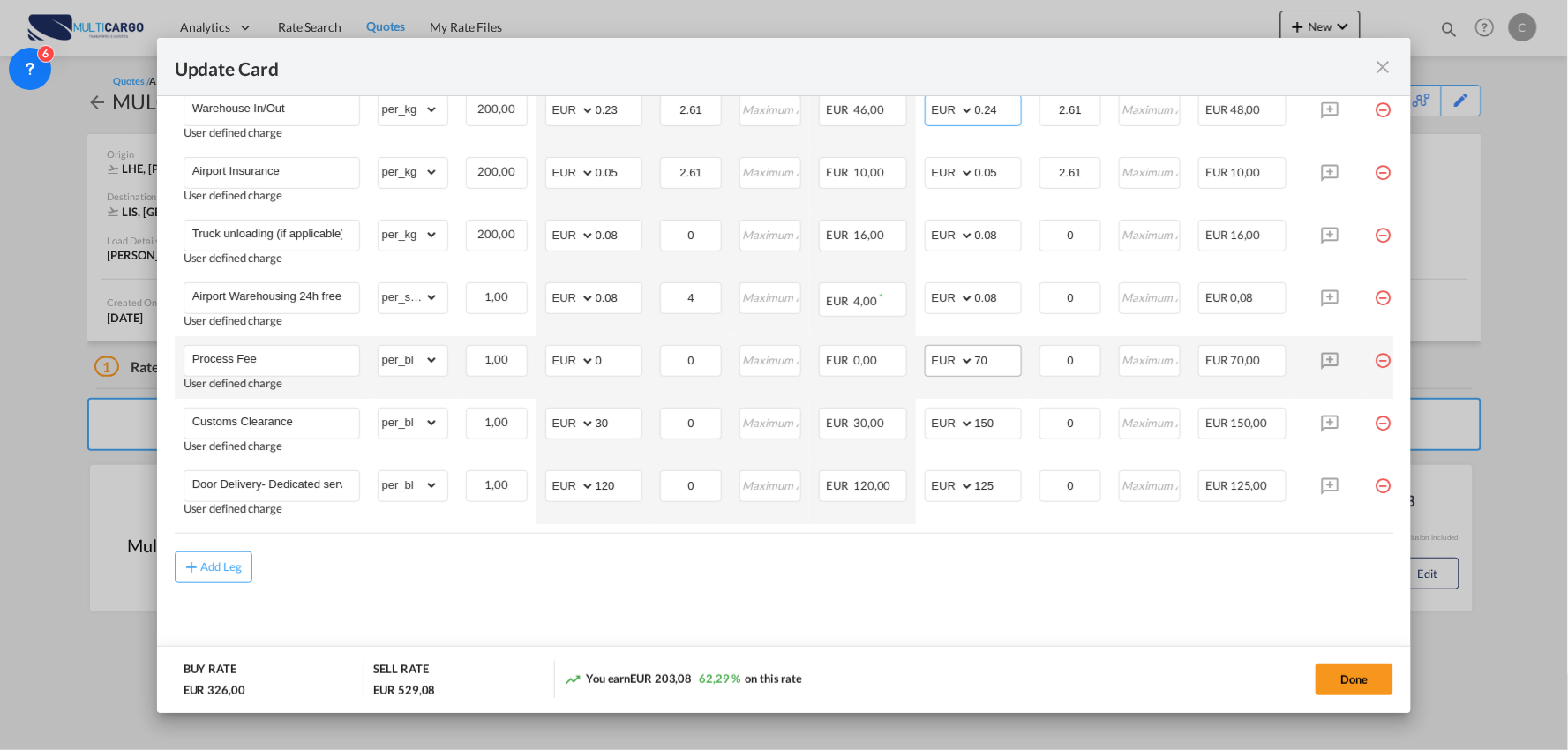
type input "0.24"
drag, startPoint x: 973, startPoint y: 350, endPoint x: 949, endPoint y: 353, distance: 24.2
click at [952, 351] on md-input-container "AED AFN ALL AMD ANG AOA ARS AUD AWG AZN BAM BBD BDT BGN BHD BIF BMD BND [PERSON…" at bounding box center [974, 361] width 97 height 32
type input "90"
drag, startPoint x: 610, startPoint y: 603, endPoint x: 579, endPoint y: 566, distance: 48.3
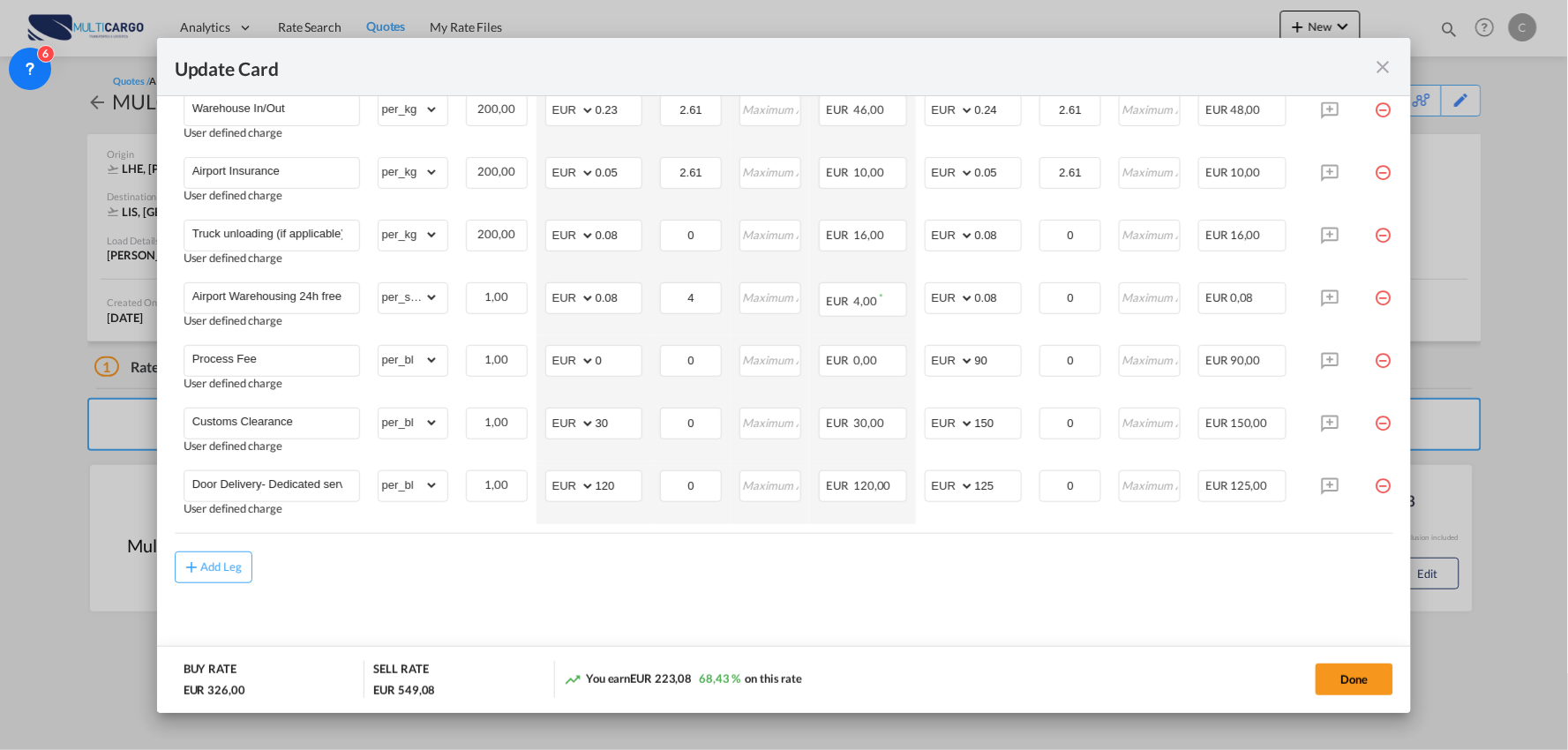
click at [609, 603] on md-content "Freight Please enter leg name Leg Name Already Exists Delete Leg Sub Total AED …" at bounding box center [784, 245] width 1220 height 847
drag, startPoint x: 612, startPoint y: 418, endPoint x: 537, endPoint y: 421, distance: 75.1
click at [534, 420] on tr "Customs Clearance User defined charge Please Enter Already Exists gross_weight …" at bounding box center [799, 430] width 1250 height 63
type input "80"
click at [410, 566] on div "Add Leg" at bounding box center [784, 568] width 1220 height 32
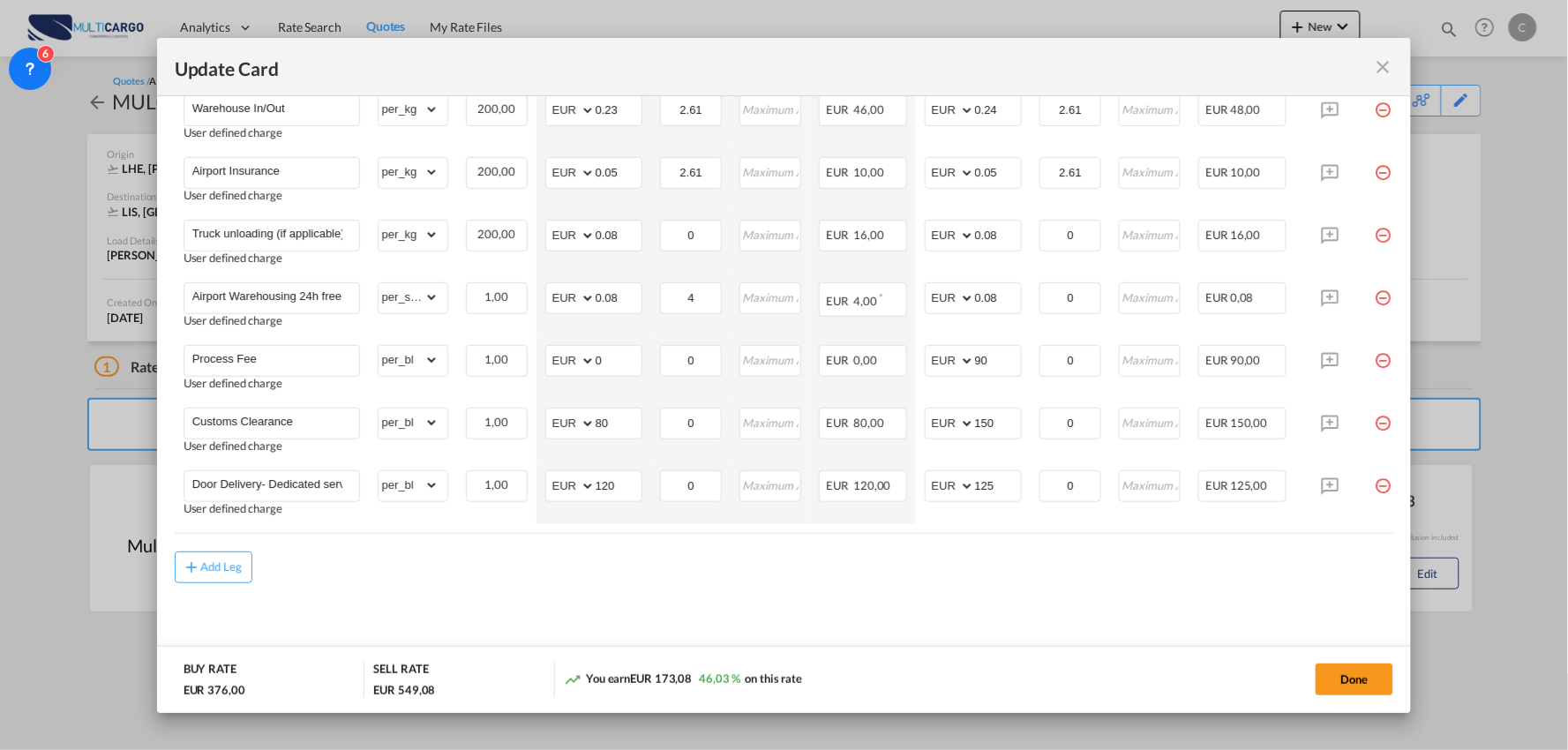
click at [691, 592] on md-content "Freight Please enter leg name Leg Name Already Exists Delete Leg Sub Total AED …" at bounding box center [784, 245] width 1220 height 847
click at [663, 579] on div "Add Leg" at bounding box center [784, 568] width 1220 height 32
drag, startPoint x: 973, startPoint y: 610, endPoint x: 995, endPoint y: 580, distance: 37.2
click at [975, 610] on md-content "Freight Please enter leg name Leg Name Already Exists Delete Leg Sub Total AED …" at bounding box center [784, 245] width 1220 height 847
drag, startPoint x: 544, startPoint y: 557, endPoint x: 558, endPoint y: 551, distance: 15.2
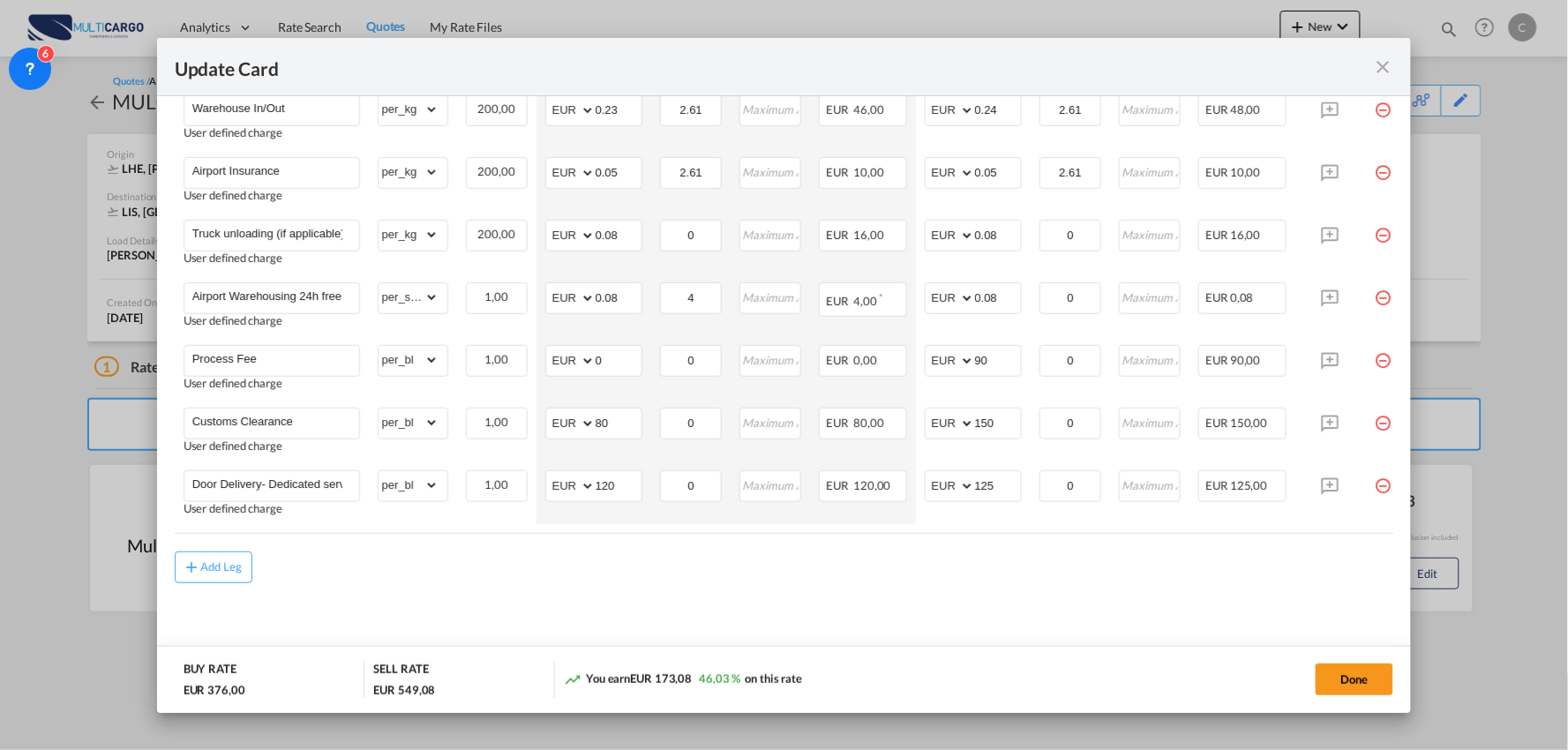
click at [545, 555] on div "Add Leg" at bounding box center [784, 568] width 1220 height 32
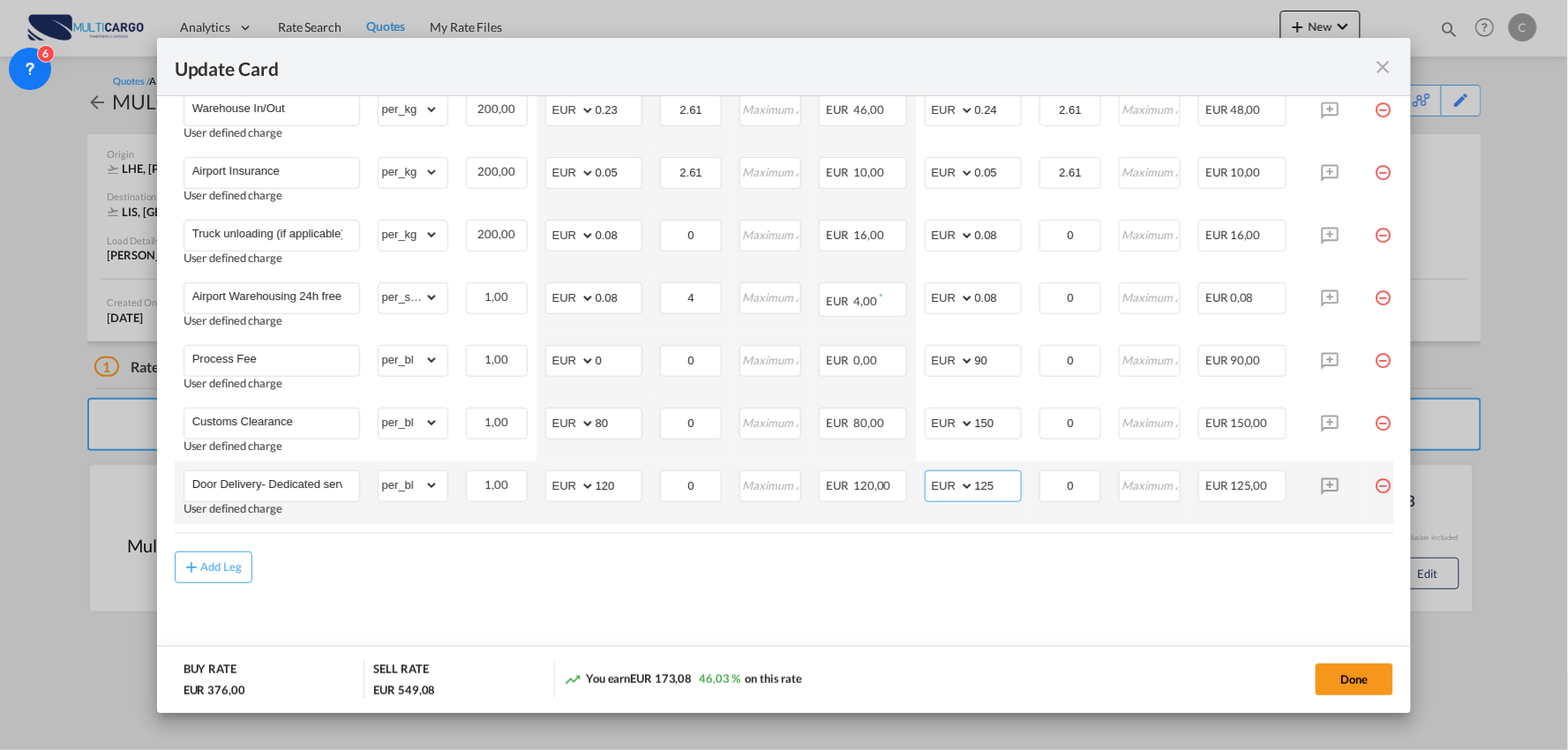
drag, startPoint x: 959, startPoint y: 480, endPoint x: 745, endPoint y: 505, distance: 215.5
click at [748, 505] on tr "Door Delivery- Dedicated service User defined charge Please Enter Already Exist…" at bounding box center [799, 493] width 1250 height 63
click at [1003, 483] on input "125" at bounding box center [998, 485] width 46 height 27
drag, startPoint x: 1009, startPoint y: 483, endPoint x: 883, endPoint y: 483, distance: 126.0
click at [883, 483] on tr "Door Delivery- Dedicated service User defined charge Please Enter Already Exist…" at bounding box center [799, 493] width 1250 height 63
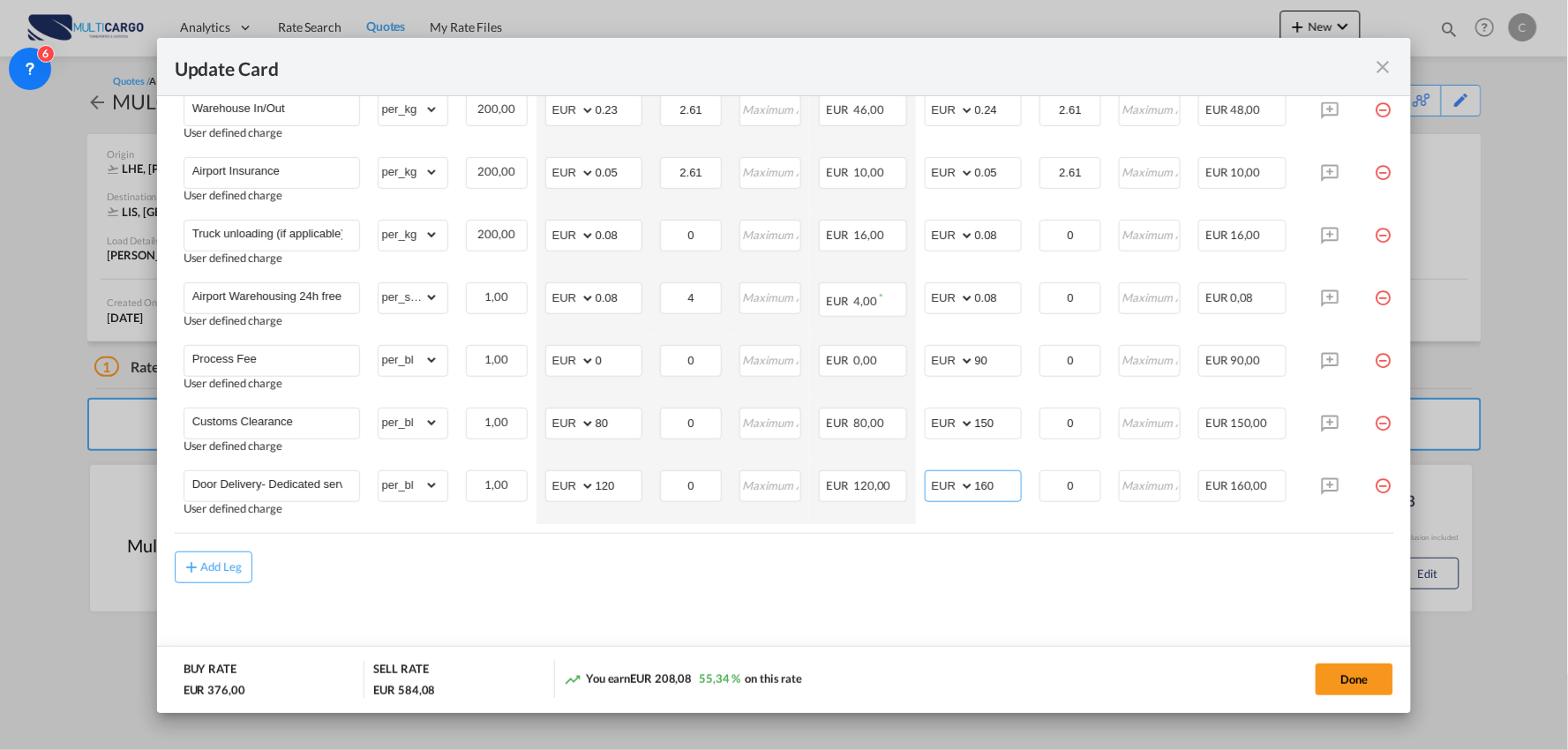
type input "160"
click at [754, 611] on md-content "Freight Please enter leg name Leg Name Already Exists Delete Leg Sub Total AED …" at bounding box center [784, 245] width 1220 height 847
drag, startPoint x: 630, startPoint y: 472, endPoint x: 557, endPoint y: 474, distance: 73.0
click at [557, 474] on md-input-container "AED AFN ALL AMD ANG AOA ARS AUD AWG AZN BAM BBD BDT BGN BHD BIF BMD BND [PERSON…" at bounding box center [593, 486] width 97 height 32
type input "125"
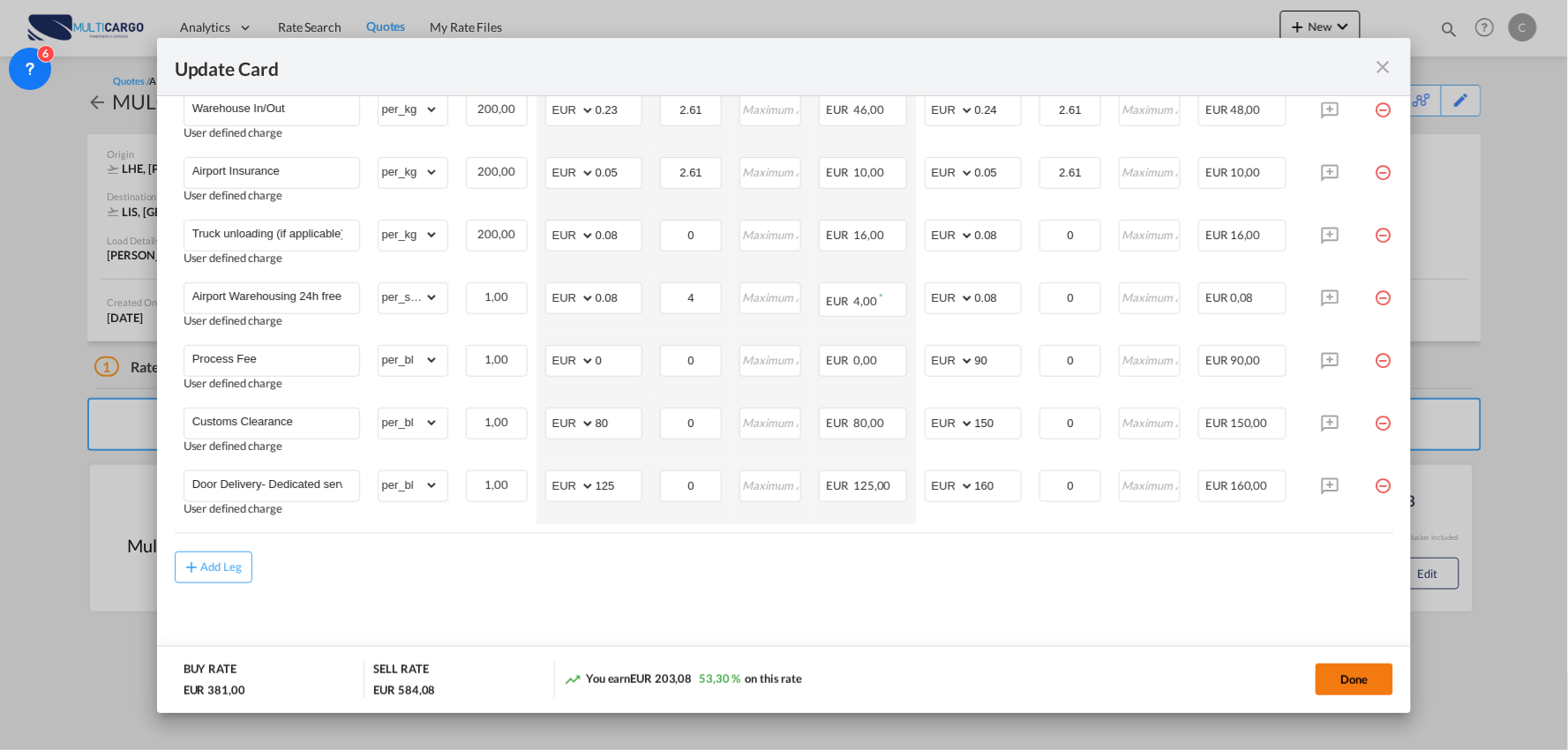
click at [1354, 678] on button "Done" at bounding box center [1355, 680] width 78 height 32
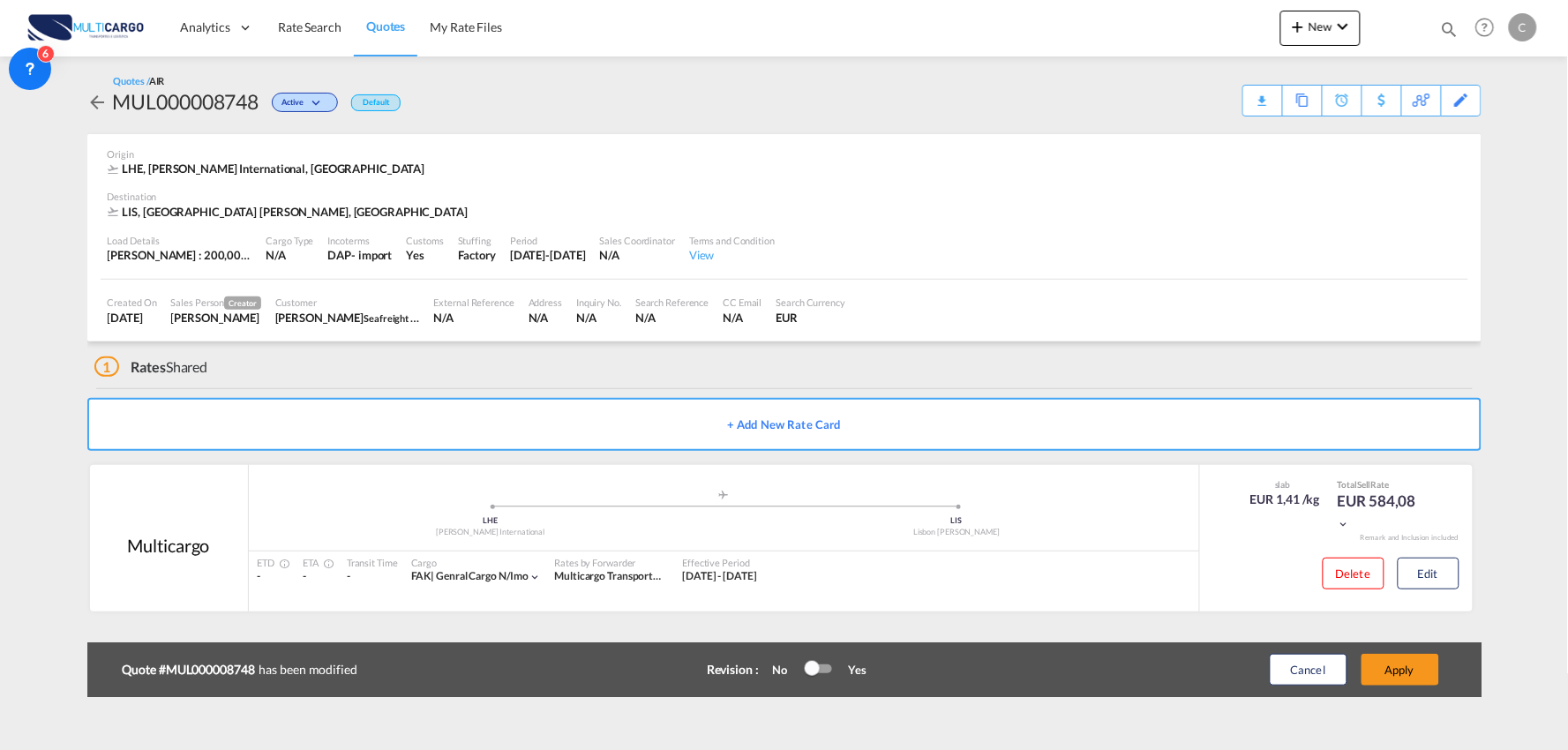
click at [1405, 667] on button "Apply" at bounding box center [1401, 670] width 78 height 32
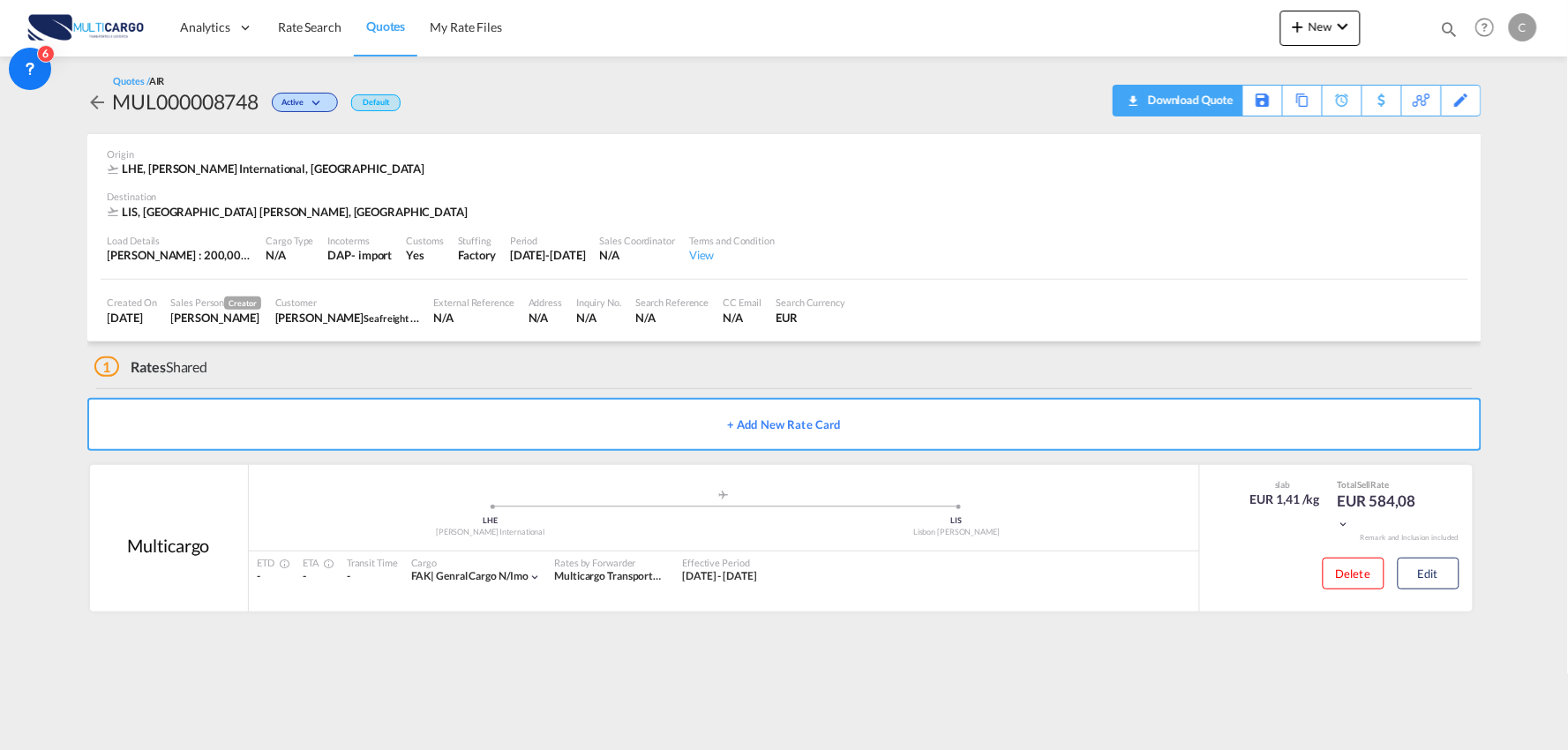
click at [1208, 101] on div "Download Quote" at bounding box center [1189, 100] width 90 height 28
click at [1430, 566] on button "Edit" at bounding box center [1429, 574] width 62 height 32
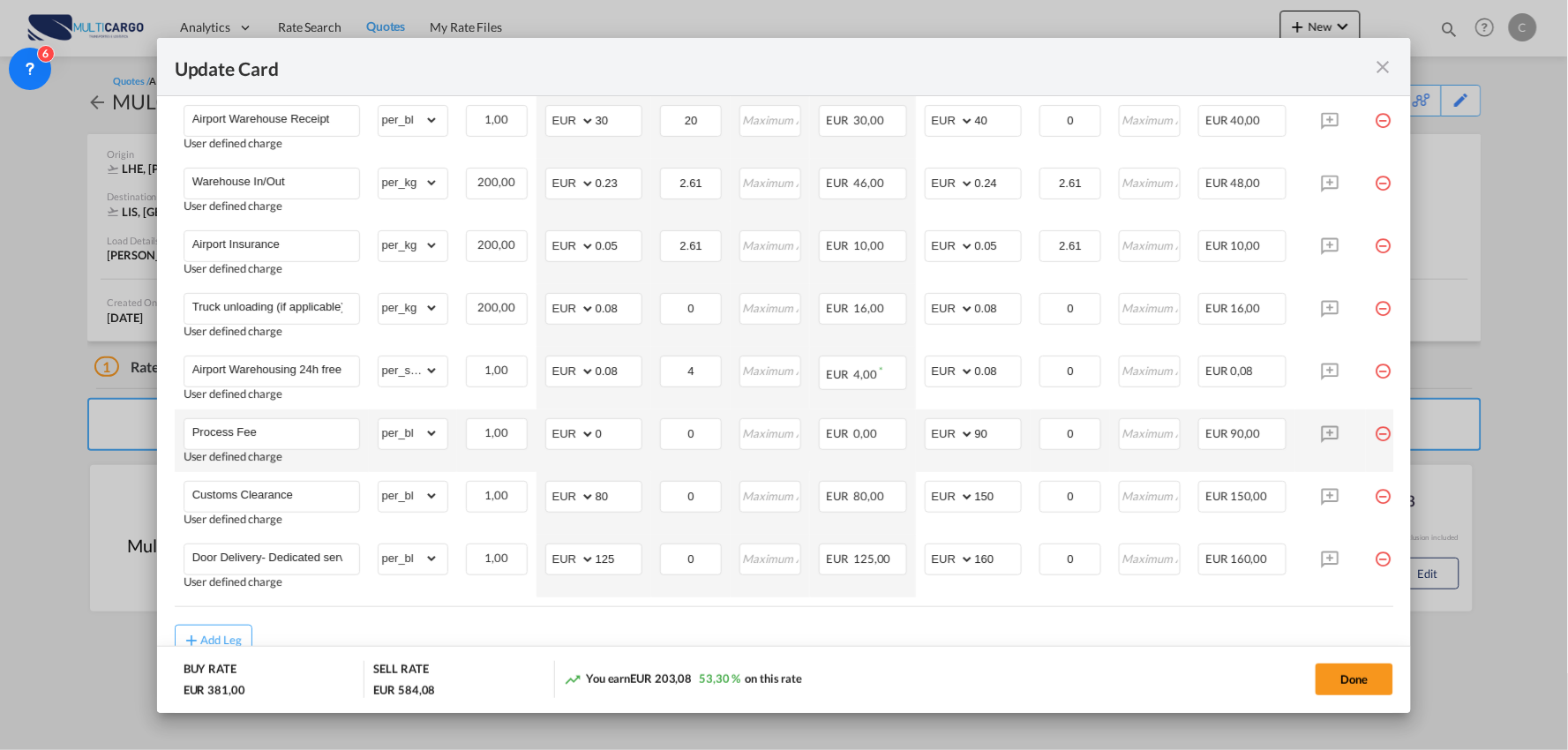
scroll to position [588, 0]
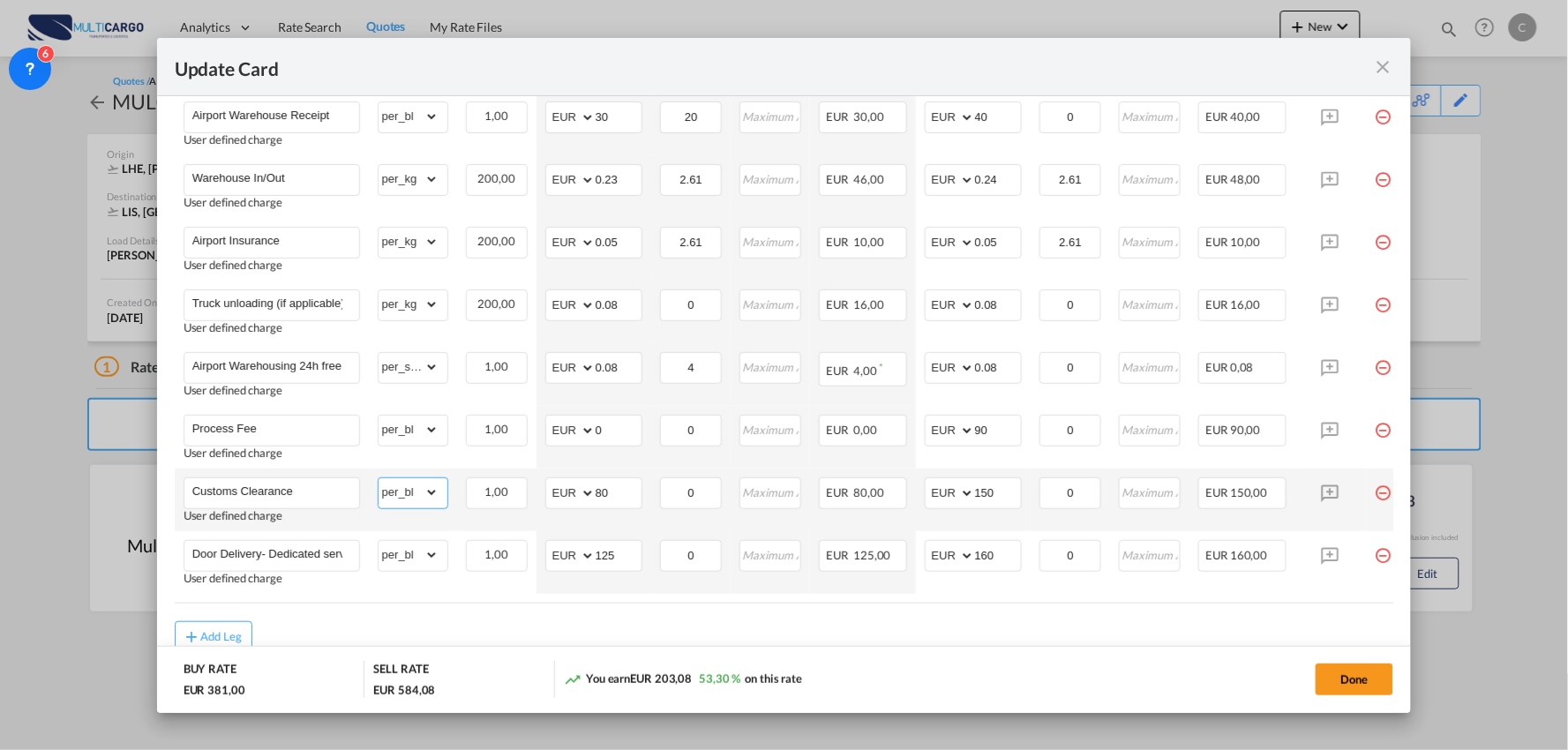
click at [417, 497] on select "gross_weight volumetric_weight per_shipment per_bl per_km % on air freight per_…" at bounding box center [408, 493] width 60 height 28
select select "per_document"
click at [378, 479] on select "gross_weight volumetric_weight per_shipment per_bl per_km % on air freight per_…" at bounding box center [408, 493] width 60 height 28
drag, startPoint x: 1324, startPoint y: 672, endPoint x: 1337, endPoint y: 673, distance: 13.0
click at [1326, 674] on button "Done" at bounding box center [1355, 680] width 78 height 32
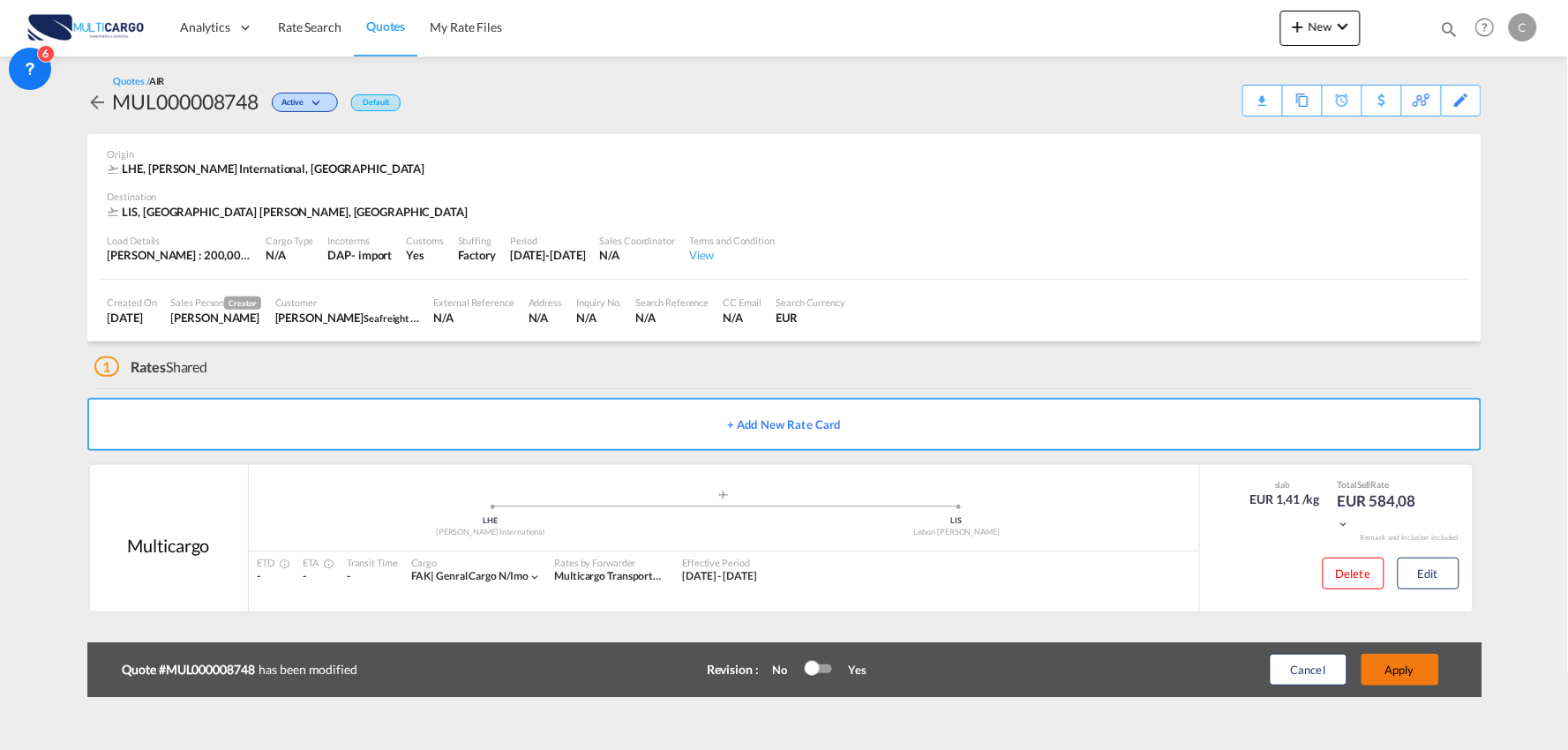
click at [1395, 674] on button "Apply" at bounding box center [1401, 670] width 78 height 32
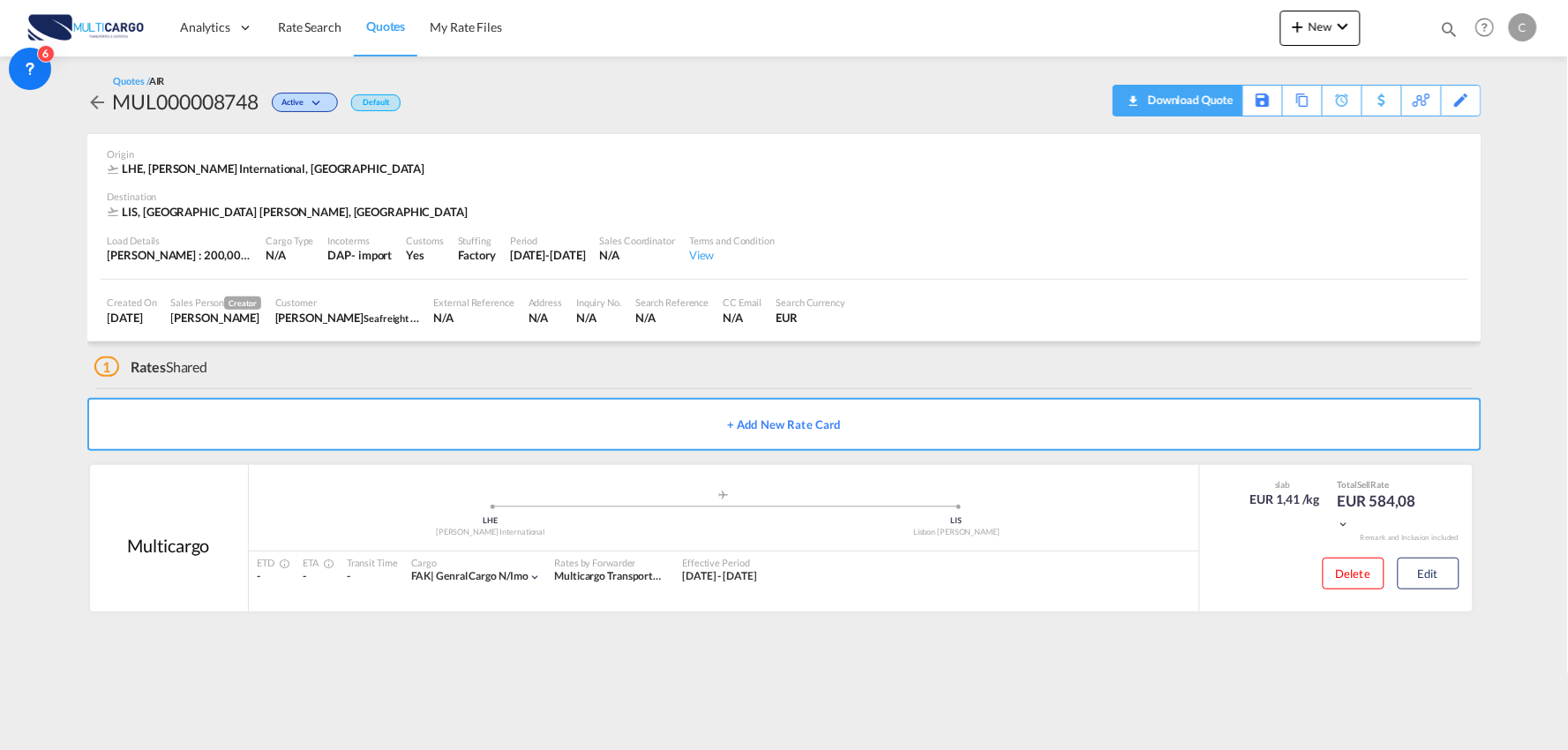
click at [1210, 109] on div "Download Quote" at bounding box center [1189, 100] width 90 height 28
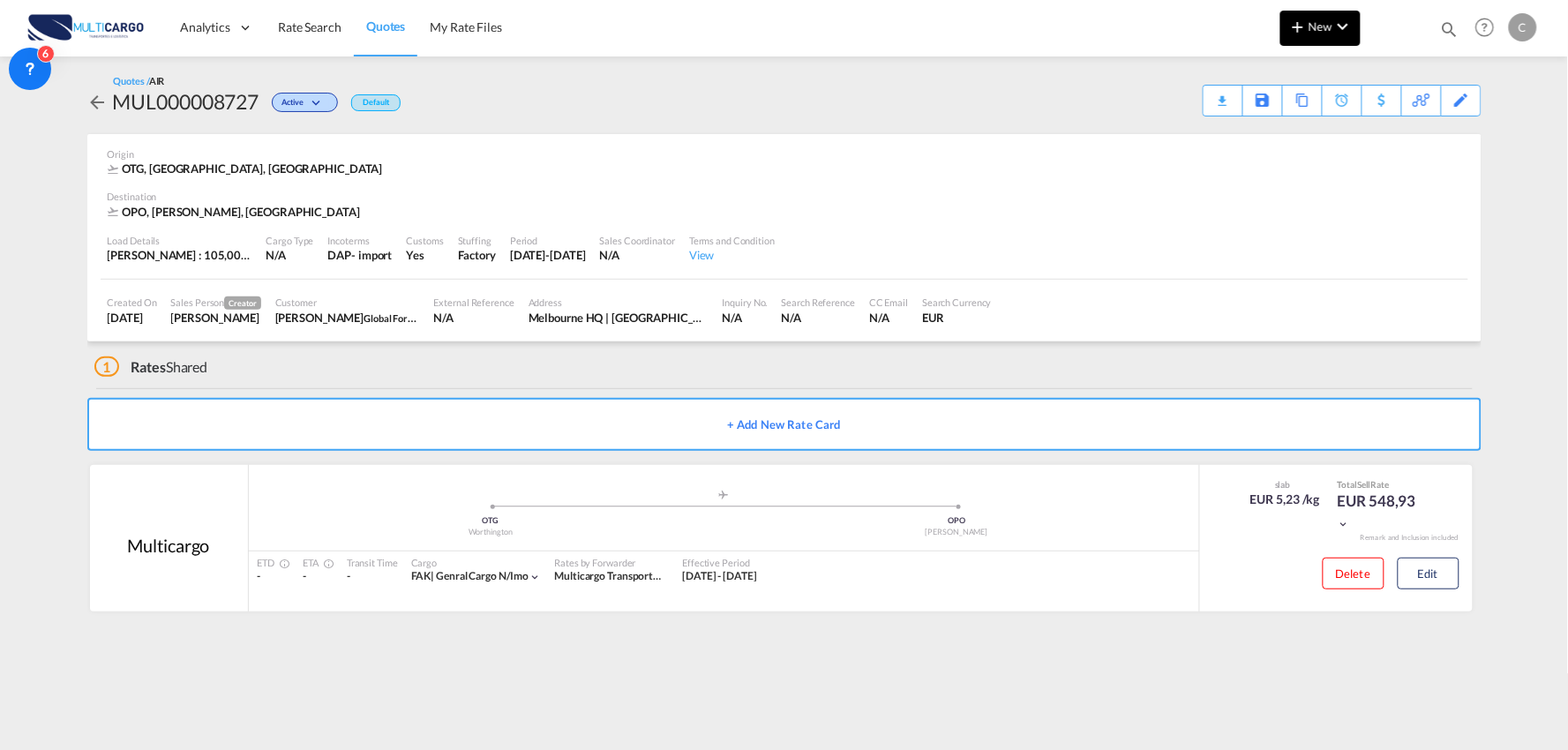
click at [1326, 35] on button "New" at bounding box center [1321, 27] width 81 height 35
click at [1288, 123] on div "Quote" at bounding box center [1296, 132] width 65 height 45
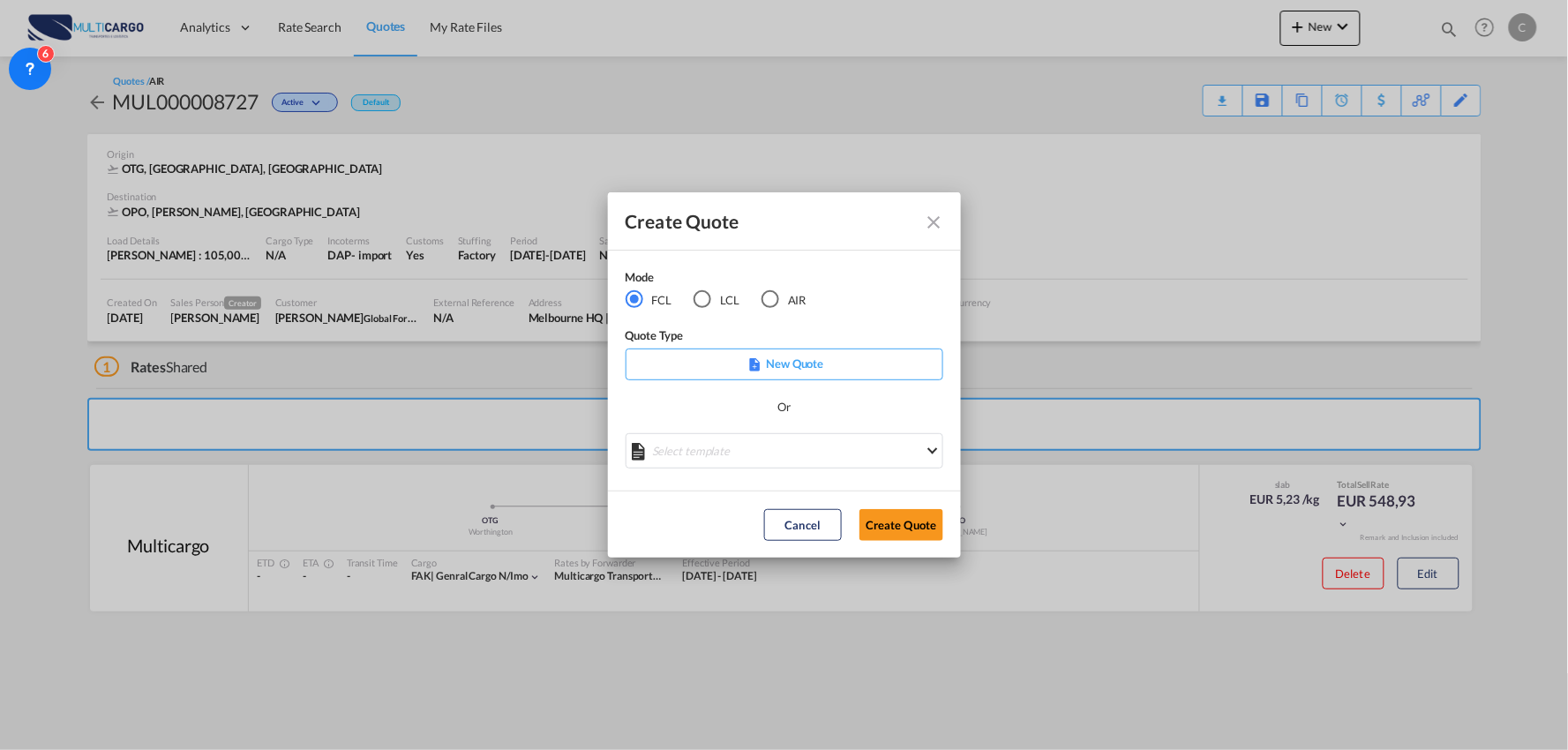
click at [731, 446] on md-select "Select template EXP EXW MERC.Nacional 09/2025 [PERSON_NAME] | [DATE] IMP DAP FC…" at bounding box center [784, 450] width 318 height 35
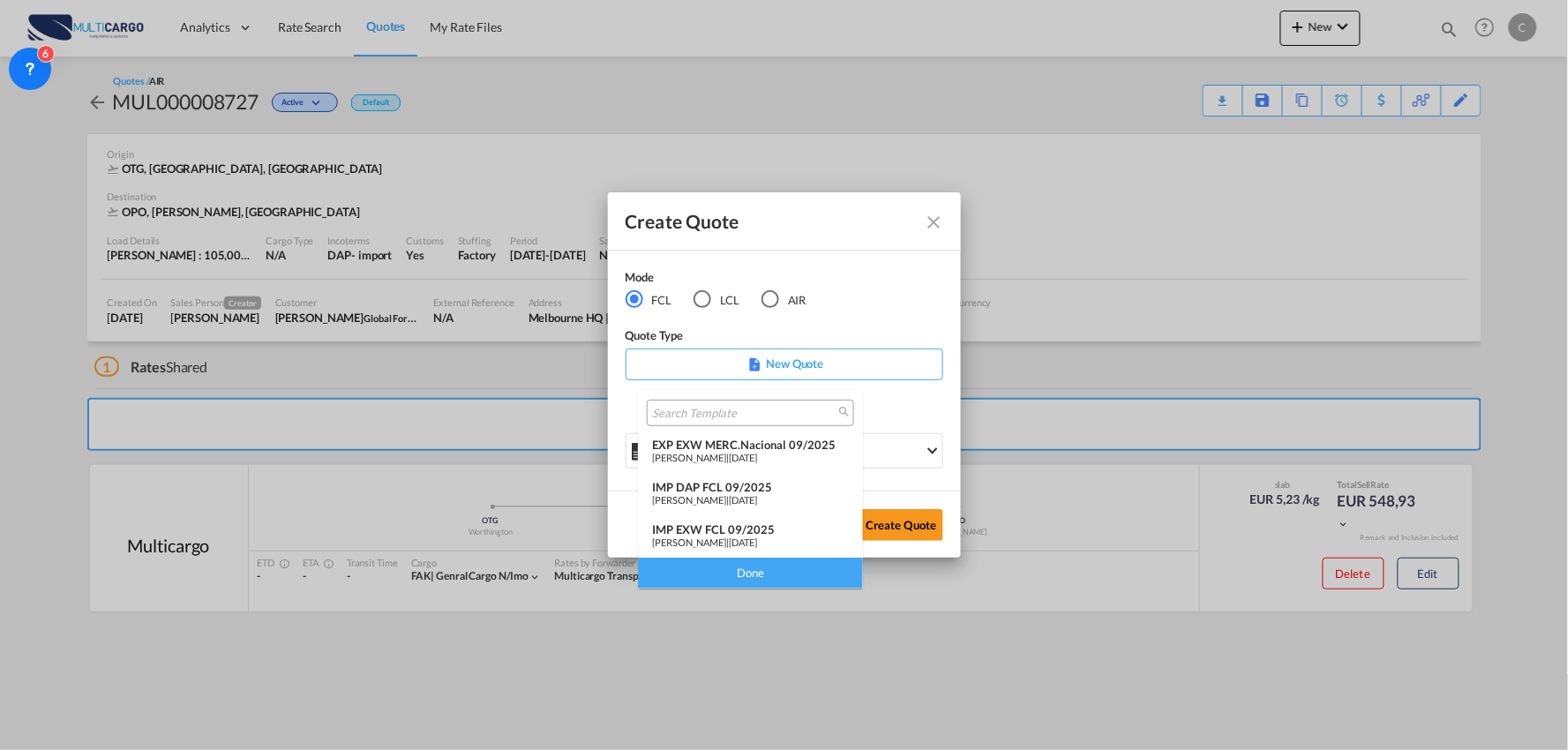
click at [742, 490] on div "IMP DAP FCL 09/2025" at bounding box center [751, 486] width 197 height 14
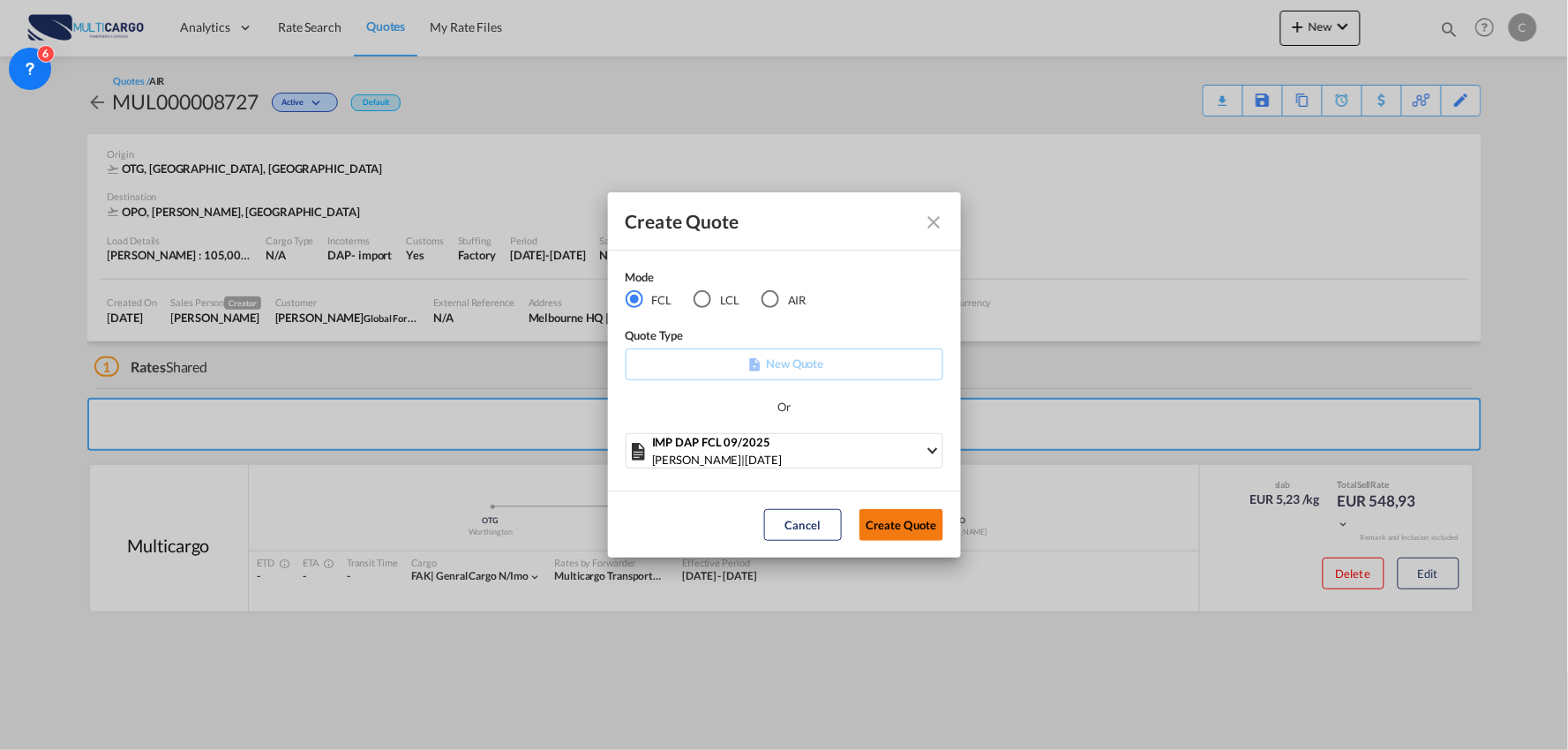
click at [906, 532] on button "Create Quote" at bounding box center [902, 525] width 83 height 32
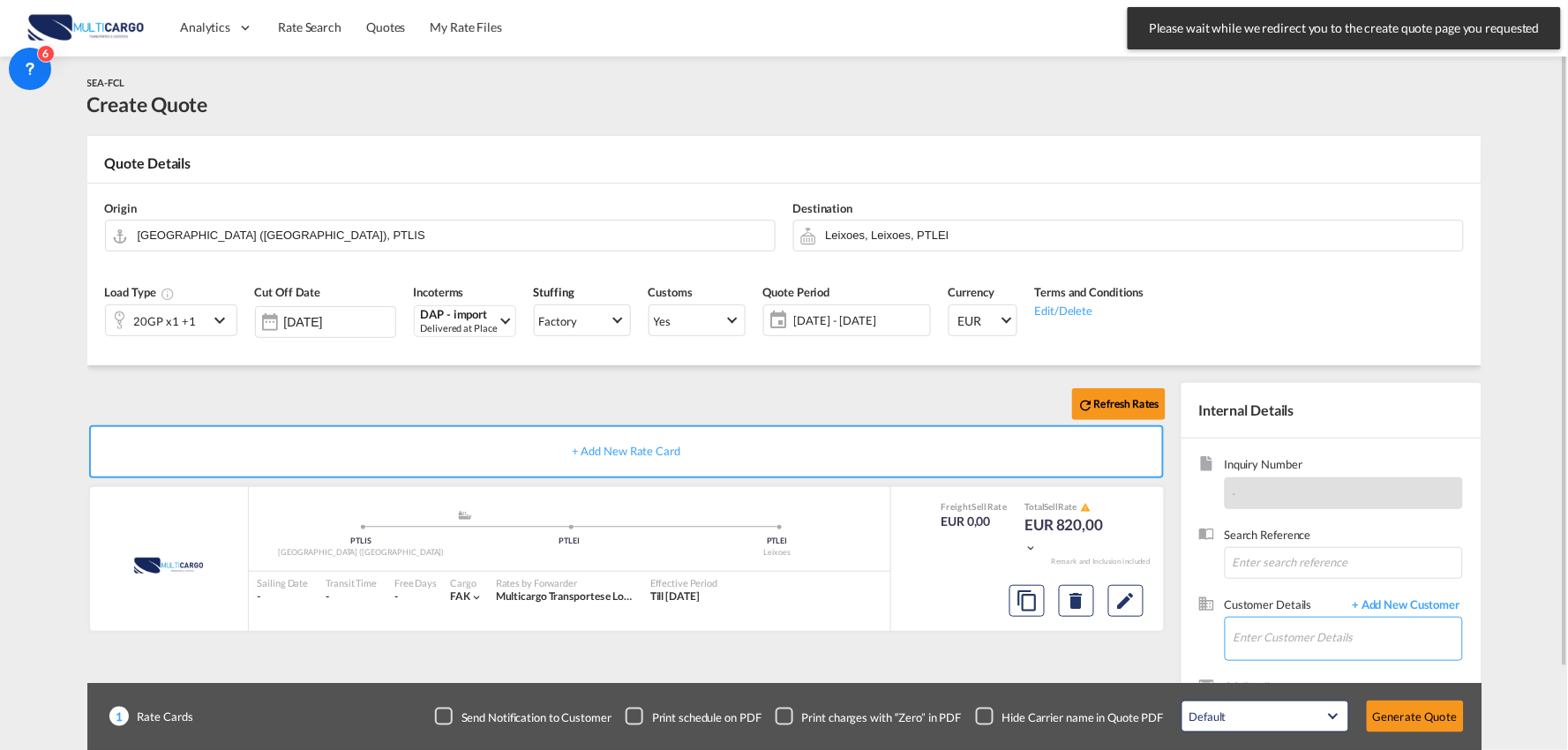
click at [1304, 636] on input "Enter Customer Details" at bounding box center [1348, 638] width 228 height 40
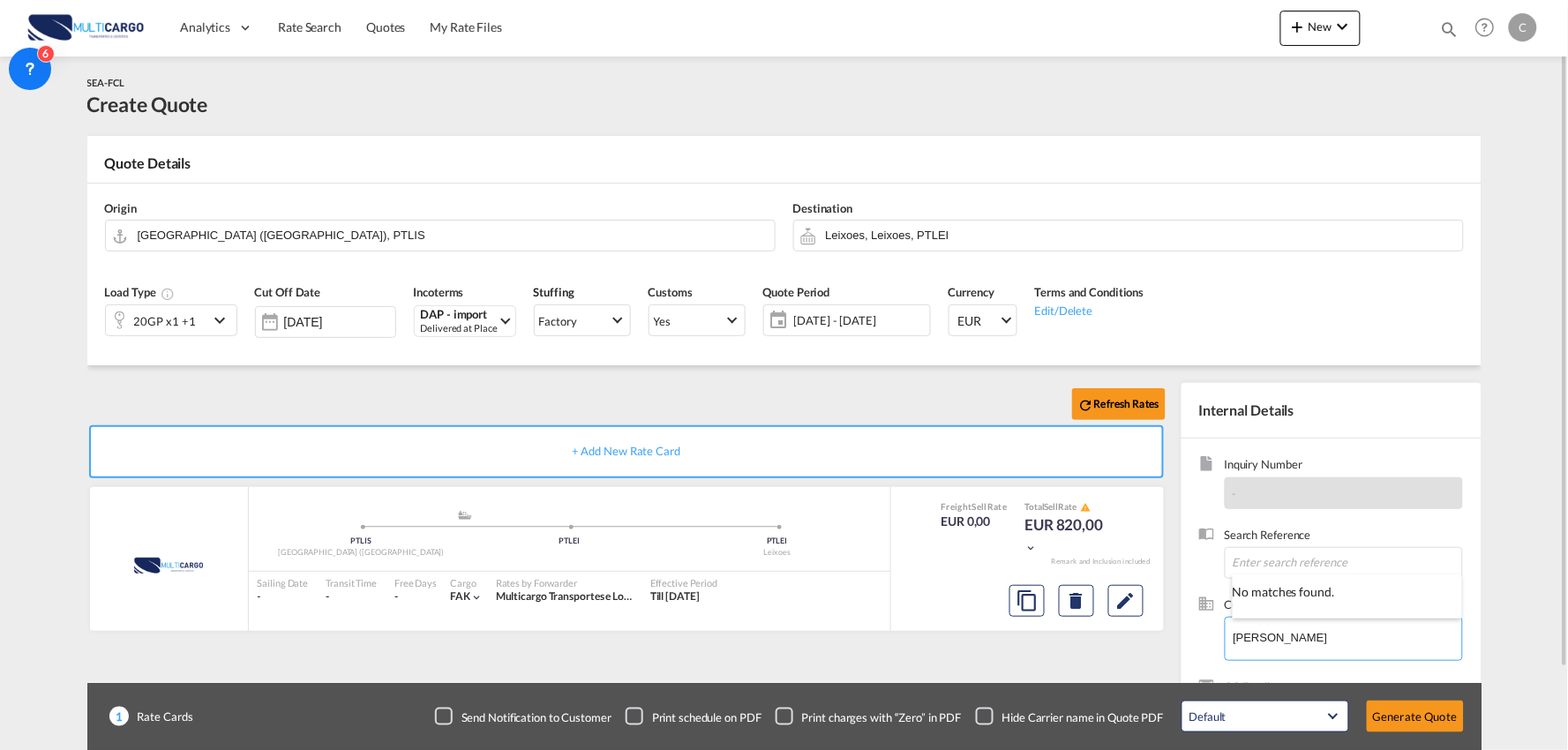
type input "RITA ZHENG"
drag, startPoint x: 1338, startPoint y: 643, endPoint x: 1162, endPoint y: 643, distance: 176.0
click at [1162, 643] on div "Refresh Rates + Add New Rate Card MultiCargo added by you .a{fill:#aaa8ad;} .a{…" at bounding box center [784, 562] width 1395 height 395
click at [1427, 612] on span "+ Add New Customer" at bounding box center [1404, 606] width 119 height 20
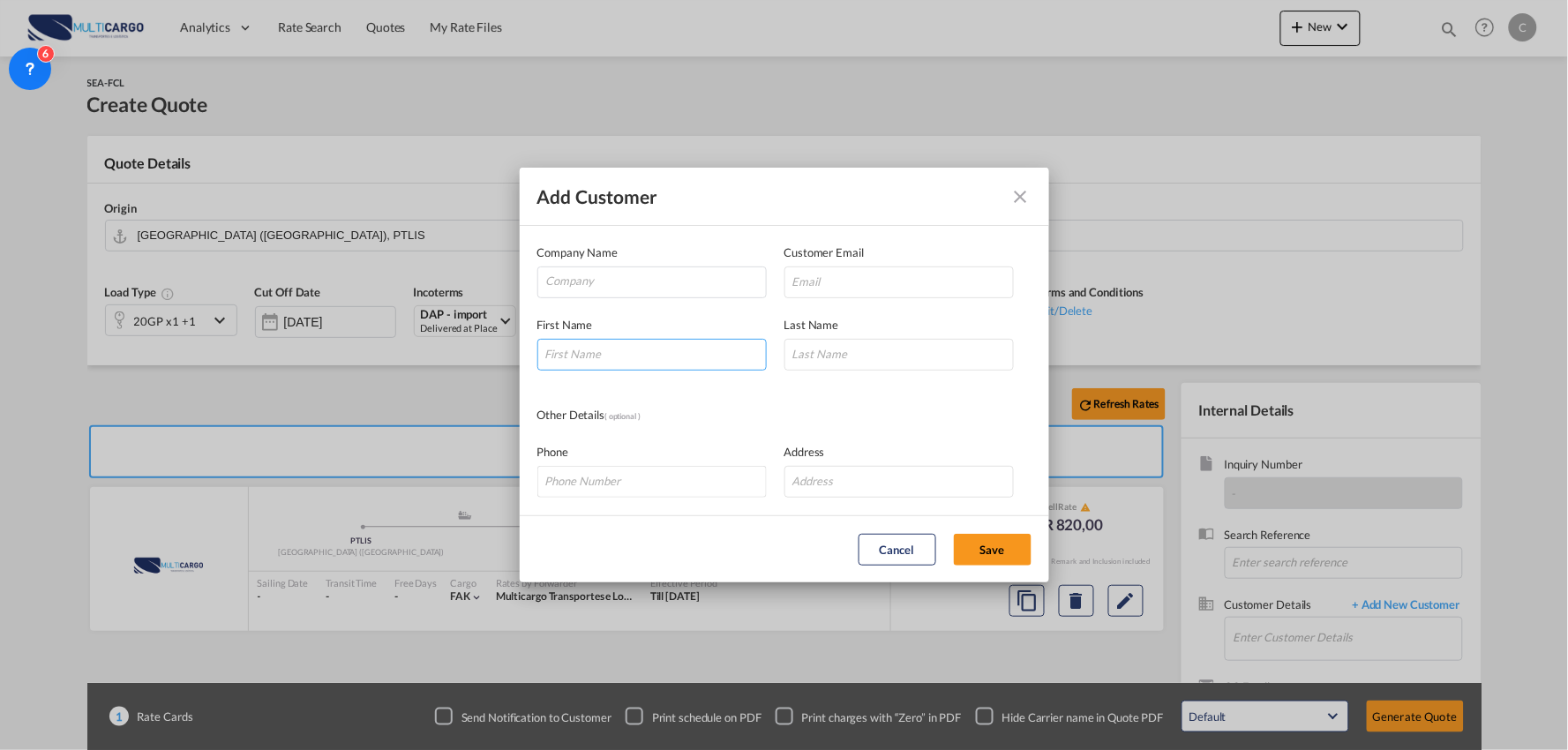
click at [570, 355] on input "Add Customer Company ..." at bounding box center [652, 356] width 229 height 32
drag, startPoint x: 576, startPoint y: 357, endPoint x: 284, endPoint y: 345, distance: 292.2
click at [292, 346] on div "Add Customer Company Name Customer Email First Name rITA Last Name Other Detail…" at bounding box center [784, 375] width 1568 height 750
type input "Rita"
type input "[PERSON_NAME]"
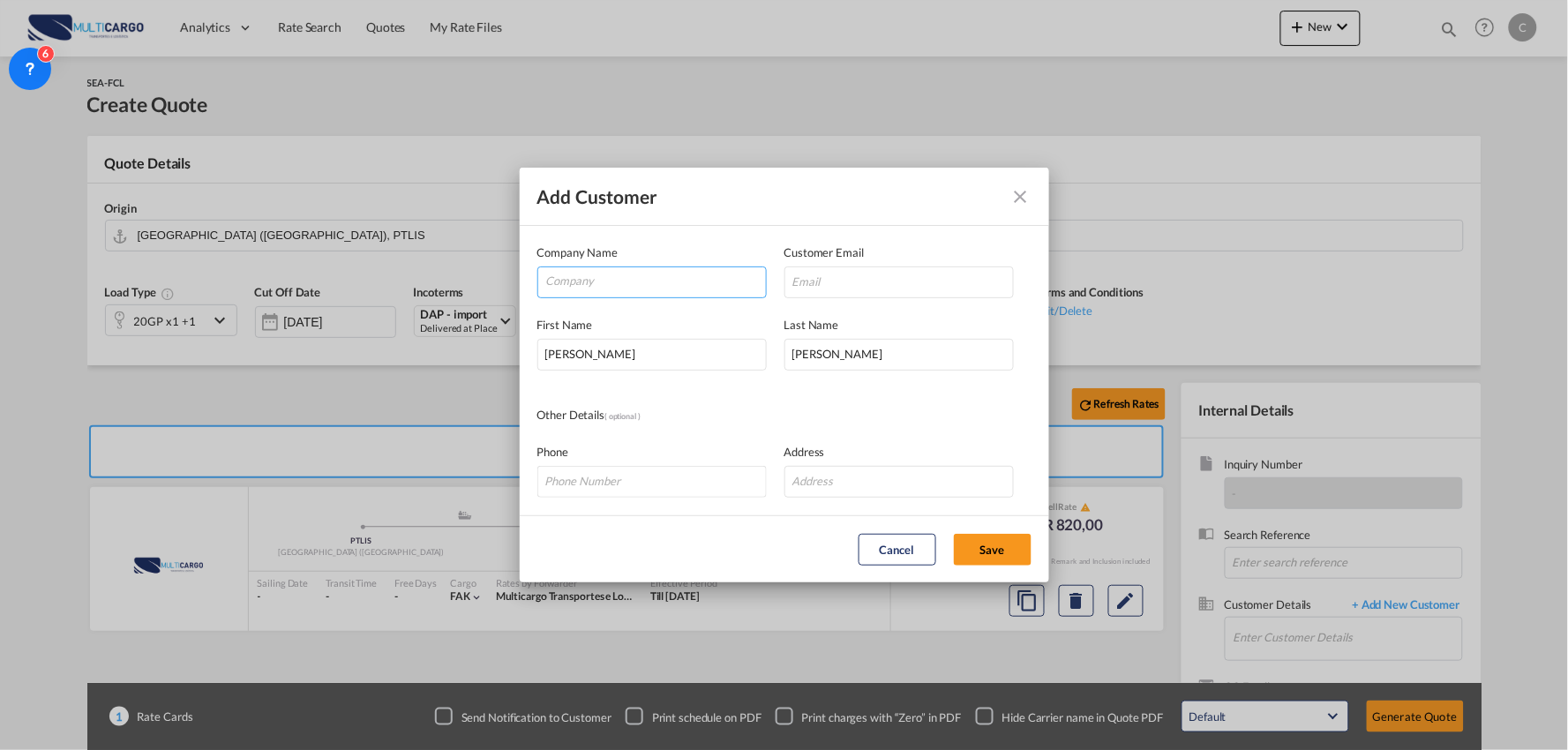
click at [572, 287] on input "Company" at bounding box center [656, 281] width 220 height 27
paste input "Collyer Logistics North China Ltd.,Shenzhen Branch"
type input "Collyer Logistics North China Ltd.,Shenzhen Branch"
drag, startPoint x: 885, startPoint y: 295, endPoint x: 42, endPoint y: 452, distance: 857.5
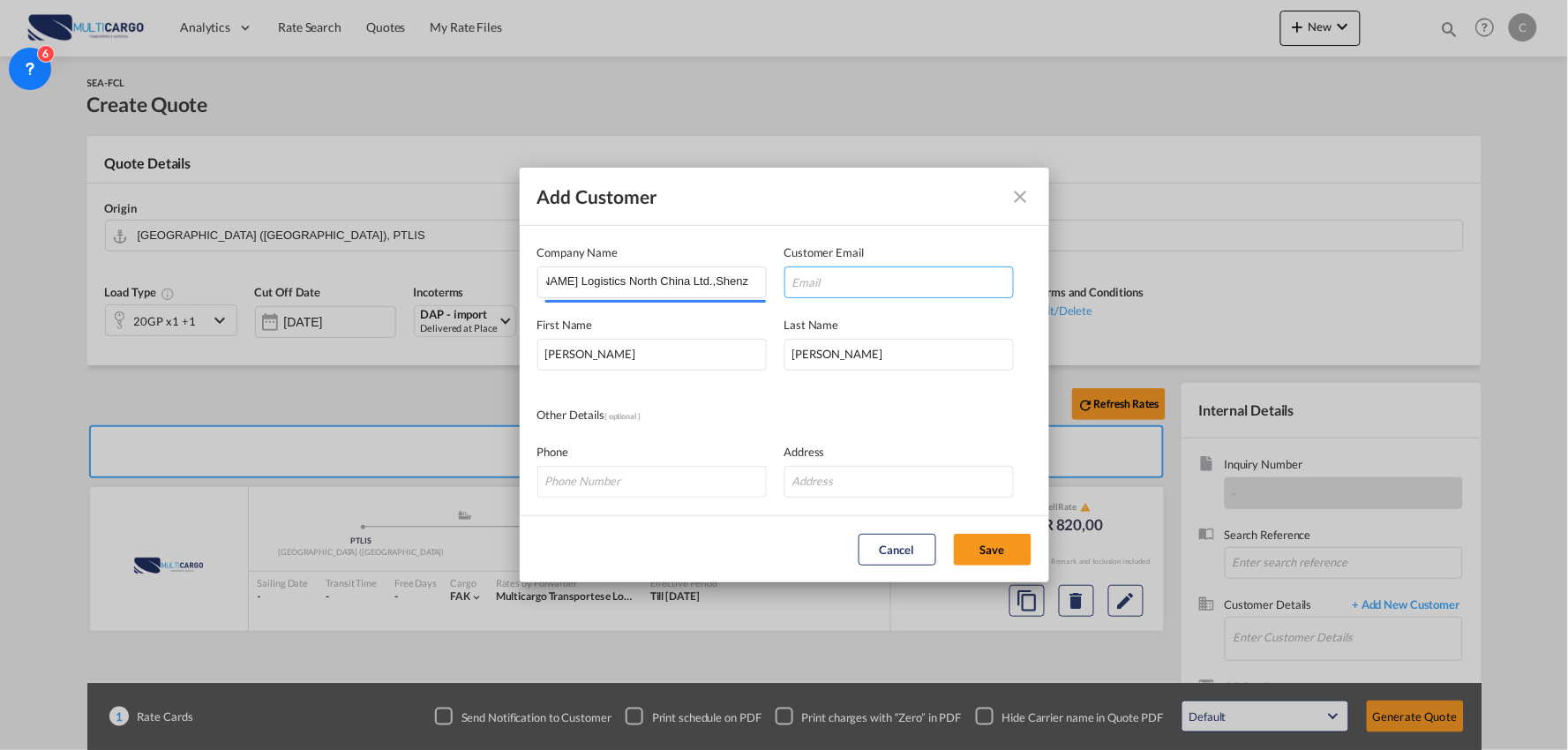
click at [885, 295] on input "Add Customer Company ..." at bounding box center [900, 283] width 229 height 32
click at [903, 281] on input "'Rita Zheng' <r.zheng@shz.collyerlogistics.com>" at bounding box center [900, 283] width 229 height 32
drag, startPoint x: 858, startPoint y: 281, endPoint x: 761, endPoint y: 274, distance: 97.3
click at [415, 284] on div "Add Customer Company Name Collyer Logistics North China Ltd.,Shenzhen Branch Cu…" at bounding box center [784, 375] width 1568 height 750
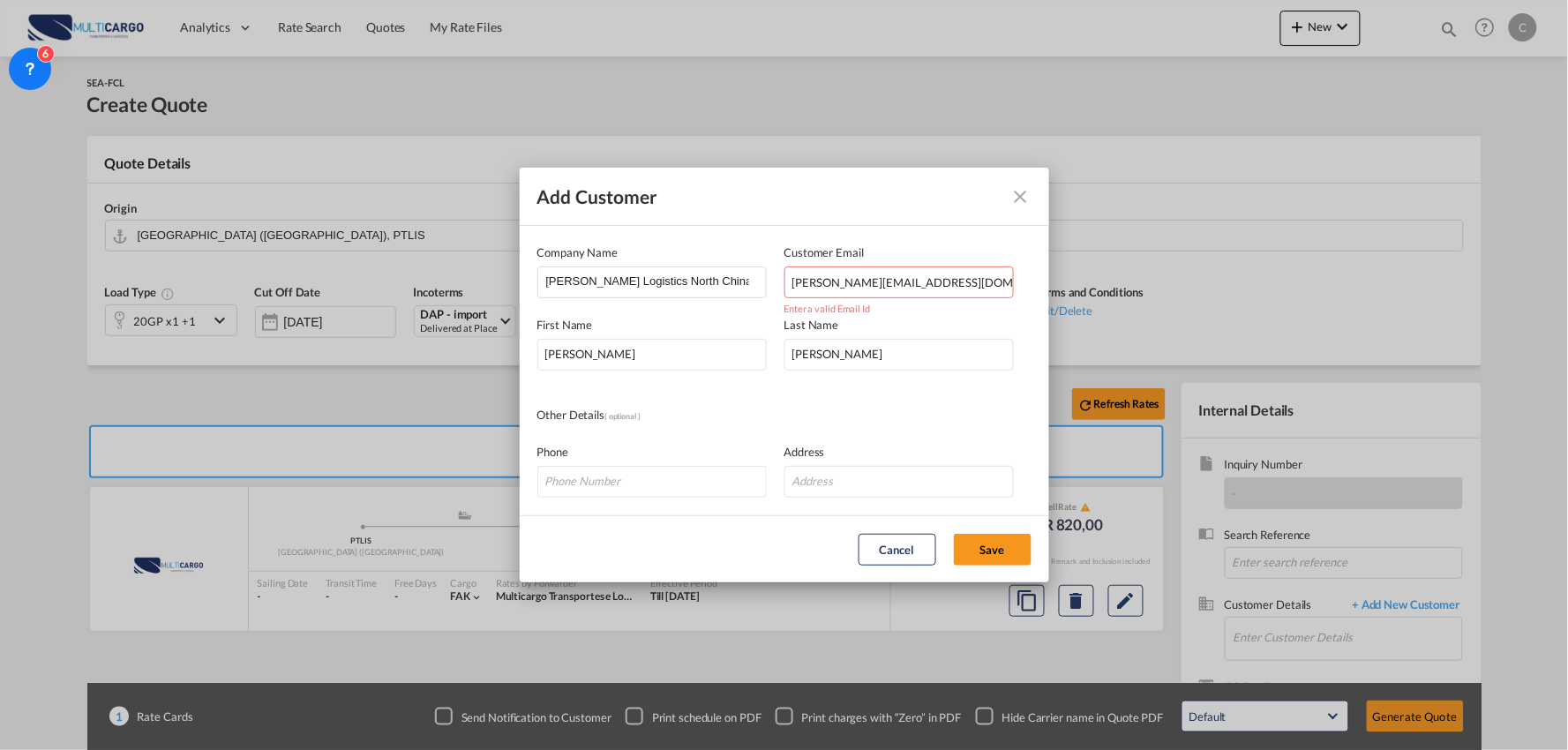
click at [998, 292] on input "r.zheng@shz.collyerlogistics.com>" at bounding box center [900, 283] width 229 height 32
type input "r.zheng@shz.collyerlogistics.com"
click at [993, 557] on button "Save" at bounding box center [993, 550] width 78 height 32
type input "Collyer Logistics North China Ltd.,Shenzhen Branch, Rita Zheng, r.zheng@shz.col…"
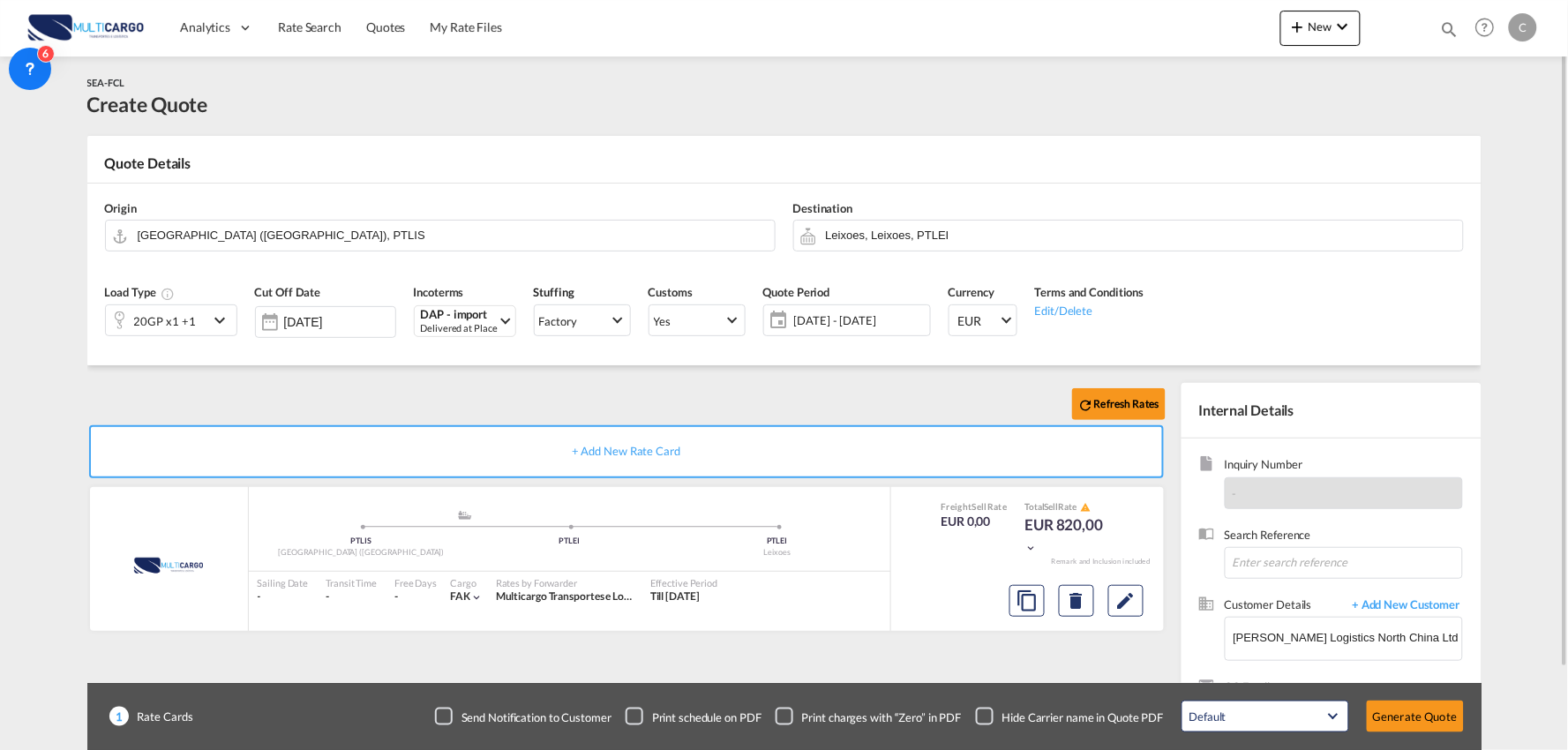
drag, startPoint x: 337, startPoint y: 366, endPoint x: 173, endPoint y: 339, distance: 166.2
click at [333, 366] on div "Refresh Rates + Add New Rate Card MultiCargo added by you .a{fill:#aaa8ad;} .a{…" at bounding box center [784, 562] width 1395 height 395
click at [173, 337] on div "20GP x1 +1" at bounding box center [172, 320] width 133 height 32
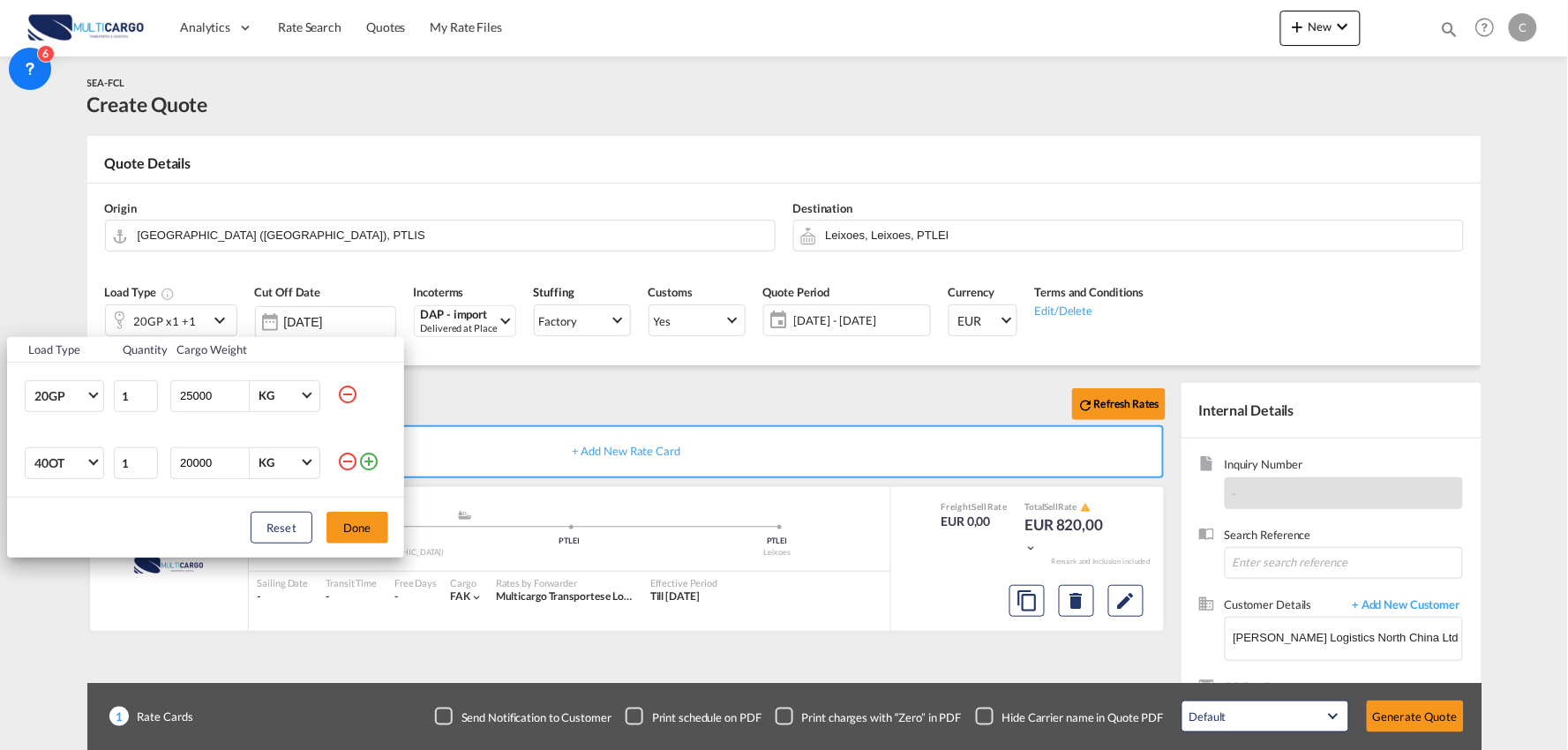
click at [347, 457] on md-icon "icon-minus-circle-outline" at bounding box center [348, 462] width 21 height 21
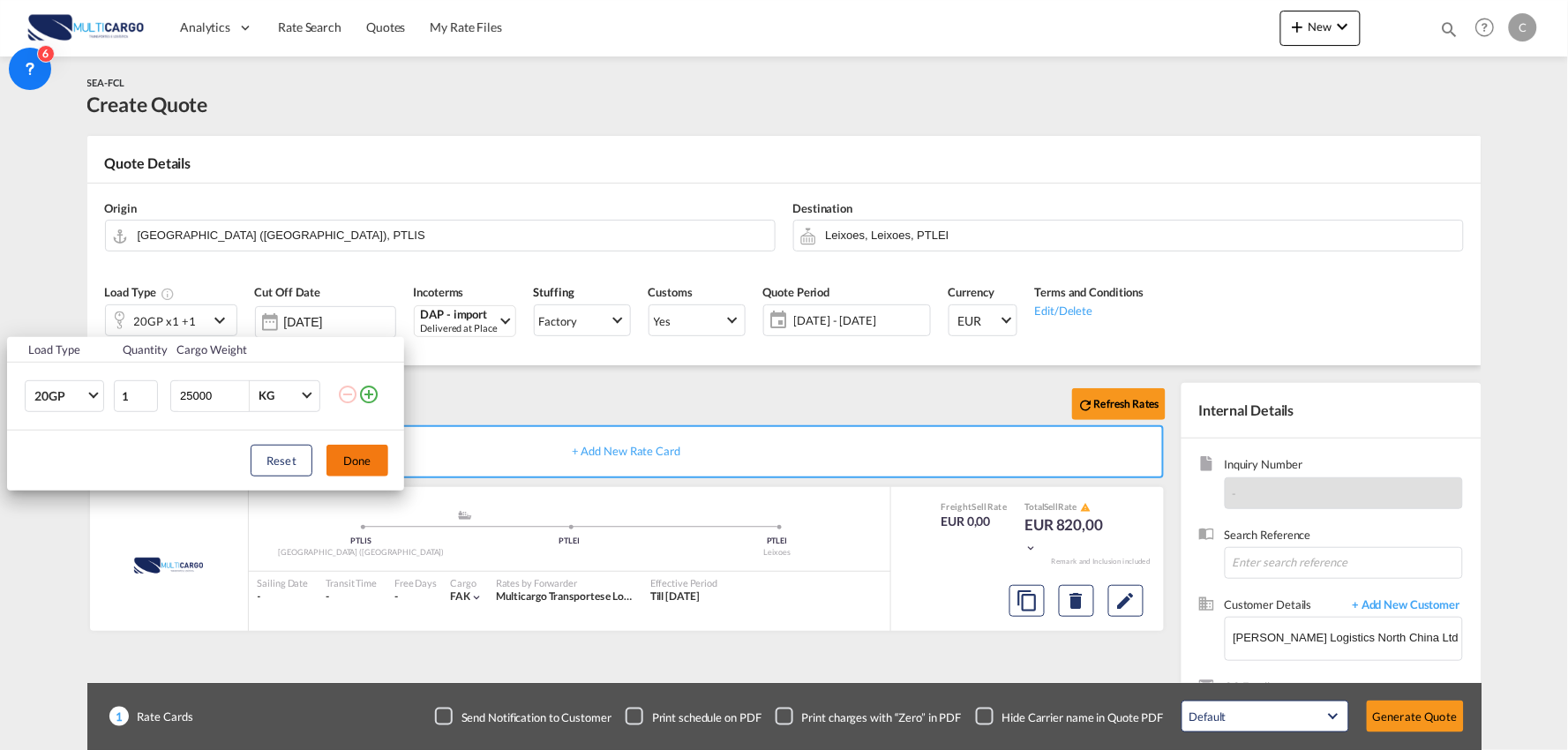
click at [358, 471] on button "Done" at bounding box center [356, 461] width 62 height 32
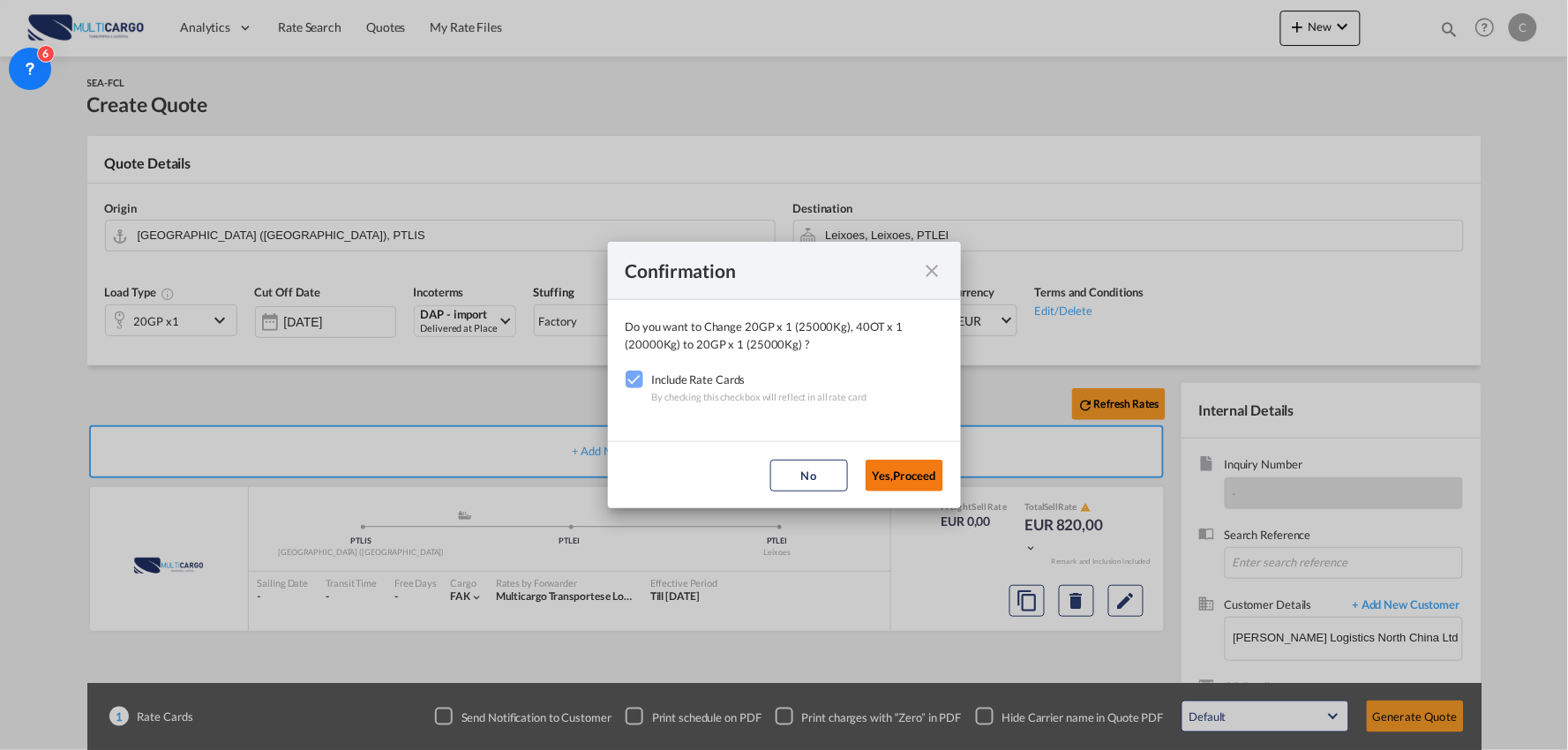
click at [906, 473] on button "Yes,Proceed" at bounding box center [904, 476] width 78 height 32
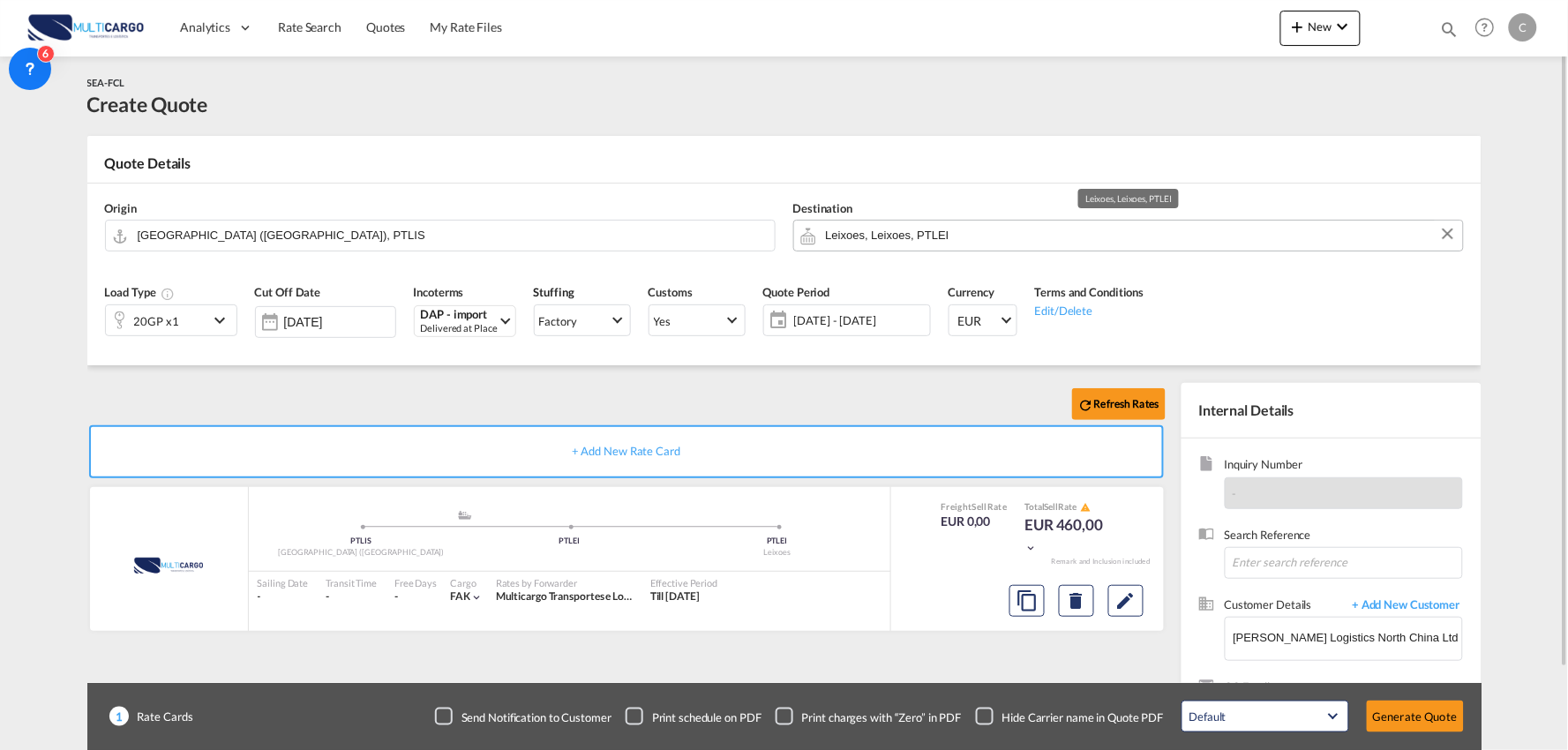
click at [930, 238] on input "Leixoes, Leixoes, PTLEI" at bounding box center [1140, 235] width 629 height 31
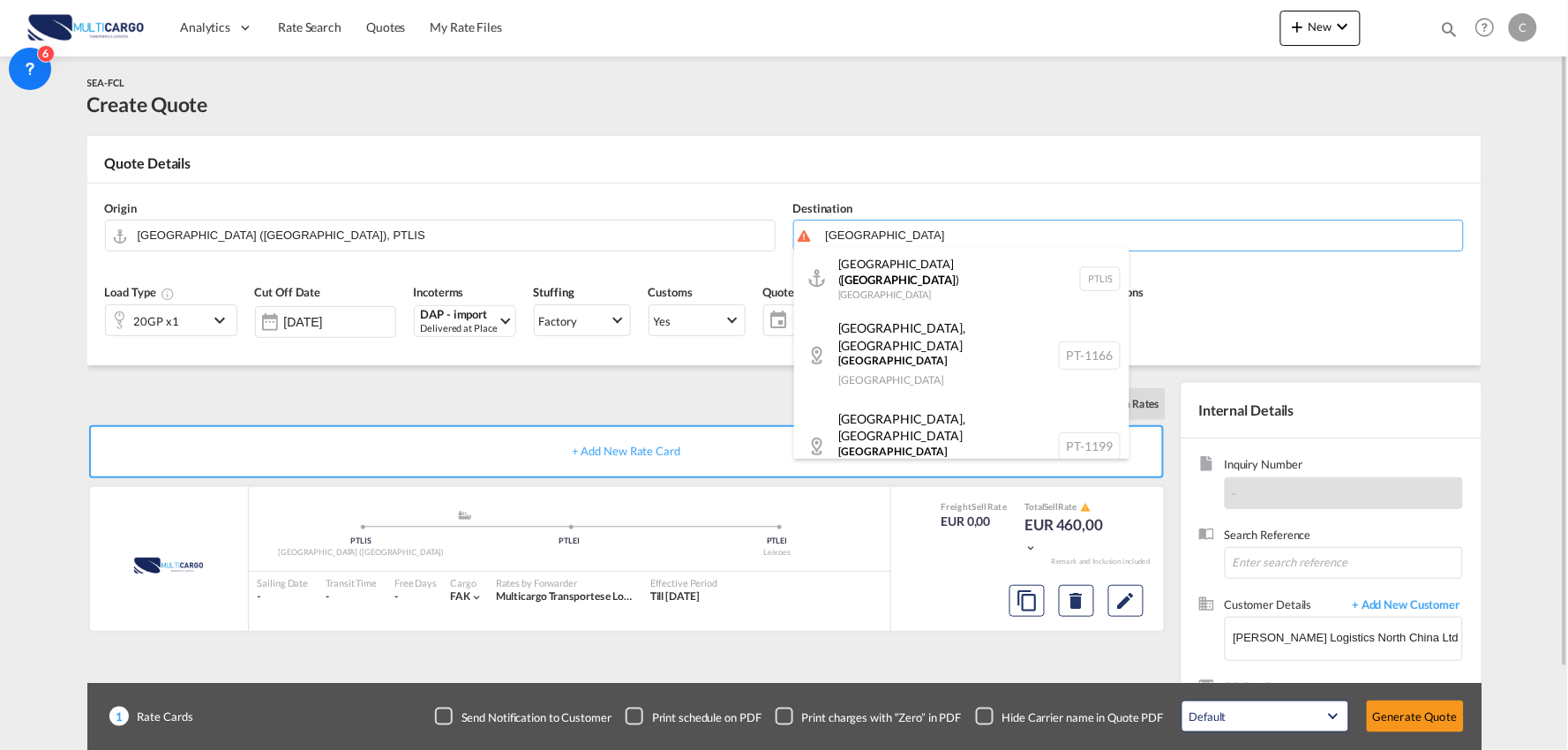
click at [856, 286] on div "Lisbon ( Lisboa ) Portugal PTLIS" at bounding box center [962, 279] width 336 height 64
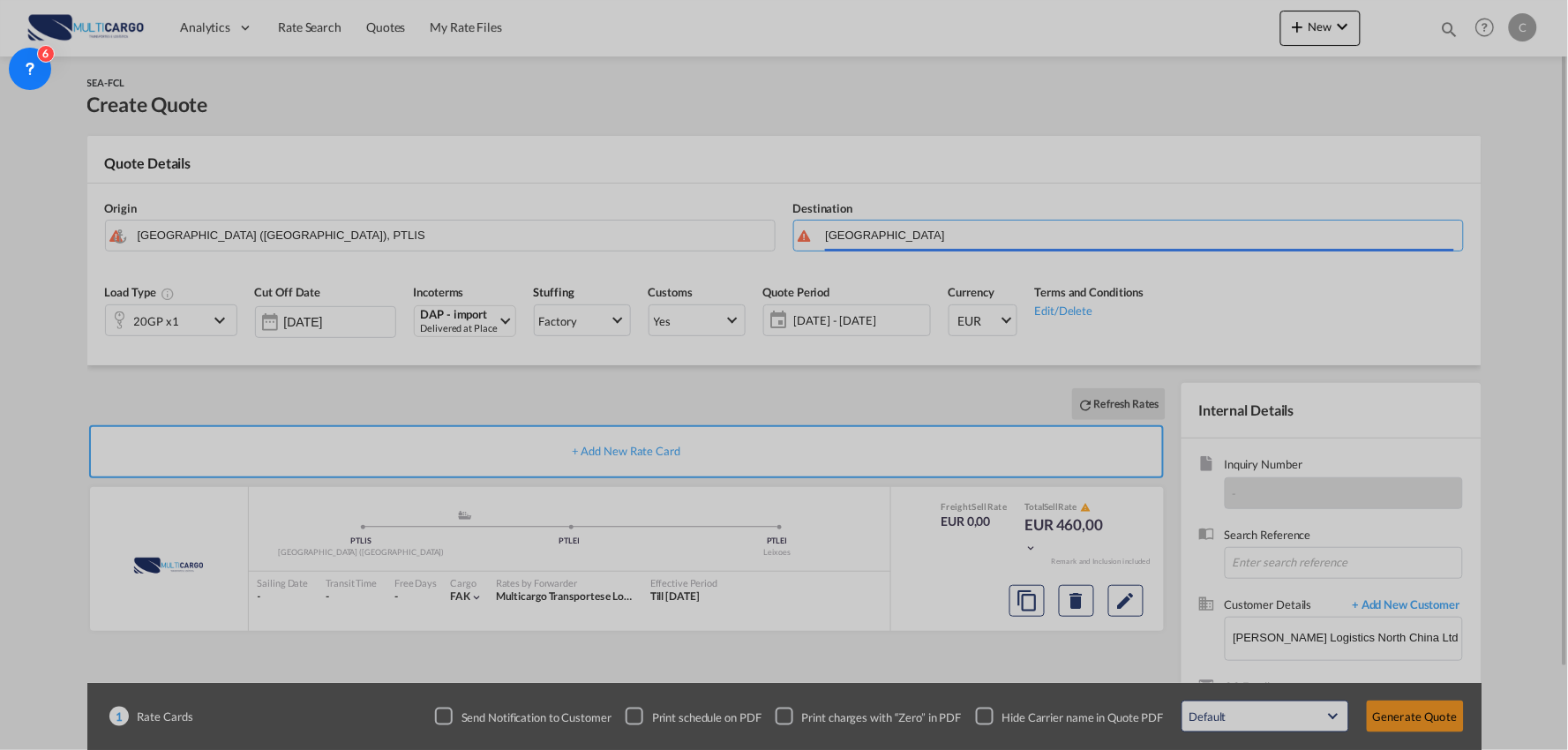
type input "[GEOGRAPHIC_DATA] ([GEOGRAPHIC_DATA]), PTLIS"
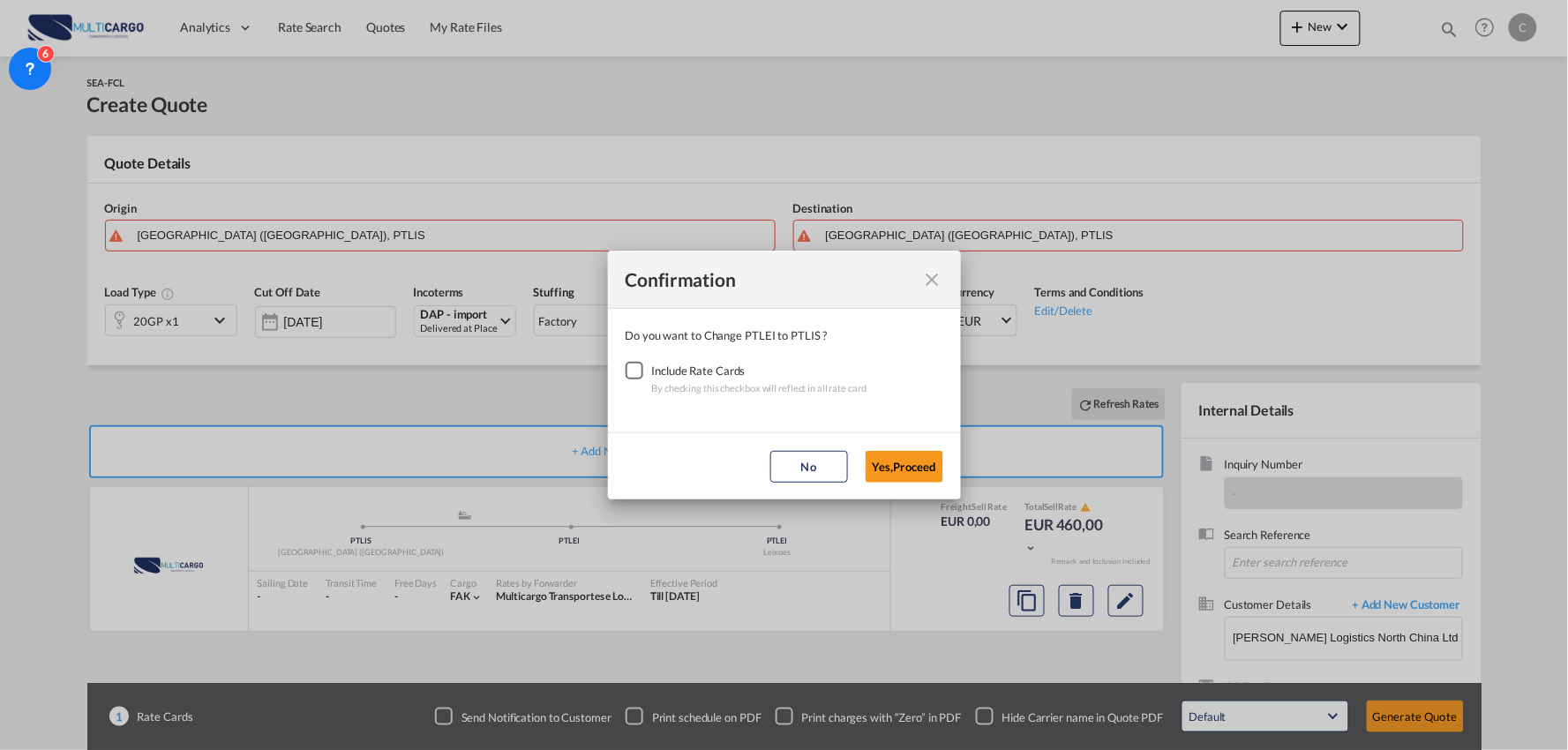
click at [641, 371] on div "Checkbox No Ink" at bounding box center [634, 371] width 18 height 18
click at [928, 460] on button "Yes,Proceed" at bounding box center [904, 467] width 78 height 32
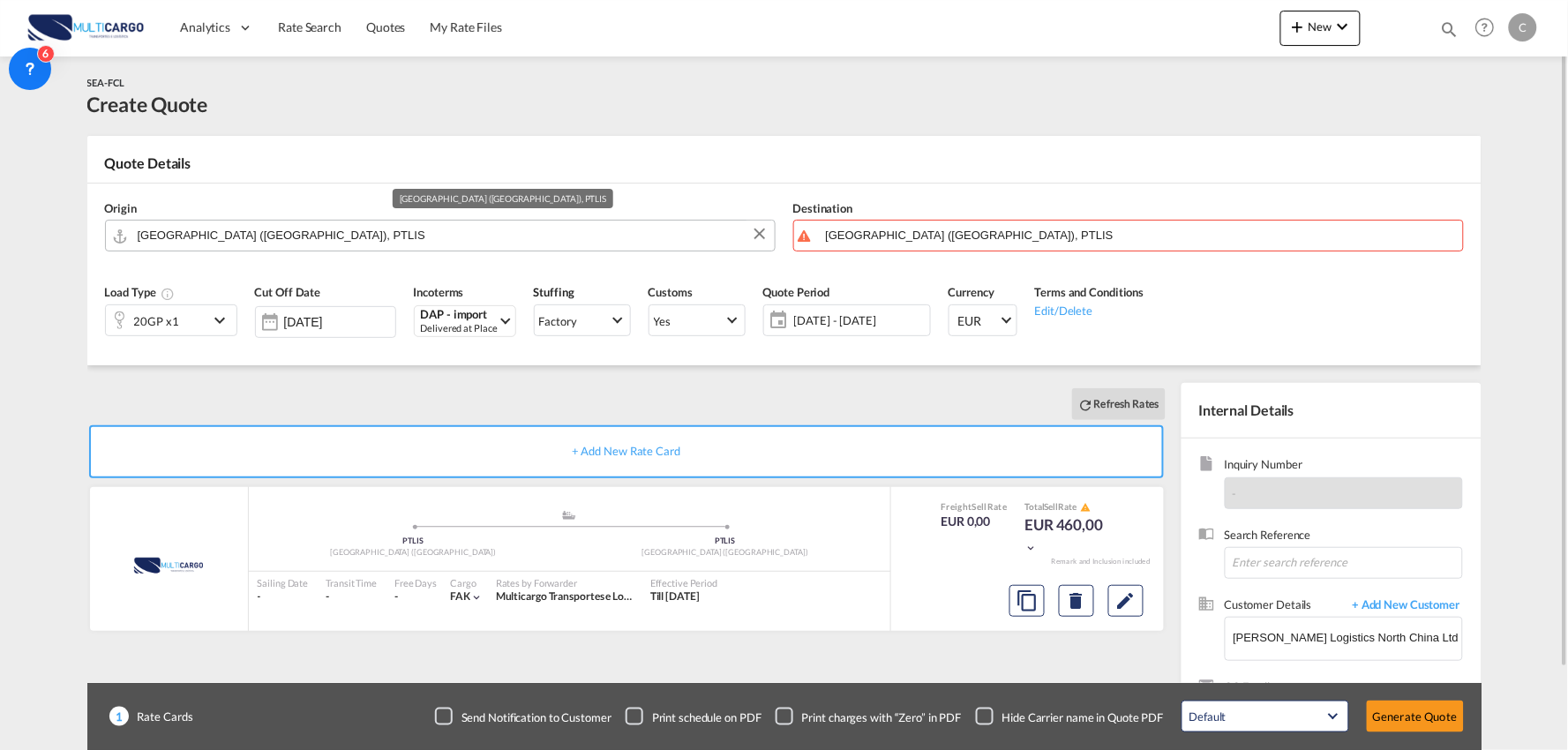
click at [324, 241] on input "[GEOGRAPHIC_DATA] ([GEOGRAPHIC_DATA]), PTLIS" at bounding box center [451, 235] width 629 height 31
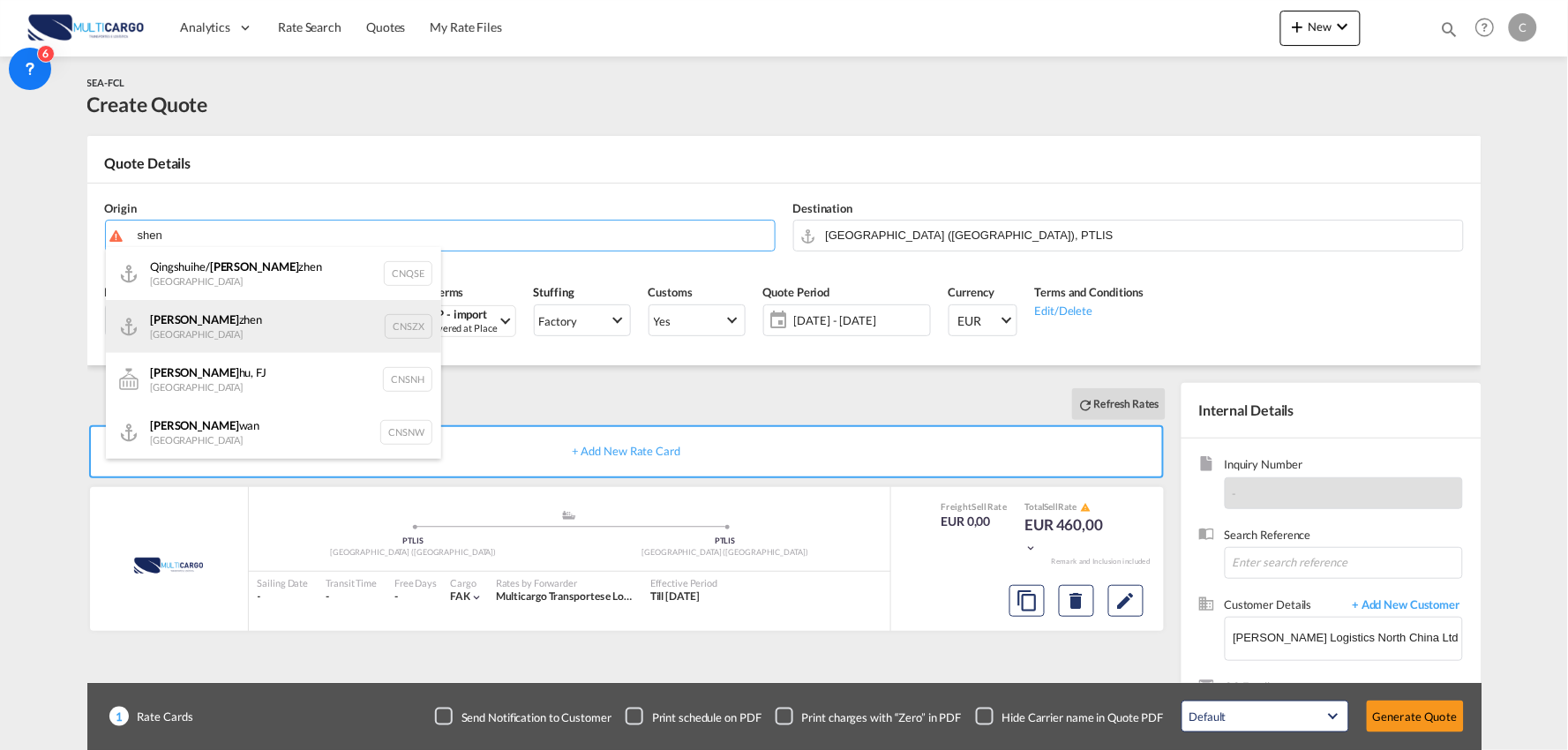
click at [235, 322] on div "Shen zhen China CNSZX" at bounding box center [274, 327] width 336 height 53
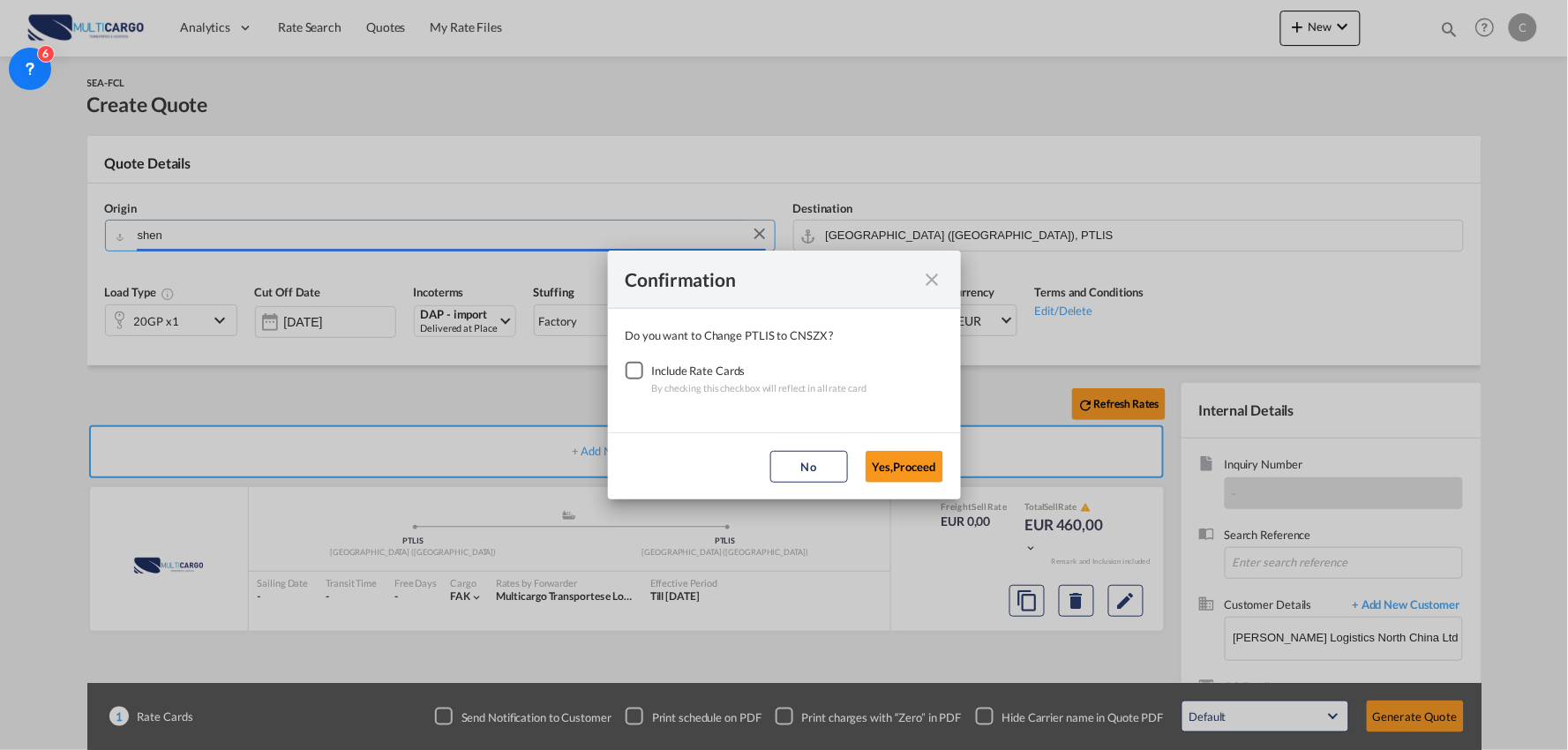
type input "Shenzhen, CNSZX"
click at [638, 373] on div "Checkbox No Ink" at bounding box center [634, 371] width 18 height 18
drag, startPoint x: 911, startPoint y: 479, endPoint x: 884, endPoint y: 380, distance: 102.6
click at [910, 479] on button "Yes,Proceed" at bounding box center [904, 467] width 78 height 32
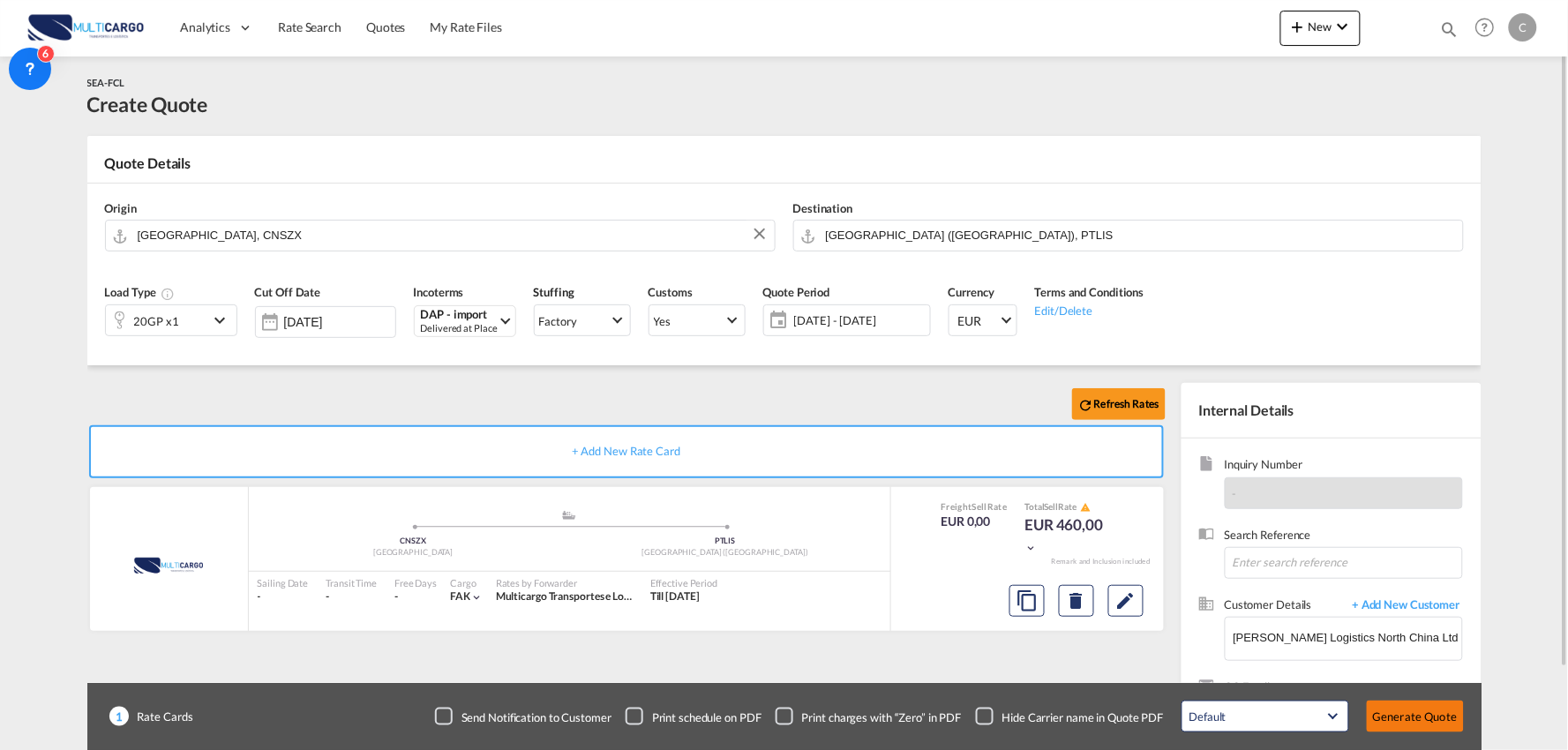
click at [1413, 726] on button "Generate Quote" at bounding box center [1415, 717] width 97 height 32
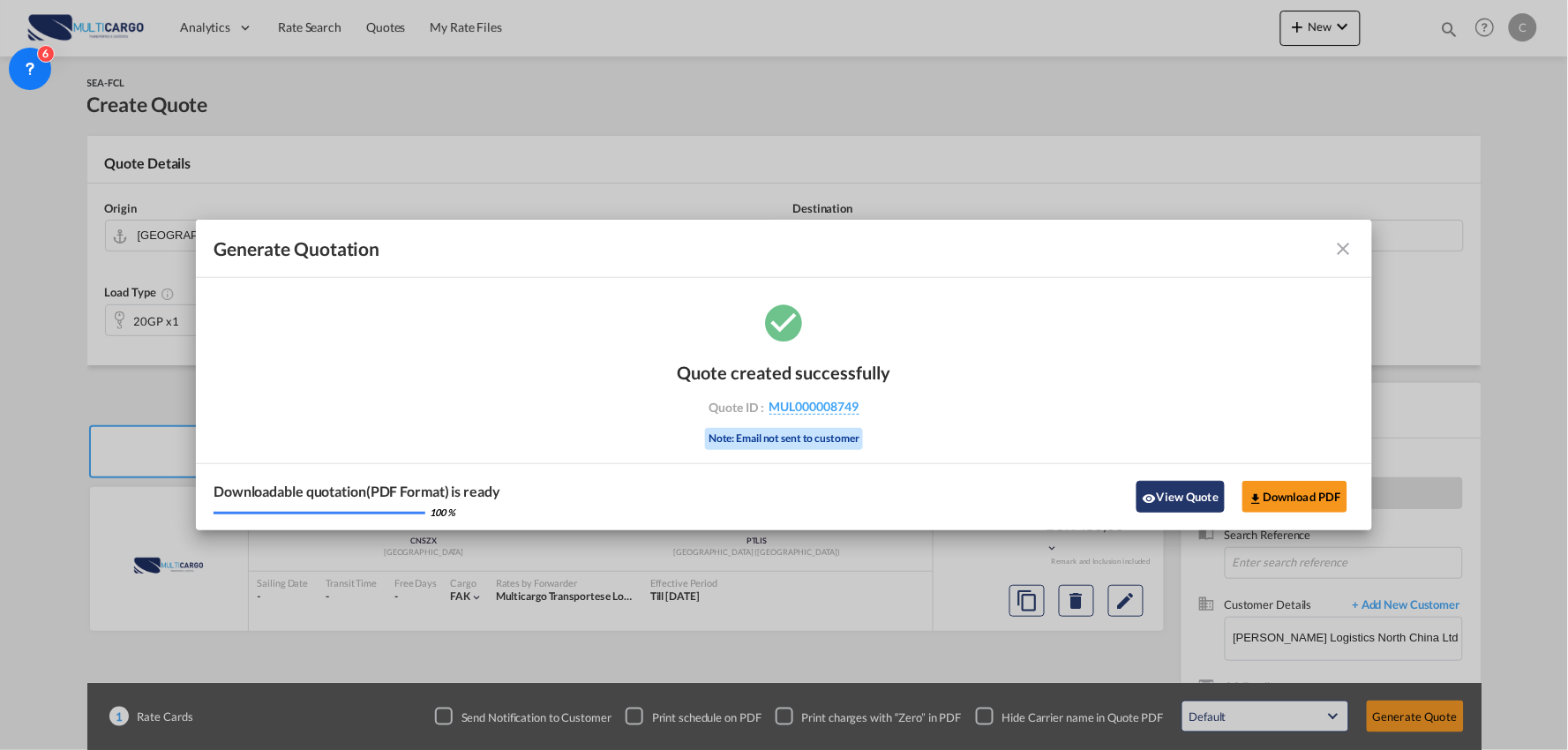
click at [1163, 488] on button "View Quote" at bounding box center [1180, 497] width 88 height 32
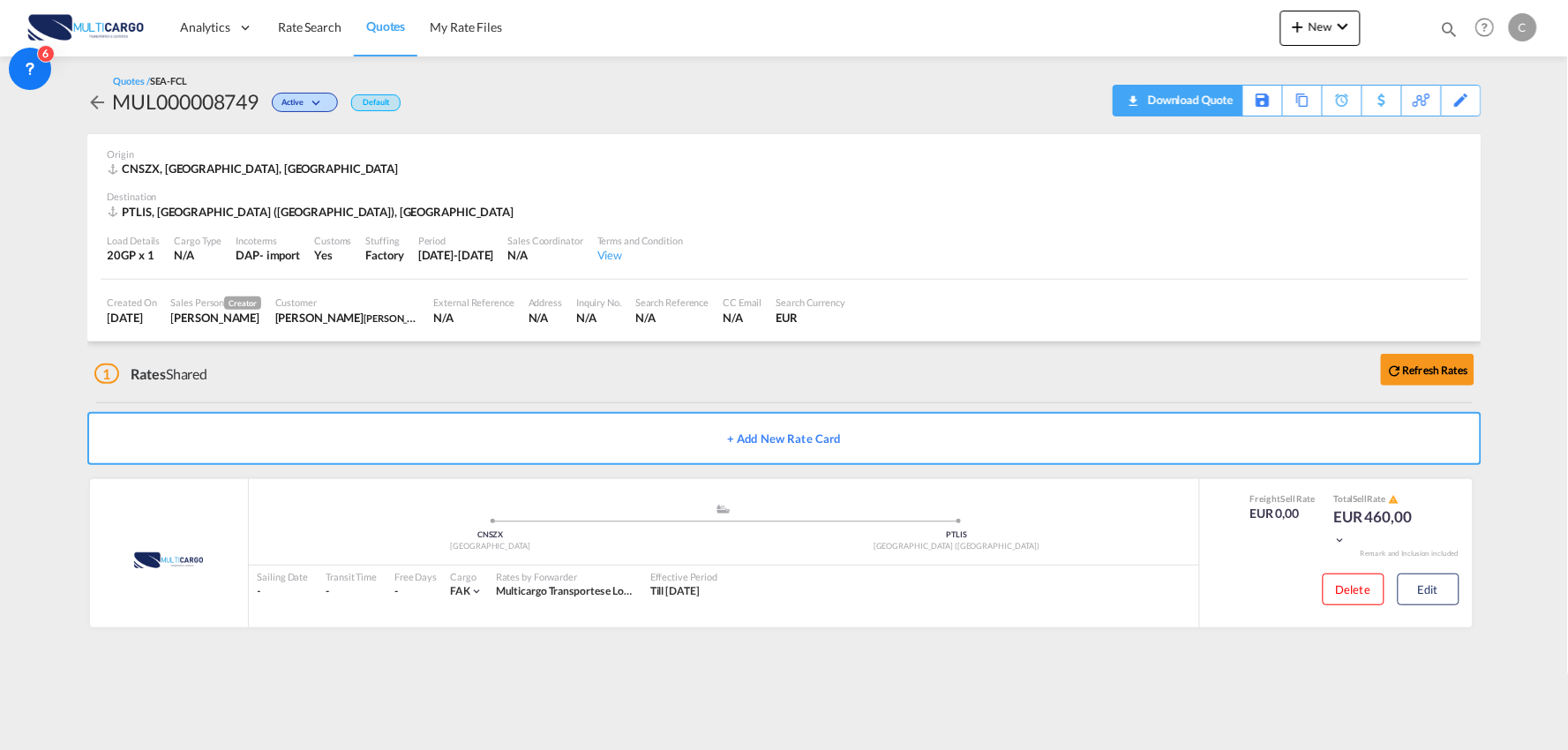
click at [1211, 92] on div "Download Quote" at bounding box center [1189, 100] width 90 height 28
click at [1439, 592] on button "Edit" at bounding box center [1429, 590] width 62 height 32
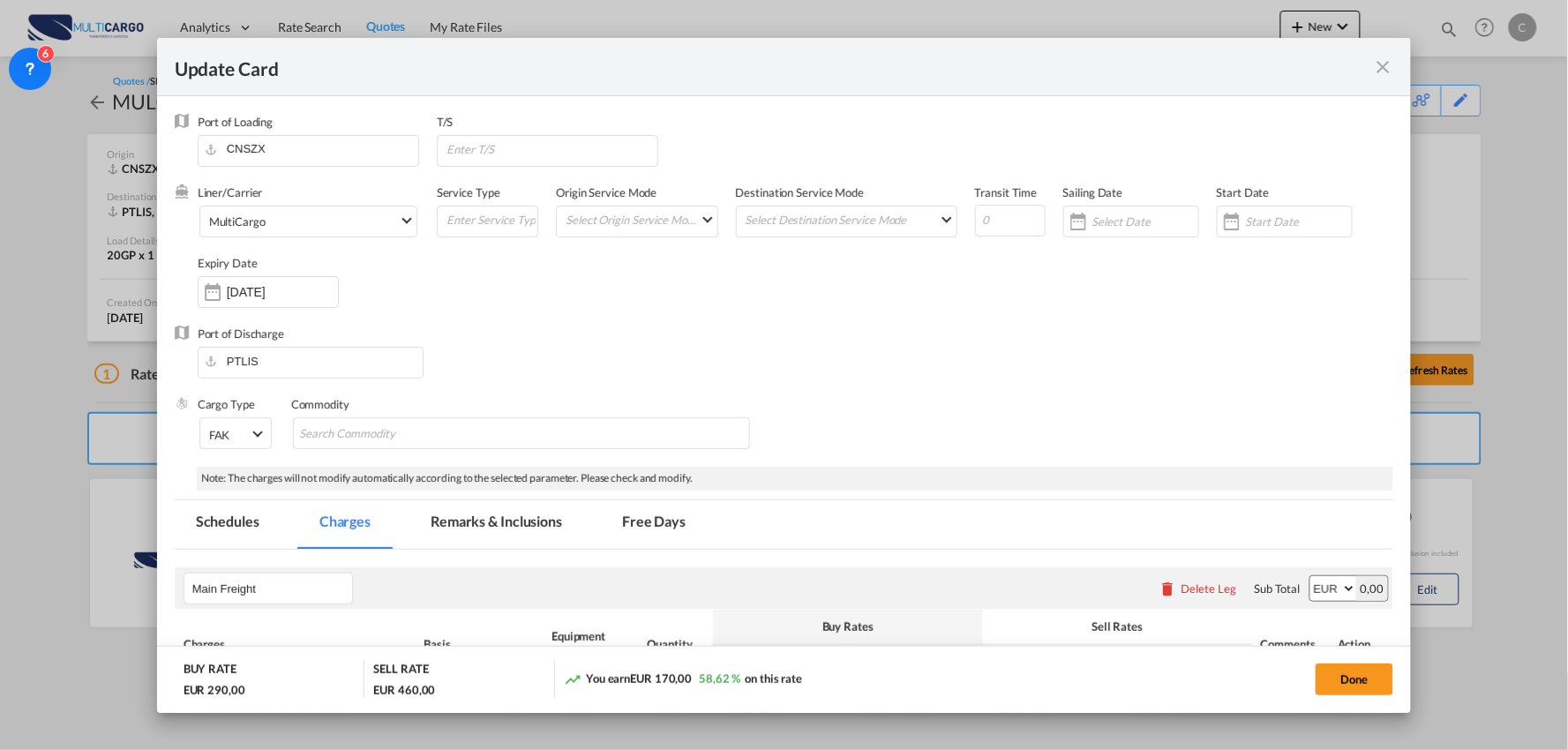
select select "per container"
select select "per B/L"
select select "per container"
select select "per B/L"
select select "per container"
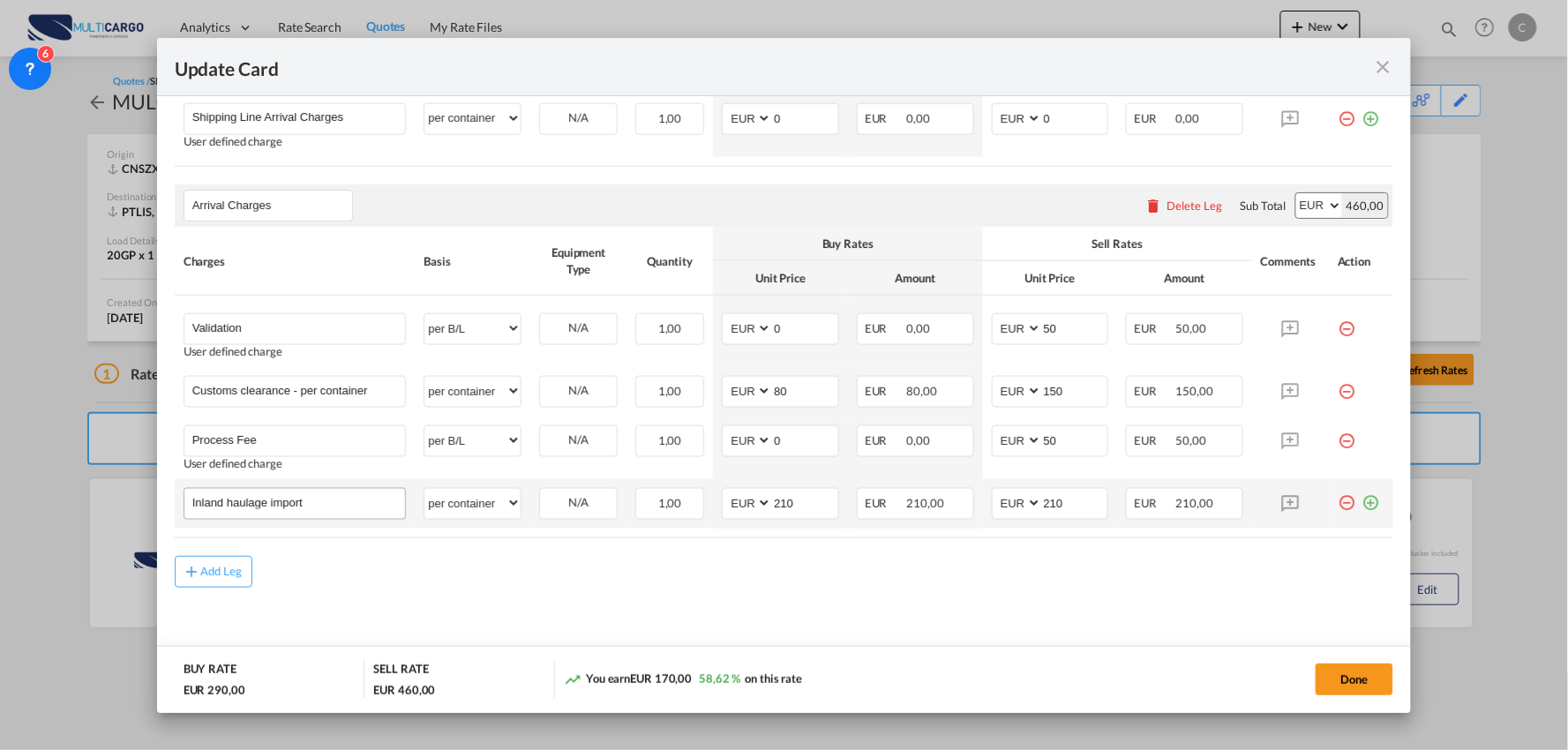
scroll to position [597, 0]
drag, startPoint x: 310, startPoint y: 439, endPoint x: 23, endPoint y: 427, distance: 287.3
click at [23, 427] on div "Update Card Port of Loading CNSZX T/S Liner/Carrier MultiCargo Atlantic Contain…" at bounding box center [784, 375] width 1568 height 750
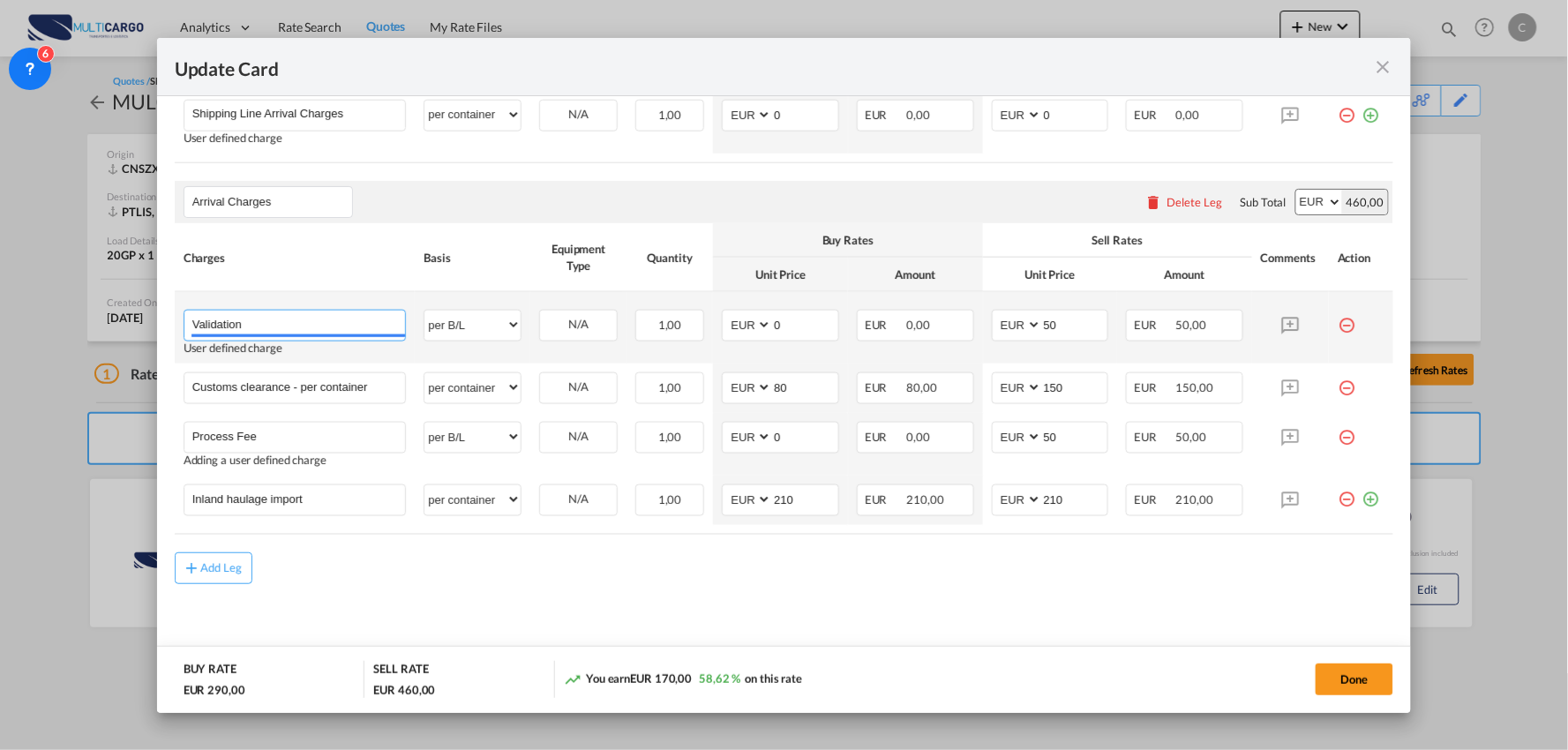
click at [298, 314] on input "Validation" at bounding box center [299, 324] width 213 height 27
paste input "Process Fee"
type input "Validation + Process Fee"
drag, startPoint x: 1057, startPoint y: 327, endPoint x: 892, endPoint y: 326, distance: 165.0
click at [956, 327] on tr "Validation + Process Fee Please Enter User Defined Charges Cannot Be Published …" at bounding box center [784, 327] width 1220 height 71
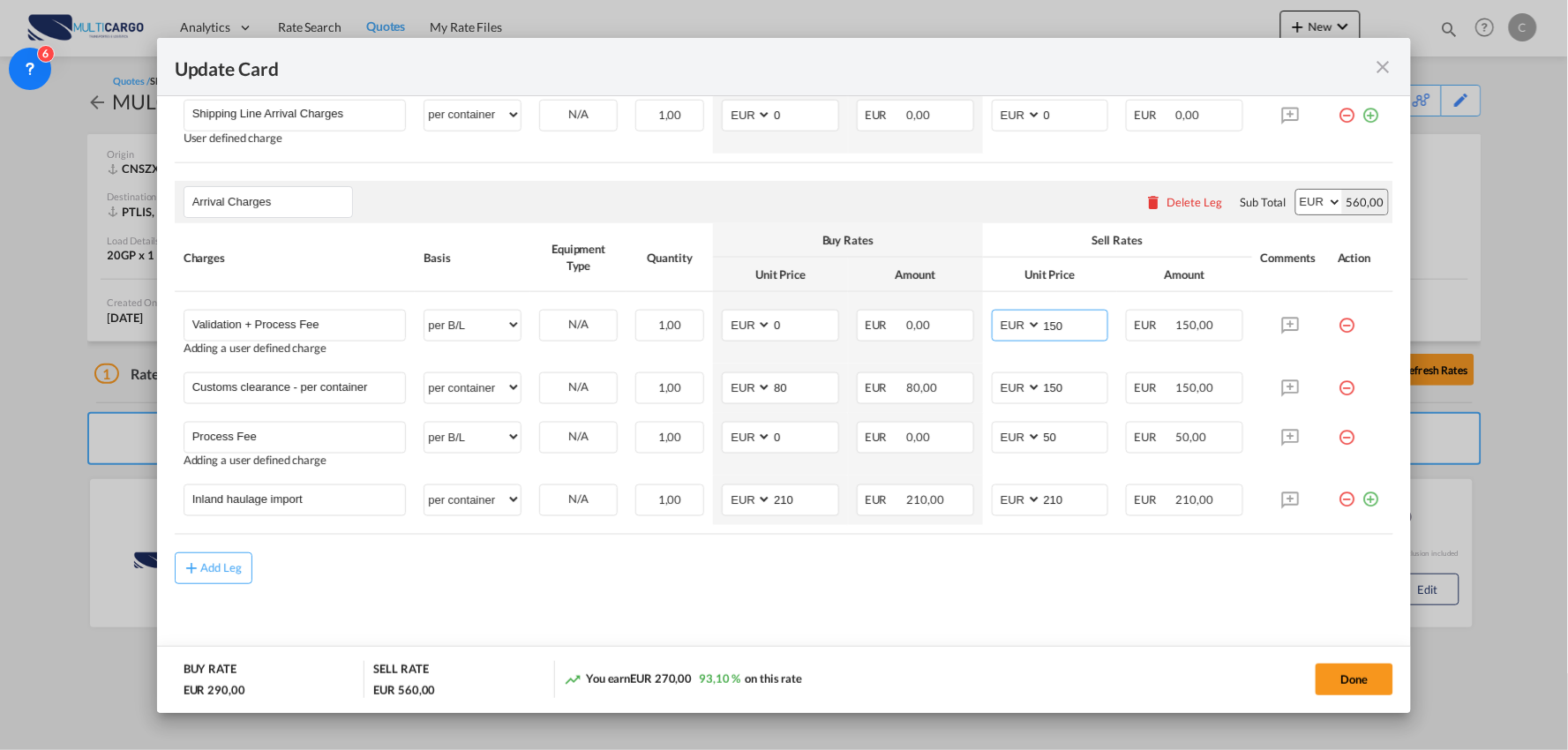
type input "150"
drag, startPoint x: 817, startPoint y: 605, endPoint x: 778, endPoint y: 604, distance: 39.0
click at [816, 605] on md-content "Main Freight Please enter leg name Leg Name Already Exists Delete Leg Sub Total…" at bounding box center [784, 311] width 1220 height 718
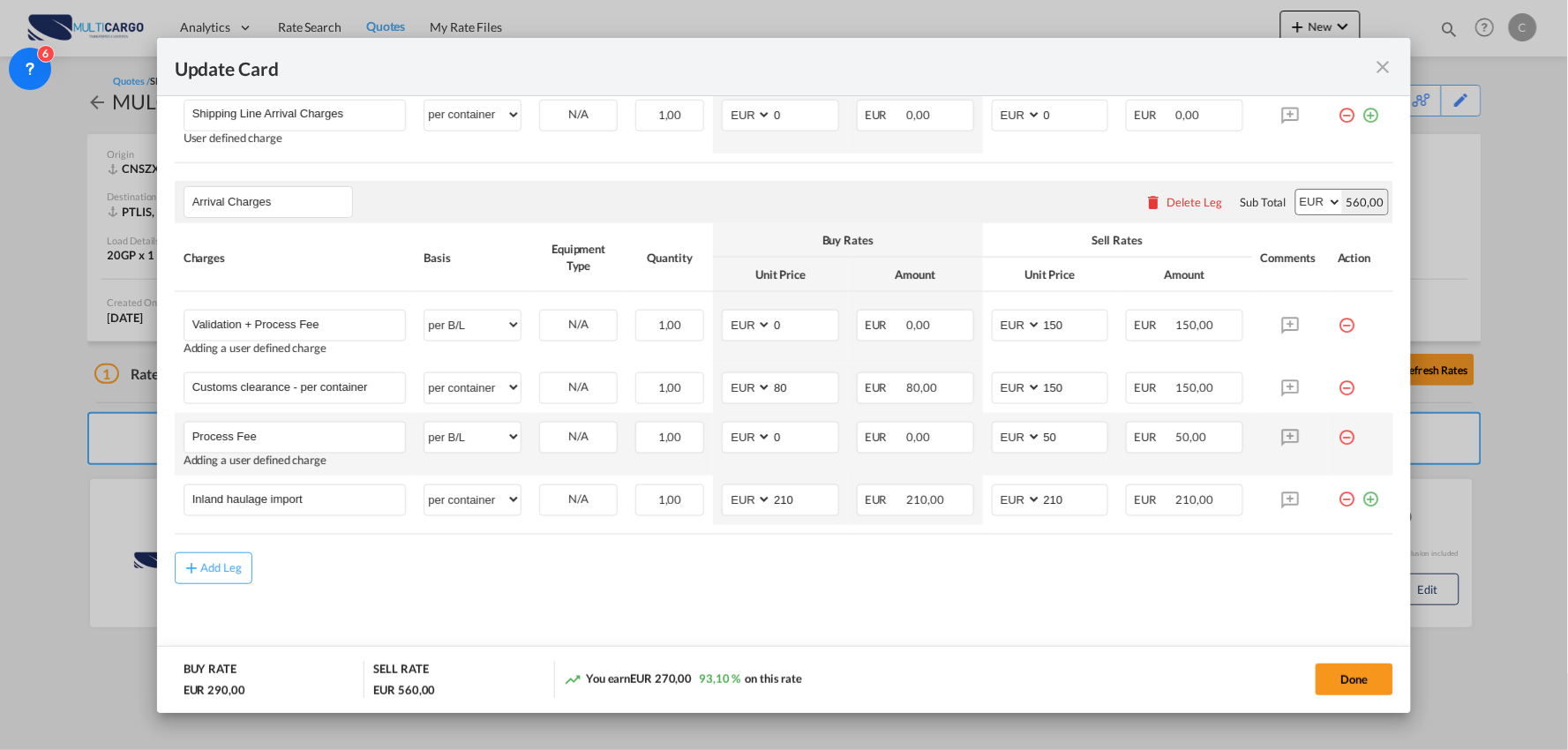
click at [1338, 434] on md-icon "icon-minus-circle-outline red-400-fg" at bounding box center [1346, 430] width 18 height 18
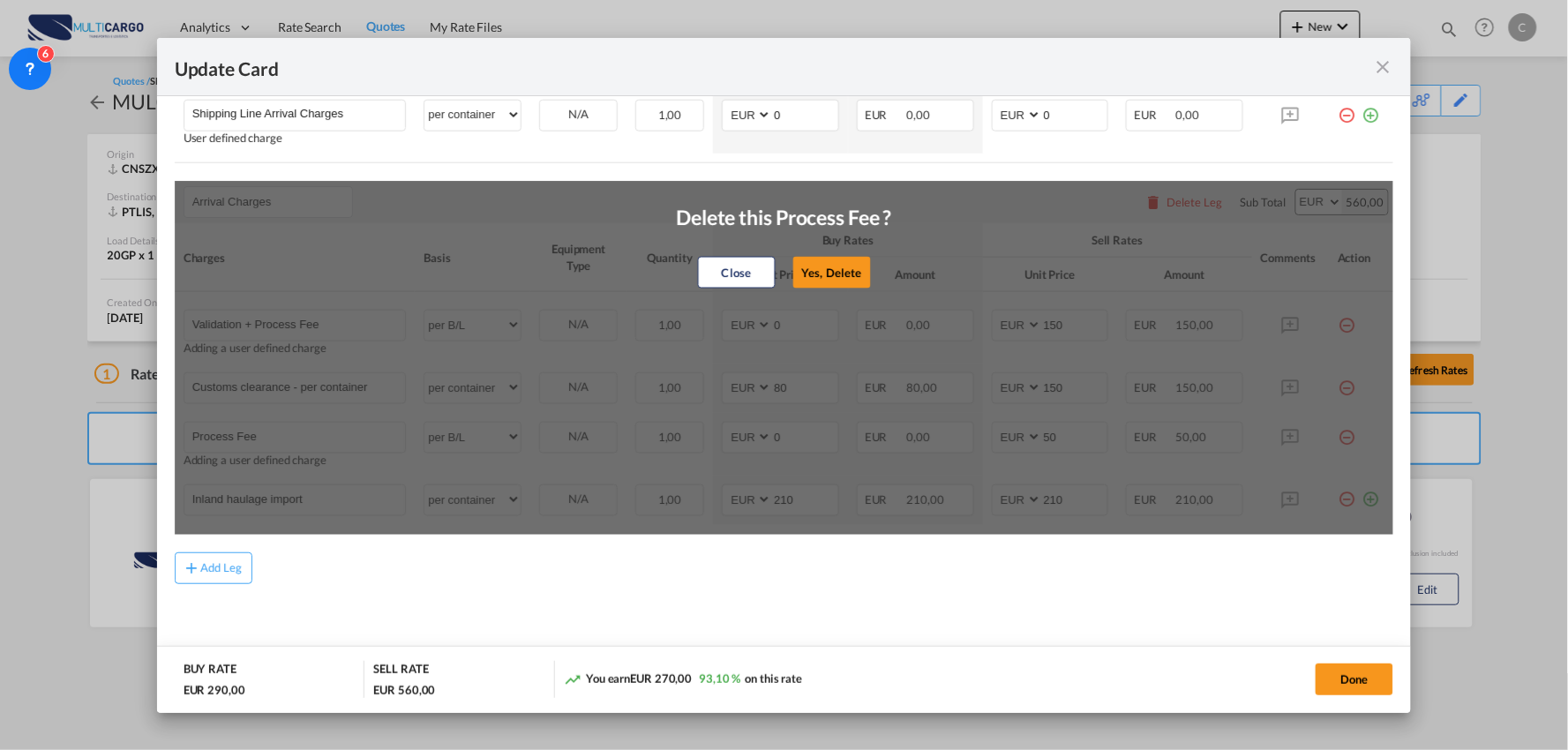
click at [867, 267] on div "Close Yes, Delete" at bounding box center [784, 272] width 216 height 43
click at [849, 270] on button "Yes, Delete" at bounding box center [831, 273] width 78 height 32
type input "Inland haulage import"
select select "per container"
type input "210"
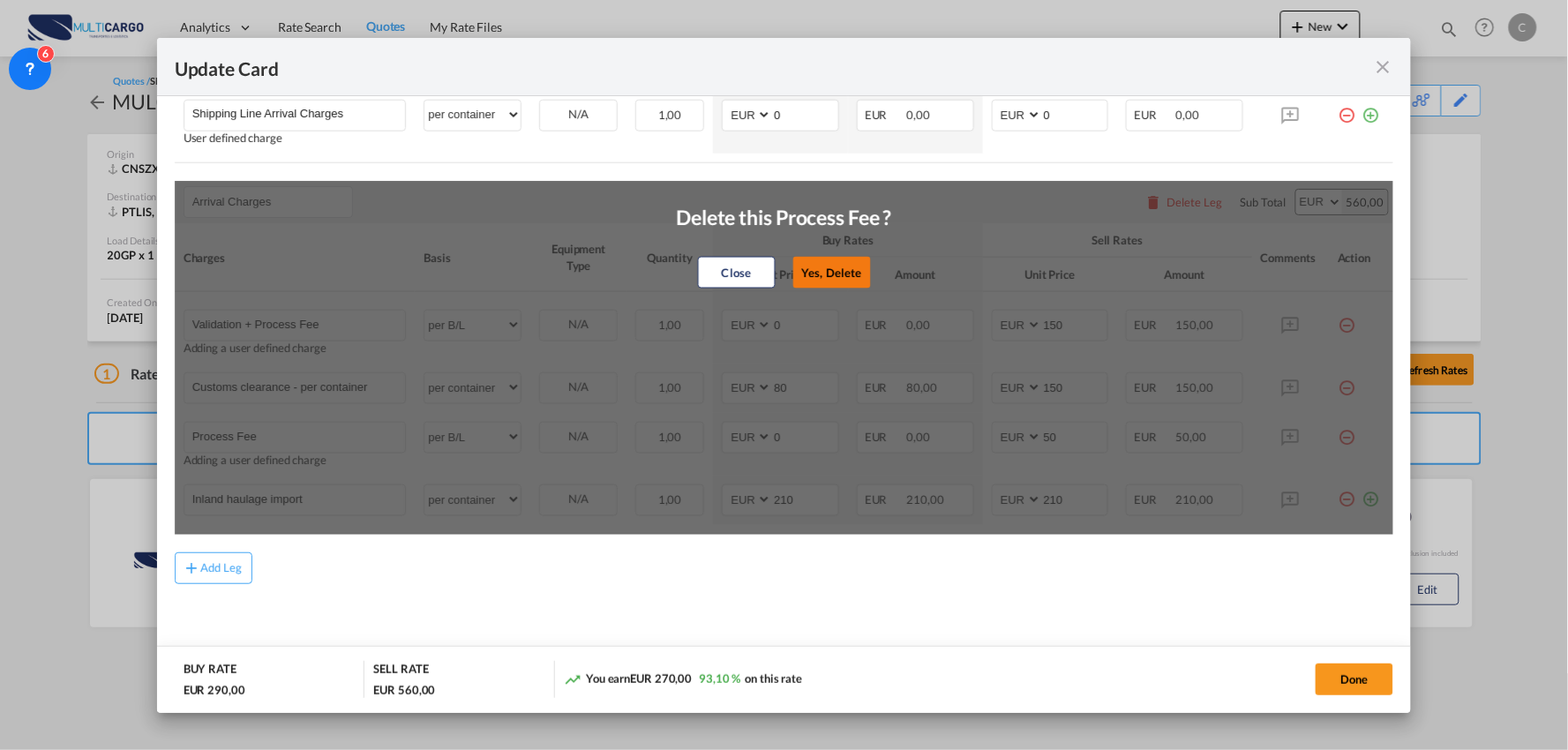
type input "210"
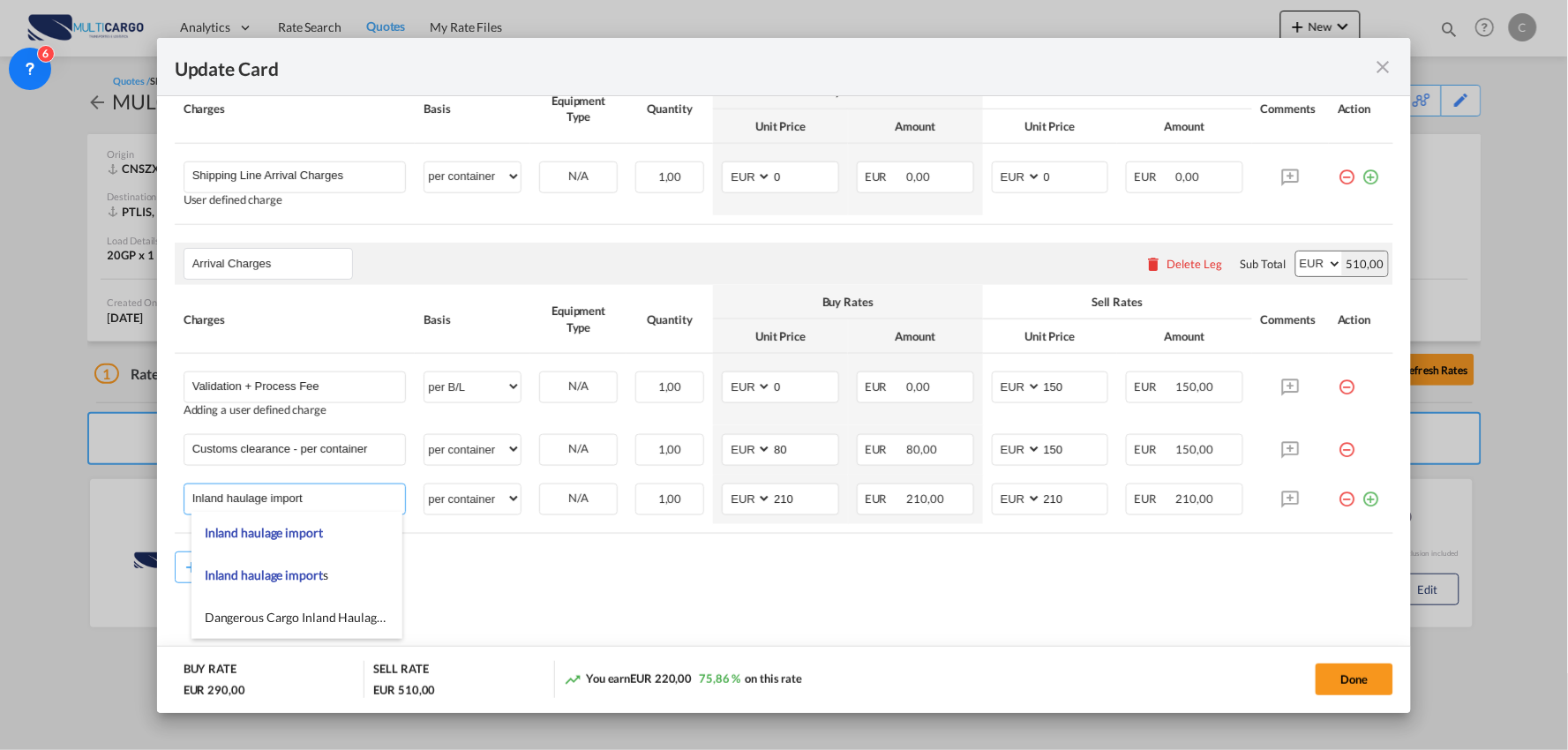
drag, startPoint x: 332, startPoint y: 502, endPoint x: -91, endPoint y: 506, distance: 423.0
click at [0, 506] on html "Analytics Reports Dashboard Rate Search Quotes My Rate Files" at bounding box center [784, 375] width 1568 height 750
type input "Delivery Algarve"
drag, startPoint x: 702, startPoint y: 584, endPoint x: 665, endPoint y: 581, distance: 37.1
click at [702, 584] on div "Add Leg" at bounding box center [784, 581] width 1220 height 32
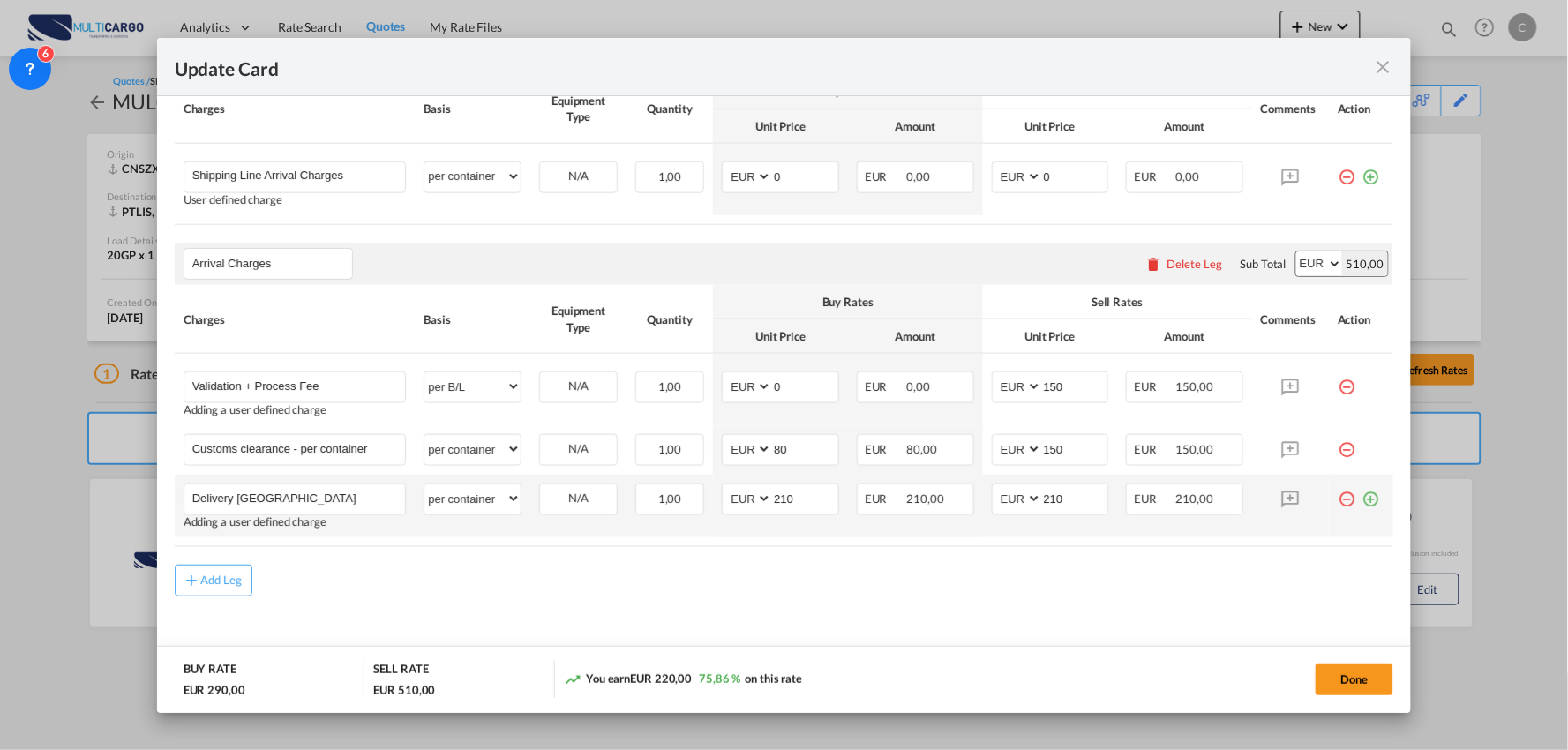
click at [1362, 494] on md-icon "icon-plus-circle-outline green-400-fg" at bounding box center [1371, 492] width 18 height 18
type input "Fuel Surcharge (until 31/10)"
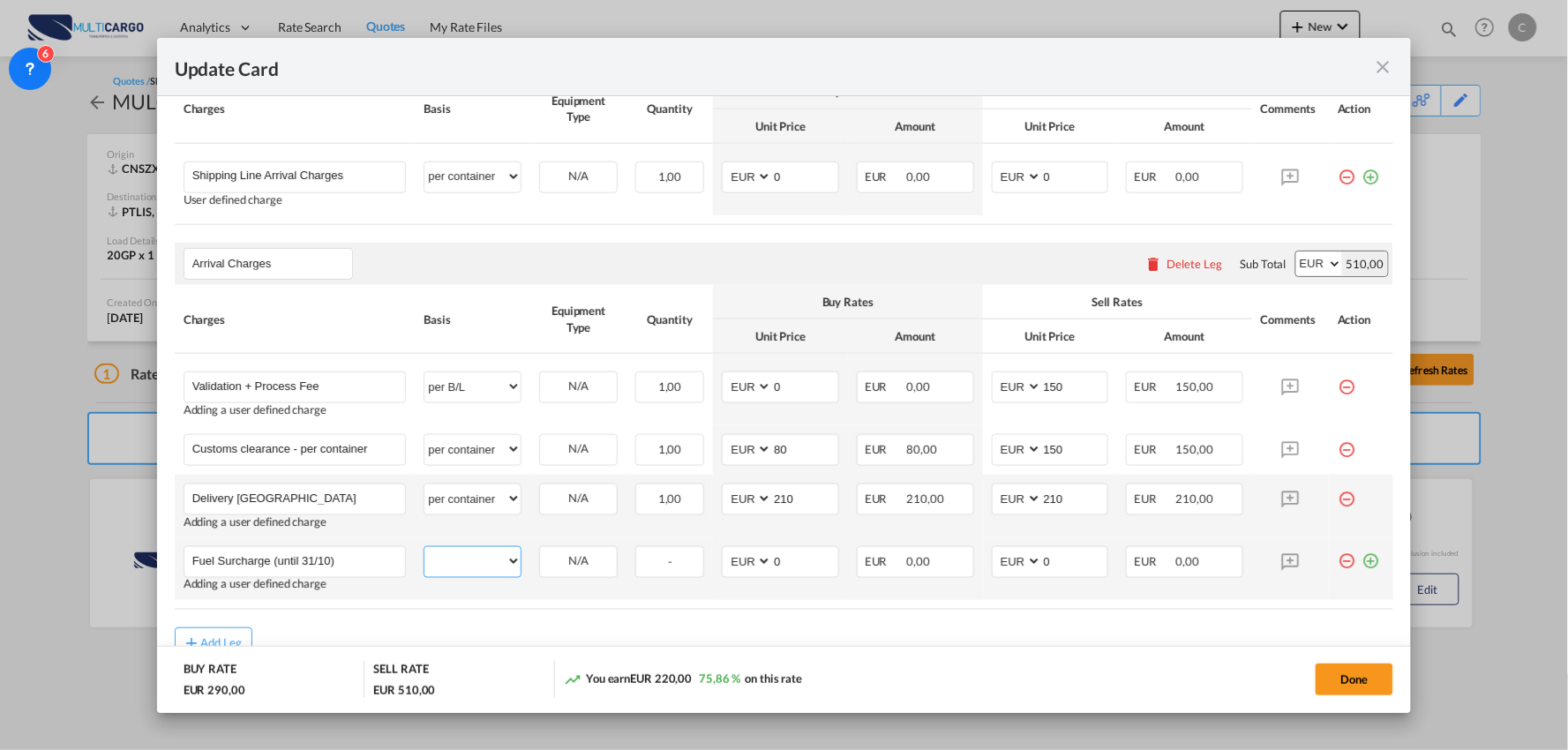
click at [495, 570] on select "per equipment per container per B/L per shipping bill per shipment per pallet p…" at bounding box center [472, 561] width 96 height 28
select select "per container"
click at [425, 547] on select "per equipment per container per B/L per shipping bill per shipment per pallet p…" at bounding box center [472, 561] width 96 height 28
drag, startPoint x: 788, startPoint y: 563, endPoint x: 673, endPoint y: 562, distance: 115.0
click at [673, 563] on tr "Fuel Surcharge (until 31/10) Please Enter User Defined Charges Cannot Be Publis…" at bounding box center [784, 569] width 1220 height 63
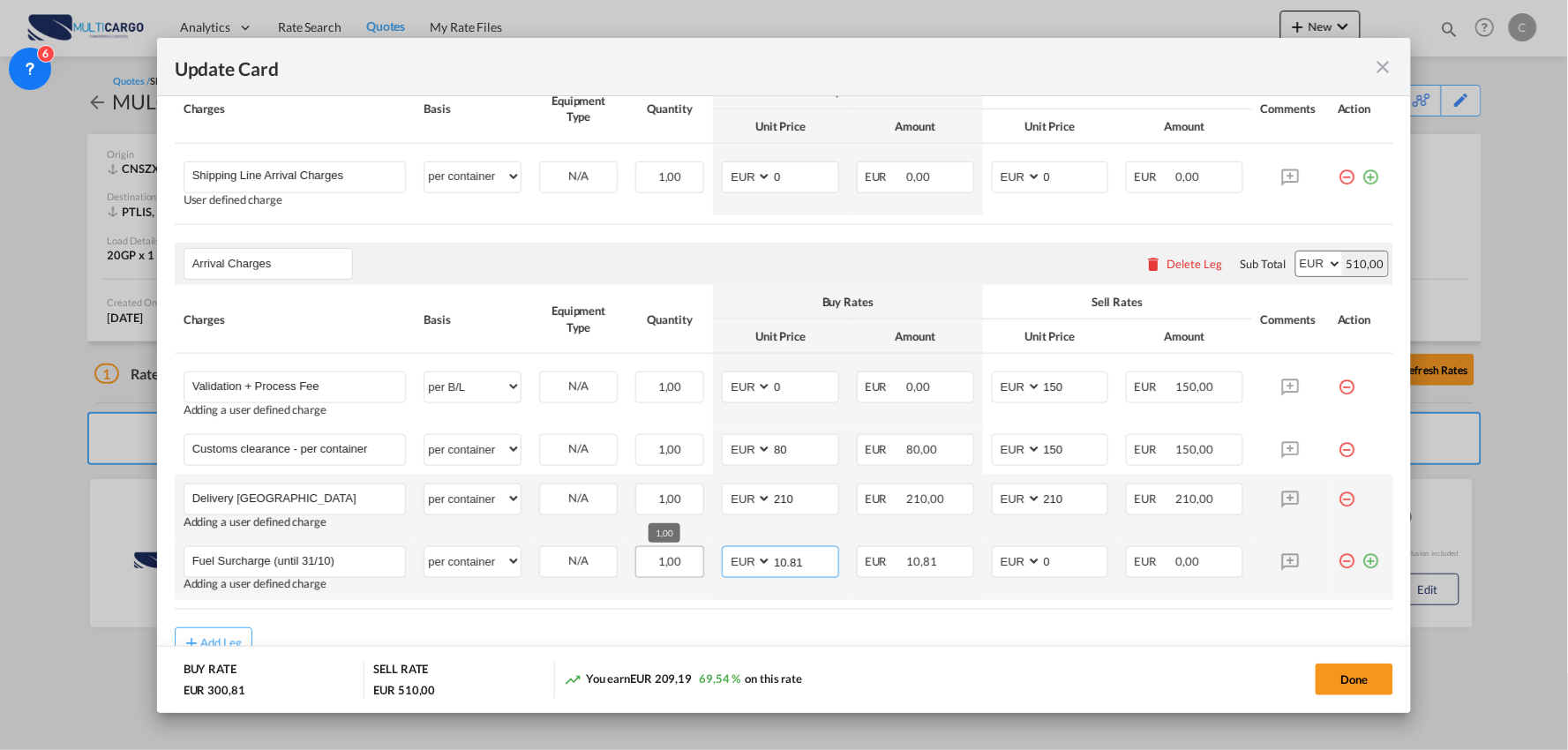
type input "10.81"
drag, startPoint x: 1066, startPoint y: 557, endPoint x: 906, endPoint y: 576, distance: 161.1
click at [903, 571] on tr "Fuel Surcharge (until 31/10) Please Enter User Defined Charges Cannot Be Publis…" at bounding box center [784, 569] width 1220 height 63
type input "12.97"
click at [1006, 651] on md-dialog-actions "BUY RATE EUR 300,81 SELL RATE EUR 522,97 You earn EUR 222,16 73,85 % on this ra…" at bounding box center [785, 680] width 1255 height 67
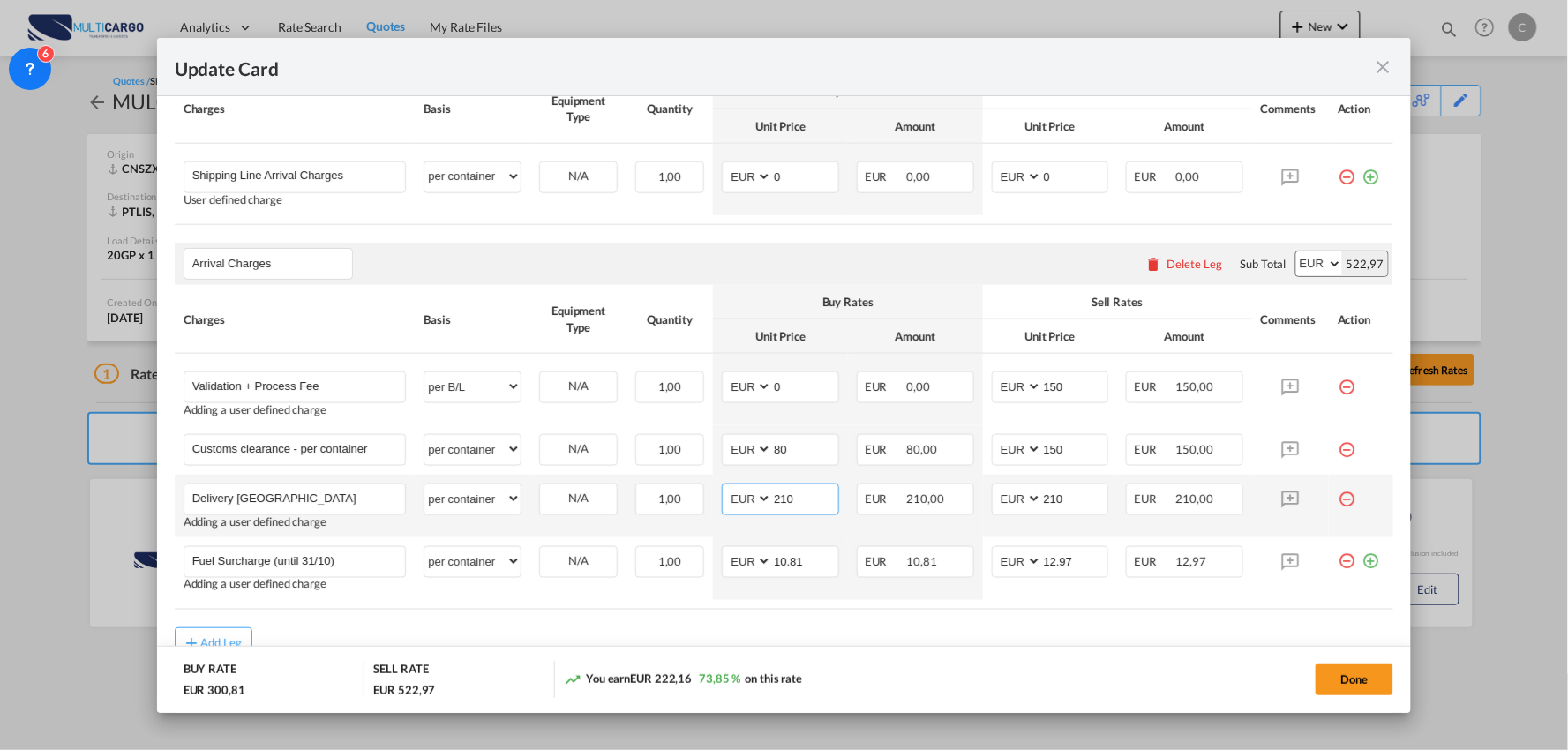
drag, startPoint x: 804, startPoint y: 495, endPoint x: 736, endPoint y: 495, distance: 68.0
click at [736, 495] on md-input-container "AED AFN ALL AMD ANG AOA ARS AUD AWG AZN BAM BBD BDT BGN BHD BIF BMD BND BOB BRL…" at bounding box center [781, 500] width 118 height 32
type input "695"
click at [753, 633] on div "Add Leg" at bounding box center [784, 644] width 1220 height 32
drag, startPoint x: 1068, startPoint y: 503, endPoint x: 998, endPoint y: 490, distance: 71.2
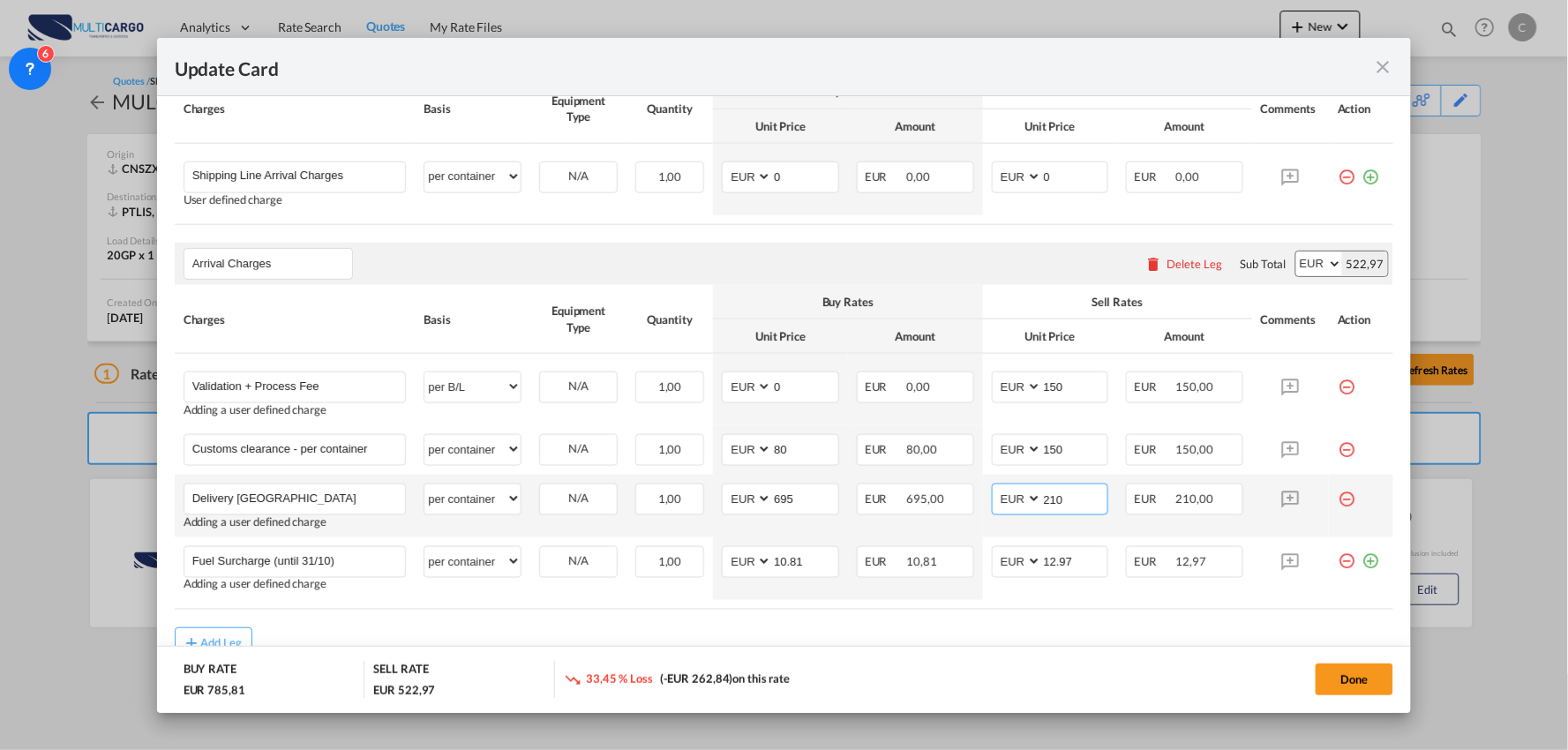
click at [992, 490] on md-input-container "AED AFN ALL AMD ANG AOA ARS AUD AWG AZN BAM BBD BDT BGN BHD BIF BMD BND BOB BRL…" at bounding box center [1050, 500] width 118 height 32
type input "785"
click at [1026, 675] on div "Done" at bounding box center [1161, 679] width 467 height 36
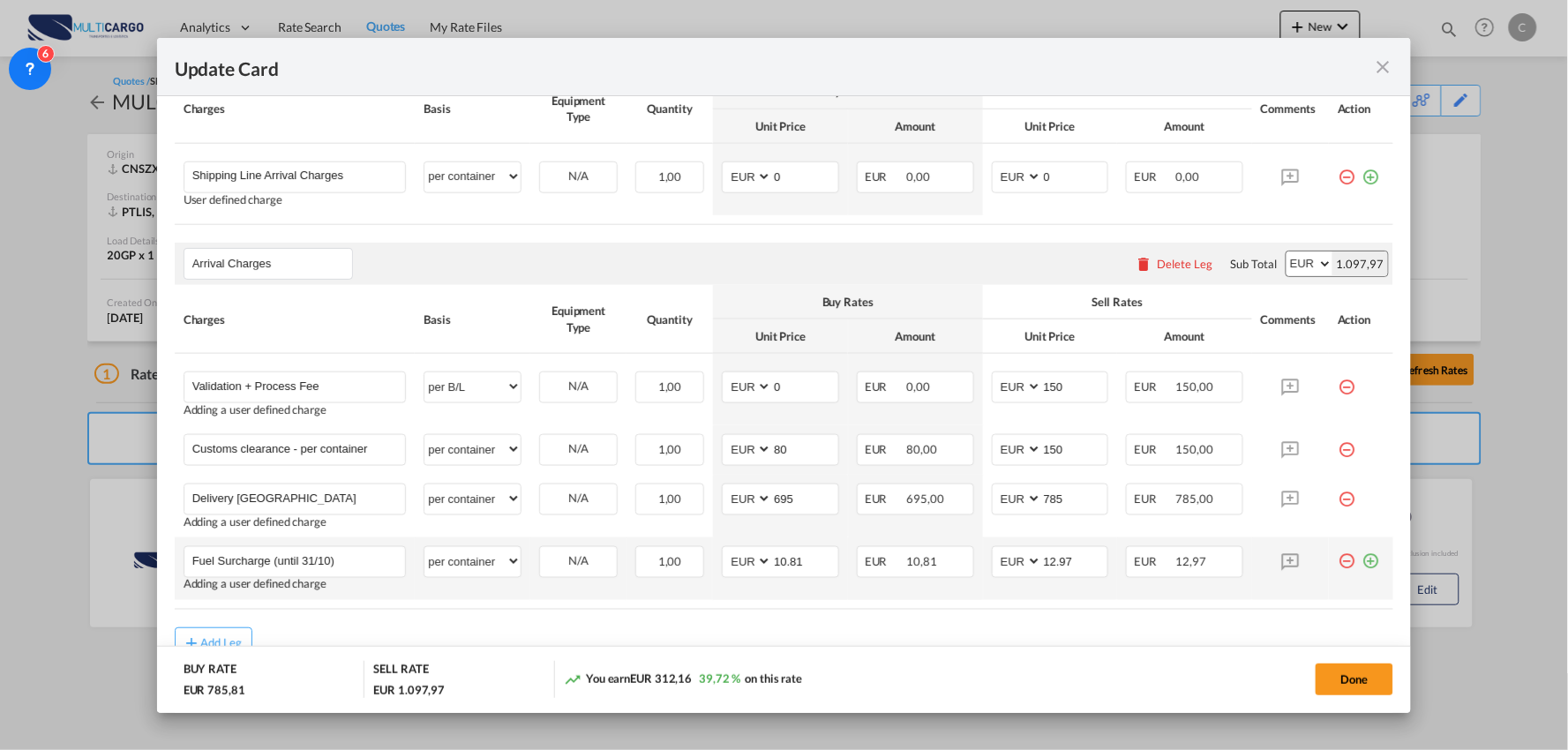
click at [1362, 563] on md-icon "icon-plus-circle-outline green-400-fg" at bounding box center [1371, 555] width 18 height 18
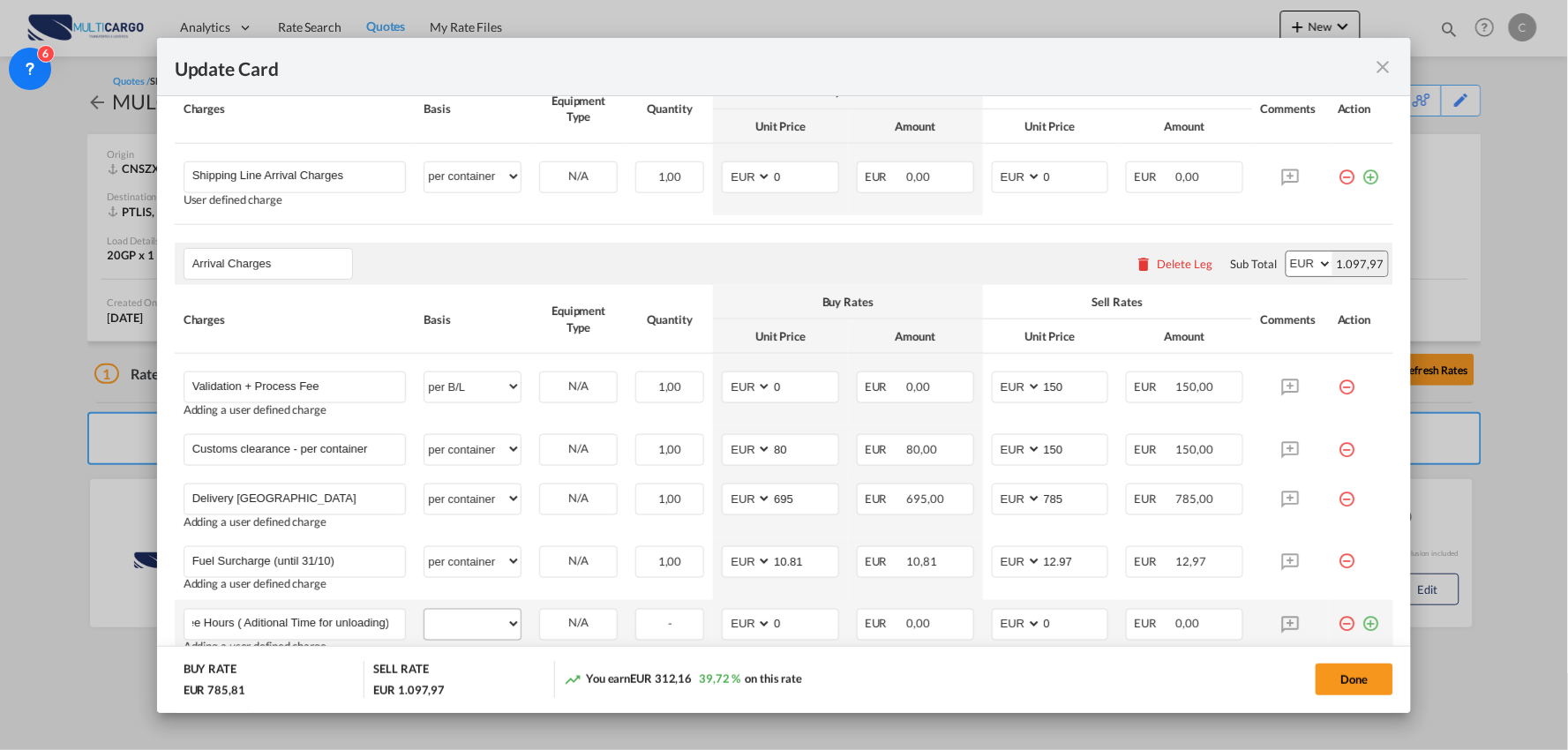
type input "2 Free Hours ( Aditional Time for unloading)"
click at [463, 623] on select "per equipment per container per B/L per shipping bill per shipment per pallet p…" at bounding box center [472, 624] width 96 height 28
select select "per hour"
click at [425, 610] on select "per equipment per container per B/L per shipping bill per shipment per pallet p…" at bounding box center [472, 624] width 96 height 28
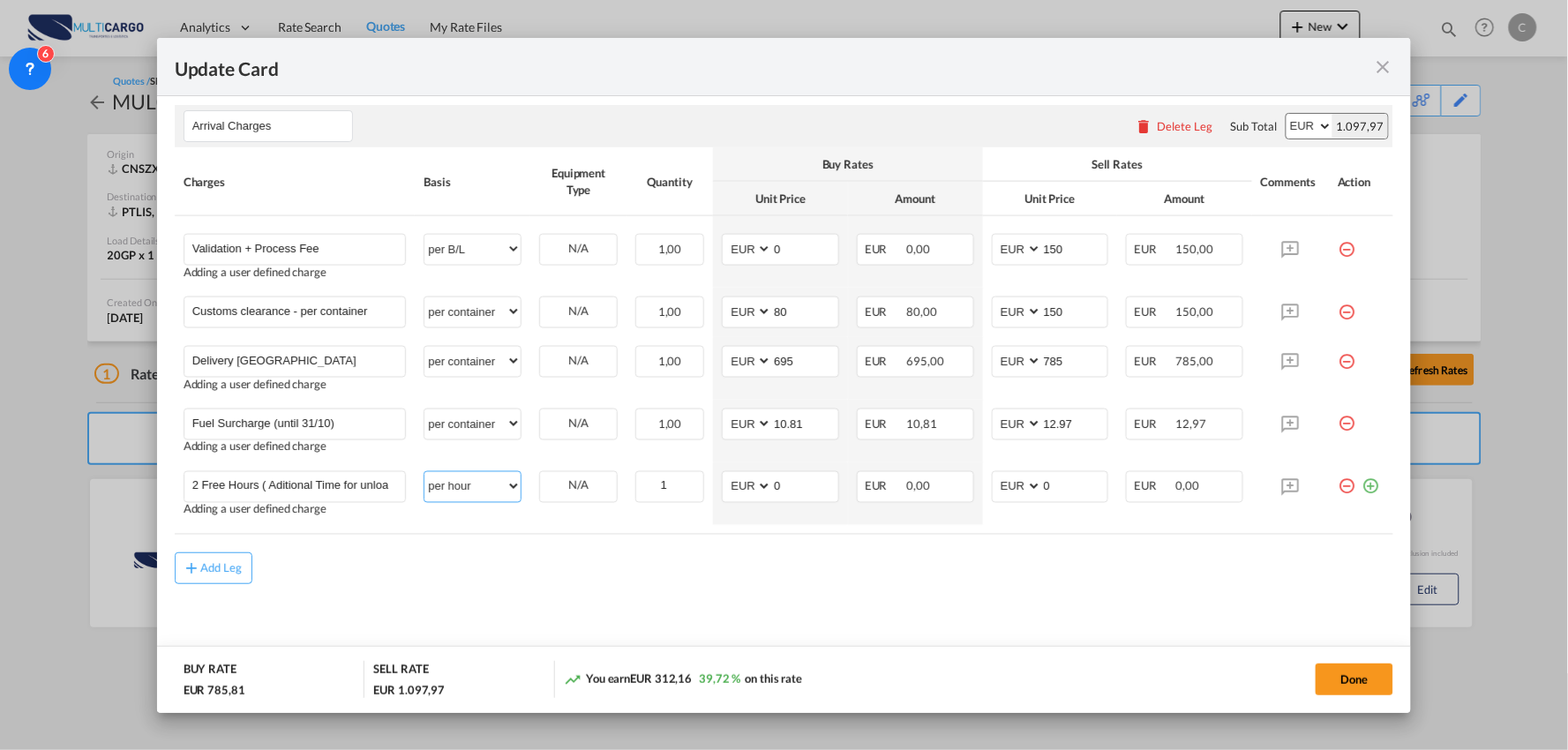
scroll to position [674, 0]
drag, startPoint x: 787, startPoint y: 483, endPoint x: 712, endPoint y: 483, distance: 75.0
click at [722, 483] on md-input-container "AED AFN ALL AMD ANG AOA ARS AUD AWG AZN BAM BBD BDT BGN BHD BIF BMD BND BOB BRL…" at bounding box center [781, 486] width 118 height 32
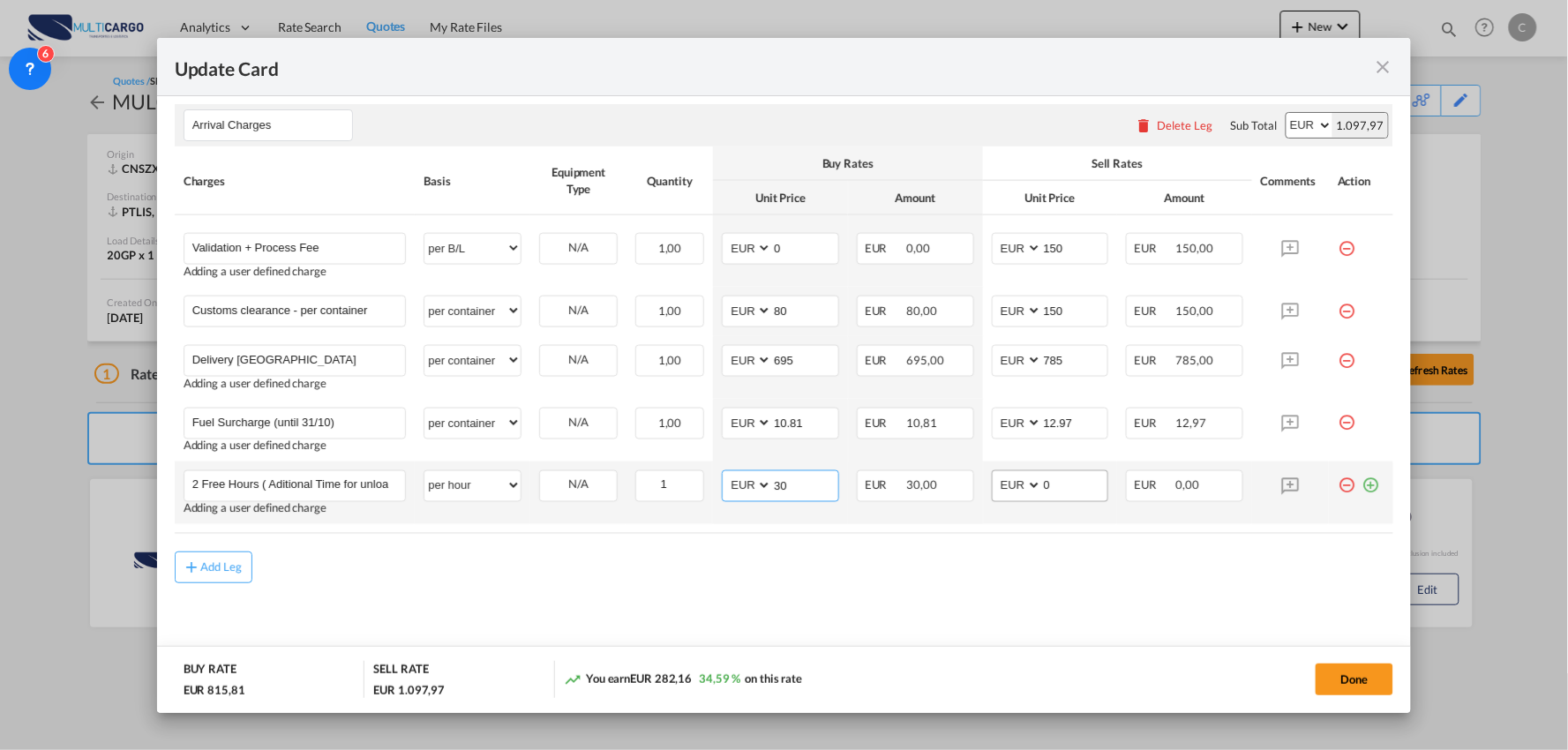
type input "30"
drag, startPoint x: 1034, startPoint y: 490, endPoint x: 965, endPoint y: 479, distance: 69.9
click at [1021, 487] on md-input-container "AED AFN ALL AMD ANG AOA ARS AUD AWG AZN BAM BBD BDT BGN BHD BIF BMD BND BOB BRL…" at bounding box center [1050, 486] width 118 height 32
type input "40"
drag, startPoint x: 979, startPoint y: 580, endPoint x: 864, endPoint y: 543, distance: 120.8
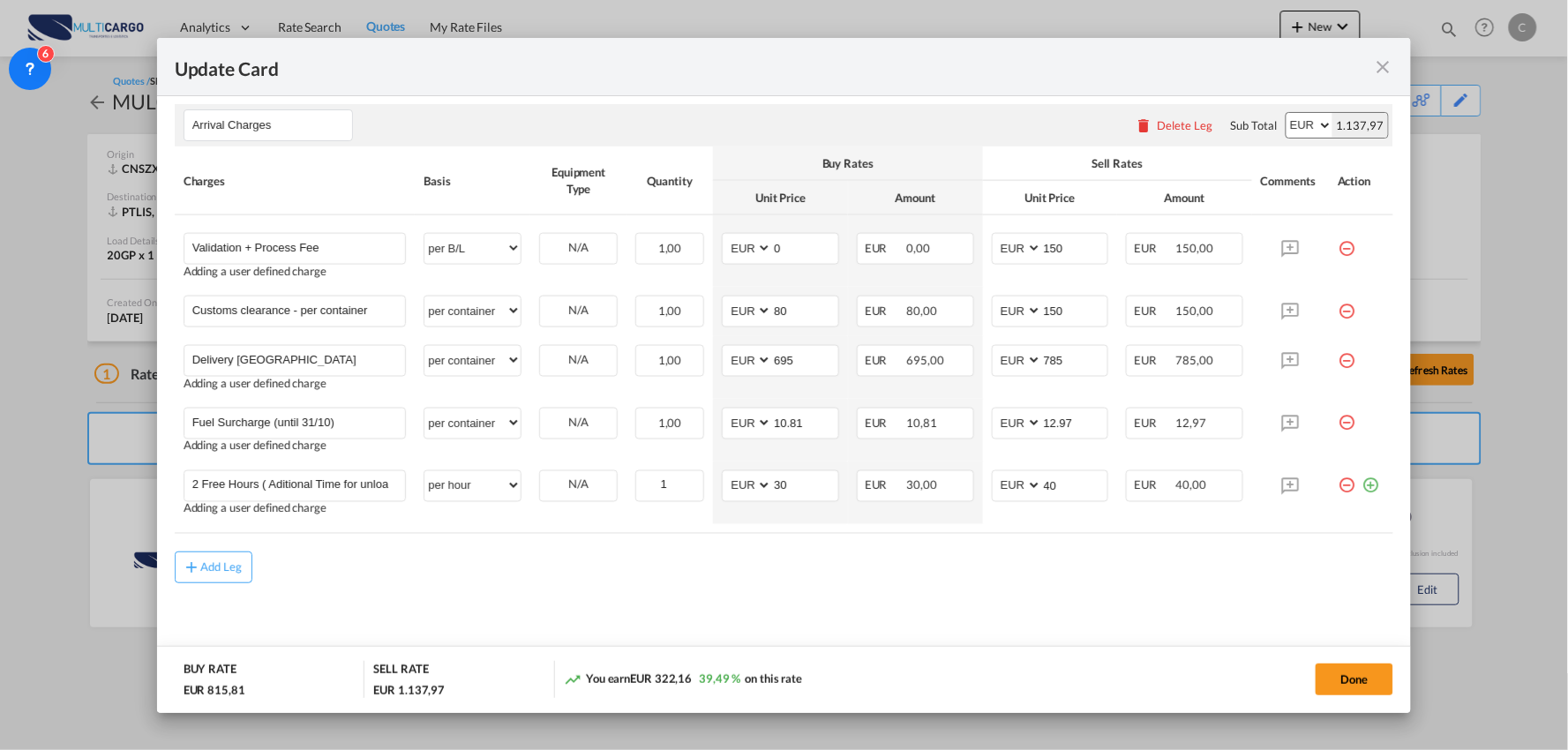
click at [979, 581] on div "Add Leg" at bounding box center [784, 568] width 1220 height 32
drag, startPoint x: 292, startPoint y: 310, endPoint x: 788, endPoint y: 345, distance: 497.2
click at [788, 345] on tbody "Validation + Process Fee Please Enter User Defined Charges Cannot Be Published …" at bounding box center [784, 370] width 1220 height 309
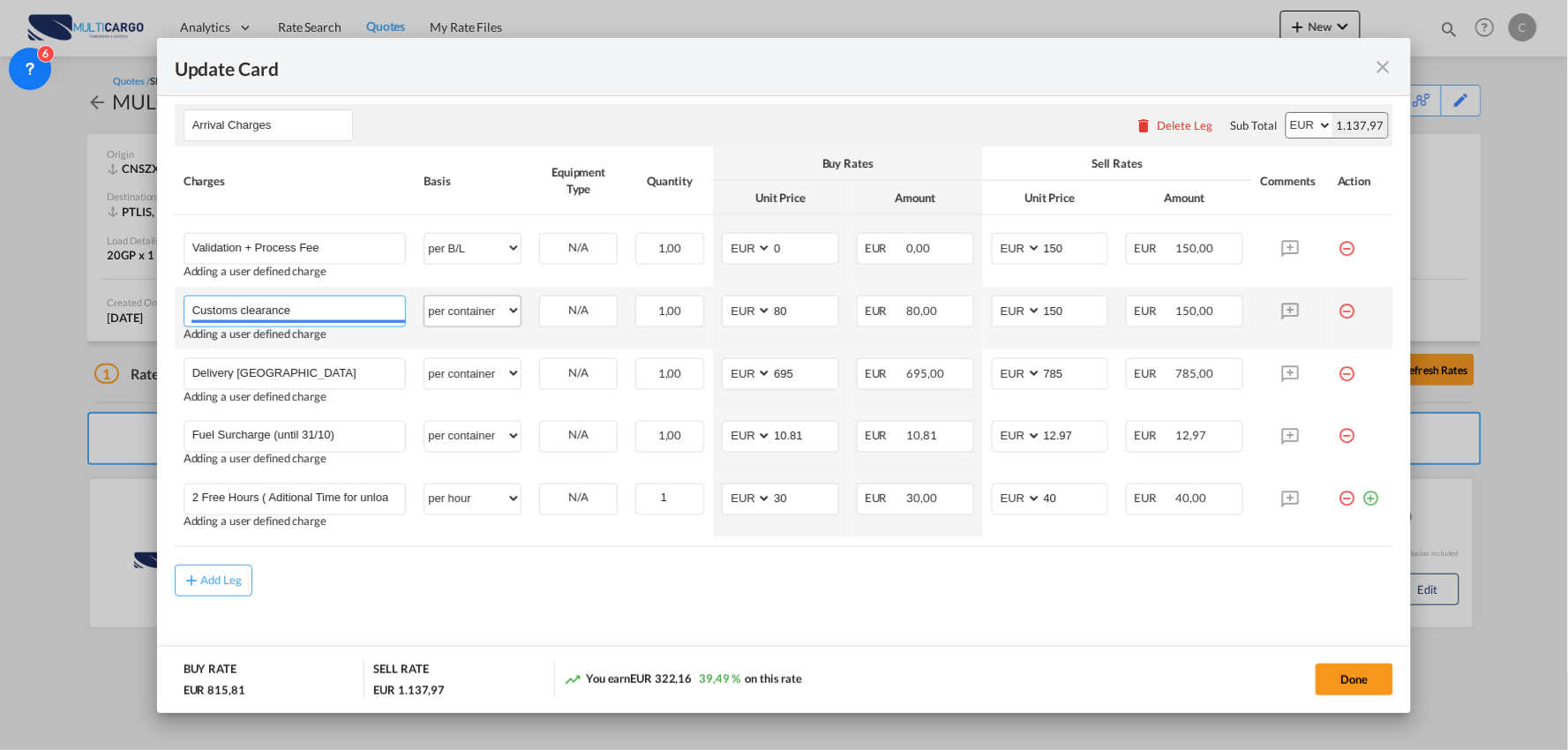
type input "Customs clearance"
click at [501, 313] on select "per equipment per container per B/L per shipping bill per shipment per pallet p…" at bounding box center [472, 311] width 96 height 28
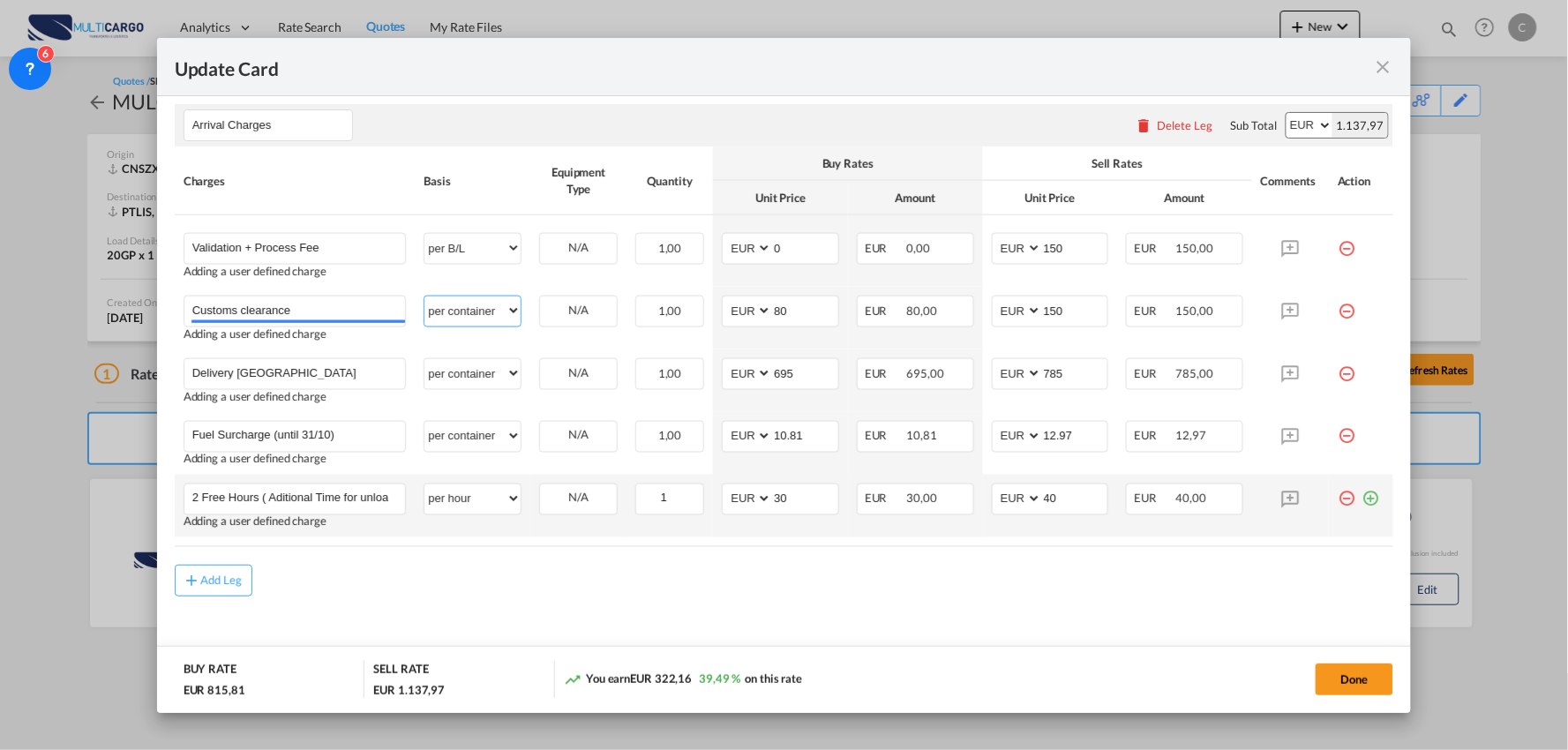
scroll to position [686, 0]
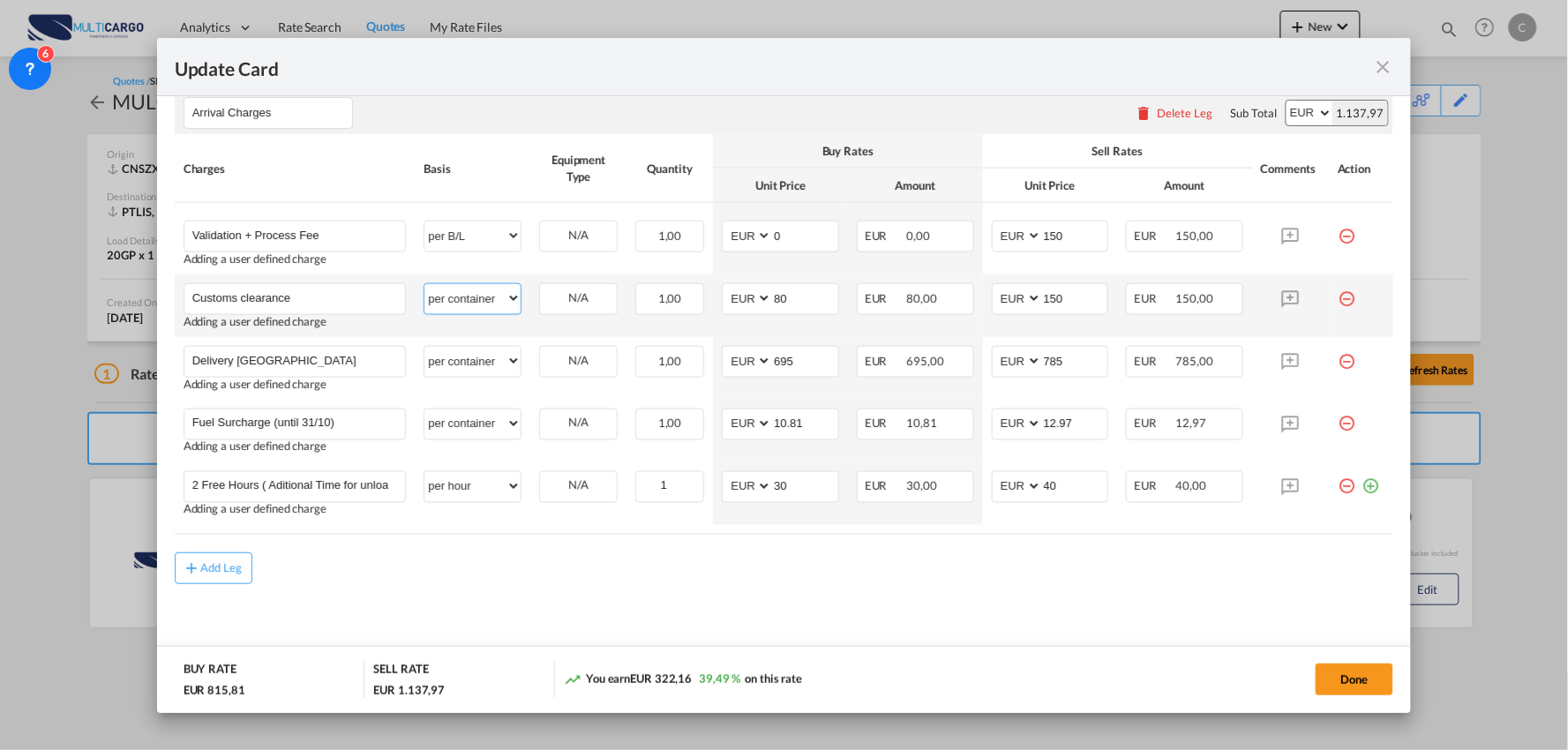
click at [482, 297] on select "per equipment per container per B/L per shipping bill per shipment per pallet p…" at bounding box center [472, 299] width 96 height 28
select select "per_document"
click at [425, 284] on select "per equipment per container per B/L per shipping bill per shipment per pallet p…" at bounding box center [472, 299] width 96 height 28
click at [707, 618] on md-content "Main Freight Please enter leg name Leg Name Already Exists Delete Leg Sub Total…" at bounding box center [784, 266] width 1220 height 807
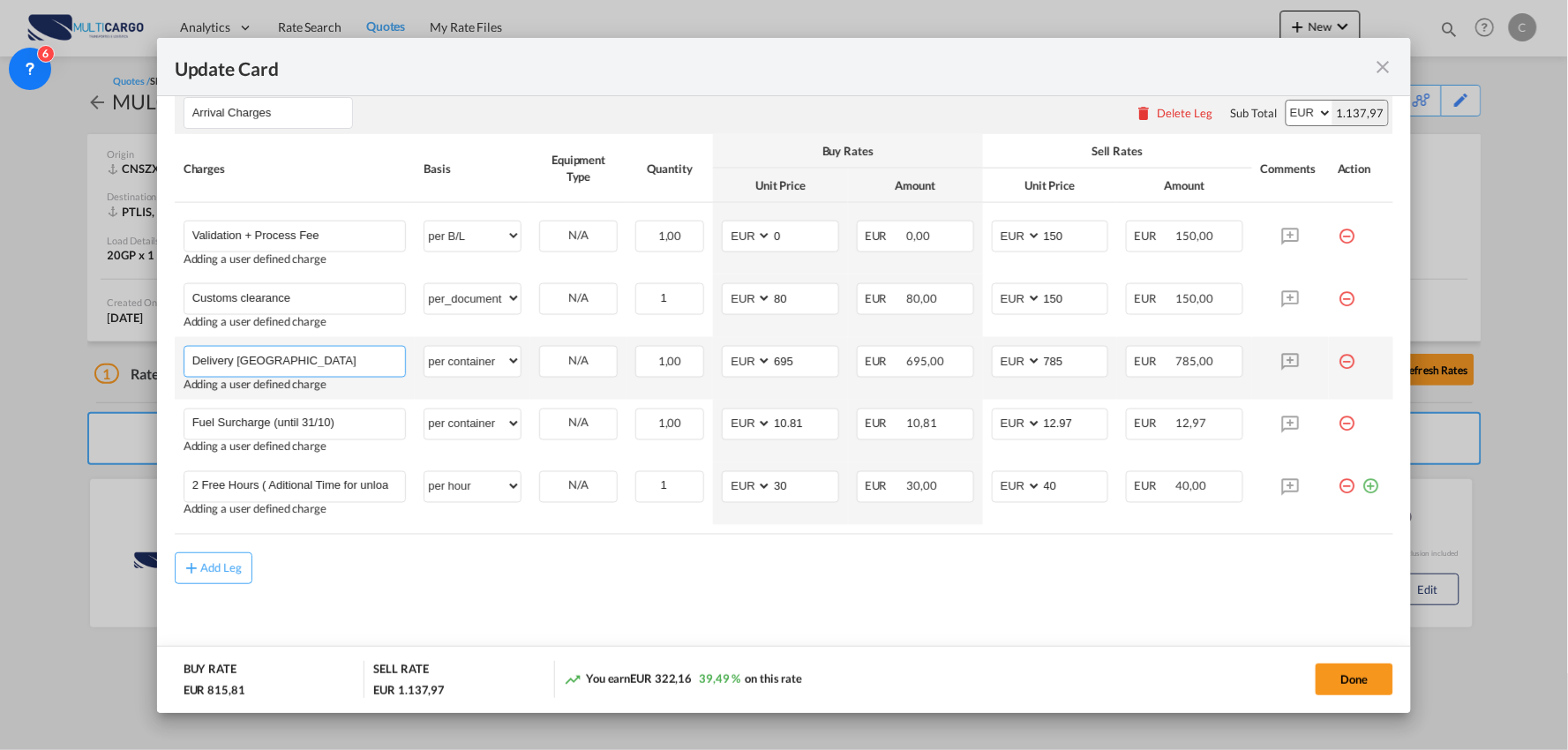
click at [288, 355] on input "Delivery Algarve" at bounding box center [299, 360] width 213 height 27
click at [1056, 362] on input "785" at bounding box center [1076, 360] width 66 height 27
click at [657, 588] on md-content "Main Freight Please enter leg name Leg Name Already Exists Delete Leg Sub Total…" at bounding box center [784, 266] width 1220 height 807
click at [1338, 673] on button "Done" at bounding box center [1355, 680] width 78 height 32
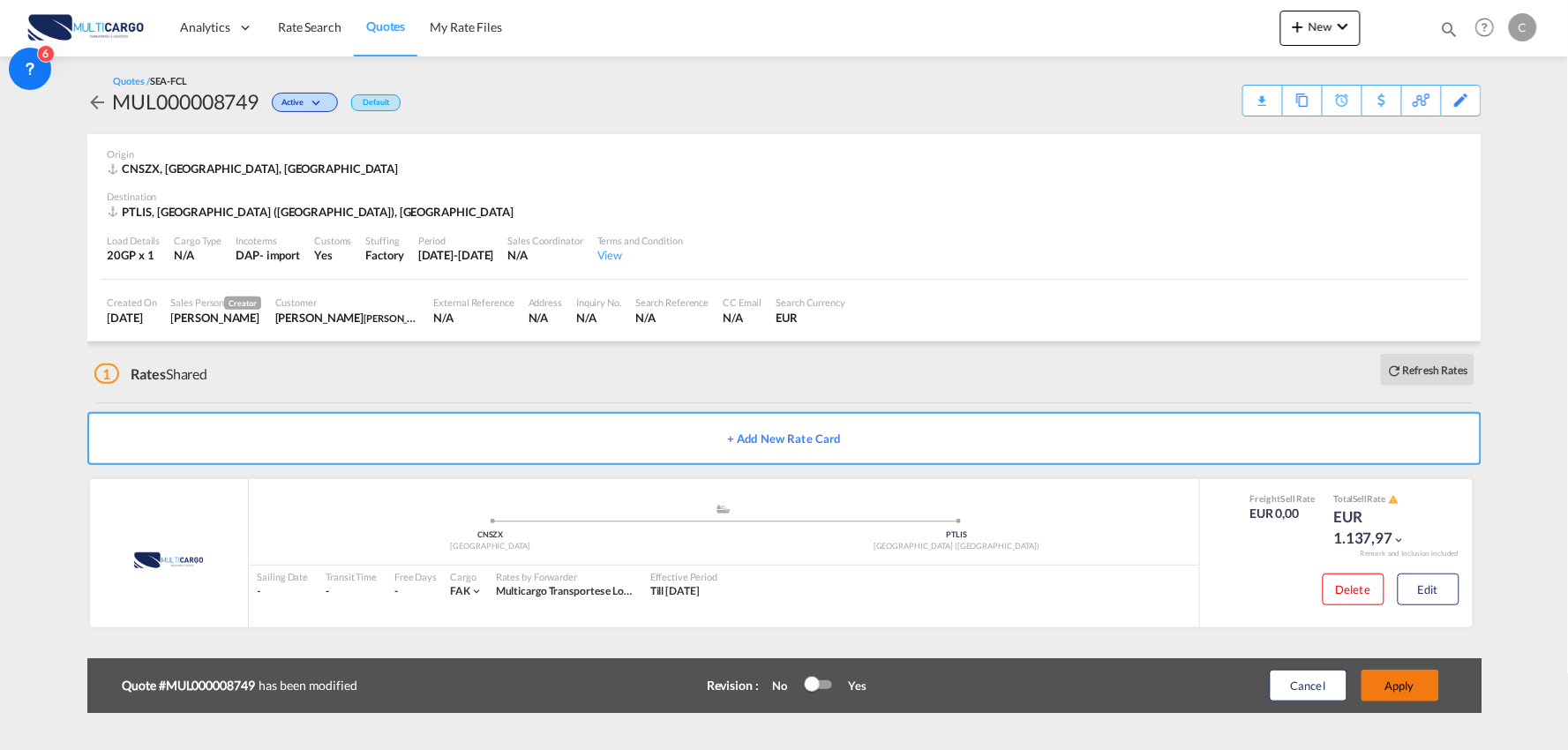
click at [1397, 682] on button "Apply" at bounding box center [1401, 686] width 78 height 32
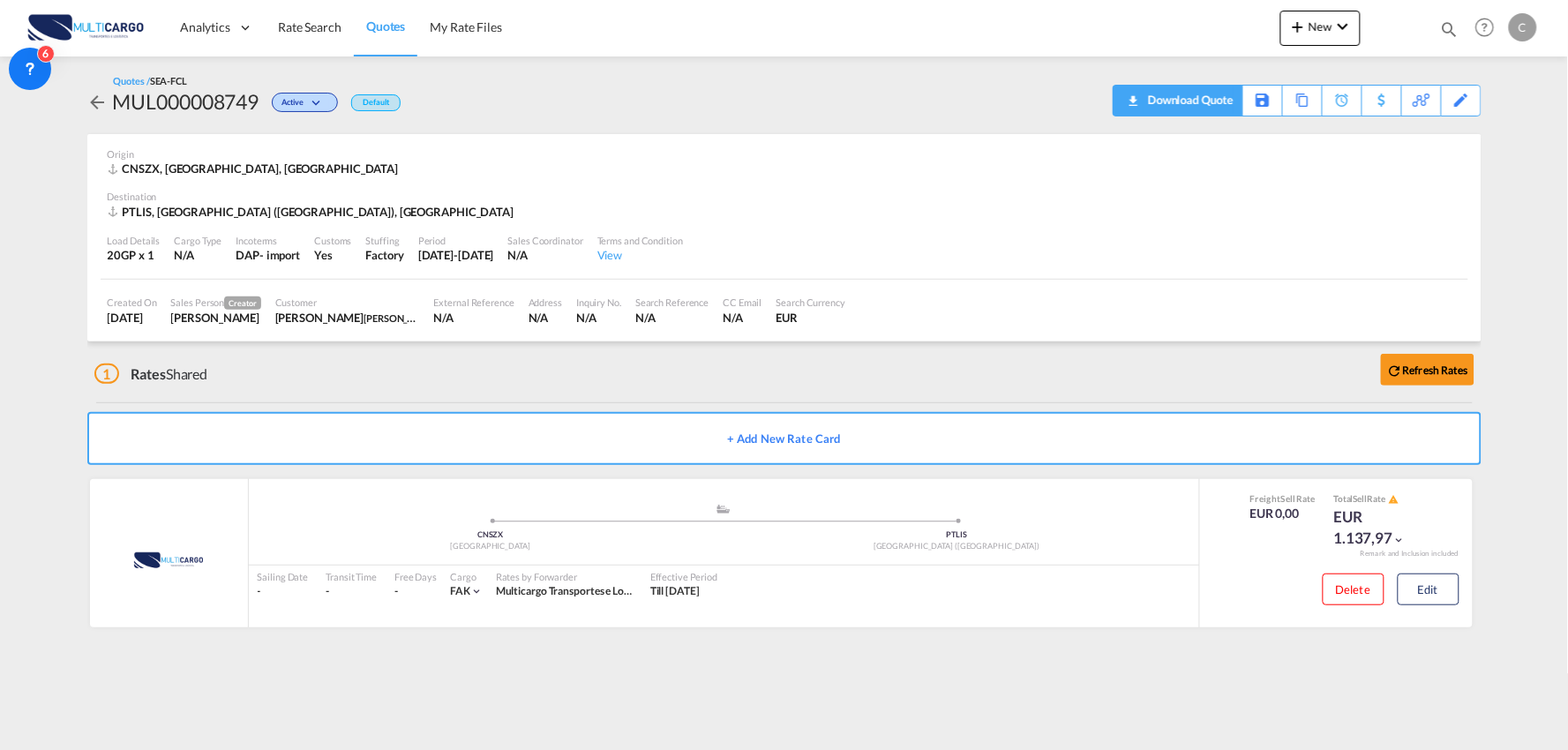
click at [1211, 101] on div "Download Quote" at bounding box center [1189, 100] width 90 height 28
